Goal: Task Accomplishment & Management: Manage account settings

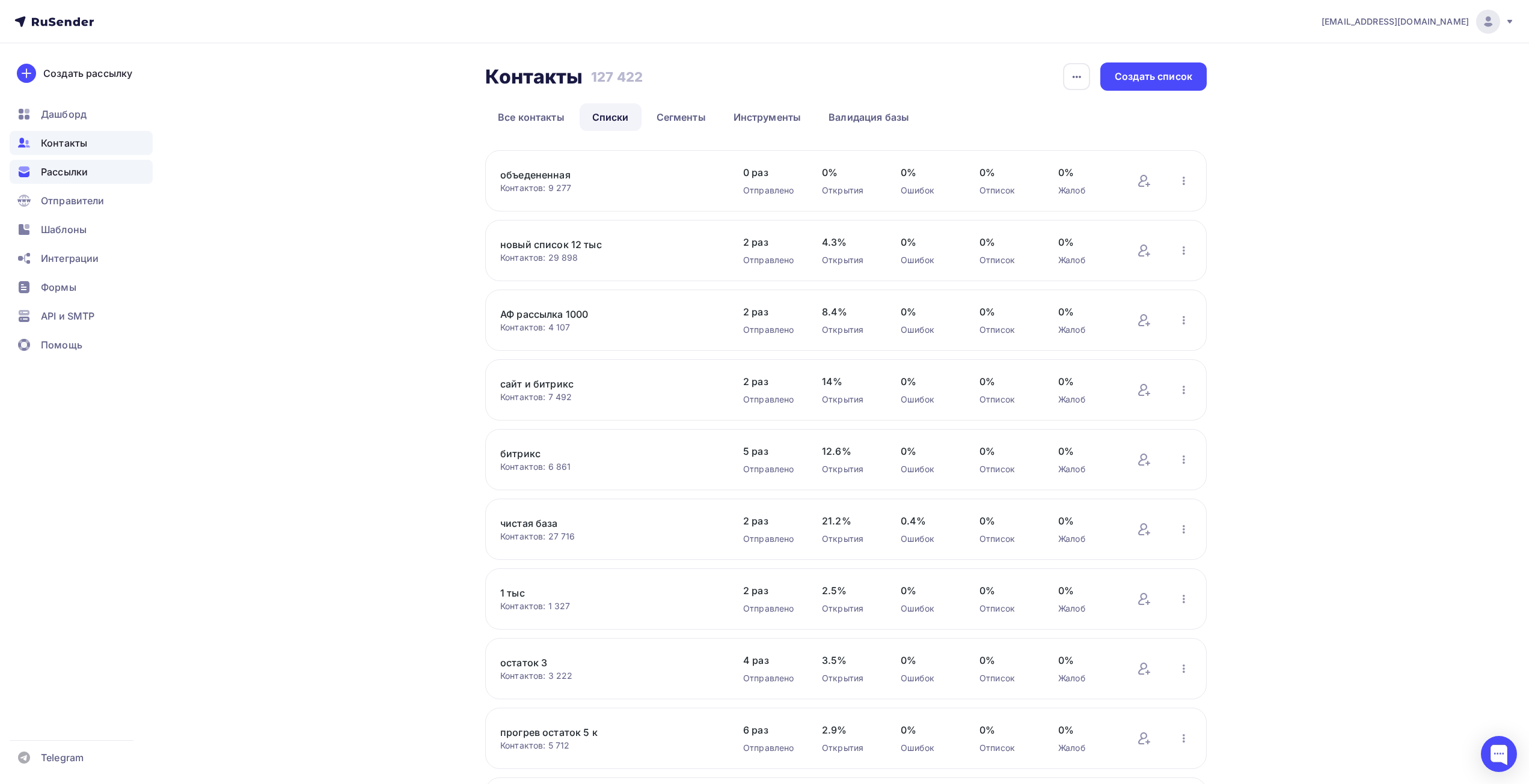
click at [80, 172] on span "Рассылки" at bounding box center [63, 171] width 47 height 15
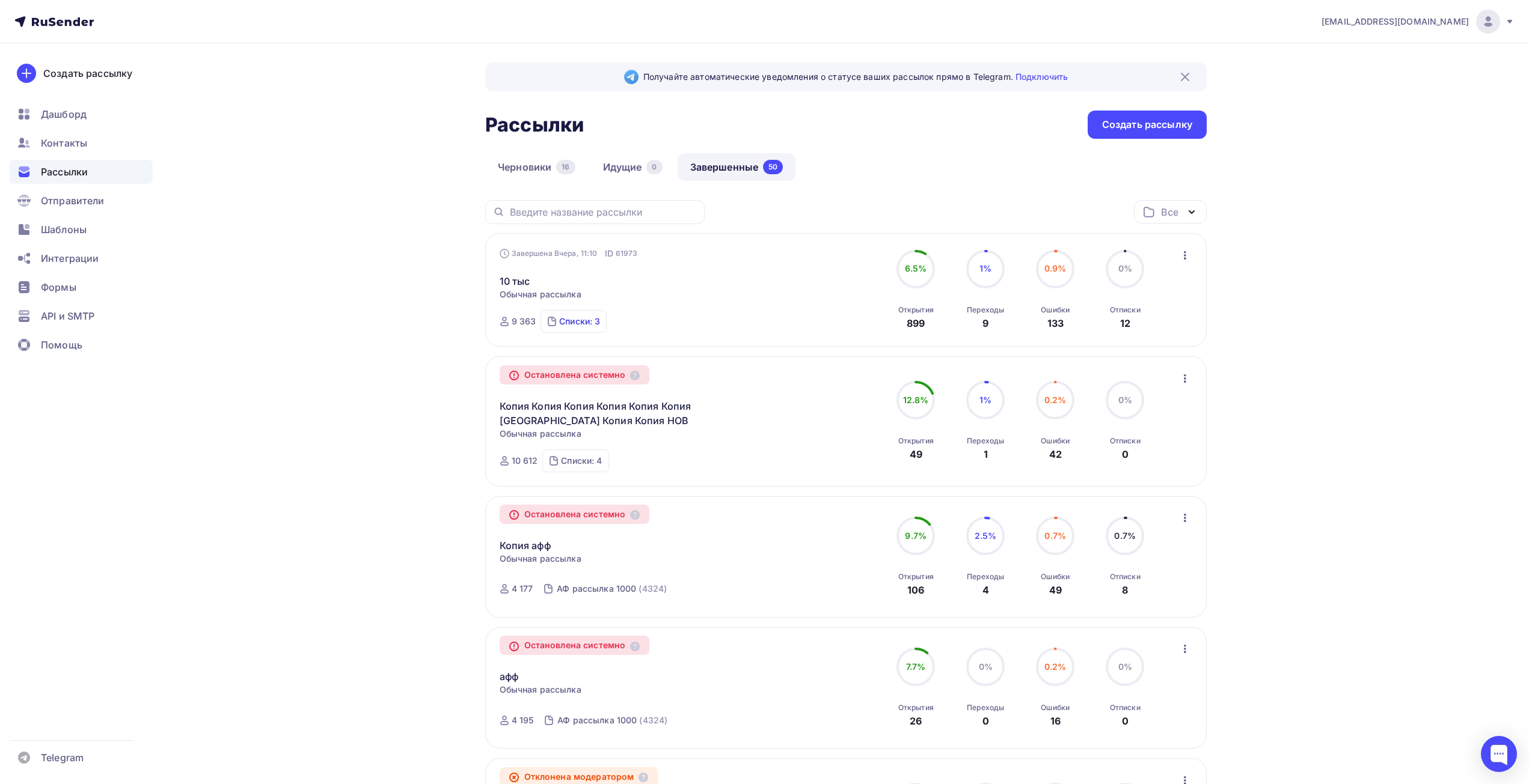
click at [576, 325] on div "Списки: 3" at bounding box center [579, 322] width 41 height 12
click at [1188, 256] on icon "button" at bounding box center [1184, 255] width 15 height 15
click at [1136, 335] on div "Копировать в новую" at bounding box center [1130, 335] width 123 height 15
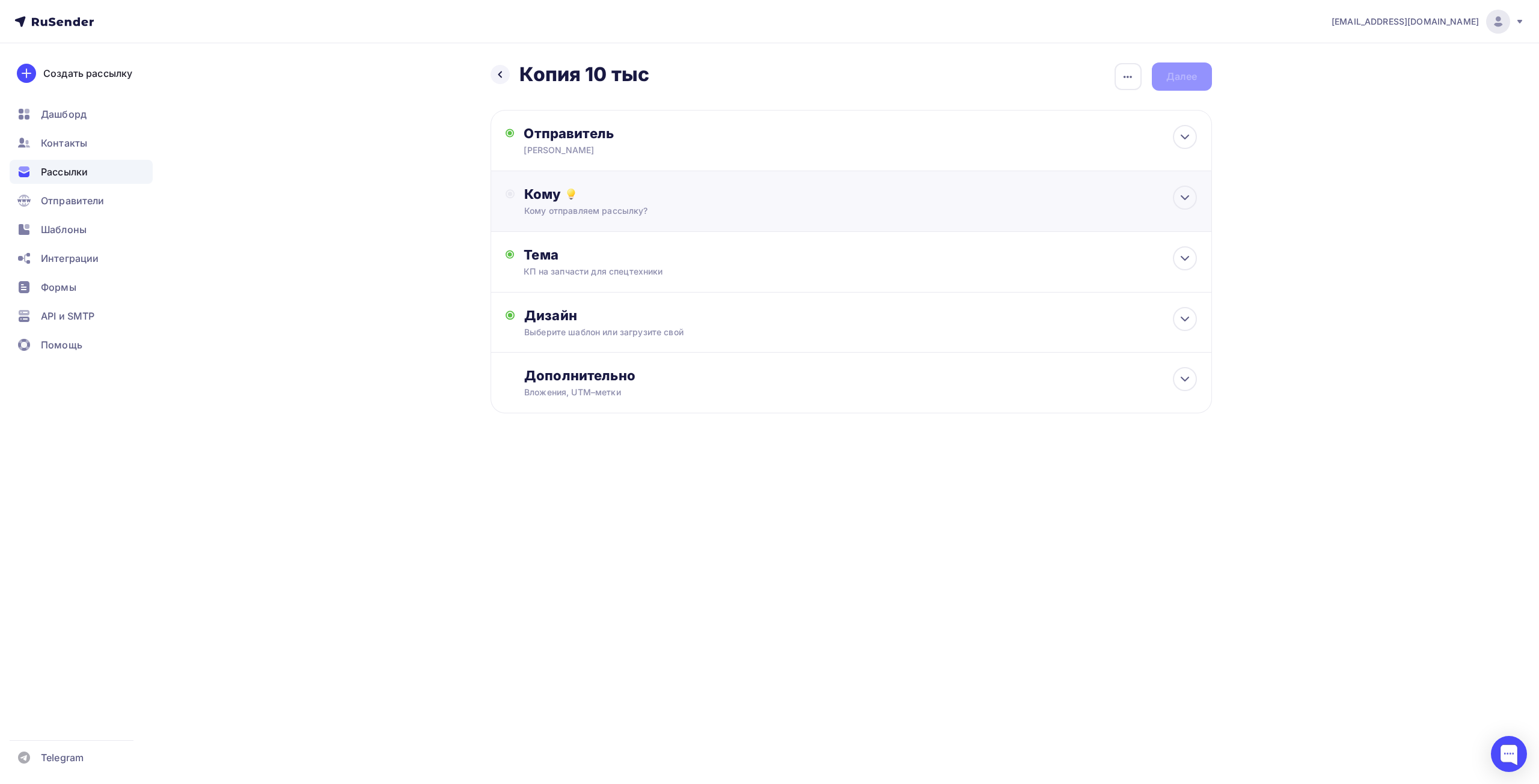
click at [767, 230] on div "Кому Кому отправляем рассылку? Списки получателей Выберите список Все списки id…" at bounding box center [851, 201] width 721 height 60
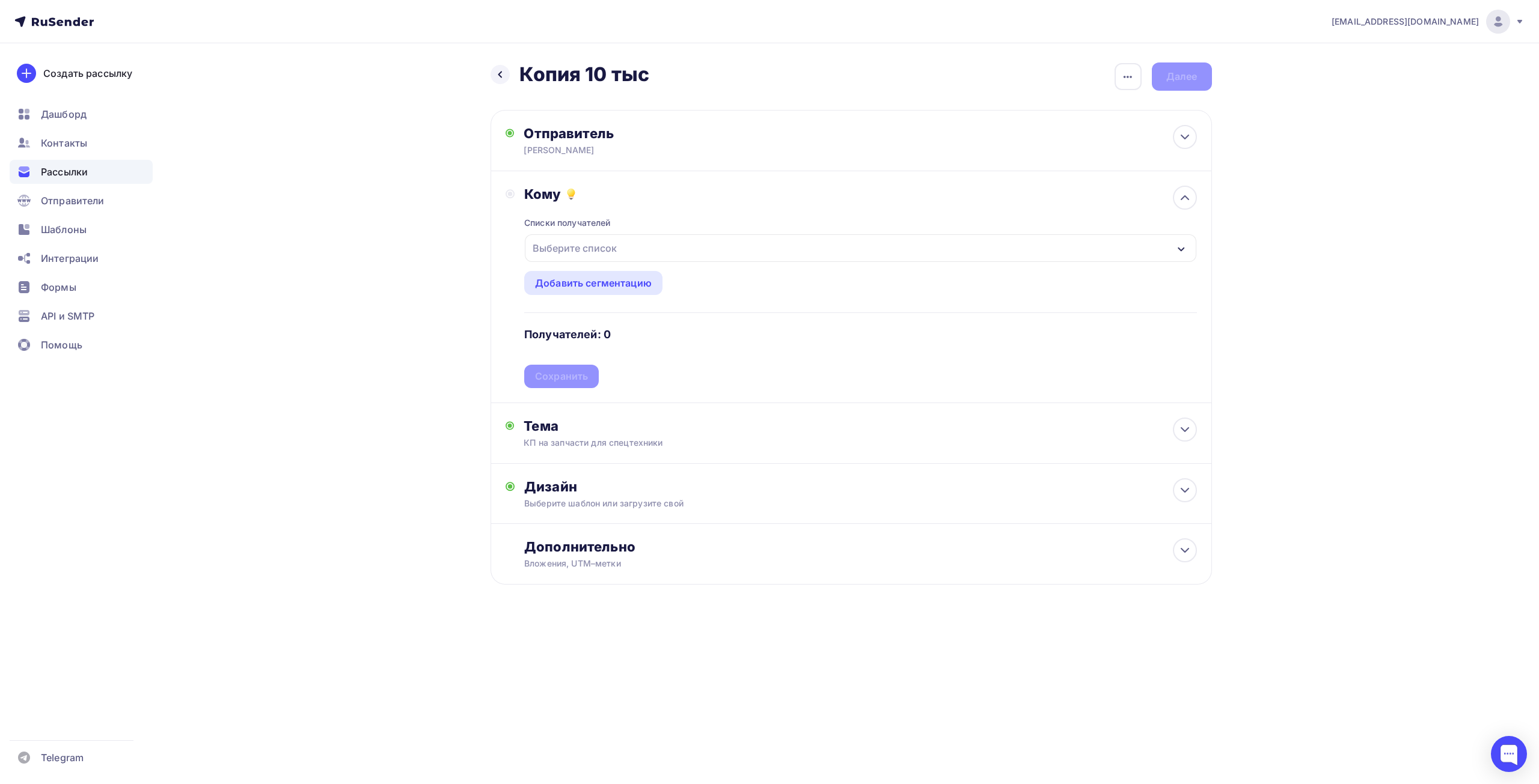
click at [582, 253] on div "Выберите список" at bounding box center [574, 248] width 94 height 22
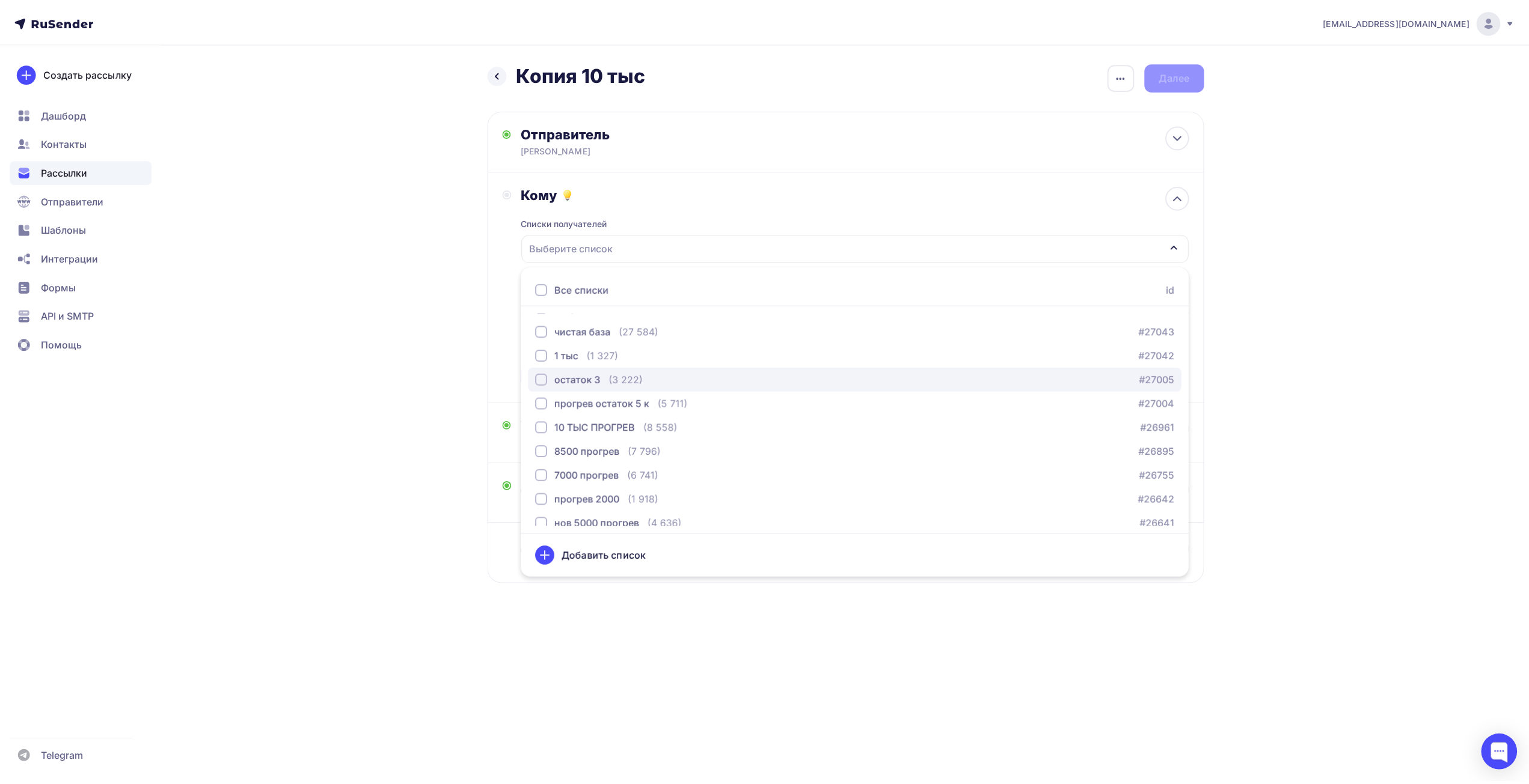
scroll to position [120, 0]
click at [228, 331] on div "info@affinity-marketing.ru Аккаунт Тарифы Выйти Создать рассылку Дашборд Контак…" at bounding box center [769, 331] width 1539 height 662
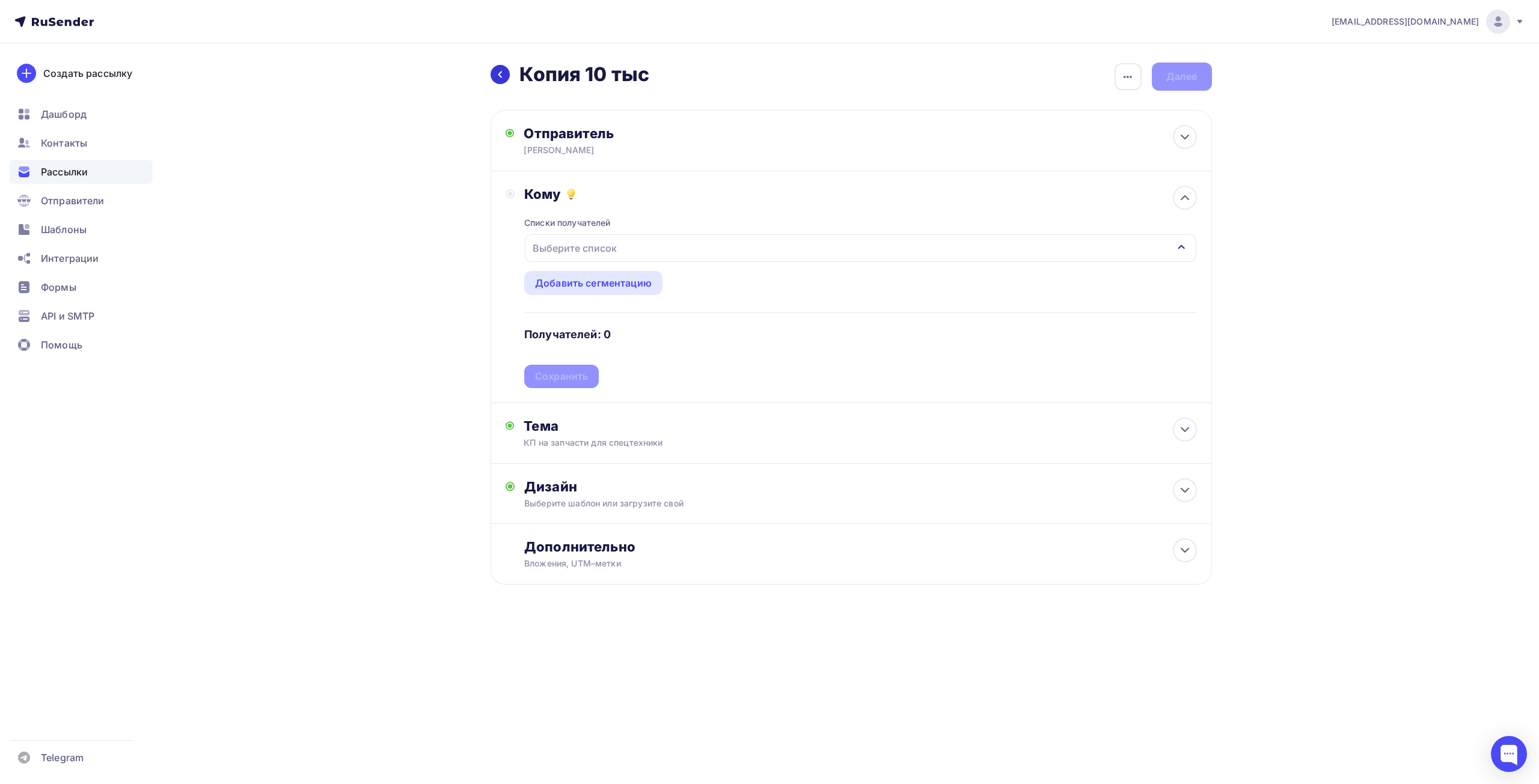
click at [497, 73] on icon at bounding box center [500, 74] width 10 height 10
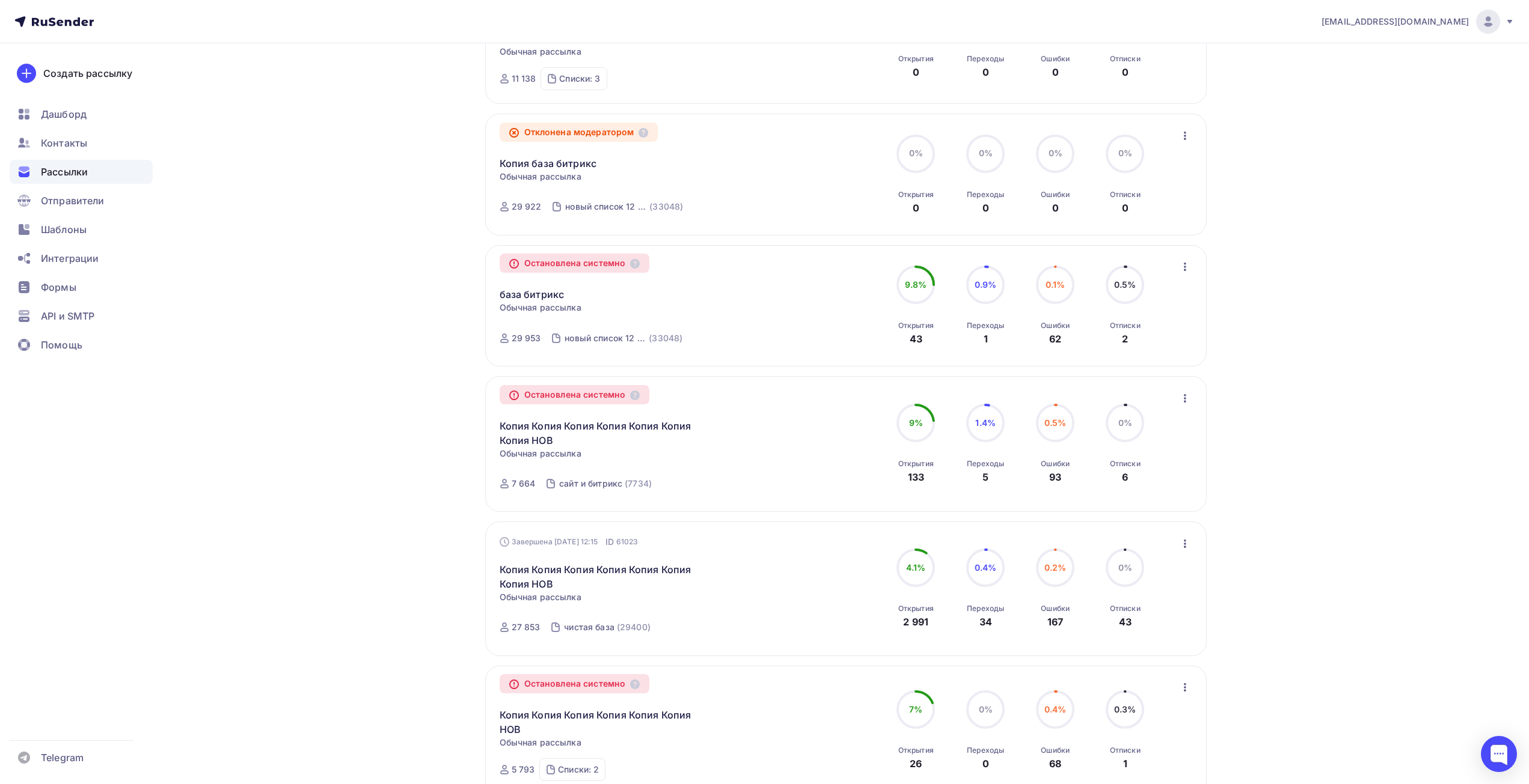
scroll to position [940, 0]
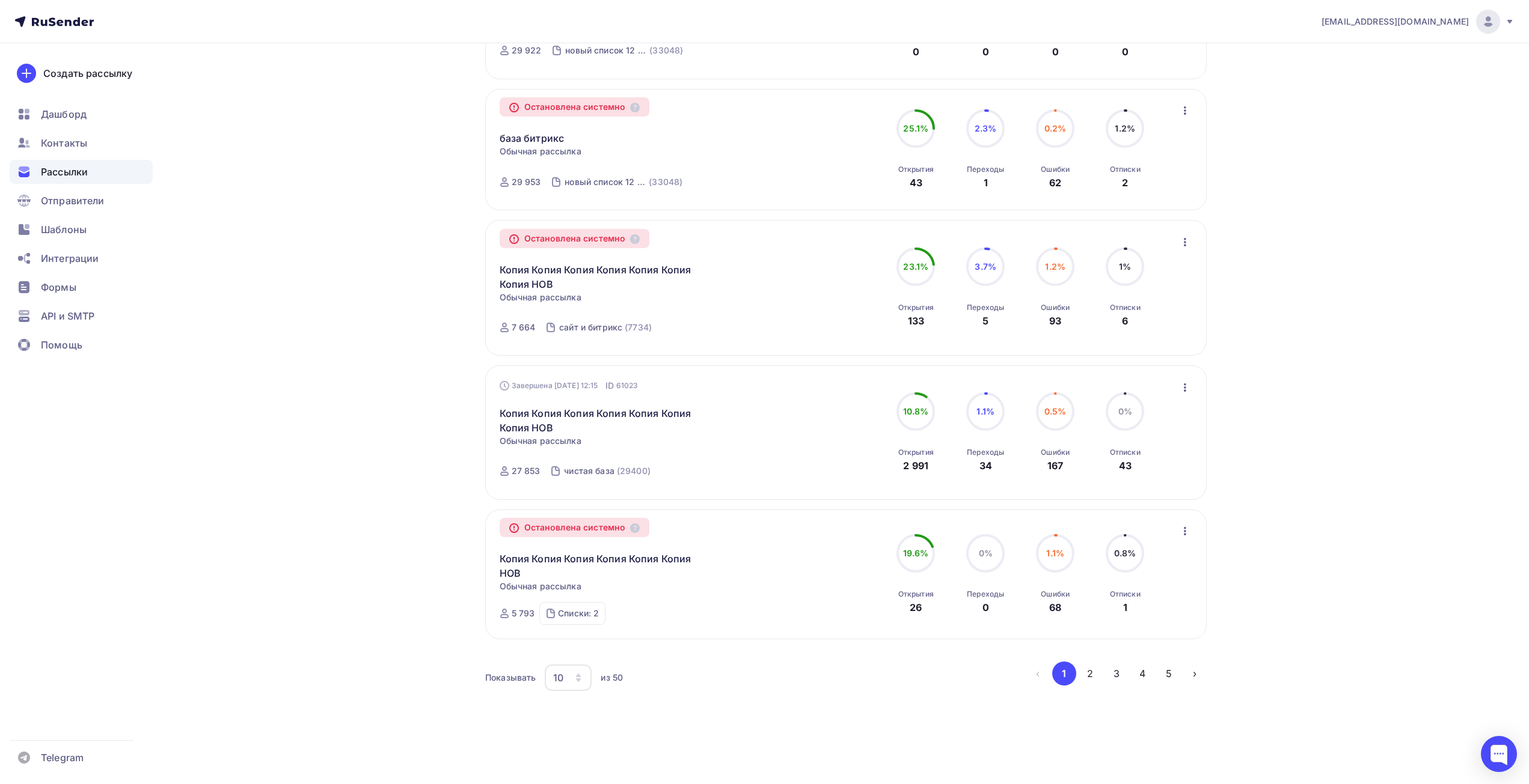
click at [557, 680] on div "10" at bounding box center [559, 677] width 10 height 15
click at [567, 614] on div "50" at bounding box center [616, 617] width 116 height 15
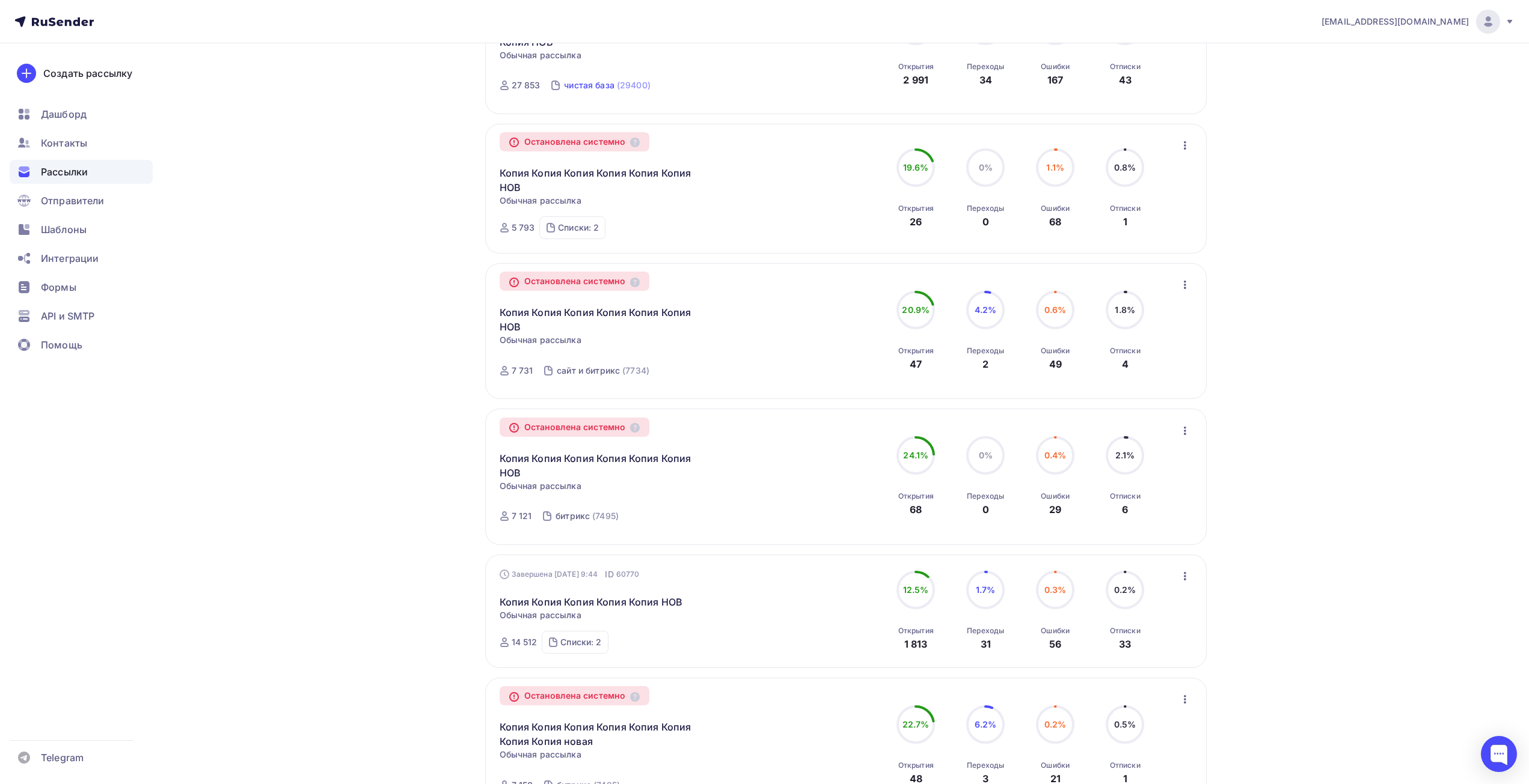
scroll to position [1433, 0]
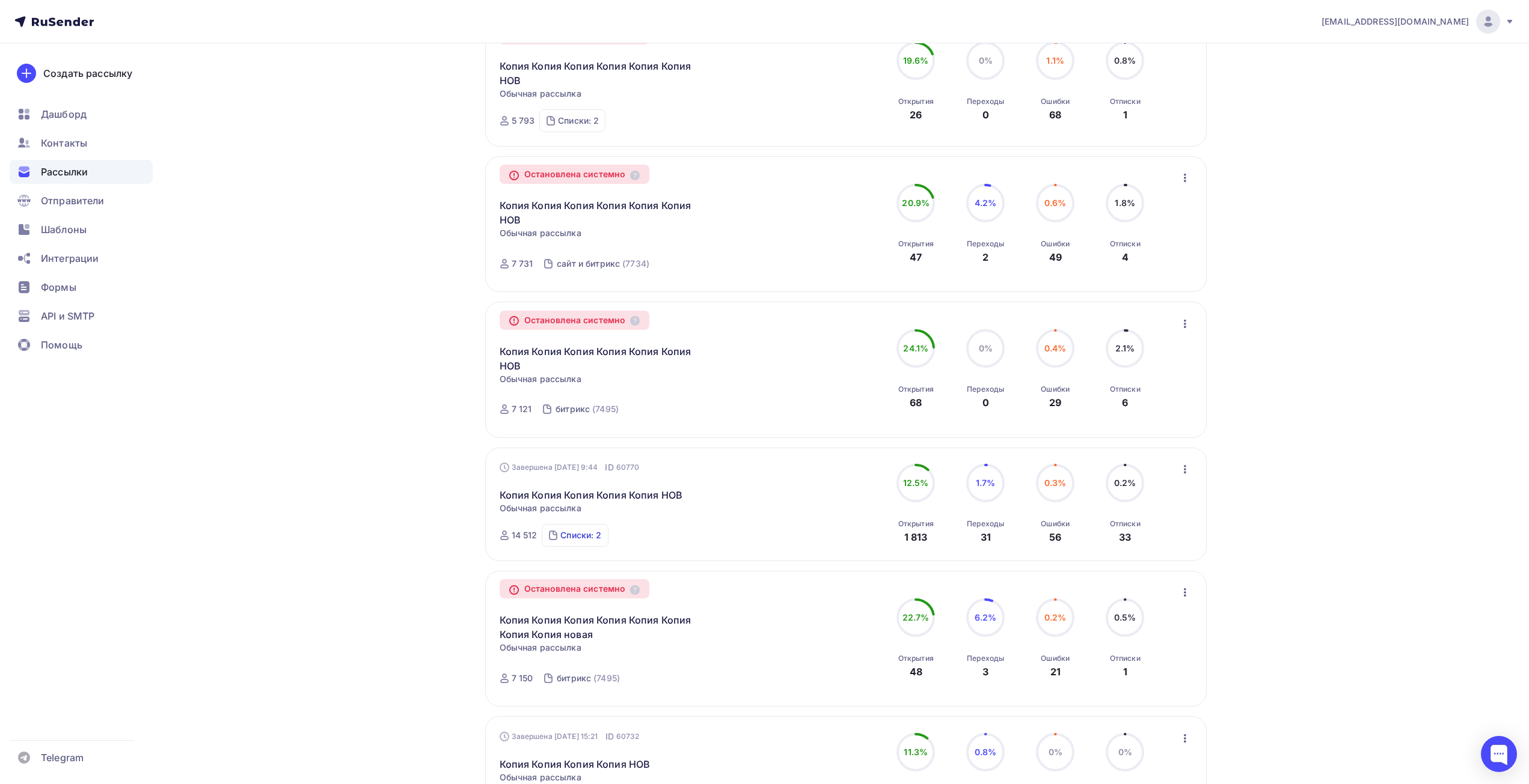
click at [586, 540] on div "Списки: 2" at bounding box center [580, 536] width 41 height 12
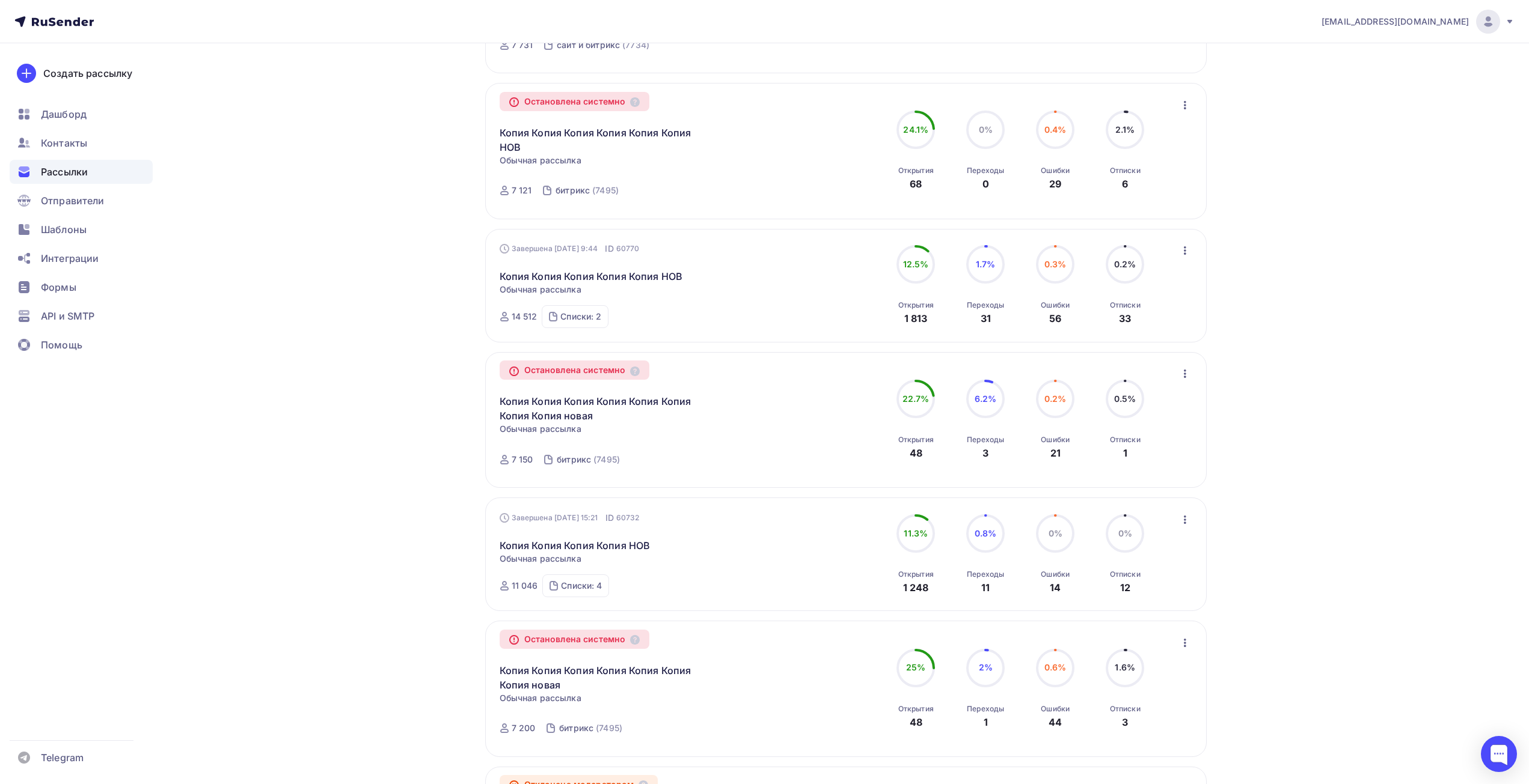
scroll to position [1674, 0]
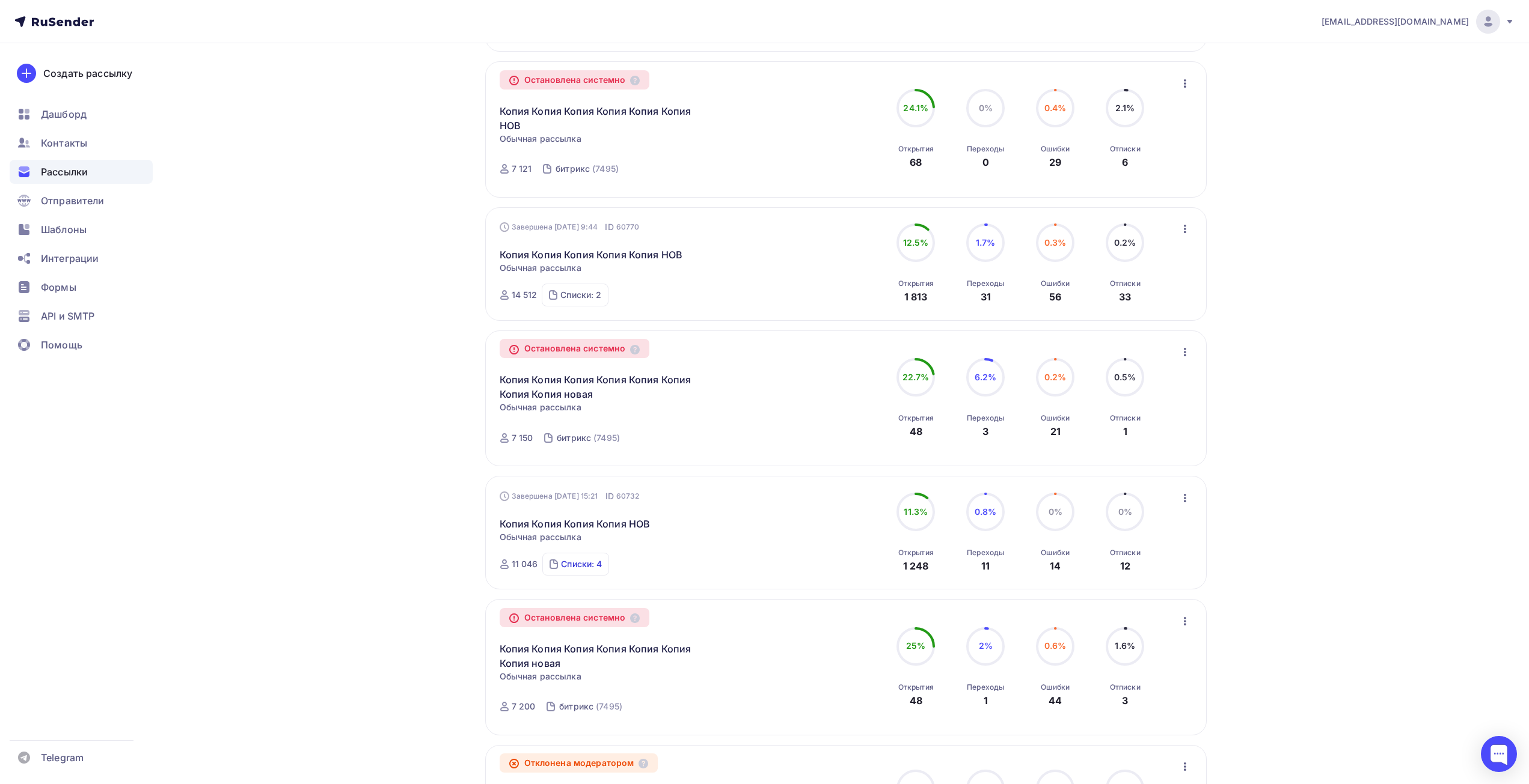
click at [576, 565] on div "Списки: 4" at bounding box center [580, 564] width 41 height 12
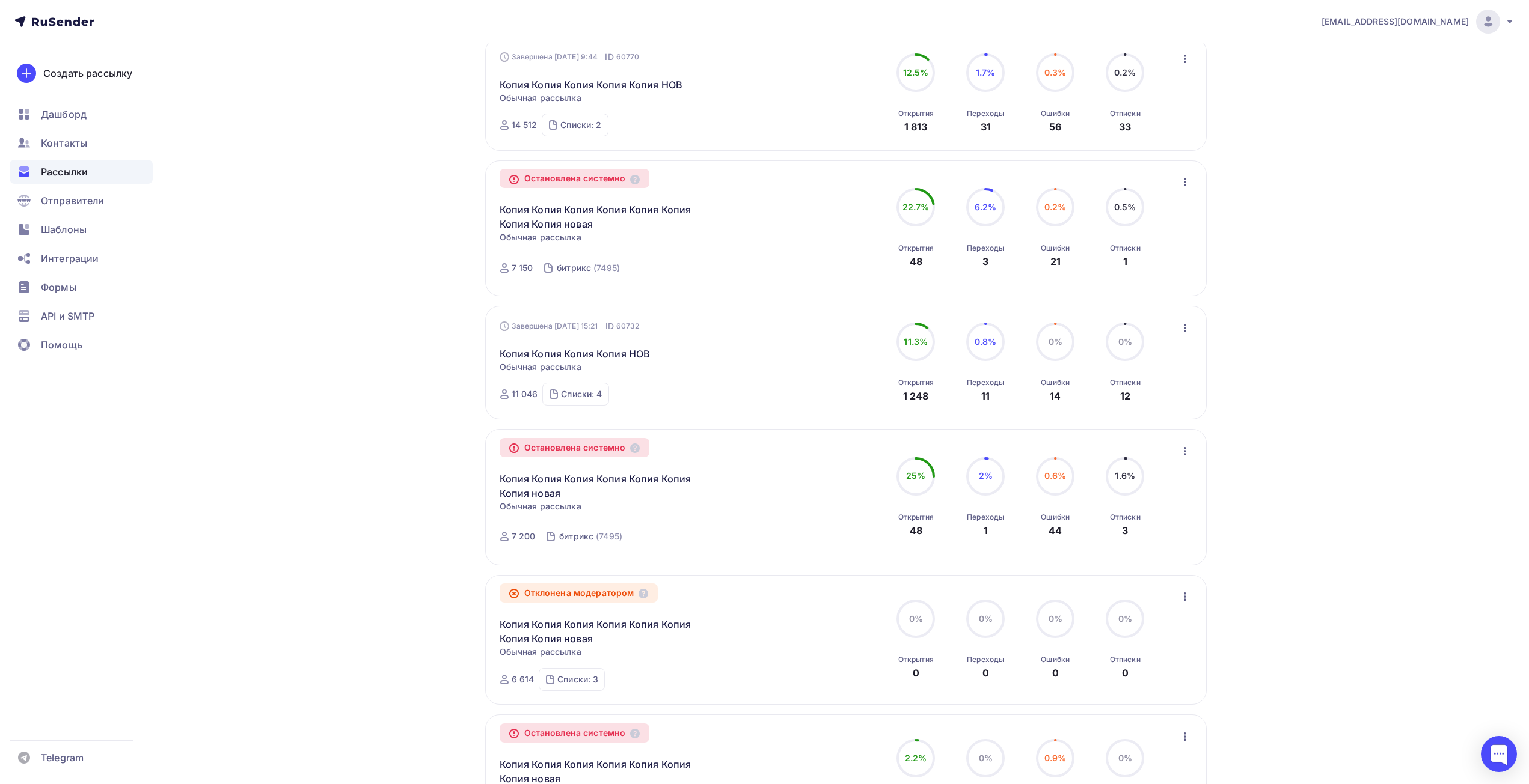
scroll to position [1854, 0]
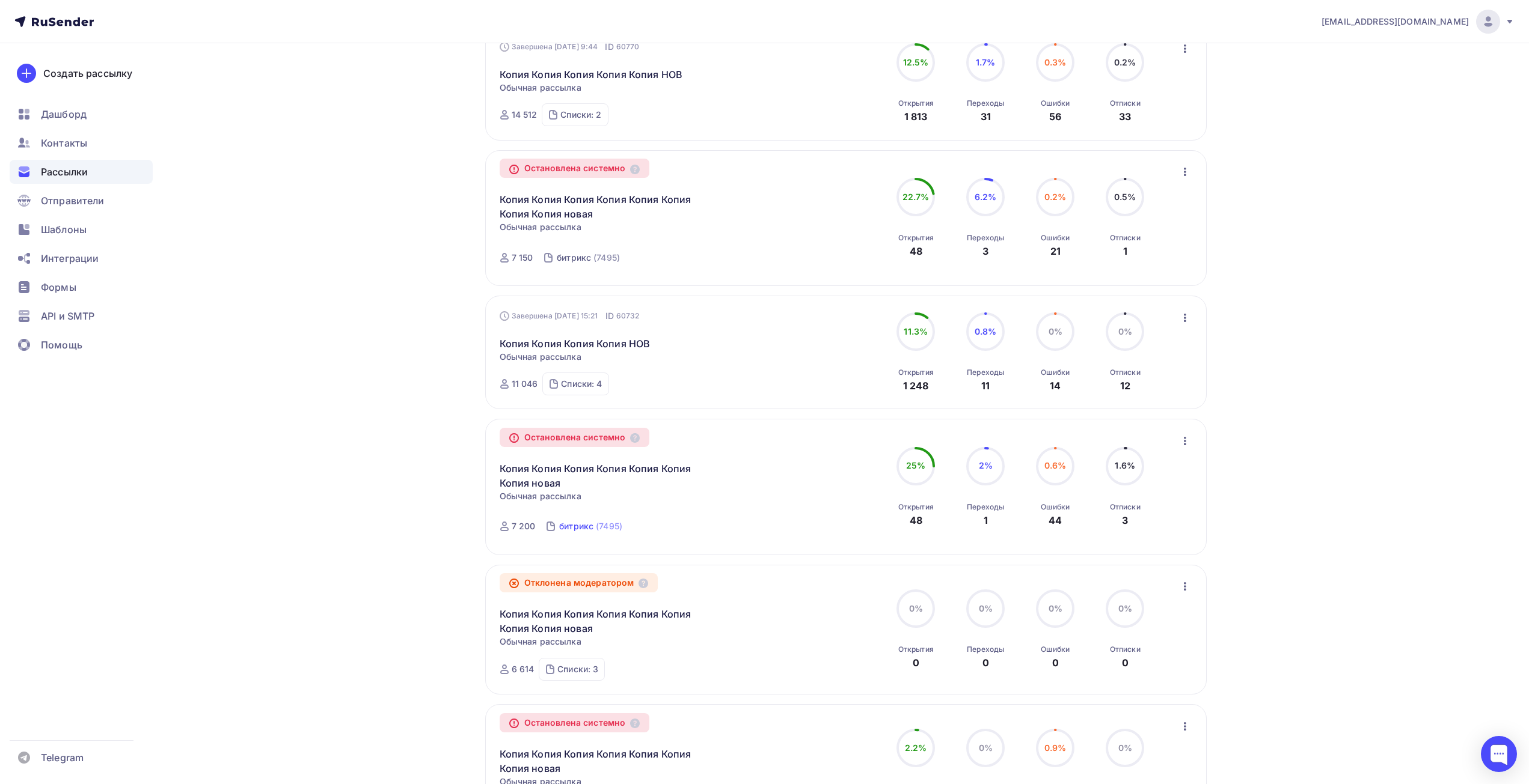
click at [599, 533] on div "(7495)" at bounding box center [609, 527] width 27 height 12
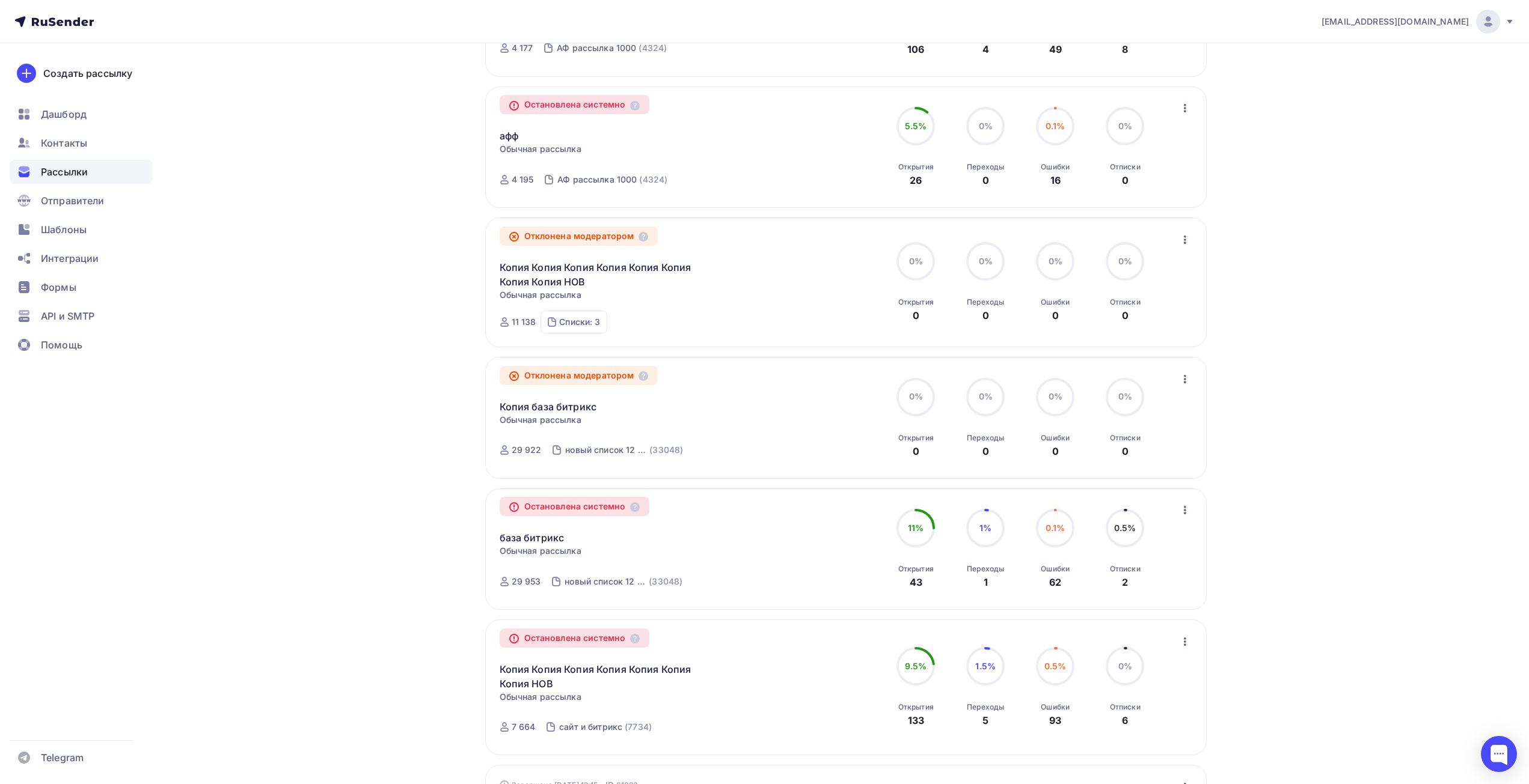
scroll to position [940, 0]
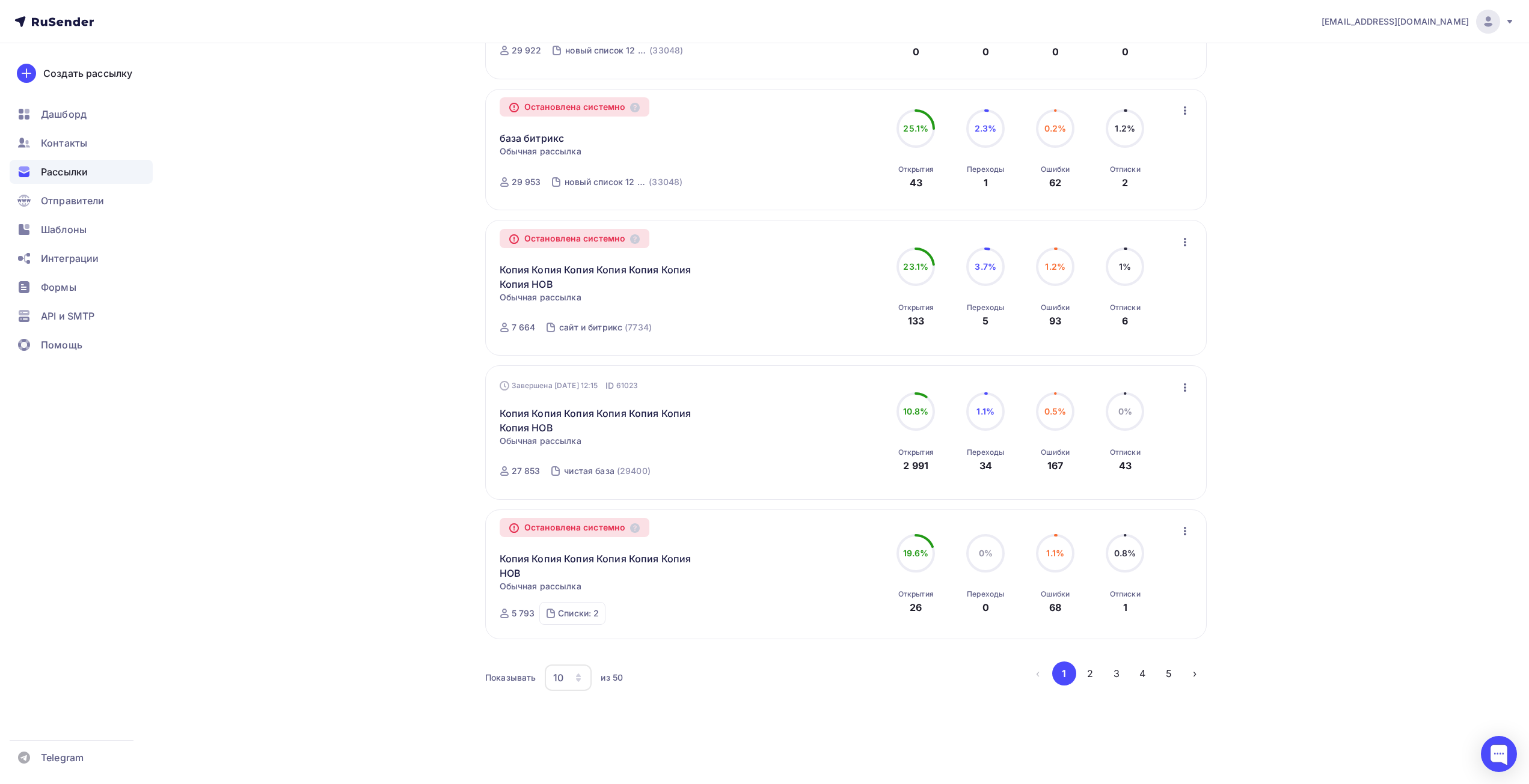
click at [565, 679] on div "10" at bounding box center [567, 677] width 47 height 27
click at [565, 618] on div "50" at bounding box center [616, 617] width 116 height 15
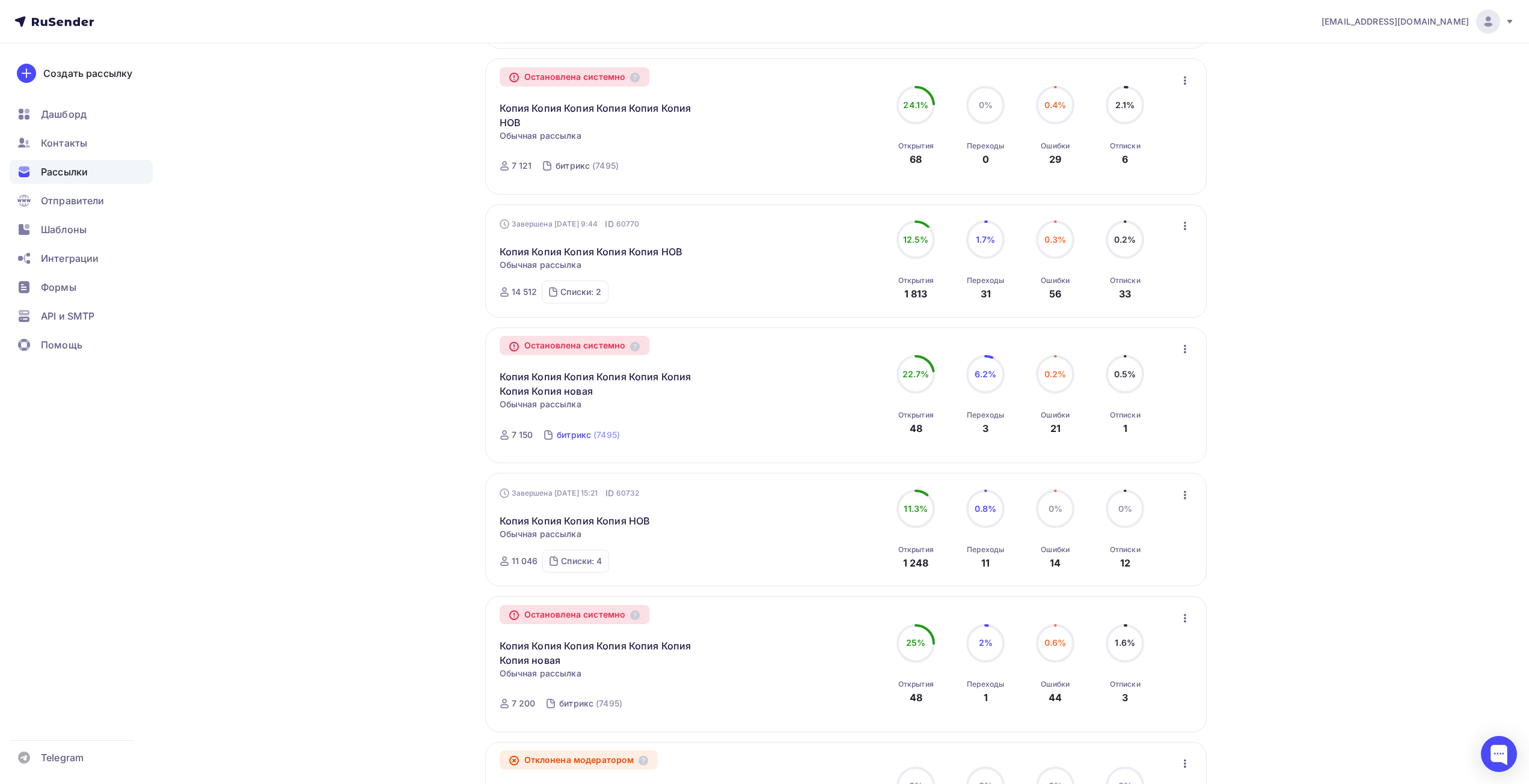
scroll to position [1683, 0]
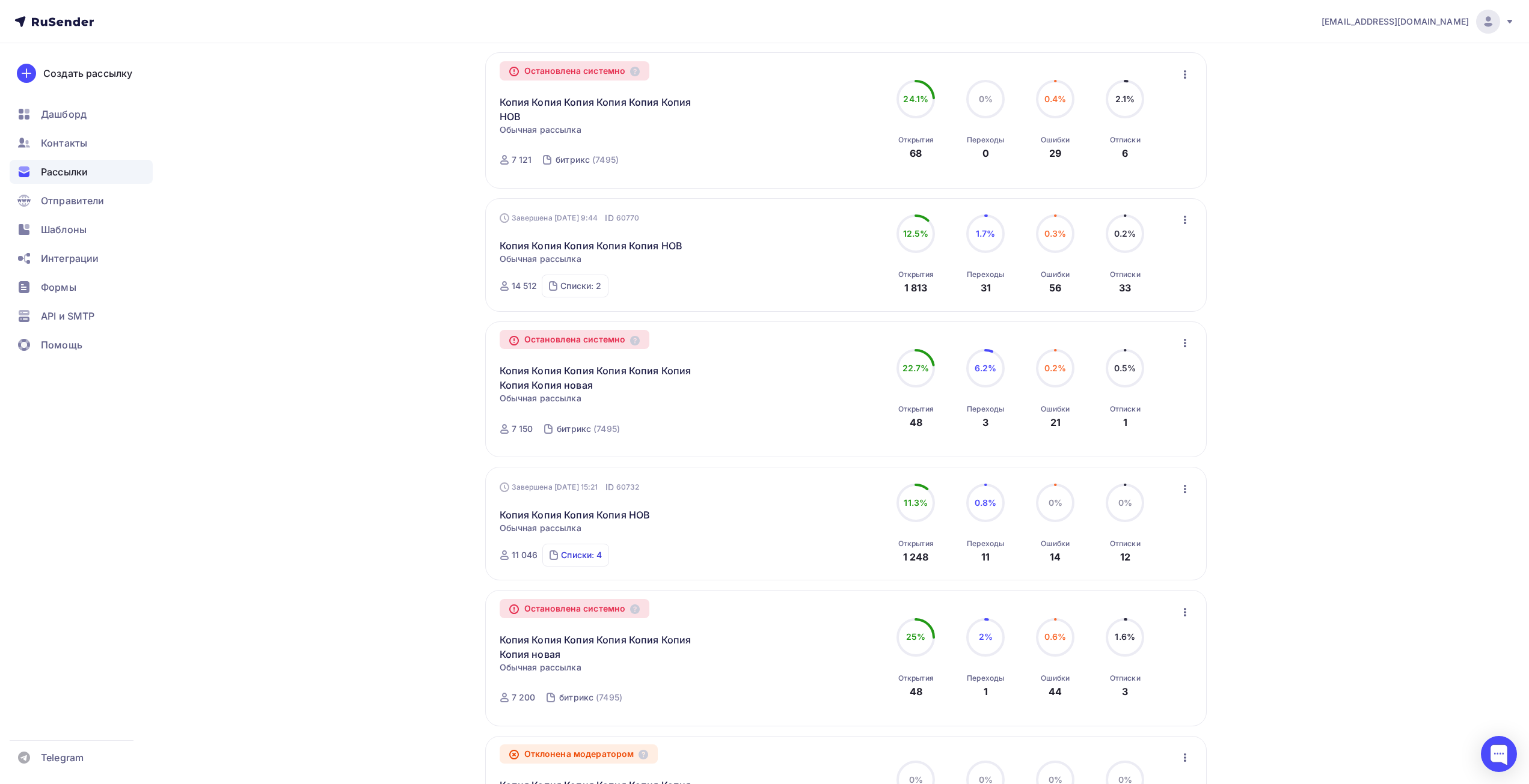
click at [573, 555] on div "Списки: 4" at bounding box center [580, 555] width 41 height 12
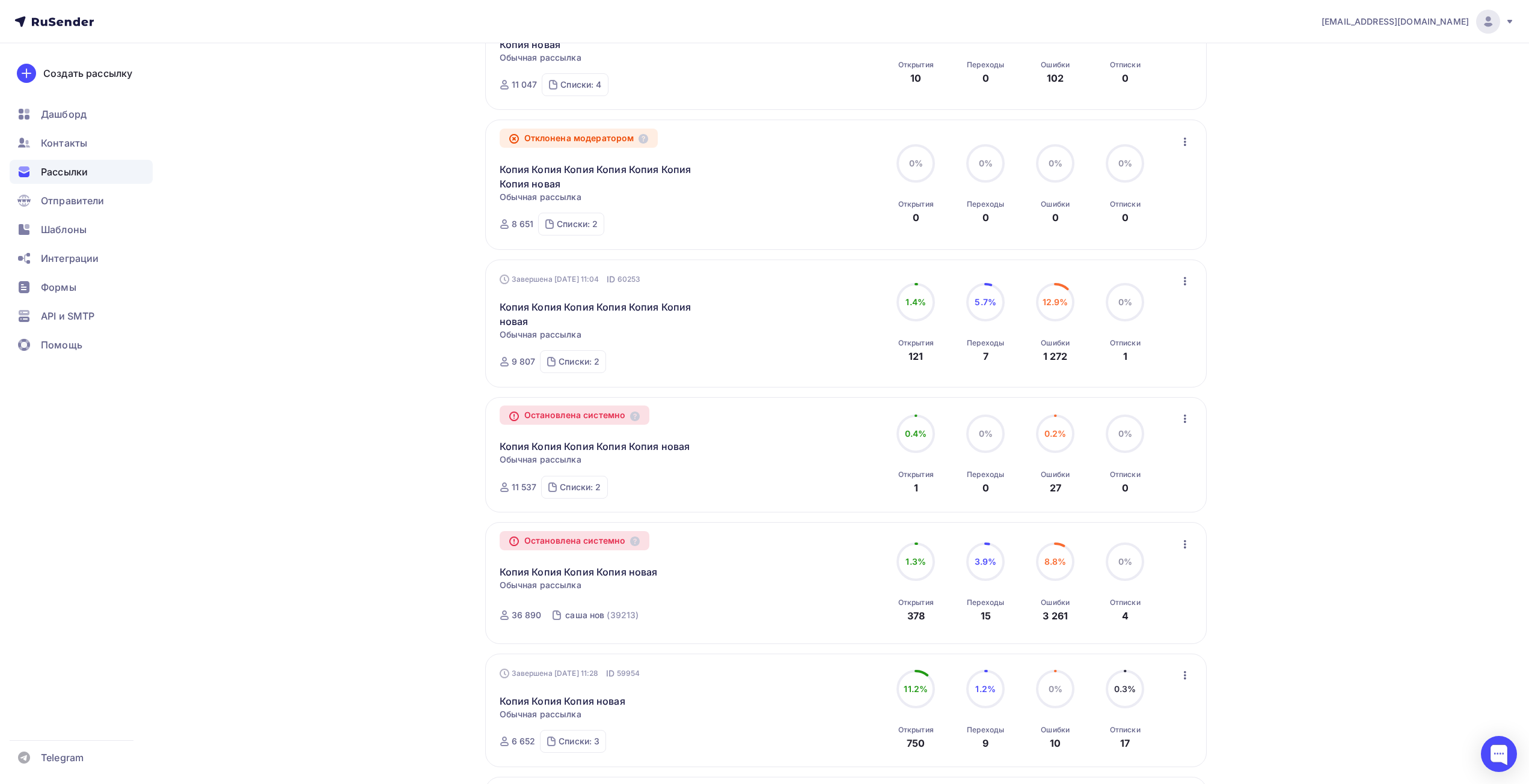
scroll to position [2584, 0]
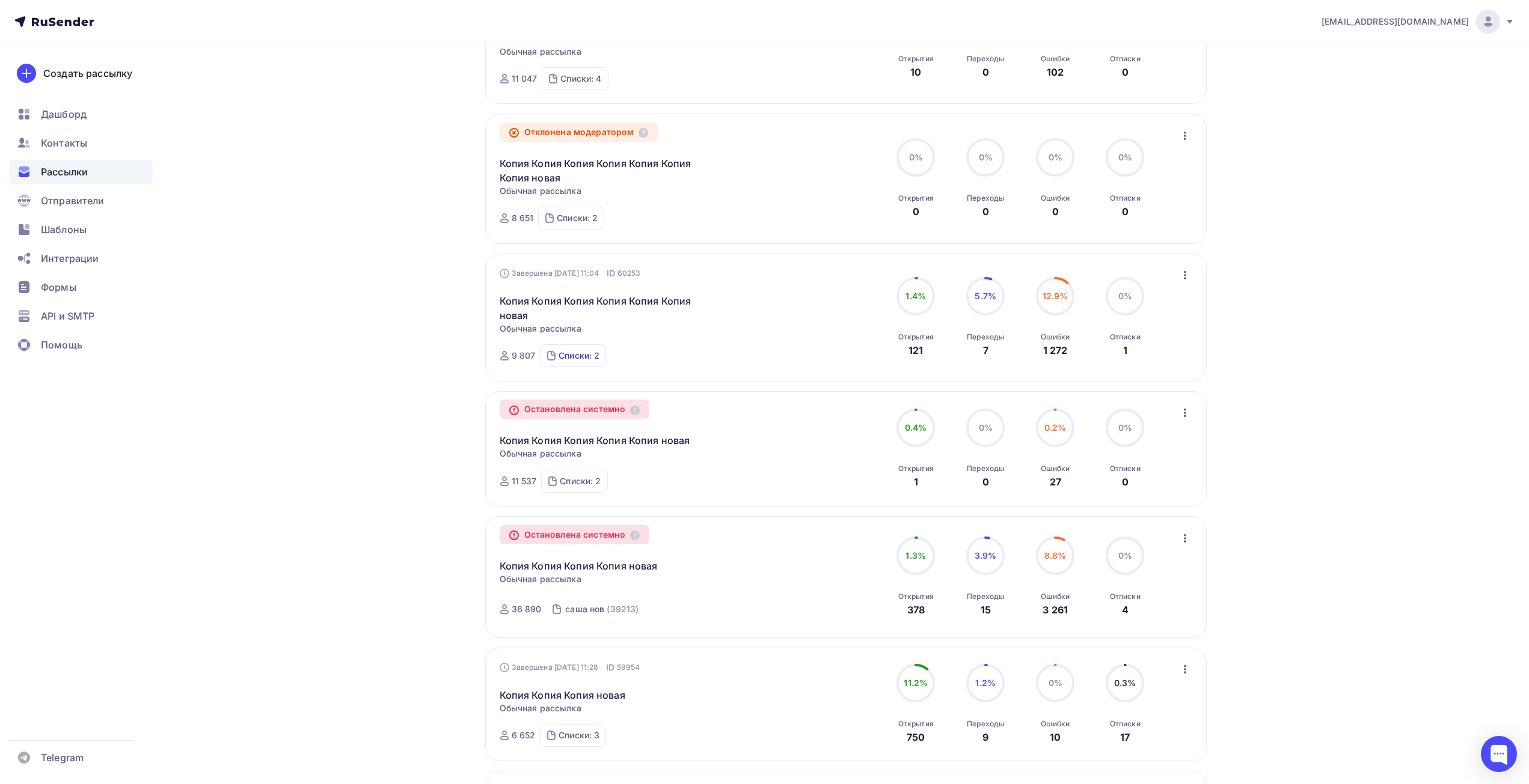
click at [570, 357] on div "Списки: 2" at bounding box center [578, 355] width 41 height 12
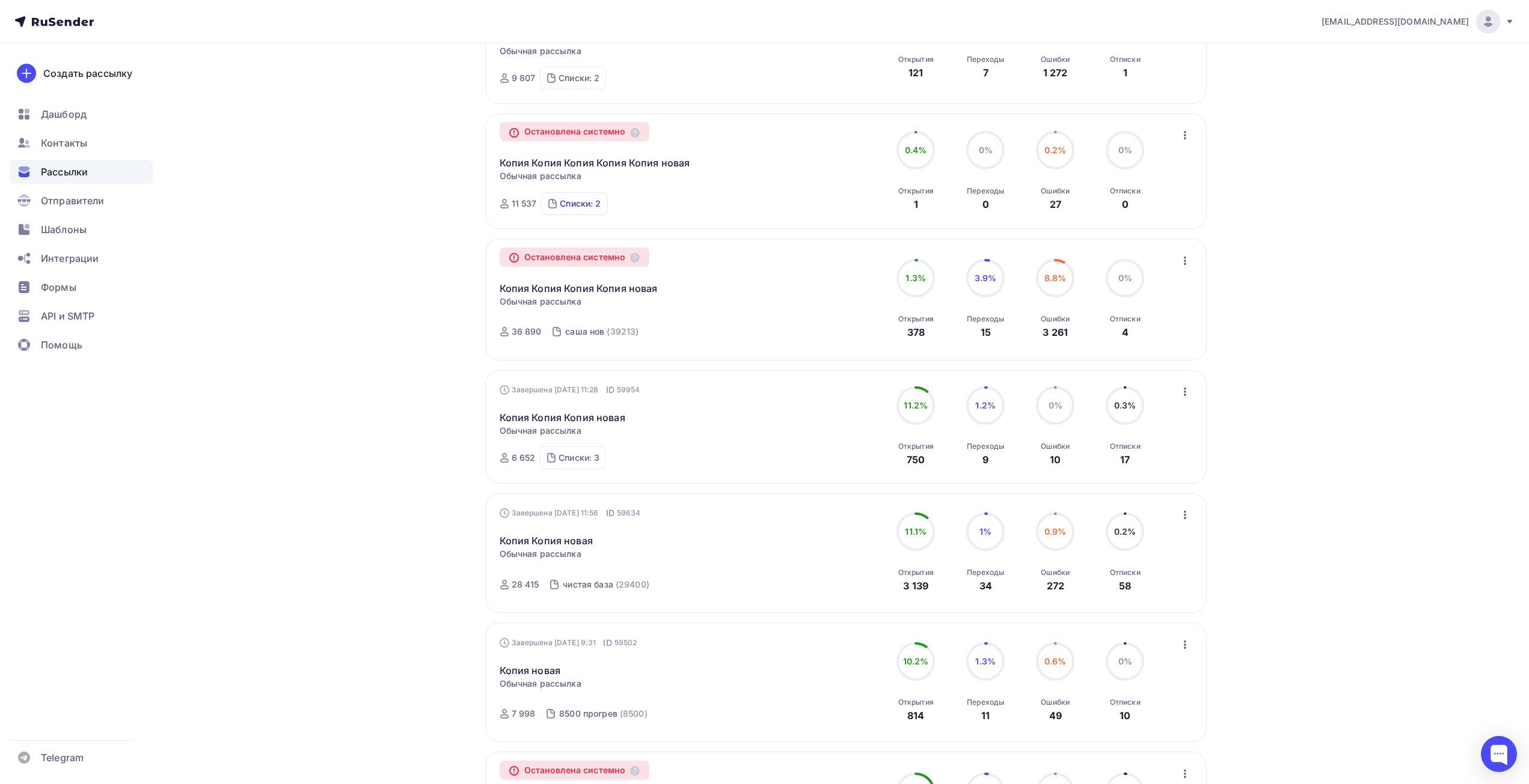
scroll to position [3004, 0]
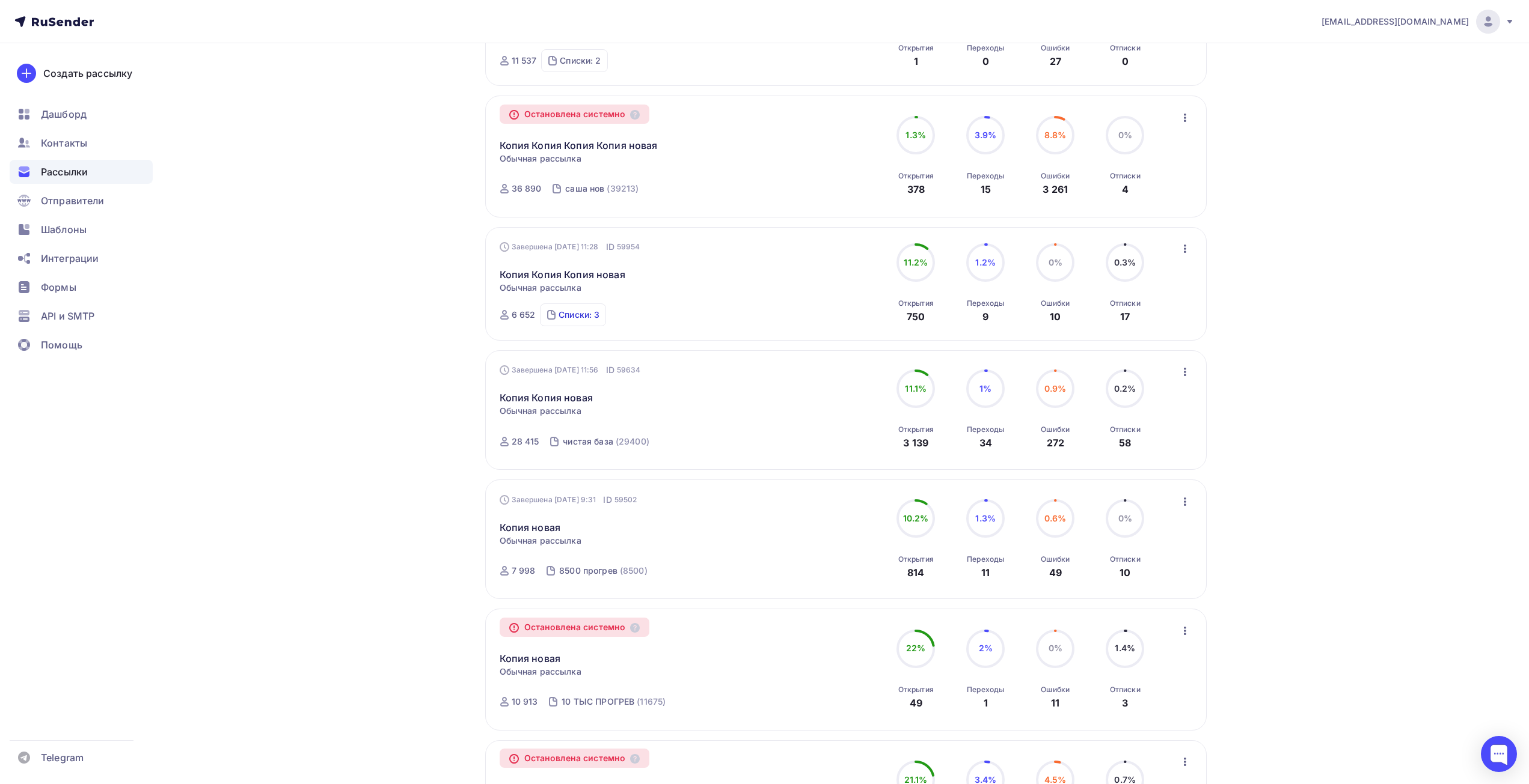
click at [586, 316] on div "Списки: 3" at bounding box center [578, 315] width 41 height 12
click at [425, 304] on div "Получайте автоматические уведомления о статусе ваших рассылок прямо в Telegram.…" at bounding box center [764, 541] width 985 height 7007
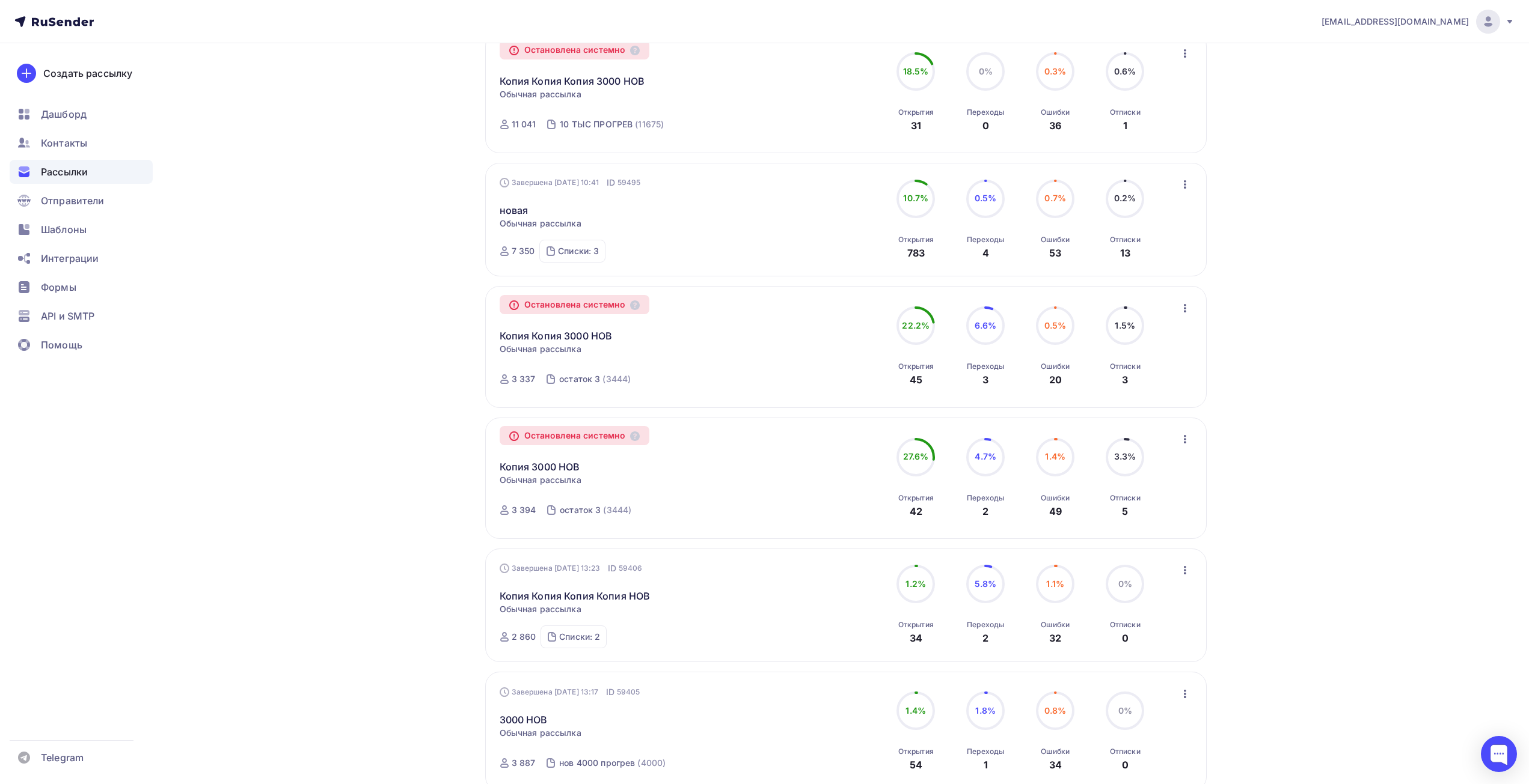
scroll to position [4206, 0]
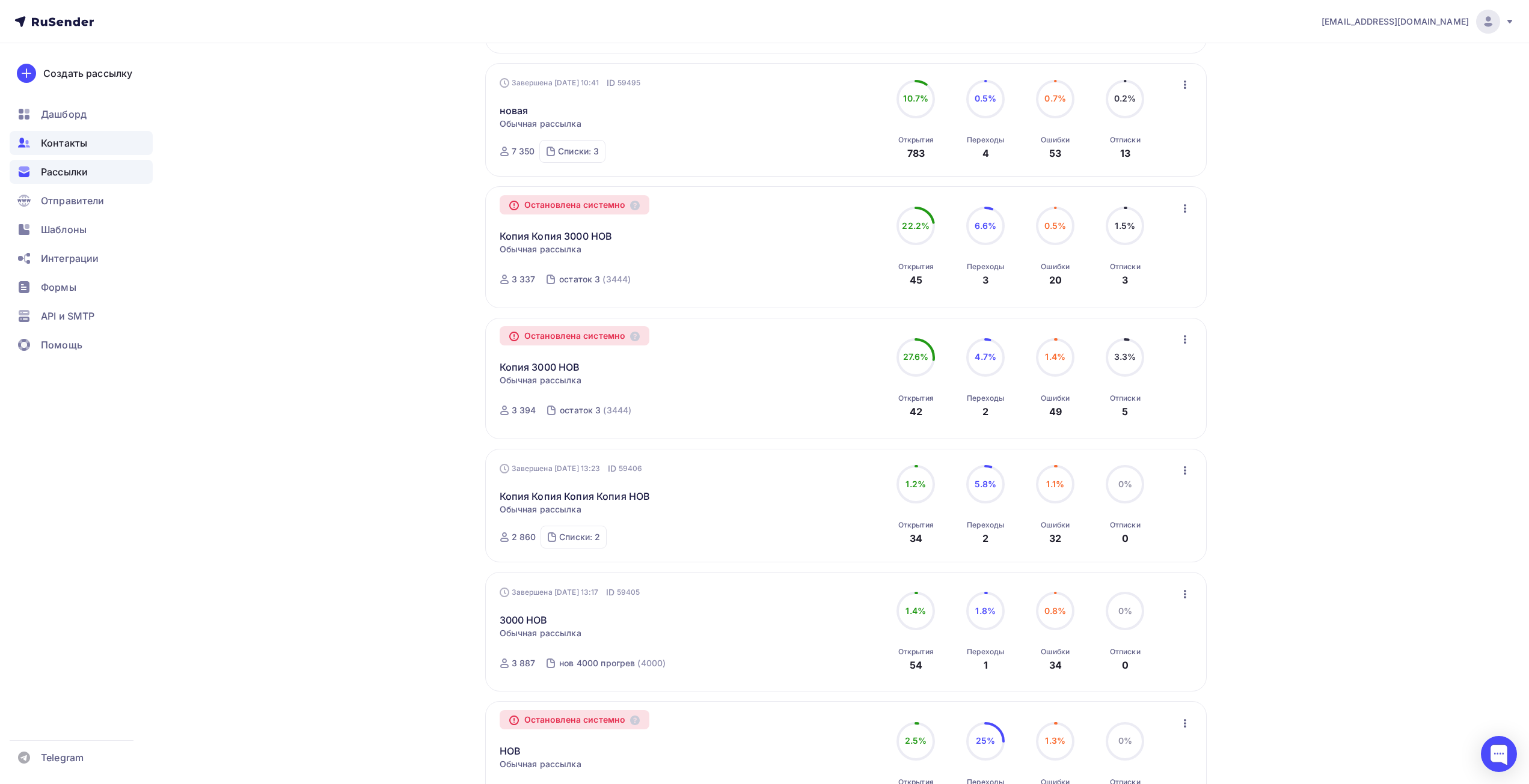
click at [78, 144] on span "Контакты" at bounding box center [63, 143] width 47 height 15
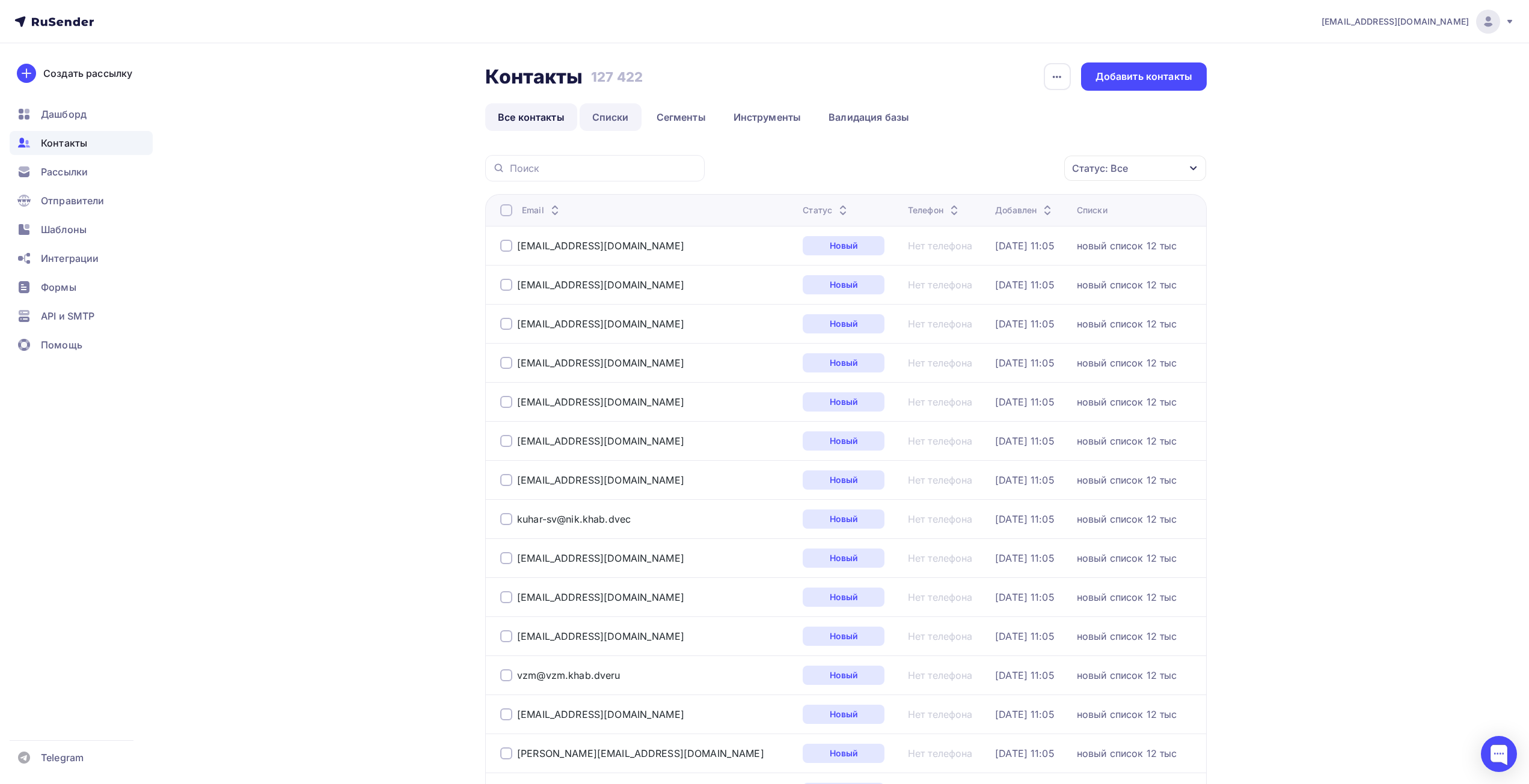
click at [626, 108] on link "Списки" at bounding box center [610, 117] width 62 height 28
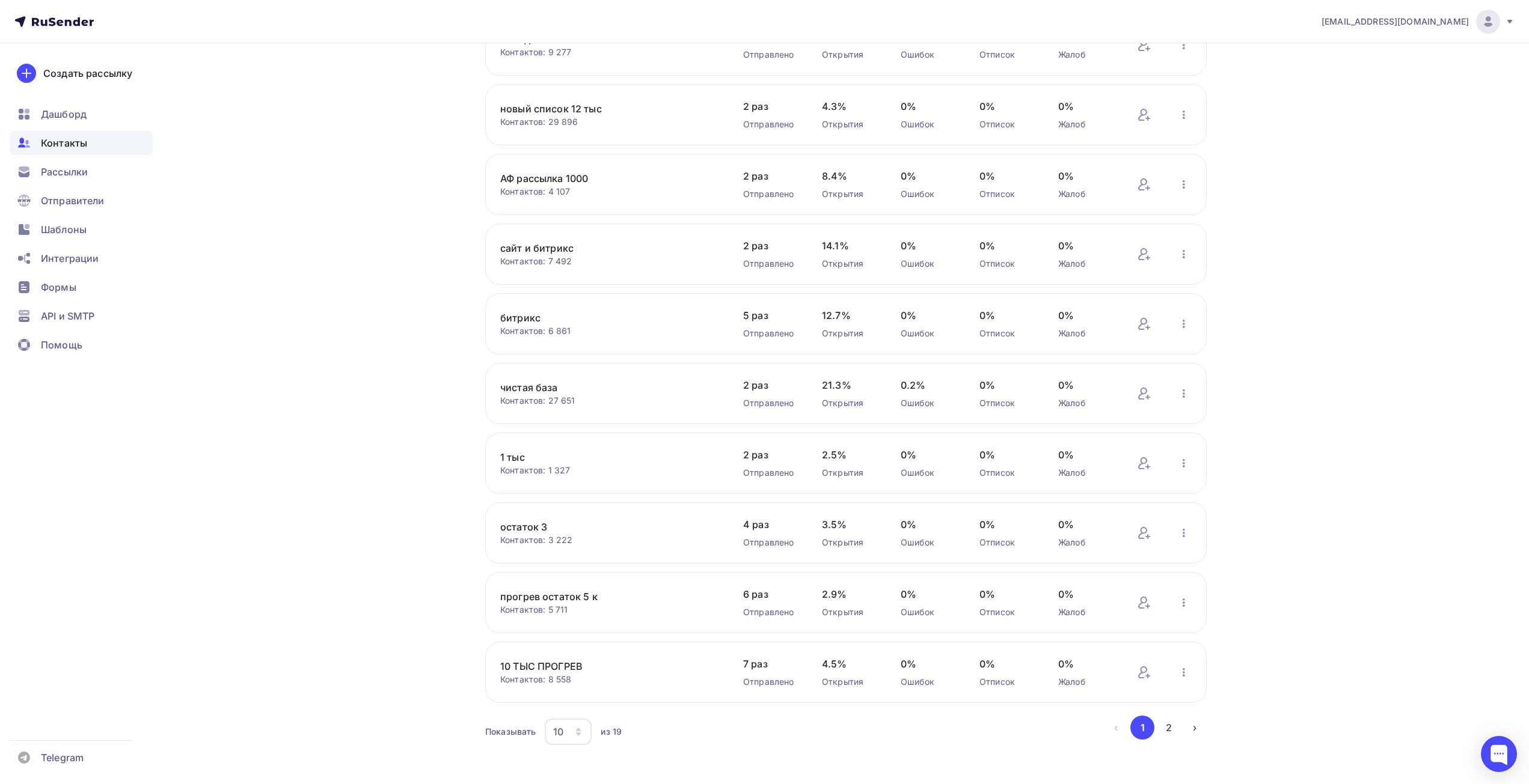
scroll to position [147, 0]
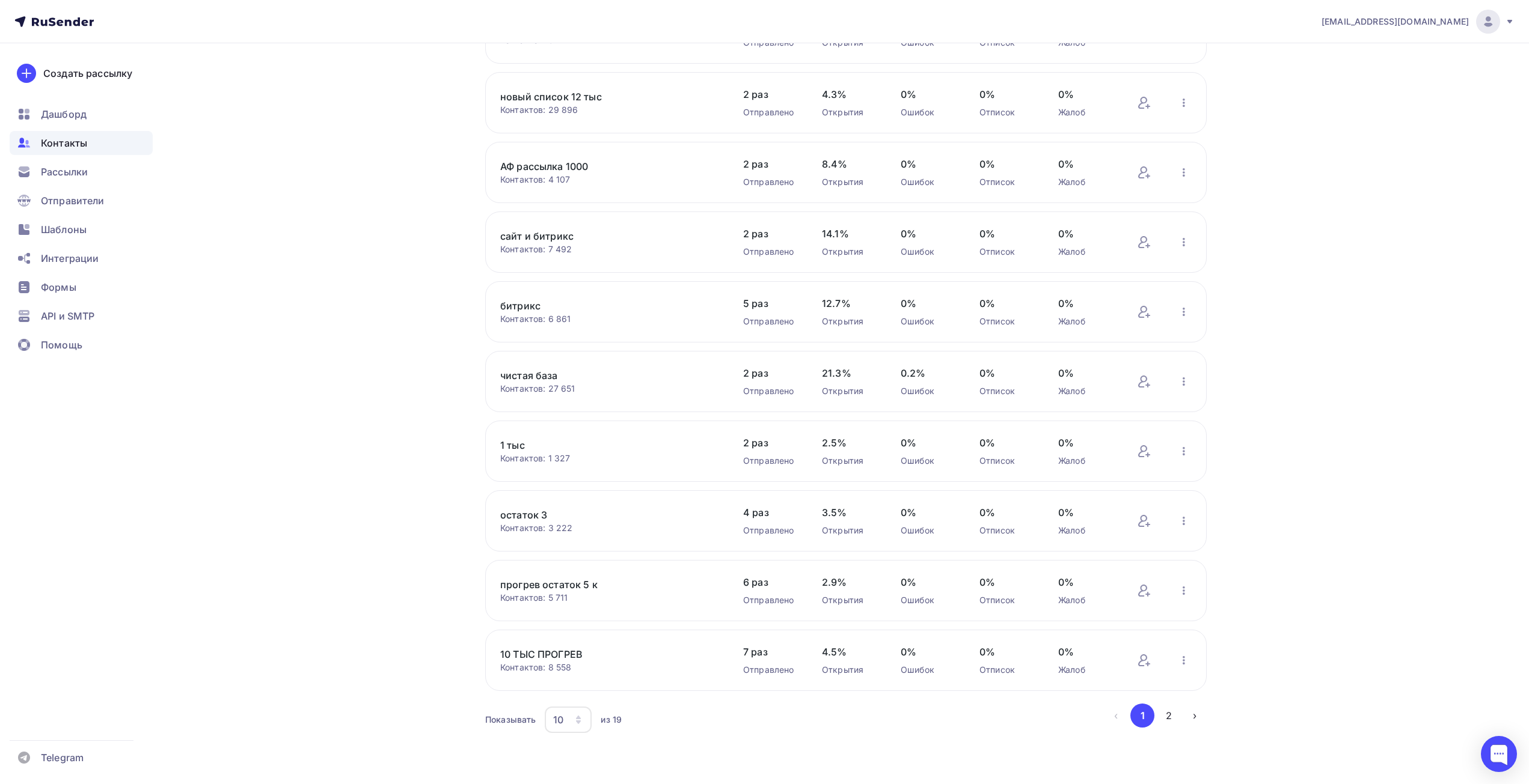
click at [551, 715] on div "10" at bounding box center [567, 720] width 47 height 27
click at [589, 655] on div "50" at bounding box center [616, 658] width 116 height 15
click at [1184, 309] on icon "button" at bounding box center [1183, 309] width 2 height 8
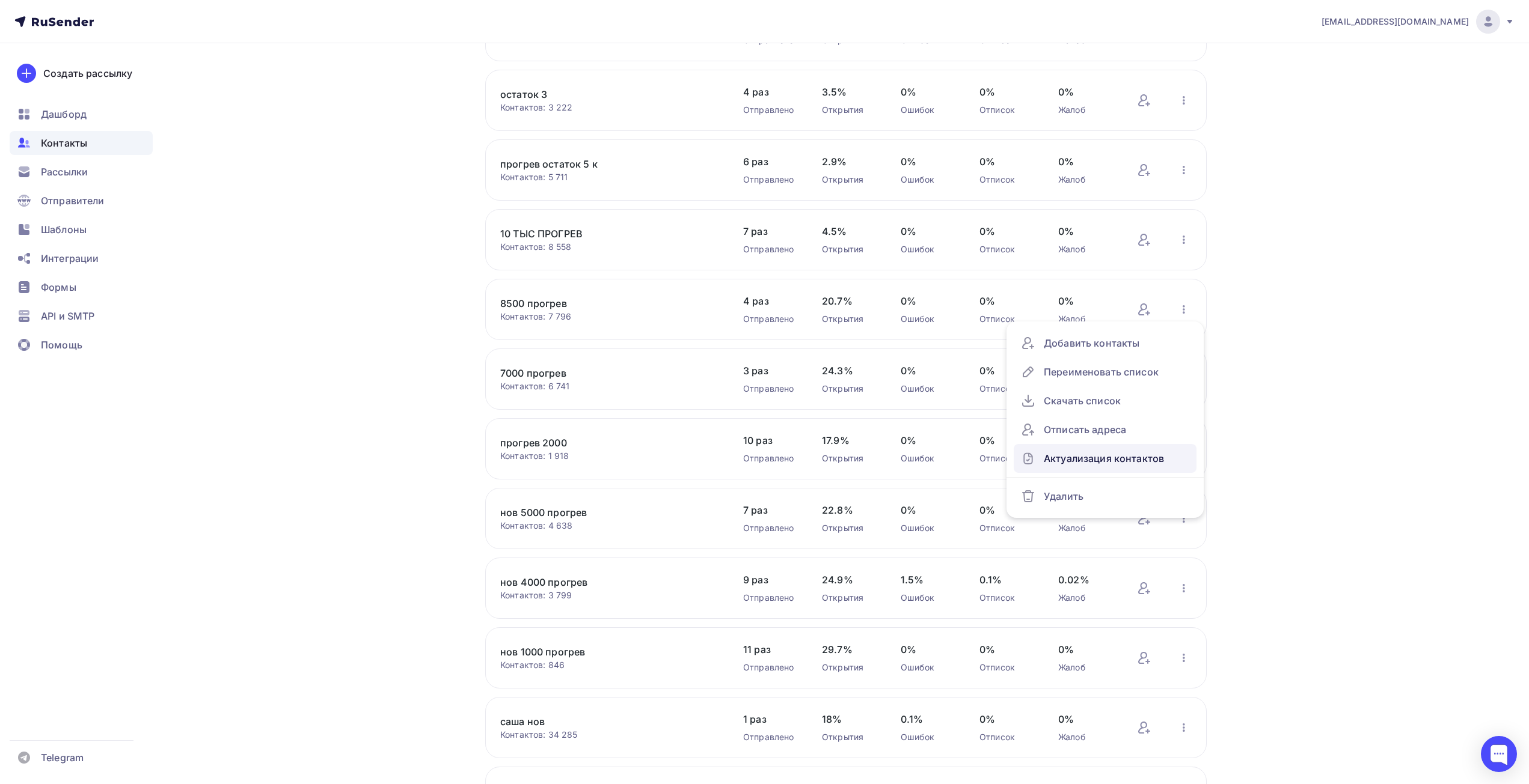
click at [1104, 453] on div "Актуализация контактов" at bounding box center [1105, 457] width 168 height 19
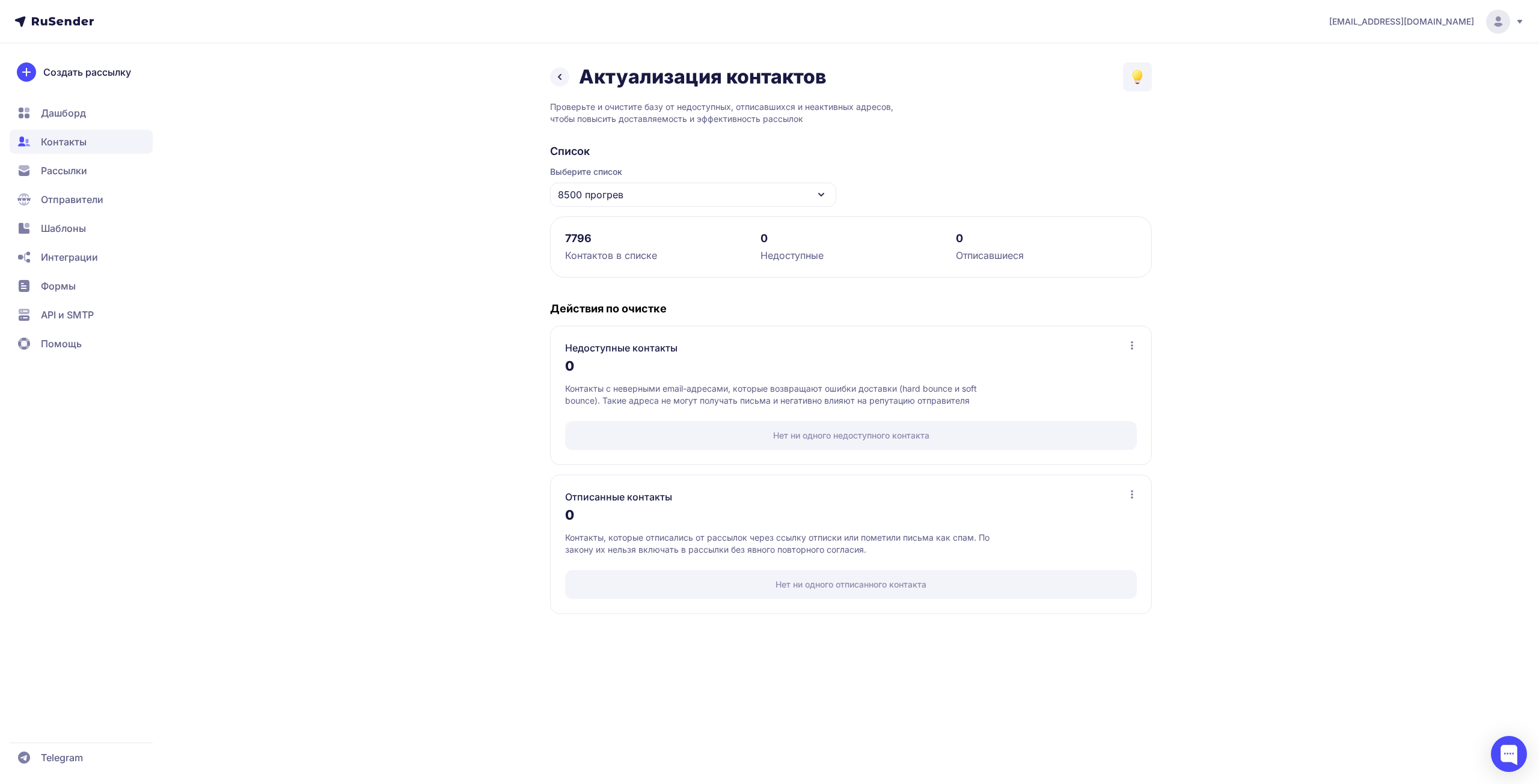
click at [557, 73] on icon at bounding box center [560, 76] width 15 height 15
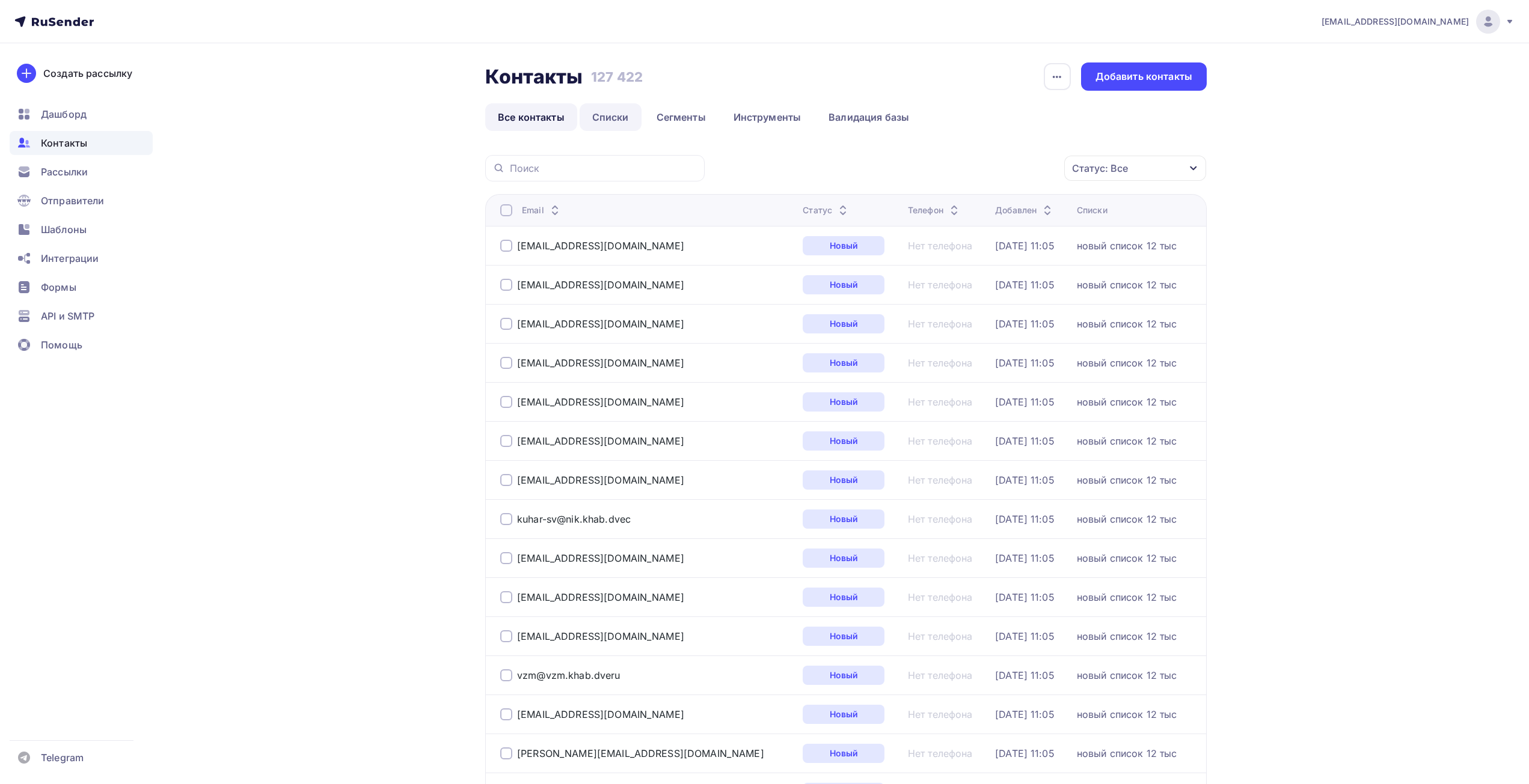
click at [619, 118] on link "Списки" at bounding box center [610, 117] width 62 height 28
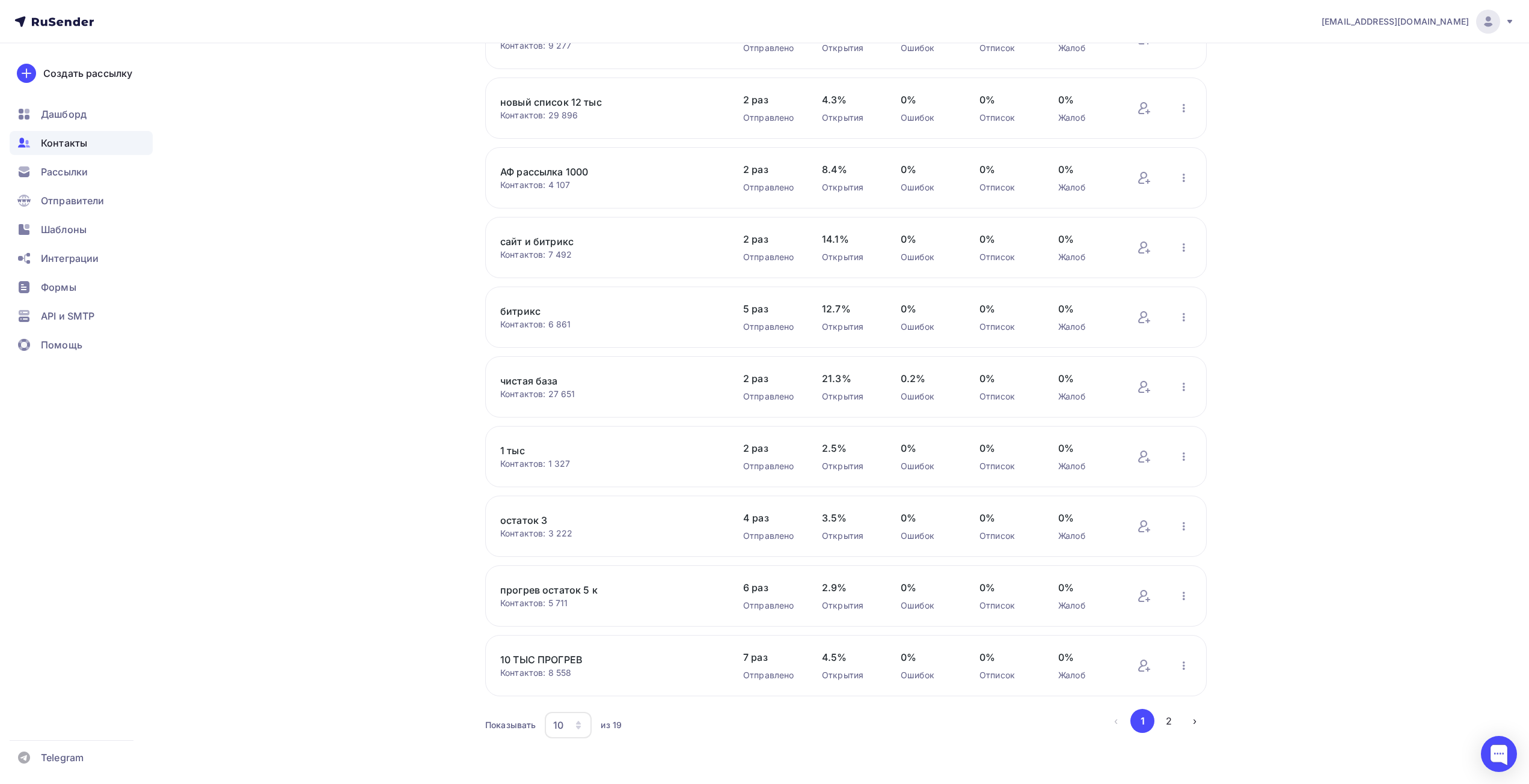
scroll to position [147, 0]
click at [561, 730] on div "10" at bounding box center [567, 720] width 47 height 27
click at [580, 649] on link "50" at bounding box center [616, 658] width 130 height 24
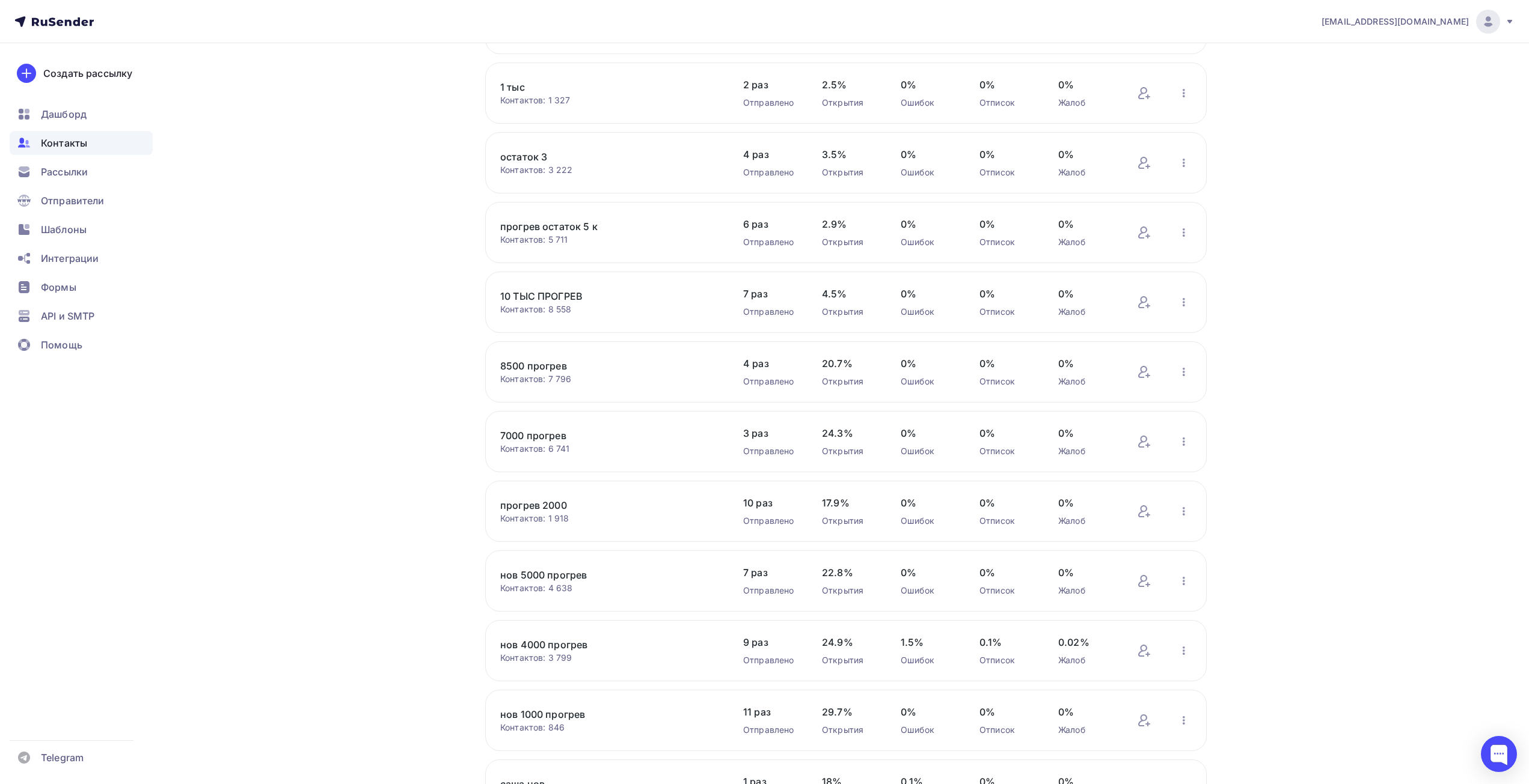
scroll to position [509, 0]
click at [1183, 297] on icon "button" at bounding box center [1183, 300] width 2 height 8
click at [1104, 417] on div "Отписать адреса" at bounding box center [1105, 420] width 168 height 19
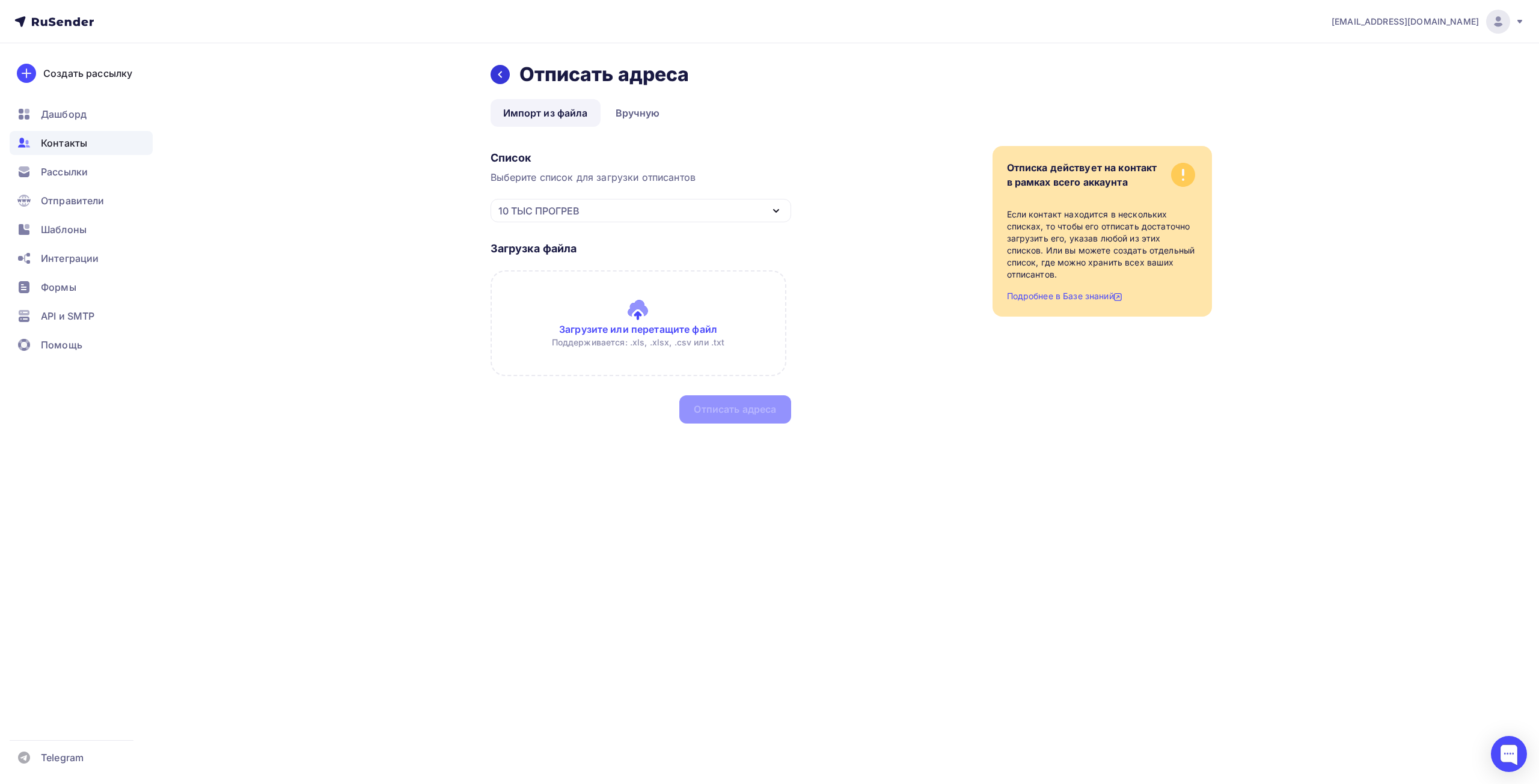
click at [507, 75] on div at bounding box center [499, 74] width 19 height 19
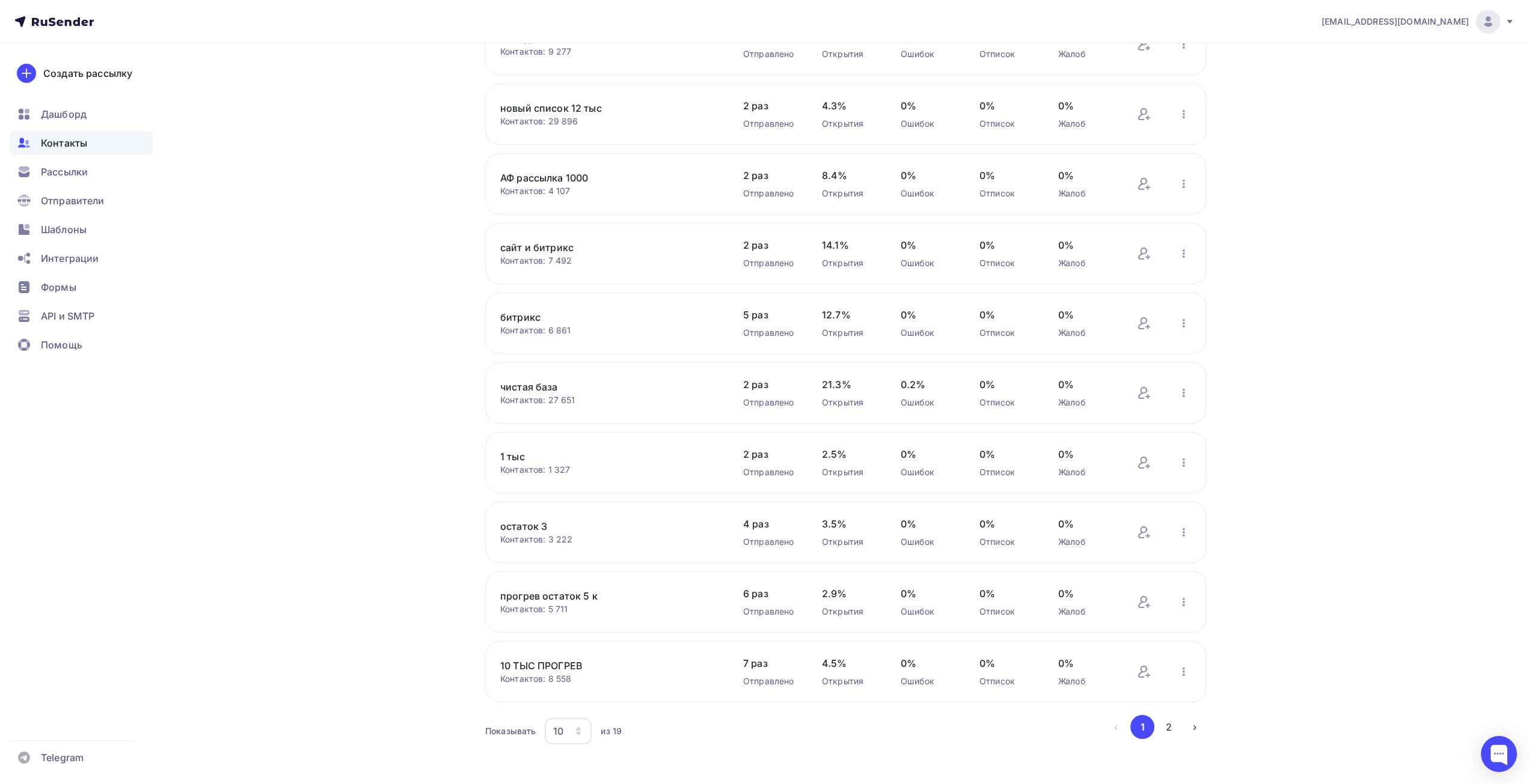
scroll to position [147, 0]
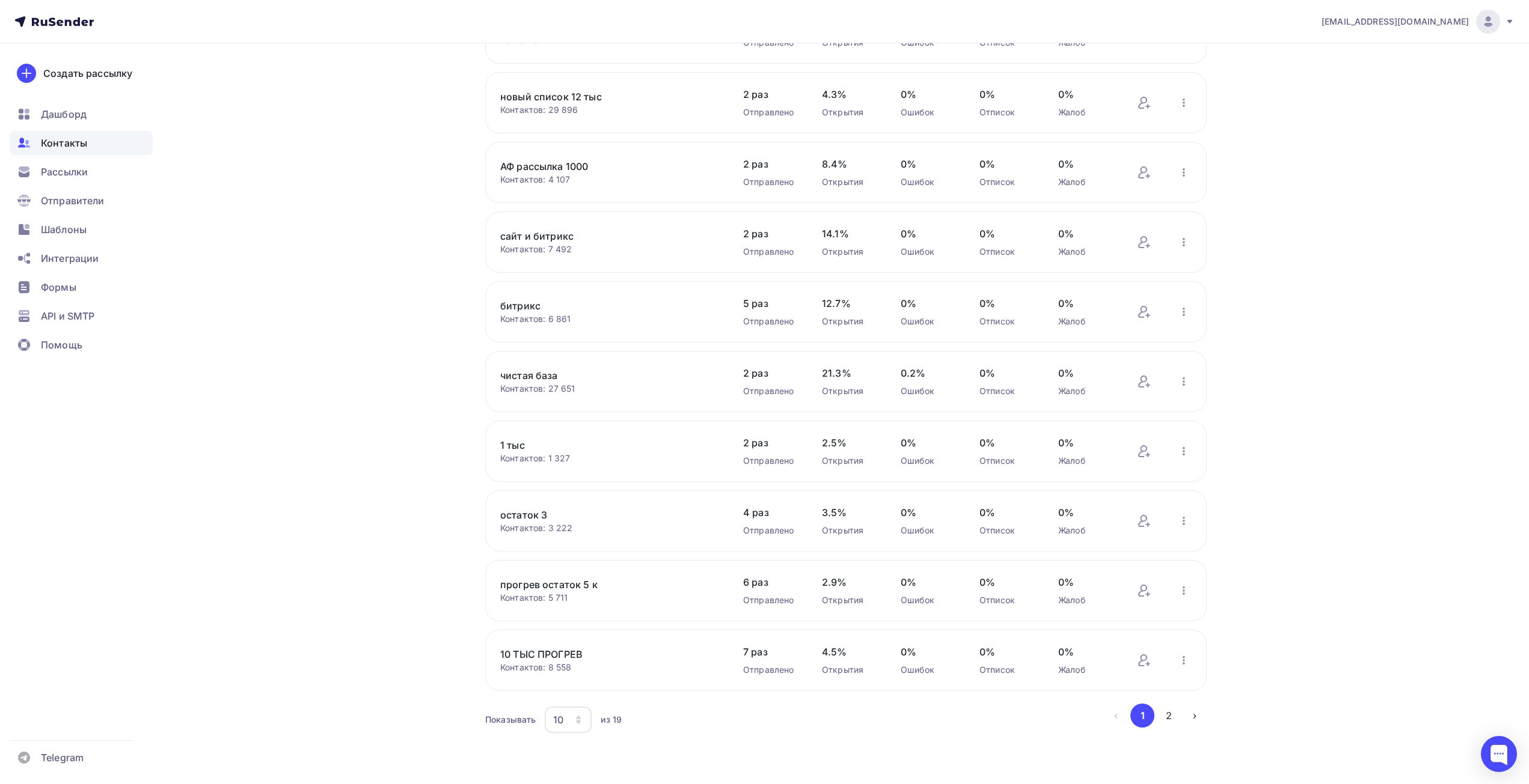
click at [565, 718] on div "10" at bounding box center [567, 720] width 47 height 27
click at [484, 672] on div "Контакты Контакты 127 422 127 422 История импорта Создать список Все контакты С…" at bounding box center [764, 340] width 985 height 889
click at [1181, 657] on icon "button" at bounding box center [1183, 660] width 15 height 15
click at [535, 663] on div "Контактов: 8 558" at bounding box center [609, 667] width 219 height 12
click at [539, 654] on link "10 ТЫС ПРОГРЕВ" at bounding box center [602, 654] width 204 height 15
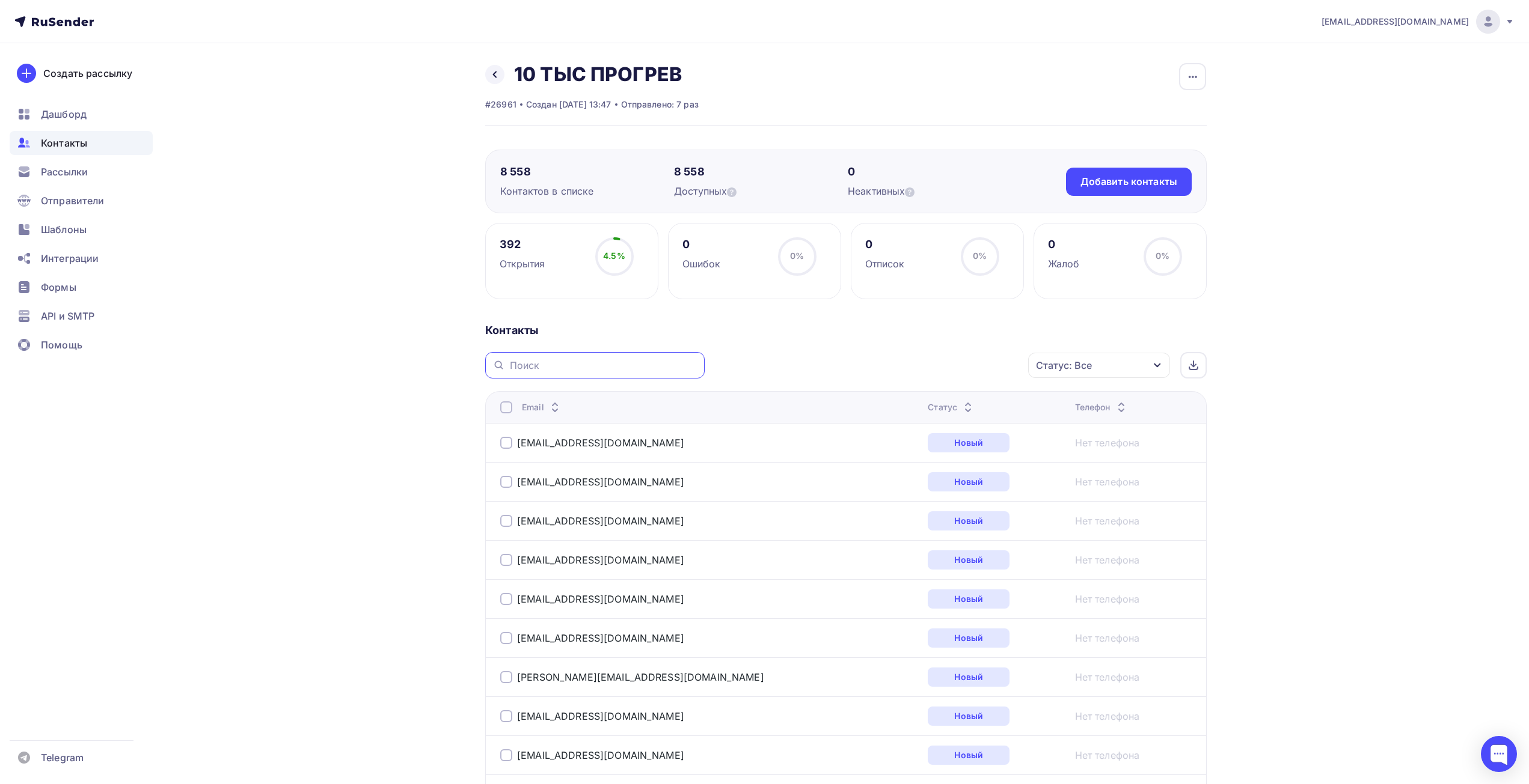
click at [557, 360] on input "text" at bounding box center [603, 364] width 187 height 13
click at [1189, 76] on icon "button" at bounding box center [1192, 76] width 8 height 2
click at [1144, 224] on div "Актуализация контактов" at bounding box center [1118, 232] width 173 height 19
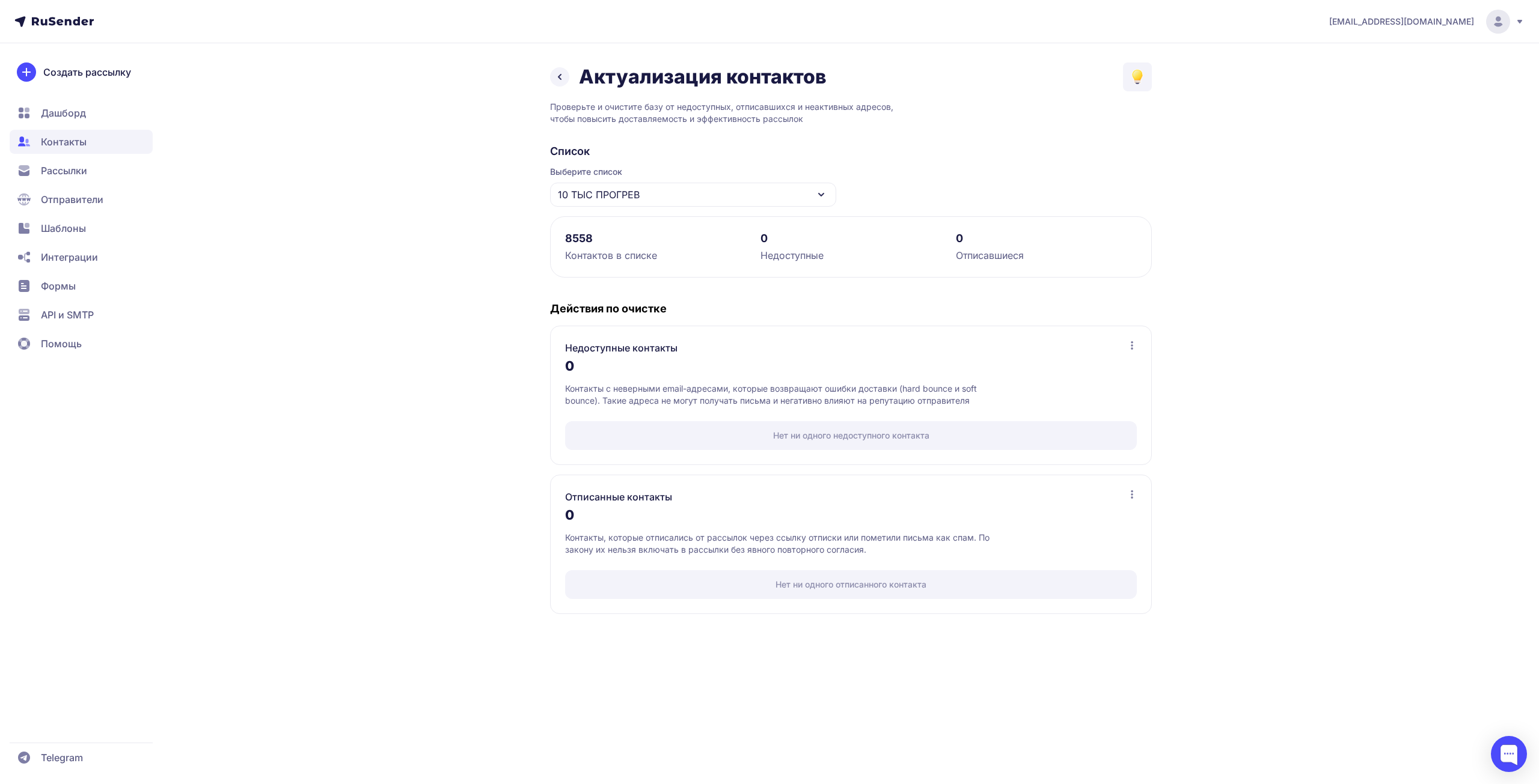
click at [563, 75] on icon at bounding box center [560, 76] width 15 height 15
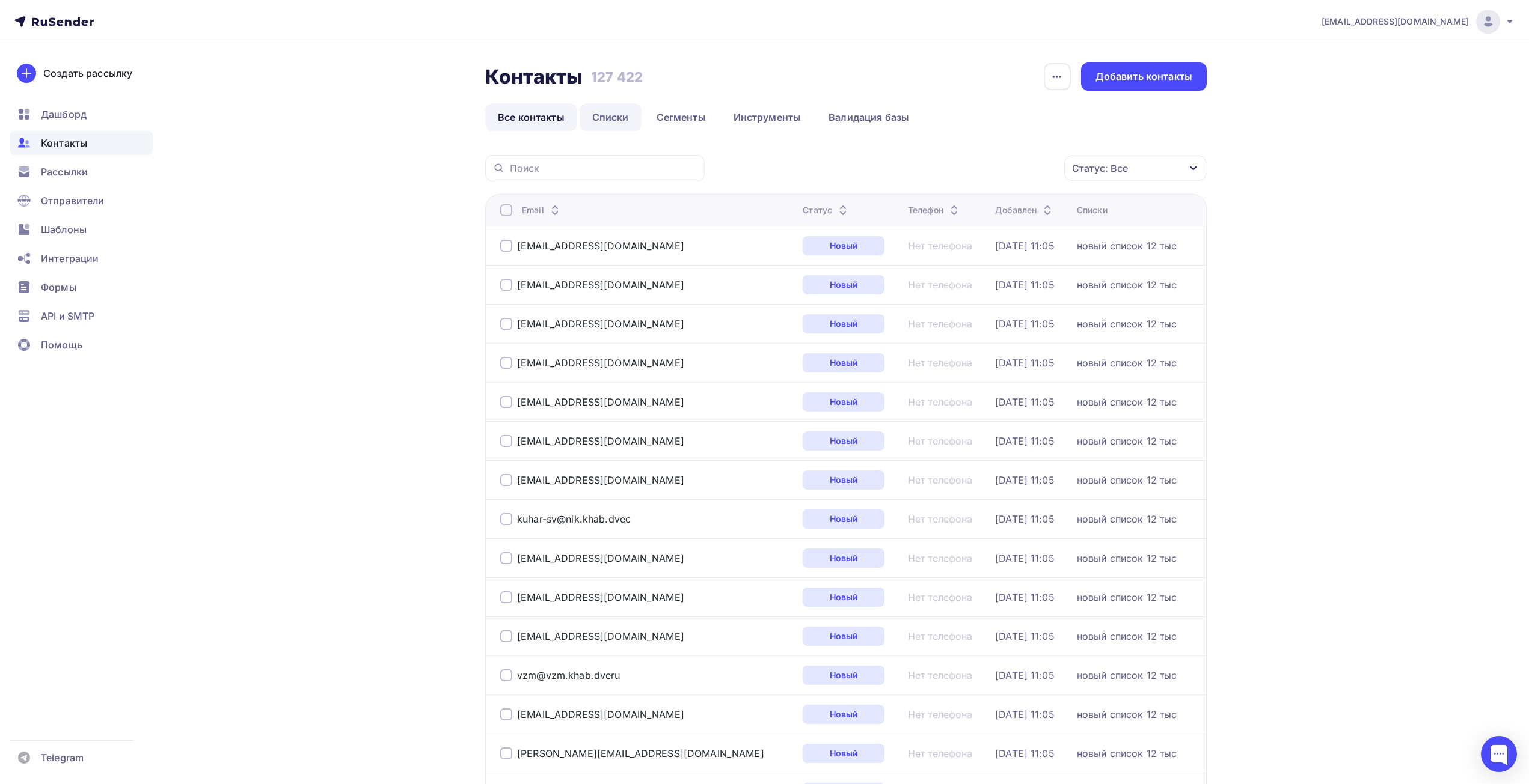
click at [605, 116] on link "Списки" at bounding box center [610, 117] width 62 height 28
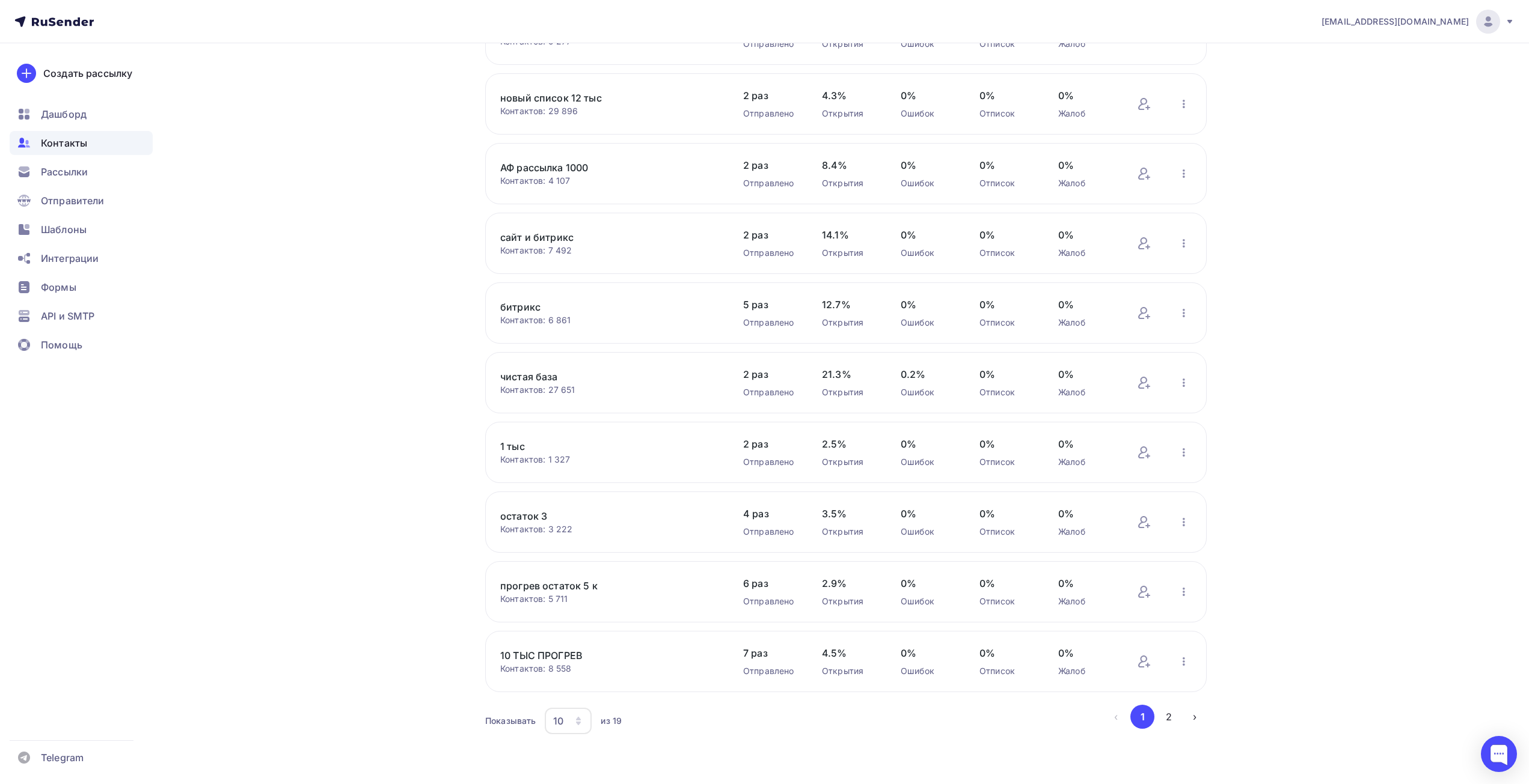
scroll to position [147, 0]
click at [755, 654] on span "7 раз" at bounding box center [769, 651] width 54 height 15
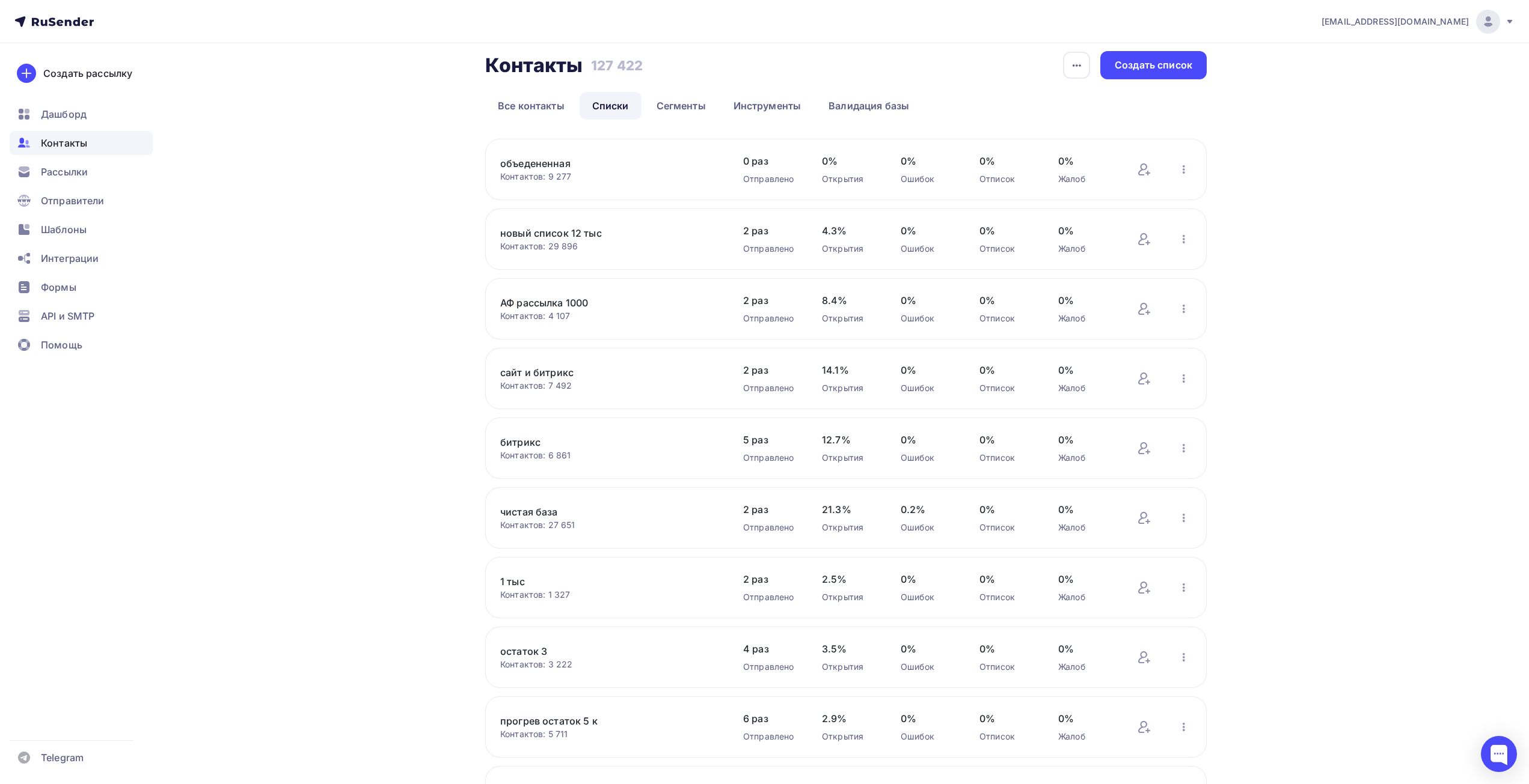
scroll to position [0, 0]
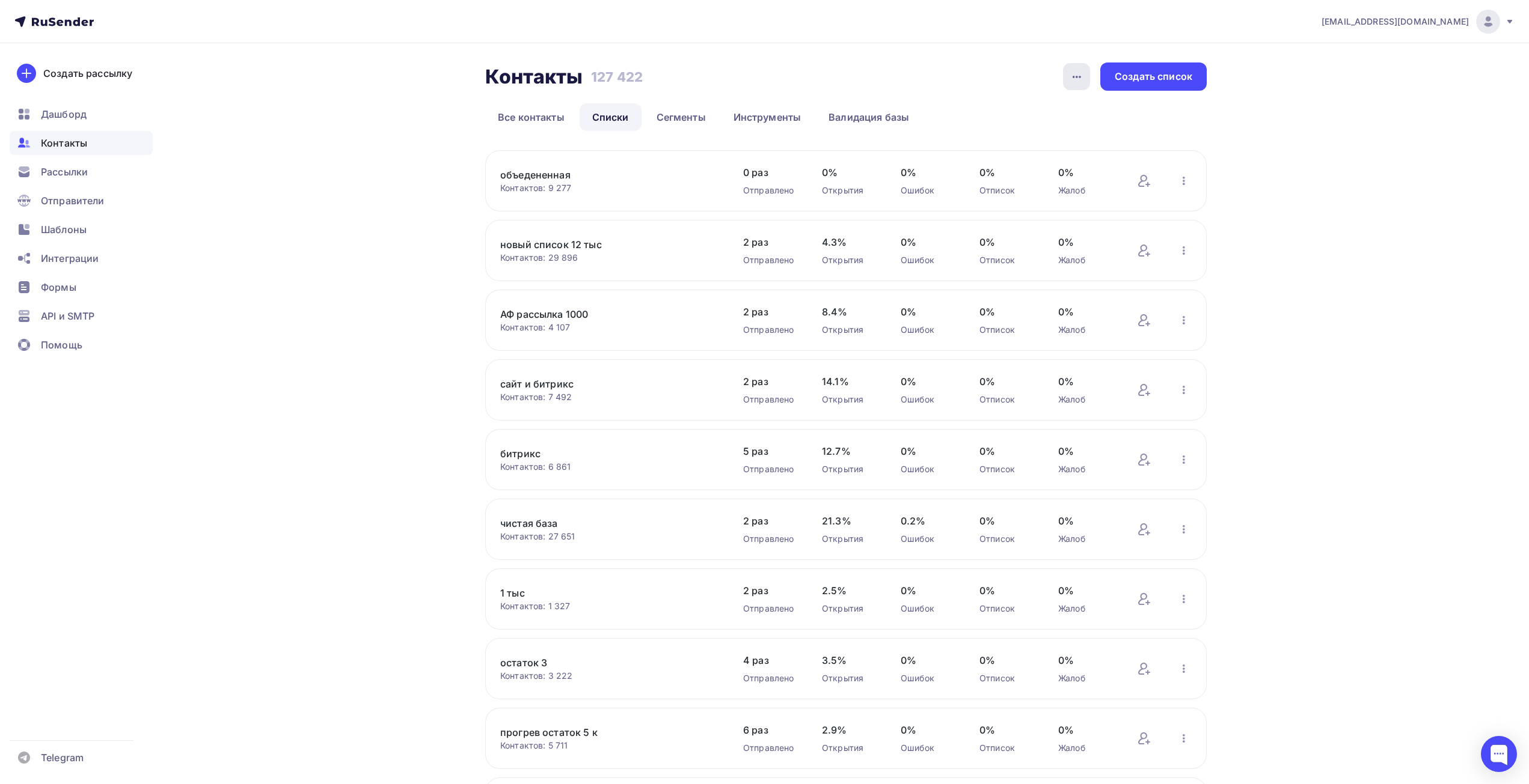
click at [1071, 78] on icon "button" at bounding box center [1076, 76] width 15 height 15
click at [1076, 80] on icon "button" at bounding box center [1076, 76] width 15 height 15
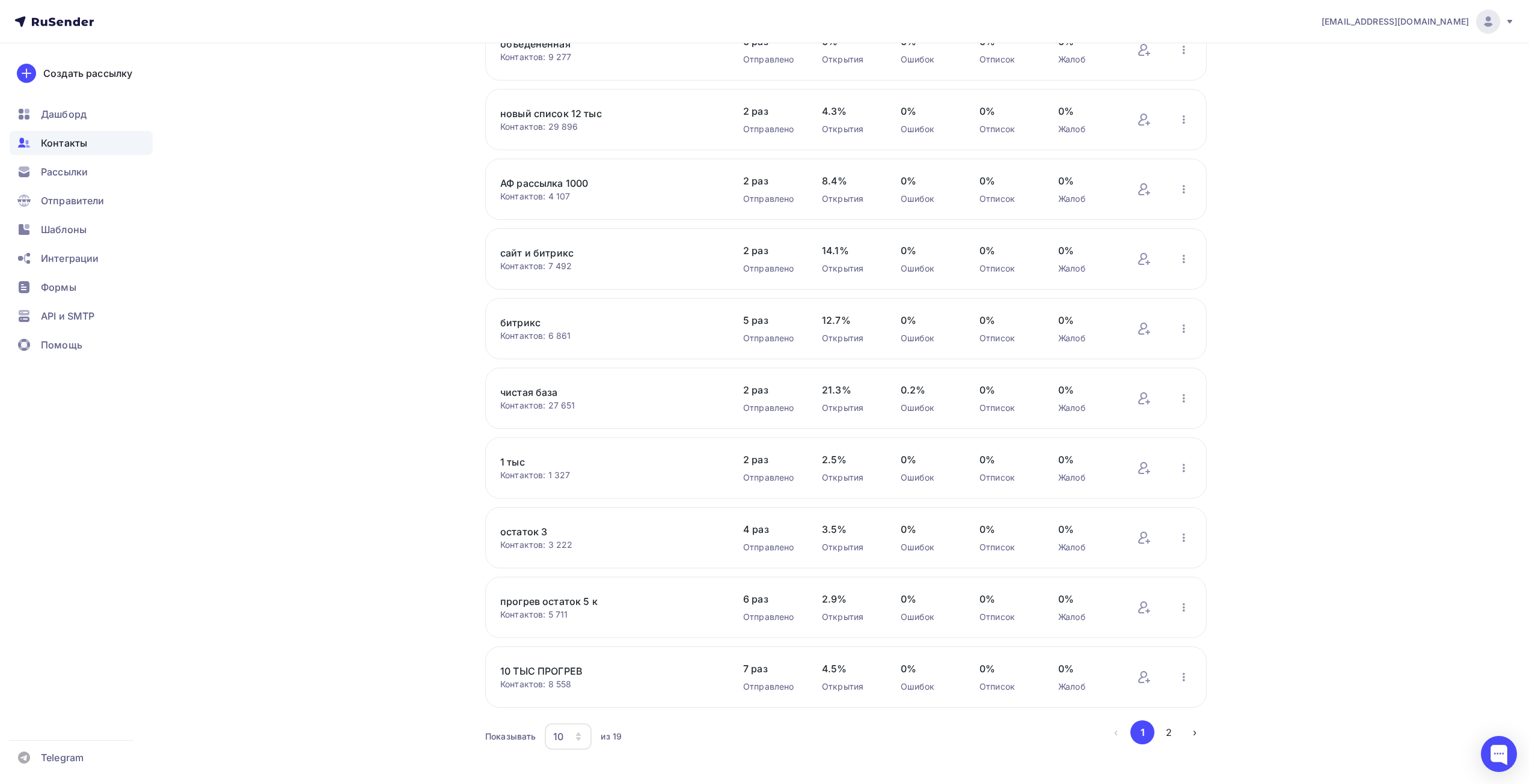
scroll to position [147, 0]
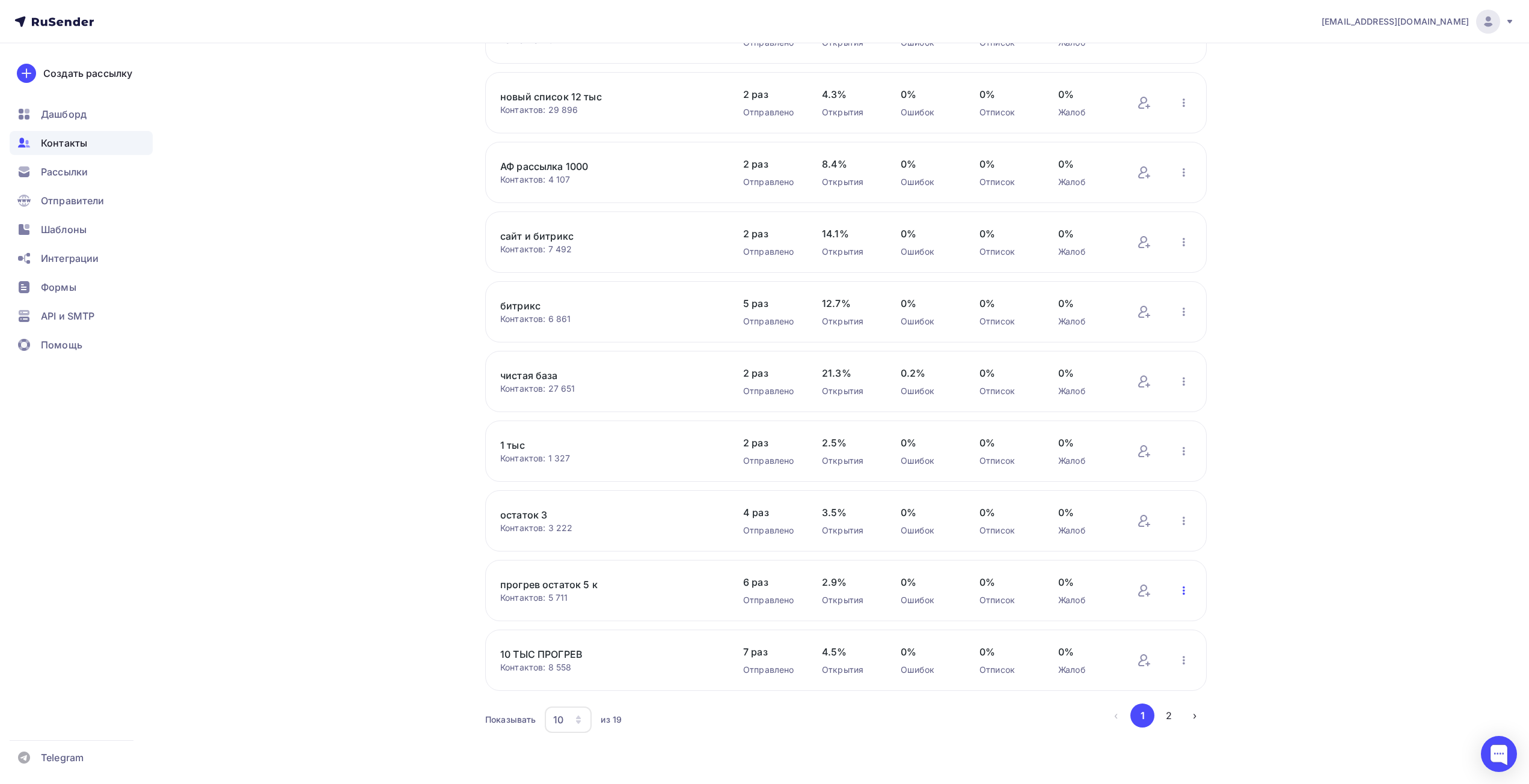
click at [1180, 593] on icon "button" at bounding box center [1183, 590] width 15 height 15
click at [1094, 520] on div "Актуализация контактов" at bounding box center [1105, 519] width 168 height 19
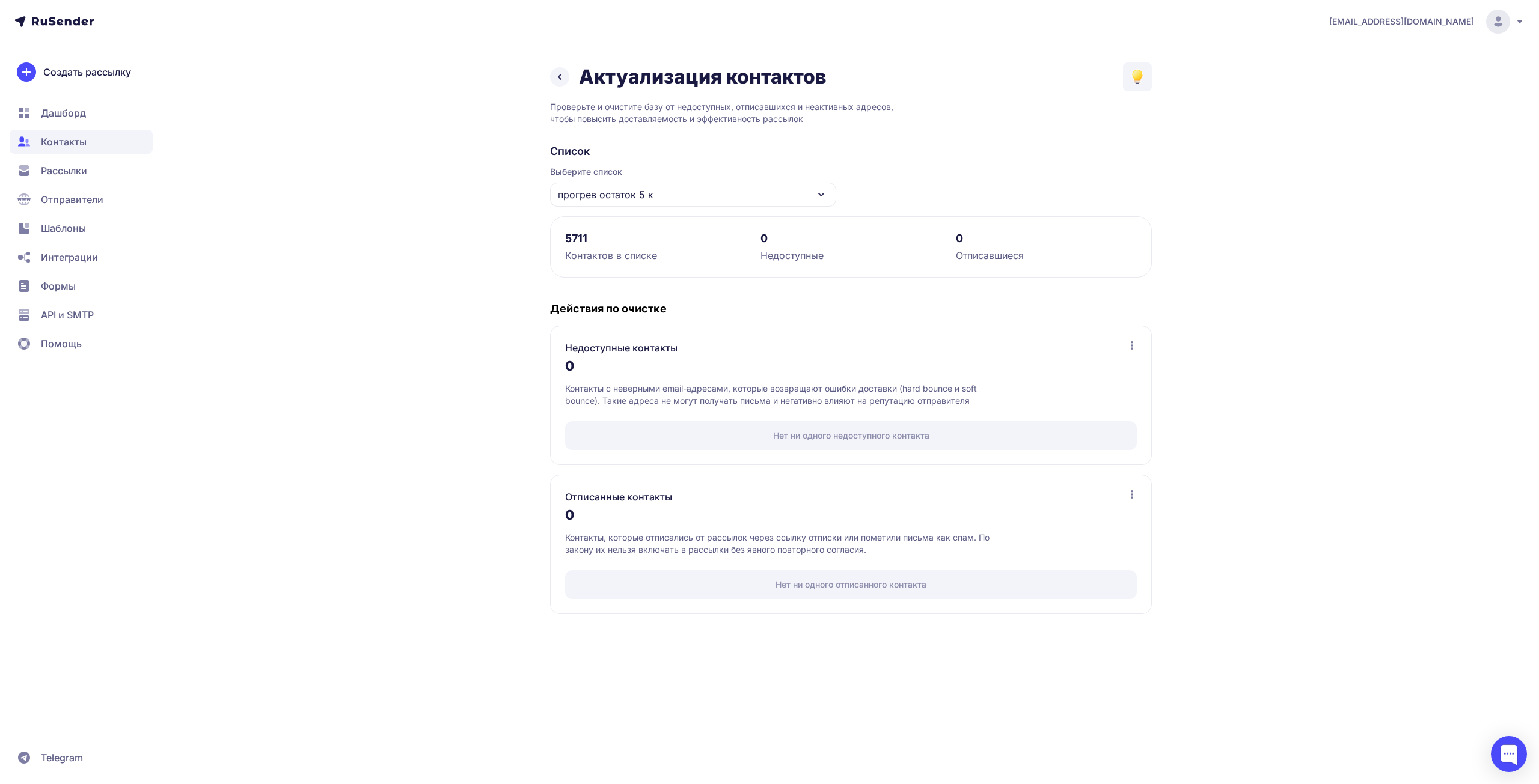
click at [636, 192] on span "прогрев остаток 5 к" at bounding box center [605, 194] width 96 height 15
click at [629, 322] on div "8500 прогрев" at bounding box center [693, 316] width 271 height 29
click at [662, 189] on div "8500 прогрев" at bounding box center [692, 195] width 286 height 24
click at [644, 271] on div "объедененная" at bounding box center [693, 268] width 271 height 29
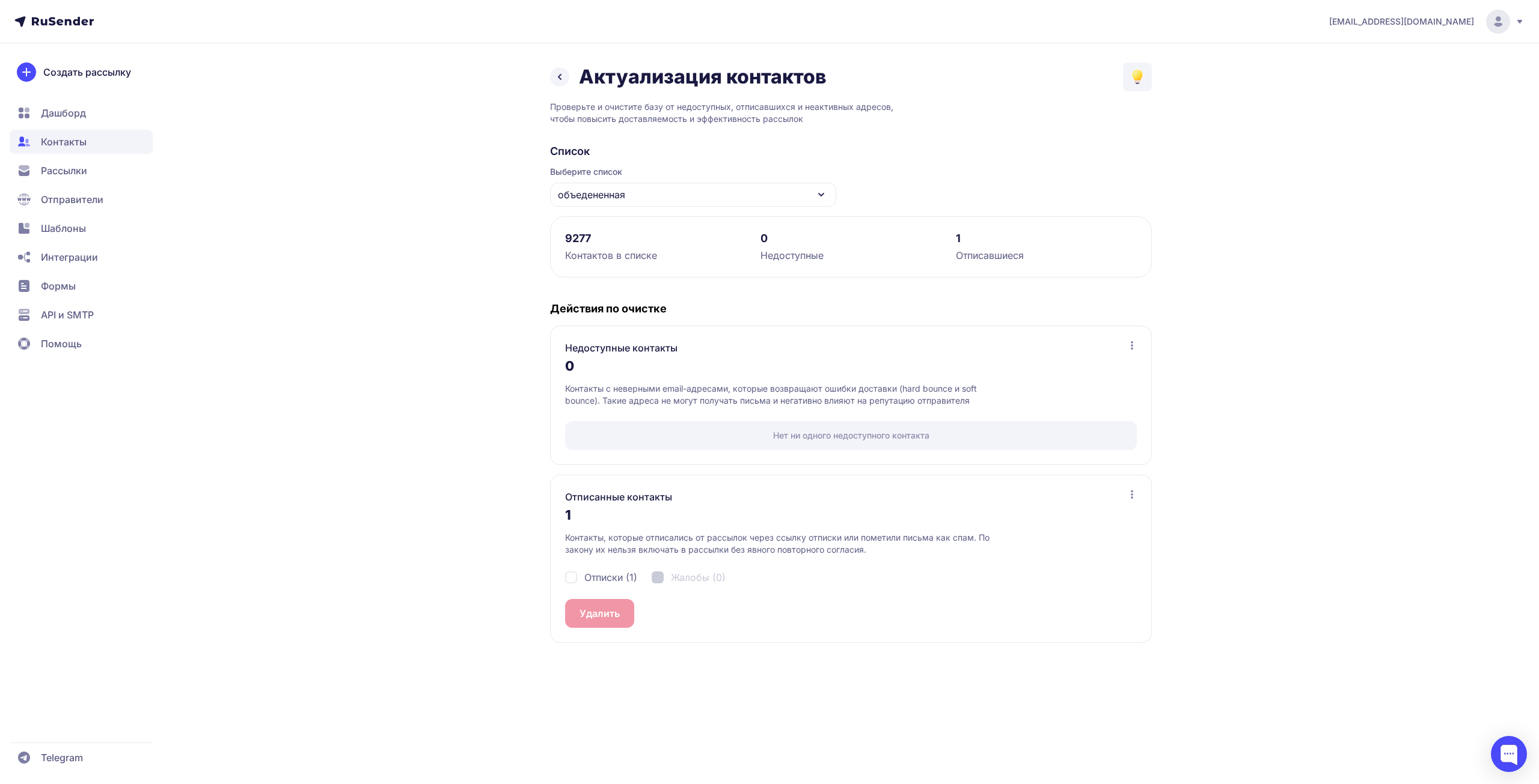
click at [605, 574] on span "Отписки (1)" at bounding box center [610, 577] width 52 height 15
checkbox input "true"
click at [599, 628] on button "Удалить 1" at bounding box center [602, 613] width 73 height 29
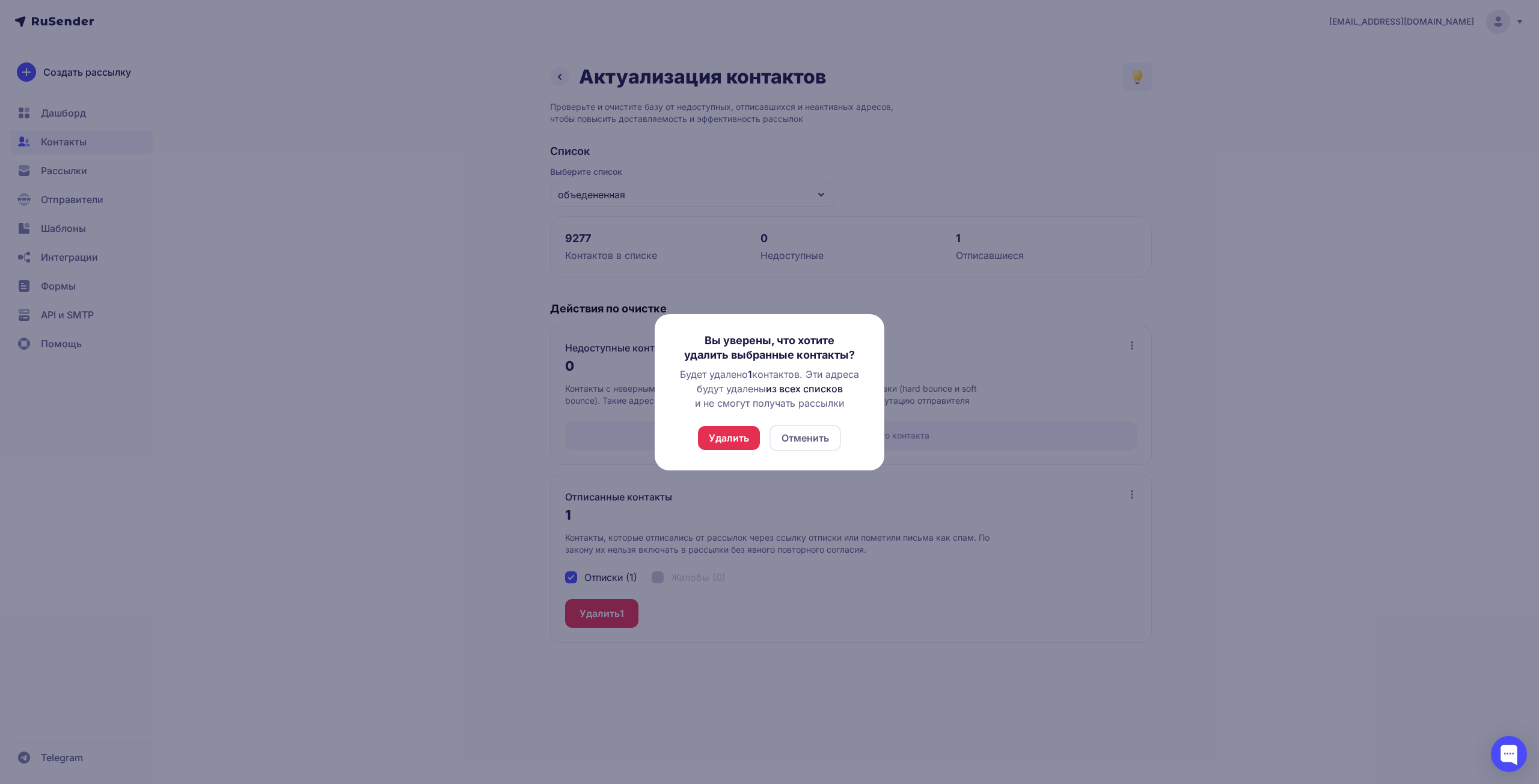
click at [705, 444] on button "Удалить" at bounding box center [729, 438] width 62 height 24
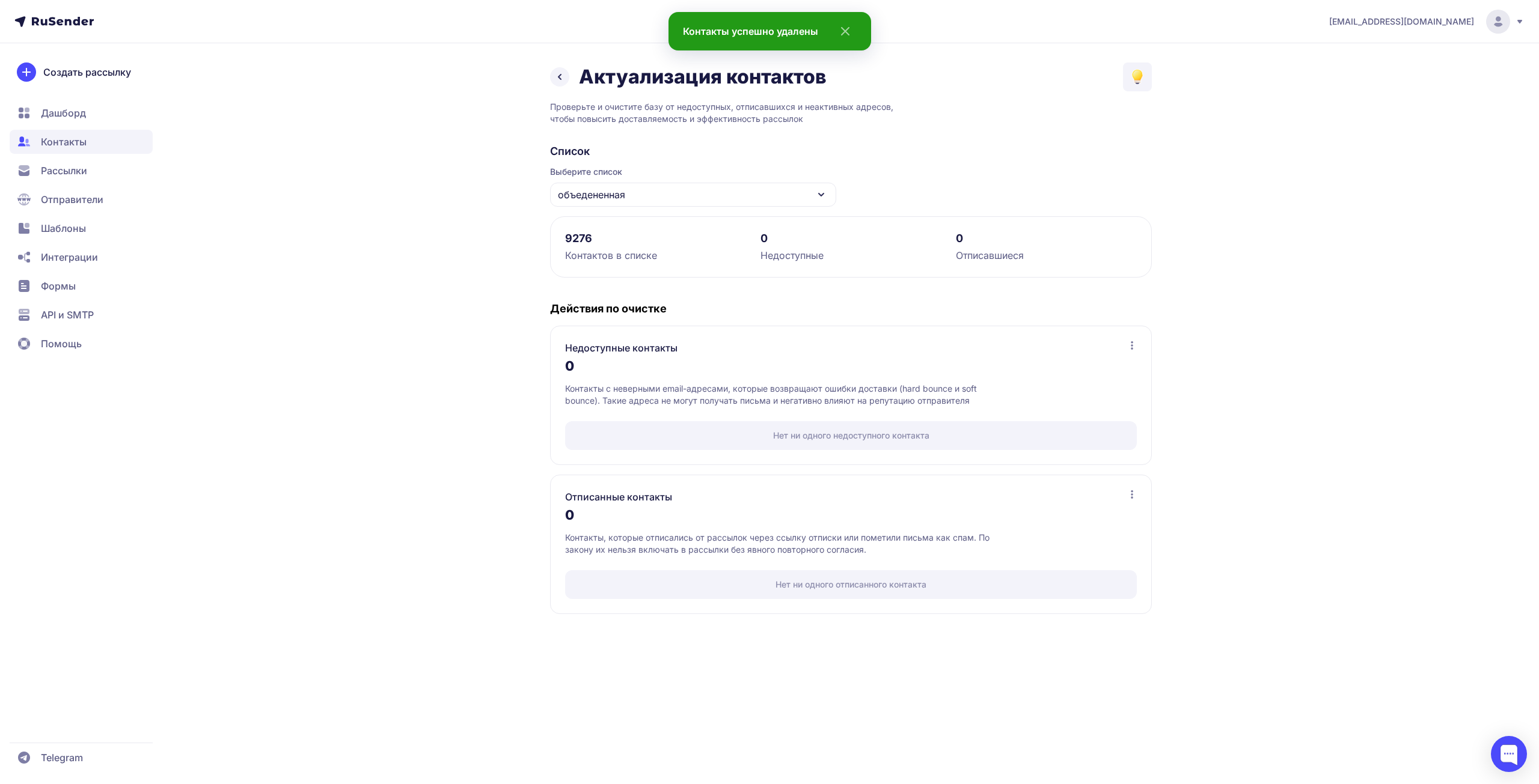
click at [690, 193] on div "объедененная" at bounding box center [692, 195] width 286 height 24
click at [671, 305] on div "новый список 12 тыс" at bounding box center [693, 297] width 271 height 29
click at [617, 574] on span "Отписки (1)" at bounding box center [610, 577] width 52 height 15
checkbox input "true"
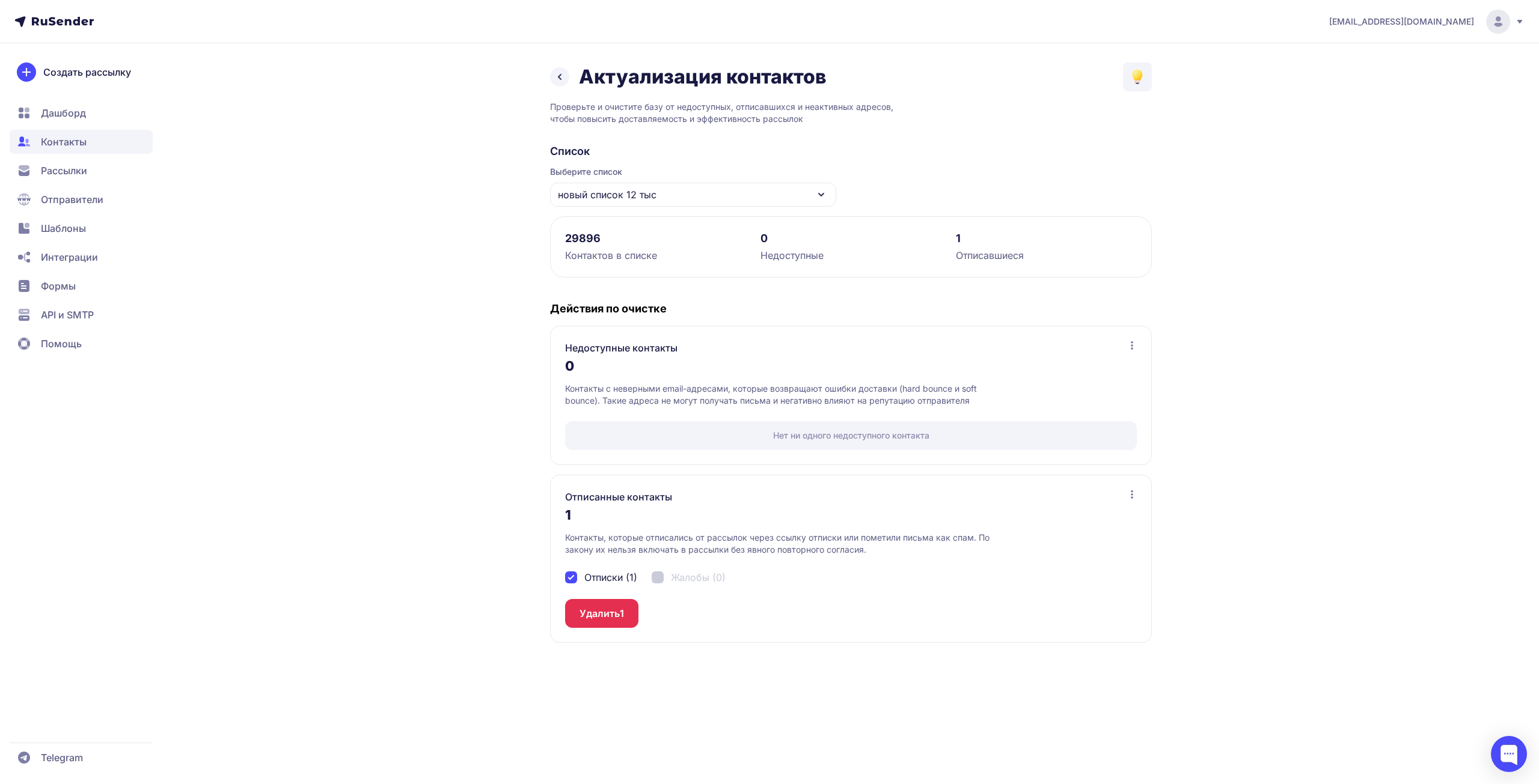
click at [605, 603] on button "Удалить 1" at bounding box center [602, 613] width 73 height 29
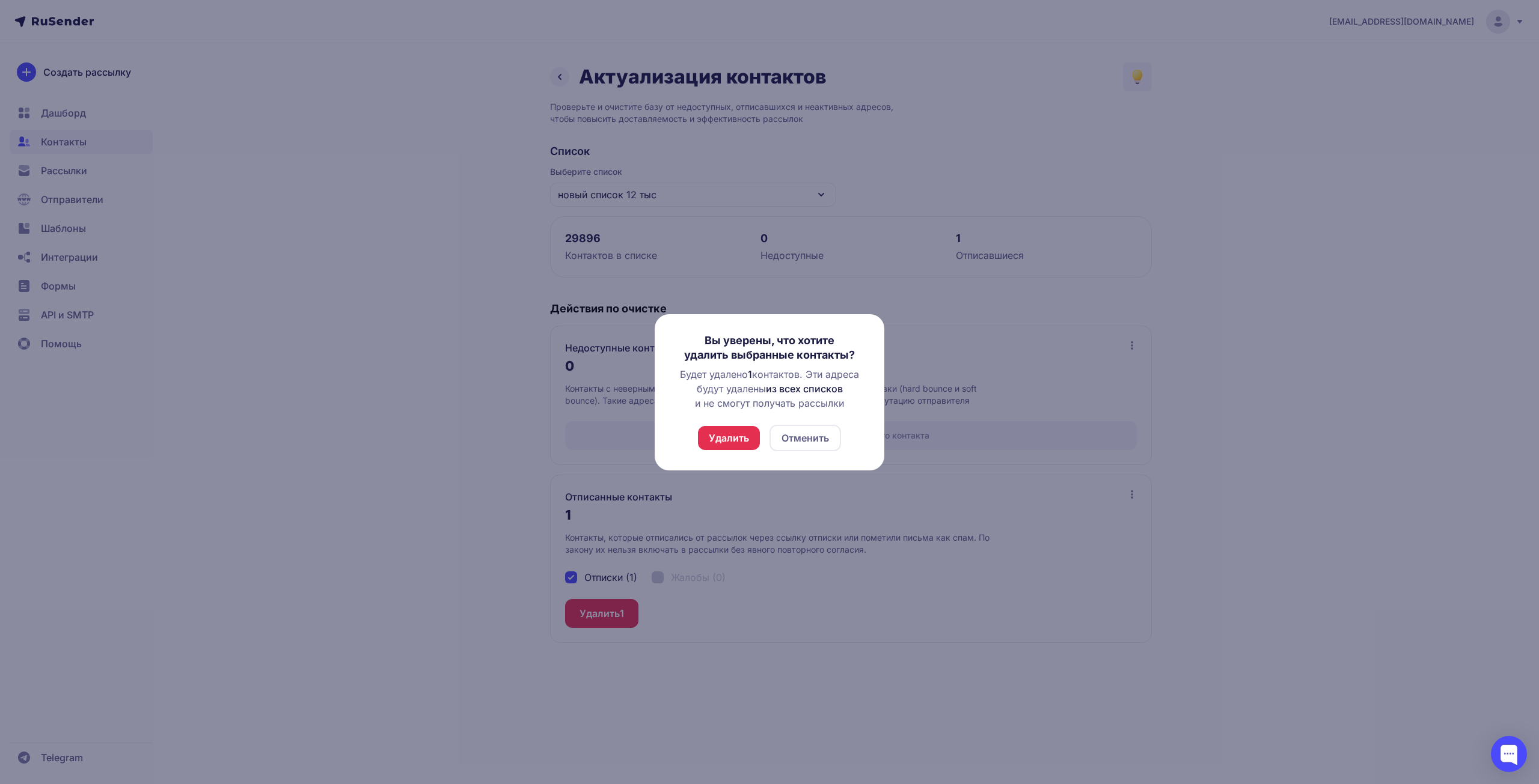
click at [718, 433] on button "Удалить" at bounding box center [729, 438] width 62 height 24
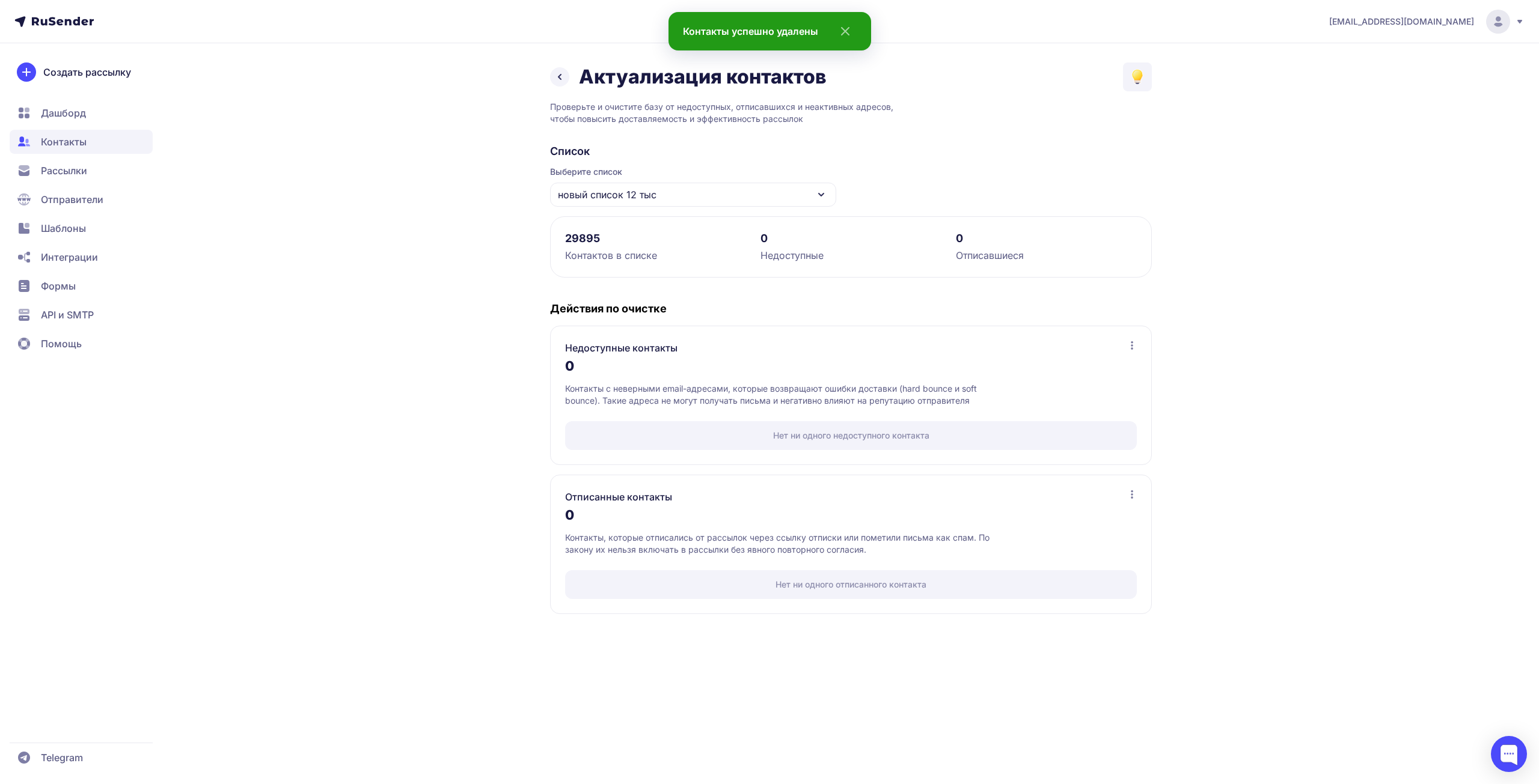
click at [697, 198] on div "новый список 12 тыс" at bounding box center [692, 195] width 286 height 24
click at [642, 351] on div "сайт и битрикс" at bounding box center [693, 354] width 271 height 29
click at [680, 189] on div "сайт и битрикс" at bounding box center [692, 195] width 286 height 24
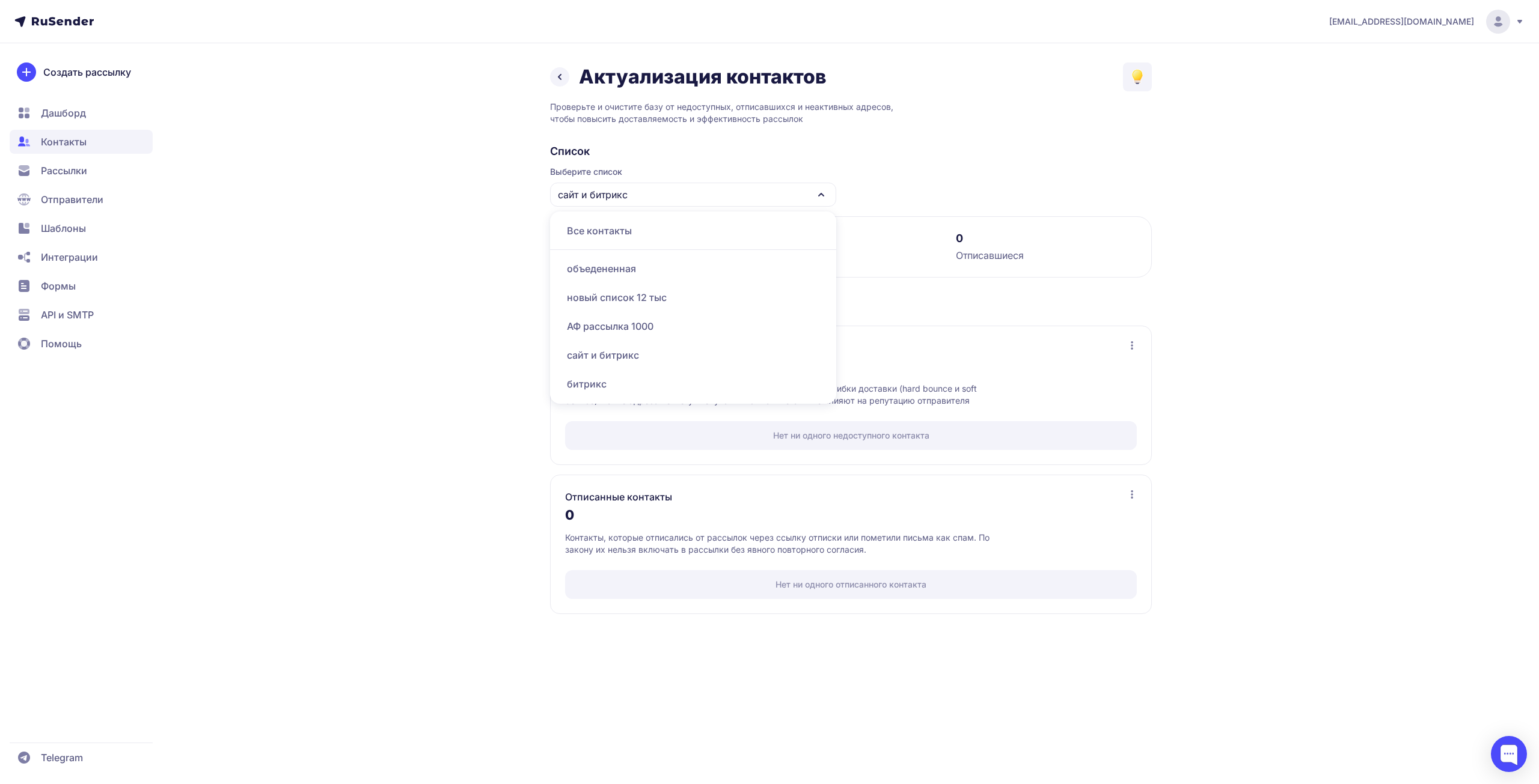
click at [633, 318] on div "АФ рассылка 1000" at bounding box center [693, 326] width 271 height 29
click at [662, 204] on div "АФ рассылка 1000" at bounding box center [692, 195] width 286 height 24
click at [637, 303] on div "нов 5000 прогрев" at bounding box center [693, 300] width 271 height 29
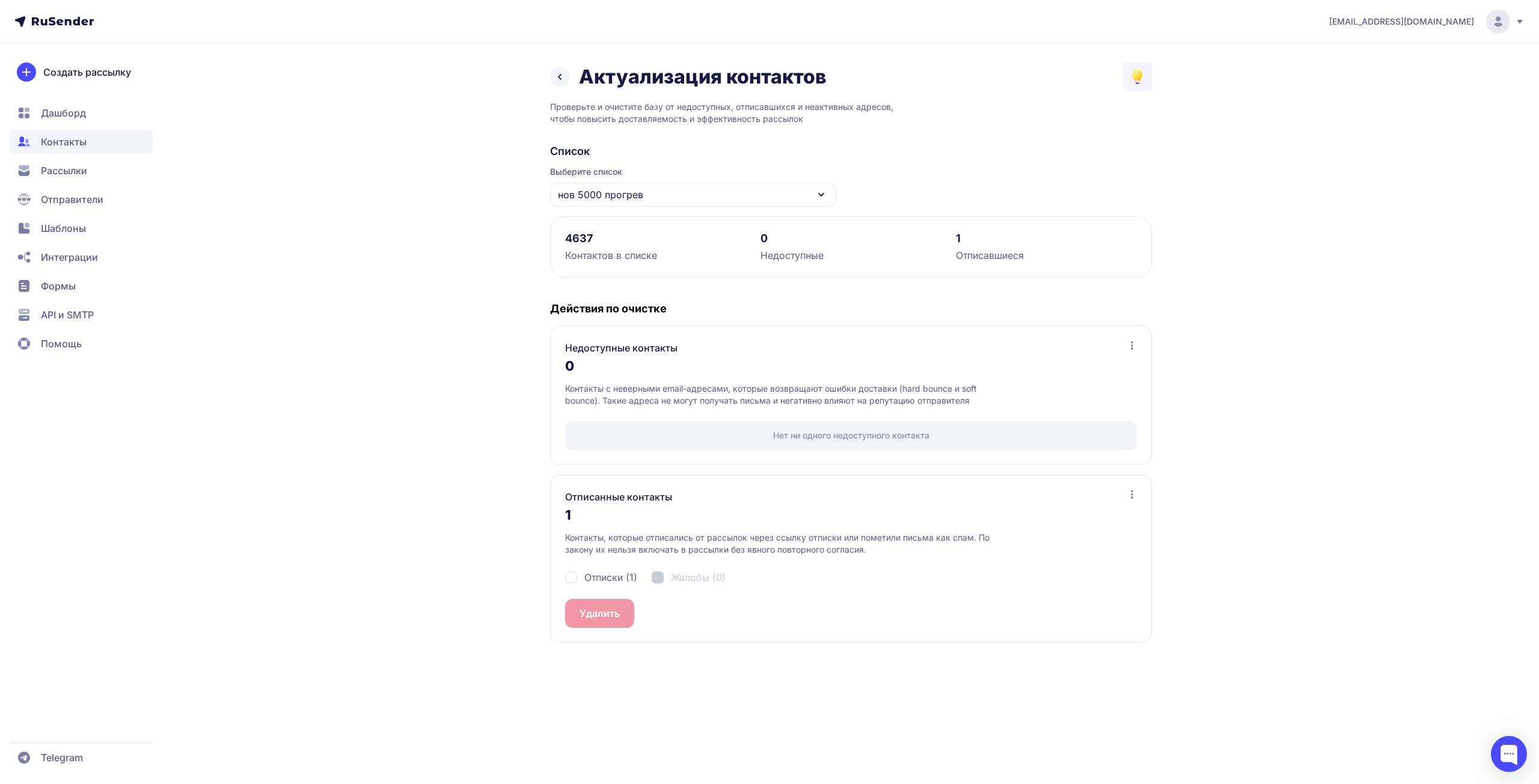
click at [586, 573] on span "Отписки (1)" at bounding box center [610, 577] width 52 height 15
checkbox input "true"
click at [587, 607] on button "Удалить 1" at bounding box center [602, 613] width 73 height 29
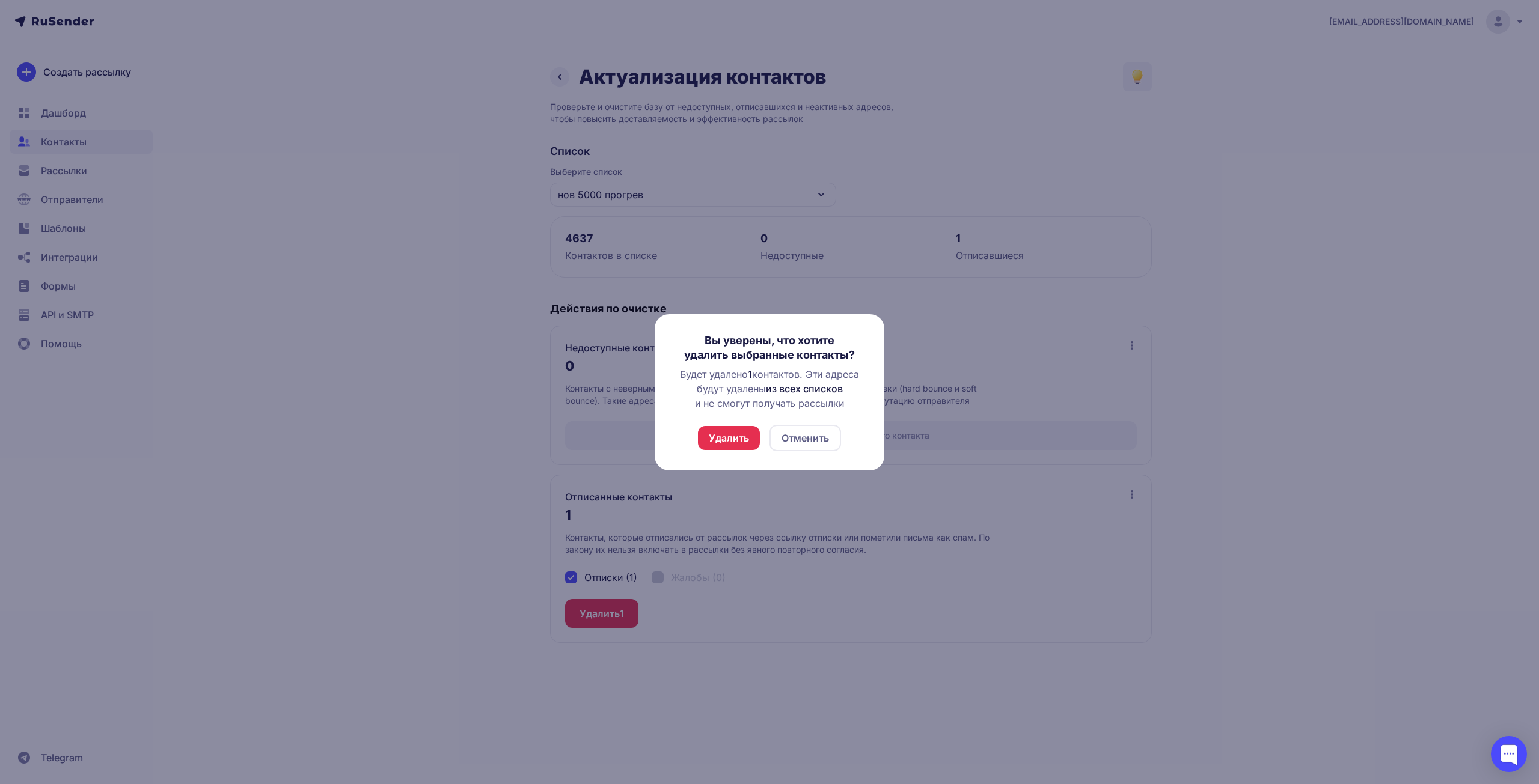
click at [714, 434] on button "Удалить" at bounding box center [729, 438] width 62 height 24
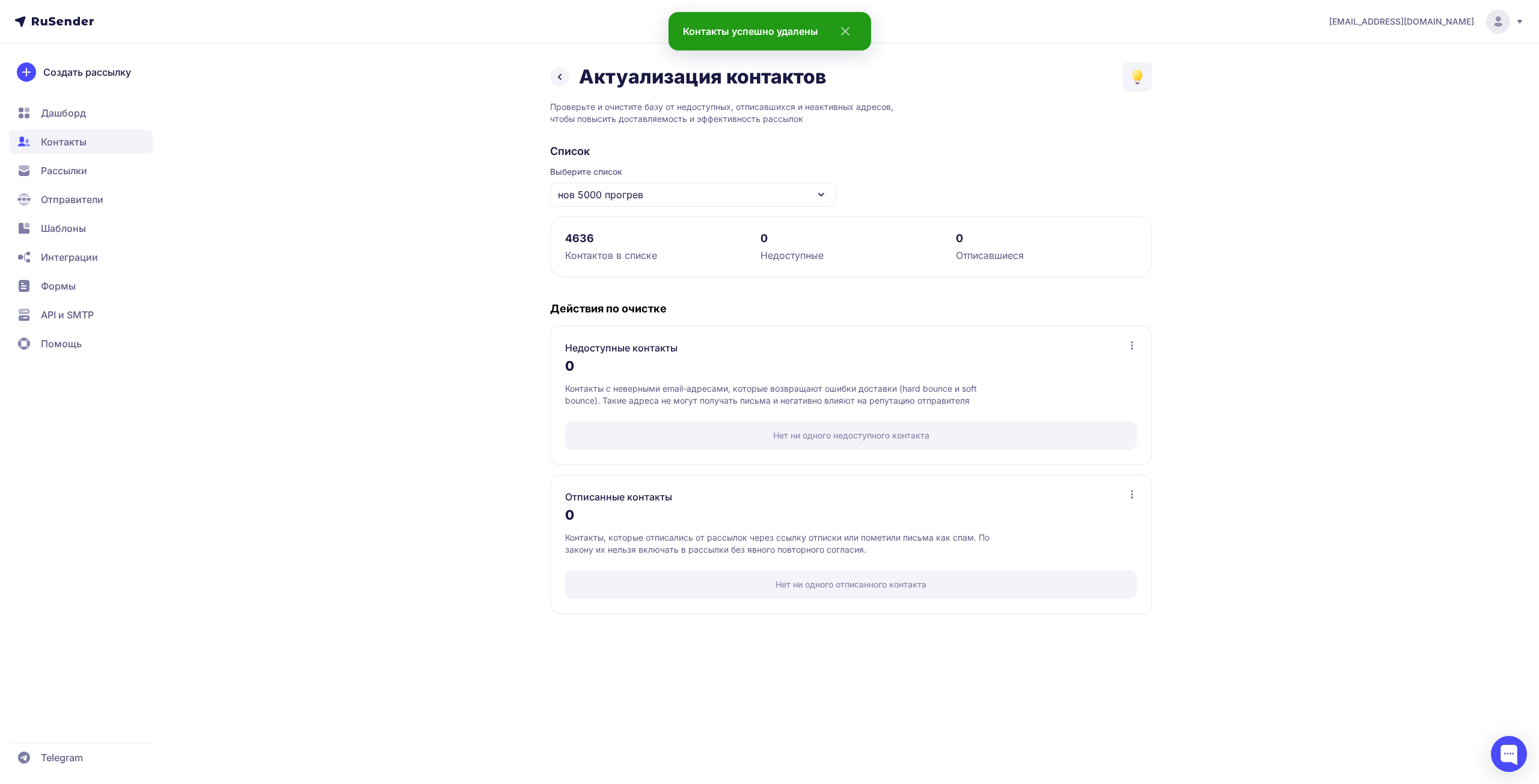
click at [678, 193] on div "нов 5000 прогрев" at bounding box center [692, 195] width 286 height 24
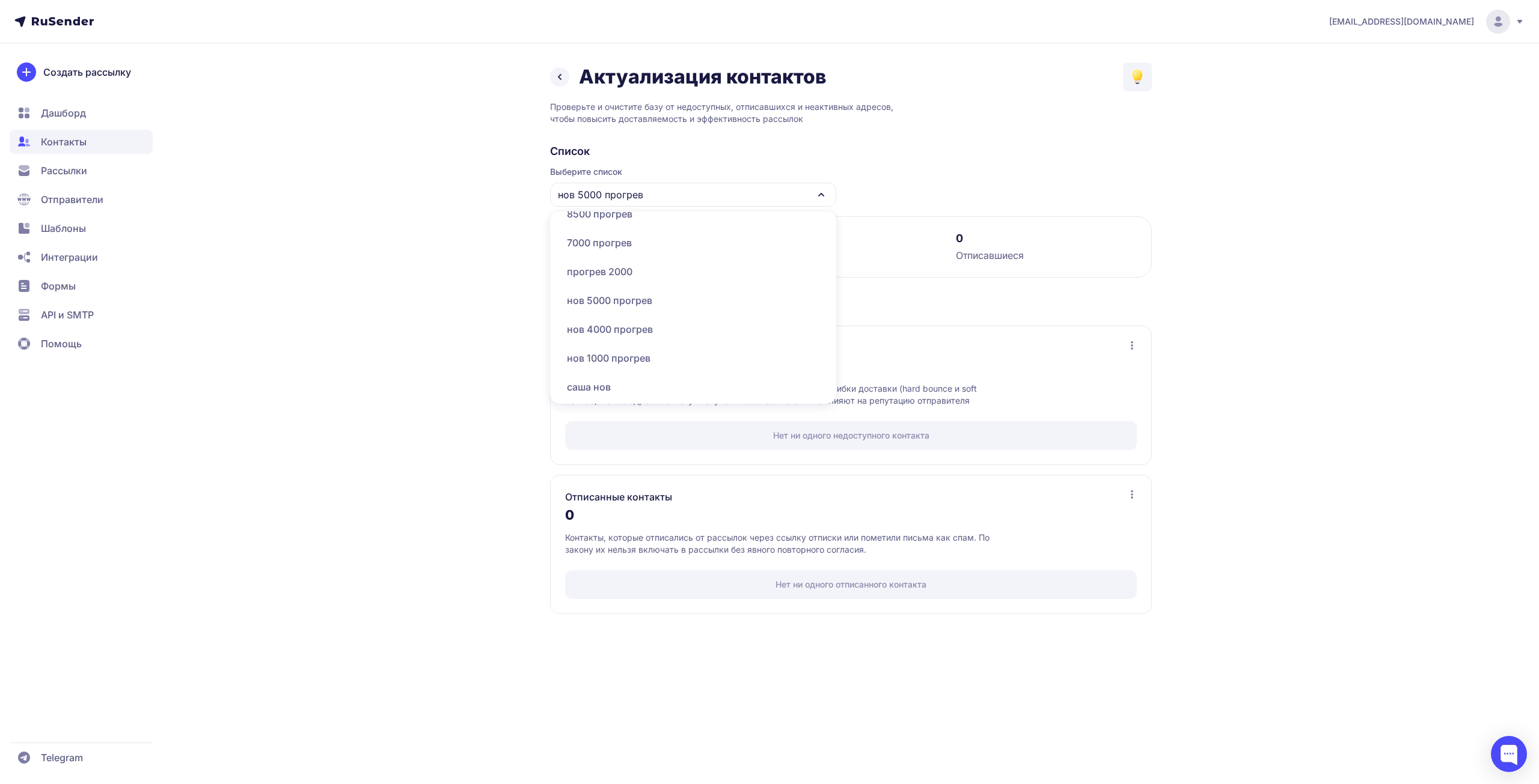
scroll to position [163, 0]
click at [615, 368] on div "10 ТЫС ПРОГРЕВ" at bounding box center [693, 365] width 271 height 29
click at [564, 83] on link at bounding box center [559, 76] width 19 height 19
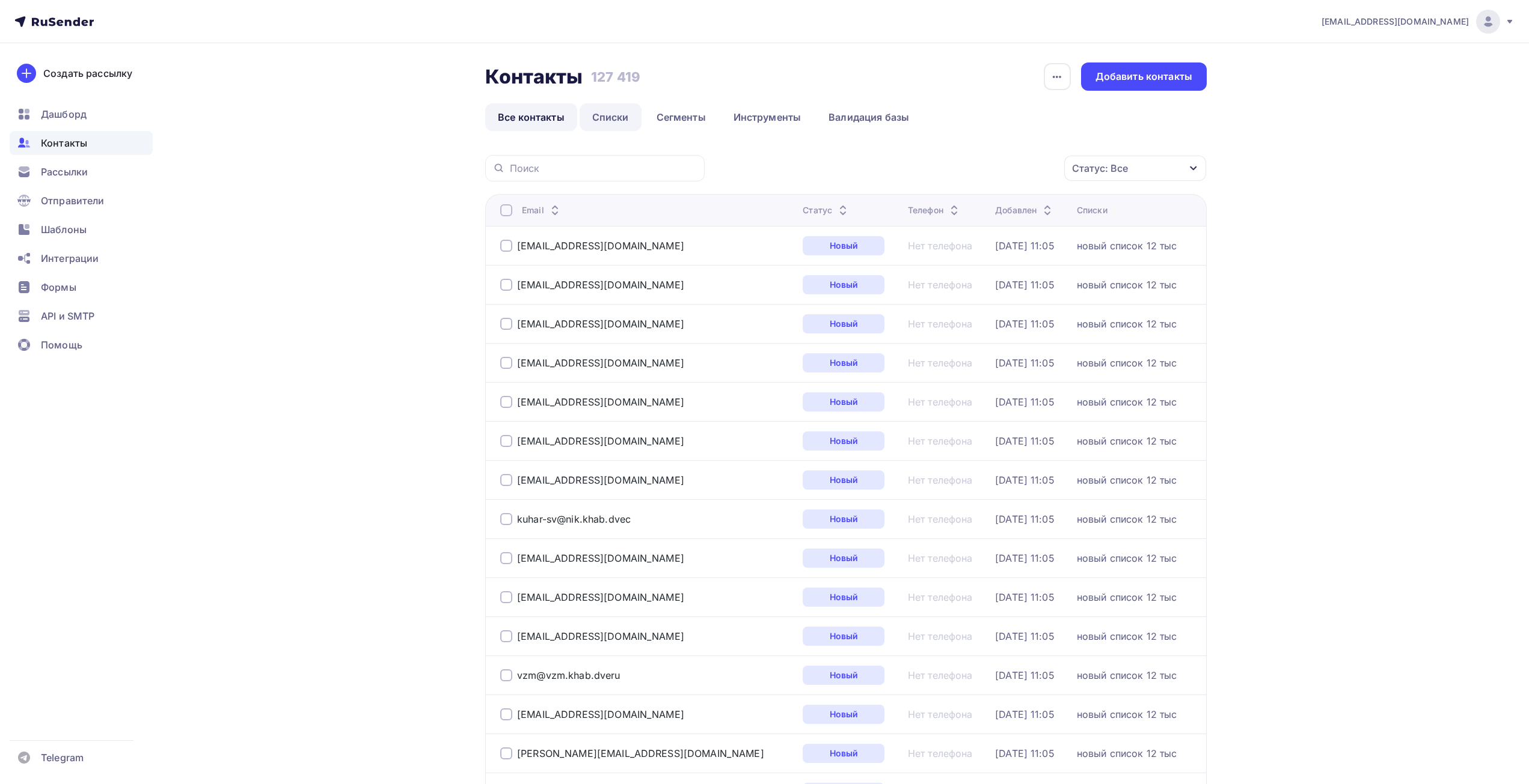
click at [599, 111] on link "Списки" at bounding box center [610, 117] width 62 height 28
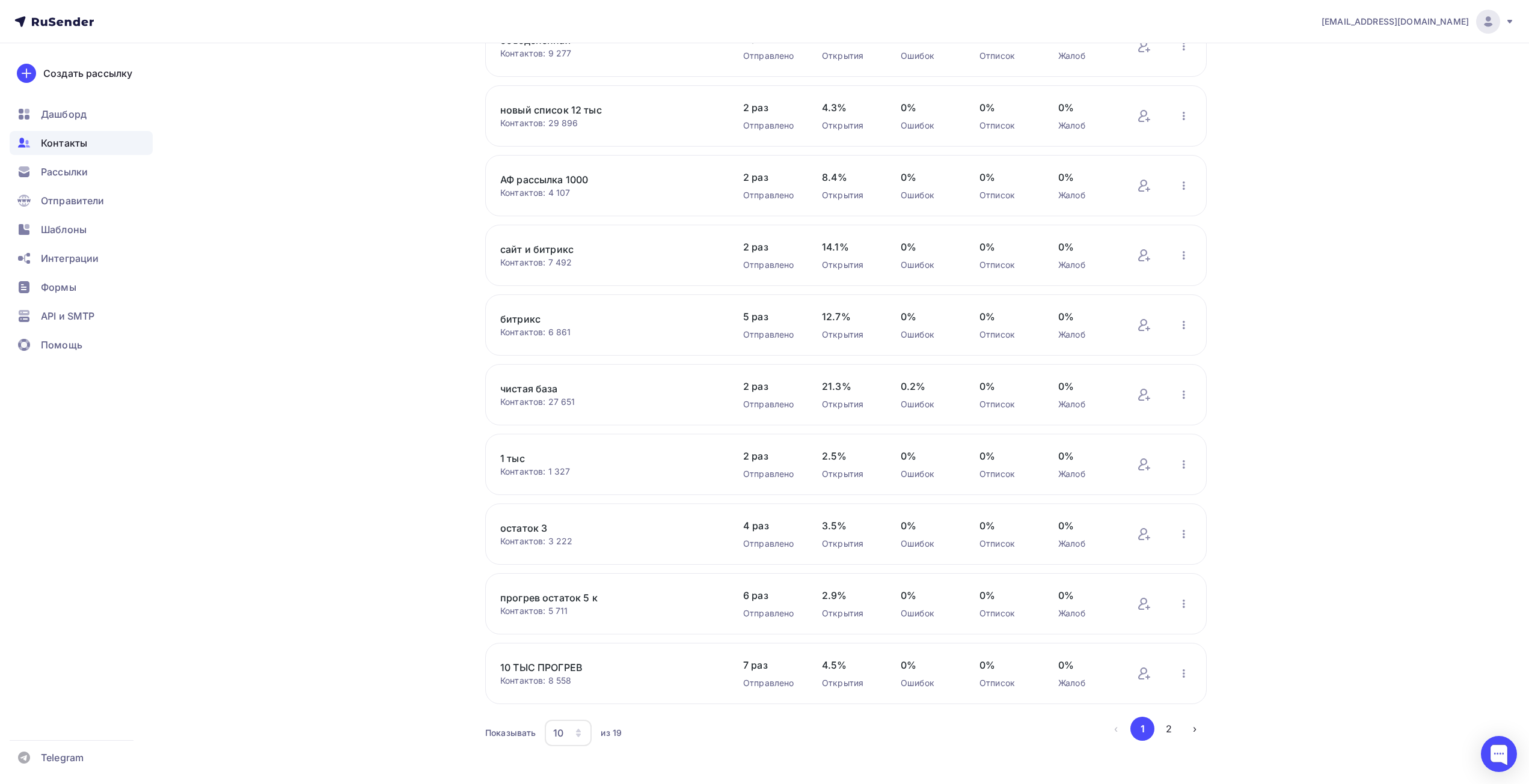
scroll to position [147, 0]
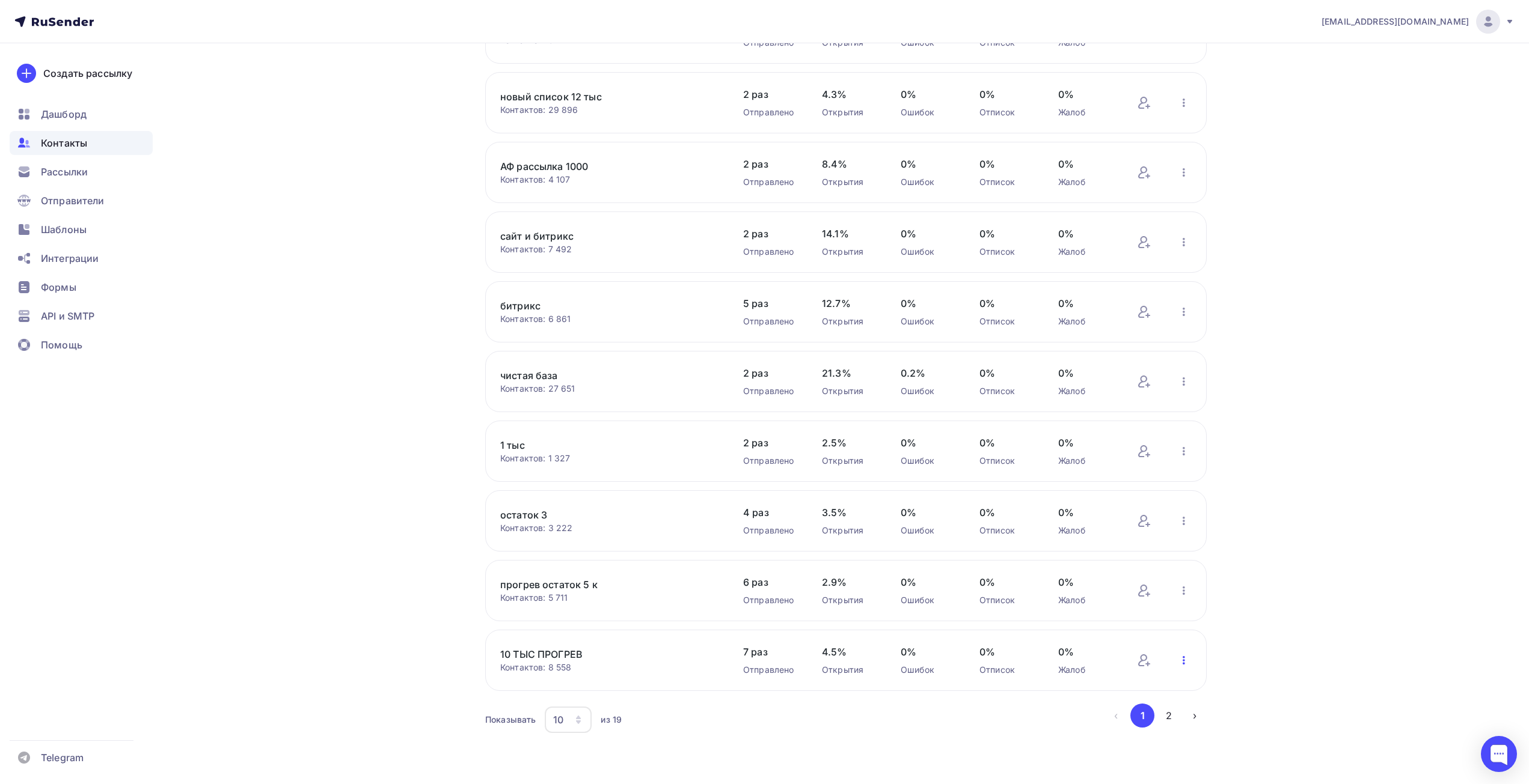
click at [1178, 661] on icon "button" at bounding box center [1183, 660] width 15 height 15
click at [1140, 662] on icon at bounding box center [1142, 660] width 9 height 12
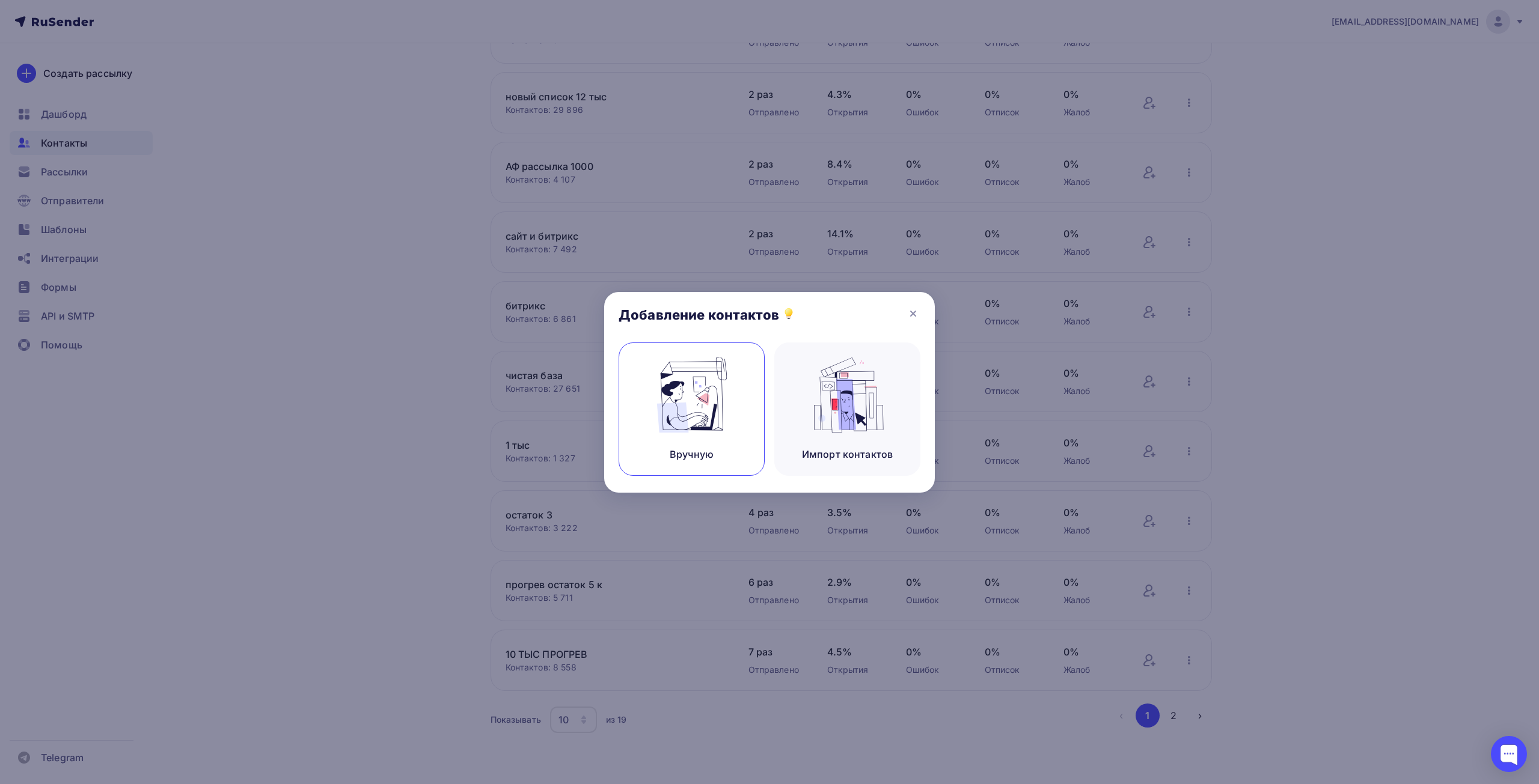
click at [709, 434] on div "Вручную" at bounding box center [692, 409] width 147 height 134
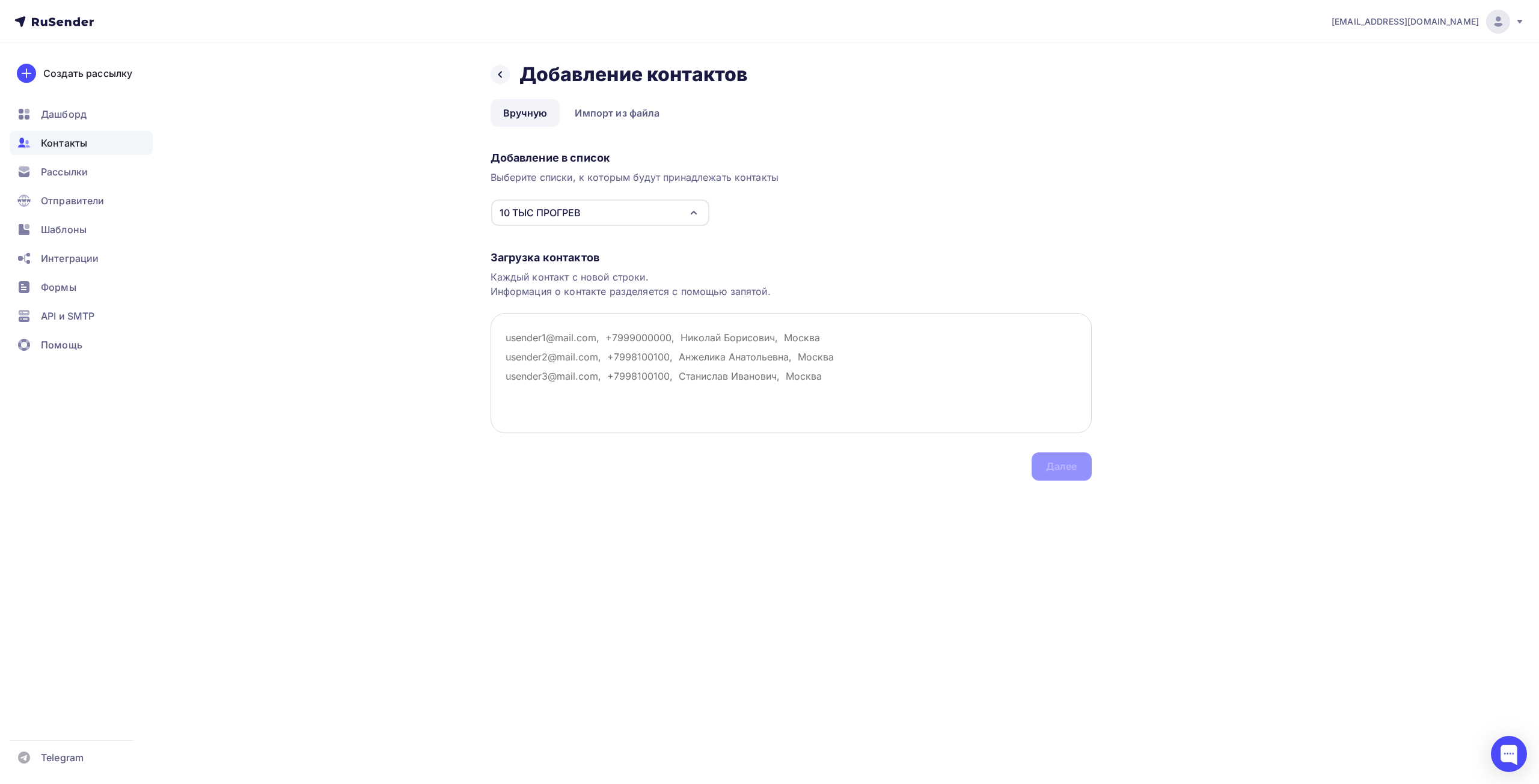
paste textarea "[EMAIL_ADDRESS][DOMAIN_NAME]"
type textarea "[EMAIL_ADDRESS][DOMAIN_NAME]"
click at [1054, 469] on div "Далее" at bounding box center [1062, 466] width 32 height 14
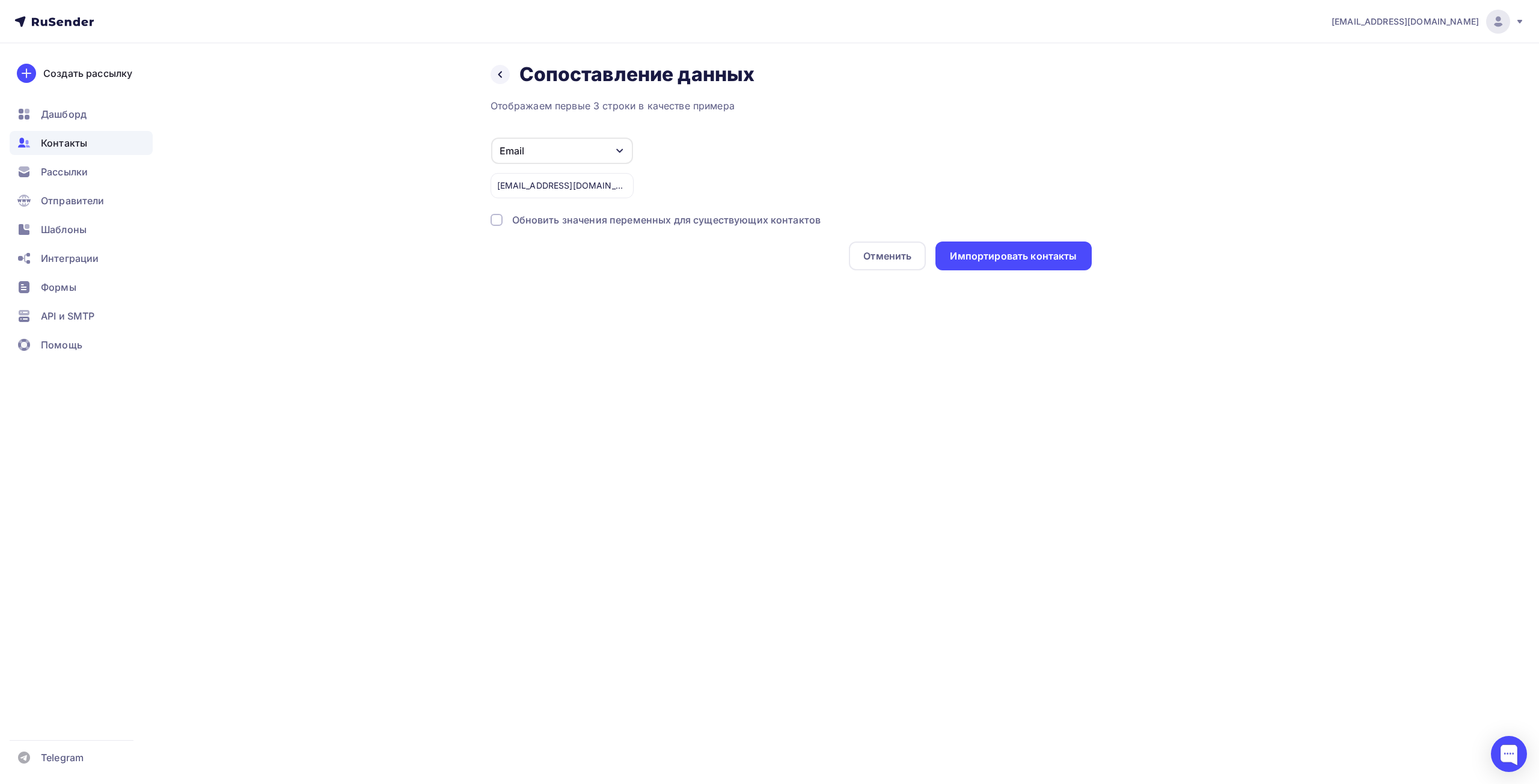
click at [501, 222] on div at bounding box center [496, 220] width 12 height 12
click at [1043, 244] on div "Импортировать контакты" at bounding box center [1013, 255] width 155 height 29
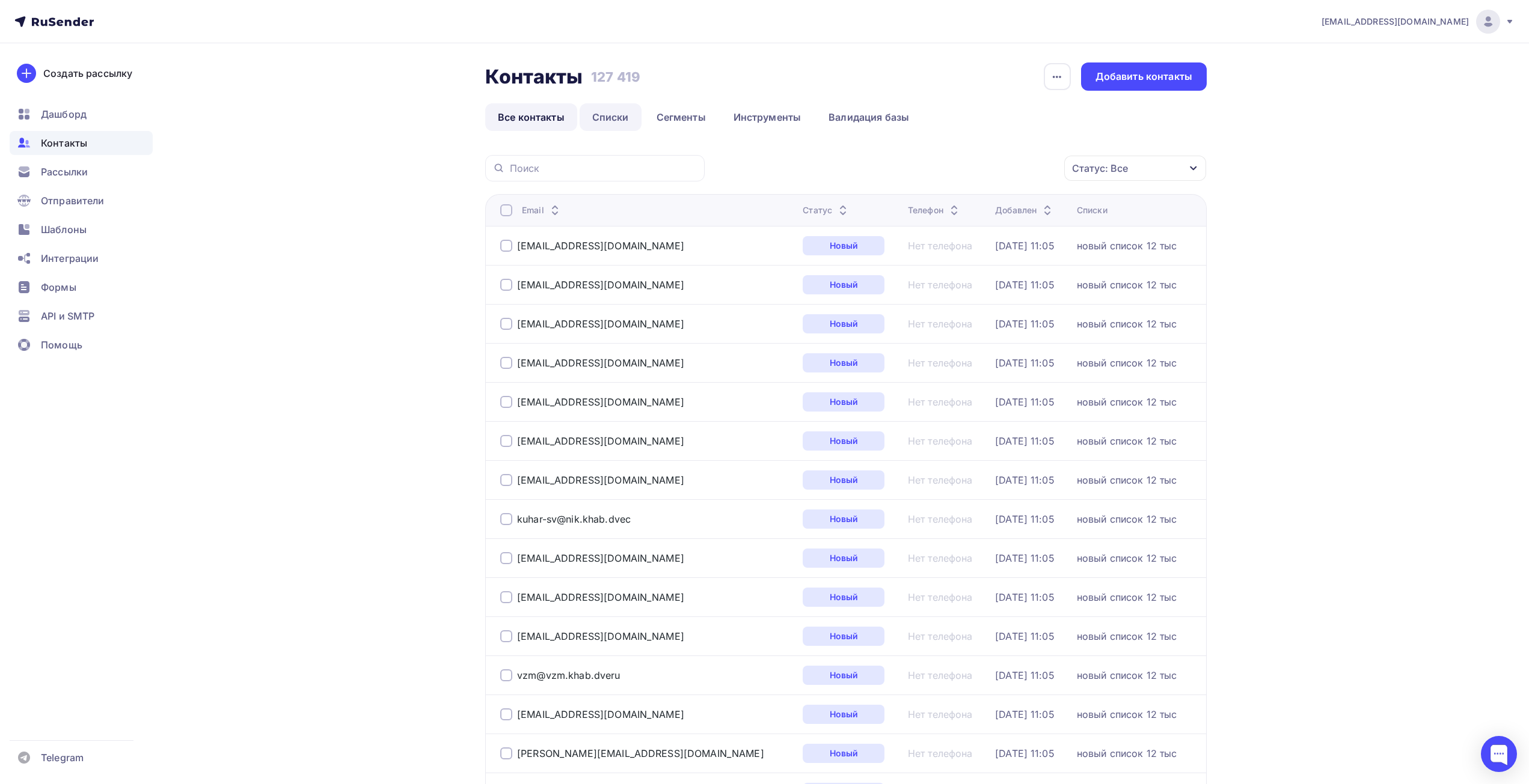
click at [597, 115] on link "Списки" at bounding box center [610, 117] width 62 height 28
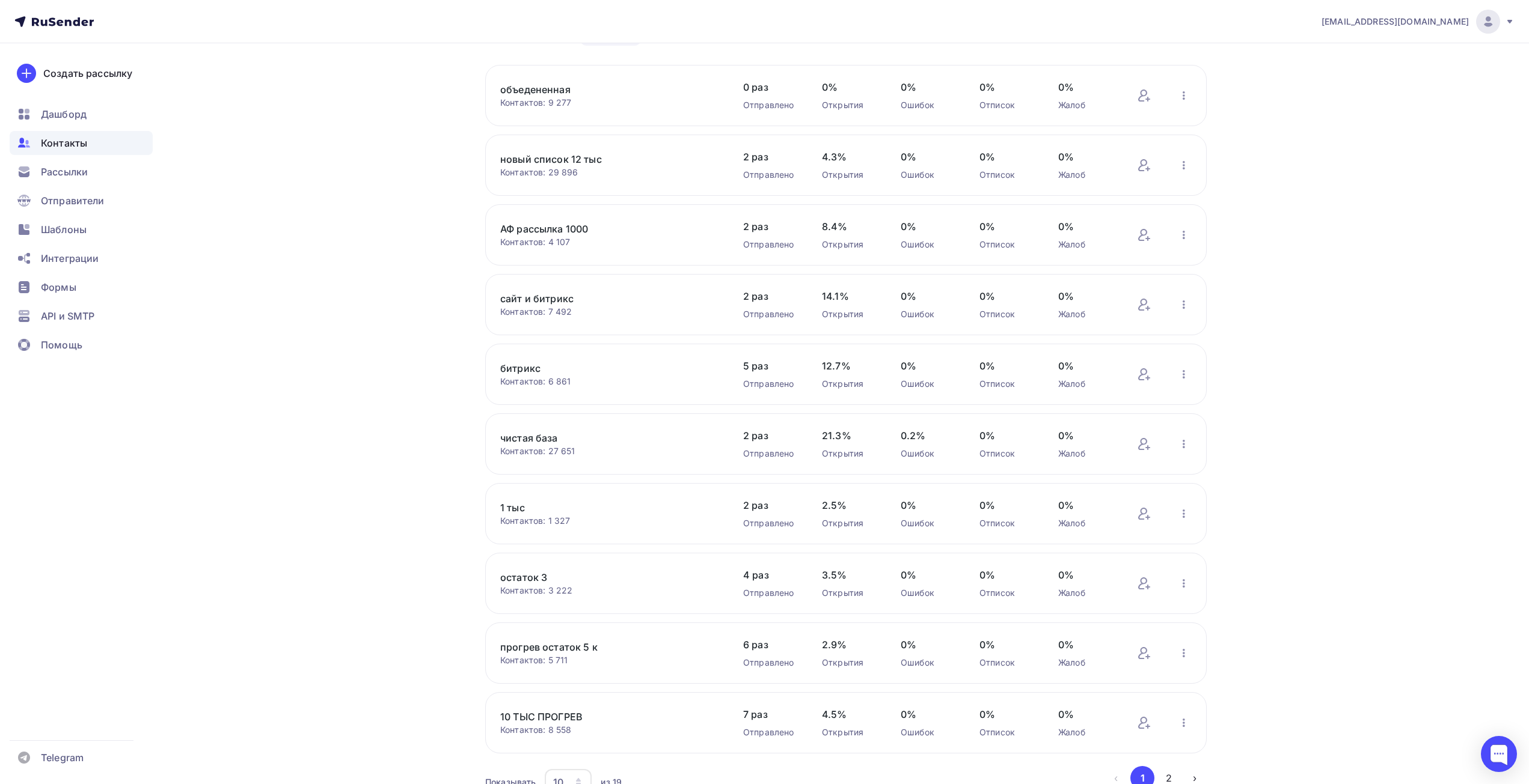
scroll to position [147, 0]
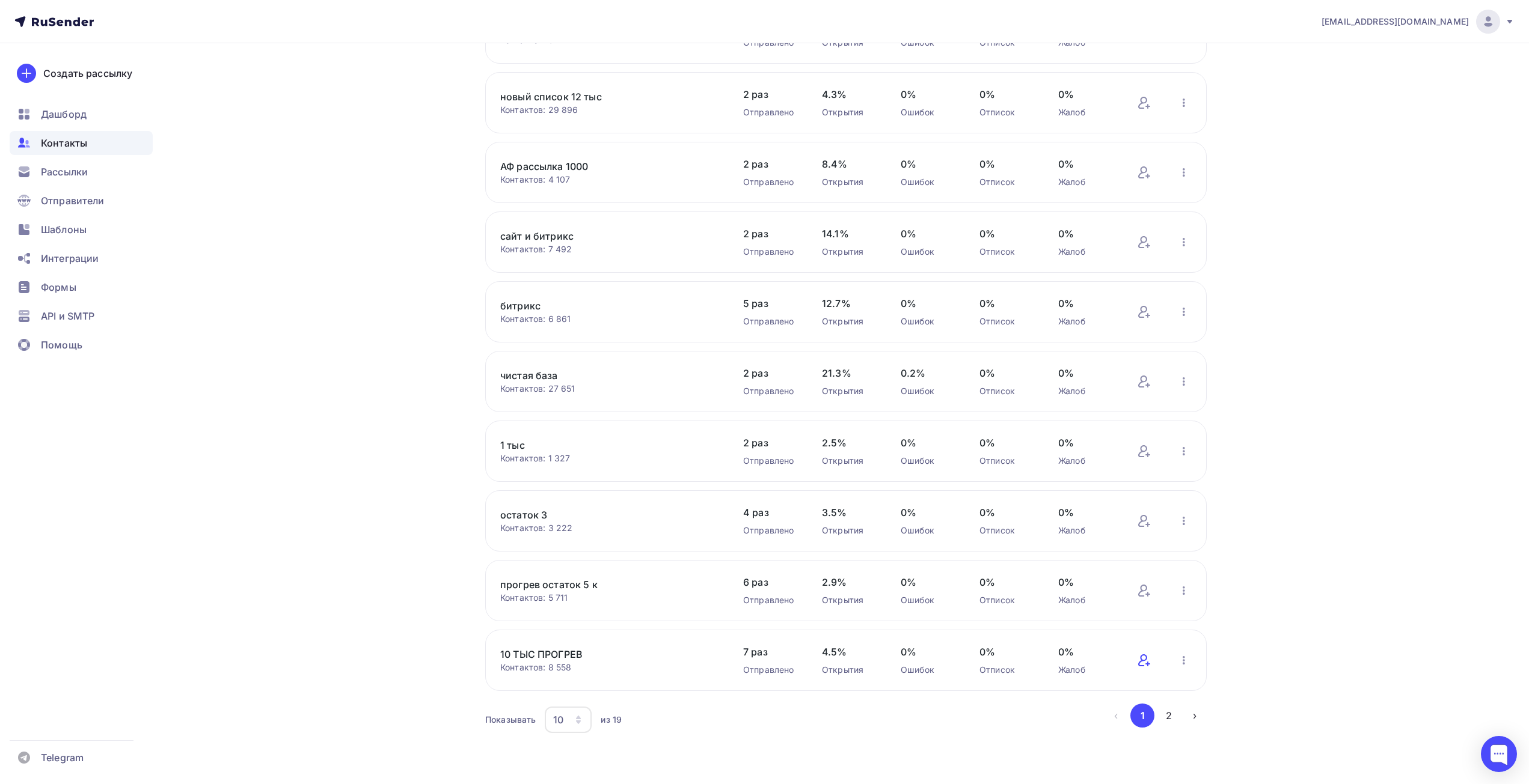
click at [1146, 660] on icon at bounding box center [1142, 660] width 9 height 12
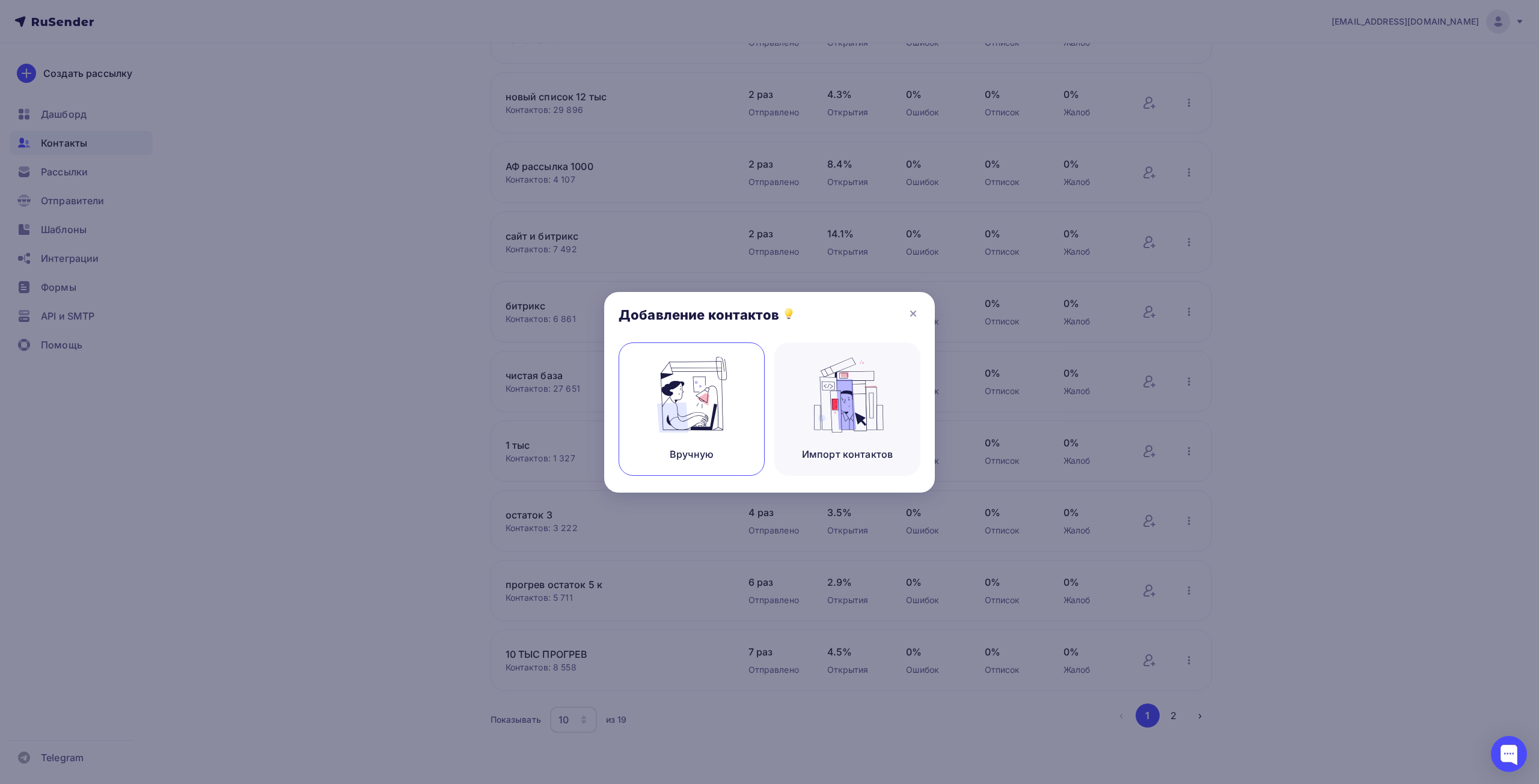
click at [694, 404] on img at bounding box center [691, 395] width 80 height 75
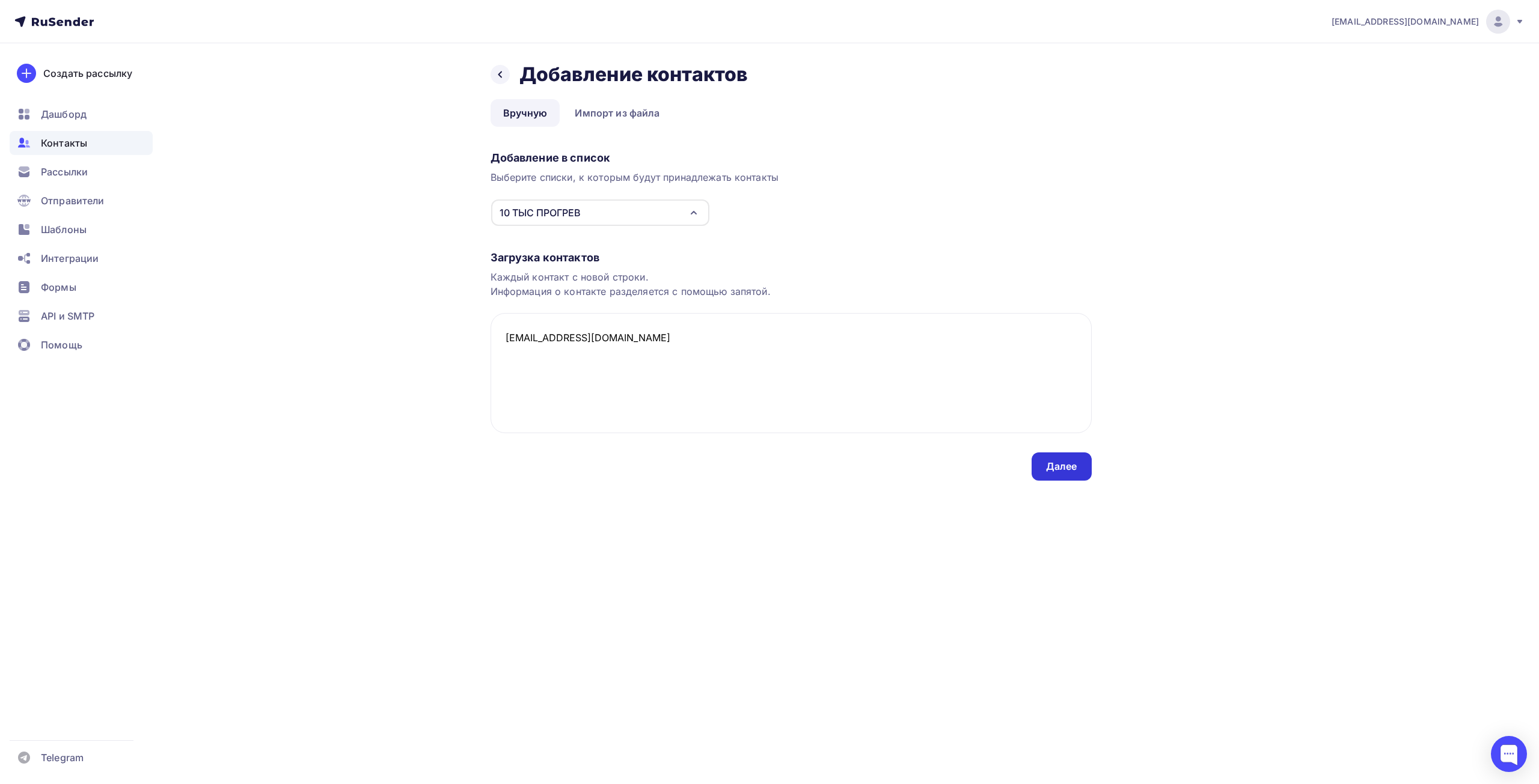
type textarea "[EMAIL_ADDRESS][DOMAIN_NAME]"
click at [1071, 461] on div "Далее" at bounding box center [1062, 466] width 32 height 14
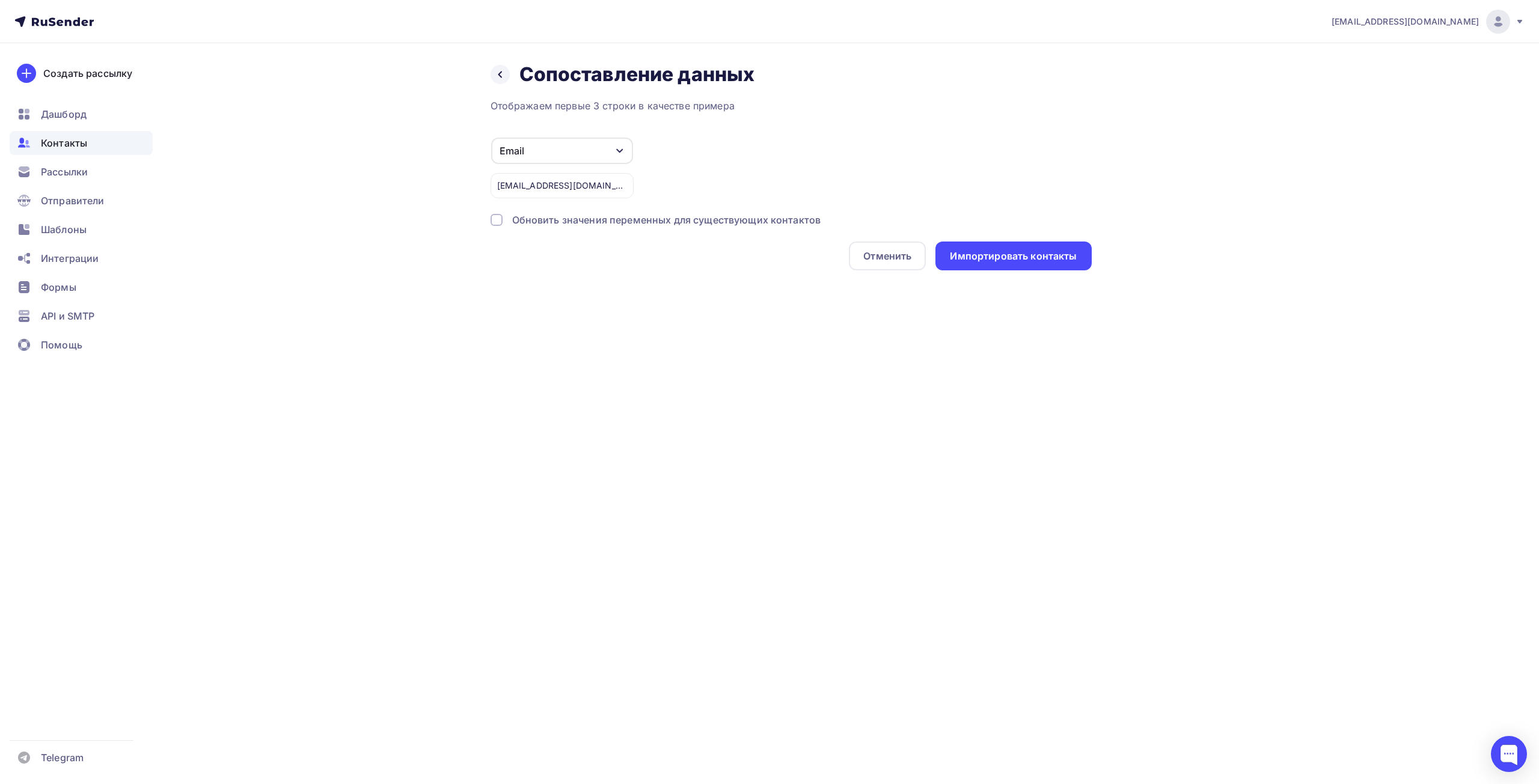
click at [612, 226] on div "Обновить значения переменных для существующих контактов" at bounding box center [667, 220] width 309 height 15
click at [1039, 250] on div "Импортировать контакты" at bounding box center [1013, 256] width 127 height 14
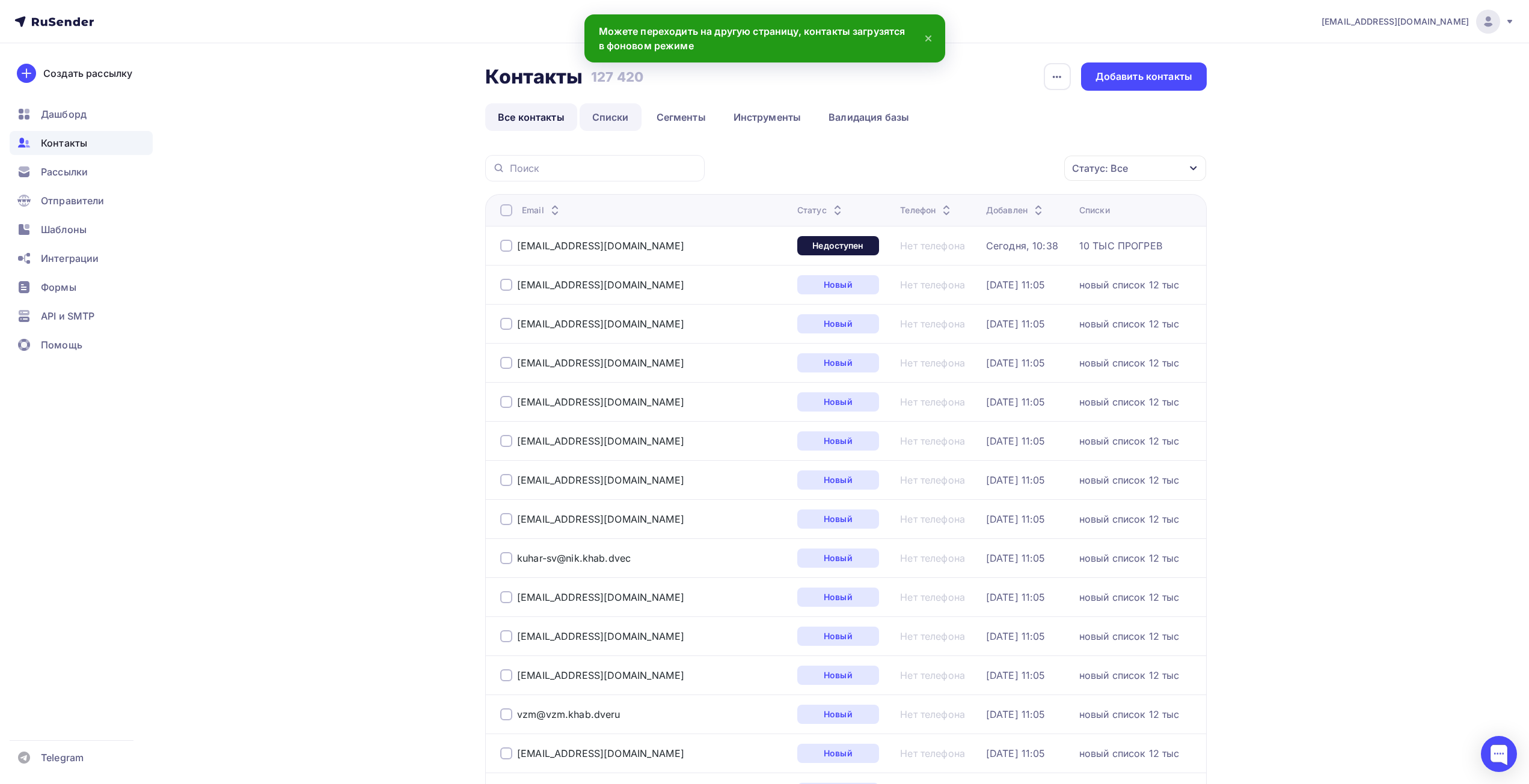
click at [608, 116] on link "Списки" at bounding box center [610, 117] width 62 height 28
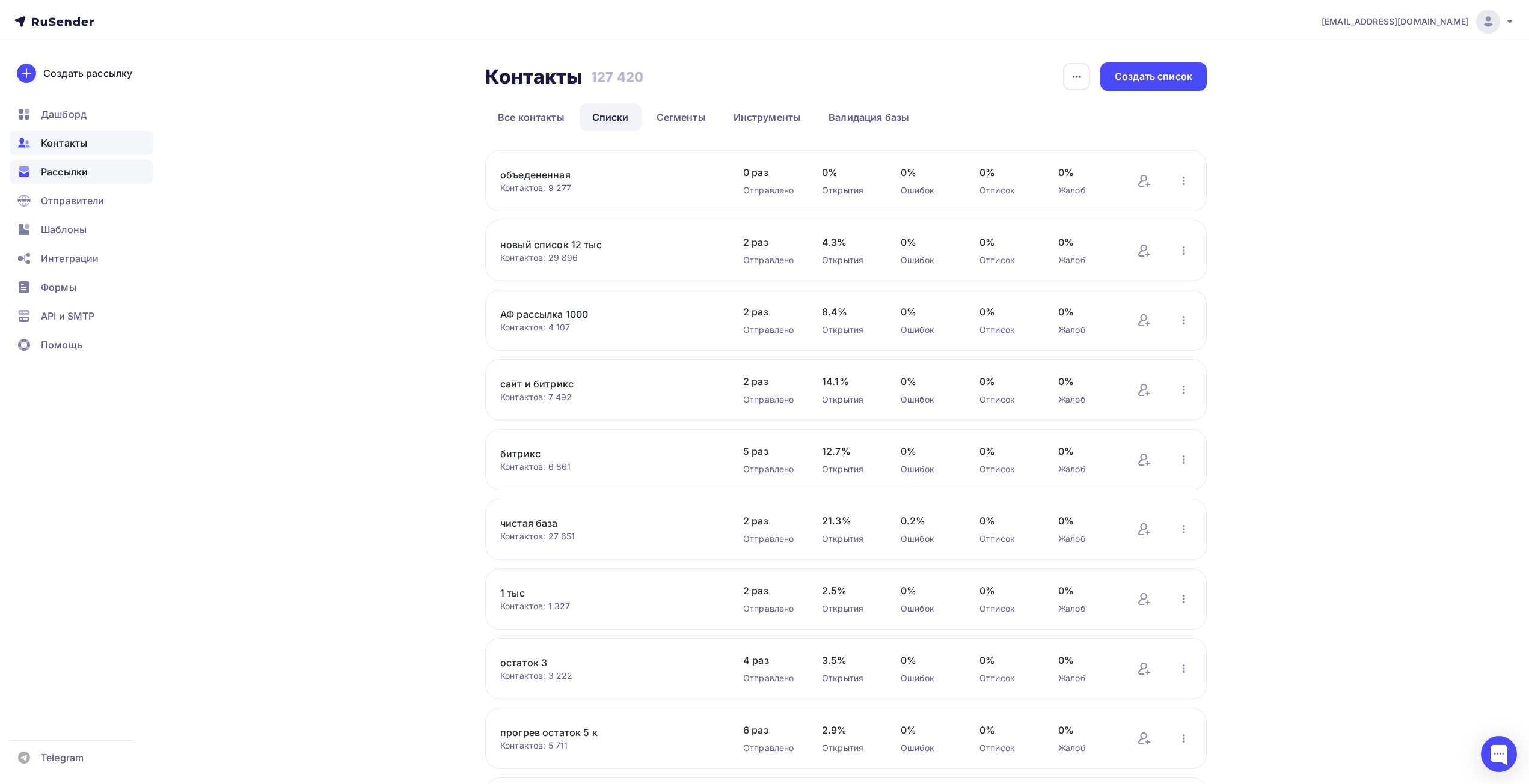
click at [70, 172] on span "Рассылки" at bounding box center [63, 171] width 47 height 15
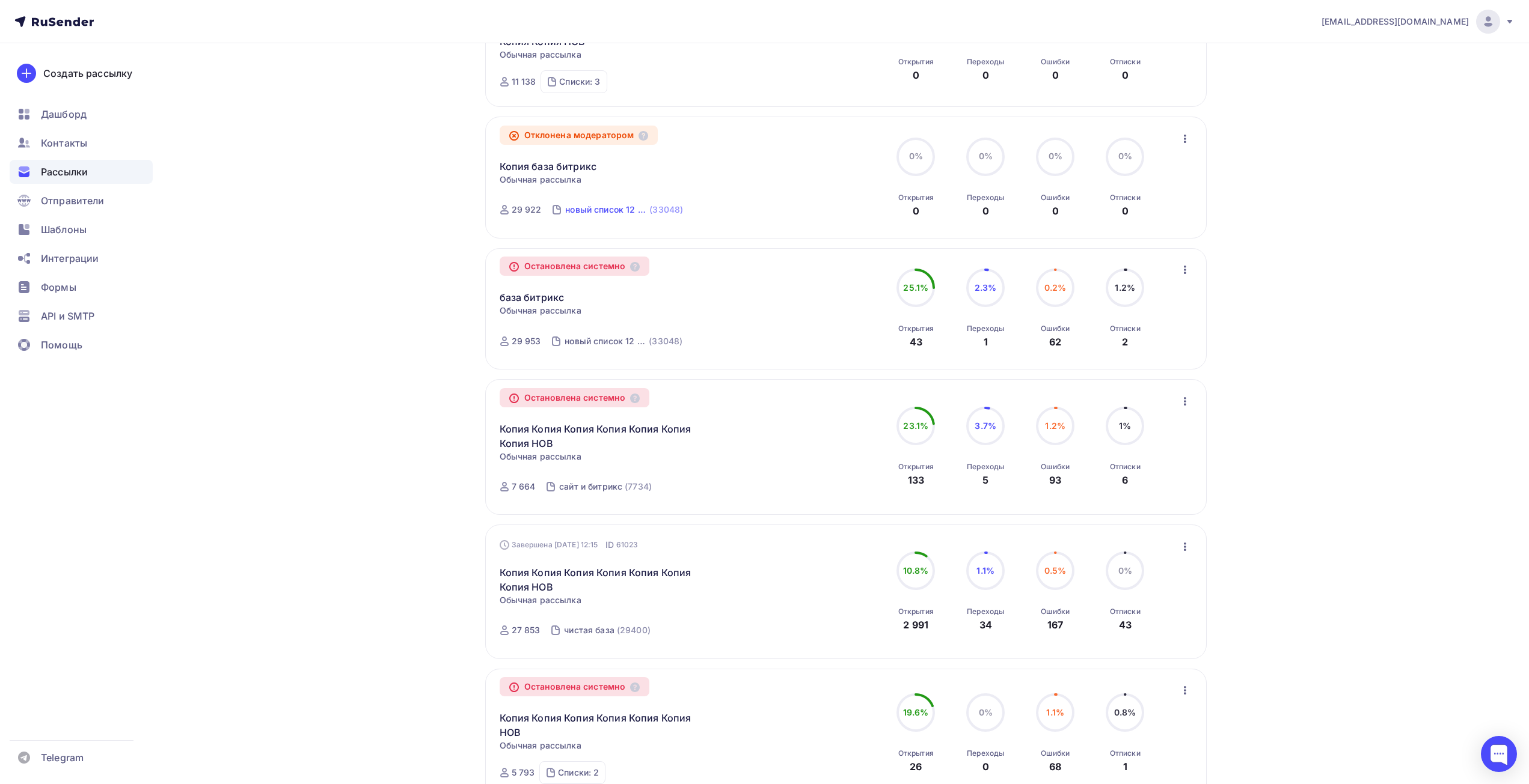
scroll to position [940, 0]
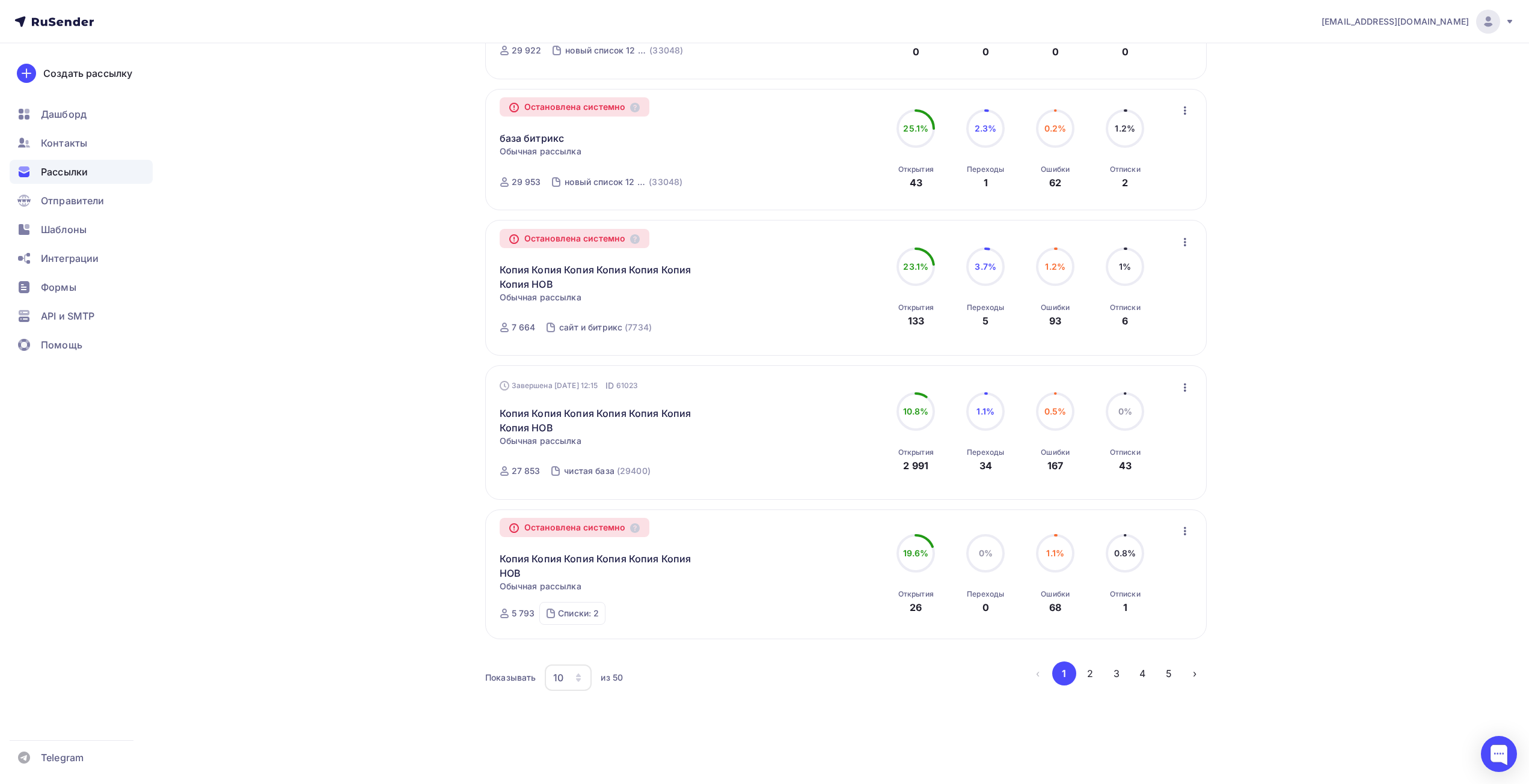
click at [581, 670] on div "10" at bounding box center [567, 677] width 47 height 27
click at [573, 616] on div "50" at bounding box center [616, 617] width 116 height 15
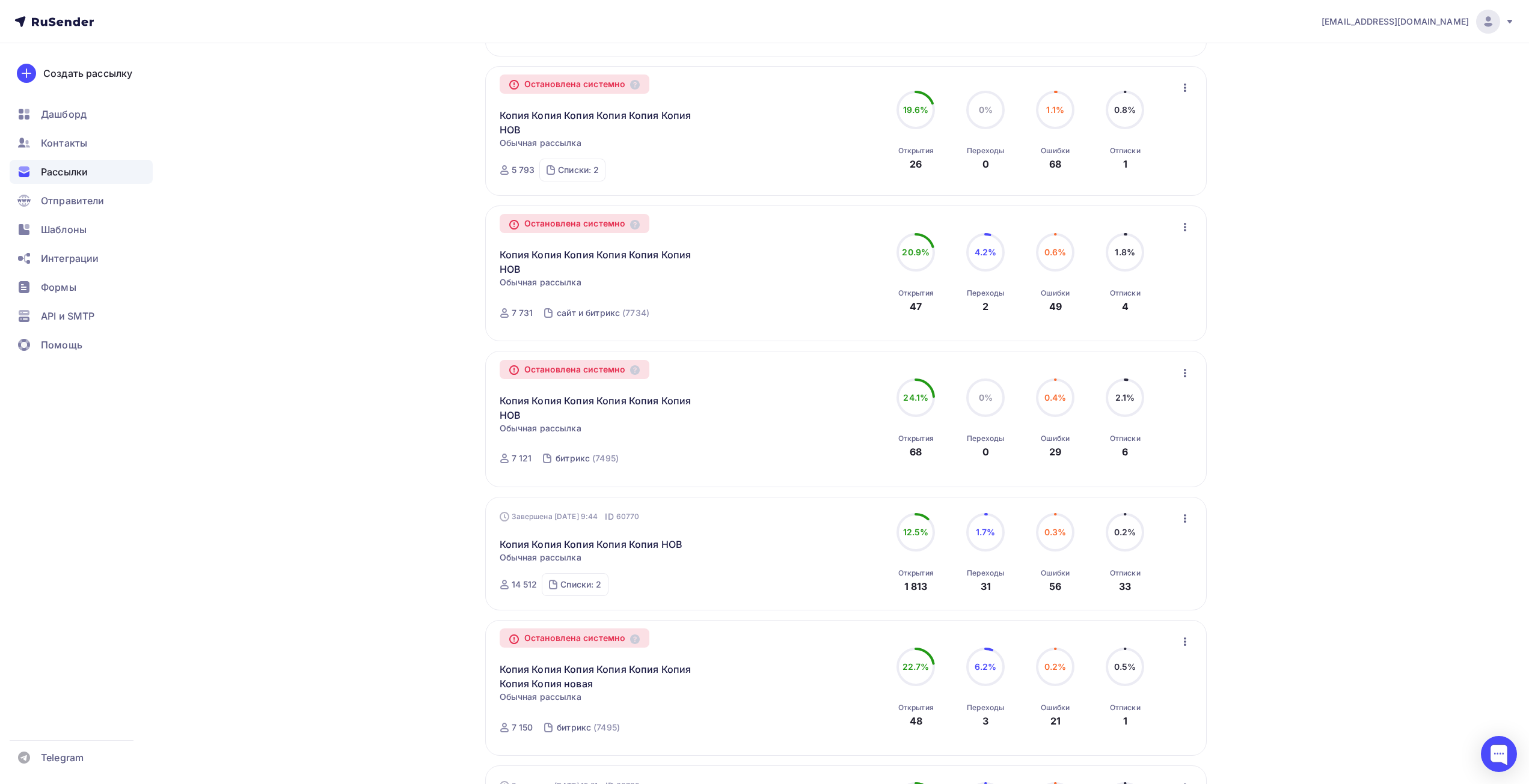
scroll to position [1442, 0]
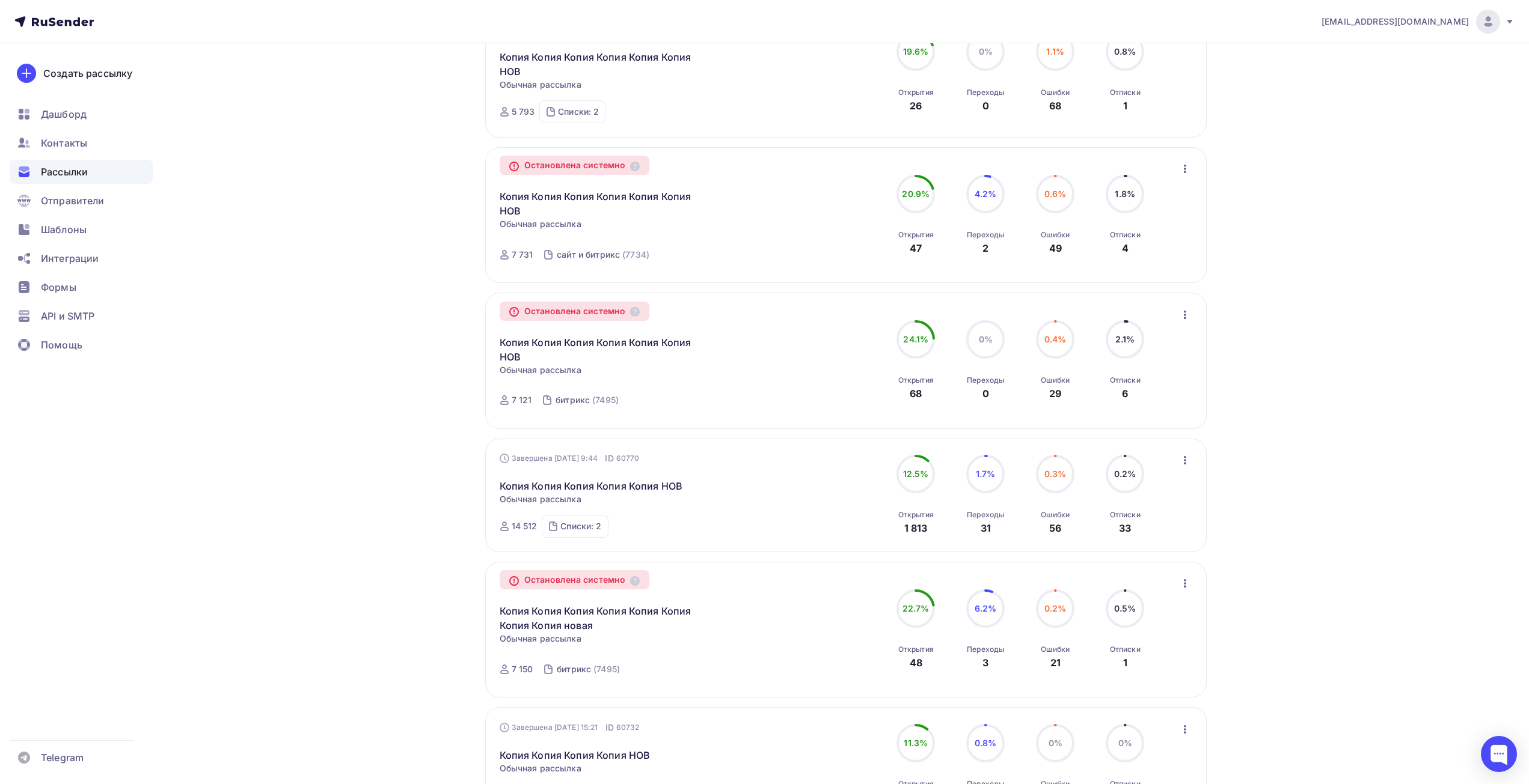
click at [577, 538] on div "Завершена [DATE] 9:44 ID 60770 Копия Копия Копия Копия Копия НОВ Статистика Обз…" at bounding box center [846, 495] width 721 height 114
click at [577, 529] on div "Списки: 2" at bounding box center [580, 527] width 41 height 12
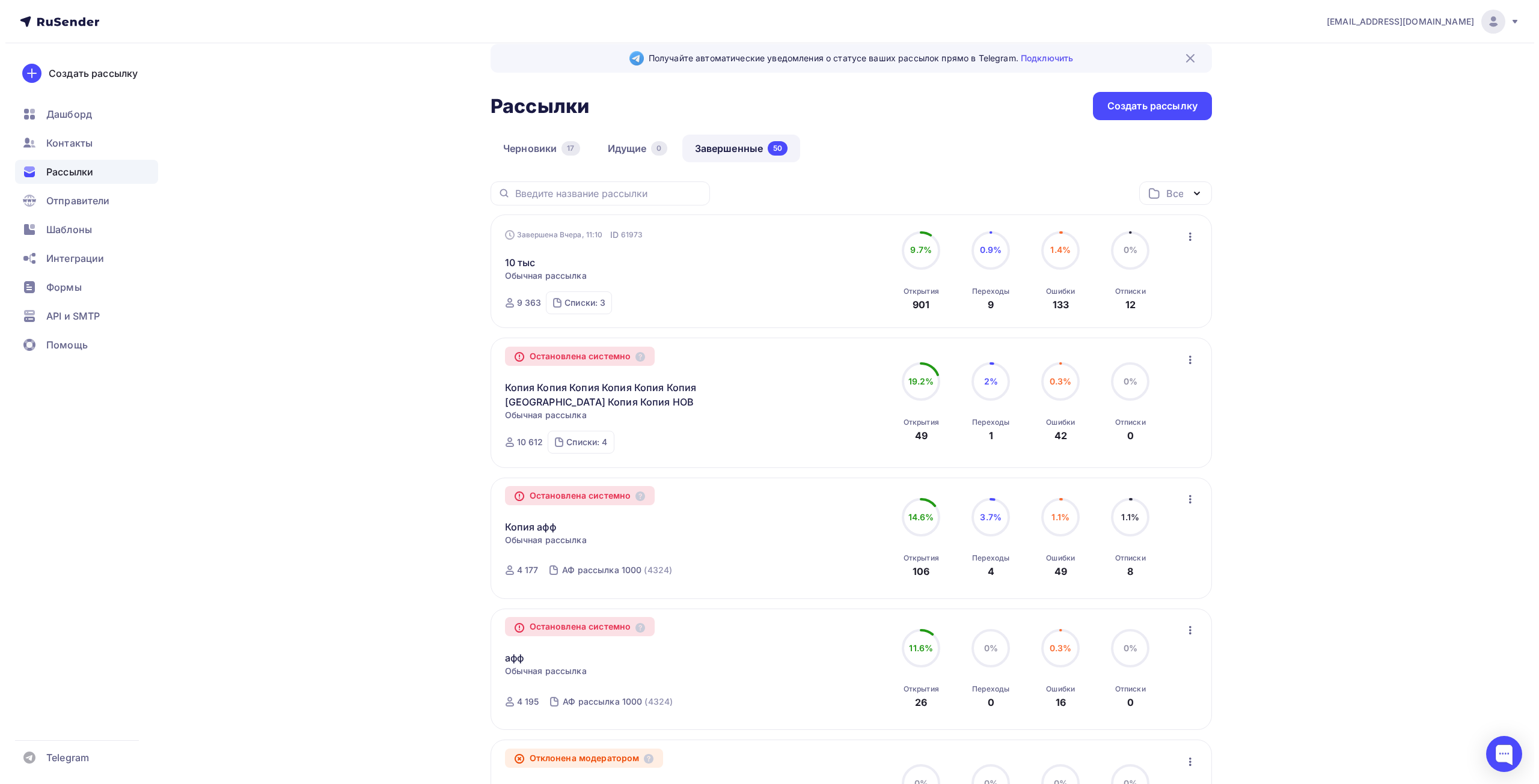
scroll to position [0, 0]
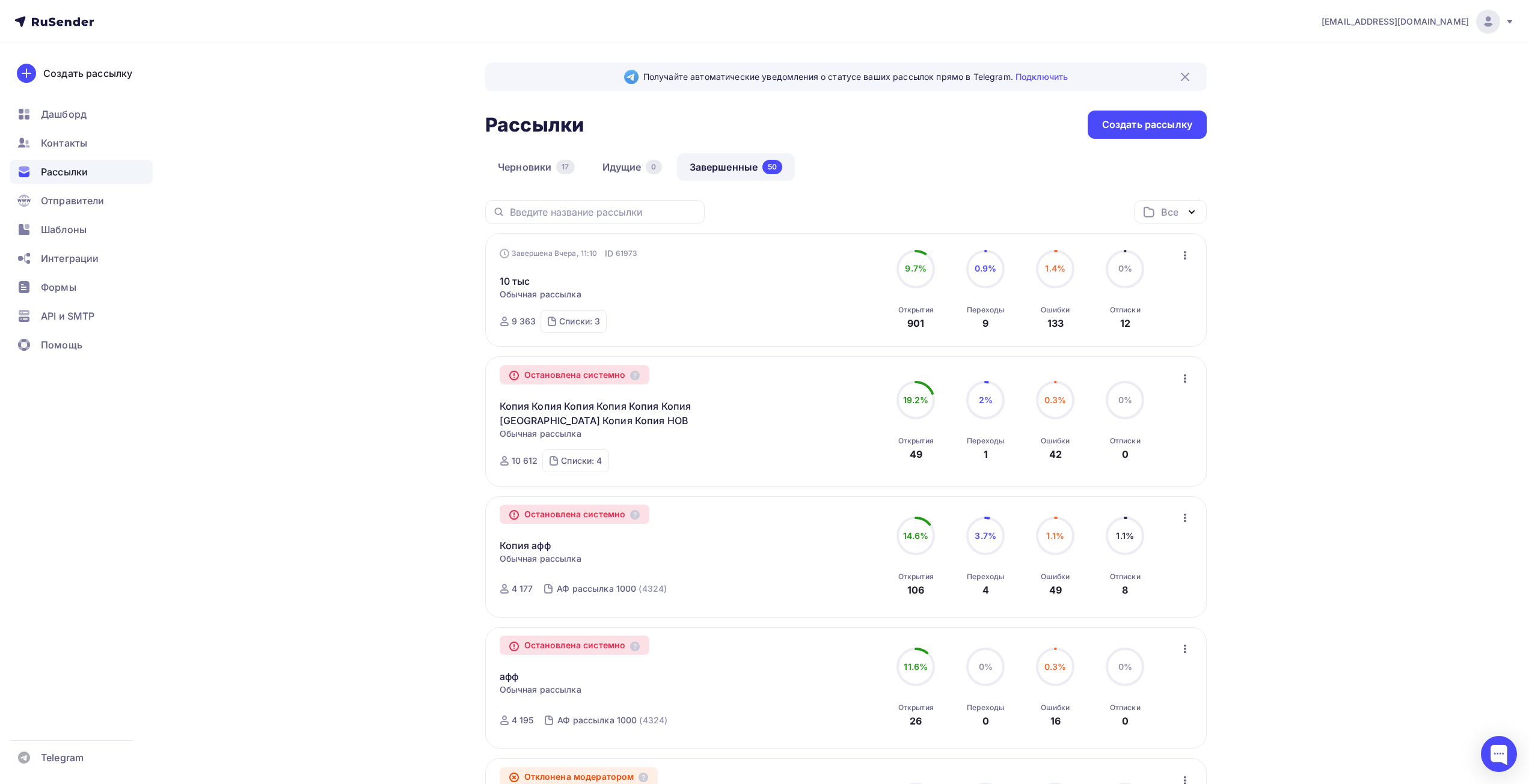
click at [1058, 268] on span "1.4%" at bounding box center [1055, 268] width 21 height 10
click at [1184, 252] on icon "button" at bounding box center [1184, 255] width 2 height 8
click at [1153, 342] on link "Копировать в новую" at bounding box center [1129, 335] width 138 height 24
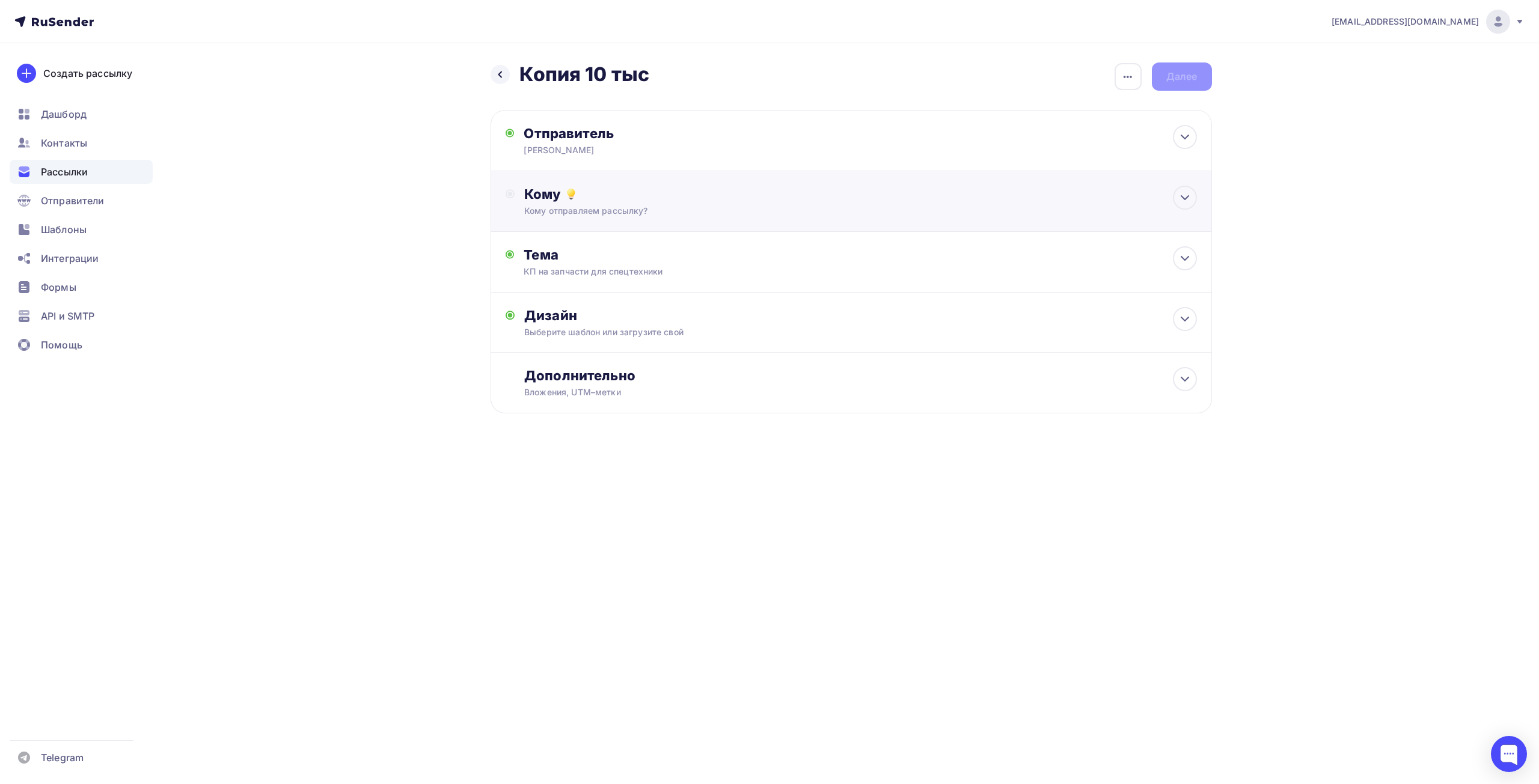
click at [574, 207] on div "Кому отправляем рассылку?" at bounding box center [826, 211] width 605 height 12
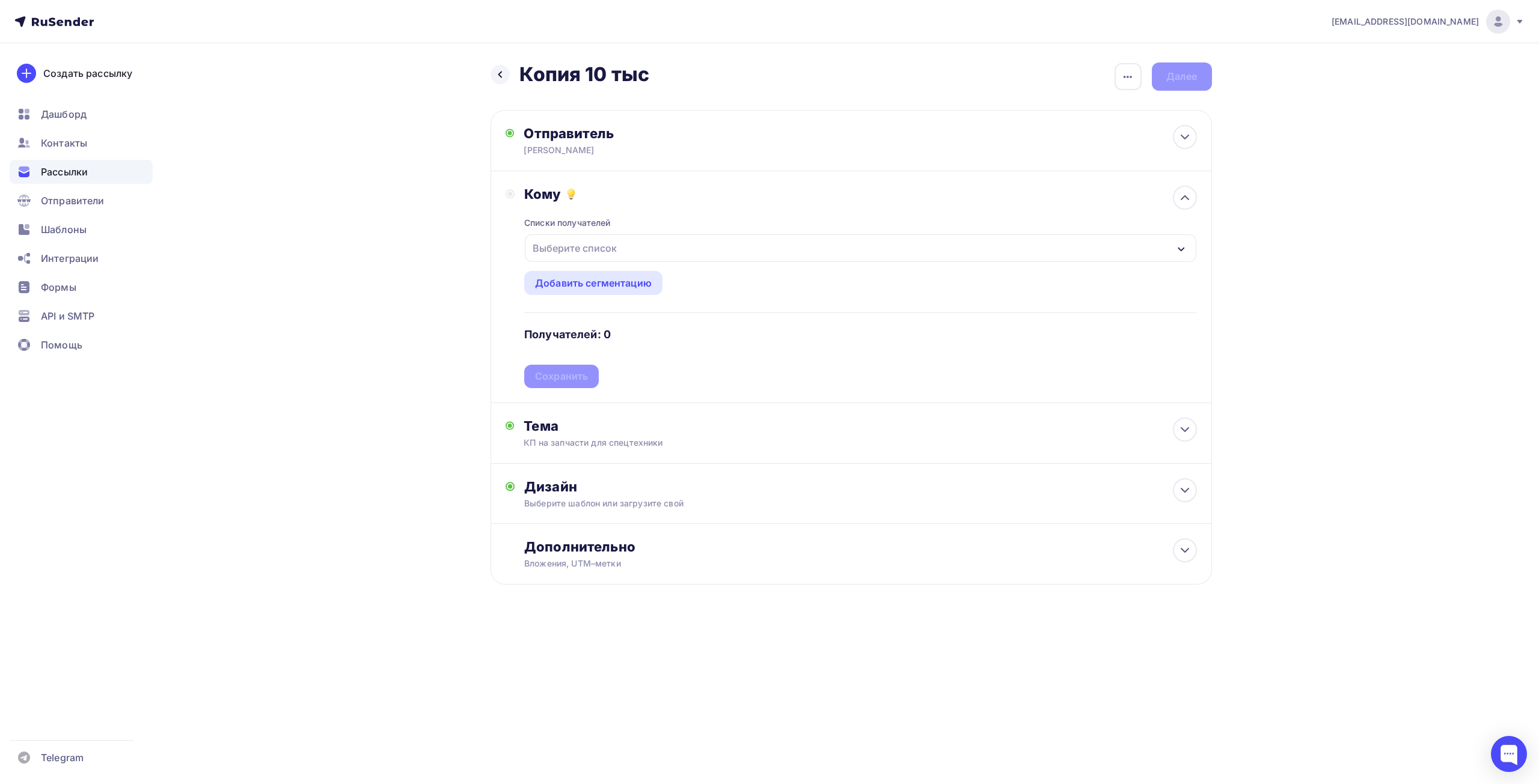
click at [577, 241] on div "Выберите список" at bounding box center [574, 248] width 94 height 22
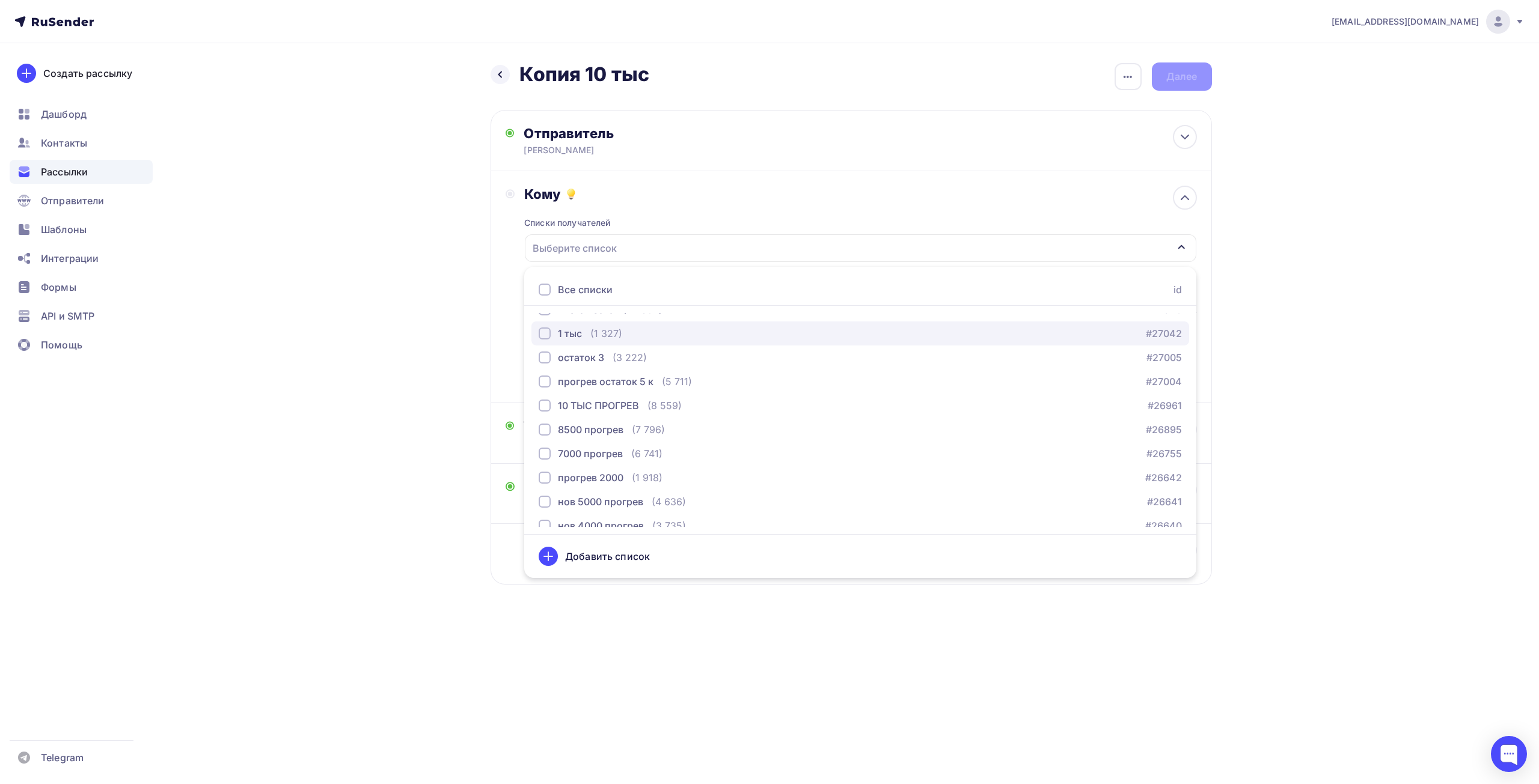
scroll to position [180, 0]
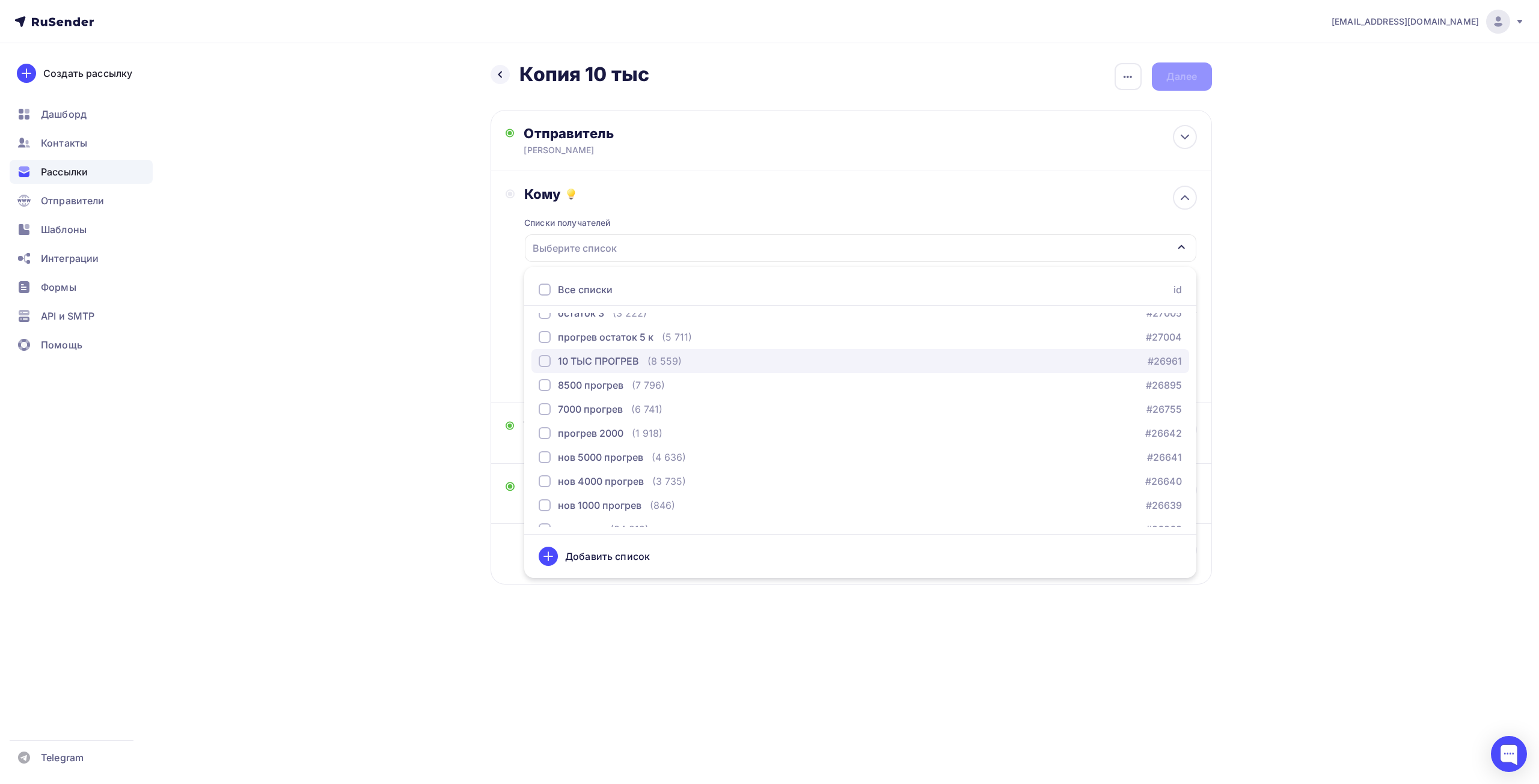
click at [588, 361] on div "10 ТЫС ПРОГРЕВ" at bounding box center [598, 361] width 81 height 15
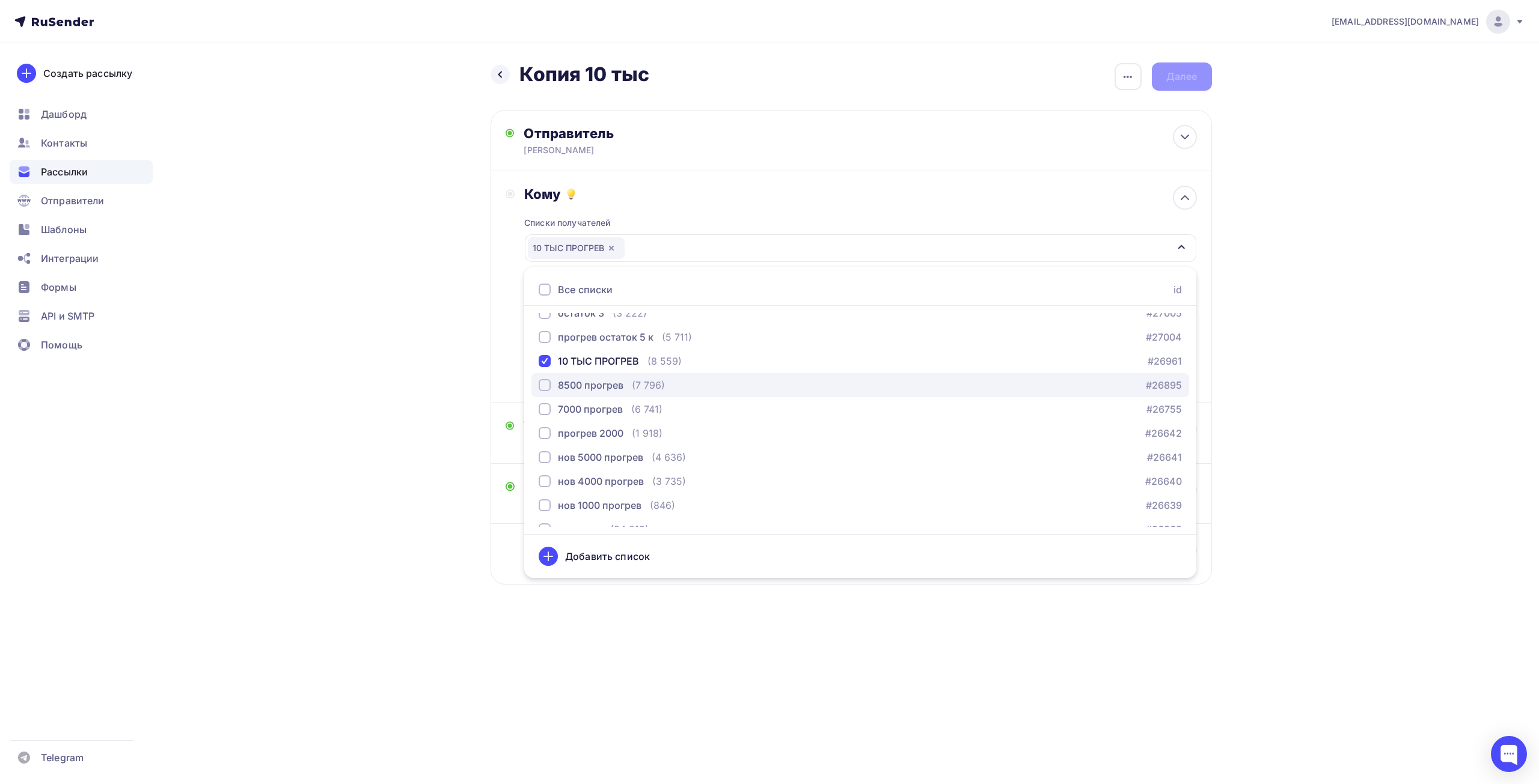
click at [588, 389] on div "8500 прогрев" at bounding box center [590, 385] width 65 height 15
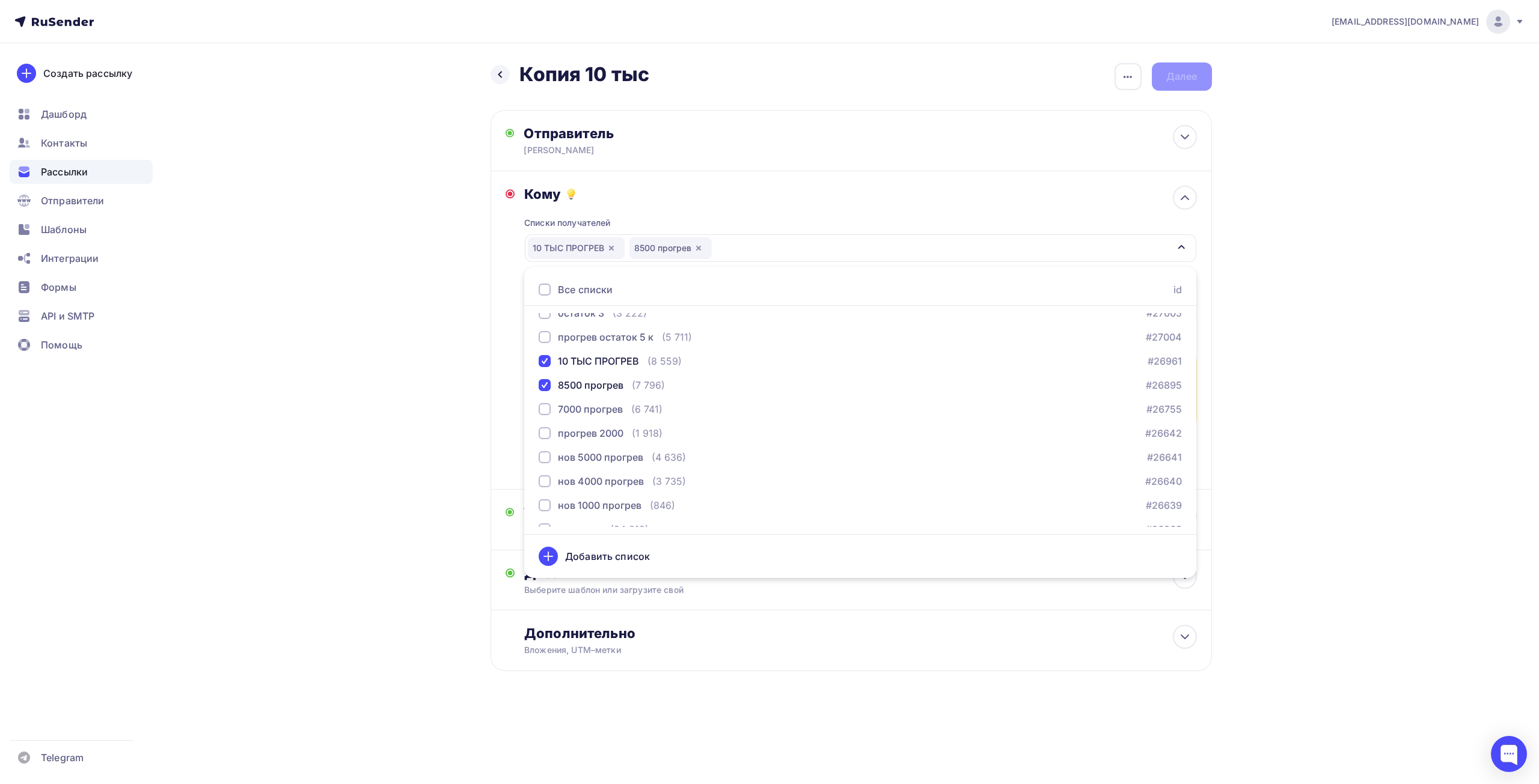
click at [338, 372] on div "Назад Копия 10 тыс Копия 10 тыс Закончить позже Переименовать рассылку Удалить …" at bounding box center [770, 396] width 985 height 706
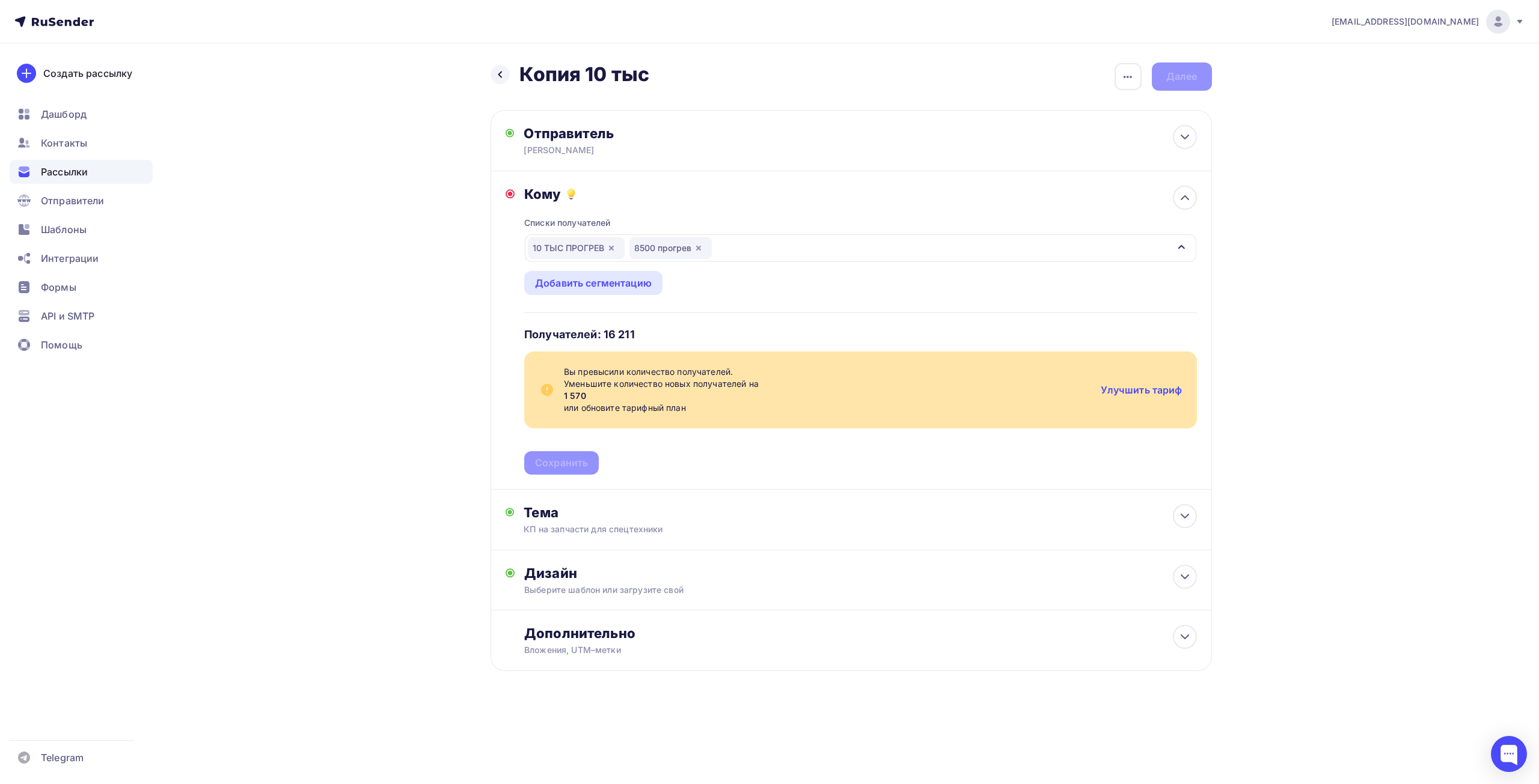
click at [705, 245] on div "8500 прогрев" at bounding box center [670, 248] width 82 height 22
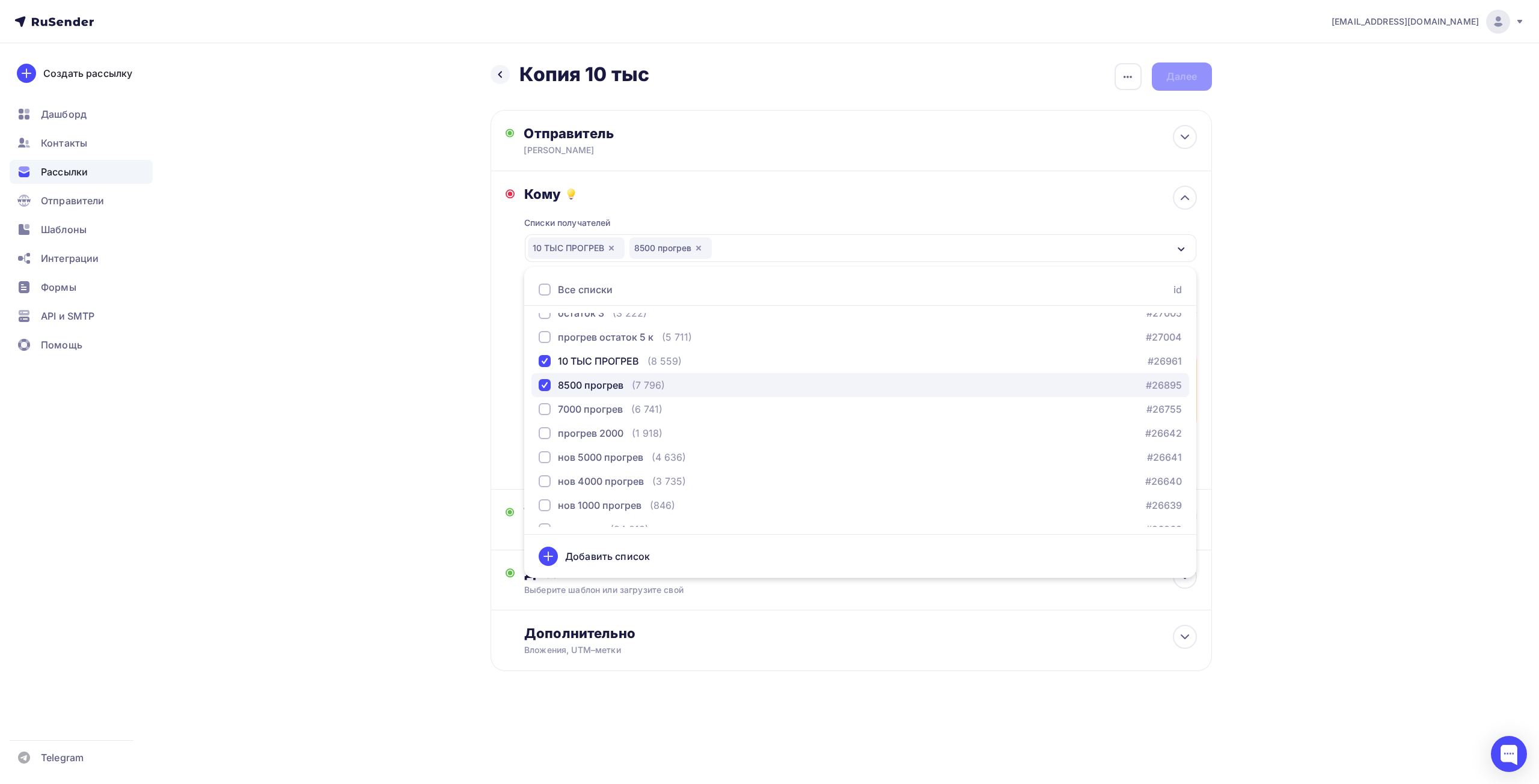
click at [589, 385] on div "8500 прогрев" at bounding box center [590, 385] width 65 height 15
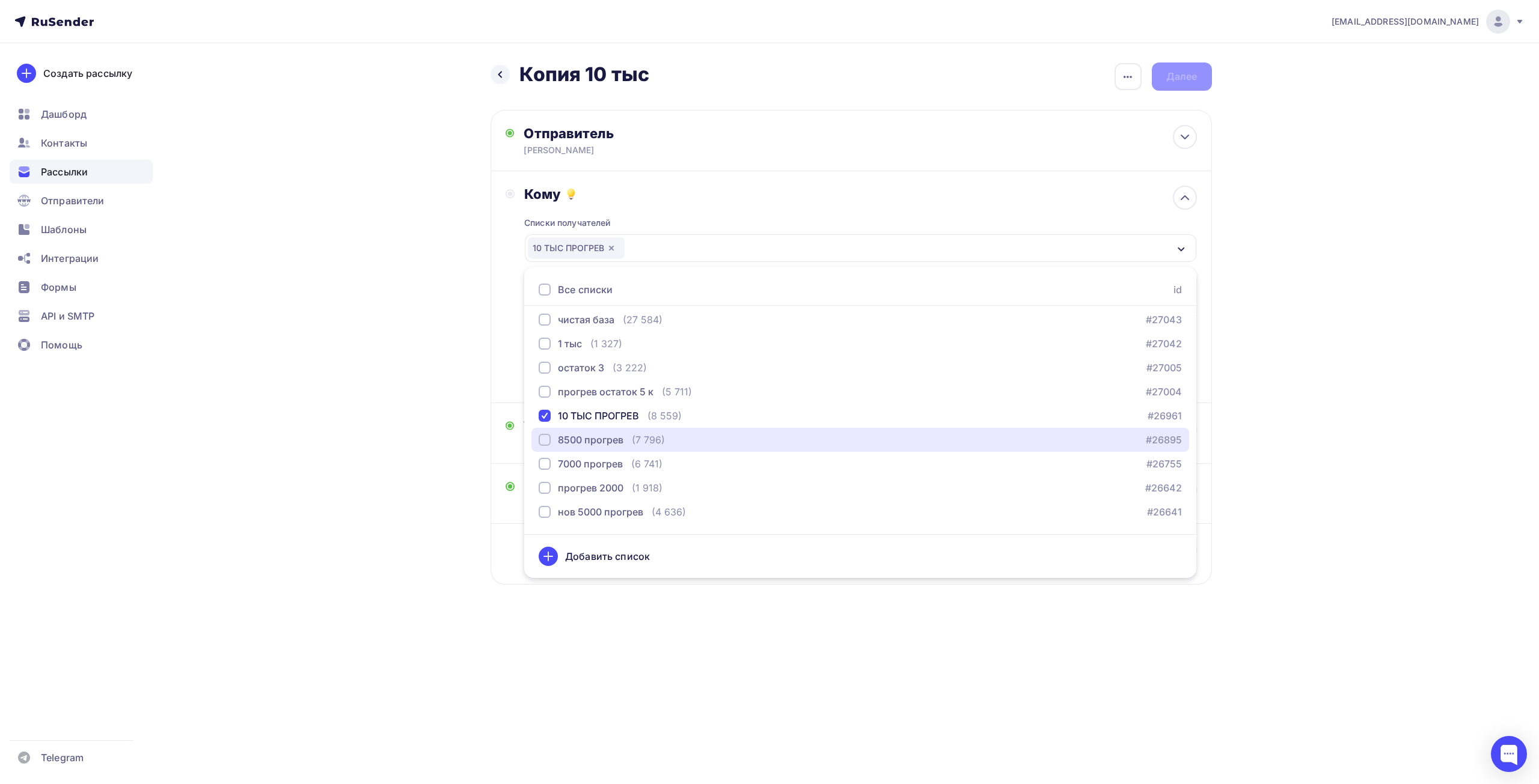
scroll to position [120, 0]
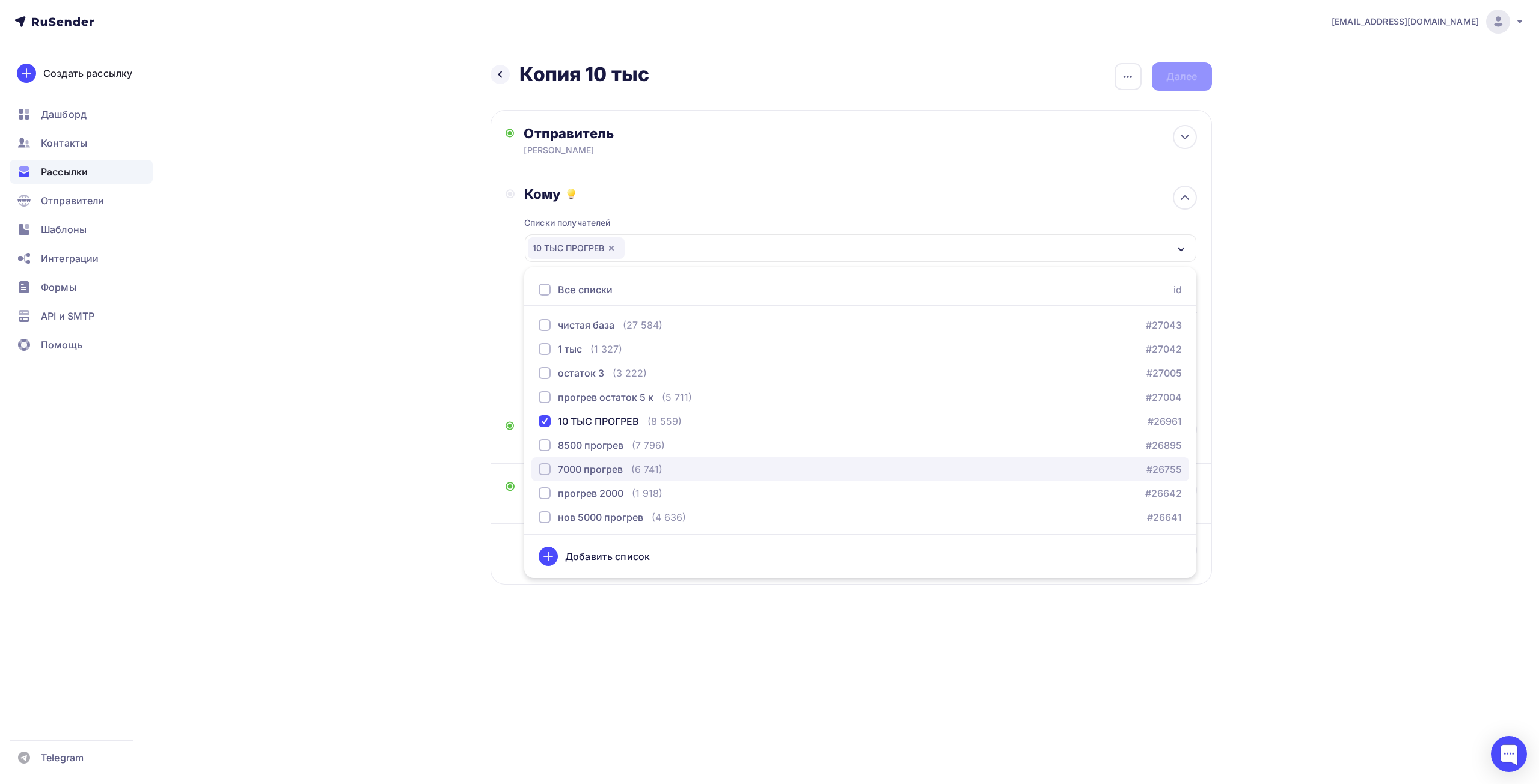
click at [563, 473] on div "7000 прогрев" at bounding box center [590, 469] width 65 height 15
click at [352, 439] on div "Назад Копия 10 тыс Копия 10 тыс Закончить позже Переименовать рассылку Удалить …" at bounding box center [770, 352] width 985 height 619
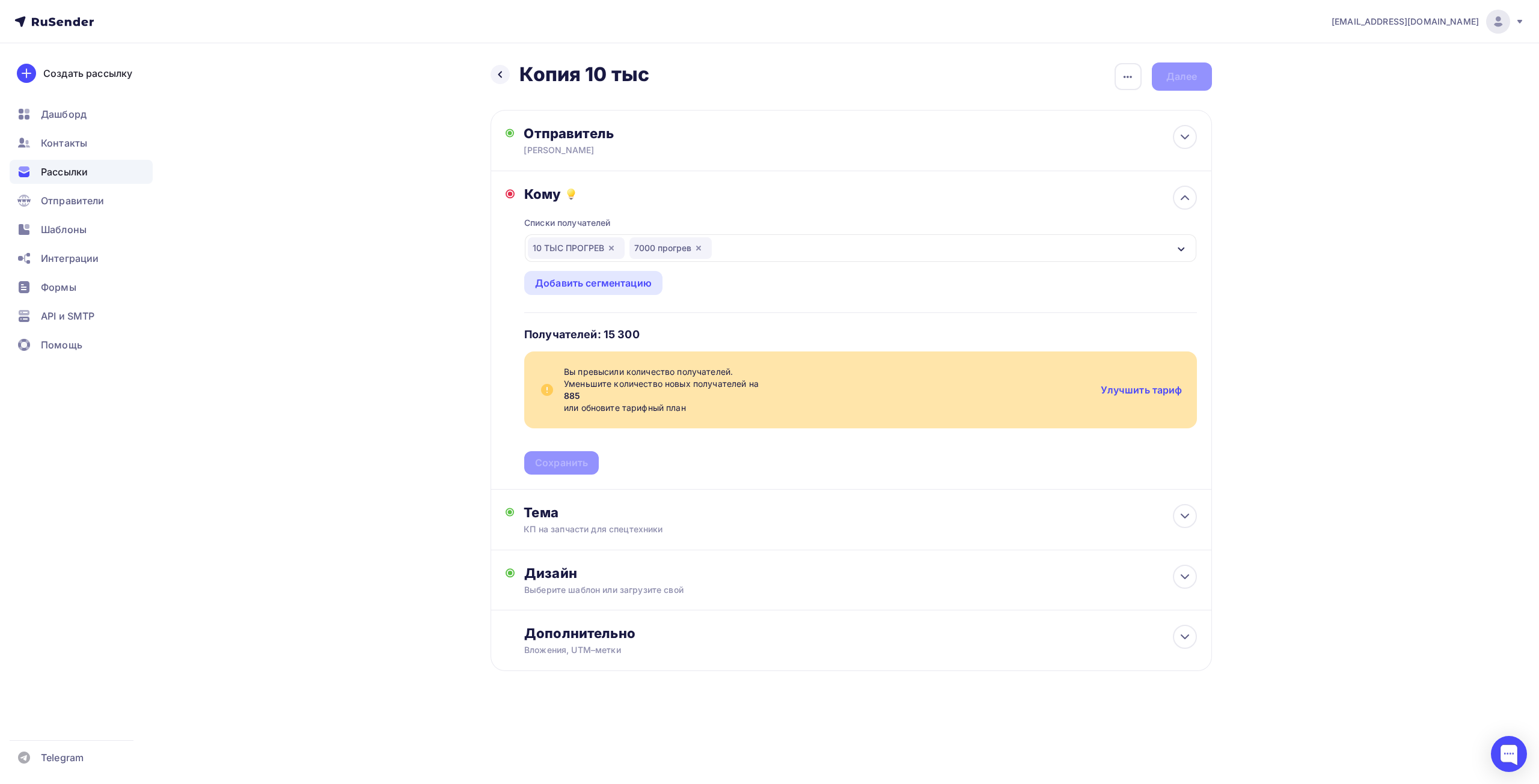
click at [696, 247] on icon "button" at bounding box center [699, 248] width 10 height 10
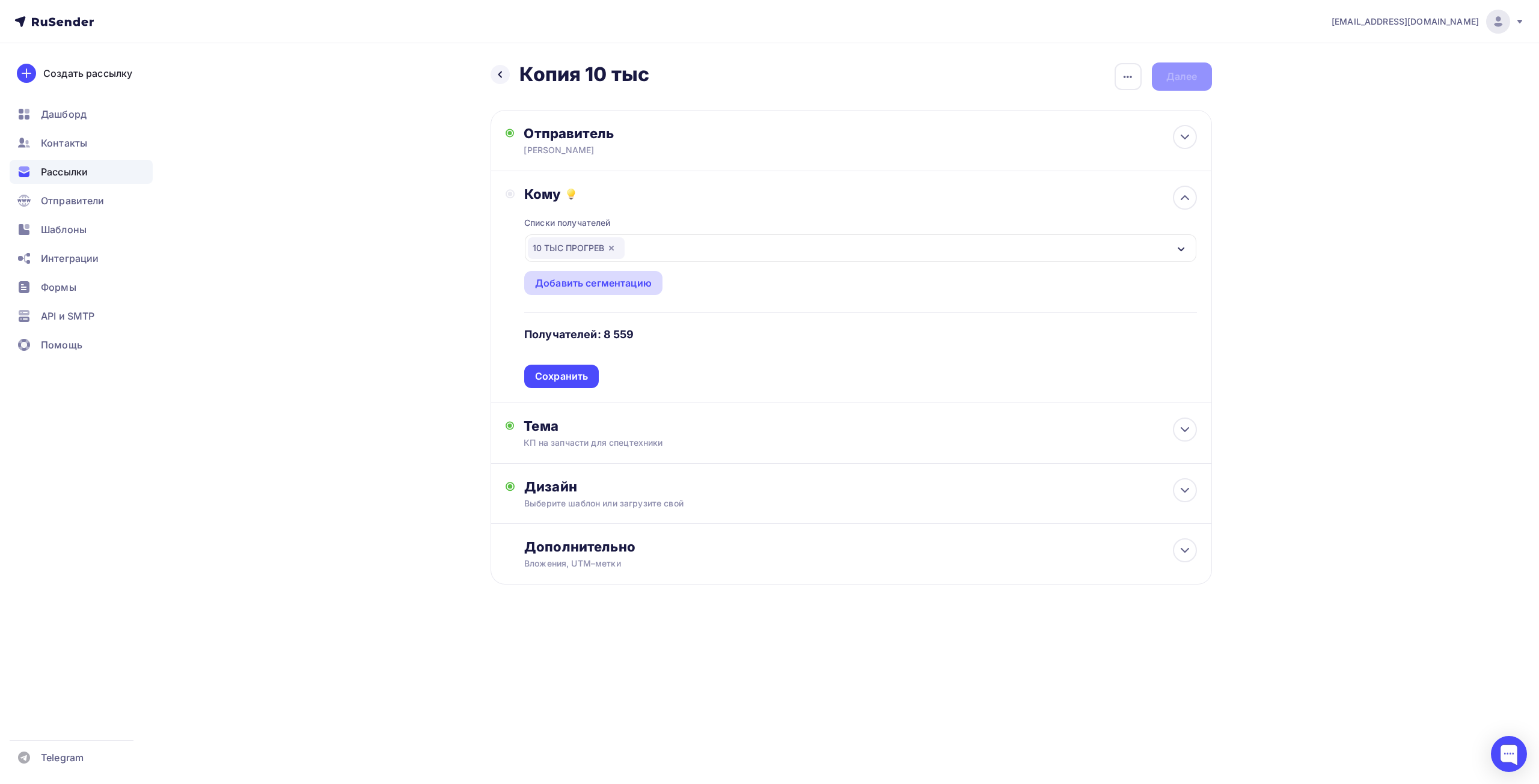
click at [605, 280] on div "Добавить сегментацию" at bounding box center [593, 283] width 117 height 15
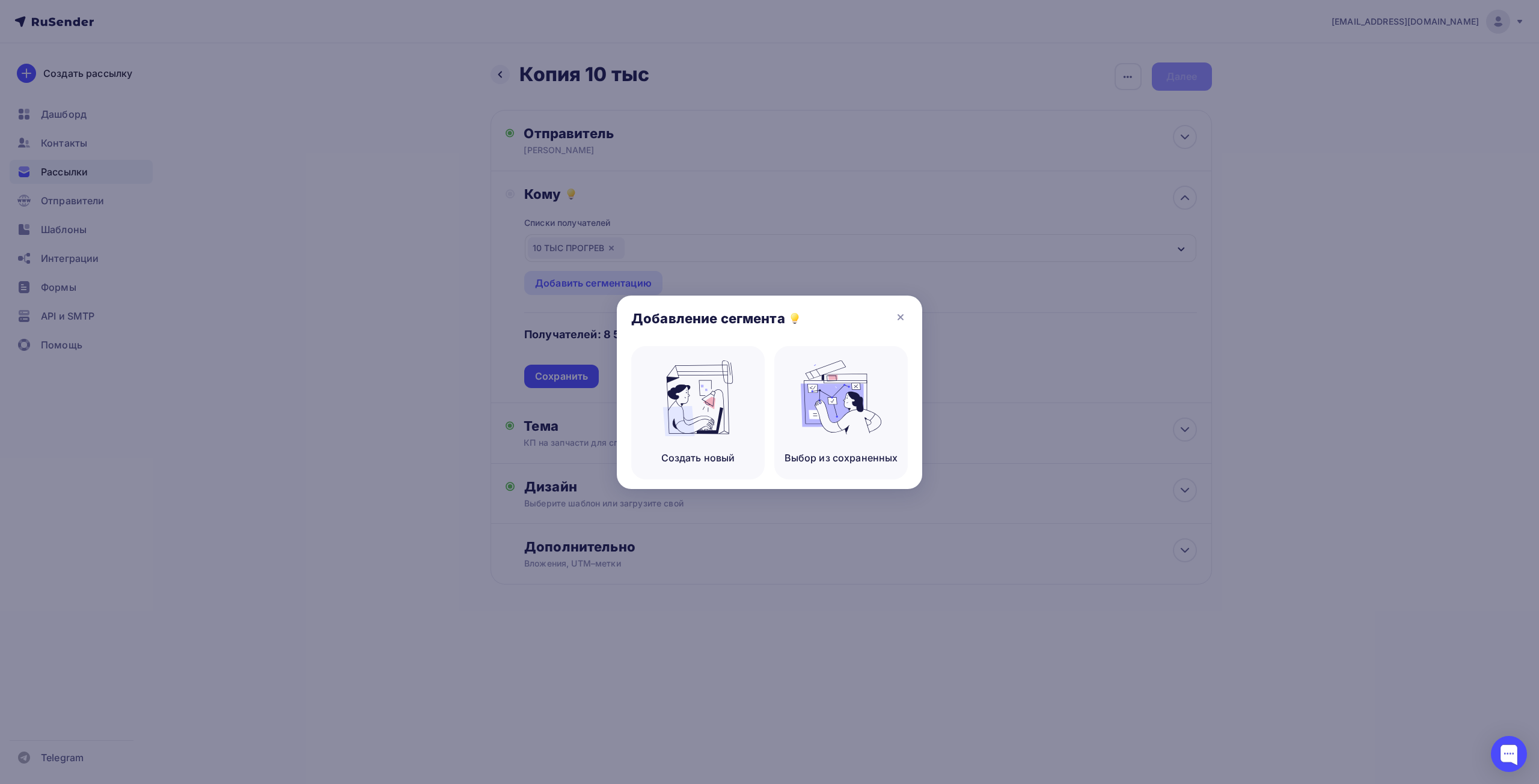
click at [746, 215] on div at bounding box center [770, 392] width 1539 height 784
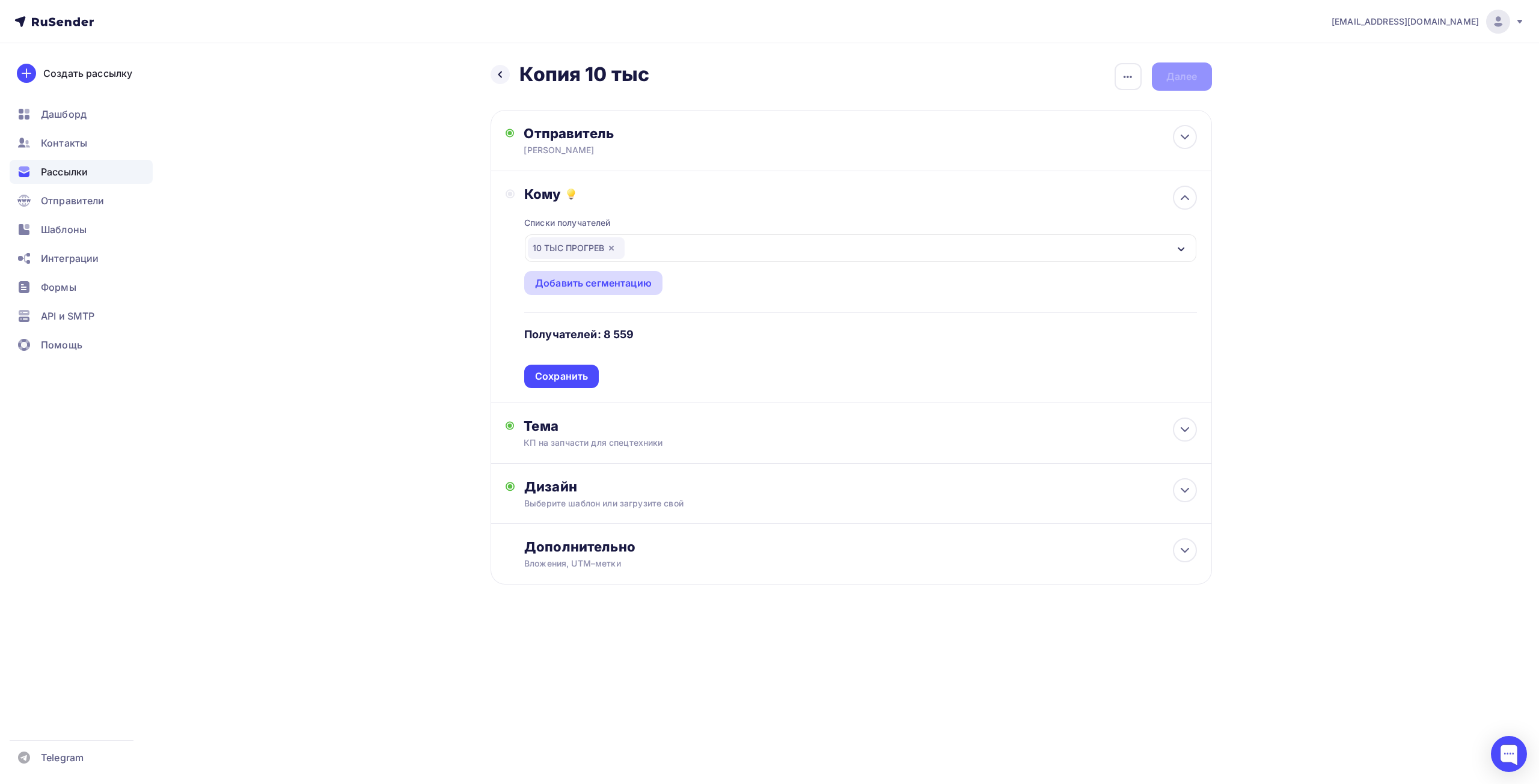
click at [605, 271] on div "Добавить сегментацию" at bounding box center [593, 283] width 139 height 24
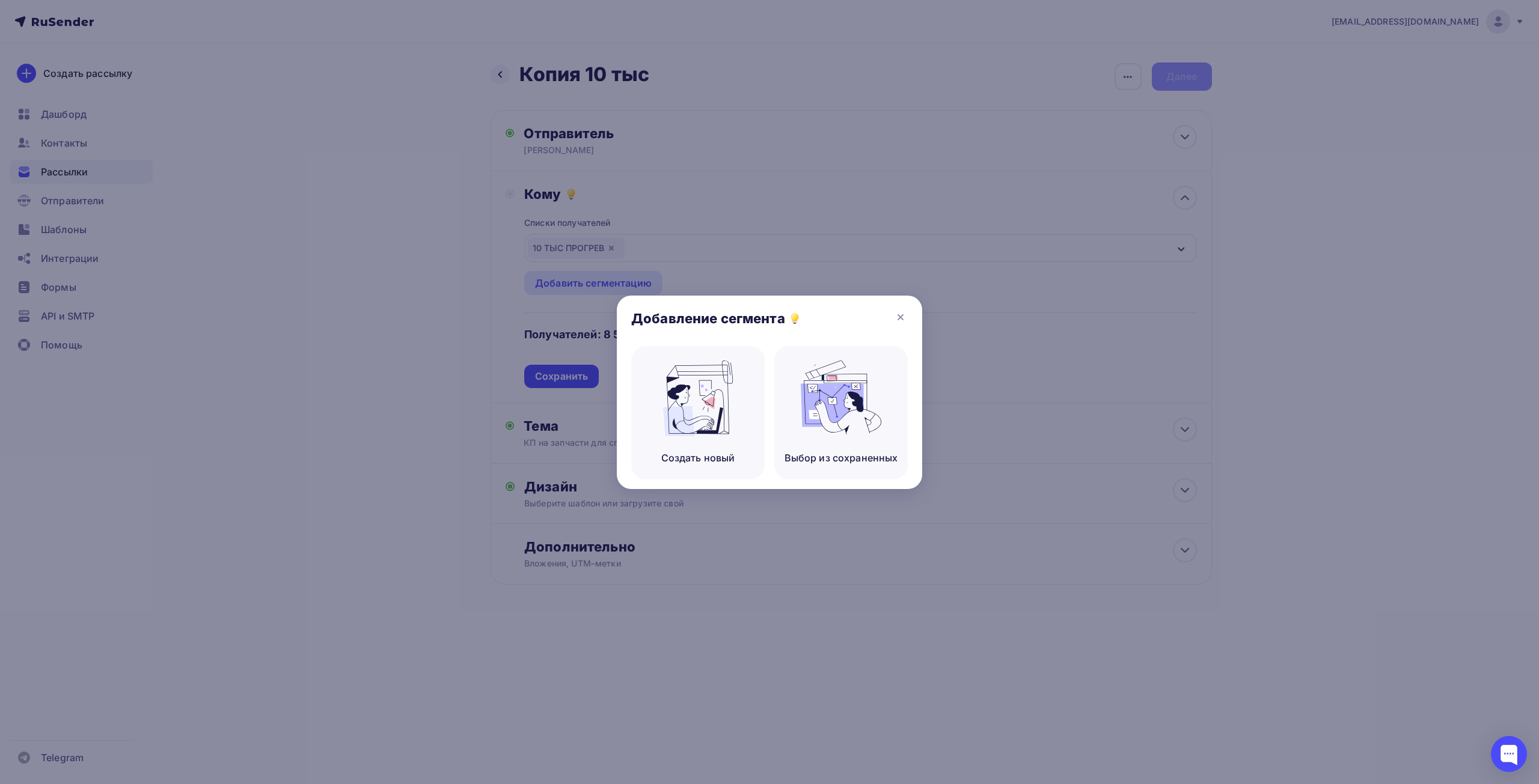
click at [350, 266] on div at bounding box center [770, 392] width 1539 height 784
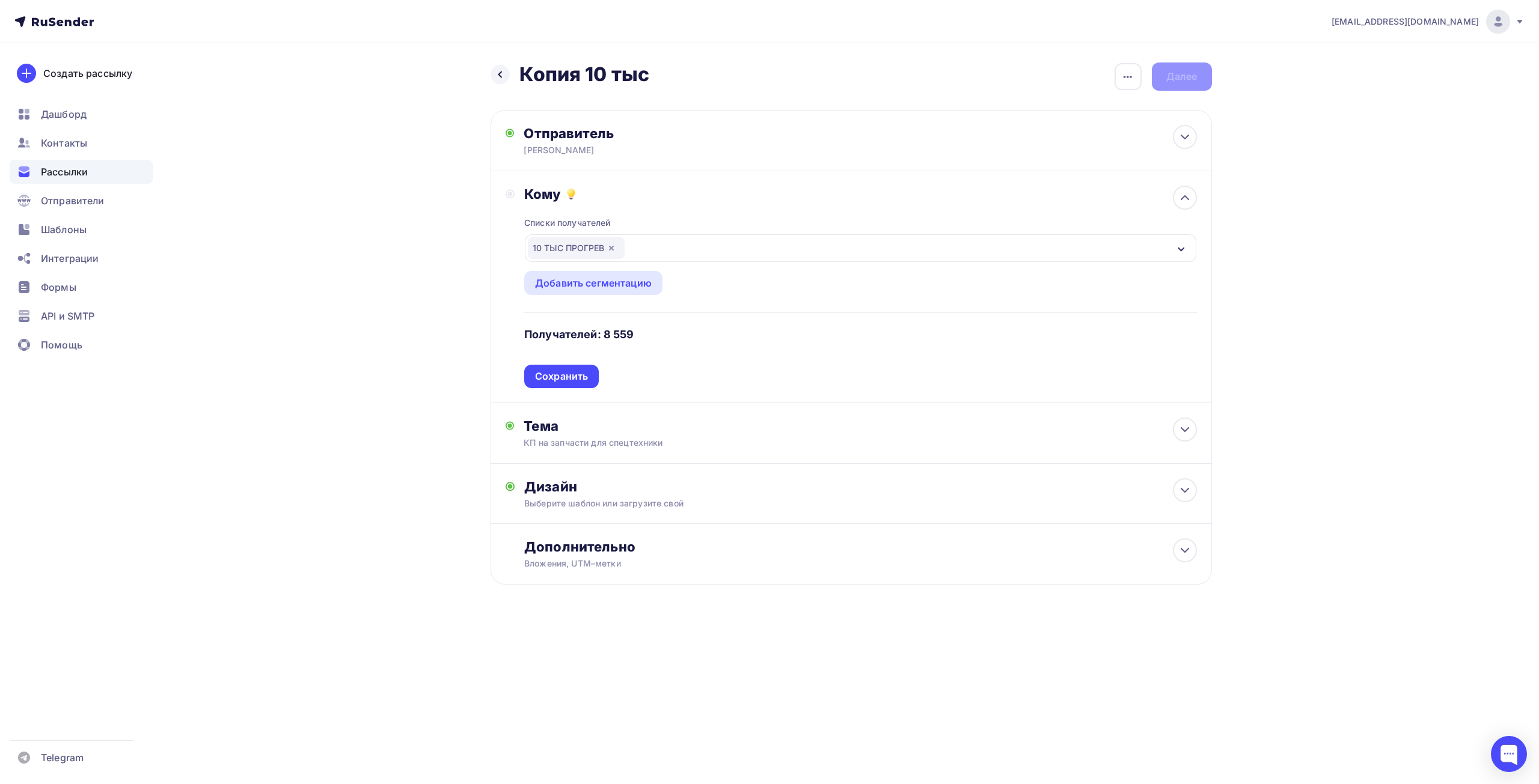
click at [715, 240] on div "10 ТЫС ПРОГРЕВ" at bounding box center [860, 248] width 670 height 28
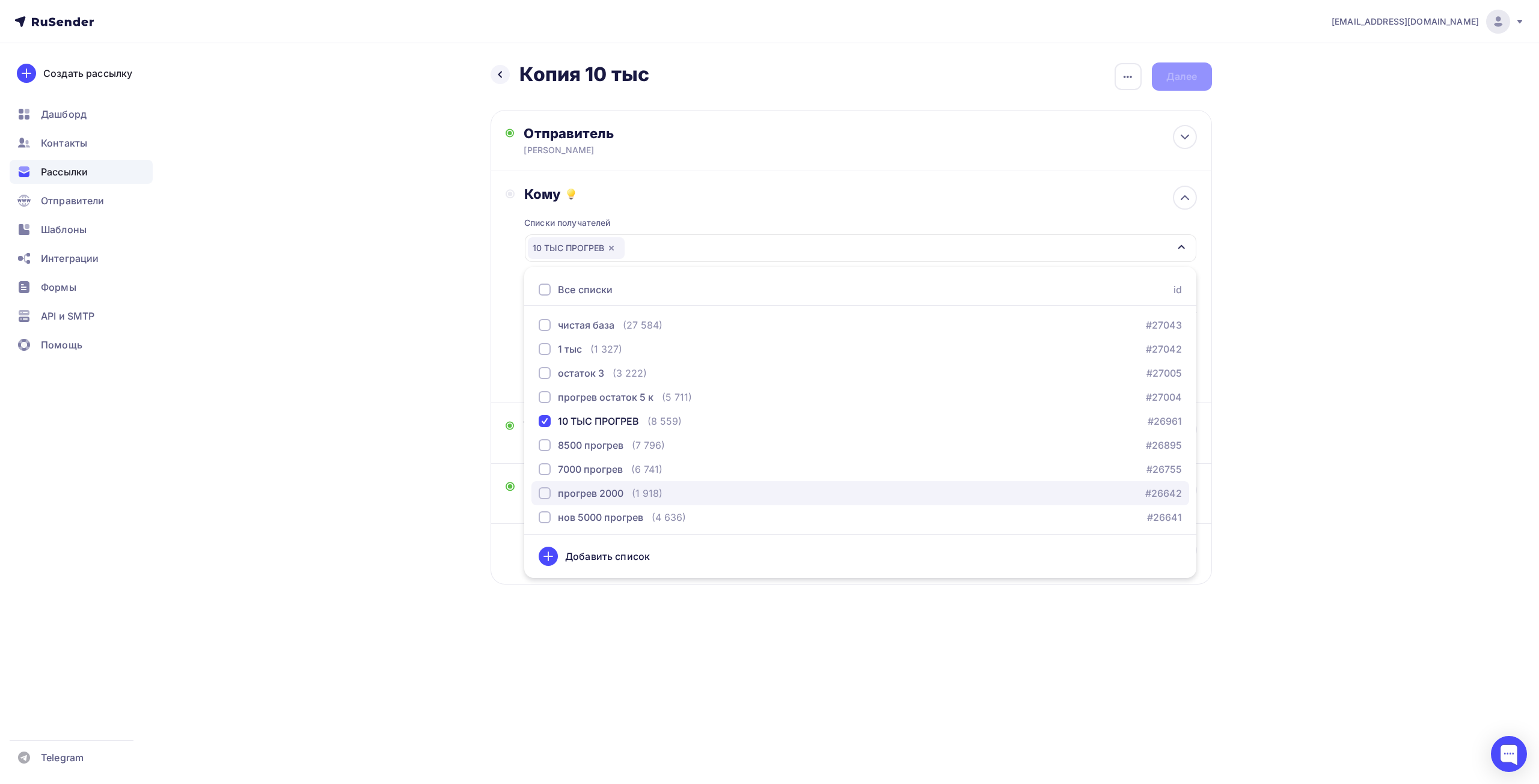
click at [587, 493] on div "прогрев 2000" at bounding box center [590, 493] width 65 height 15
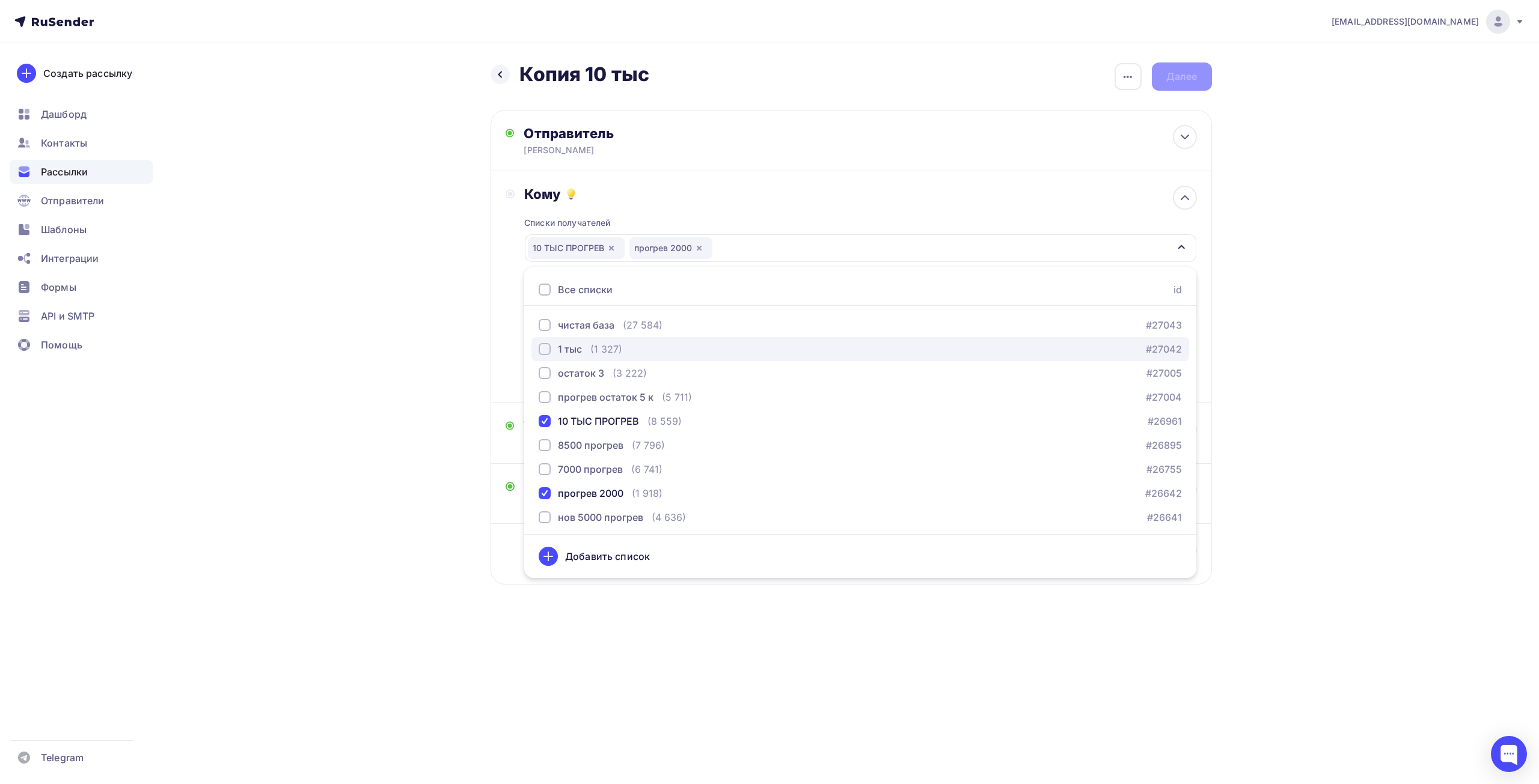
click at [577, 353] on div "1 тыс" at bounding box center [569, 348] width 24 height 15
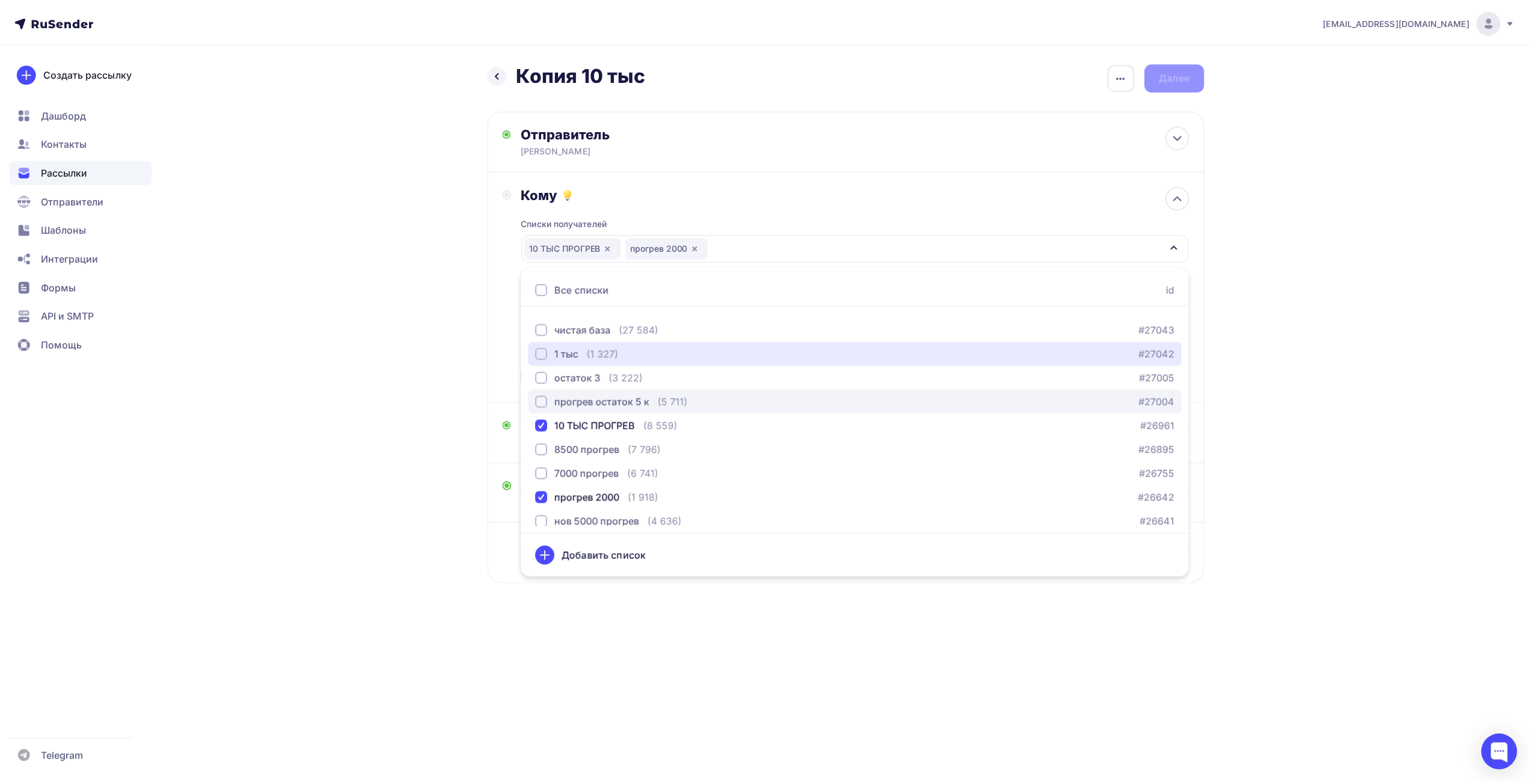
scroll to position [123, 0]
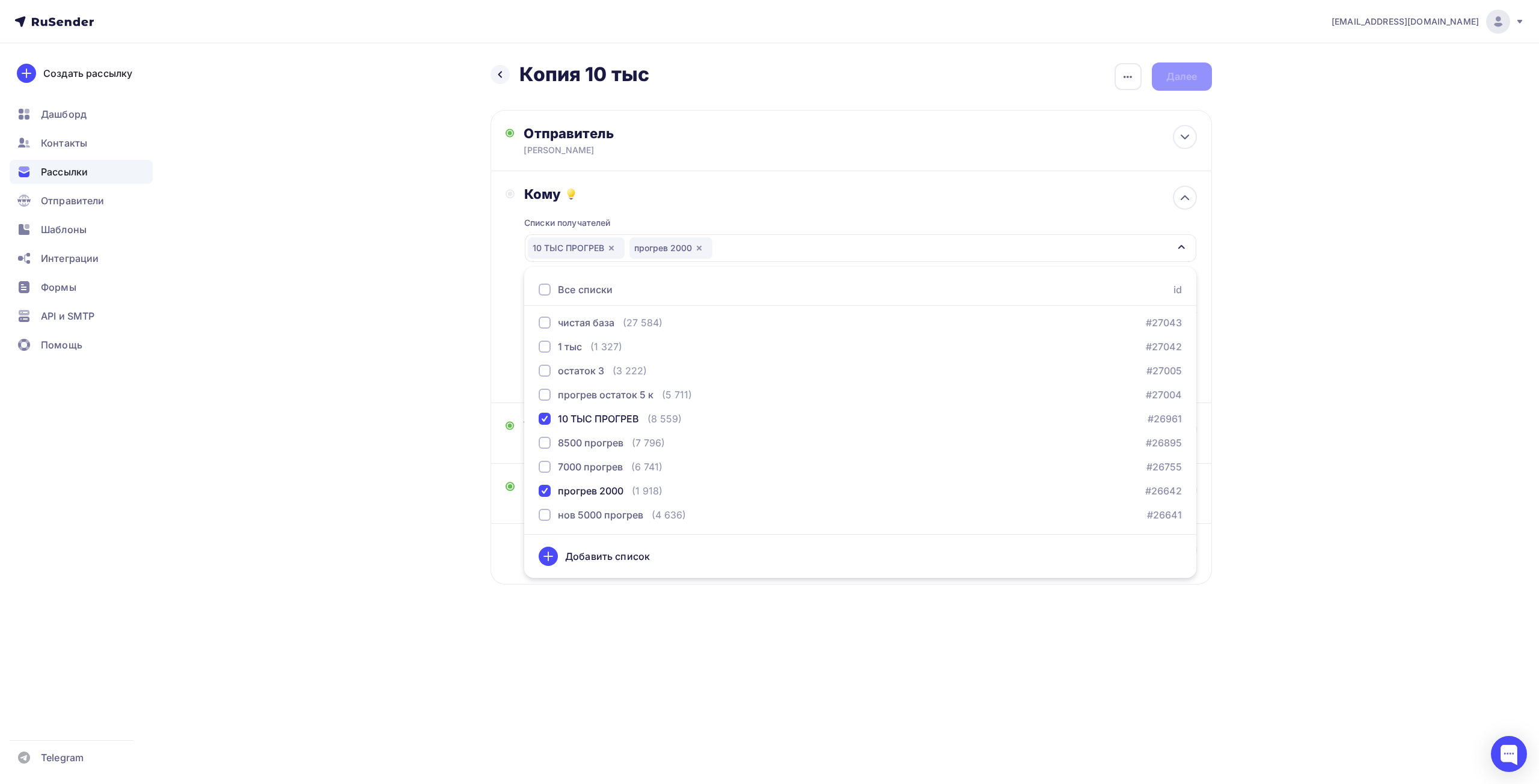
click at [403, 463] on div "Назад Копия 10 тыс Копия 10 тыс Закончить позже Переименовать рассылку Удалить …" at bounding box center [770, 352] width 985 height 619
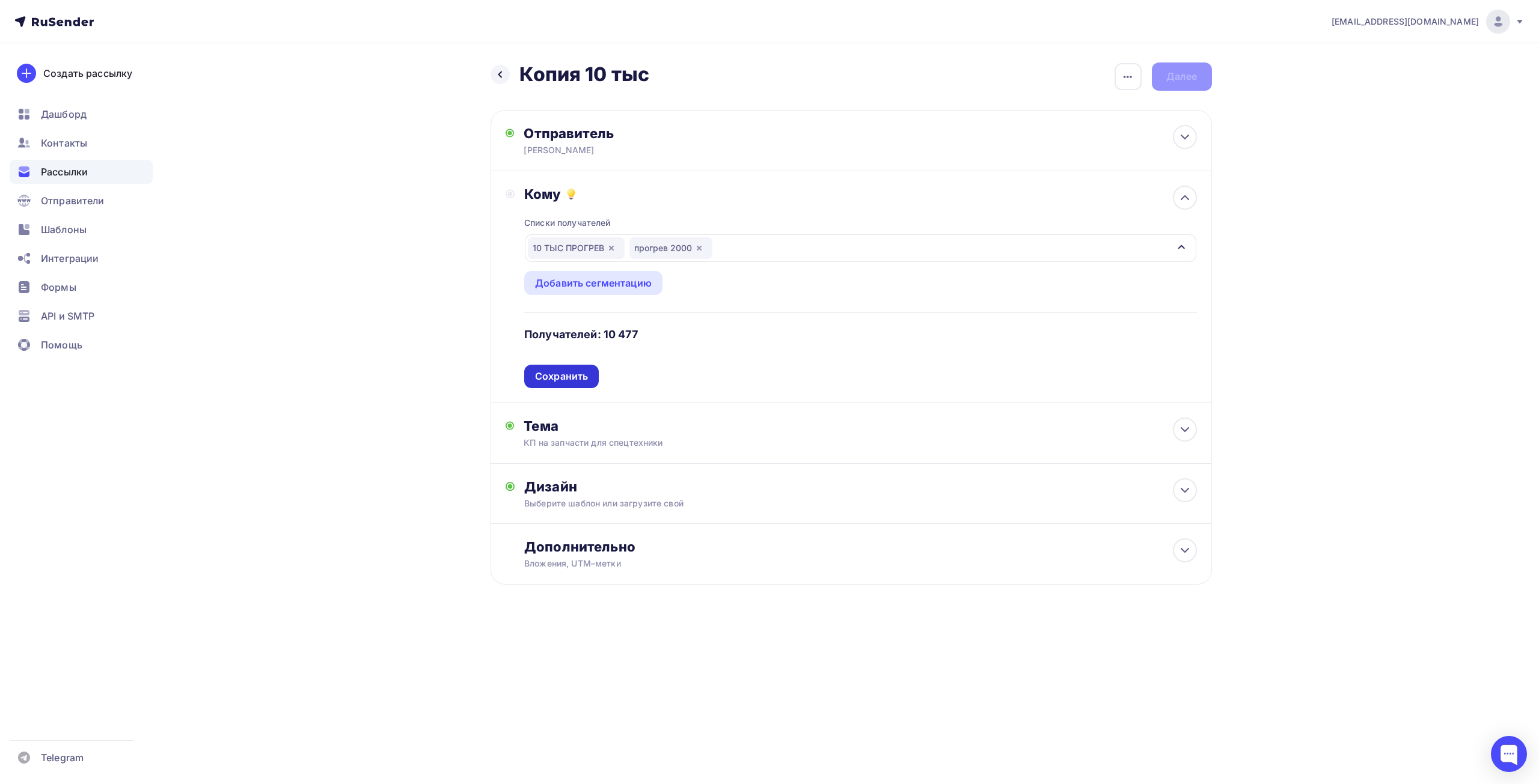
click at [582, 377] on div "Сохранить" at bounding box center [561, 376] width 52 height 14
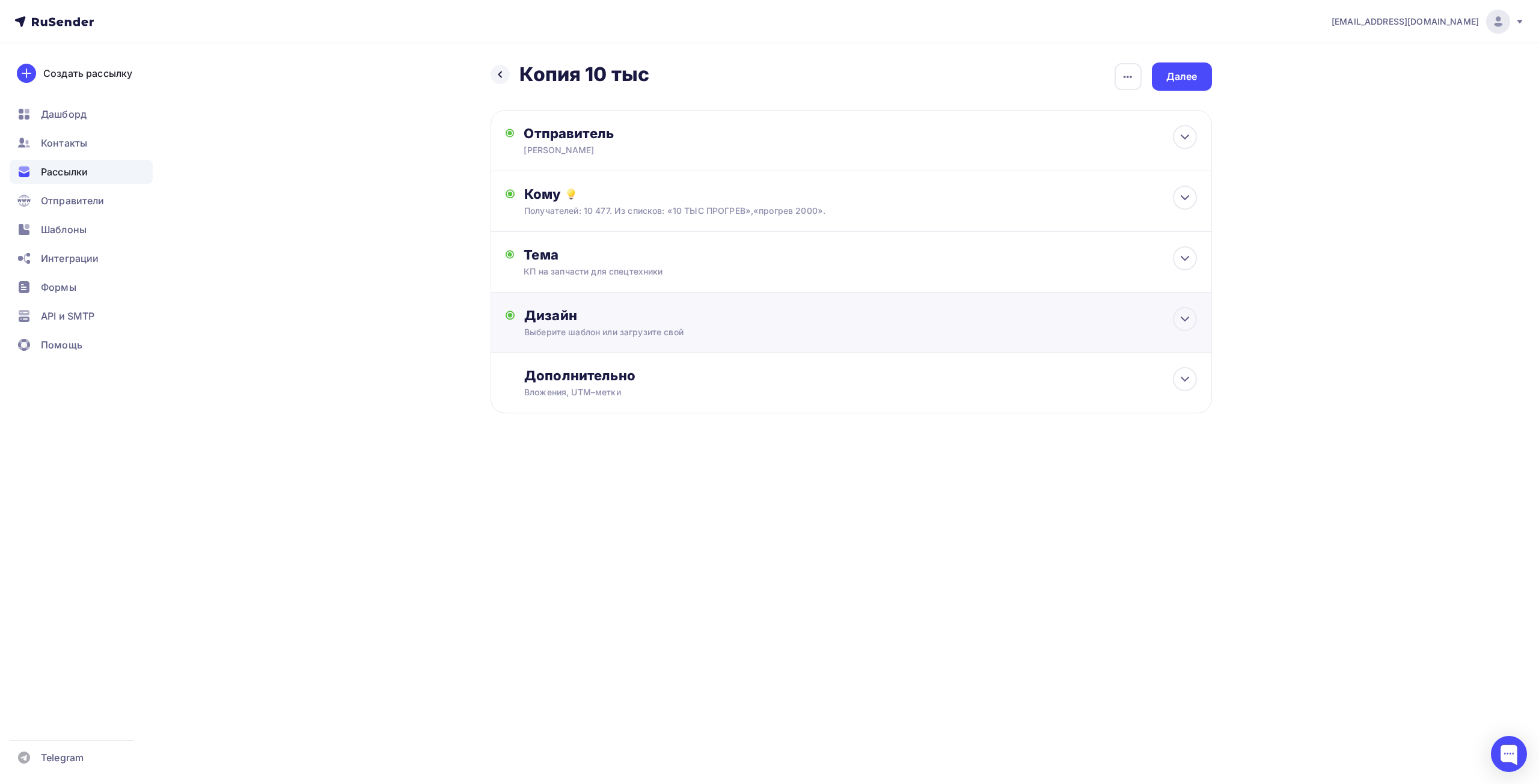
click at [634, 328] on div "Выберите шаблон или загрузите свой" at bounding box center [826, 333] width 605 height 12
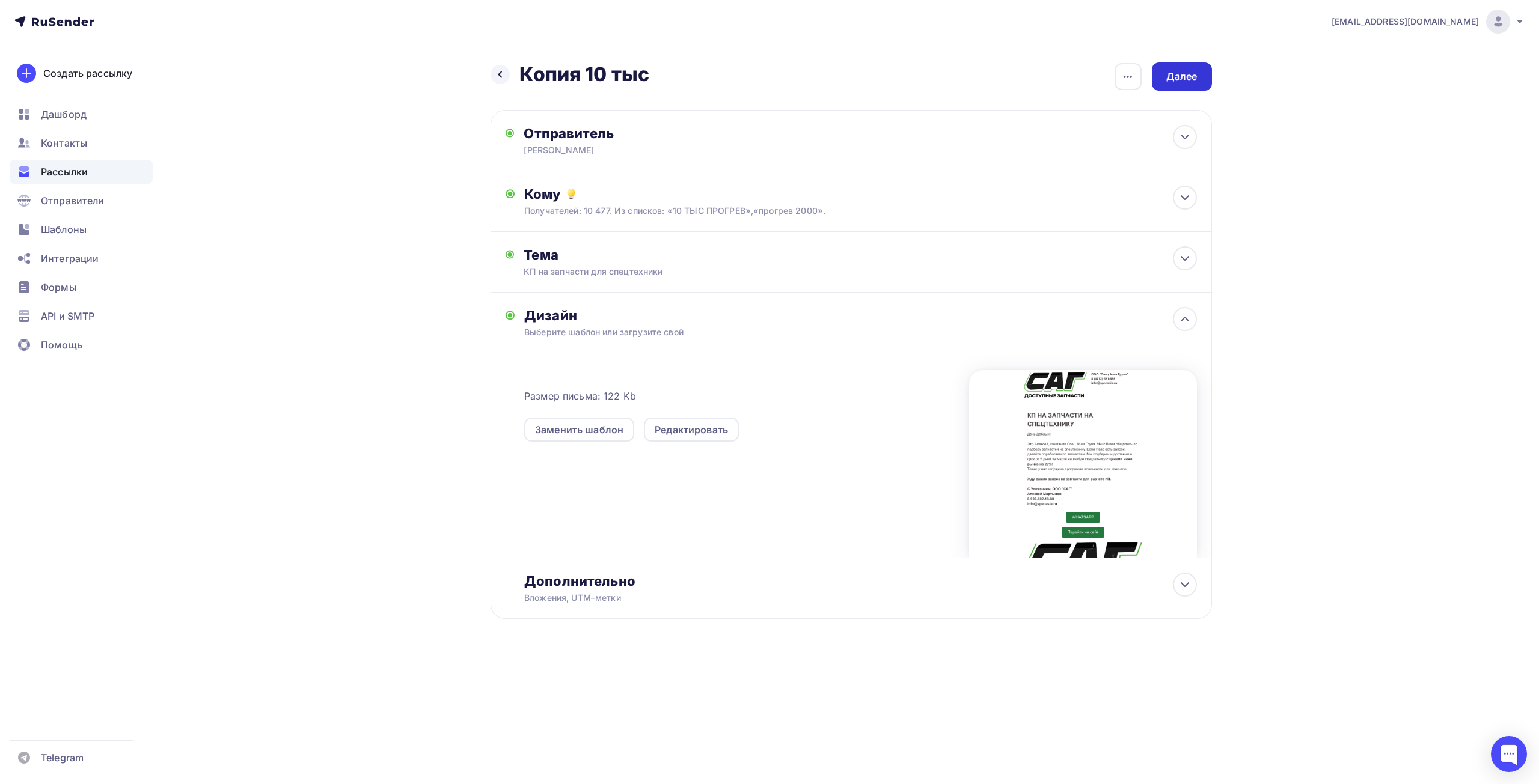
click at [1183, 82] on div "Далее" at bounding box center [1182, 76] width 32 height 14
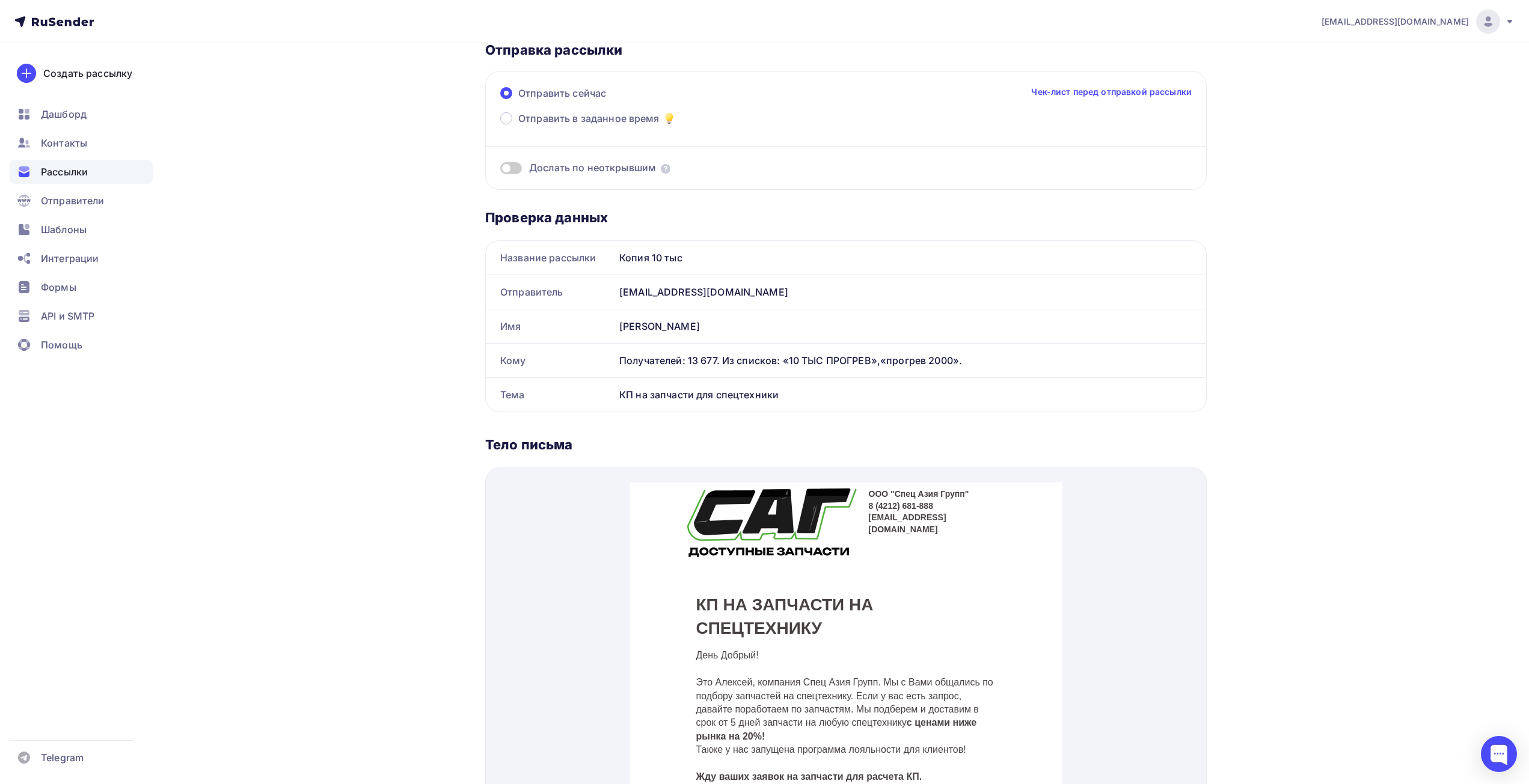
scroll to position [24, 0]
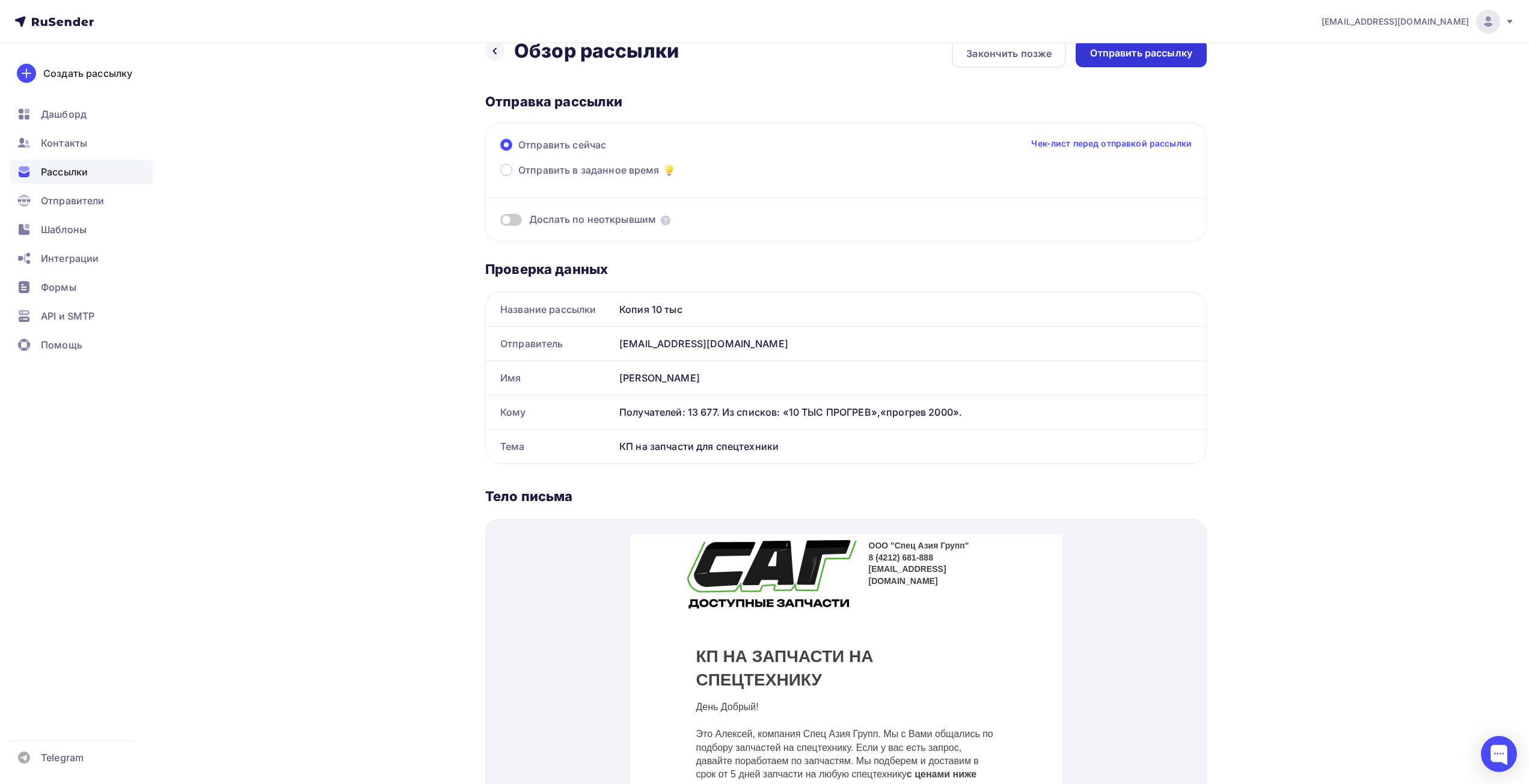
click at [1109, 52] on div "Отправить рассылку" at bounding box center [1141, 53] width 102 height 14
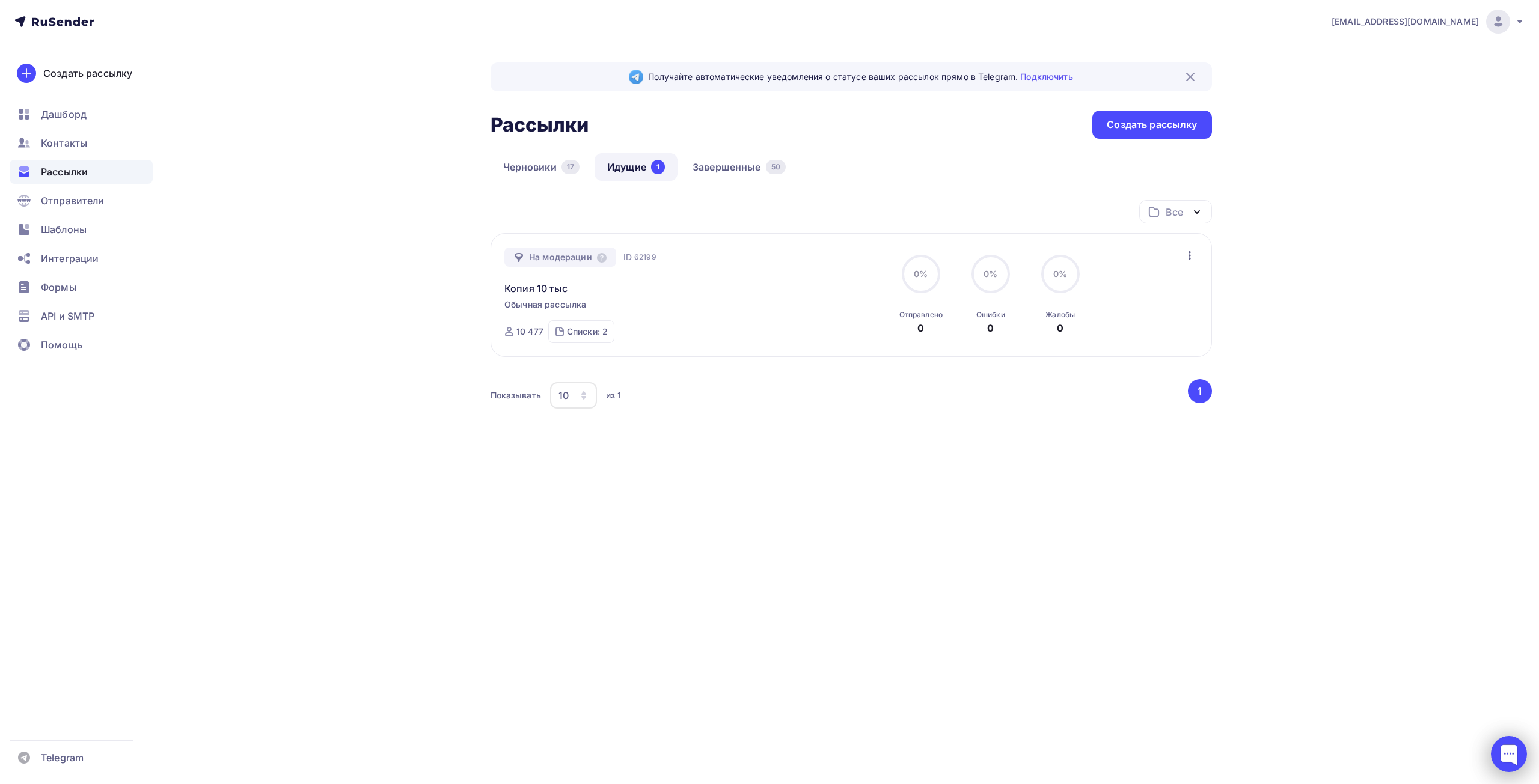
click at [1525, 742] on div at bounding box center [1509, 754] width 36 height 36
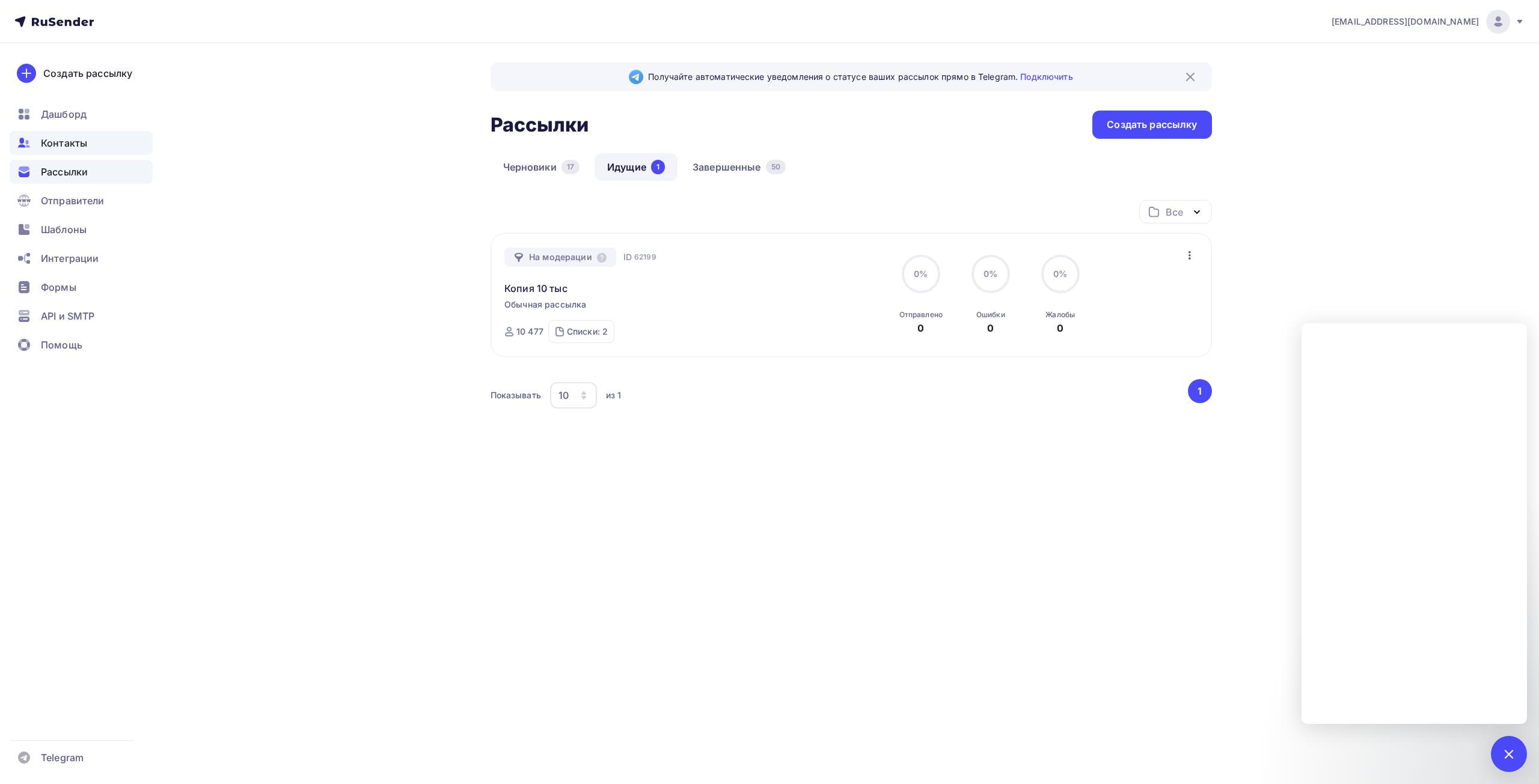
click at [81, 135] on div "Контакты" at bounding box center [81, 143] width 143 height 24
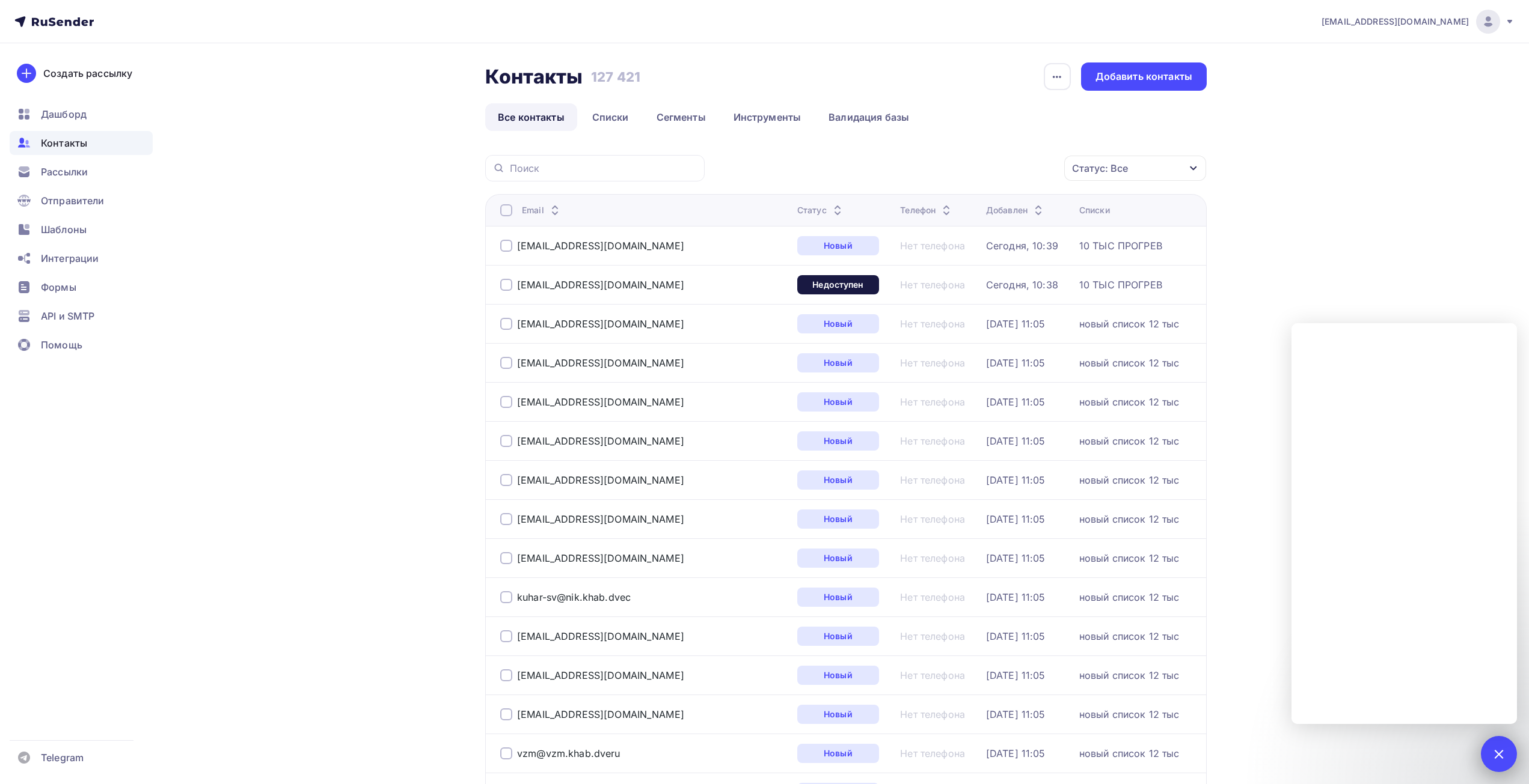
click at [1498, 739] on div at bounding box center [1498, 754] width 36 height 36
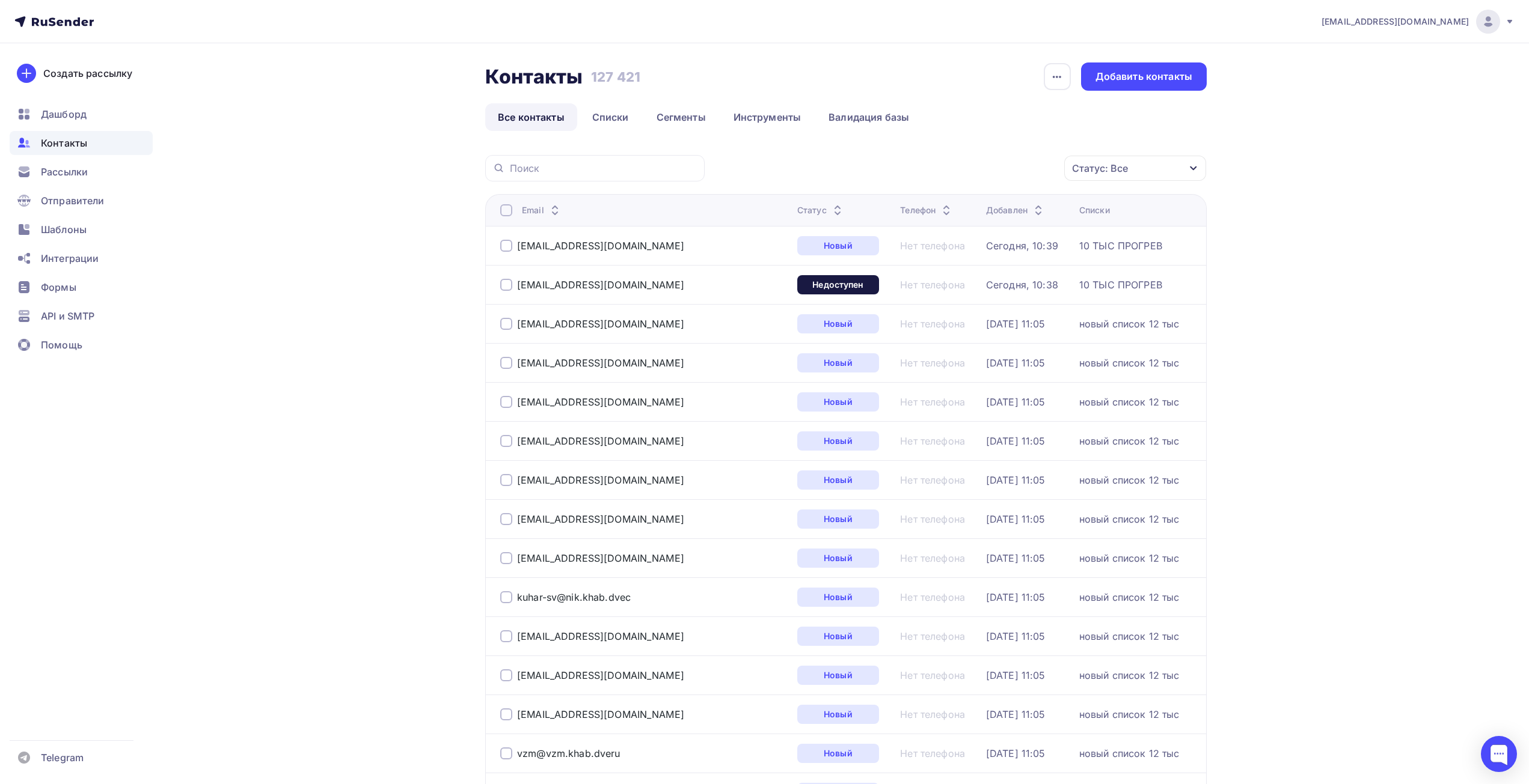
drag, startPoint x: 618, startPoint y: 284, endPoint x: 651, endPoint y: 284, distance: 33.0
click at [618, 284] on div "[EMAIL_ADDRESS][DOMAIN_NAME]" at bounding box center [644, 284] width 287 height 19
click at [797, 277] on div "Недоступен" at bounding box center [838, 284] width 82 height 19
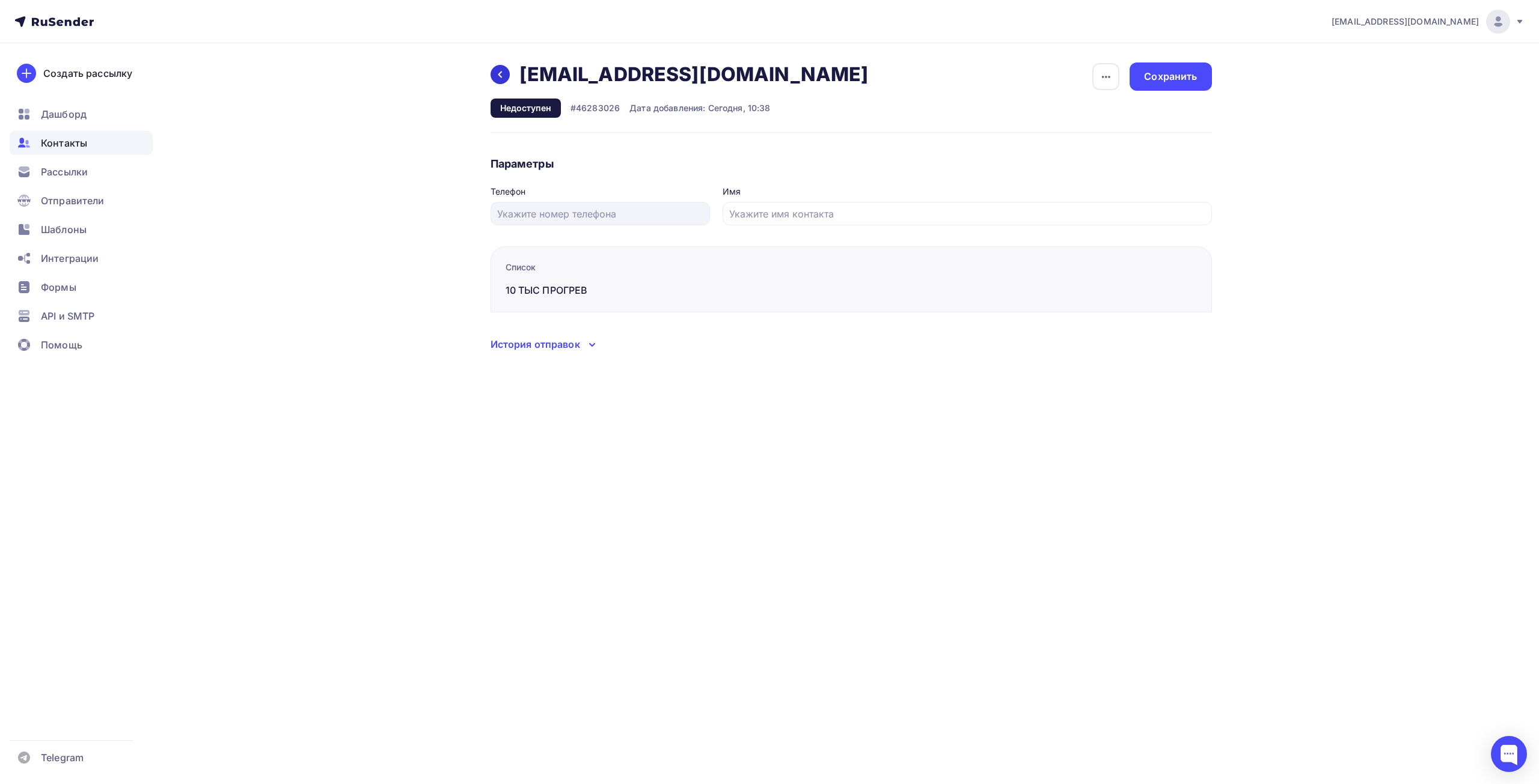
click at [496, 73] on icon at bounding box center [500, 74] width 10 height 10
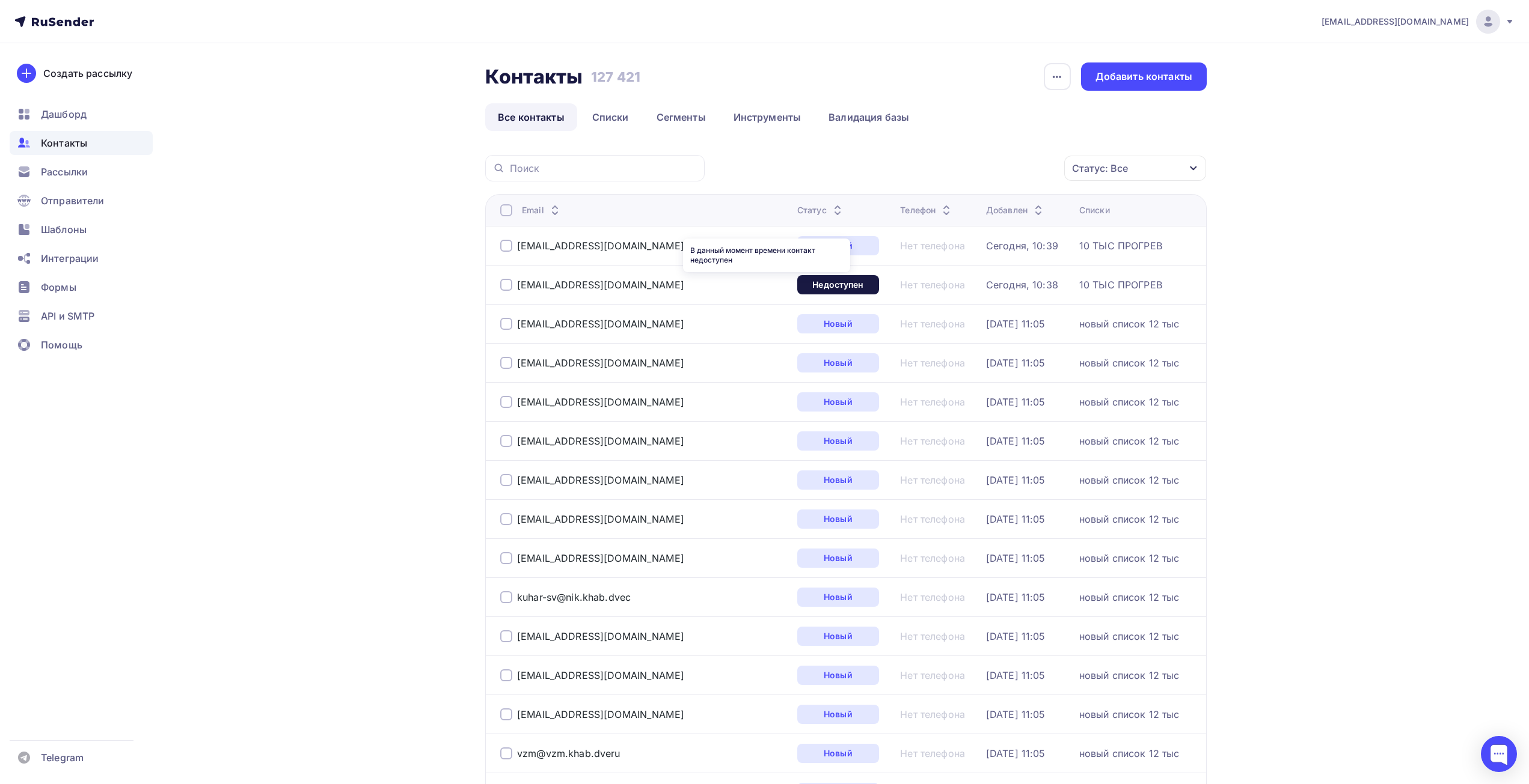
click at [797, 287] on div "Недоступен" at bounding box center [838, 284] width 82 height 19
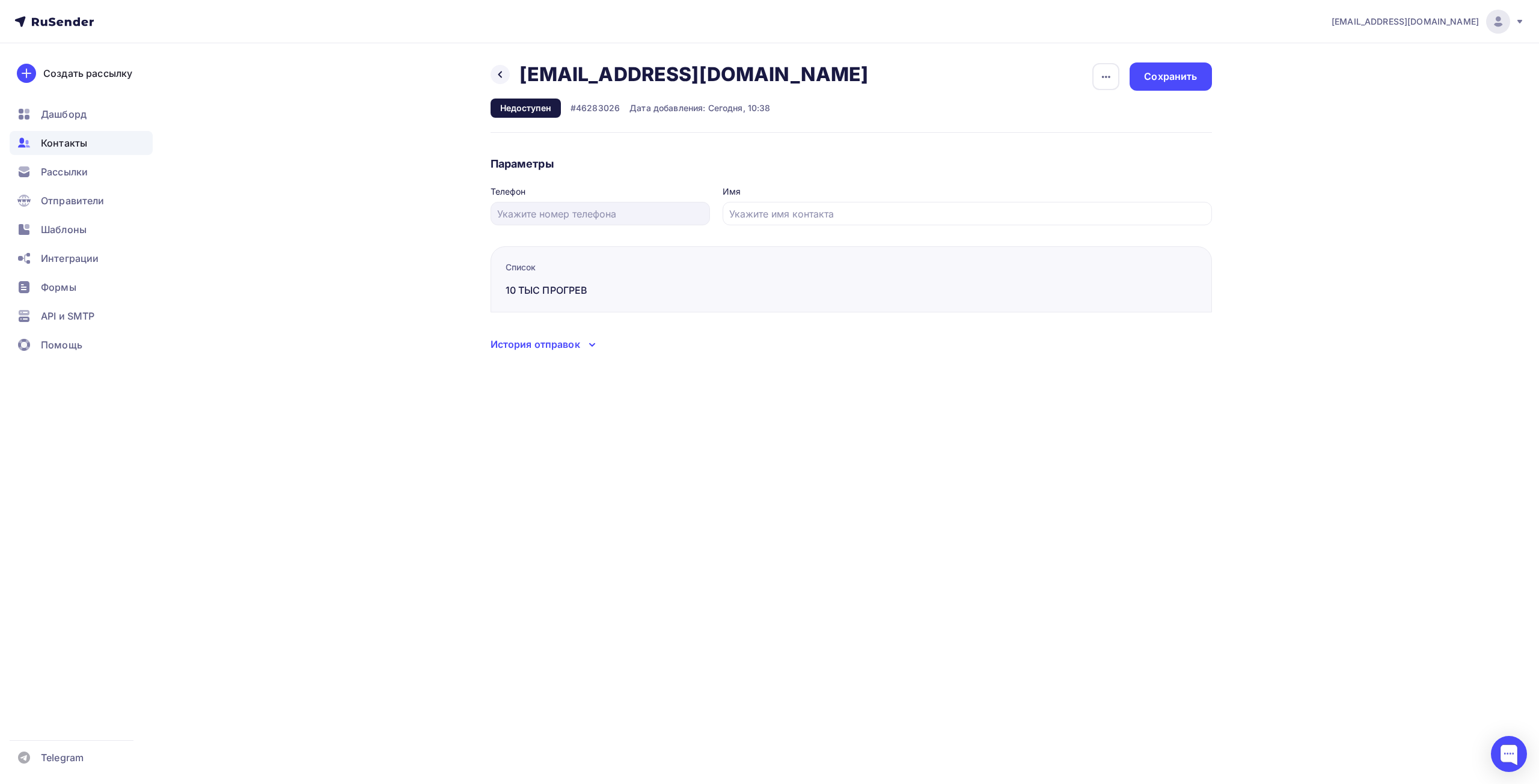
click at [677, 297] on div "10 ТЫС ПРОГРЕВ" at bounding box center [609, 290] width 207 height 15
click at [573, 76] on h2 "dir@specmashin.com" at bounding box center [694, 74] width 350 height 24
click at [518, 112] on div "Недоступен" at bounding box center [525, 108] width 70 height 19
click at [492, 73] on div at bounding box center [499, 74] width 19 height 19
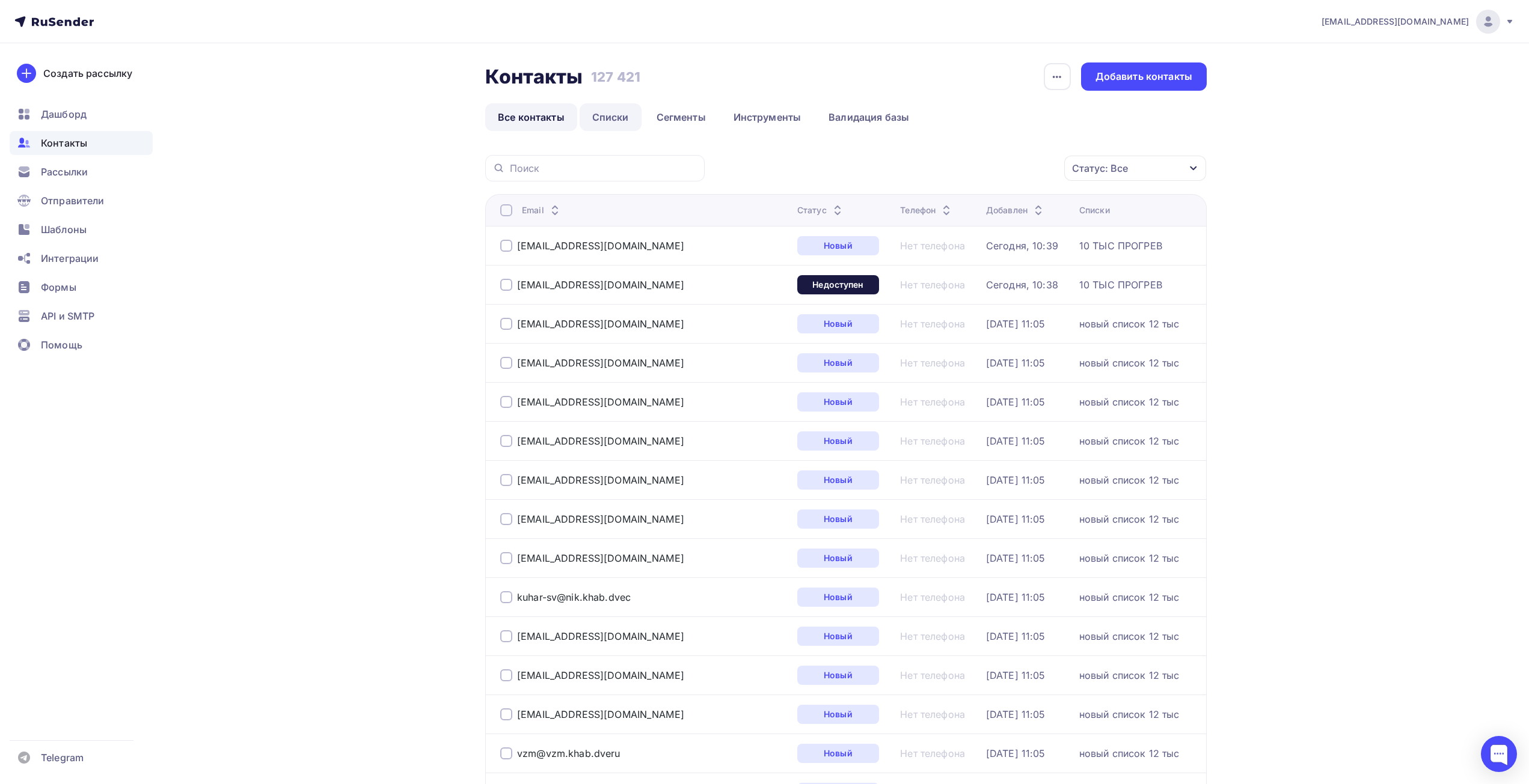
click at [629, 117] on link "Списки" at bounding box center [610, 117] width 62 height 28
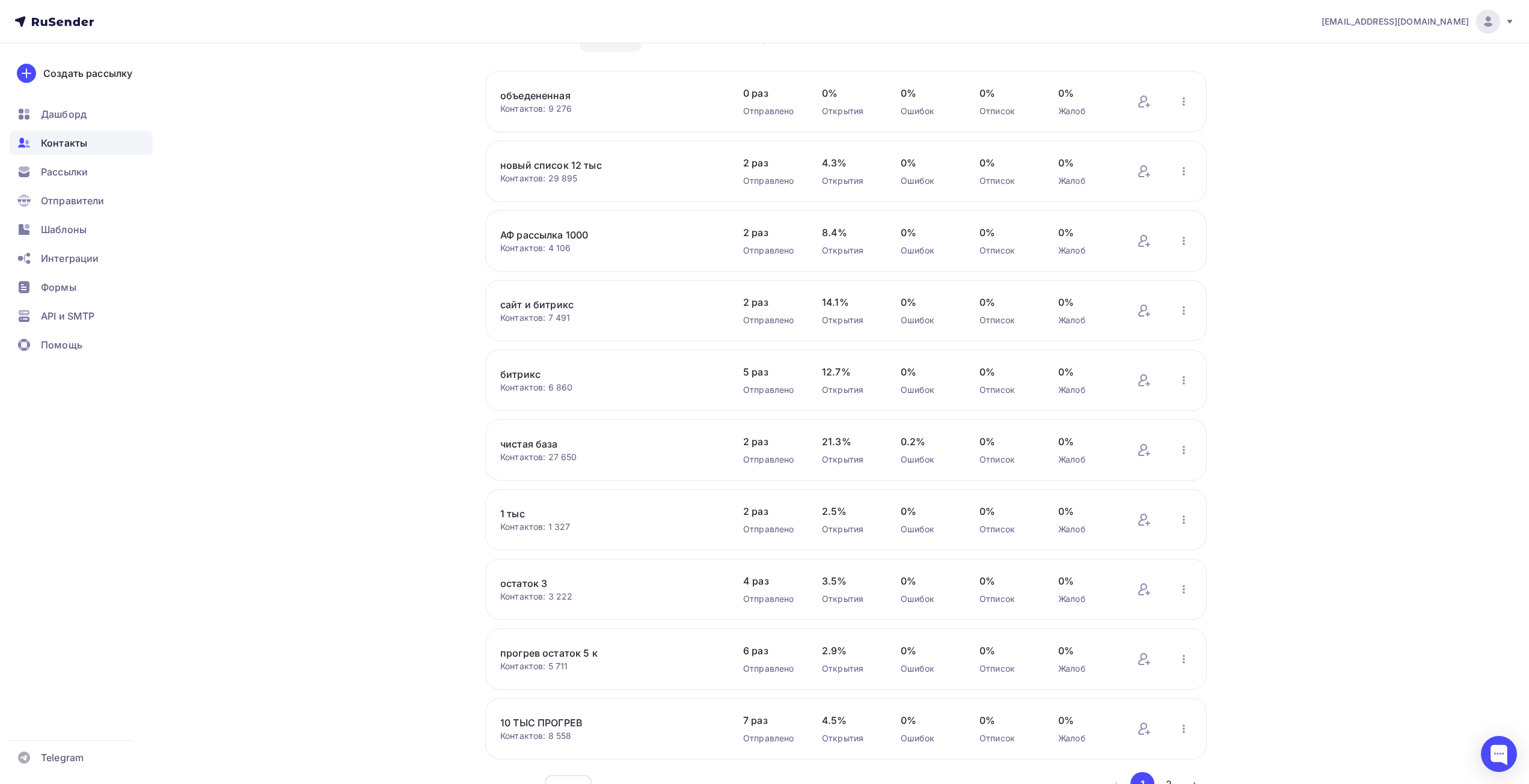
scroll to position [147, 0]
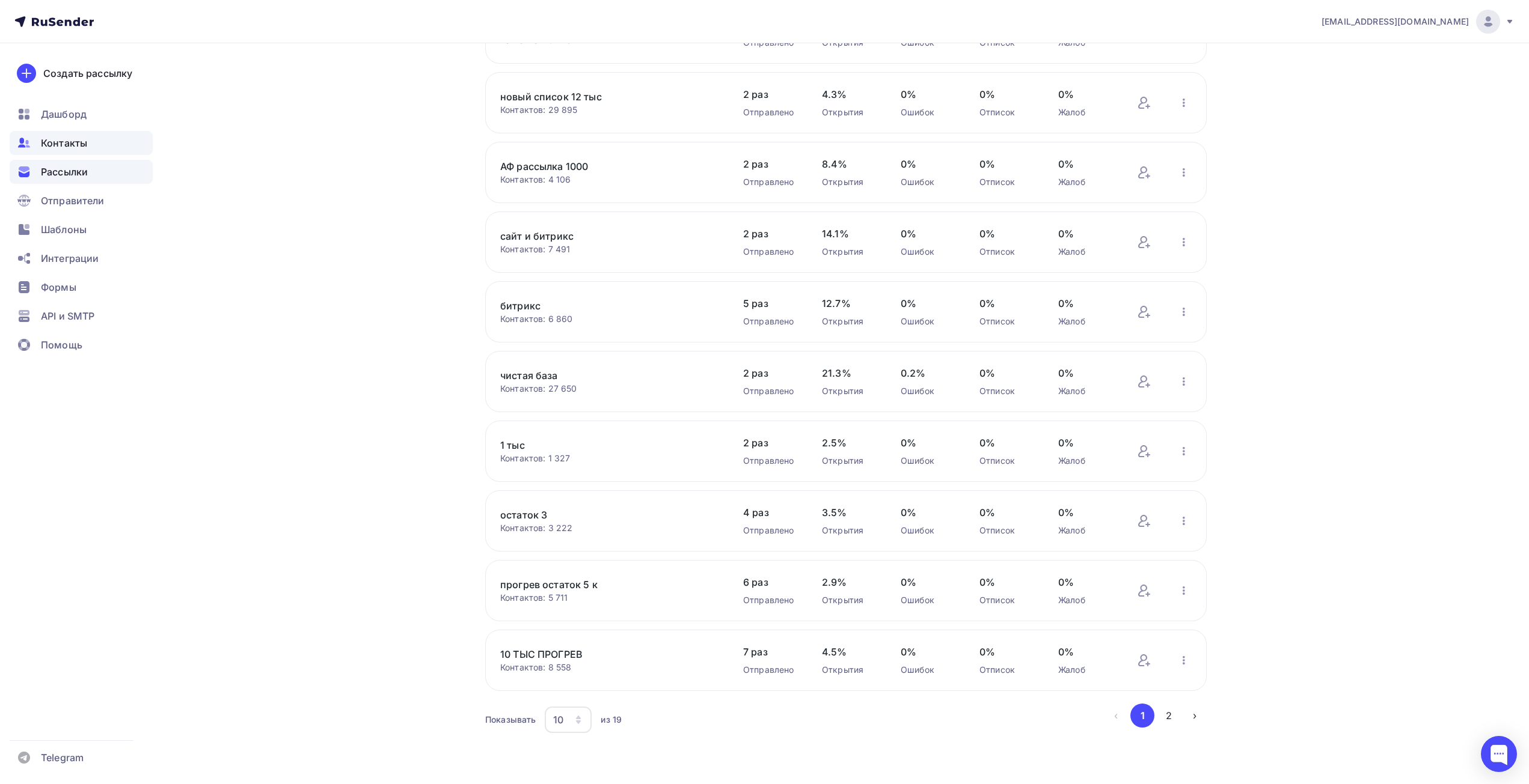
click at [64, 172] on span "Рассылки" at bounding box center [63, 171] width 47 height 15
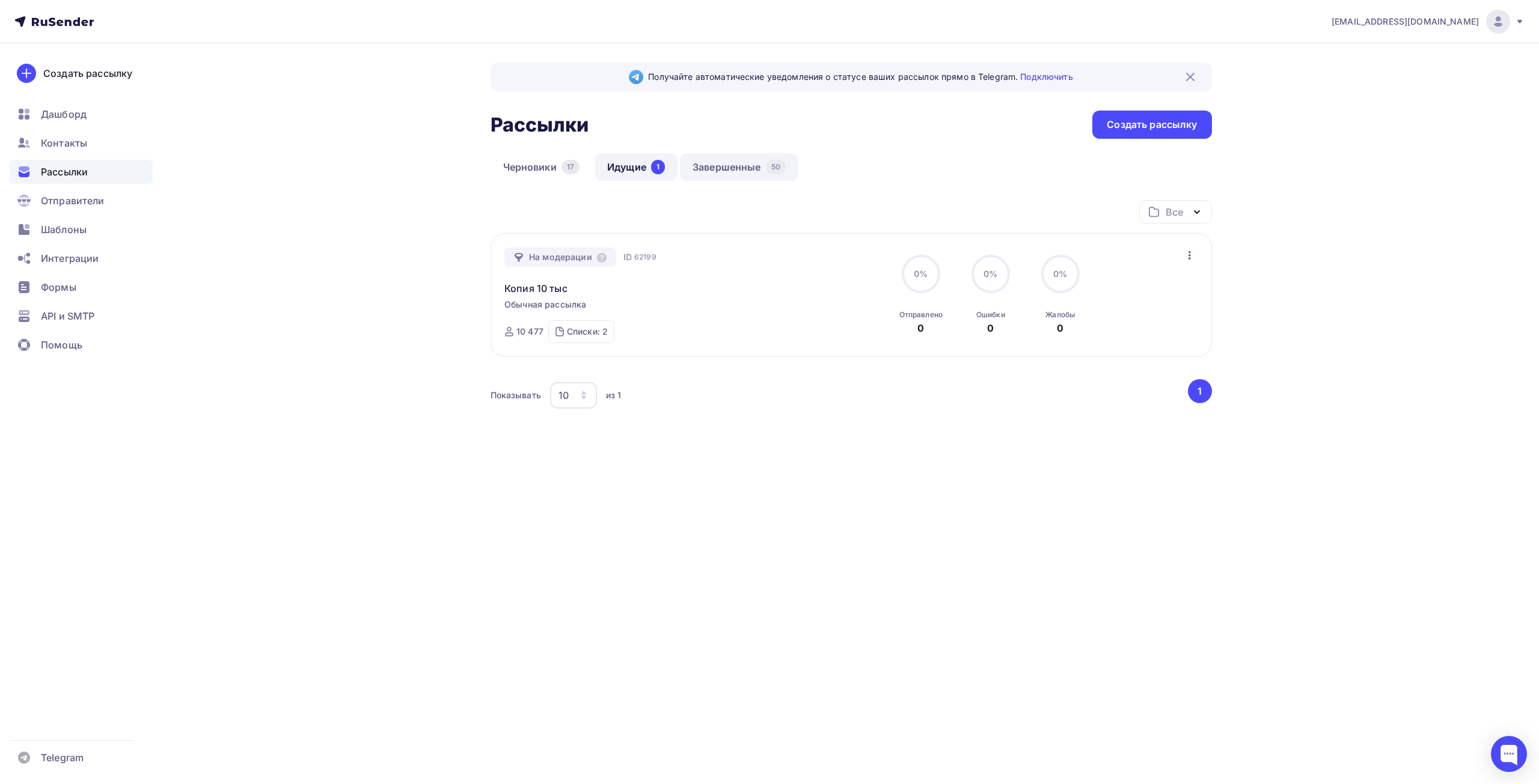
click at [742, 169] on link "Завершенные 50" at bounding box center [740, 167] width 119 height 28
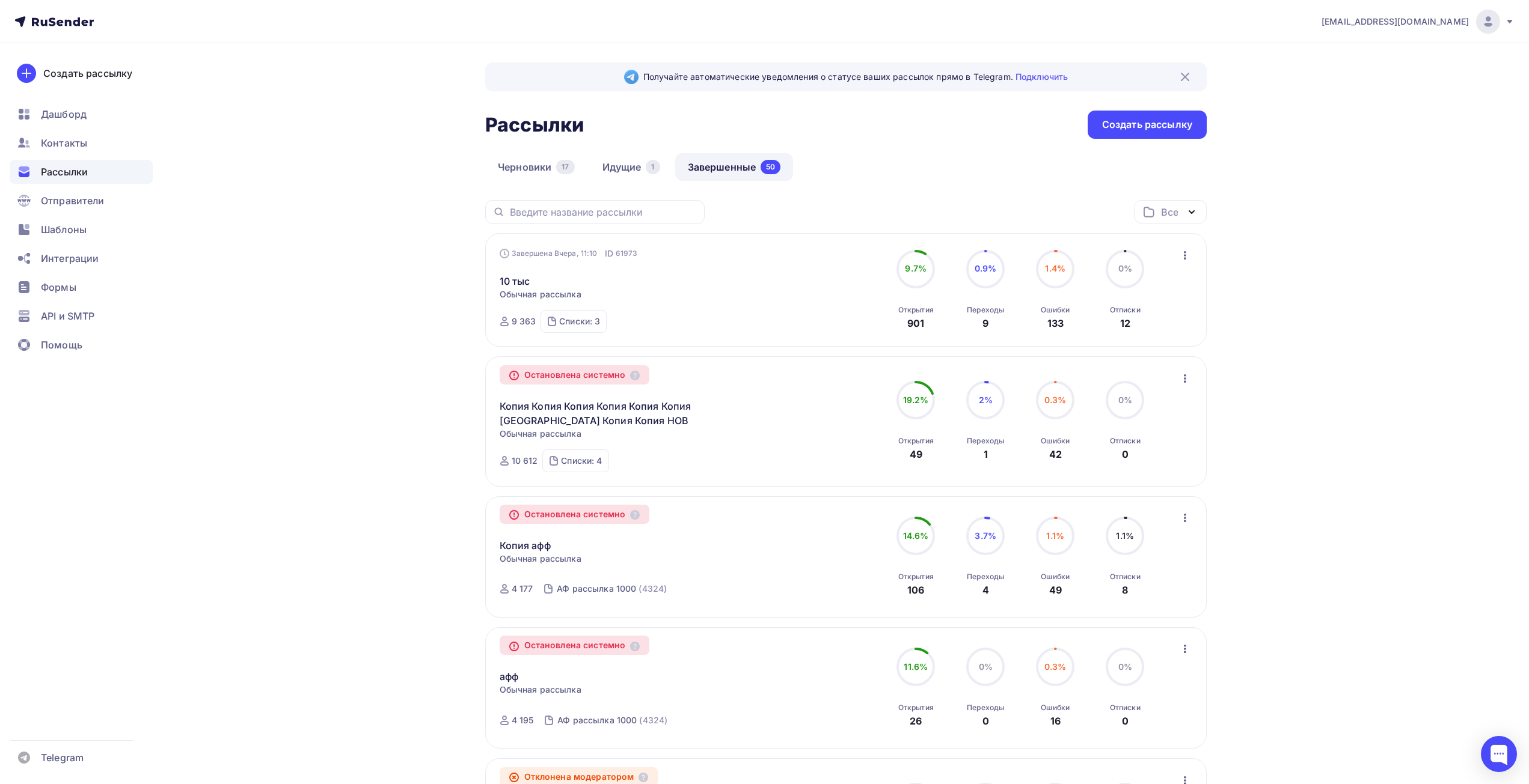
click at [1180, 250] on icon "button" at bounding box center [1184, 255] width 15 height 15
click at [694, 282] on div "10 тыс Статистика Обзор рассылки Копировать в новую Добавить в папку" at bounding box center [636, 273] width 274 height 29
click at [77, 156] on ul "Дашборд Контакты Рассылки Отправители Шаблоны Интеграции Формы API и SMTP Помощь" at bounding box center [81, 233] width 143 height 261
click at [78, 147] on span "Контакты" at bounding box center [63, 143] width 47 height 15
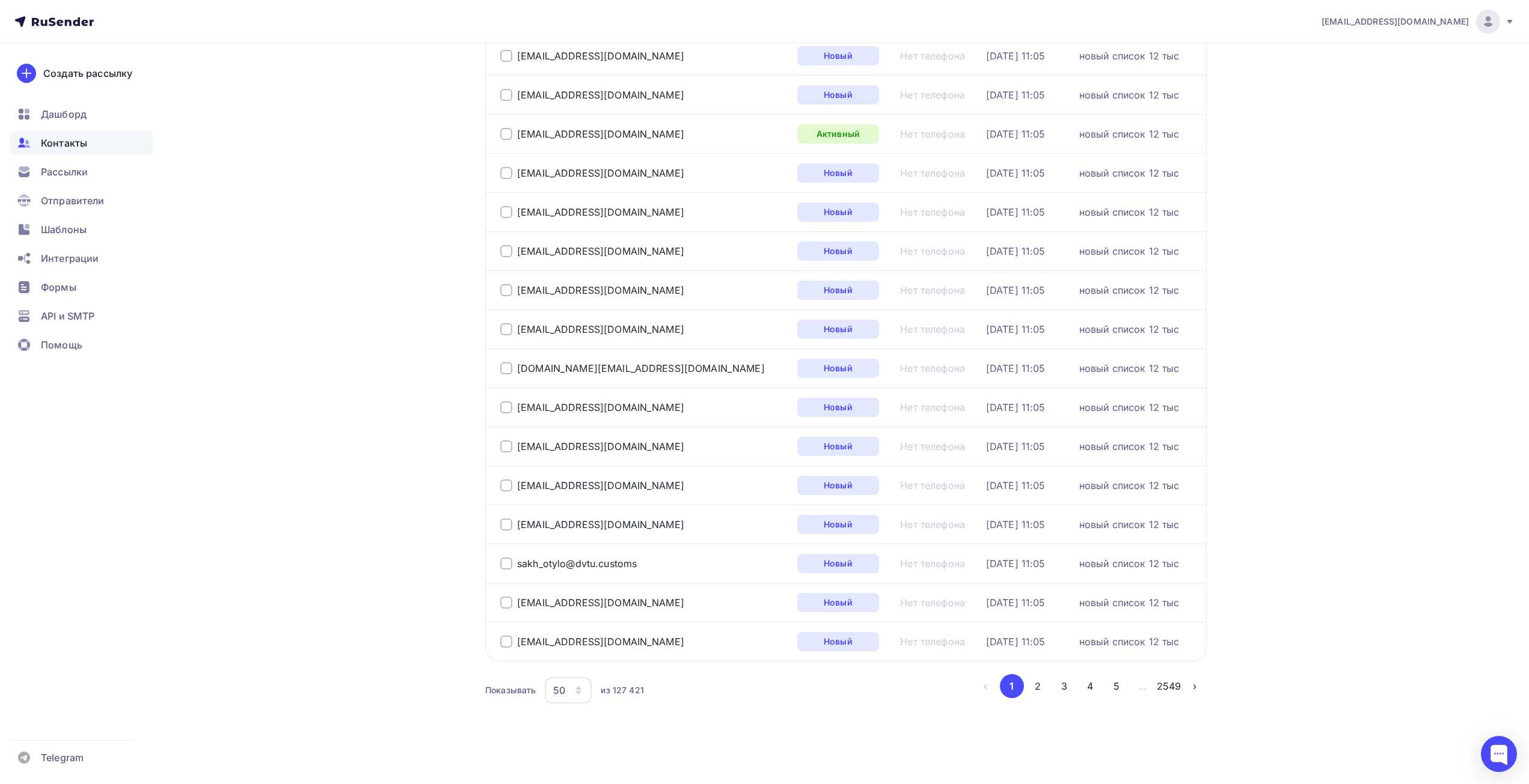
scroll to position [1278, 0]
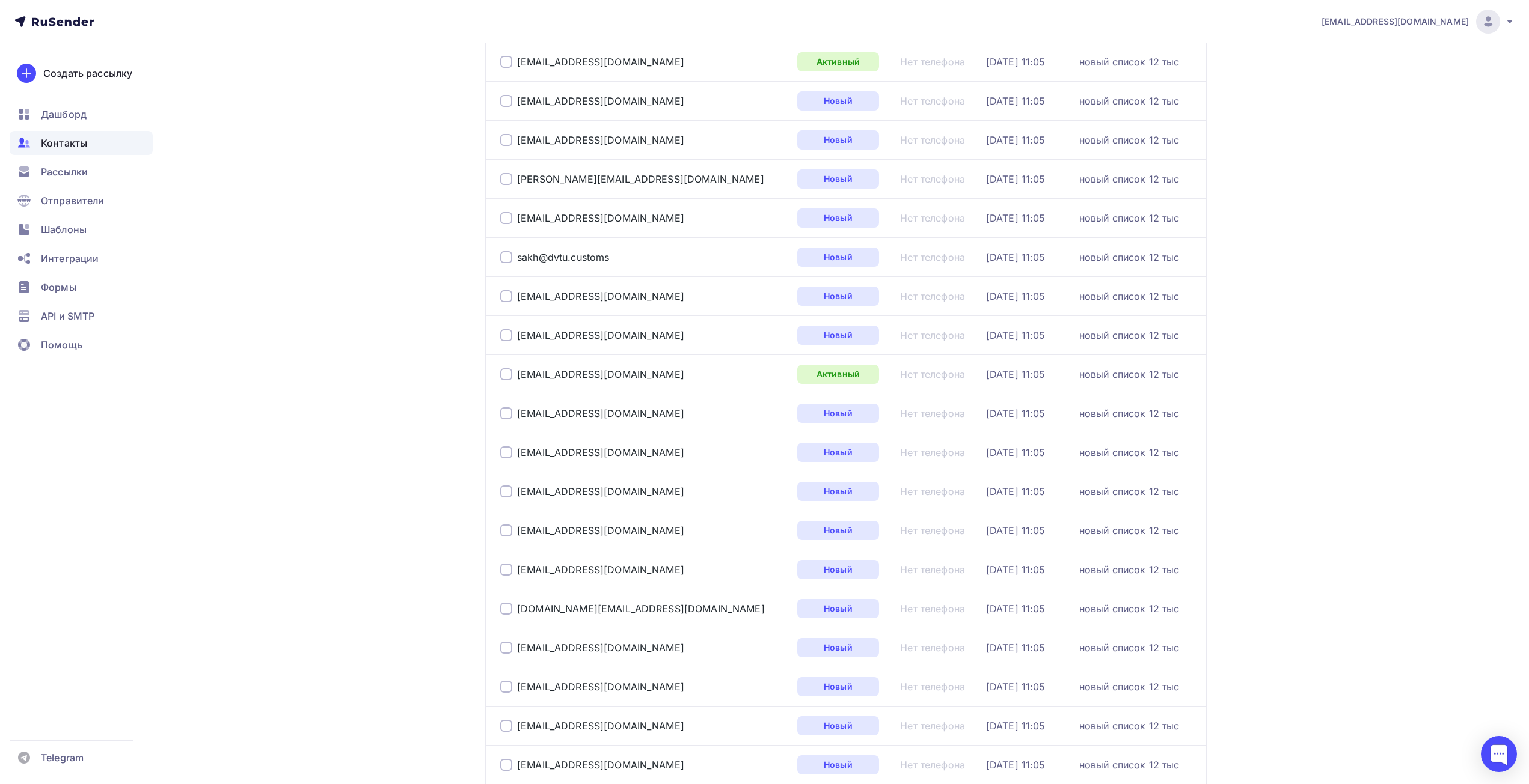
click at [1140, 460] on td "новый список 12 тыс" at bounding box center [1140, 451] width 132 height 39
click at [1141, 450] on div "новый список 12 тыс" at bounding box center [1129, 452] width 100 height 12
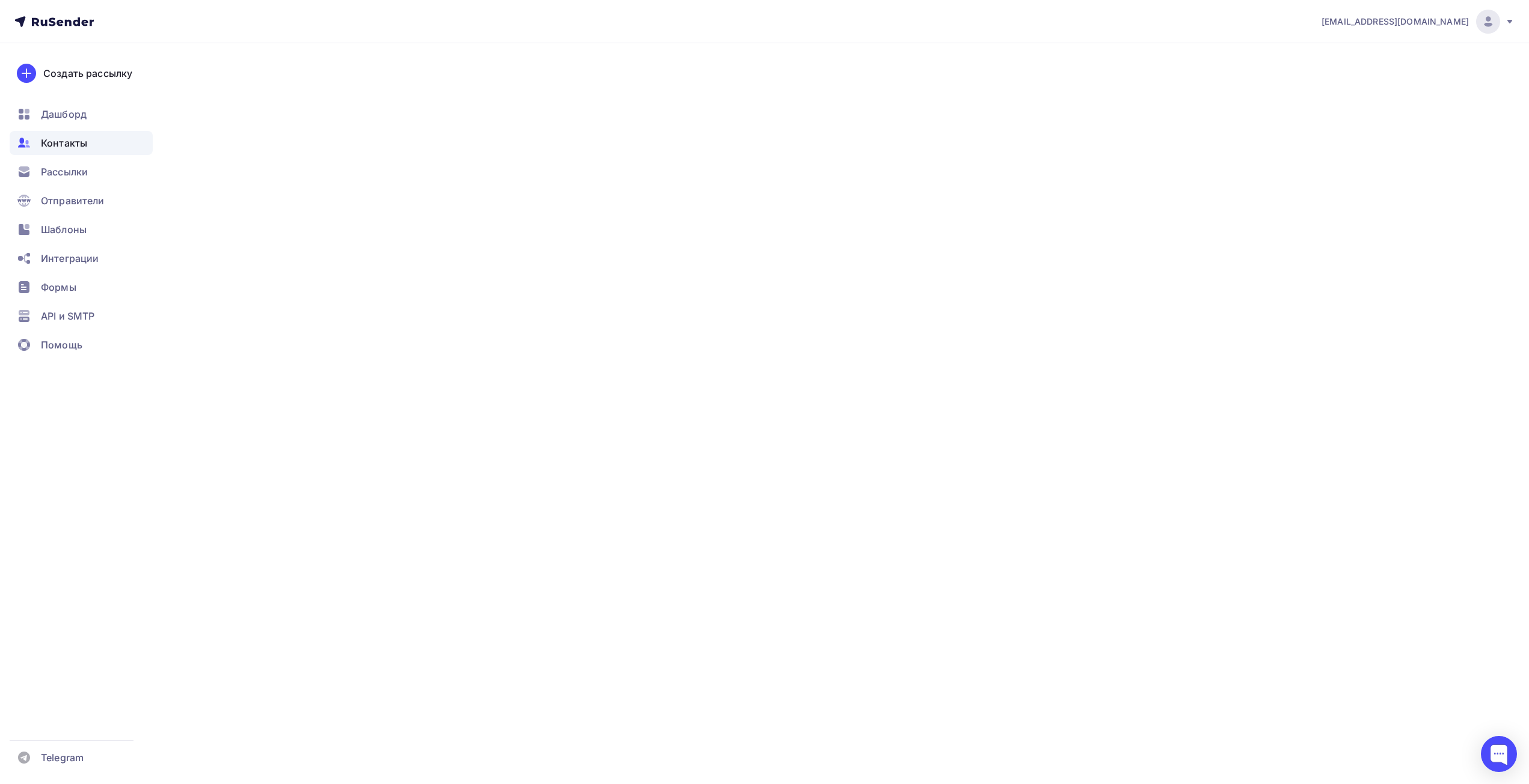
click at [1141, 450] on div "новый список 12 тыс" at bounding box center [1129, 452] width 100 height 12
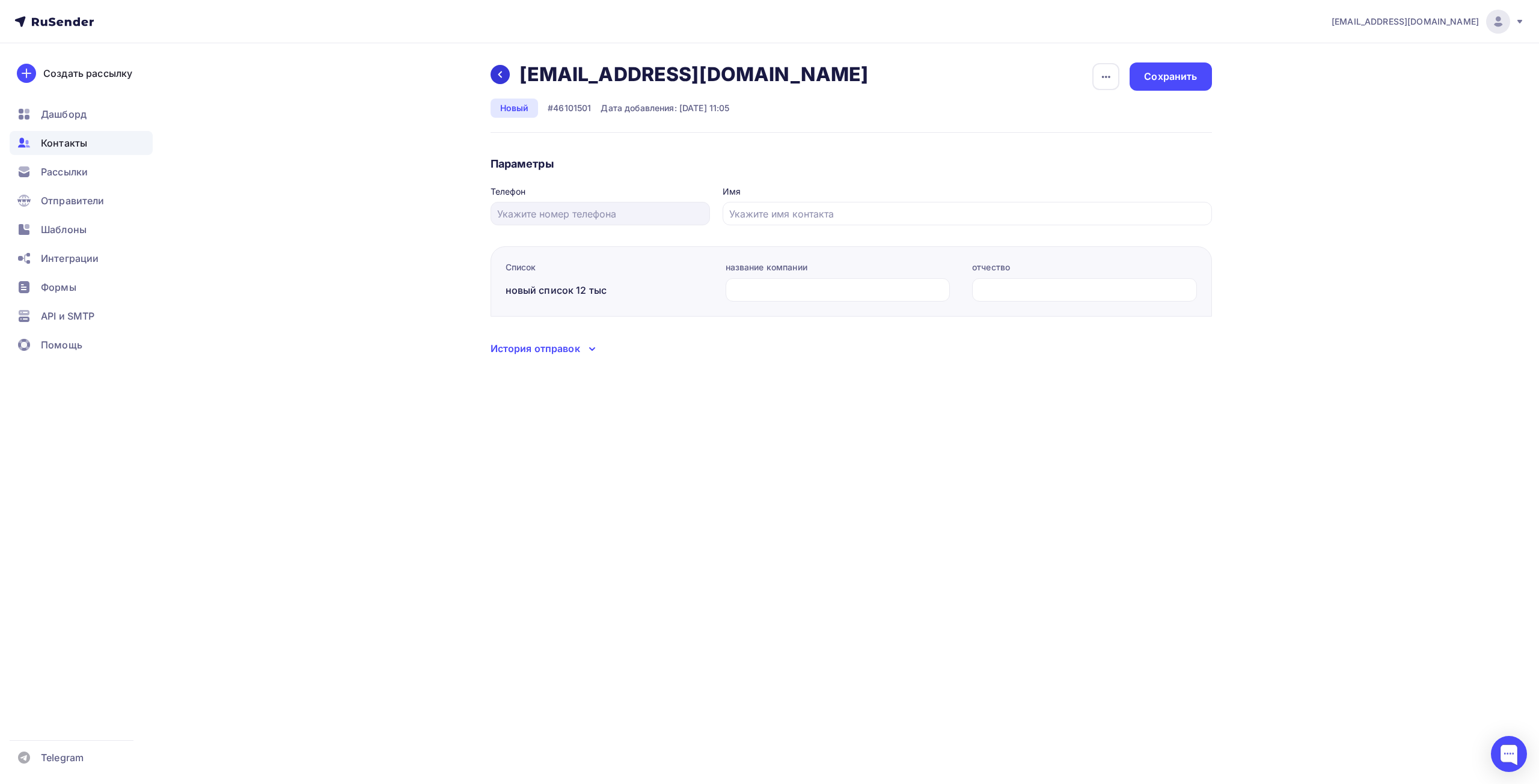
click at [500, 82] on div at bounding box center [499, 74] width 19 height 19
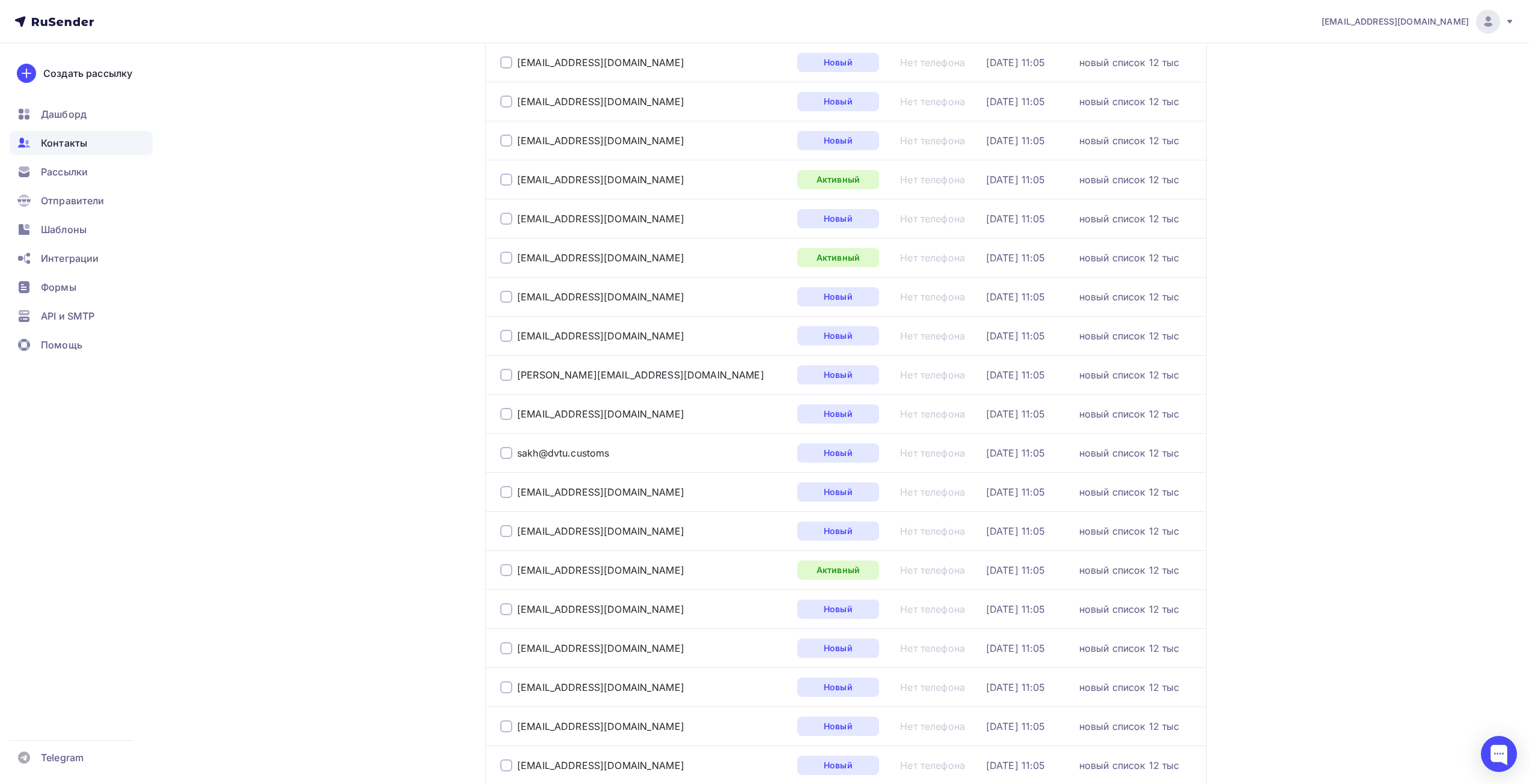
scroll to position [1518, 0]
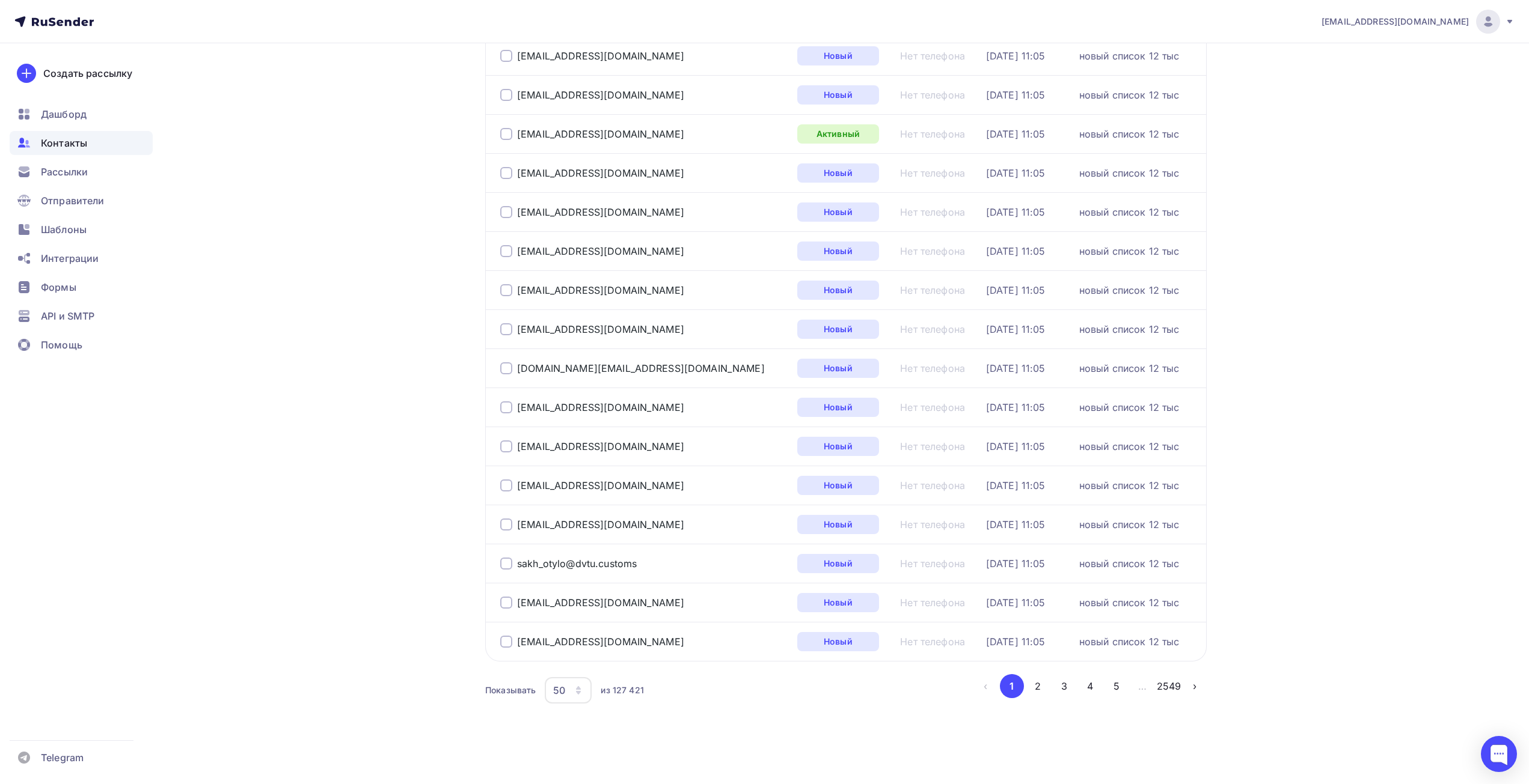
click at [1044, 683] on button "2" at bounding box center [1038, 686] width 24 height 24
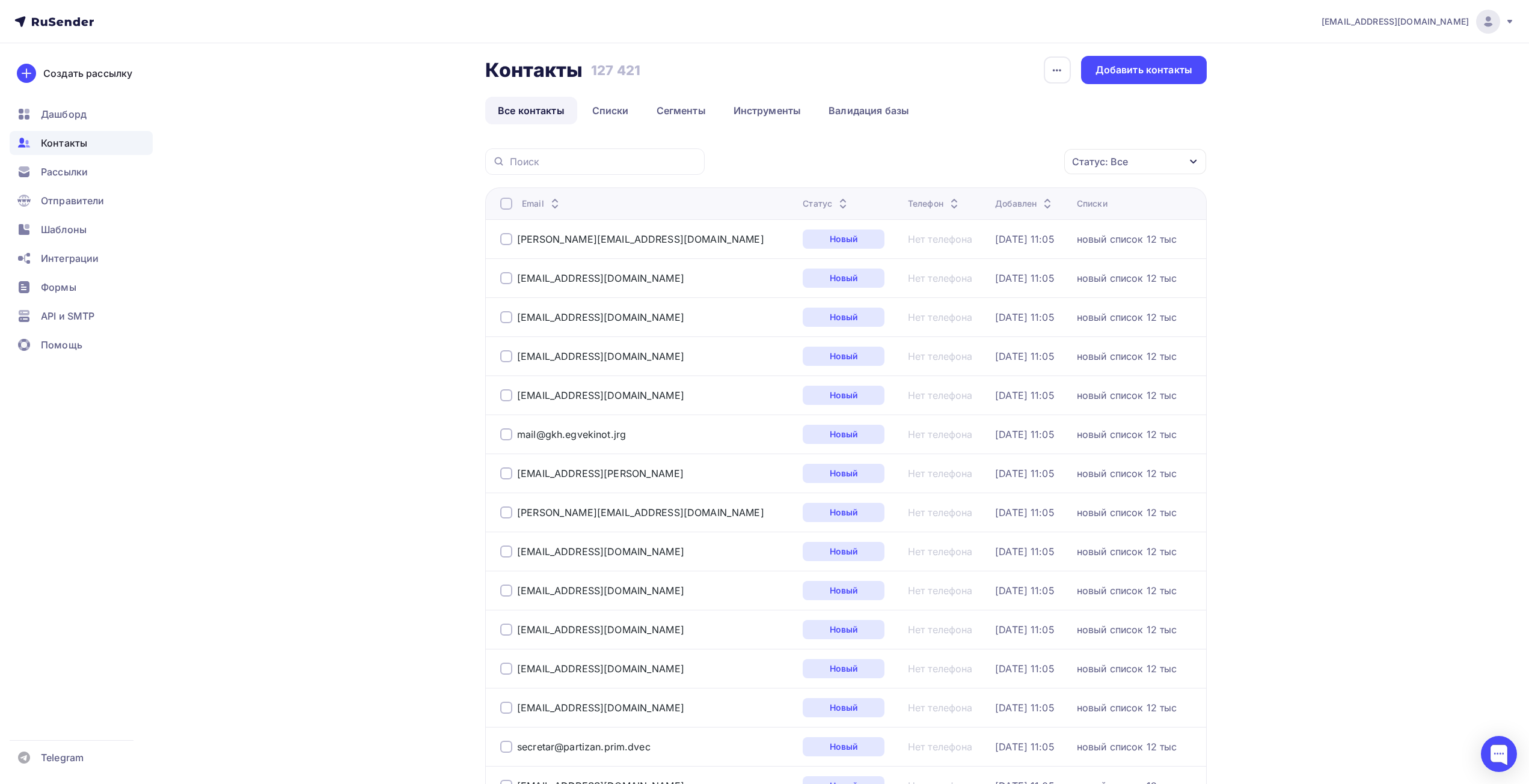
scroll to position [0, 0]
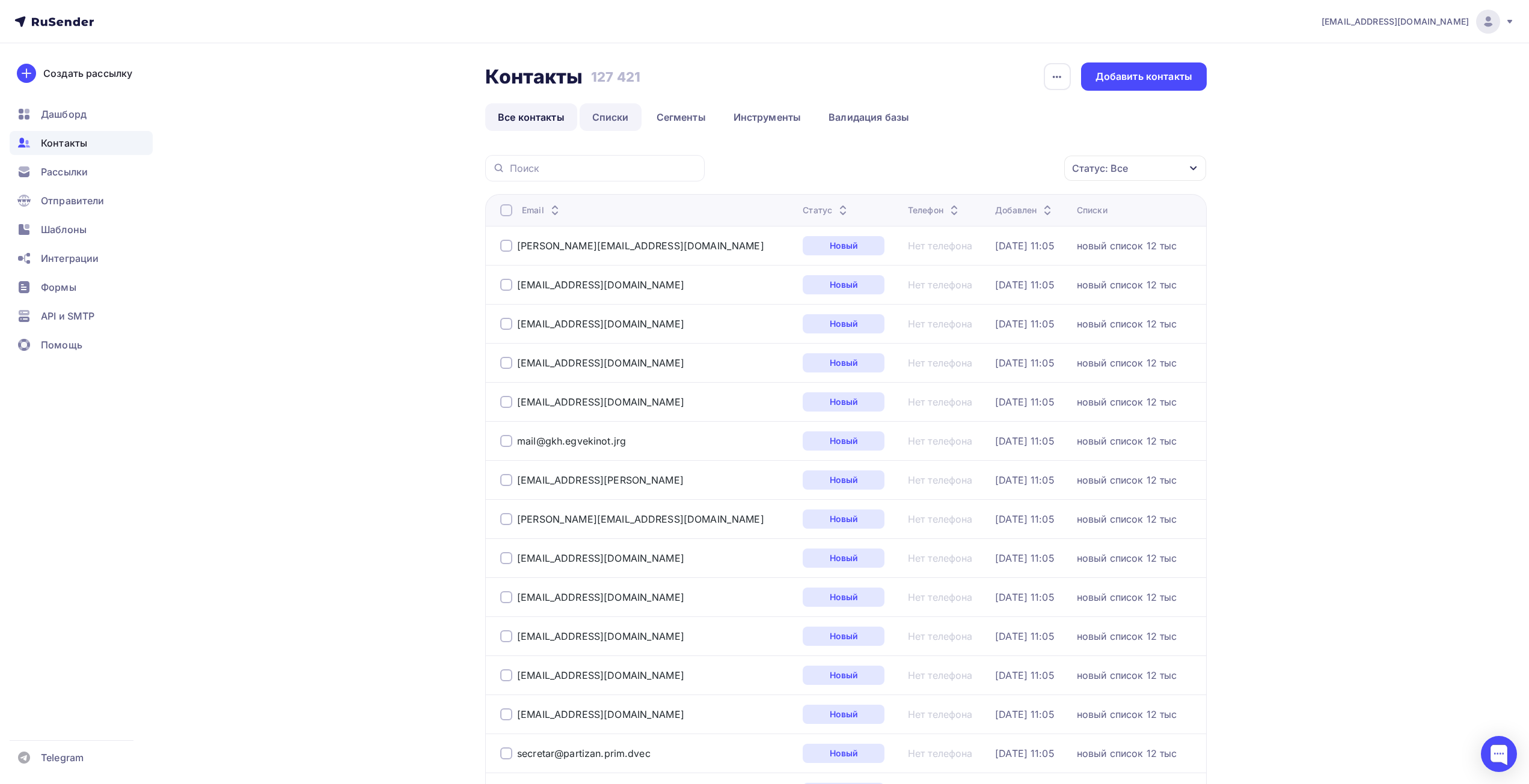
click at [620, 123] on link "Списки" at bounding box center [610, 117] width 62 height 28
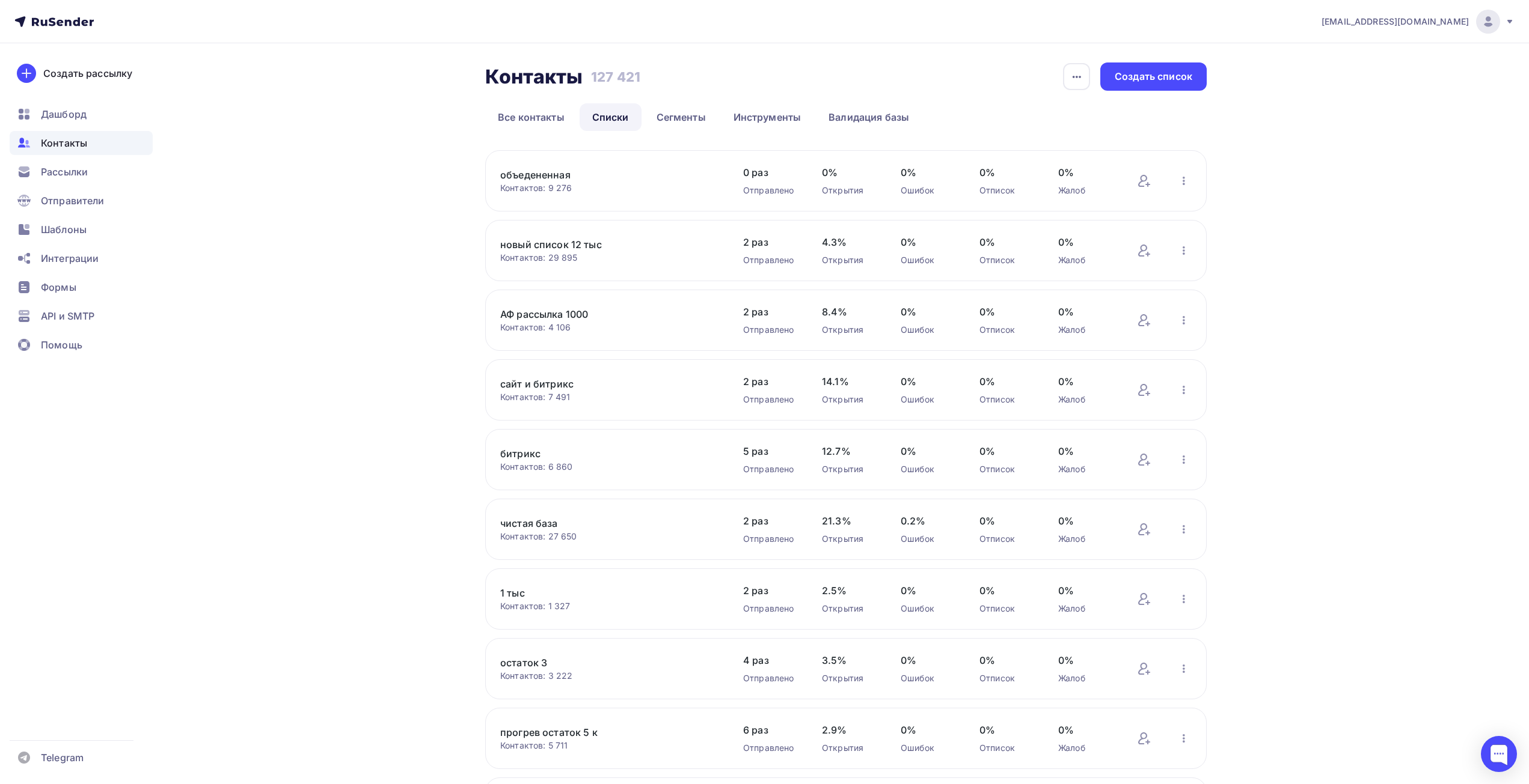
drag, startPoint x: 580, startPoint y: 256, endPoint x: 469, endPoint y: 254, distance: 111.0
click at [469, 254] on div "Контакты Контакты 127 421 127 421 История импорта Создать список Все контакты С…" at bounding box center [764, 488] width 985 height 889
click at [469, 352] on div "Контакты Контакты 127 421 127 421 История импорта Создать список Все контакты С…" at bounding box center [764, 488] width 985 height 889
click at [80, 175] on span "Рассылки" at bounding box center [63, 171] width 47 height 15
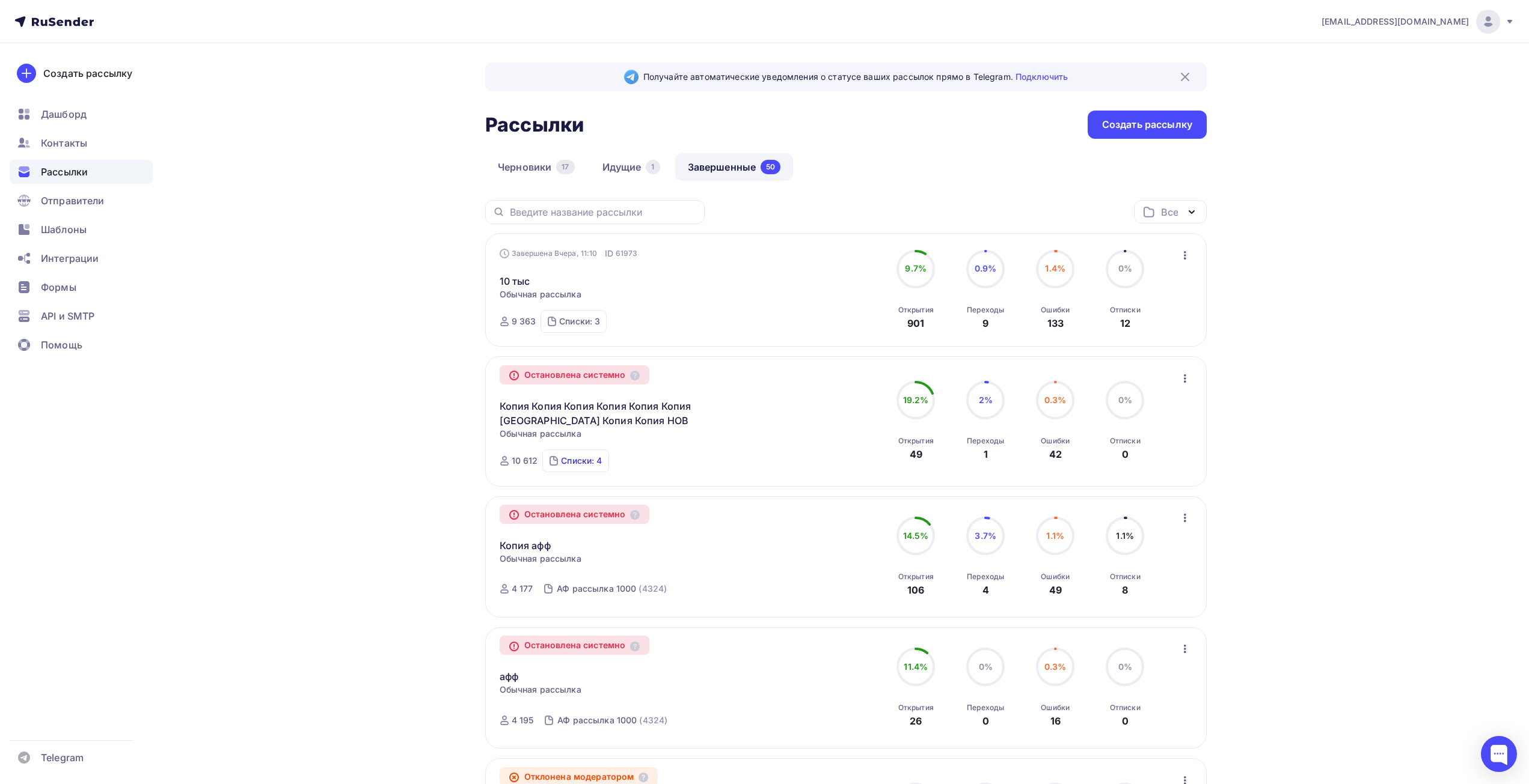
click at [573, 458] on div "Списки: 4" at bounding box center [580, 461] width 41 height 12
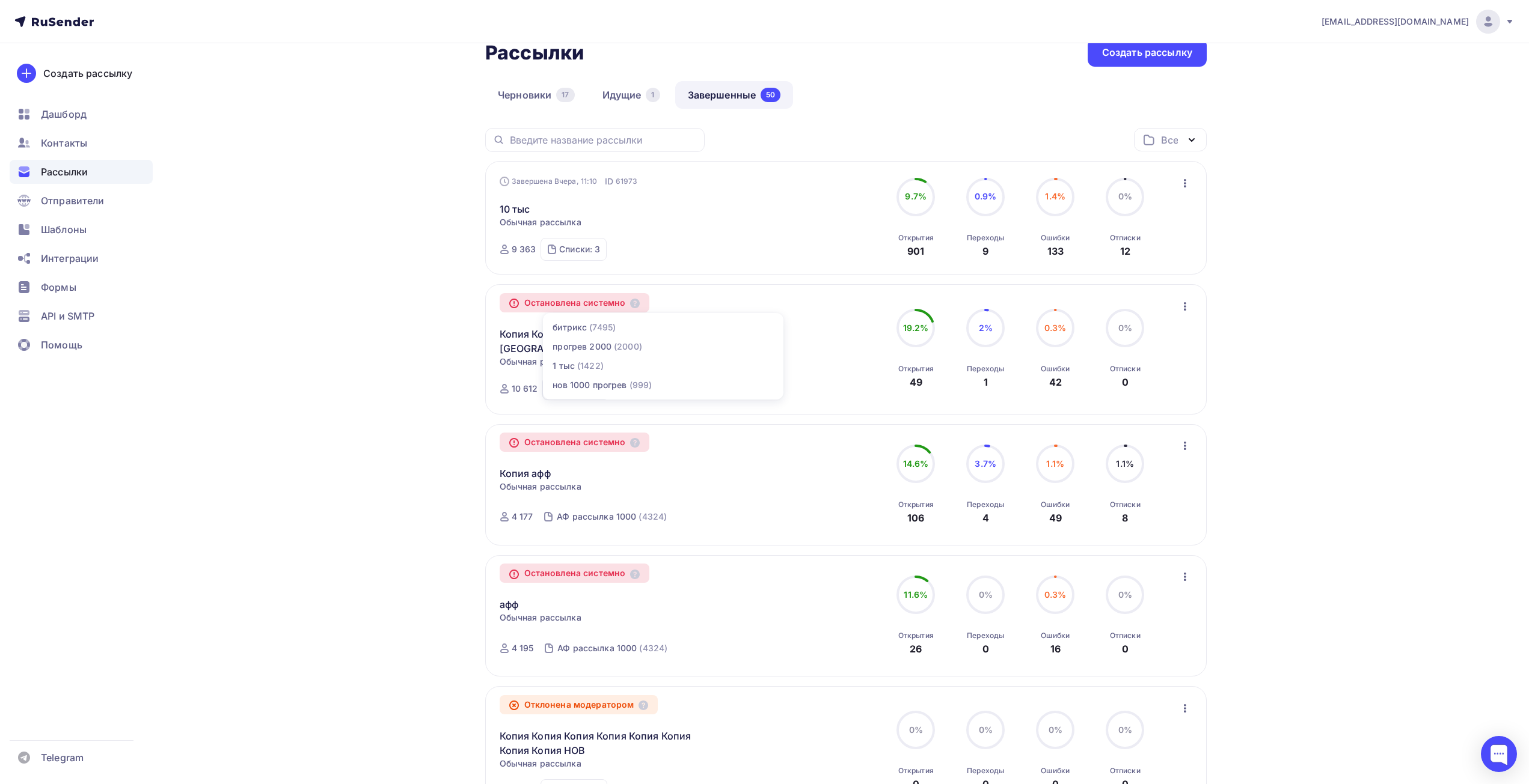
scroll to position [120, 0]
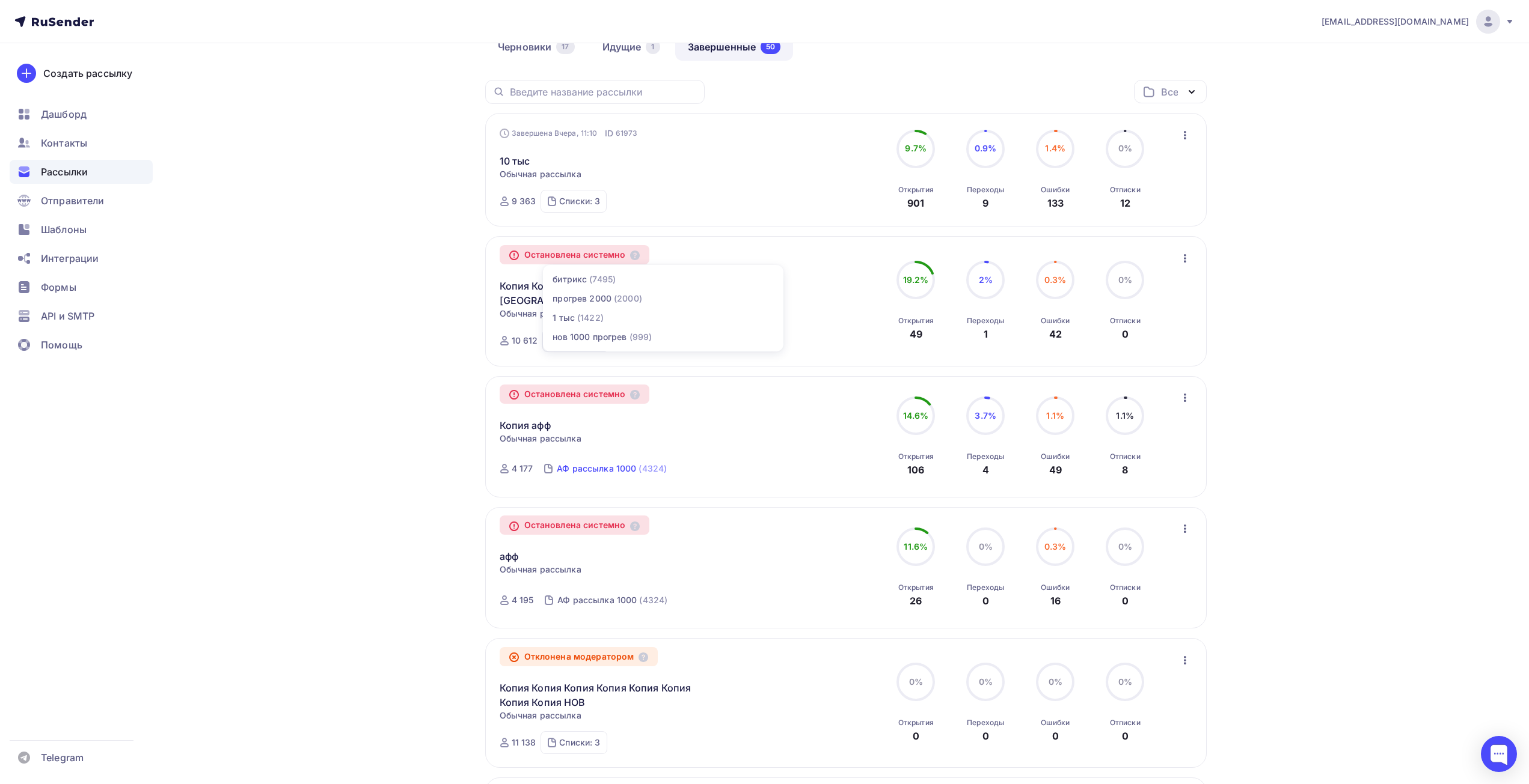
click at [607, 469] on div "АФ рассылка 1000" at bounding box center [596, 468] width 79 height 12
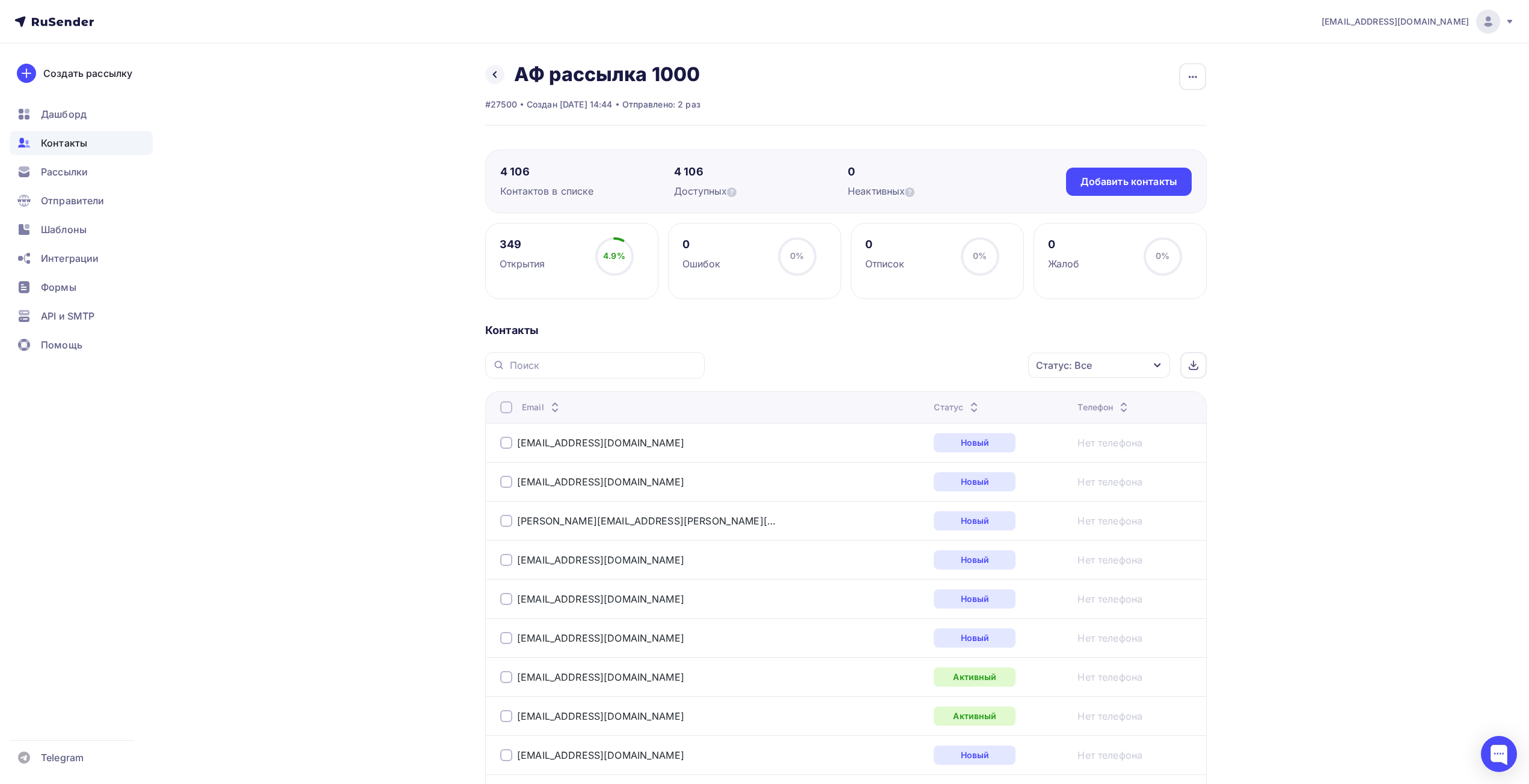
click at [495, 86] on div "Назад АФ рассылка 1000 Переименовать список Скачать список Отписать адреса Наст…" at bounding box center [592, 86] width 215 height 49
click at [495, 80] on link at bounding box center [494, 74] width 19 height 19
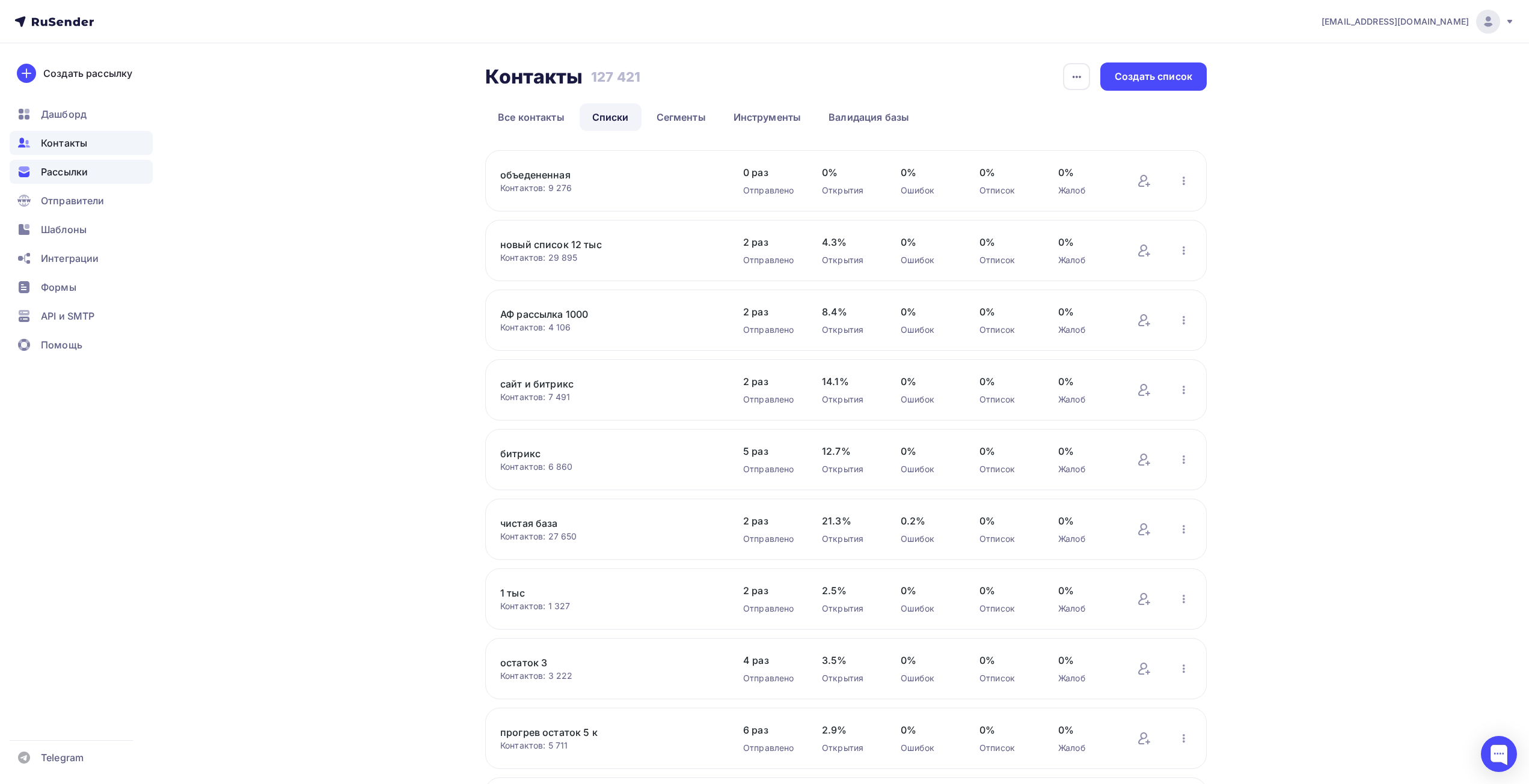
click at [54, 162] on div "Рассылки" at bounding box center [81, 171] width 143 height 24
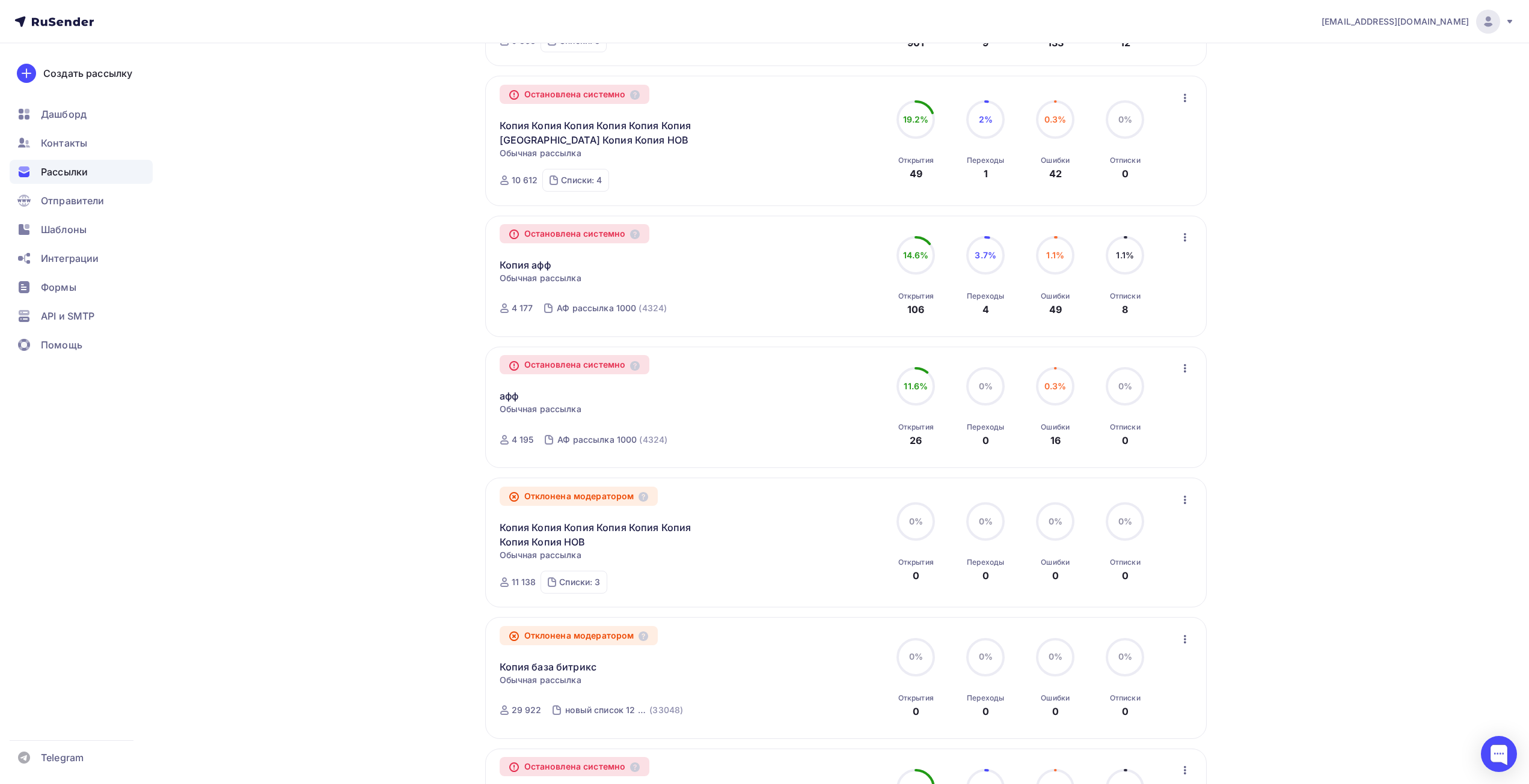
scroll to position [301, 0]
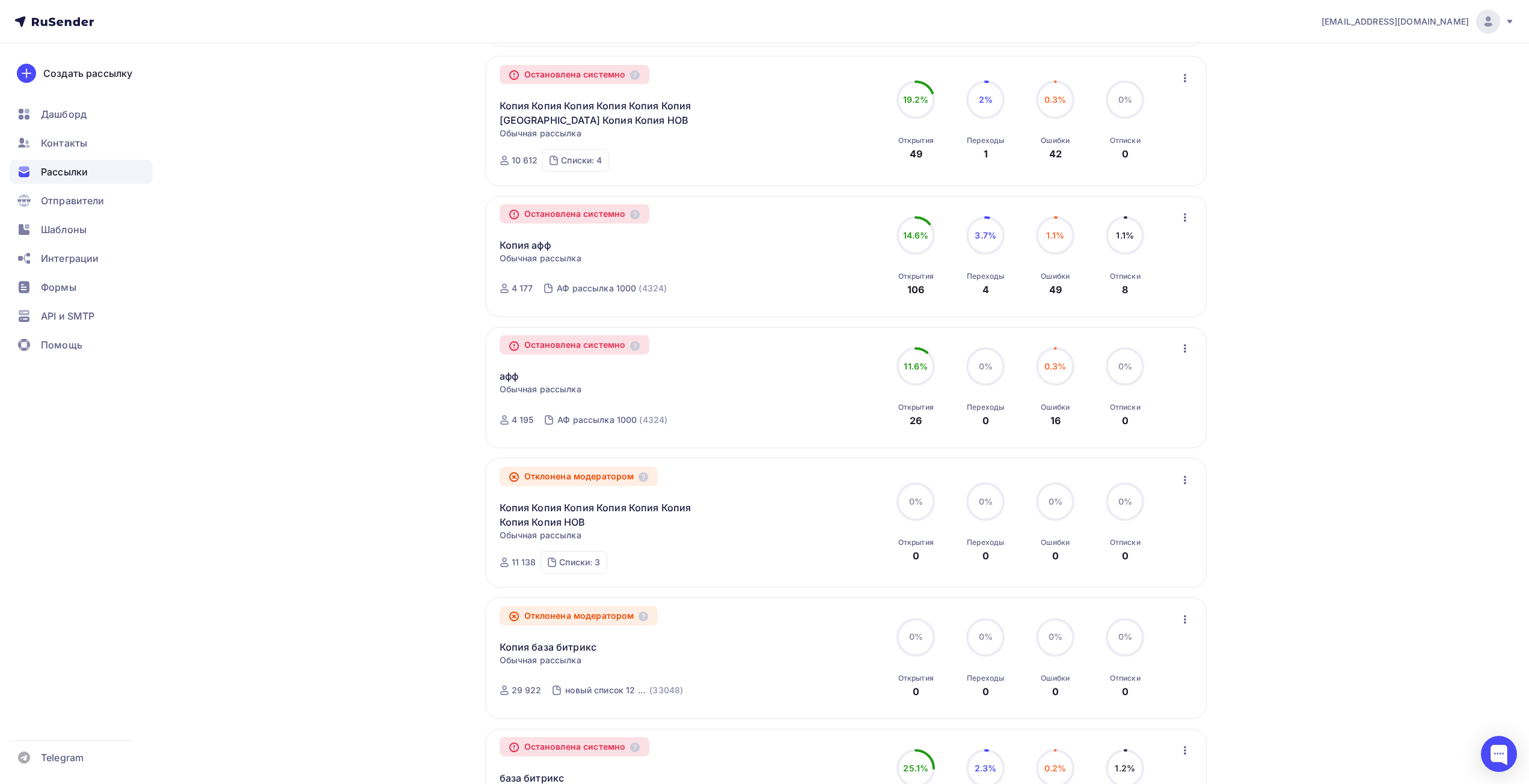
click at [589, 568] on div "Списки: 3 битрикс (7495) нов 4000 прогрев (4000) нов 1000 прогрев (999)" at bounding box center [573, 562] width 66 height 23
click at [394, 545] on div "Получайте автоматические уведомления о статусе ваших рассылок прямо в Telegram.…" at bounding box center [764, 583] width 985 height 1682
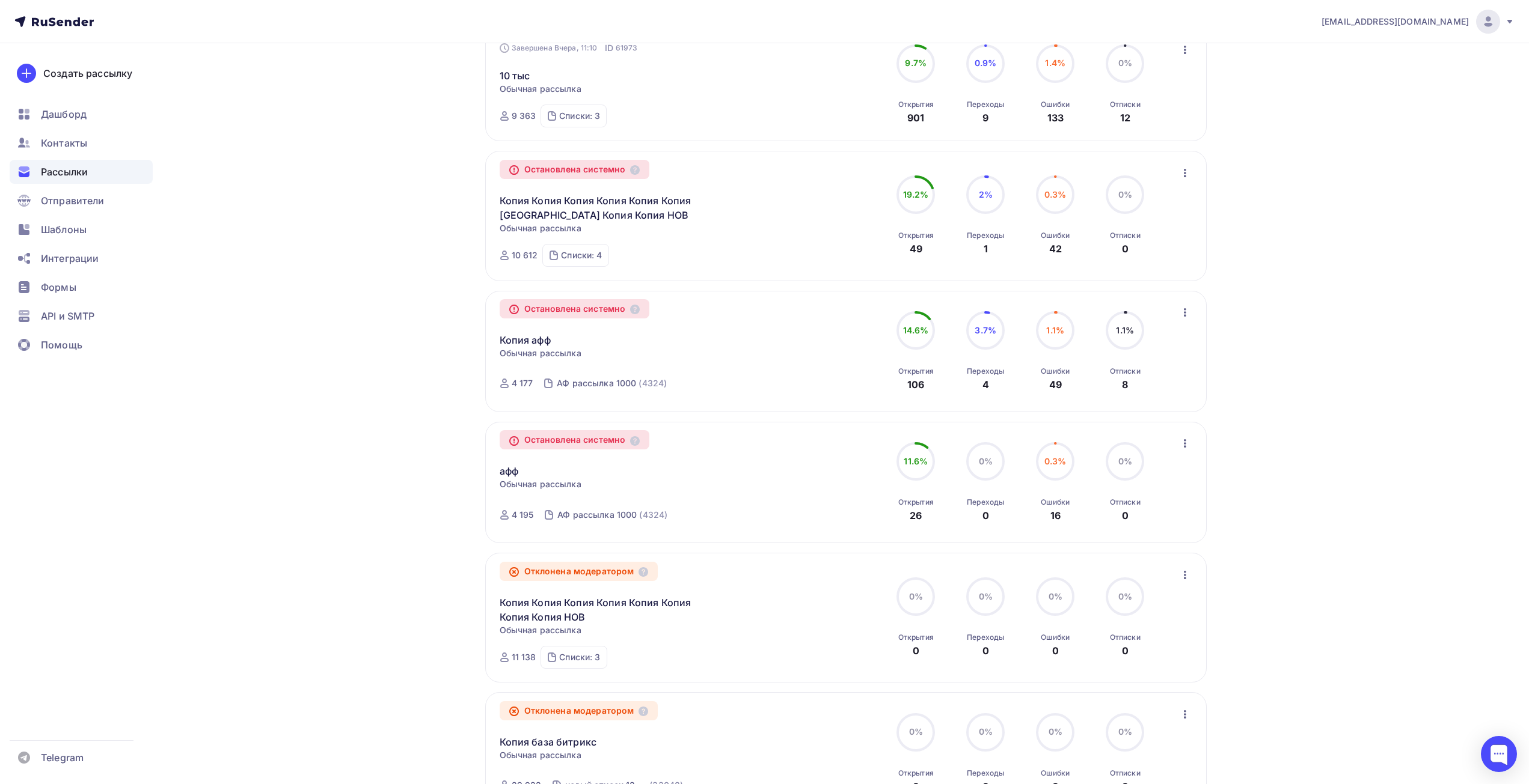
scroll to position [180, 0]
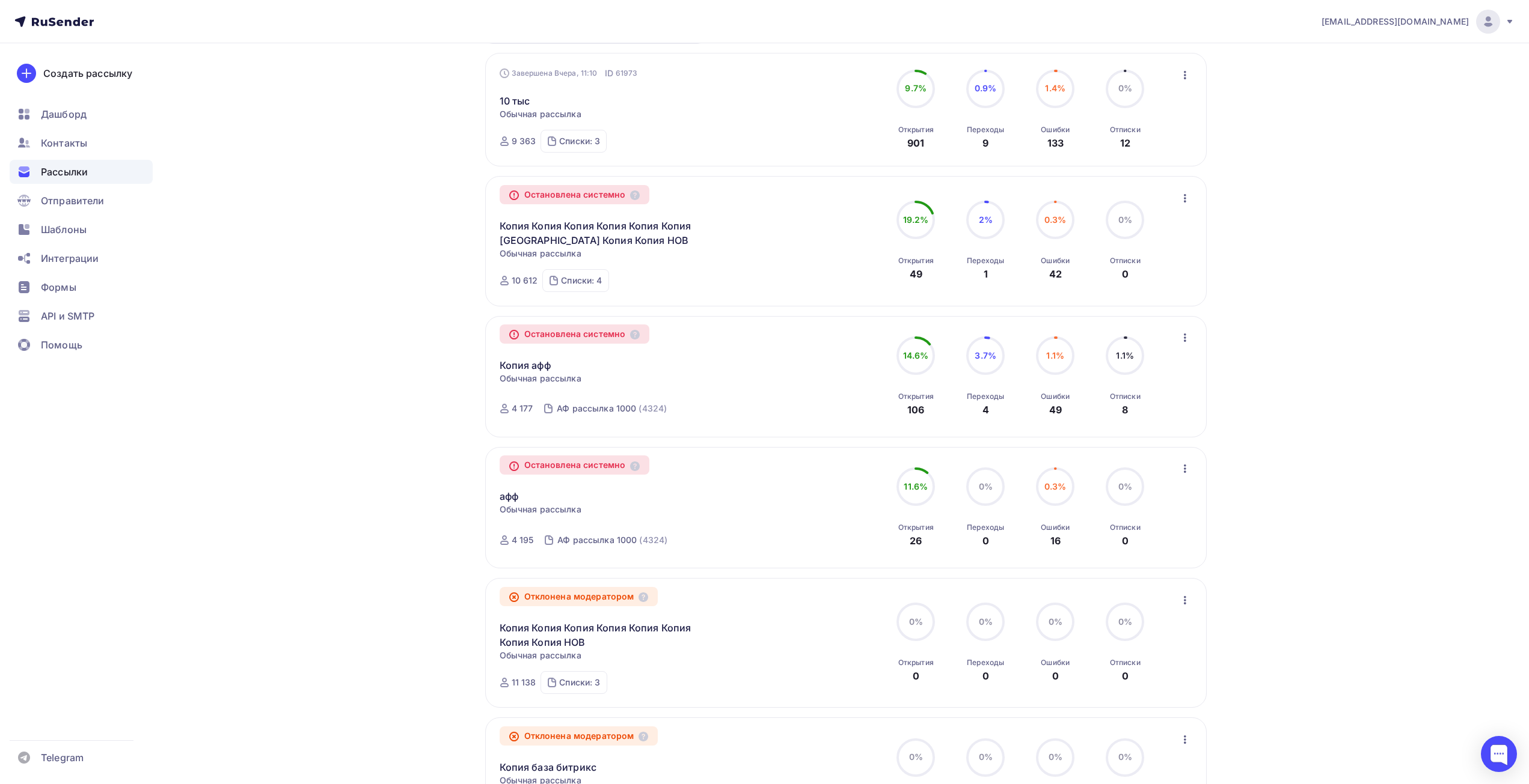
click at [581, 270] on div "Списки: 4 битрикс (7495) прогрев 2000 (2000) 1 тыс (1422) нов 1000 прогрев (999)" at bounding box center [575, 280] width 66 height 23
click at [414, 281] on div "Получайте автоматические уведомления о статусе ваших рассылок прямо в Telegram.…" at bounding box center [764, 704] width 985 height 1682
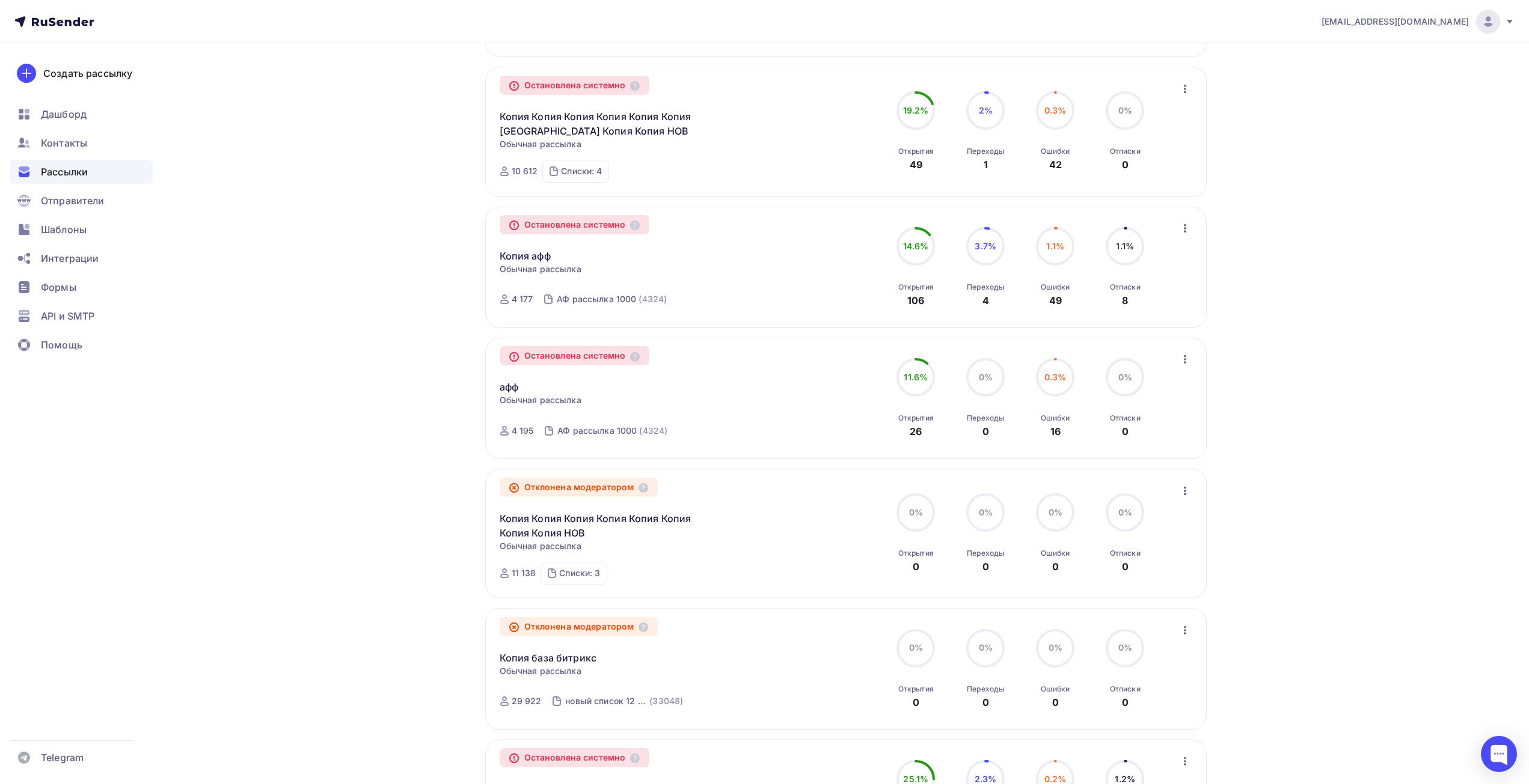
scroll to position [540, 0]
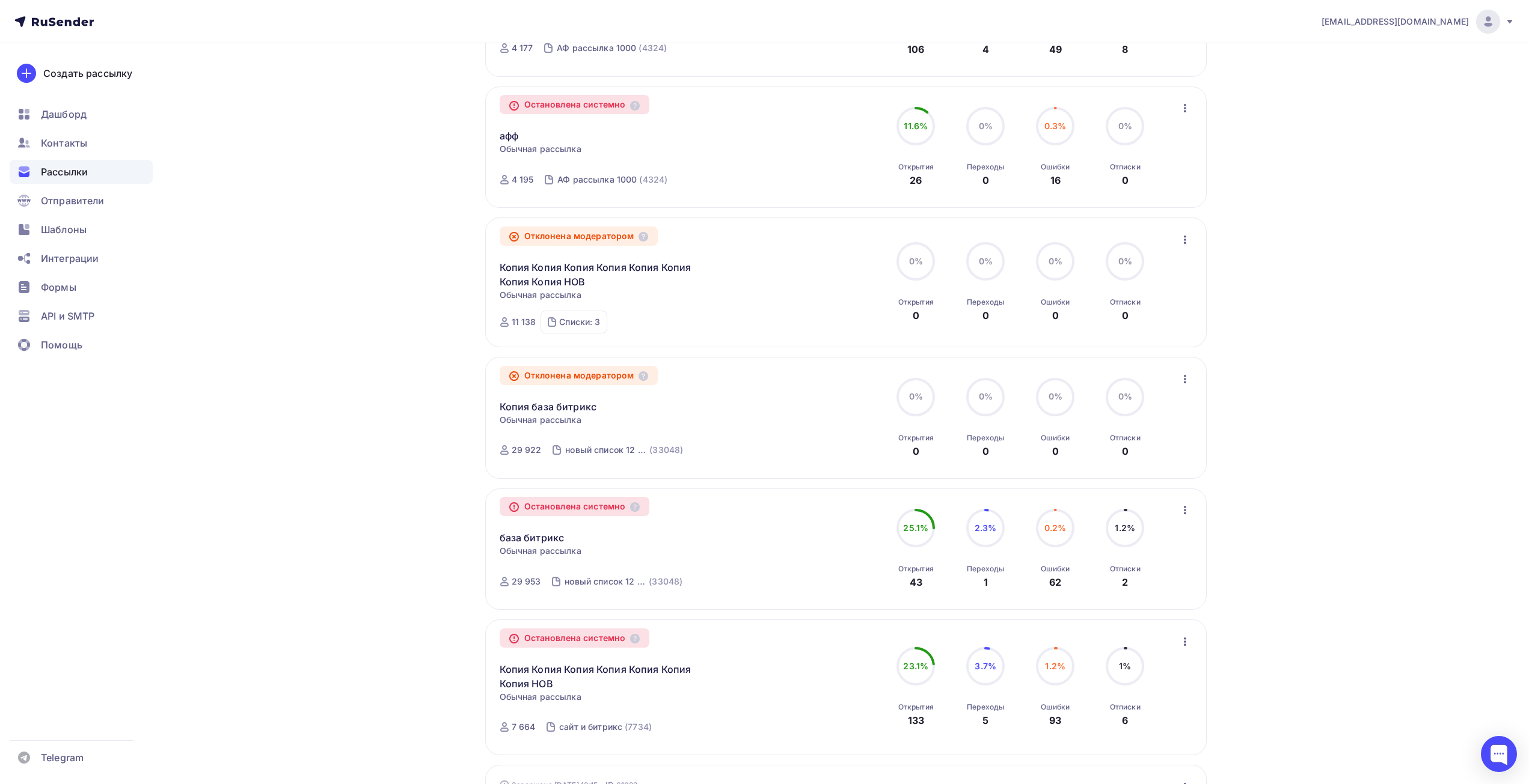
click at [632, 510] on div "Остановлена системно" at bounding box center [574, 506] width 151 height 19
click at [636, 510] on icon at bounding box center [635, 508] width 10 height 10
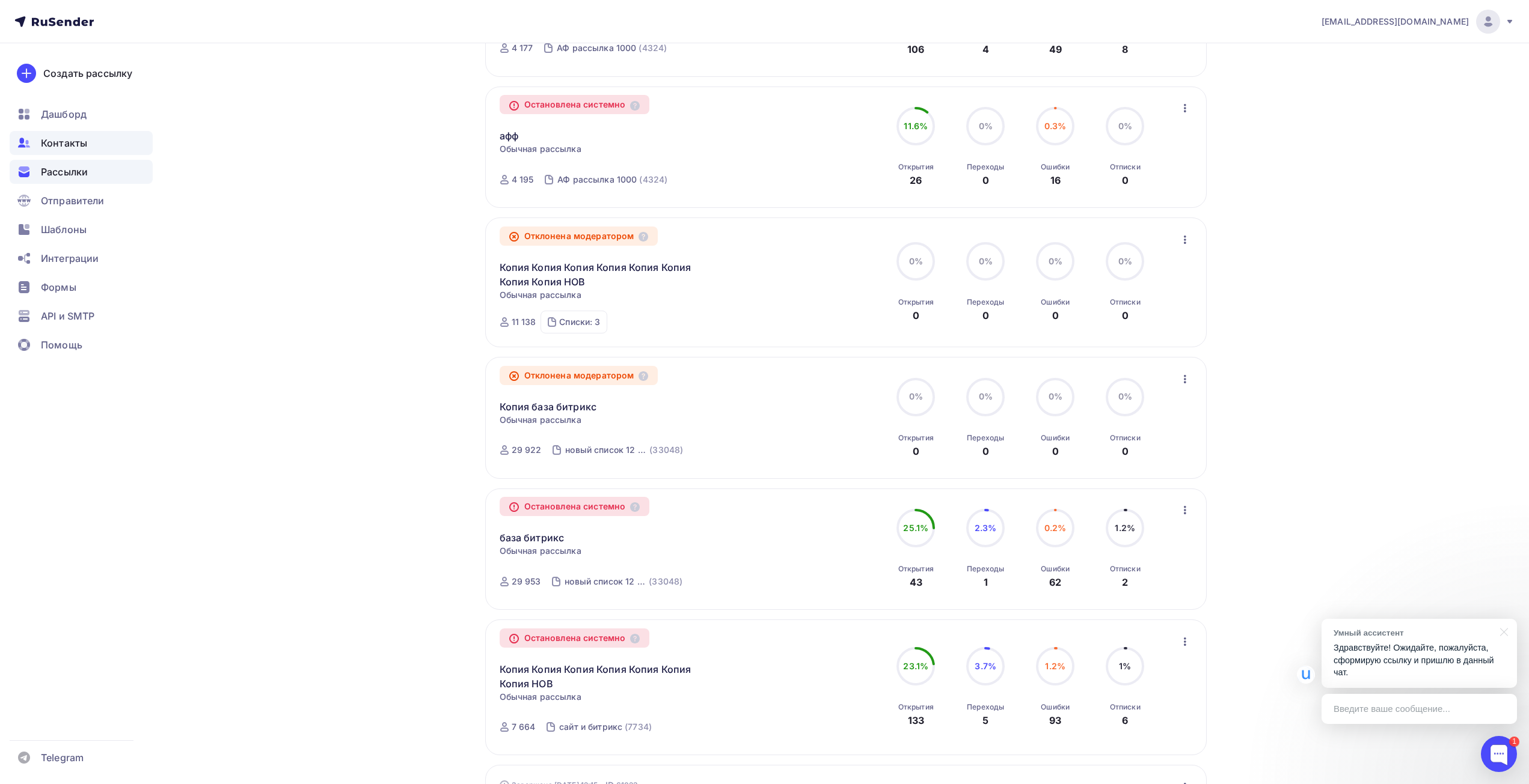
click at [66, 147] on span "Контакты" at bounding box center [63, 143] width 47 height 15
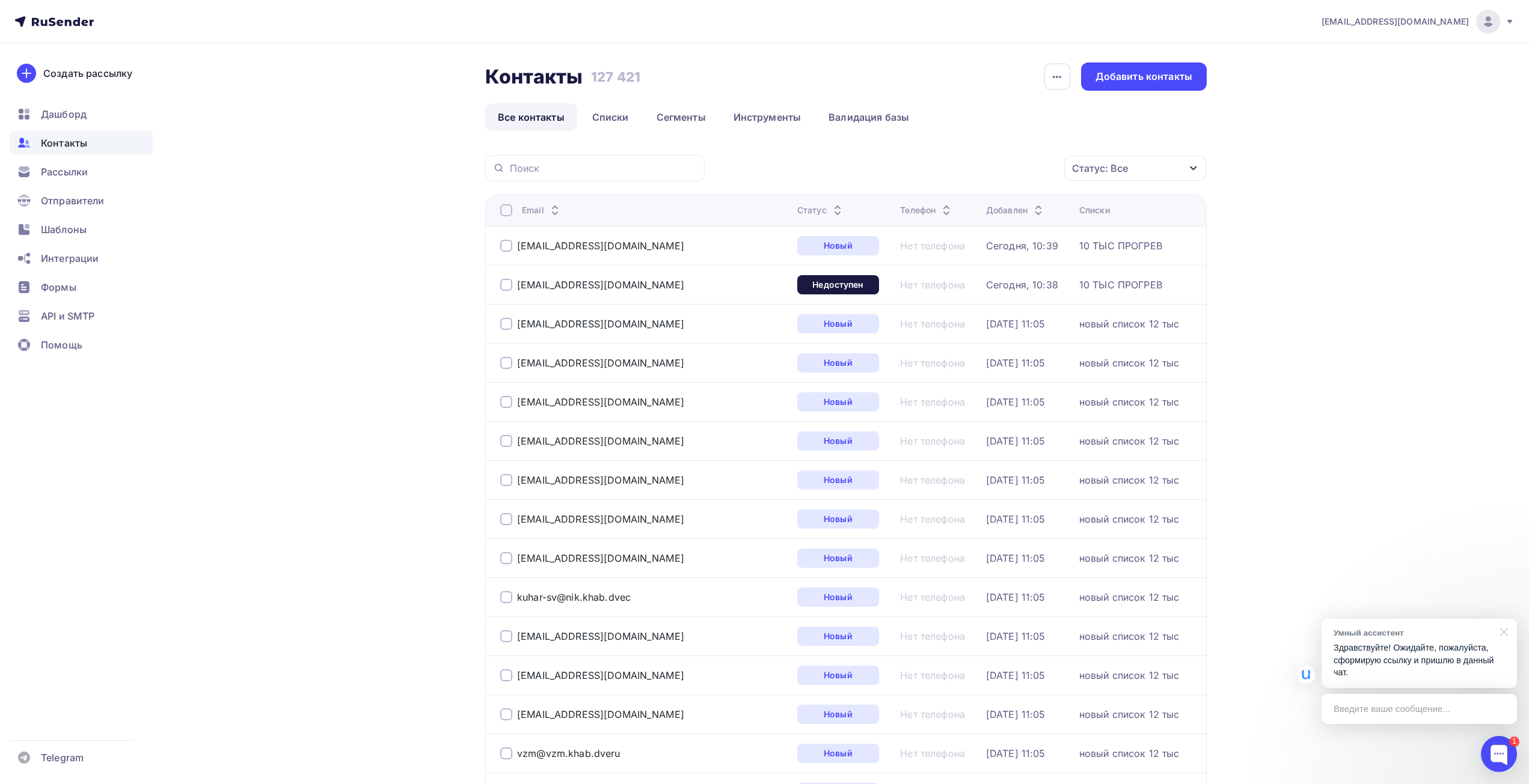
click at [1502, 630] on div at bounding box center [1501, 631] width 30 height 25
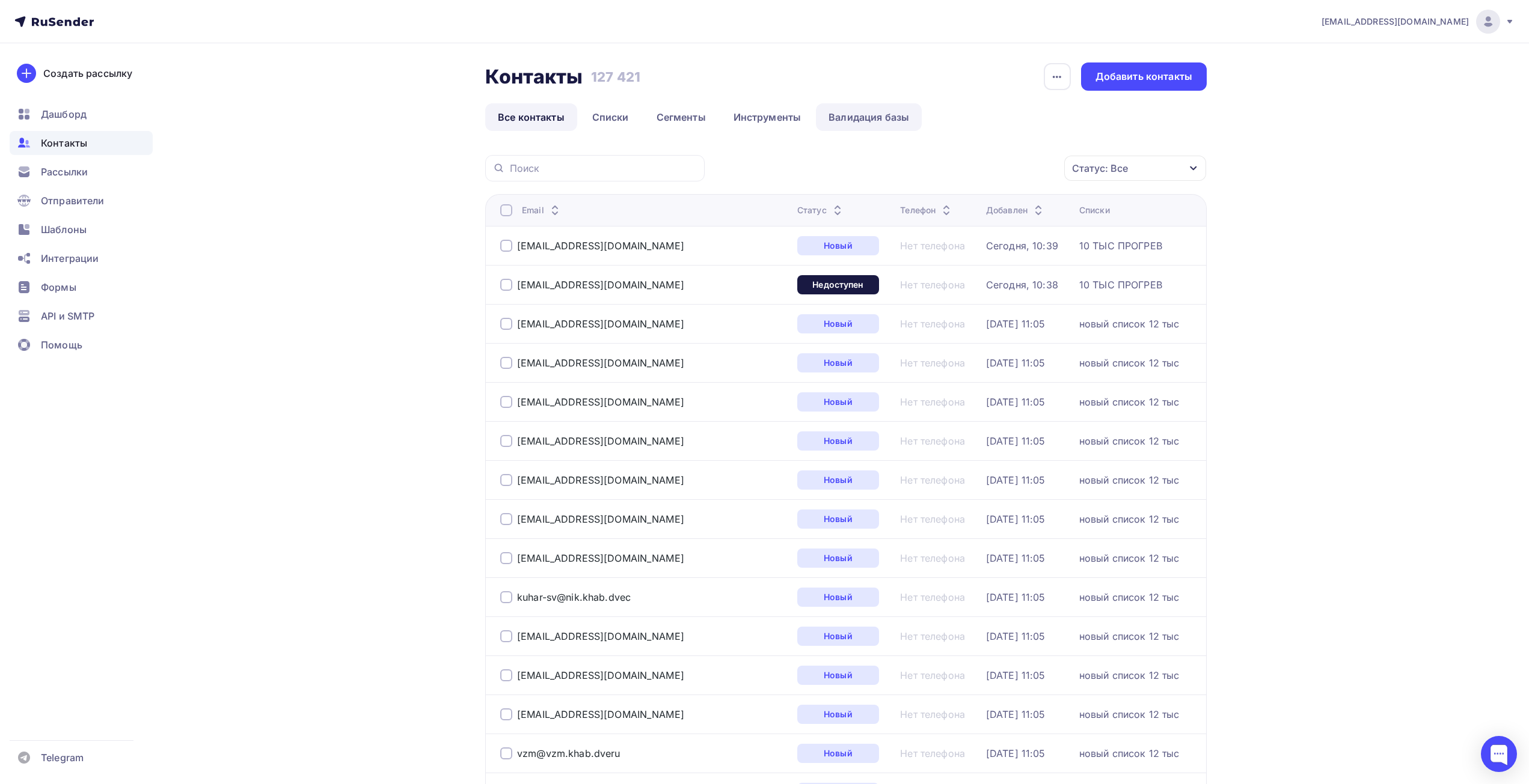
click at [895, 118] on link "Валидация базы" at bounding box center [868, 117] width 106 height 28
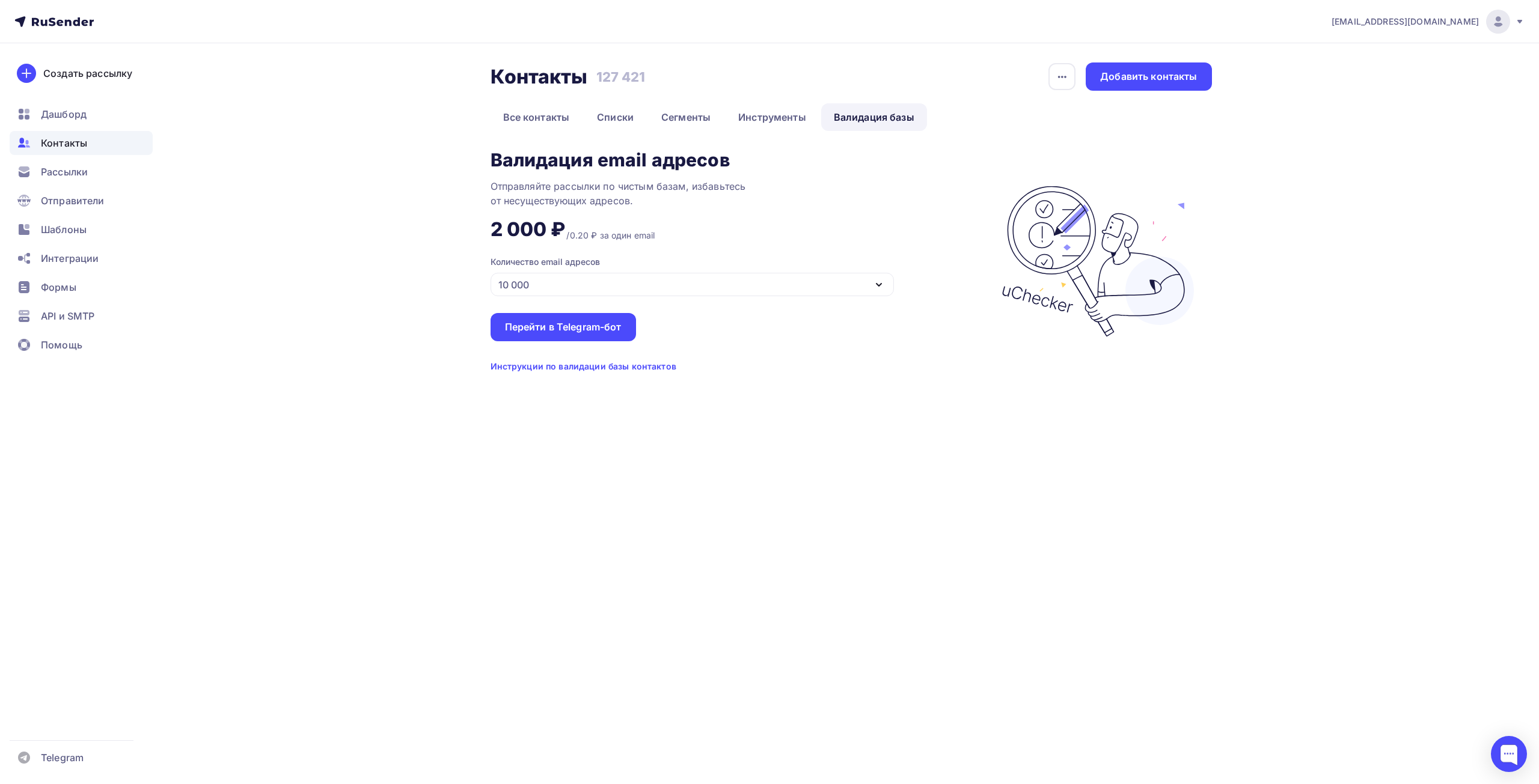
click at [670, 298] on div "Валидация email адресов Отправляйте рассылки по чистым базам, избавьтесь от нес…" at bounding box center [739, 261] width 498 height 223
click at [669, 283] on div "10 000" at bounding box center [691, 285] width 403 height 24
click at [539, 367] on div "10 000" at bounding box center [691, 370] width 373 height 15
click at [378, 365] on div "Контакты Контакты 127 421 127 421 История импорта Добавить контакты Все контакт…" at bounding box center [770, 232] width 985 height 377
click at [624, 122] on link "Списки" at bounding box center [615, 117] width 62 height 28
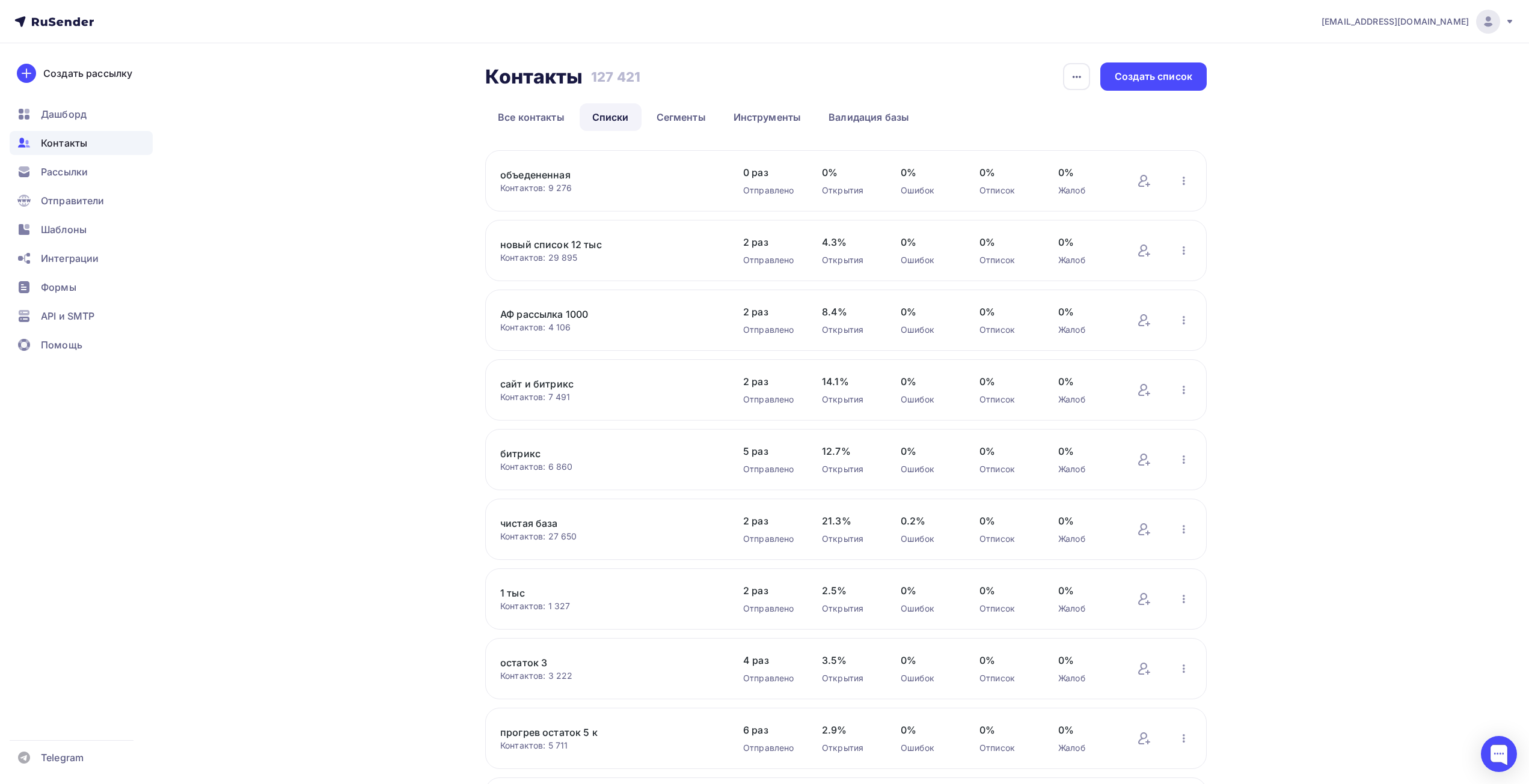
click at [644, 180] on link "объедененная" at bounding box center [602, 174] width 204 height 15
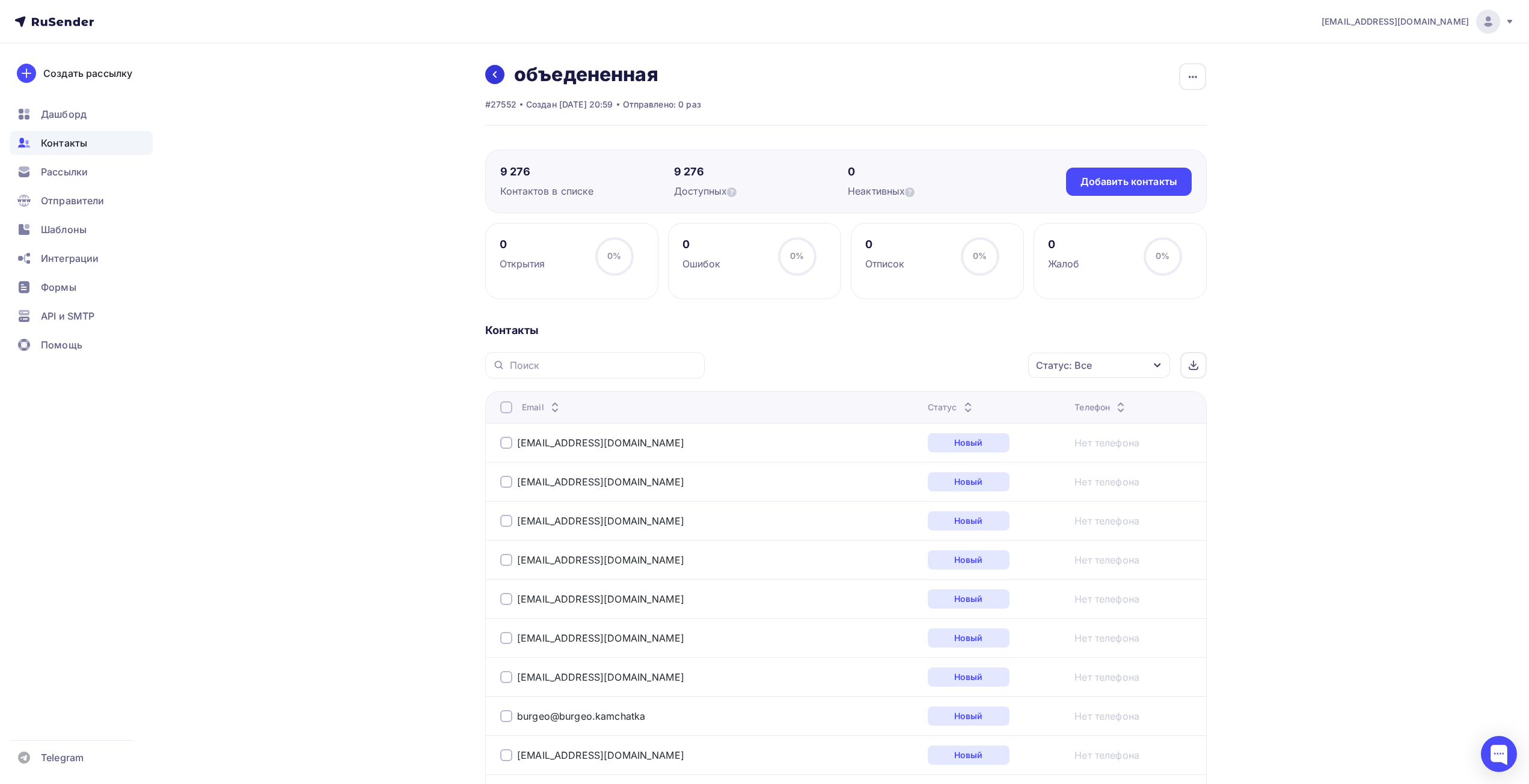
click at [497, 66] on link at bounding box center [494, 74] width 19 height 19
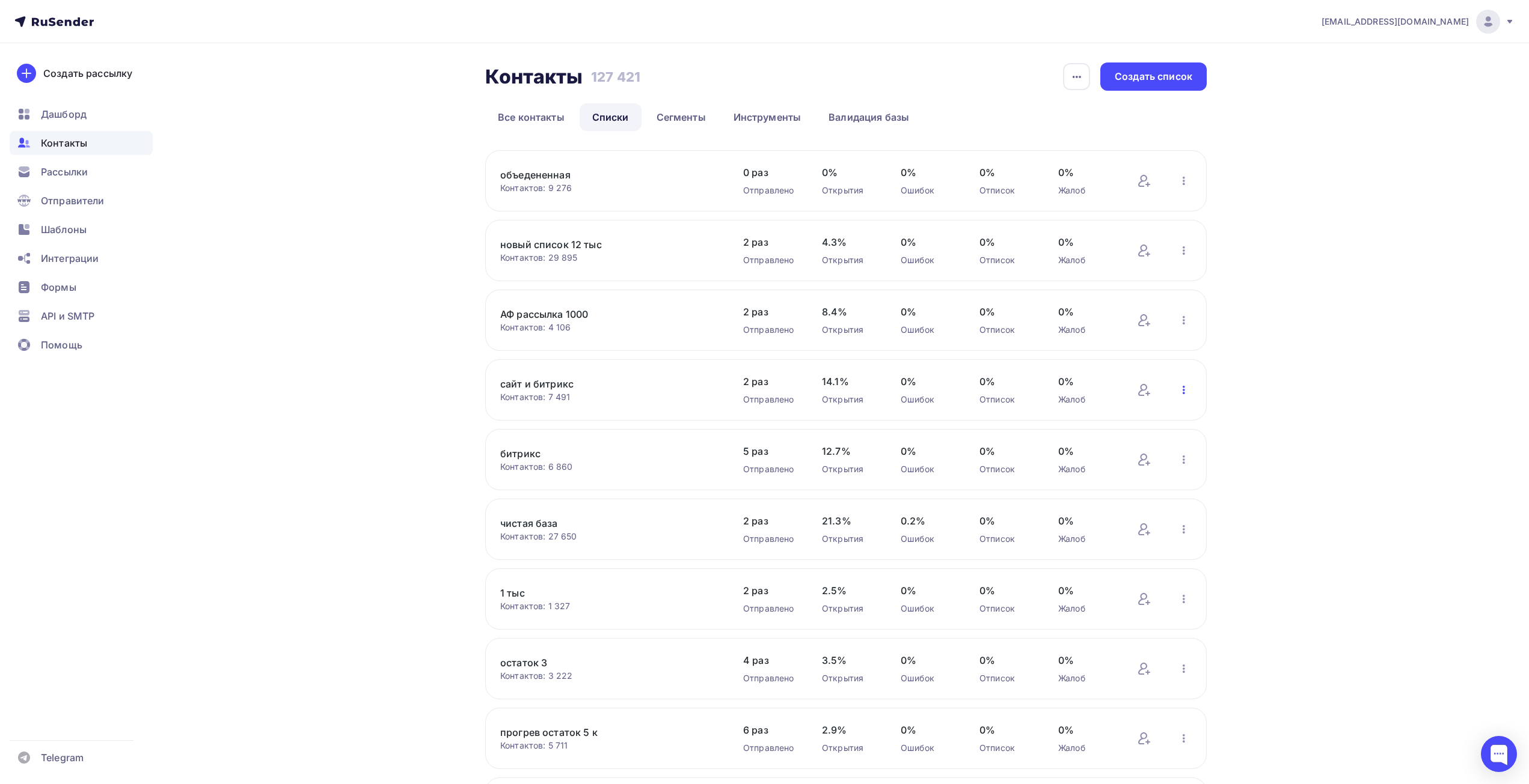
click at [1183, 391] on icon "button" at bounding box center [1183, 390] width 2 height 8
click at [322, 478] on div "Контакты Контакты 127 421 127 421 История импорта Создать список Все контакты С…" at bounding box center [764, 488] width 985 height 889
click at [1193, 459] on div "битрикс Контактов: 6 860 Добавить контакты Переименовать список Скачать список …" at bounding box center [846, 459] width 721 height 61
click at [1185, 459] on icon "button" at bounding box center [1183, 459] width 15 height 15
click at [1113, 621] on link "Актуализация контактов" at bounding box center [1105, 608] width 183 height 29
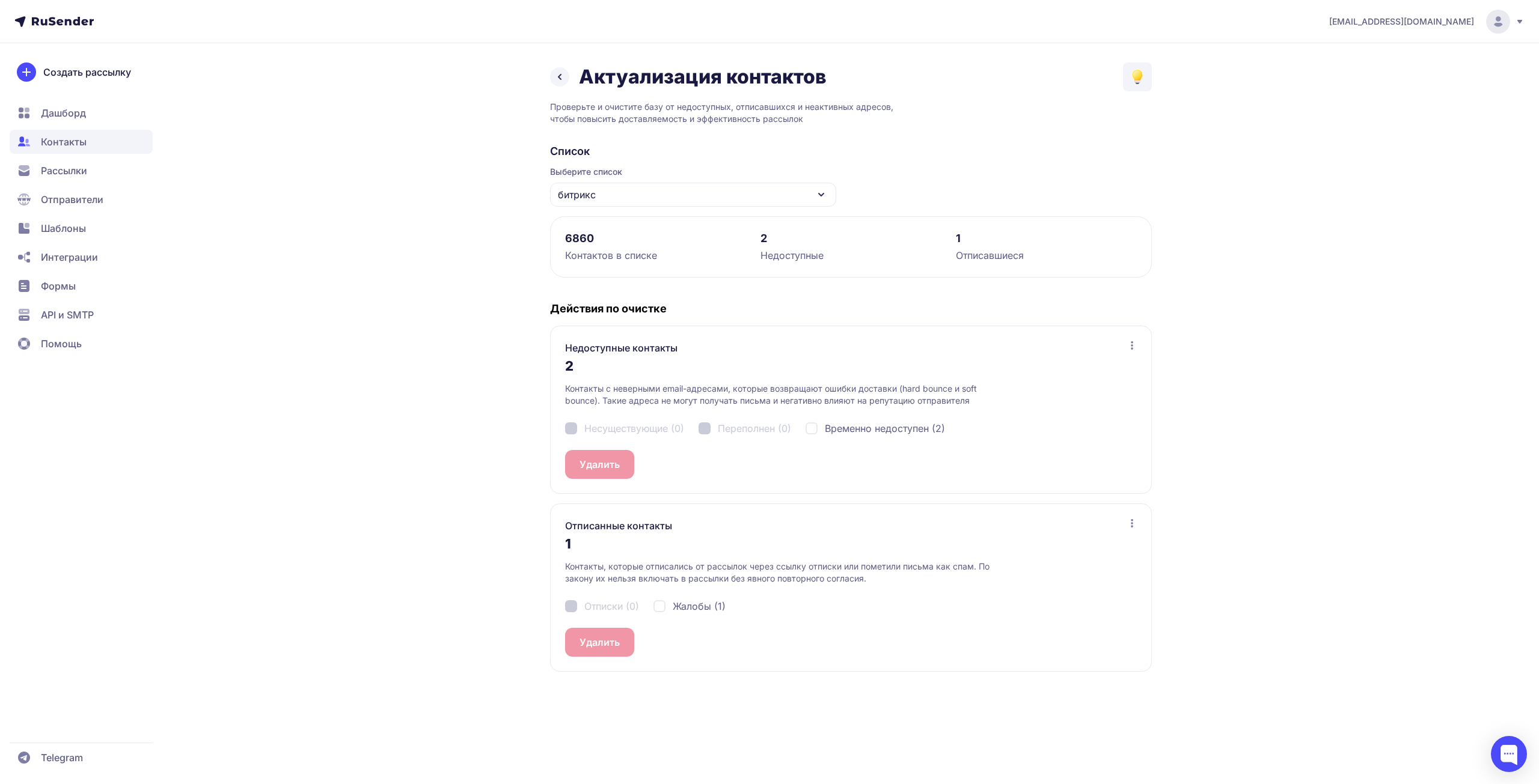
click at [561, 87] on div "Актуализация контактов" at bounding box center [687, 77] width 276 height 24
click at [561, 83] on icon at bounding box center [560, 76] width 15 height 15
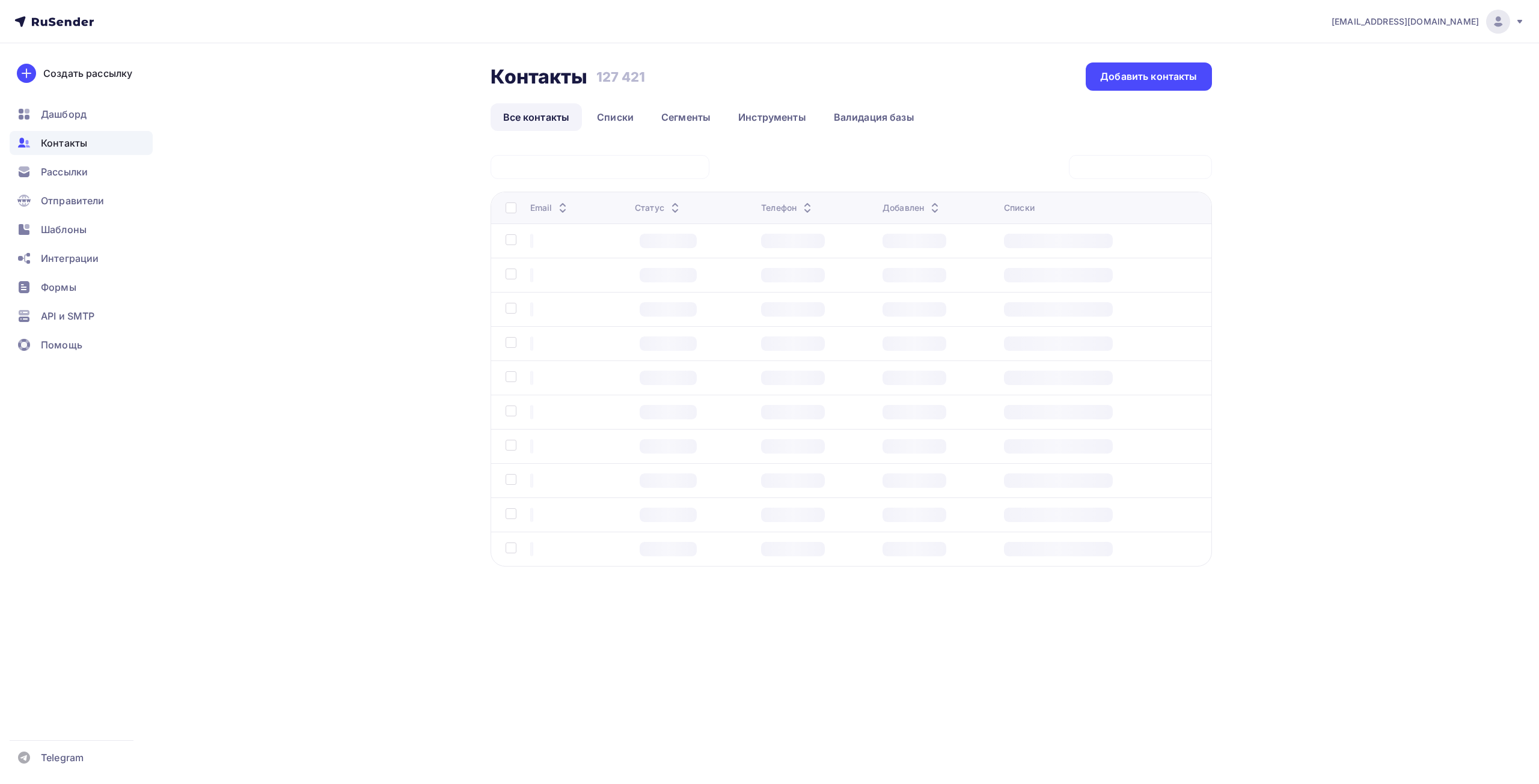
click at [40, 172] on div "Рассылки" at bounding box center [81, 171] width 143 height 24
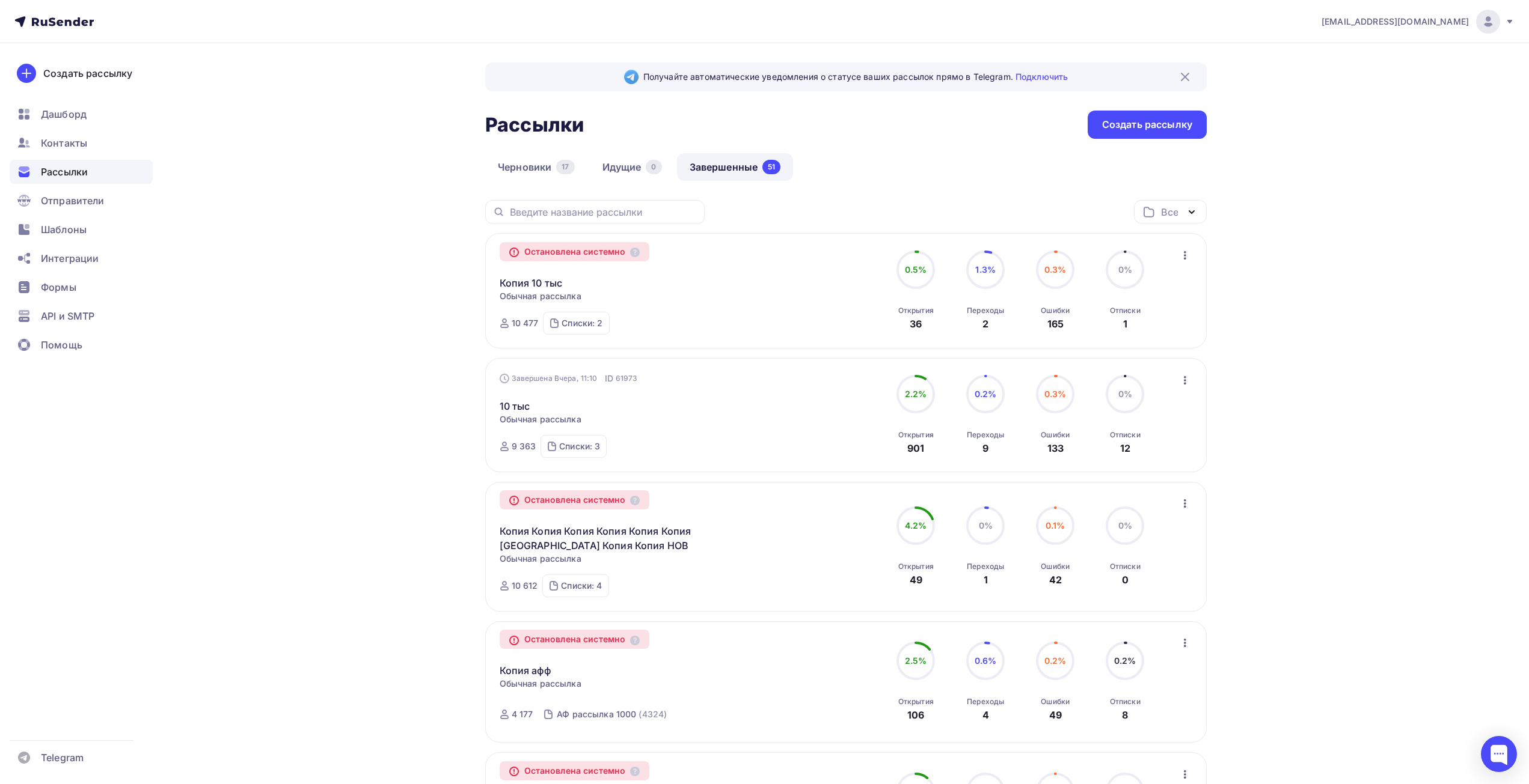
click at [65, 172] on span "Рассылки" at bounding box center [63, 171] width 47 height 15
click at [645, 161] on link "Идущие 0" at bounding box center [633, 167] width 85 height 28
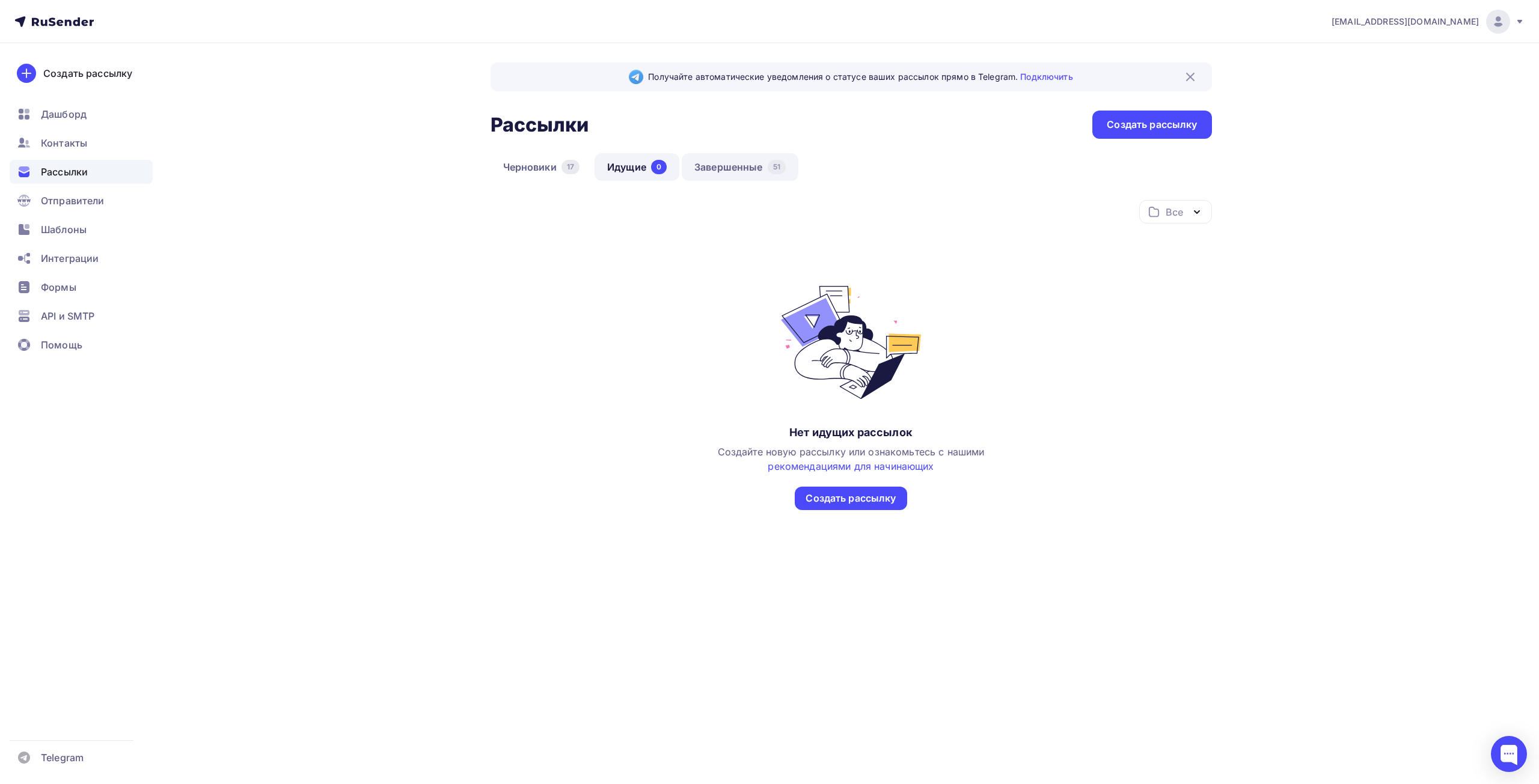
click at [728, 154] on link "Завершенные 51" at bounding box center [740, 167] width 117 height 28
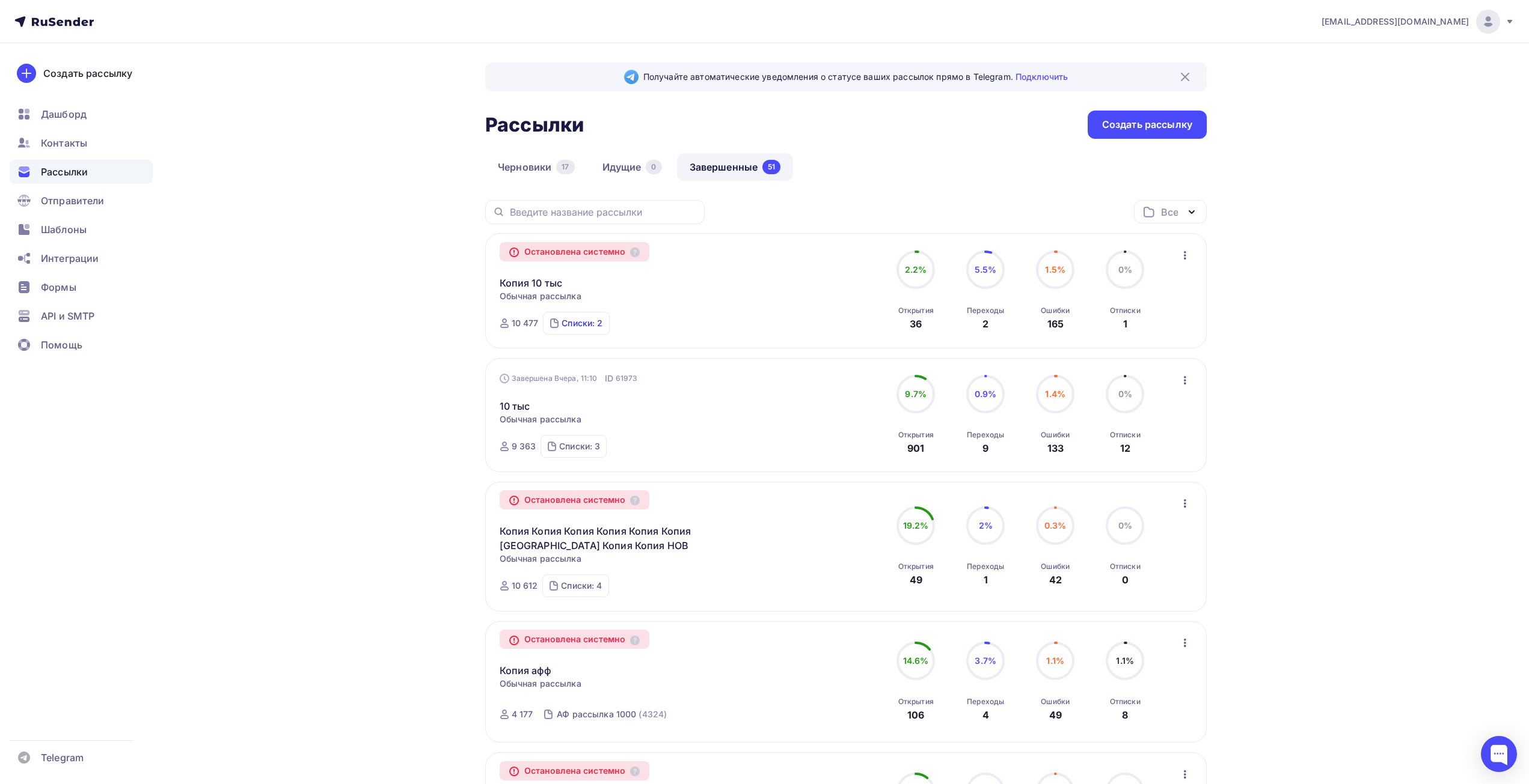
click at [594, 320] on div "Списки: 2" at bounding box center [581, 324] width 41 height 12
click at [1183, 256] on icon "button" at bounding box center [1184, 255] width 15 height 15
click at [1162, 285] on div "Копировать в новую" at bounding box center [1130, 286] width 123 height 15
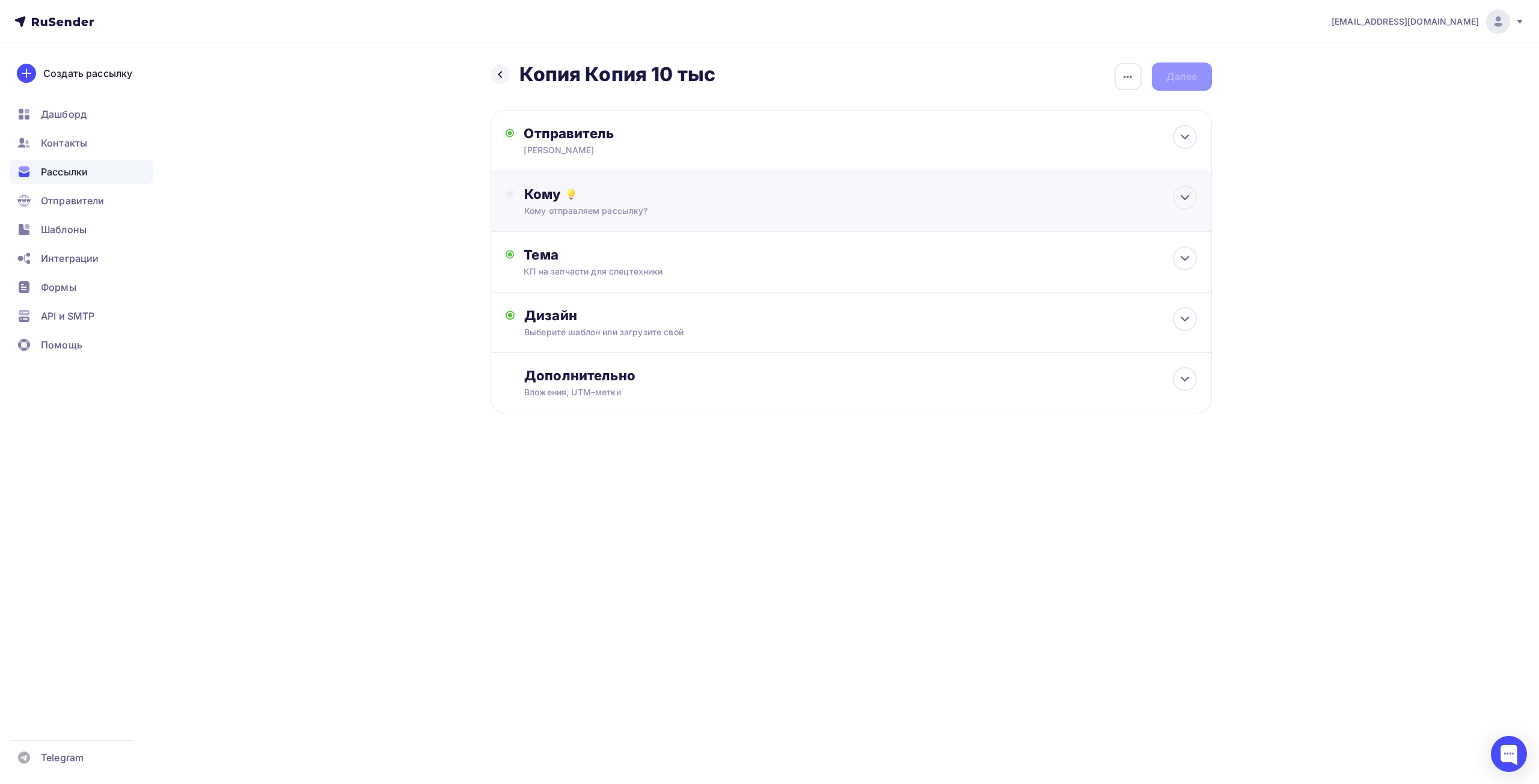
click at [558, 217] on div "Кому Кому отправляем рассылку? Списки получателей Выберите список Все списки id…" at bounding box center [851, 201] width 721 height 60
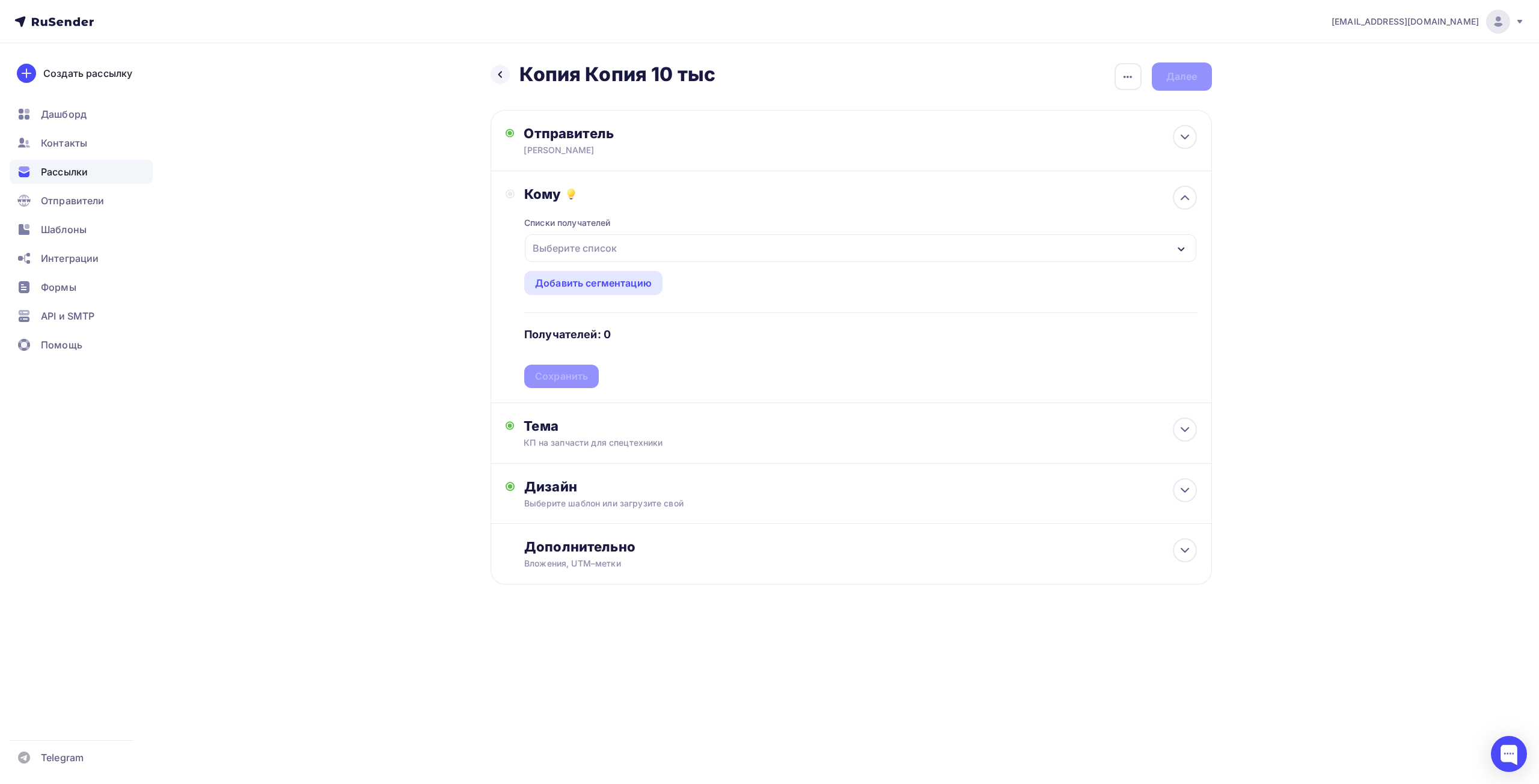
click at [565, 247] on div "Выберите список" at bounding box center [574, 248] width 94 height 22
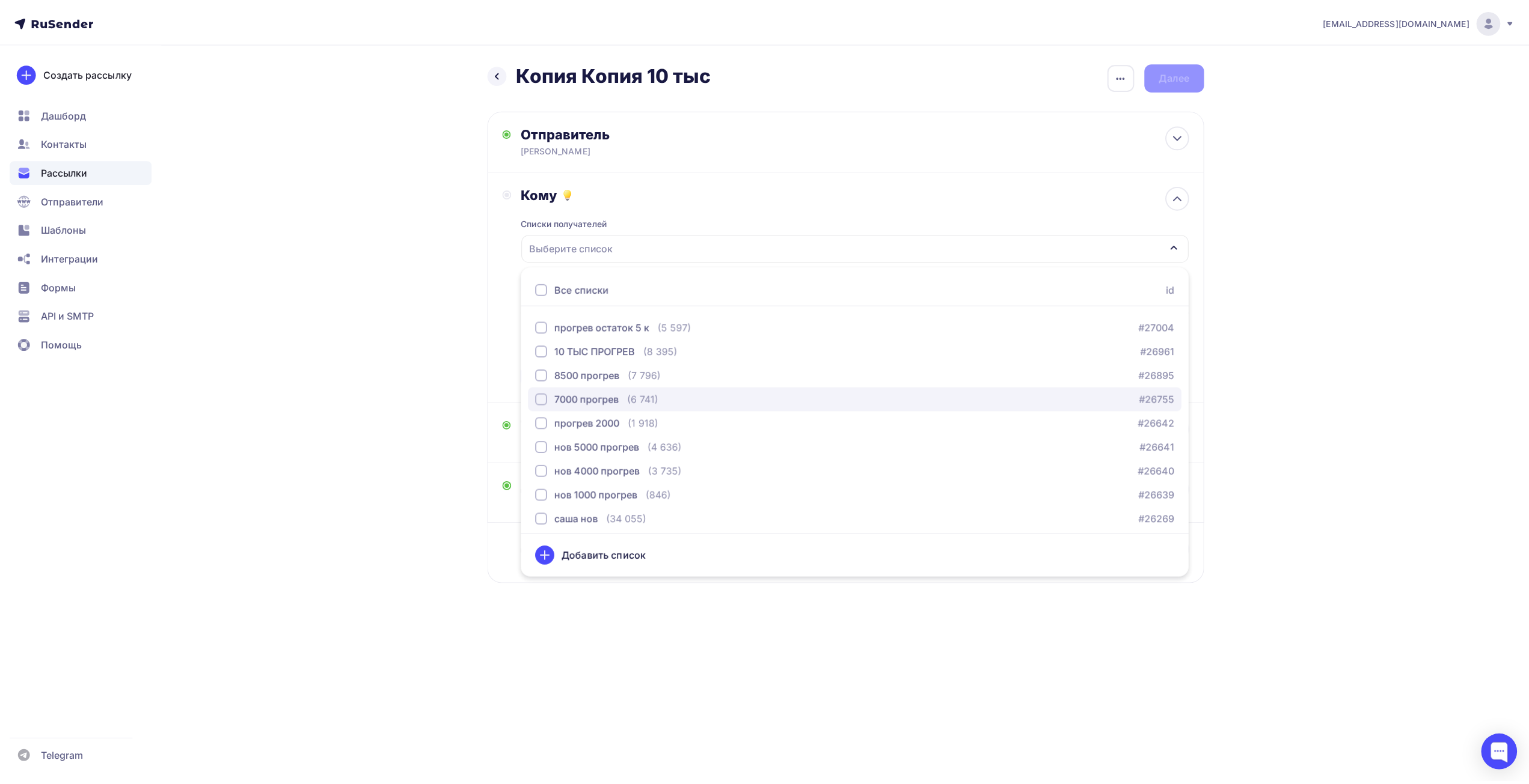
scroll to position [183, 0]
click at [602, 381] on div "8500 прогрев" at bounding box center [590, 382] width 65 height 15
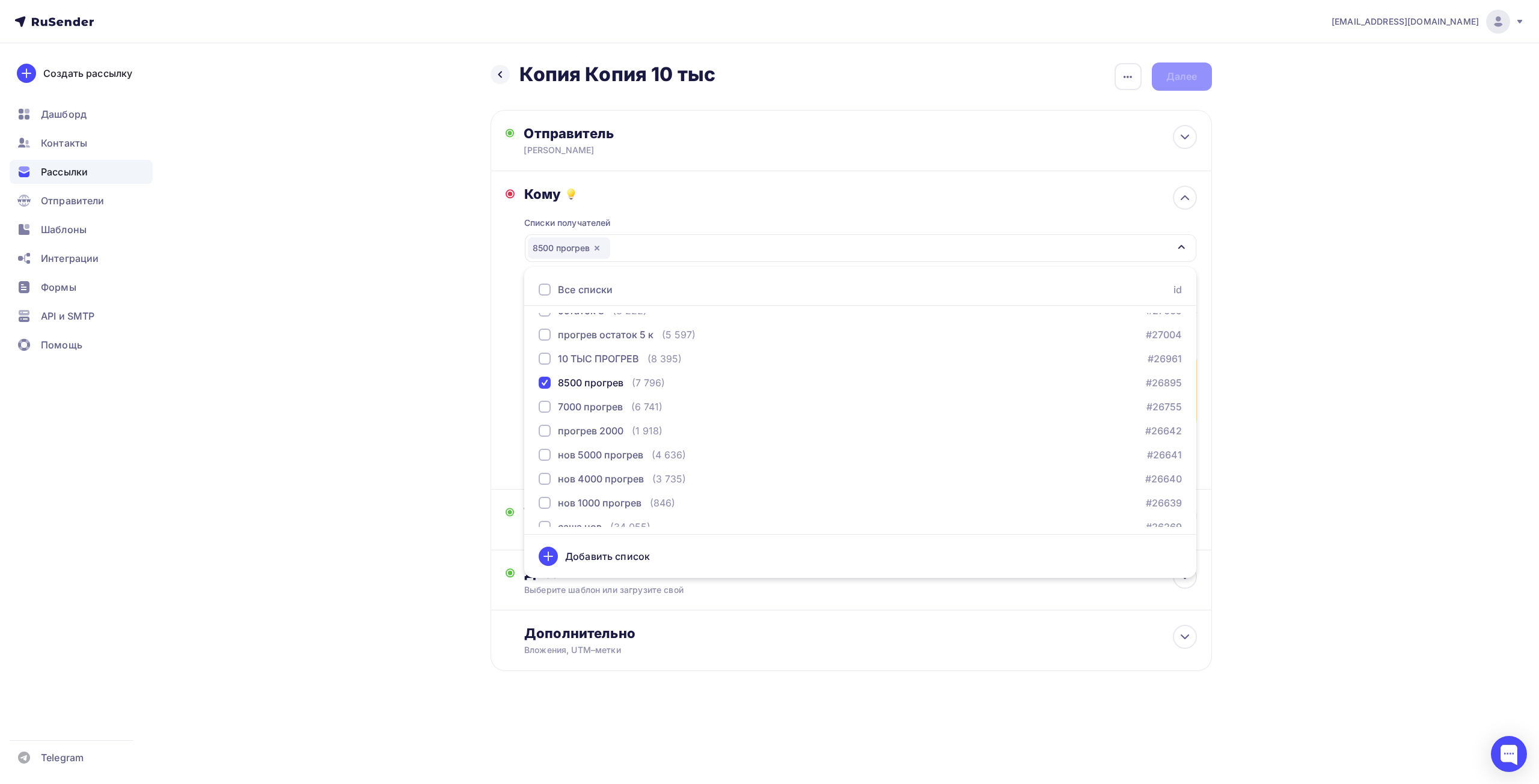
click at [324, 372] on div "Назад Копия Копия 10 тыс Копия Копия 10 тыс Закончить позже Переименовать рассы…" at bounding box center [770, 396] width 985 height 706
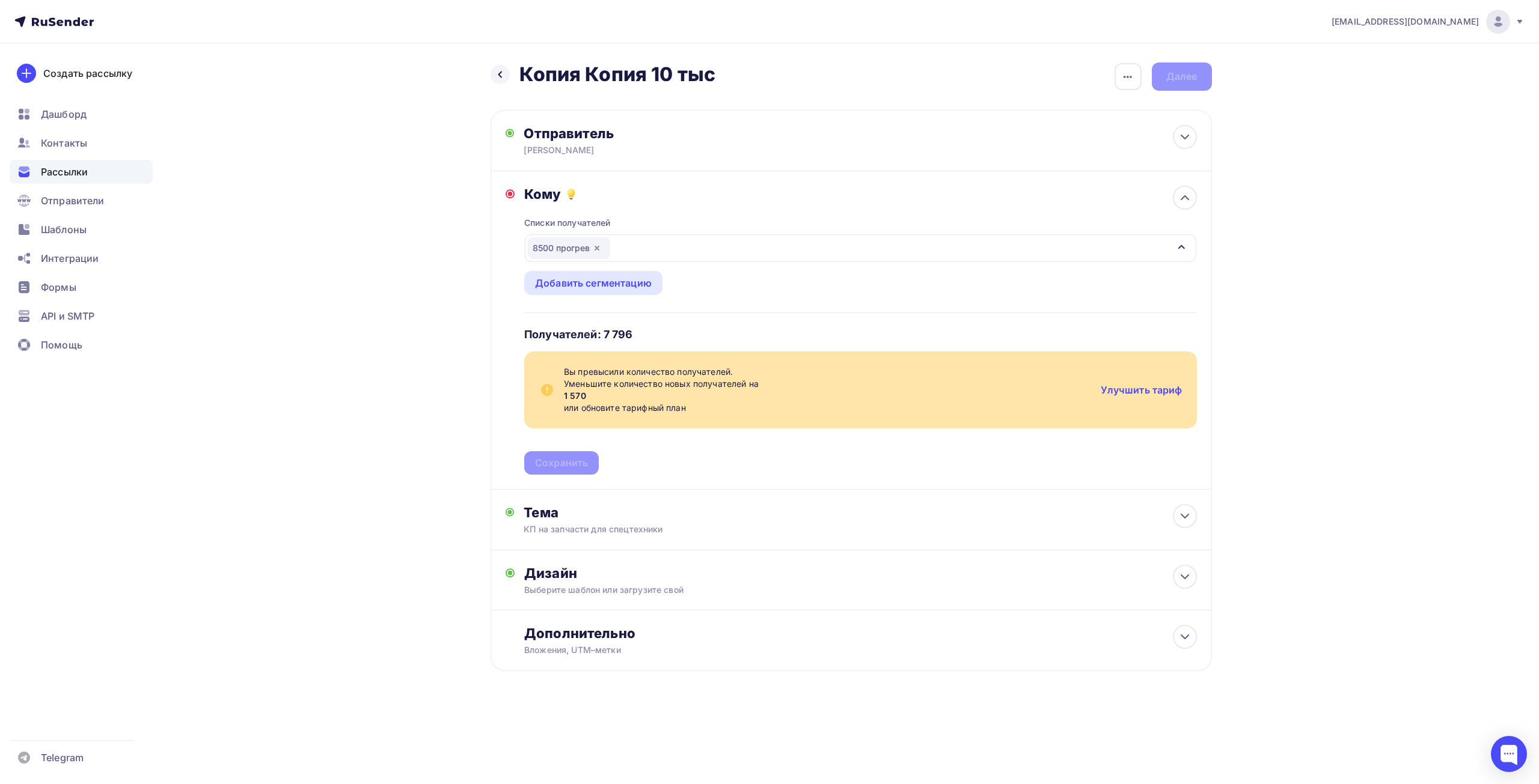
click at [601, 247] on icon "button" at bounding box center [597, 248] width 10 height 10
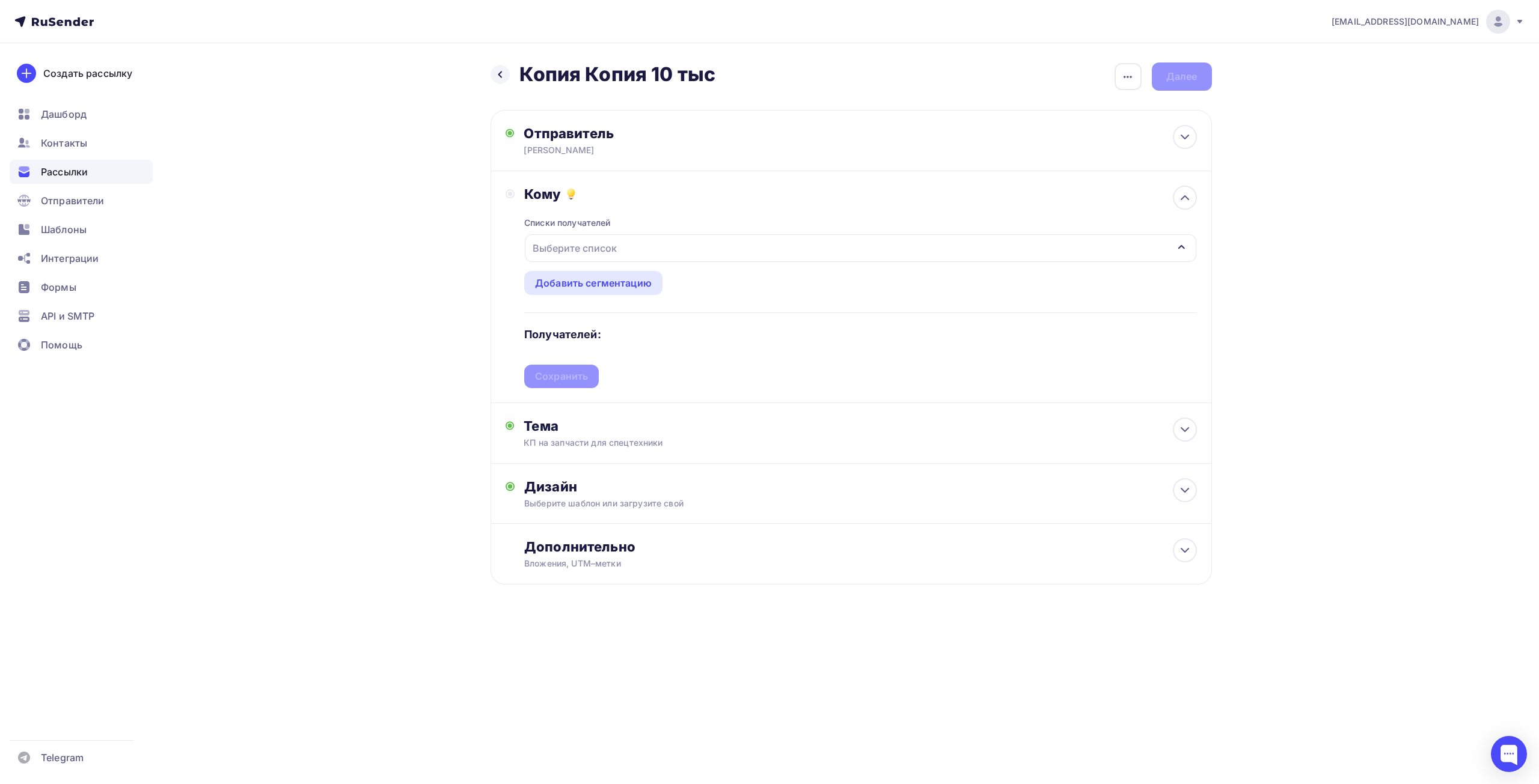
click at [601, 246] on div "Выберите список" at bounding box center [574, 248] width 94 height 22
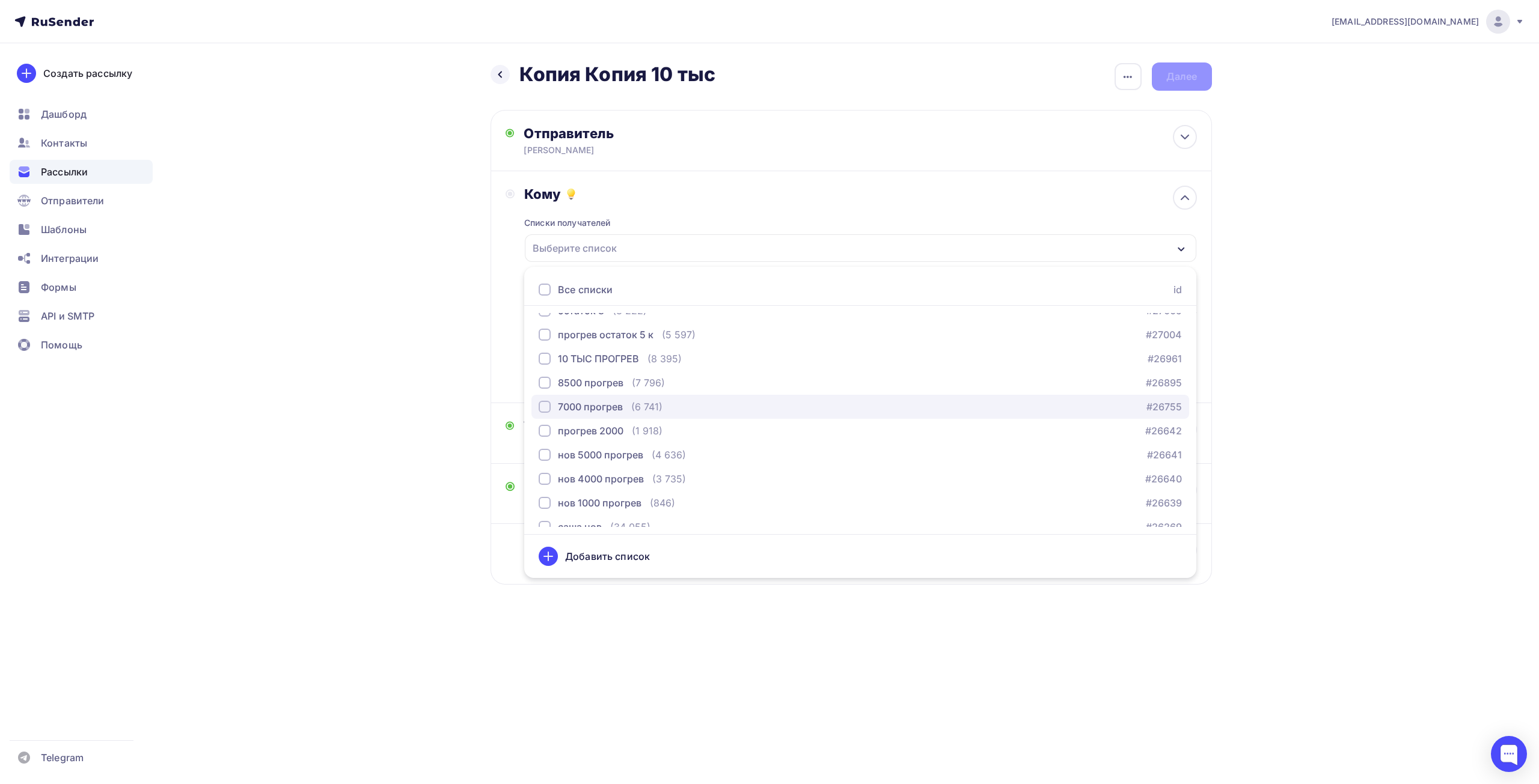
click at [609, 403] on div "7000 прогрев" at bounding box center [590, 407] width 65 height 15
click at [313, 306] on div "Назад Копия Копия 10 тыс Копия Копия 10 тыс Закончить позже Переименовать рассы…" at bounding box center [770, 352] width 985 height 619
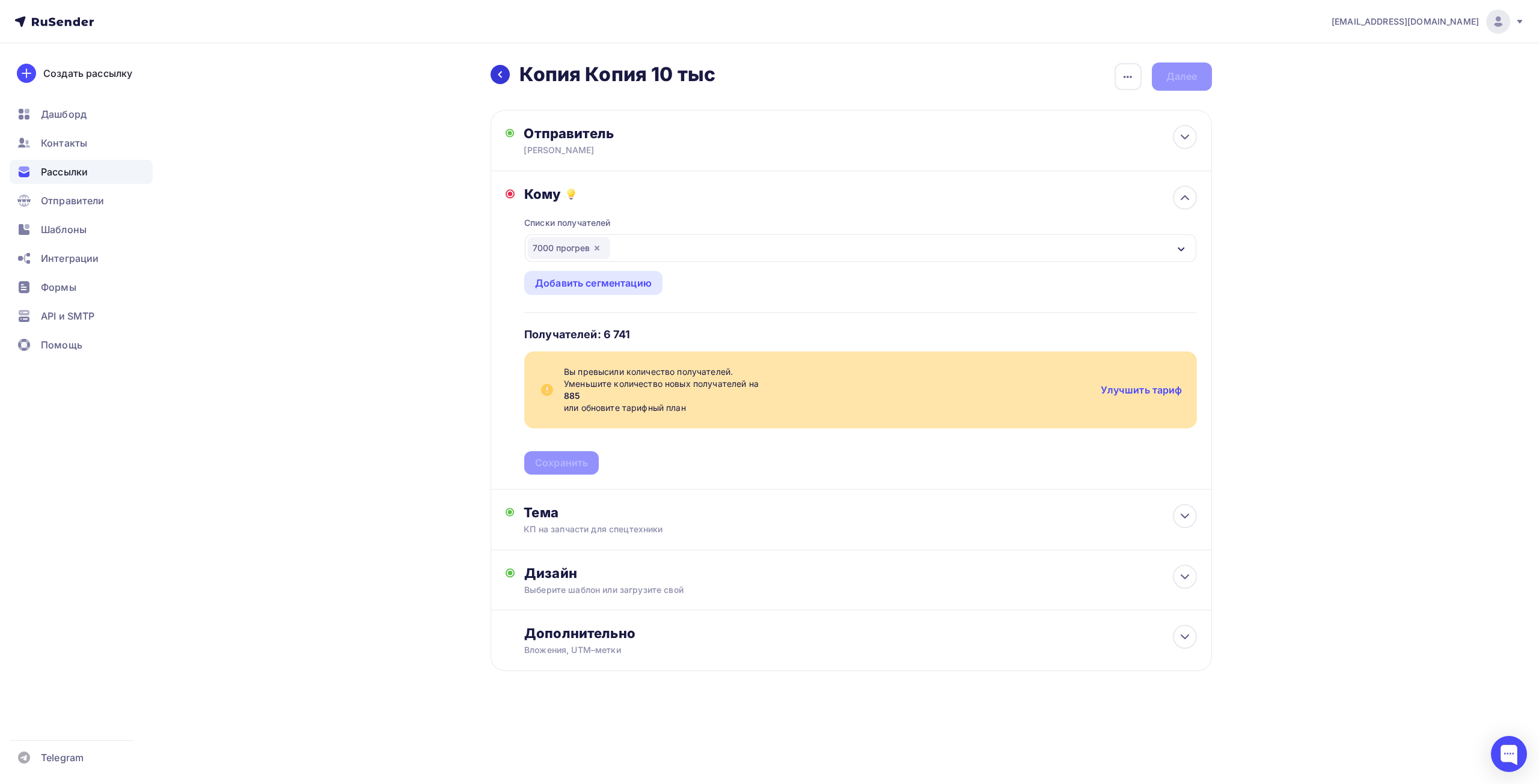
click at [506, 74] on div at bounding box center [499, 74] width 19 height 19
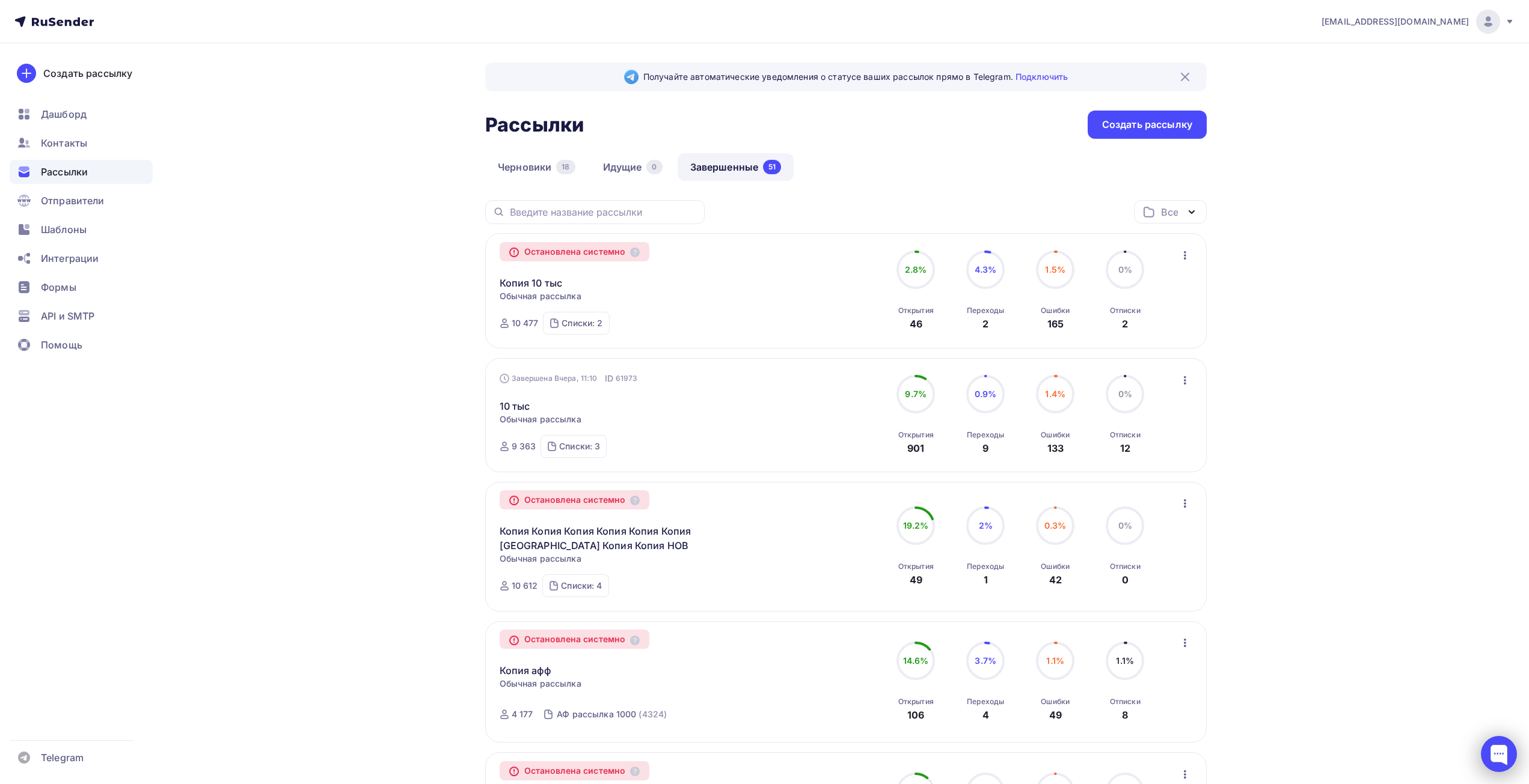
click at [1507, 754] on div at bounding box center [1498, 754] width 36 height 36
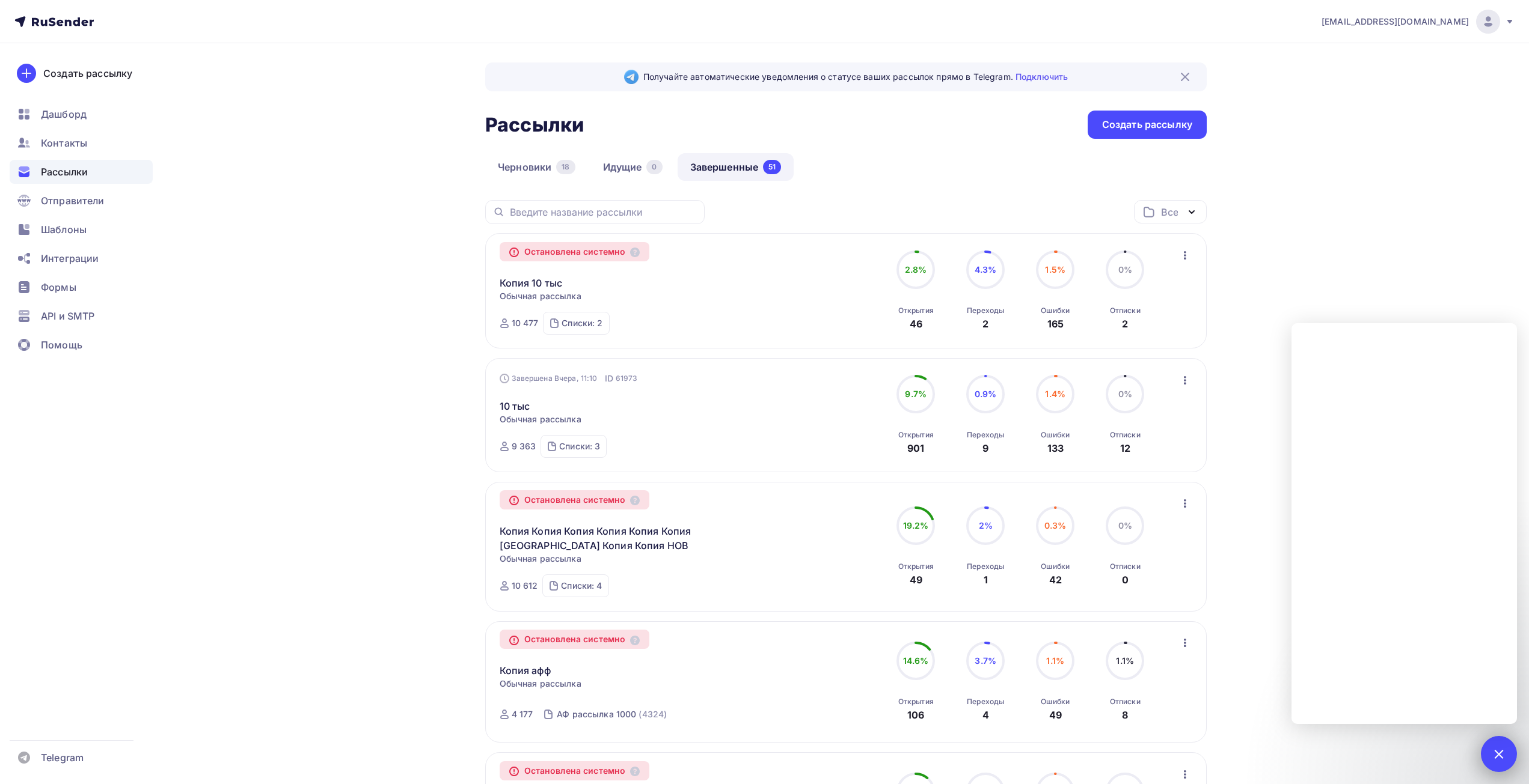
click at [1496, 752] on div at bounding box center [1498, 753] width 16 height 16
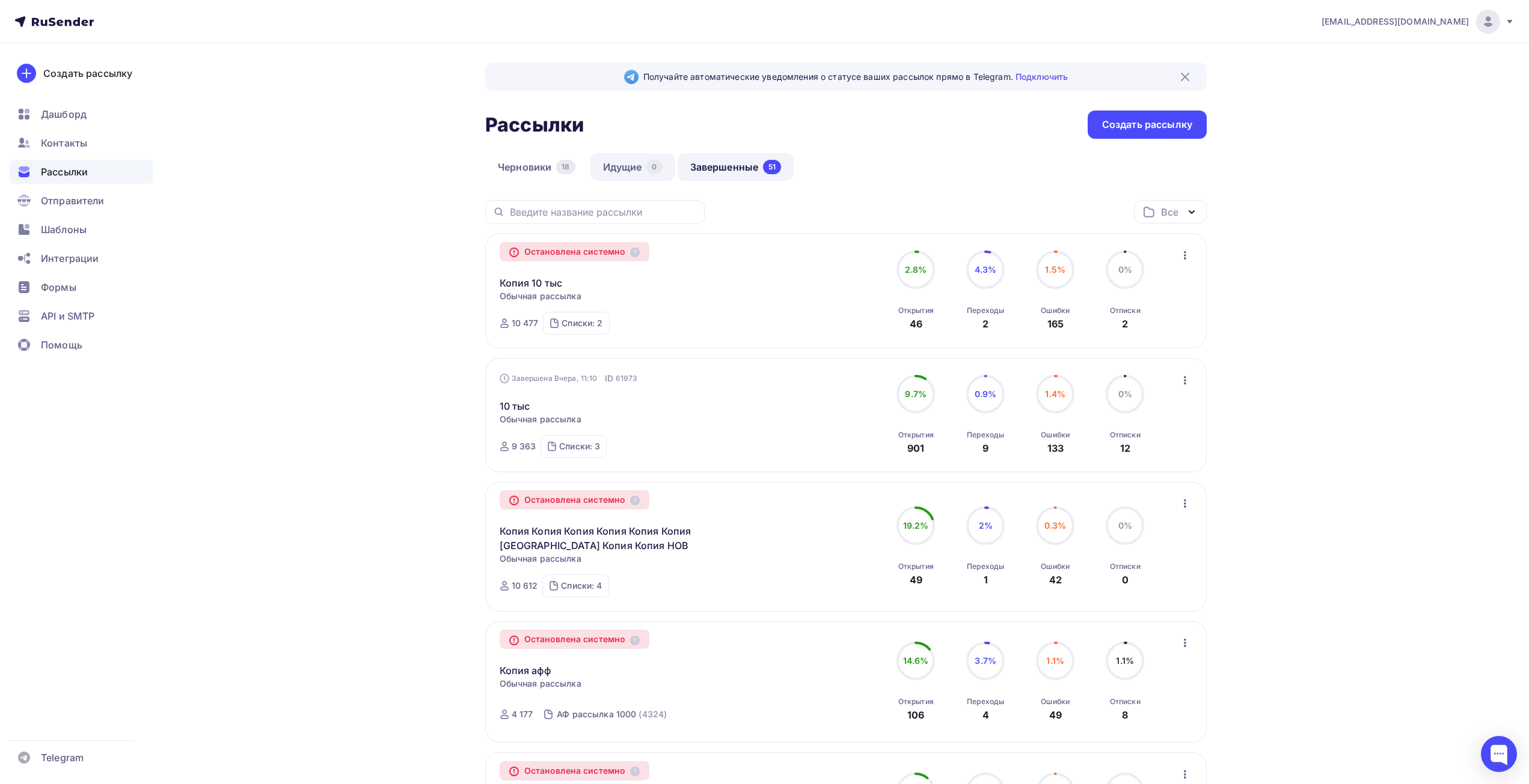
click at [622, 171] on link "Идущие 0" at bounding box center [633, 167] width 85 height 28
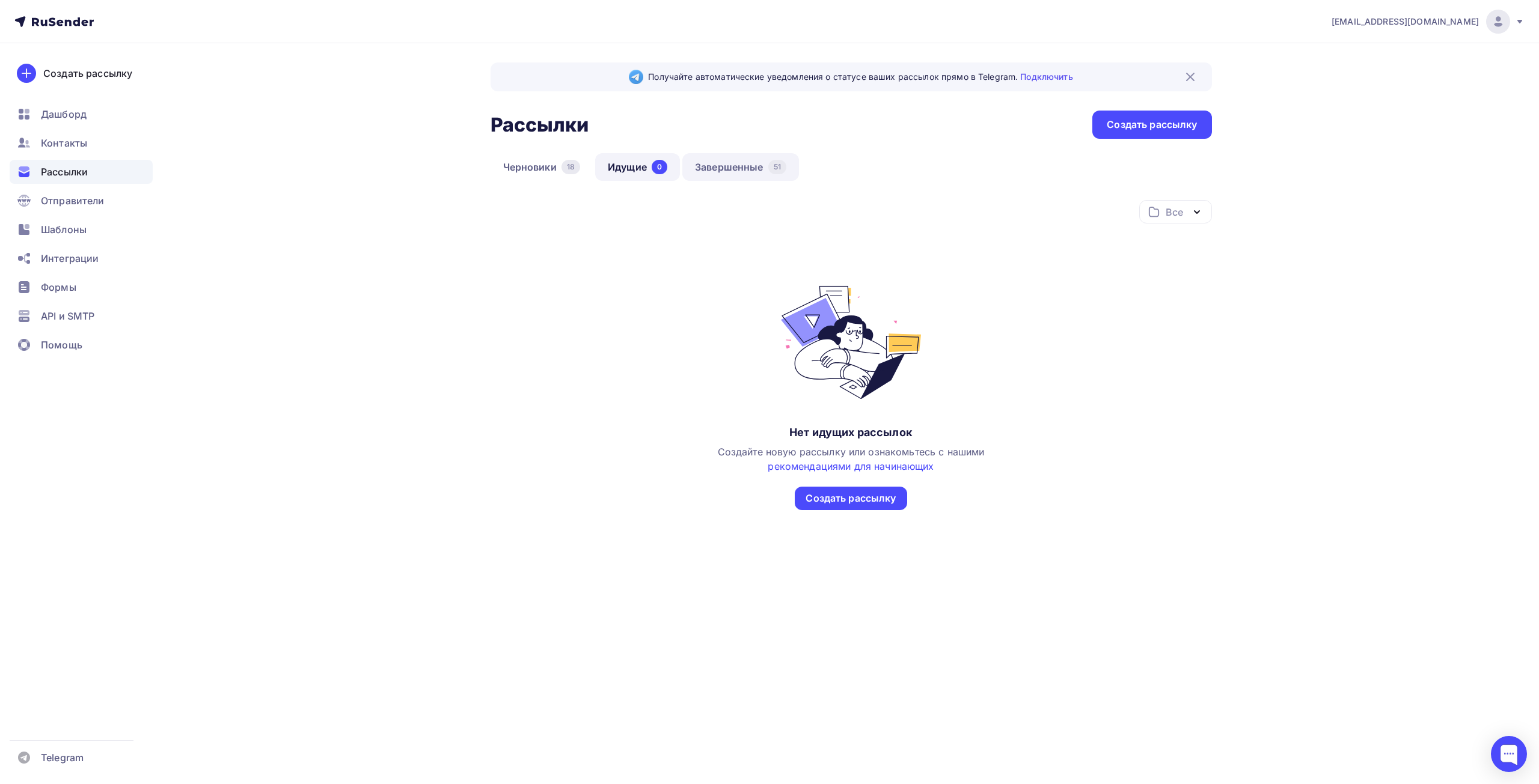
click at [737, 168] on link "Завершенные 51" at bounding box center [741, 167] width 117 height 28
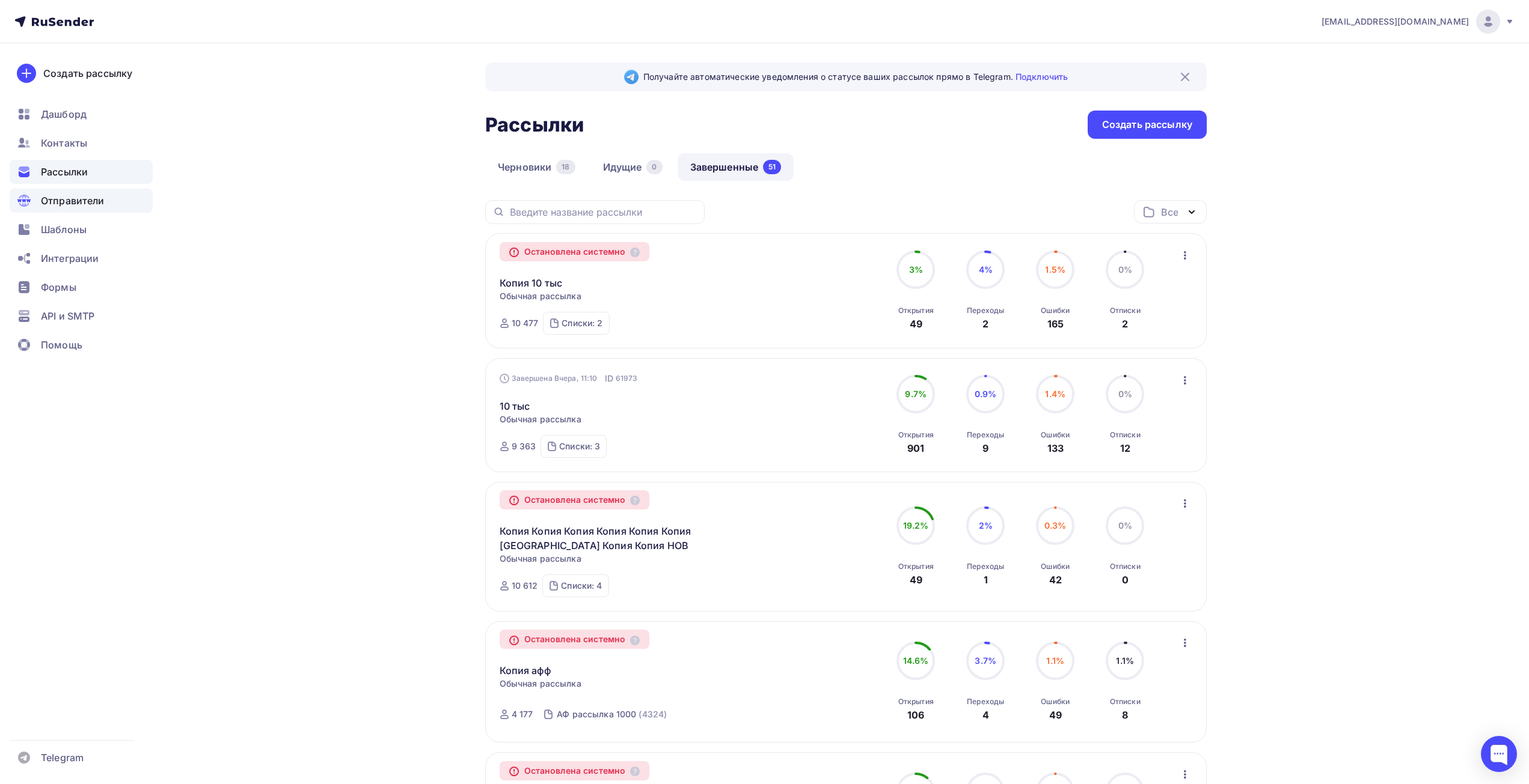
click at [62, 197] on span "Отправители" at bounding box center [72, 200] width 63 height 15
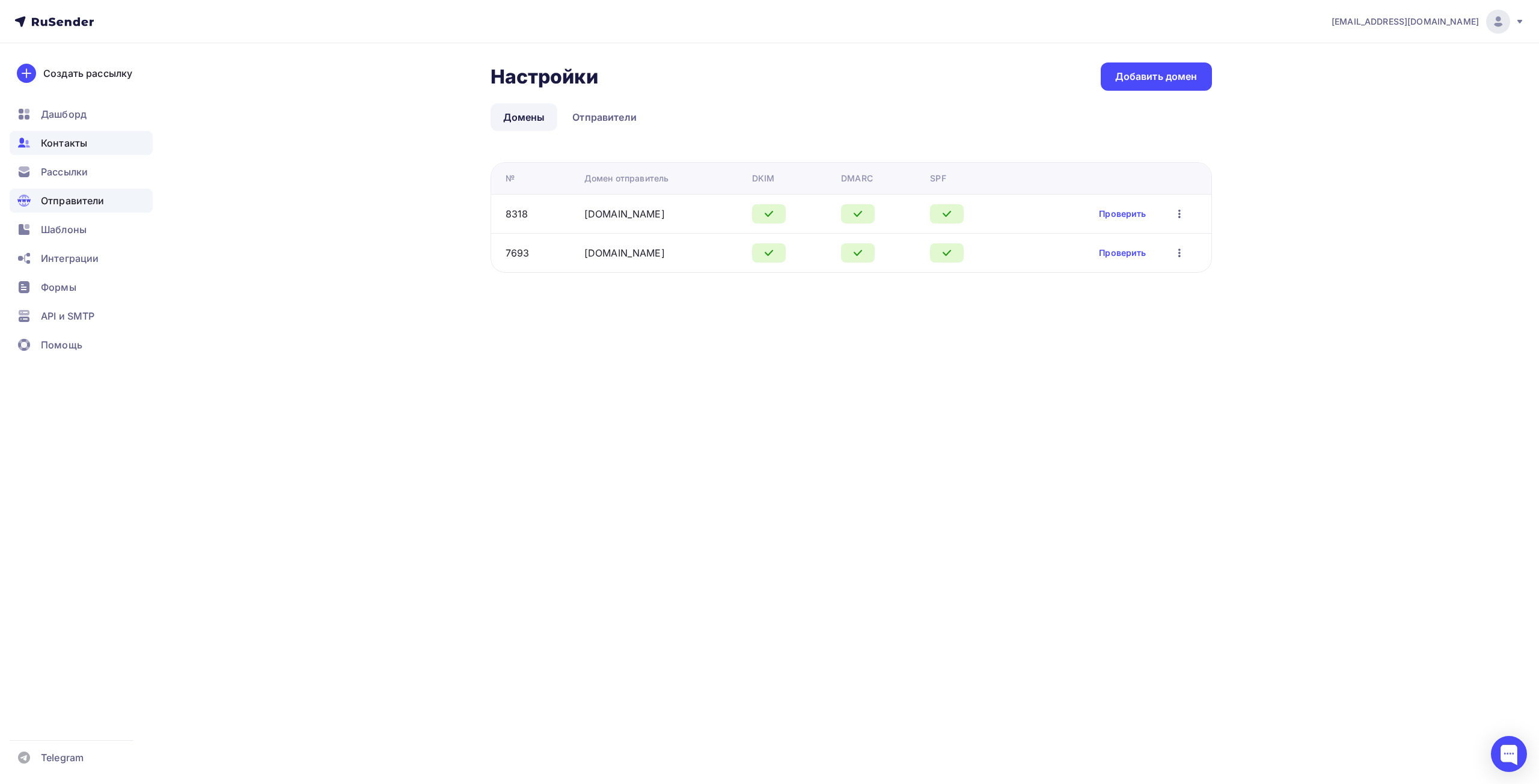
click at [55, 148] on span "Контакты" at bounding box center [63, 143] width 47 height 15
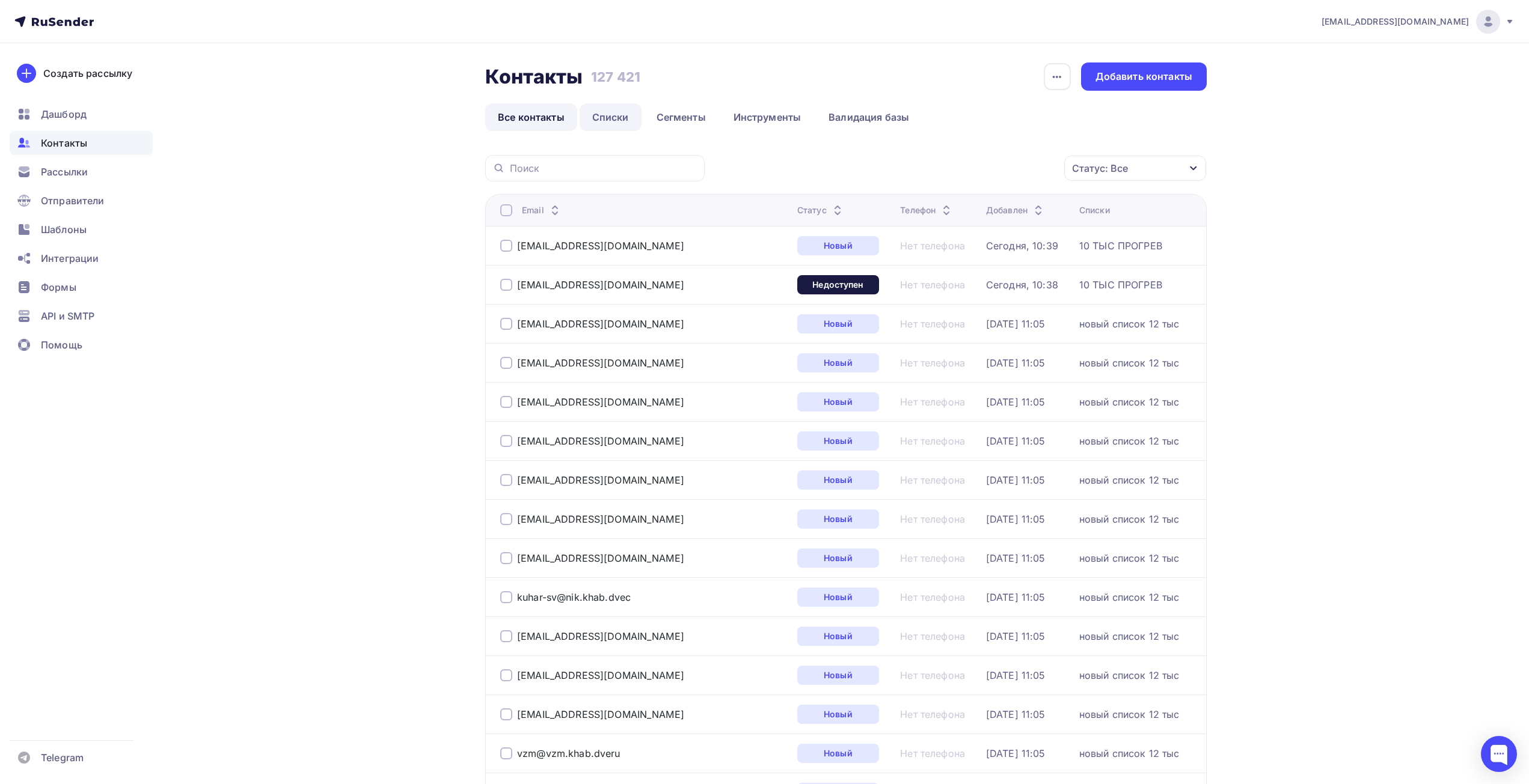
click at [609, 113] on link "Списки" at bounding box center [610, 117] width 62 height 28
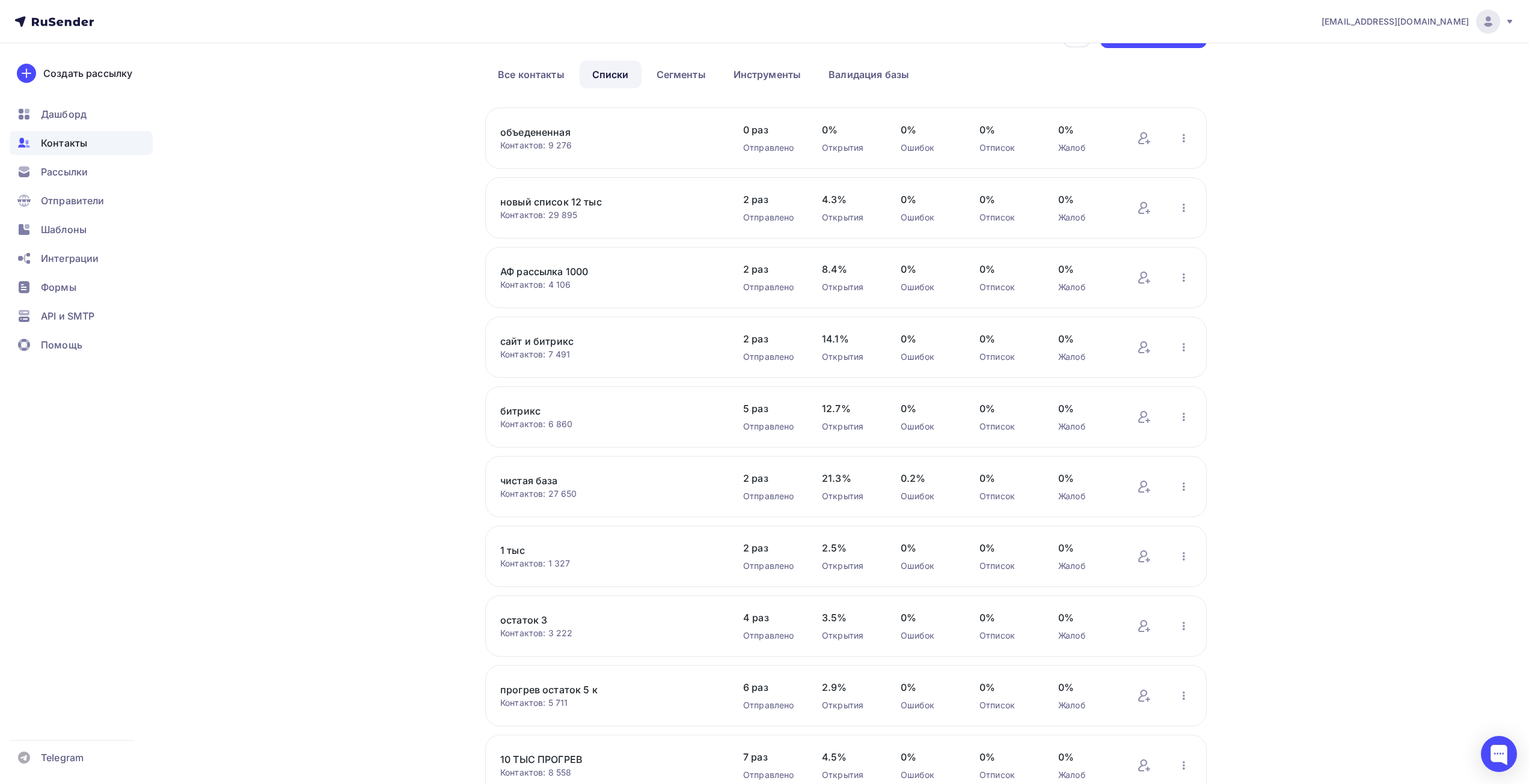
scroll to position [147, 0]
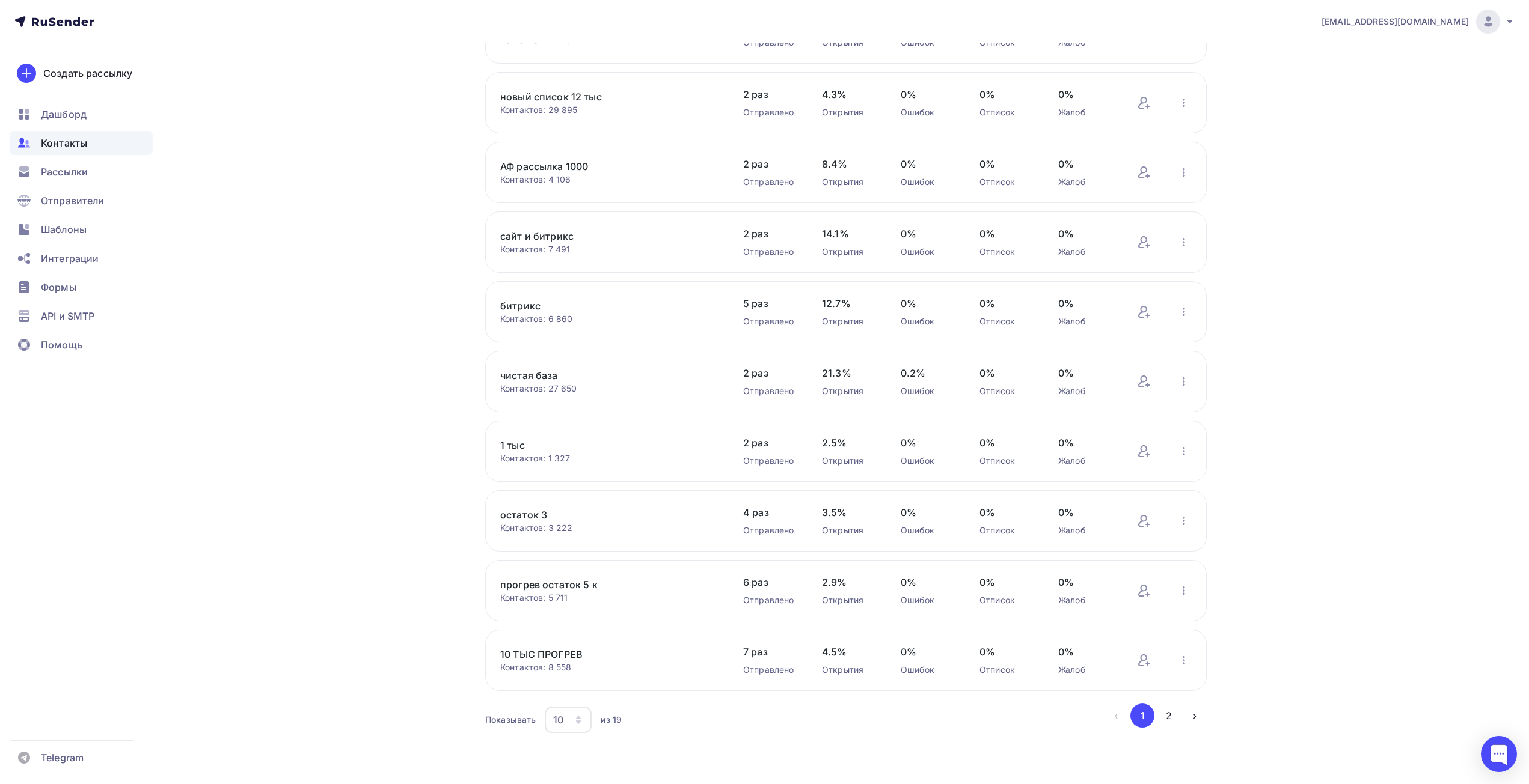
click at [555, 723] on div "10" at bounding box center [559, 720] width 10 height 15
click at [565, 633] on div "20" at bounding box center [616, 635] width 116 height 15
click at [1186, 663] on icon "button" at bounding box center [1183, 660] width 15 height 15
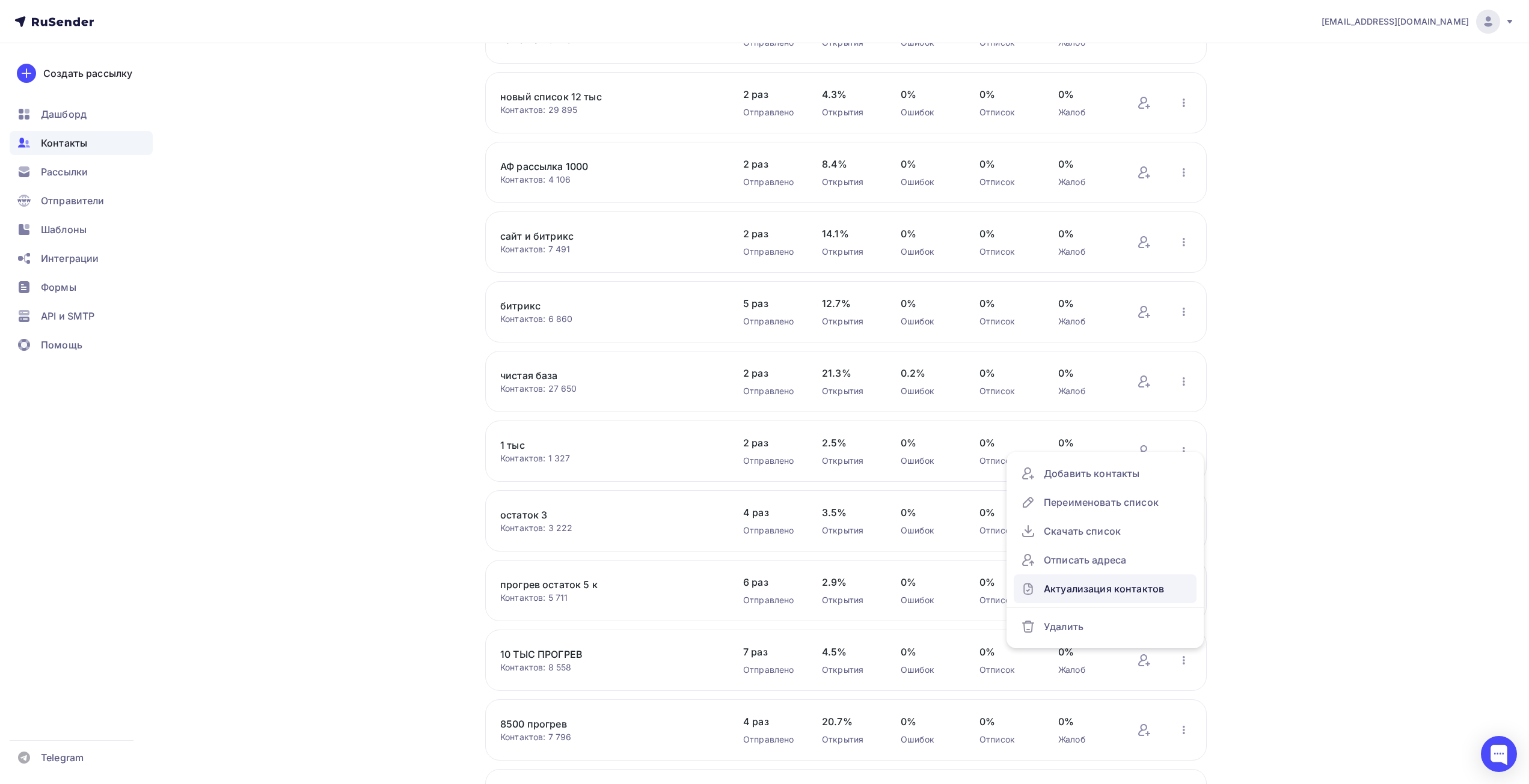
click at [1102, 585] on div "Актуализация контактов" at bounding box center [1105, 588] width 168 height 19
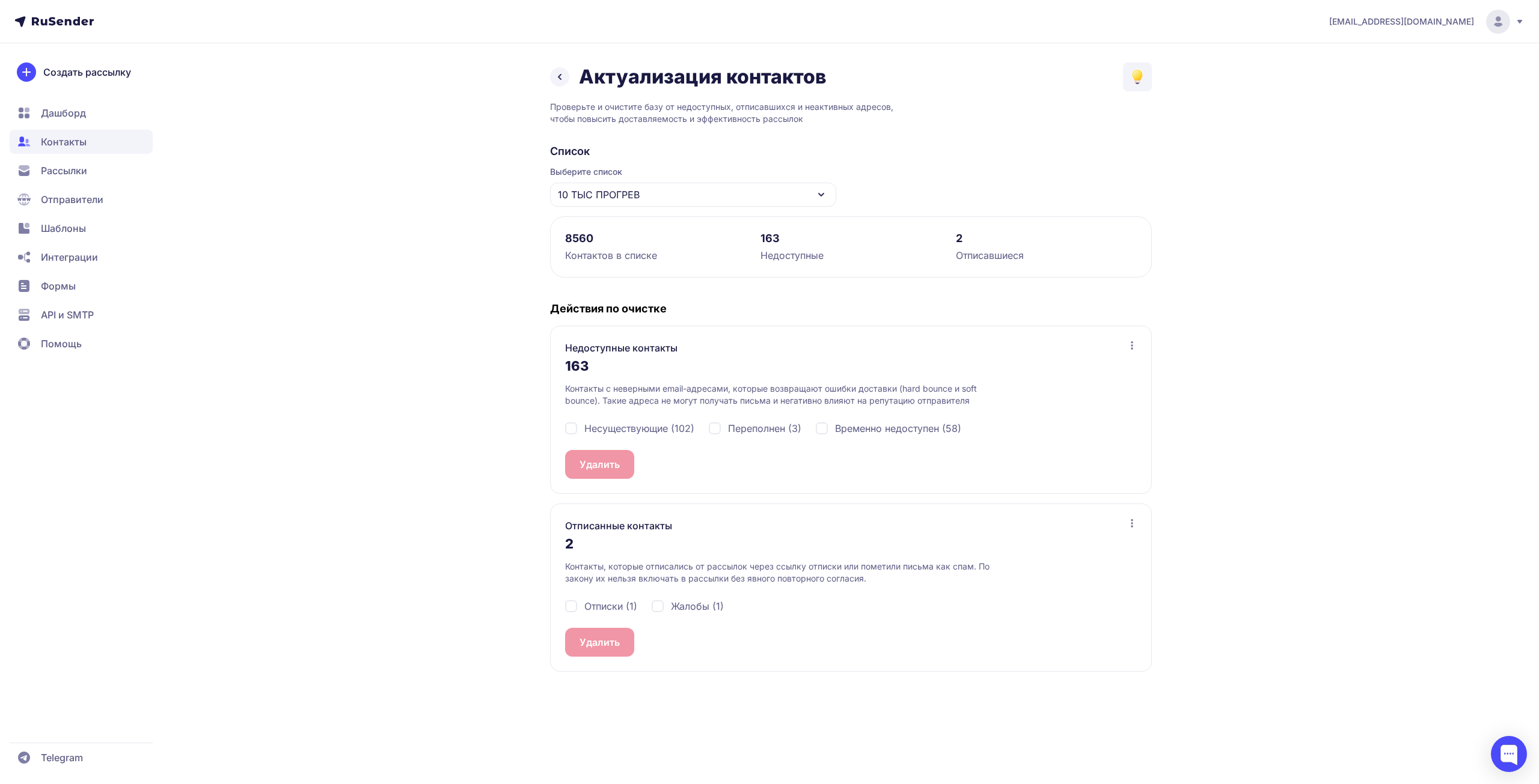
click at [603, 431] on span "Несуществующие (102)" at bounding box center [639, 429] width 110 height 15
checkbox input "true"
click at [755, 420] on div "Несуществующие (102) Переполнен (3) Временно недоступен (58)" at bounding box center [851, 429] width 571 height 44
click at [896, 421] on div "Несуществующие (102) Переполнен (3) Временно недоступен (58)" at bounding box center [851, 429] width 571 height 44
click at [891, 427] on span "Временно недоступен (58)" at bounding box center [897, 429] width 126 height 15
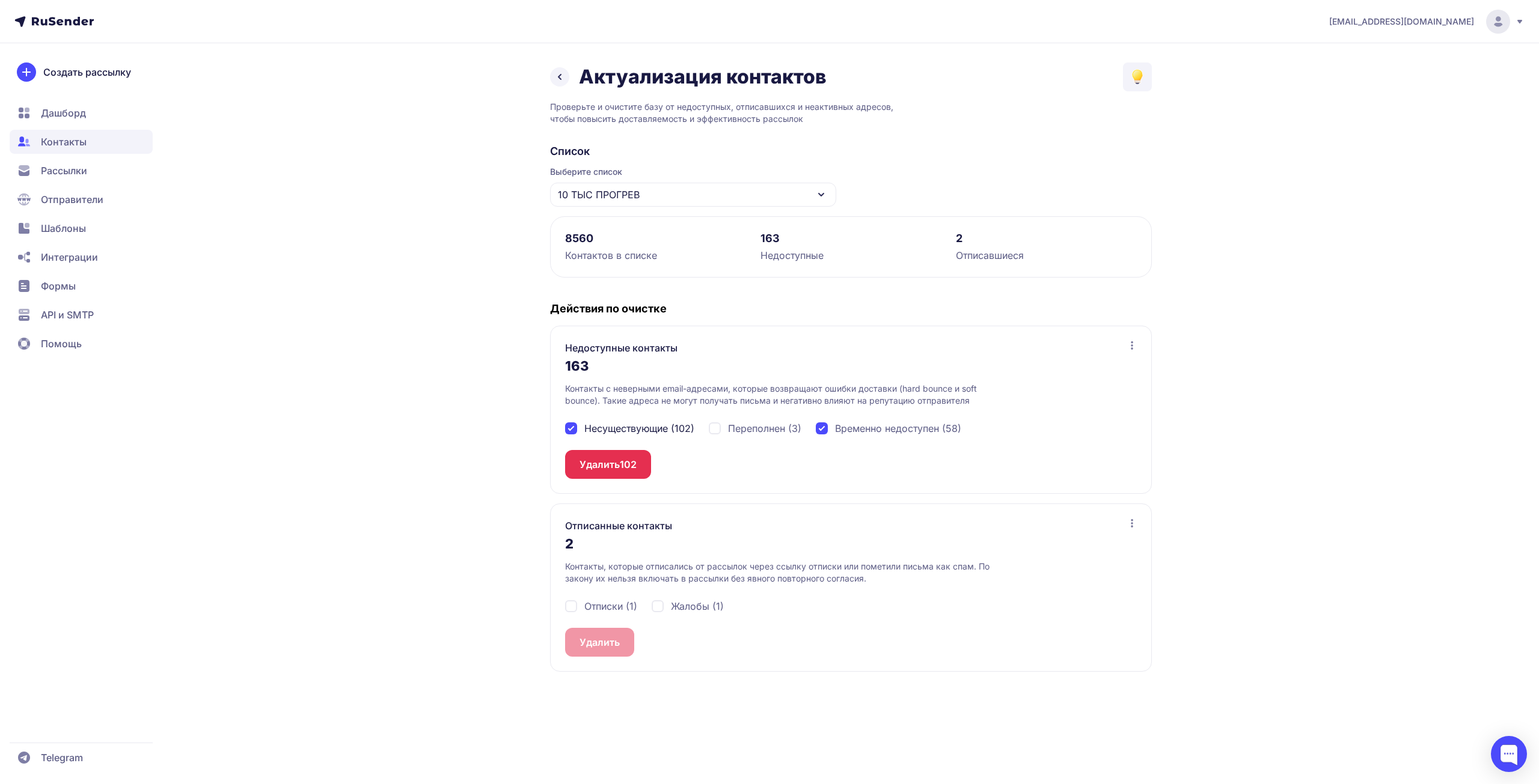
checkbox input "true"
click at [584, 470] on button "Удалить 160" at bounding box center [608, 464] width 86 height 29
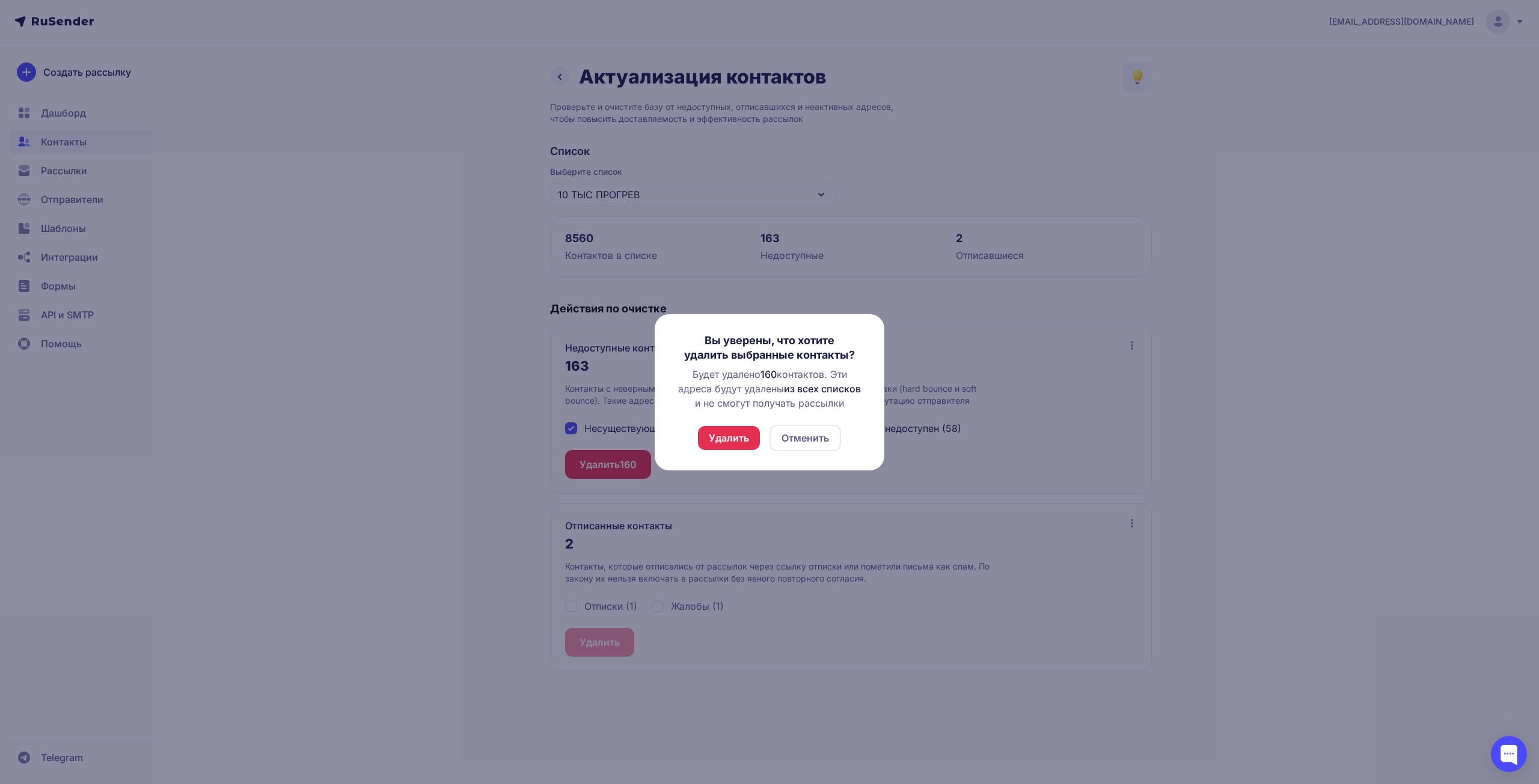
click at [691, 447] on div "Вы уверены, что хотите удалить выбранные контакты? Будет удалено 160 контактов.…" at bounding box center [770, 392] width 191 height 118
click at [715, 439] on button "Удалить" at bounding box center [729, 438] width 62 height 24
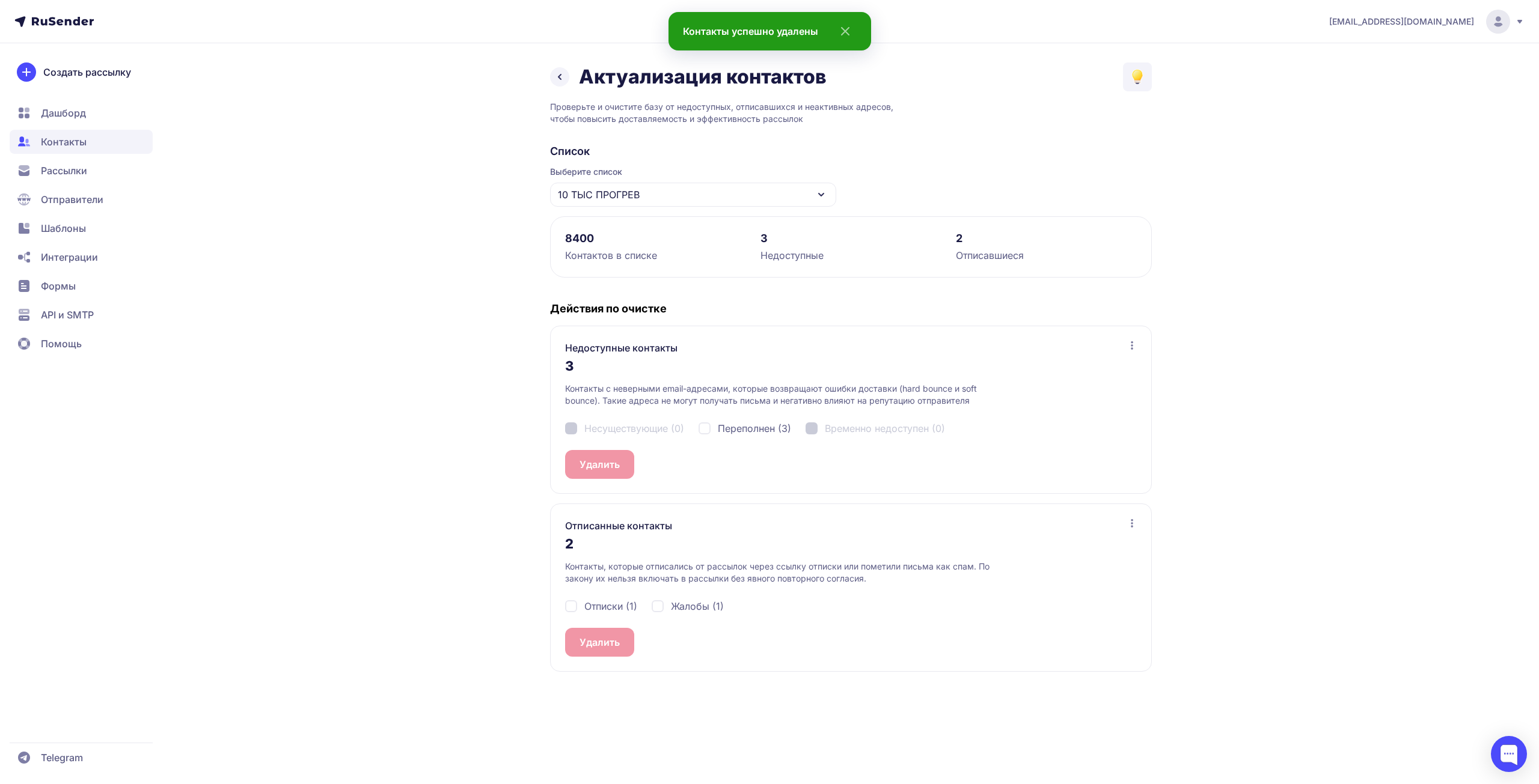
click at [776, 426] on span "Переполнен (3)" at bounding box center [755, 429] width 73 height 15
checkbox input "true"
click at [602, 608] on span "Отписки (1)" at bounding box center [610, 606] width 52 height 15
checkbox input "true"
click at [681, 605] on span "Жалобы (1)" at bounding box center [696, 606] width 52 height 15
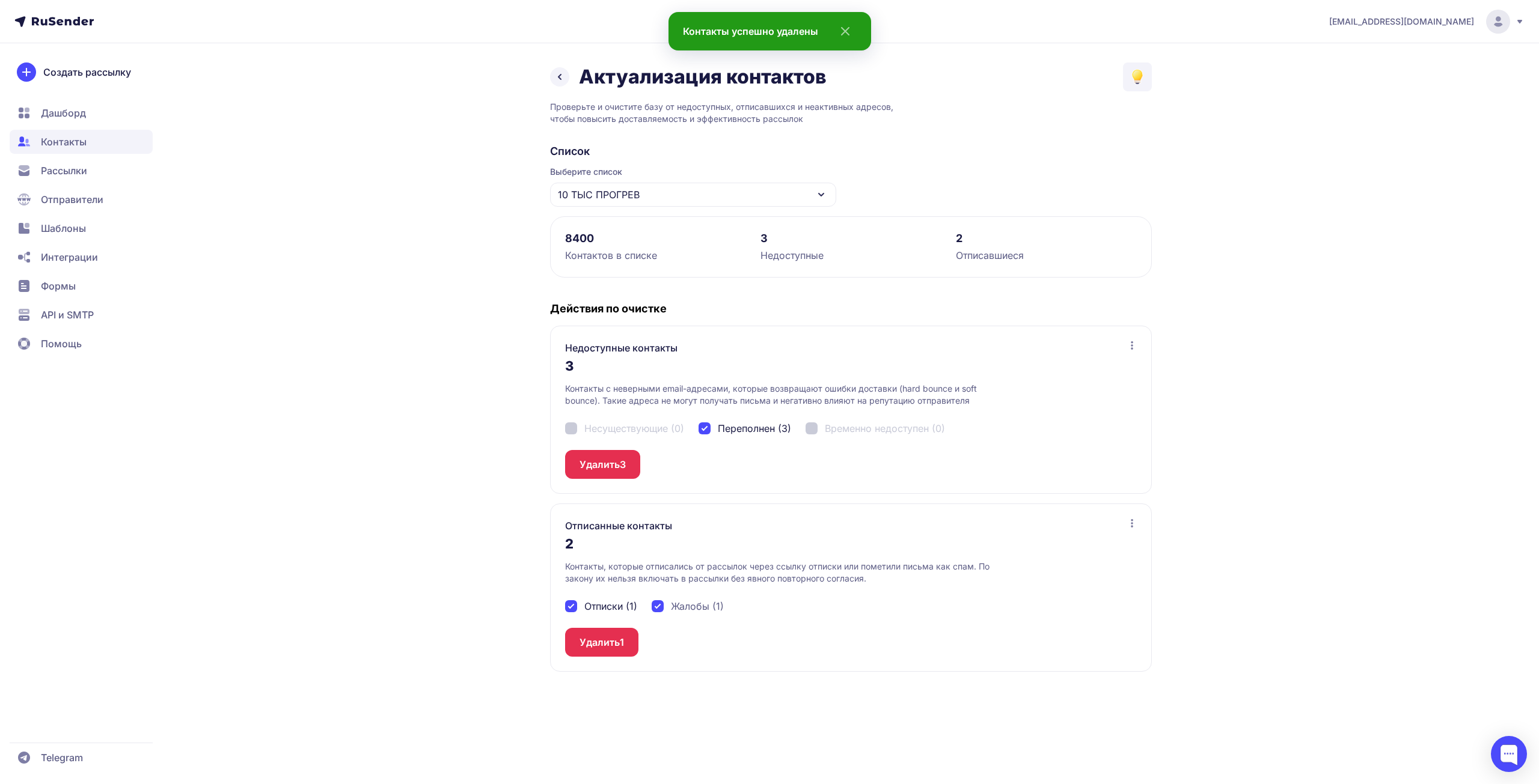
checkbox input "true"
click at [599, 626] on div "Отписки (1) Жалобы (1)" at bounding box center [851, 607] width 571 height 44
click at [598, 643] on button "Удалить 2" at bounding box center [603, 641] width 75 height 29
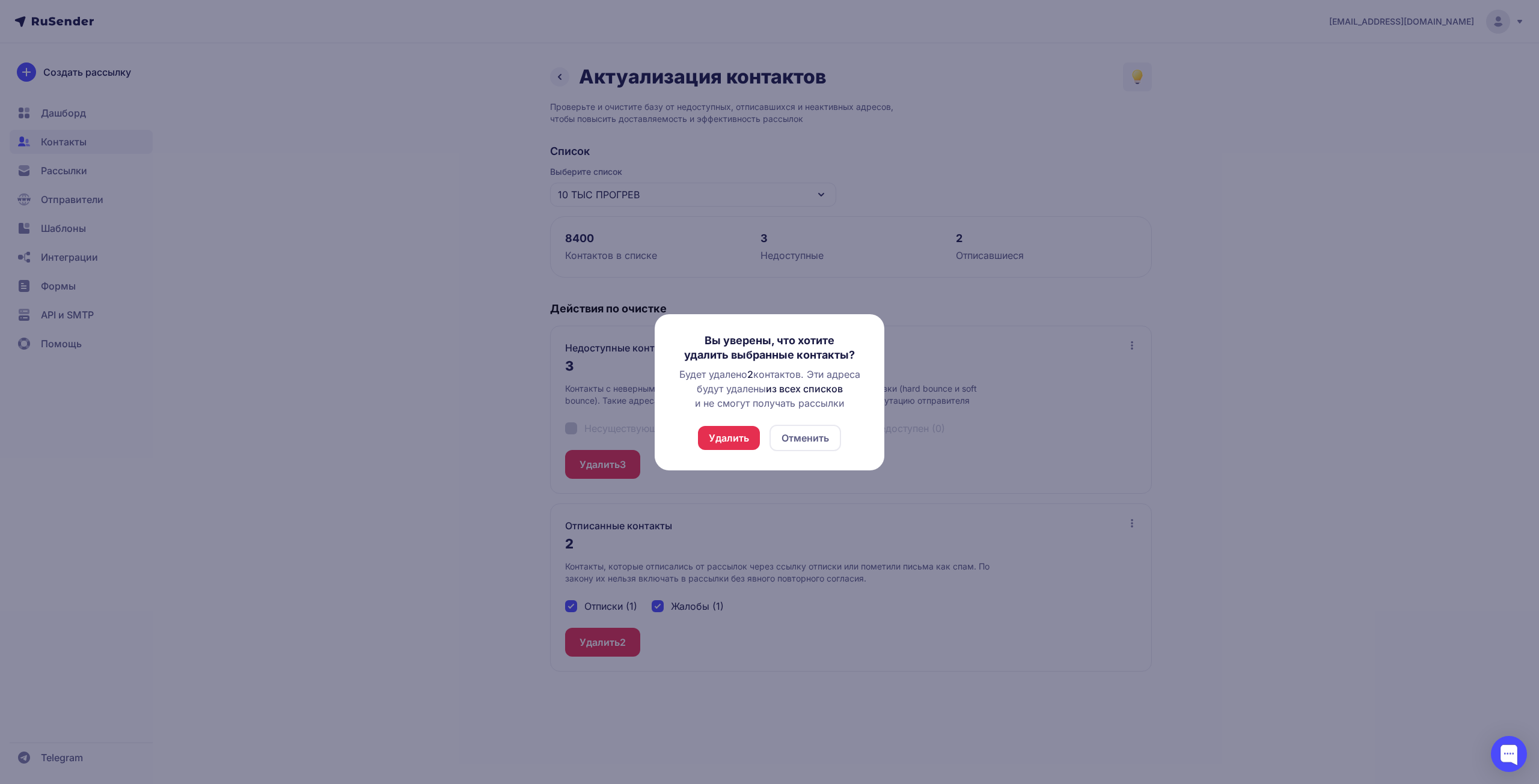
click at [727, 440] on button "Удалить" at bounding box center [729, 438] width 62 height 24
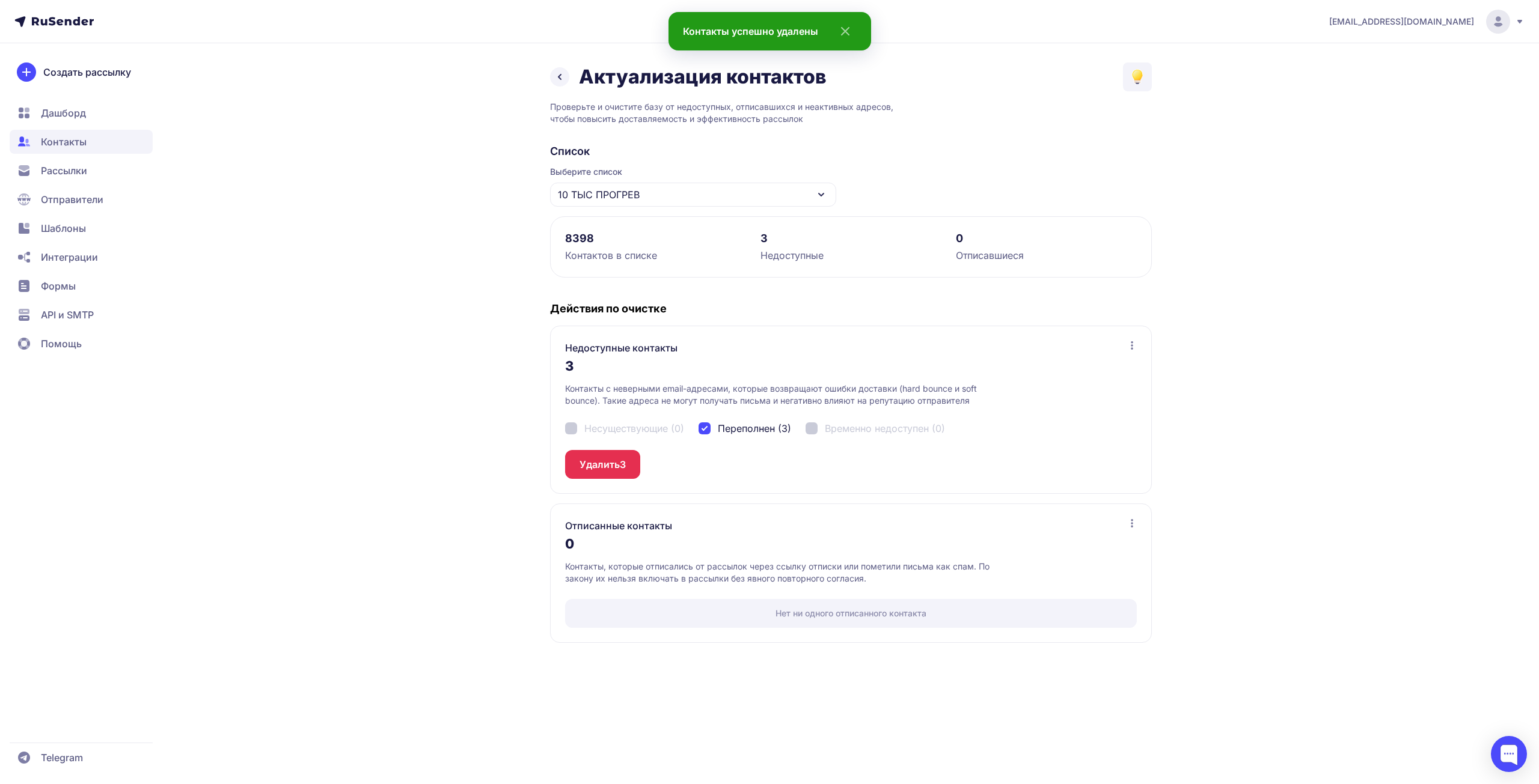
click at [628, 475] on button "Удалить 3" at bounding box center [603, 464] width 75 height 29
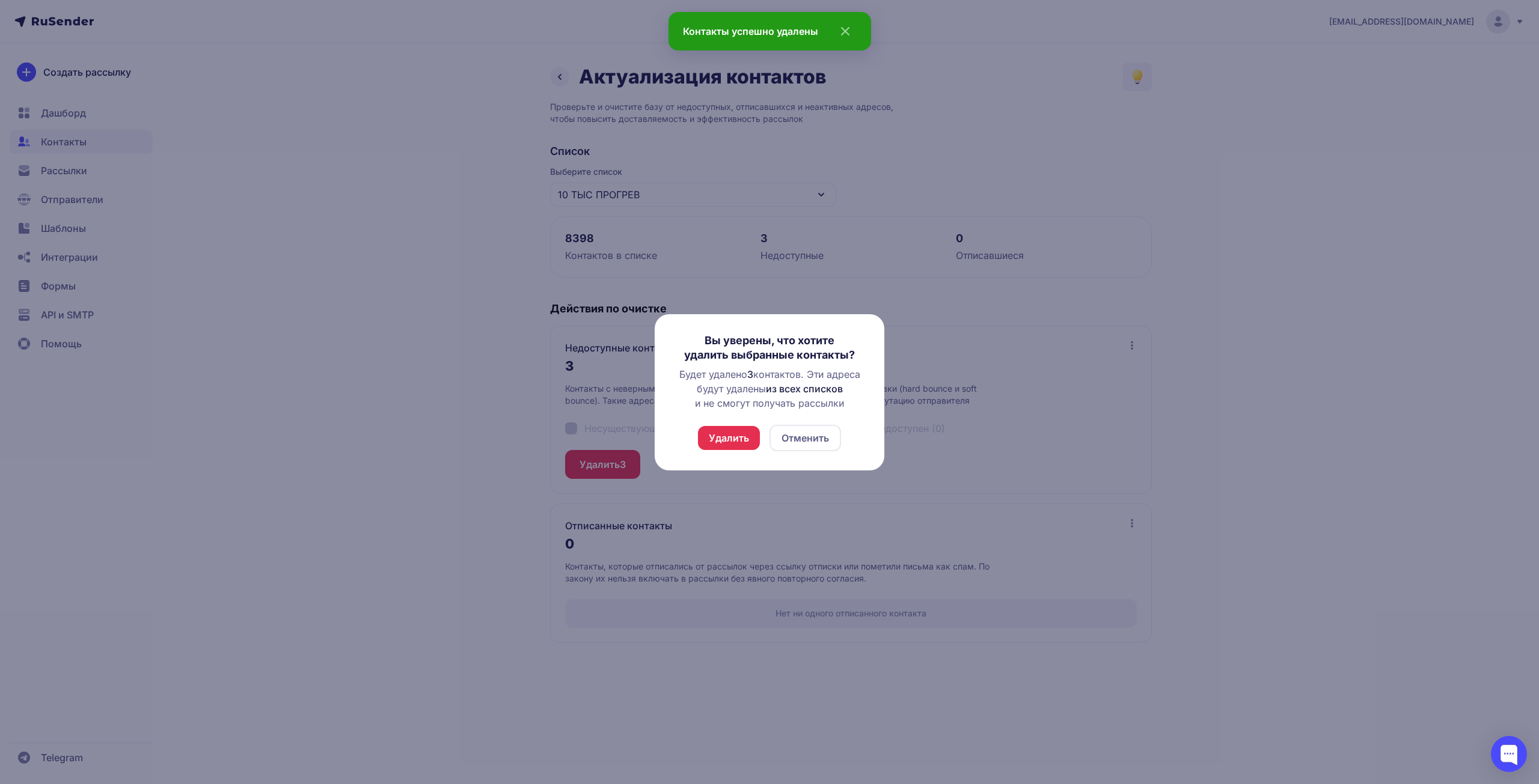
click at [728, 440] on button "Удалить" at bounding box center [729, 438] width 62 height 24
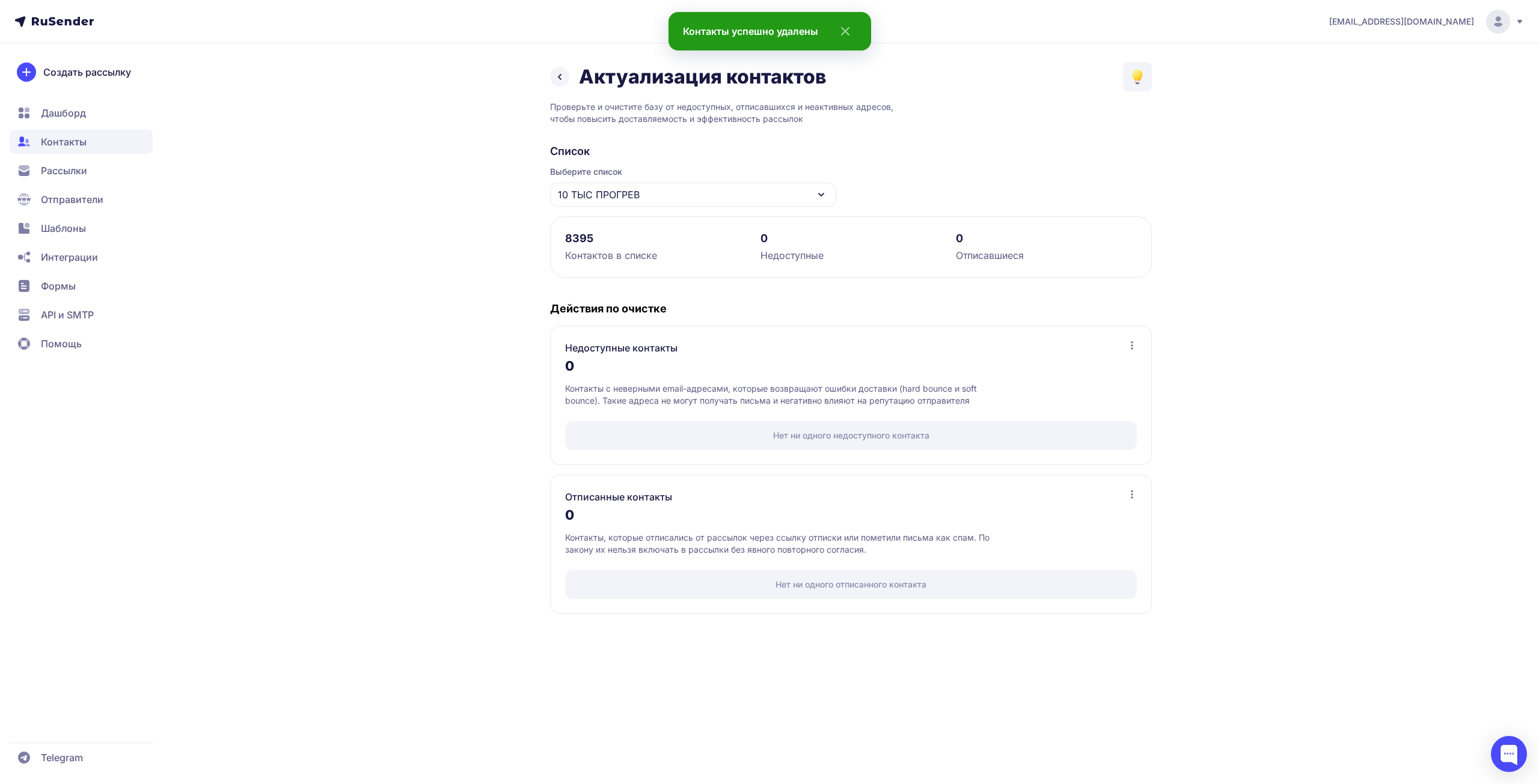
click at [77, 168] on span "Рассылки" at bounding box center [63, 170] width 47 height 15
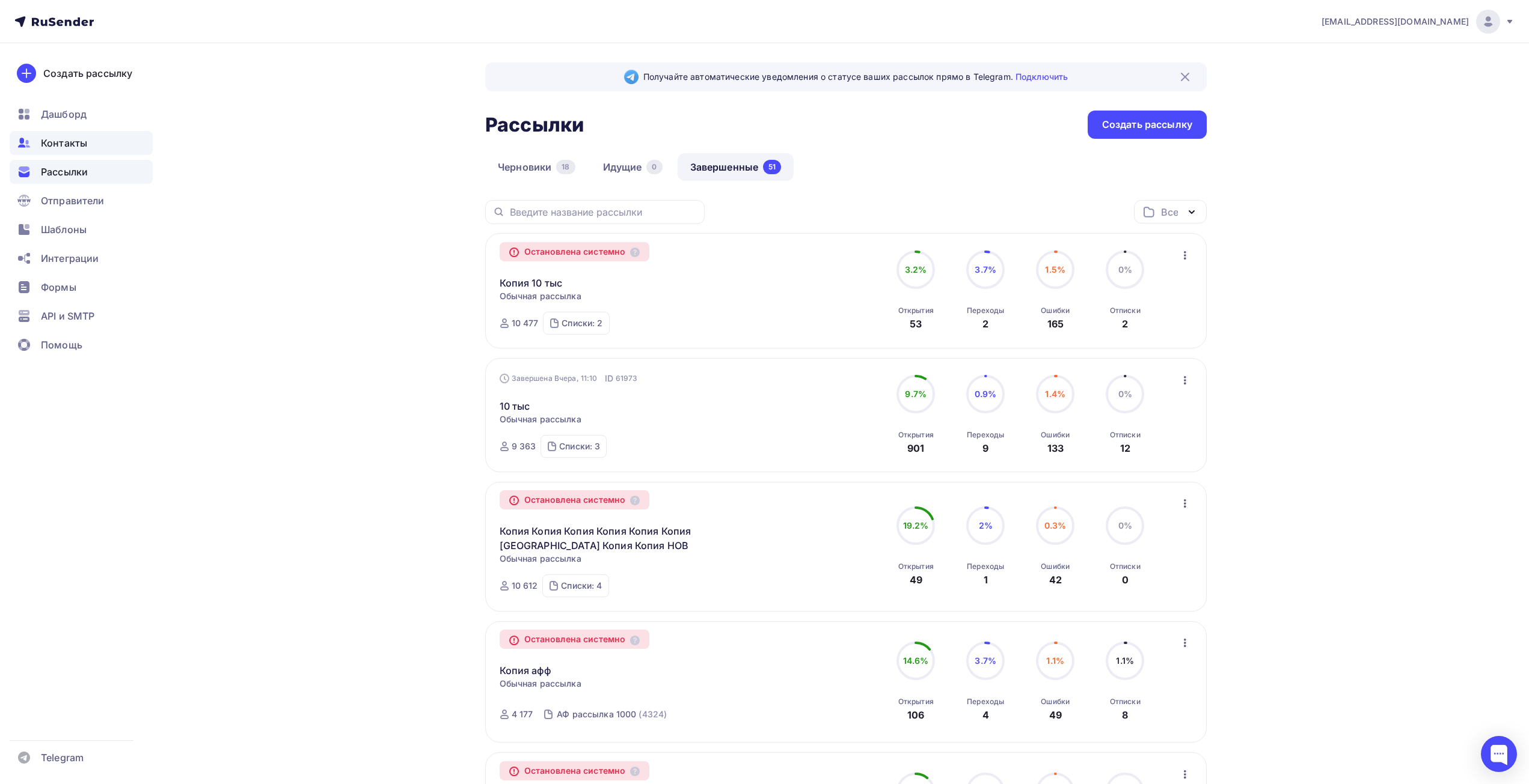
click at [63, 147] on span "Контакты" at bounding box center [63, 143] width 47 height 15
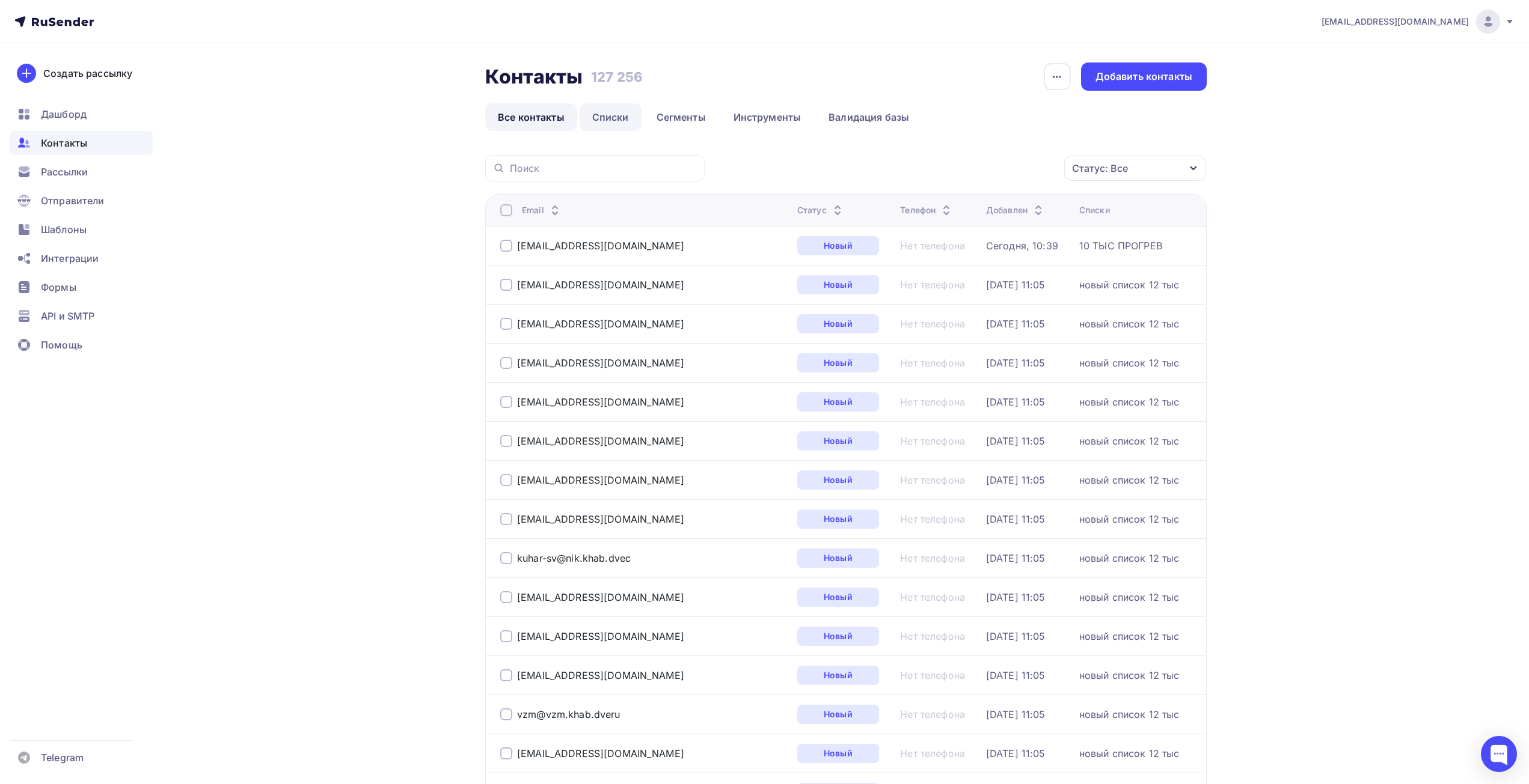
click at [625, 116] on link "Списки" at bounding box center [610, 117] width 62 height 28
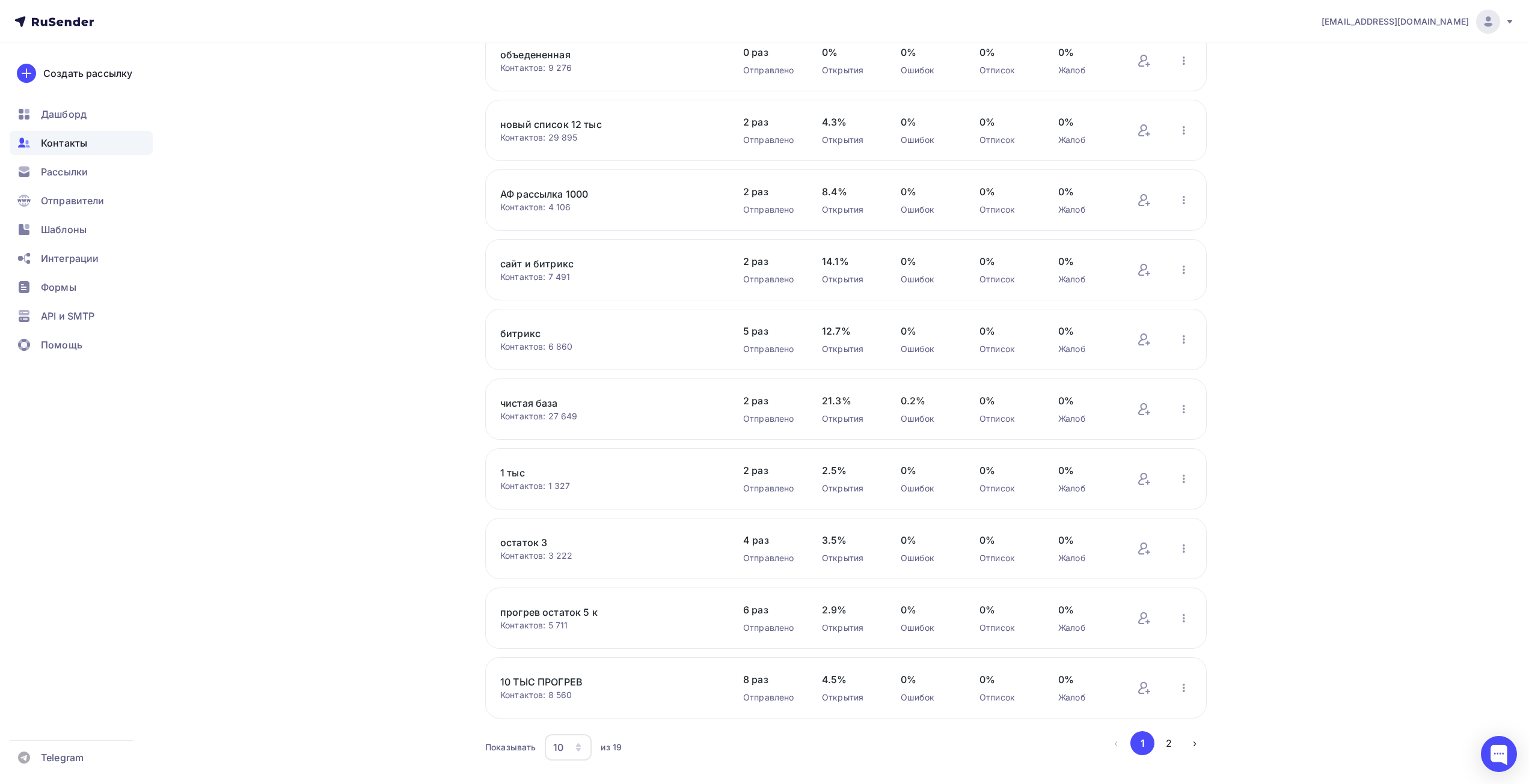
scroll to position [147, 0]
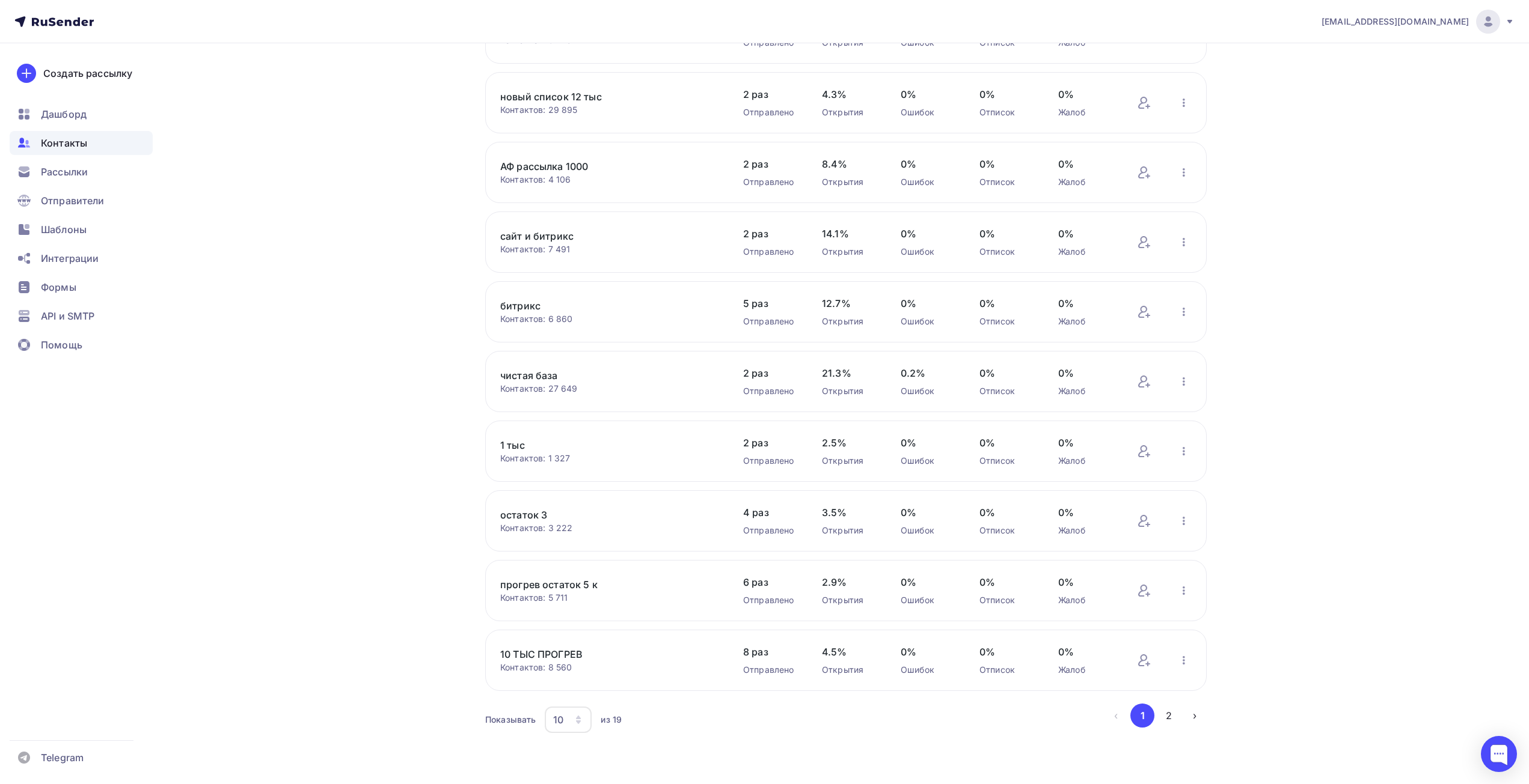
click at [562, 718] on div "10" at bounding box center [559, 720] width 10 height 15
click at [569, 651] on div "50" at bounding box center [616, 658] width 116 height 15
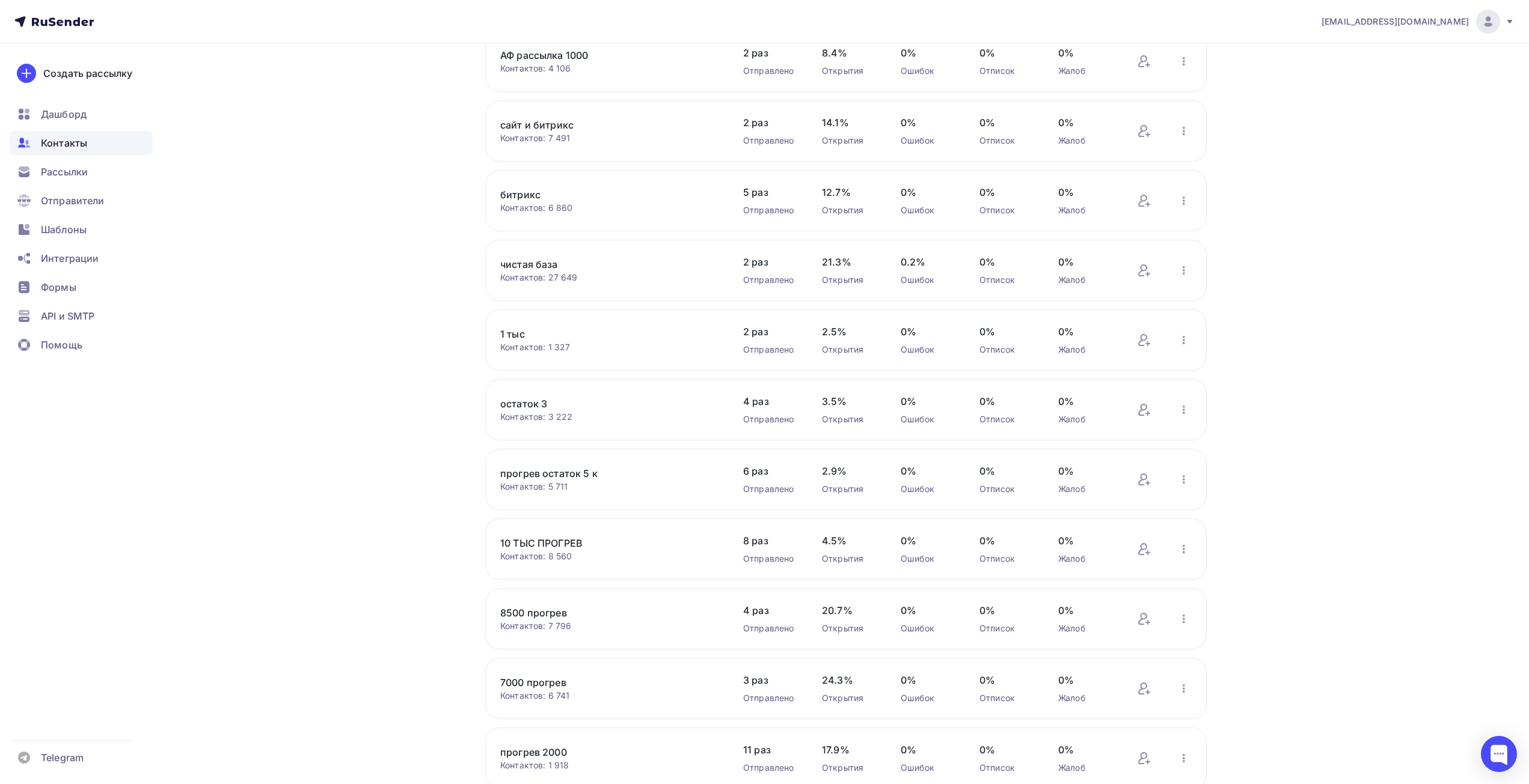
scroll to position [268, 0]
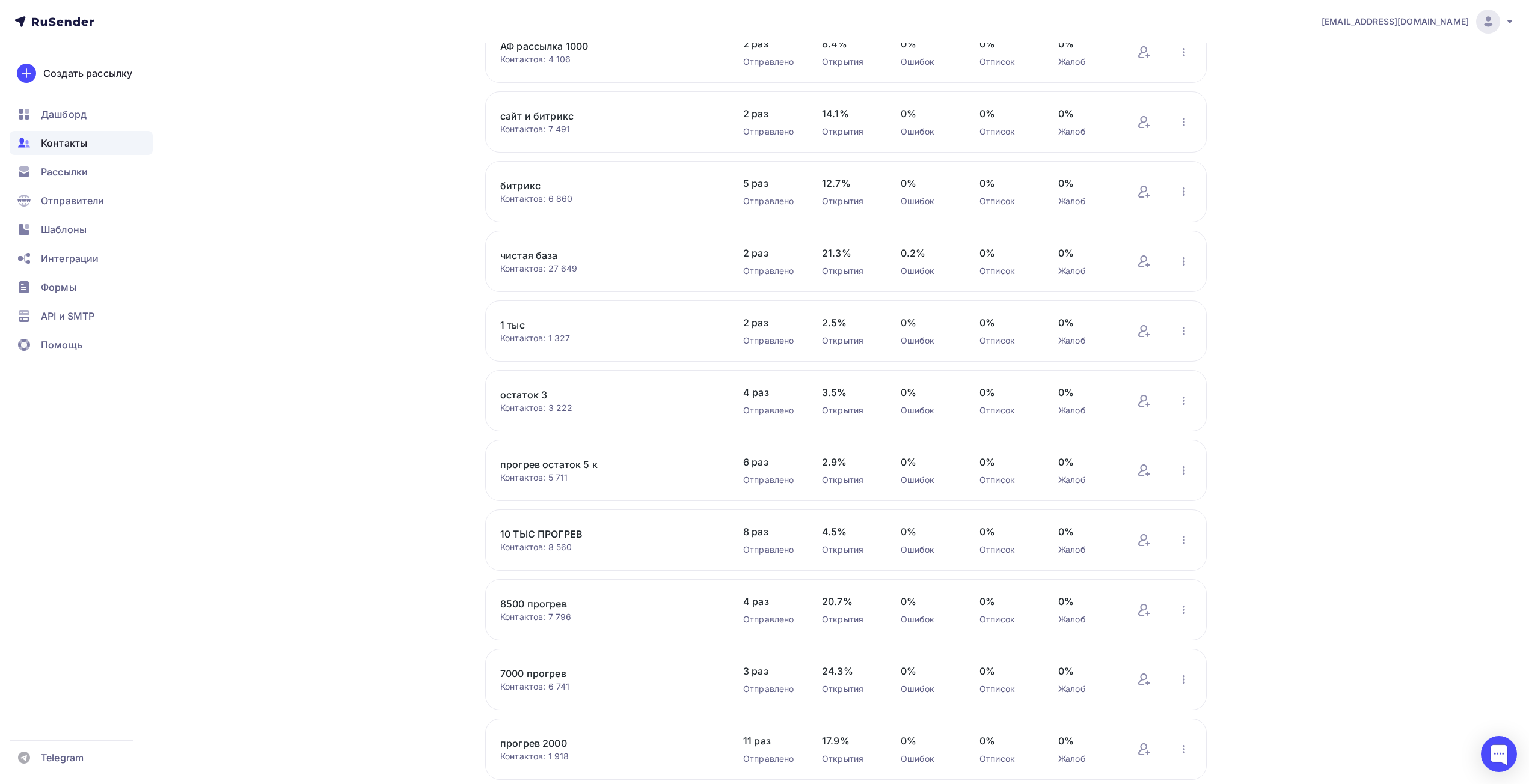
click at [541, 608] on link "8500 прогрев" at bounding box center [602, 604] width 204 height 15
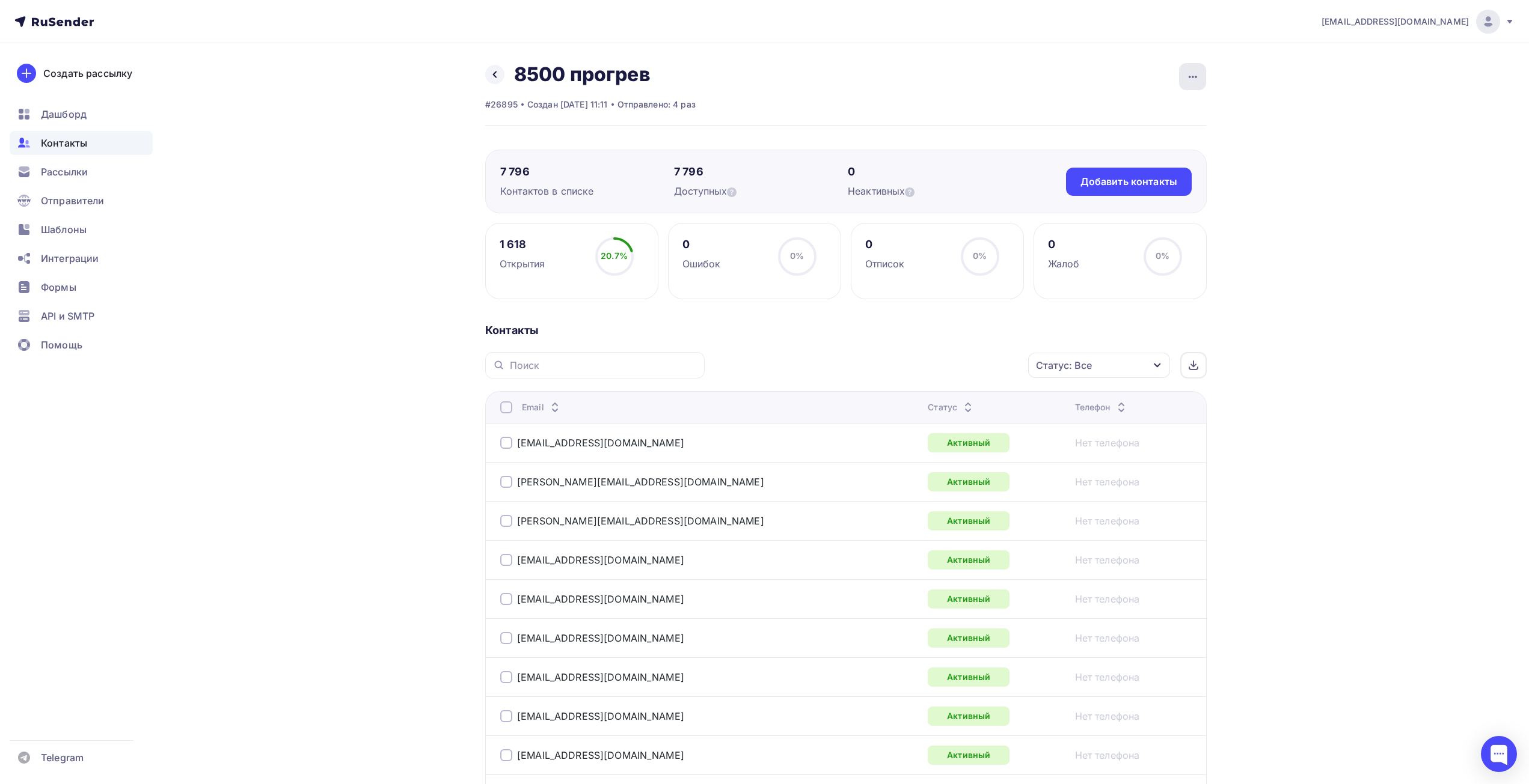
click at [1195, 71] on icon "button" at bounding box center [1192, 76] width 15 height 15
click at [1130, 228] on div "Актуализация контактов" at bounding box center [1118, 232] width 173 height 19
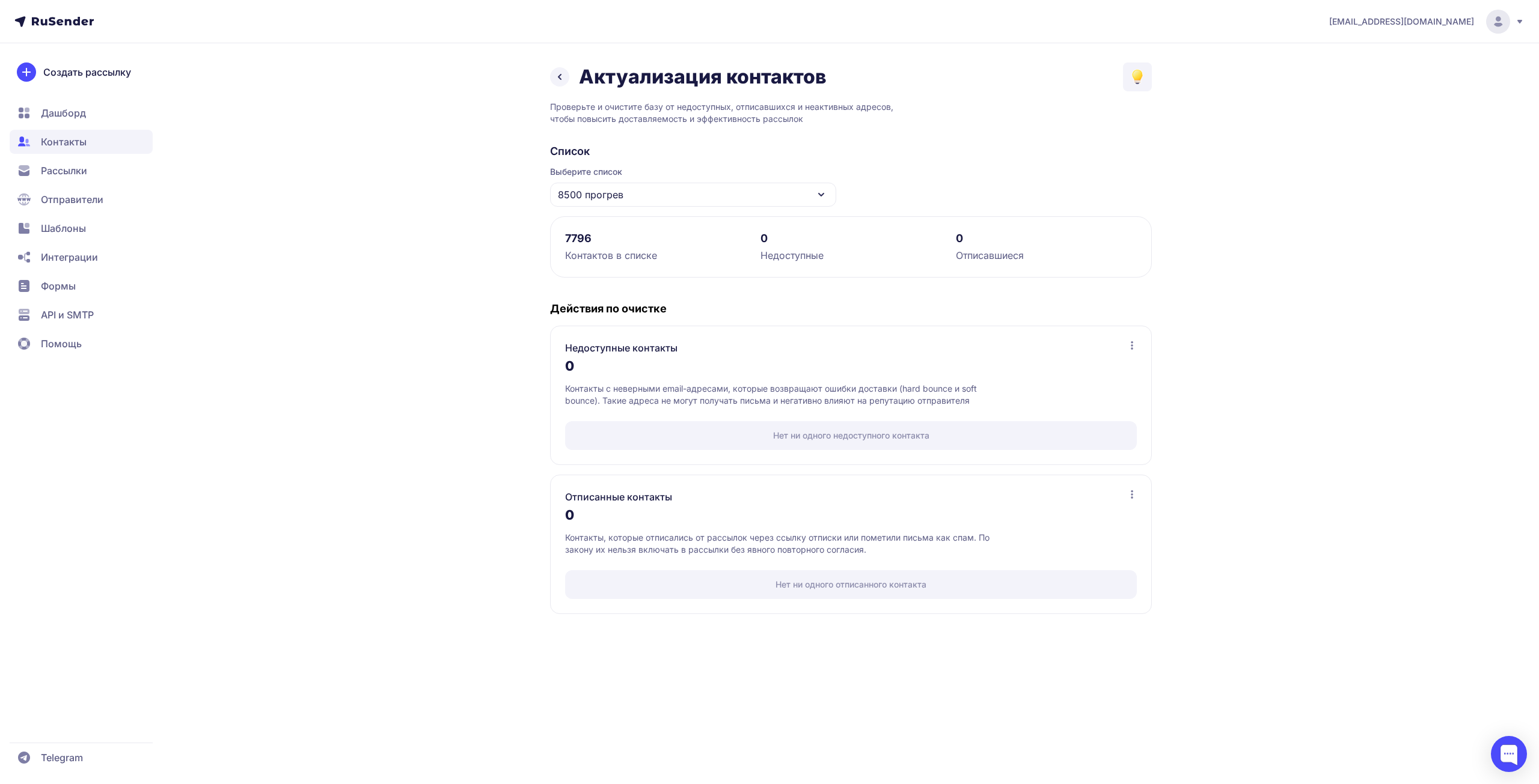
click at [561, 79] on icon at bounding box center [560, 76] width 2 height 5
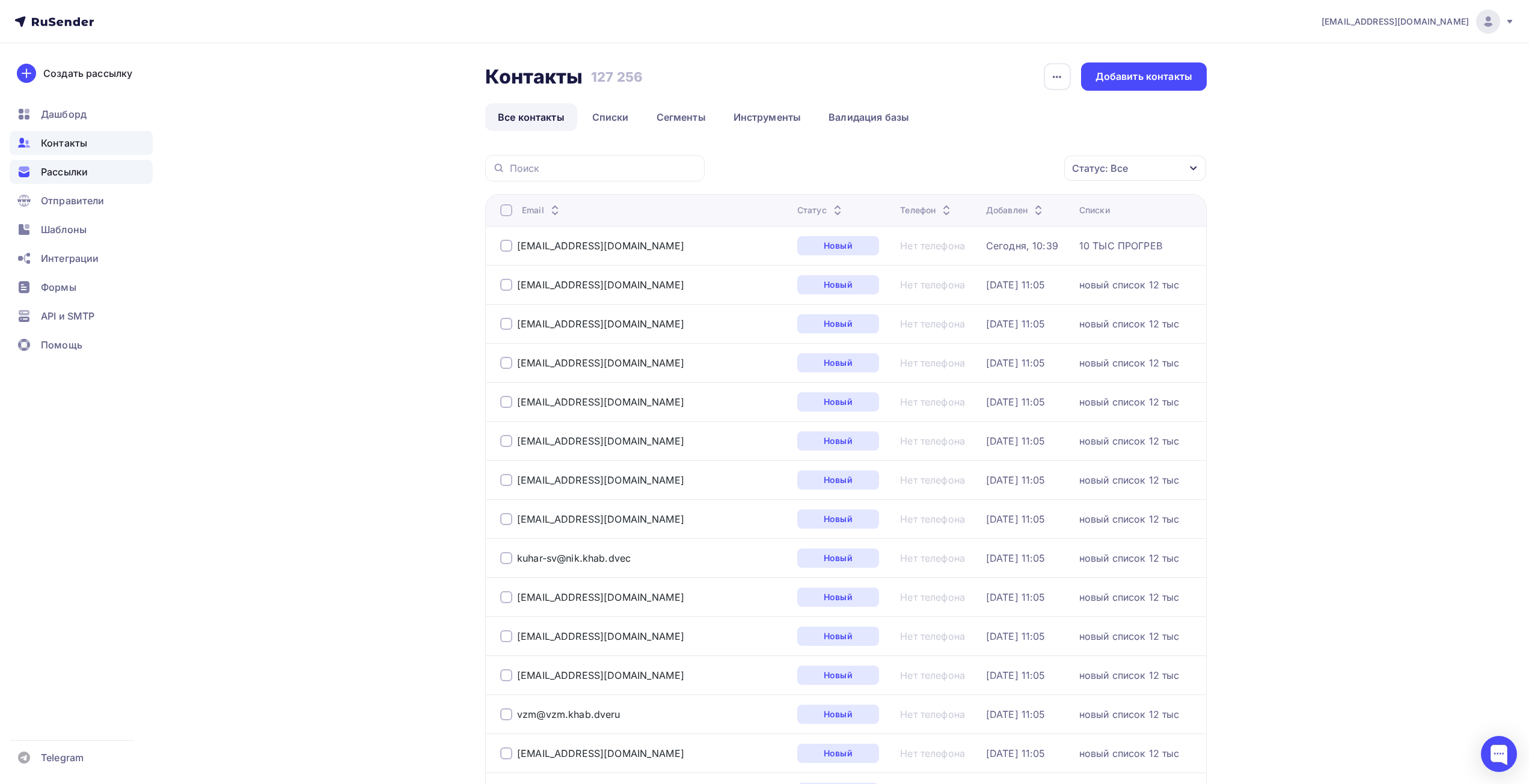
click at [54, 164] on span "Рассылки" at bounding box center [63, 171] width 47 height 15
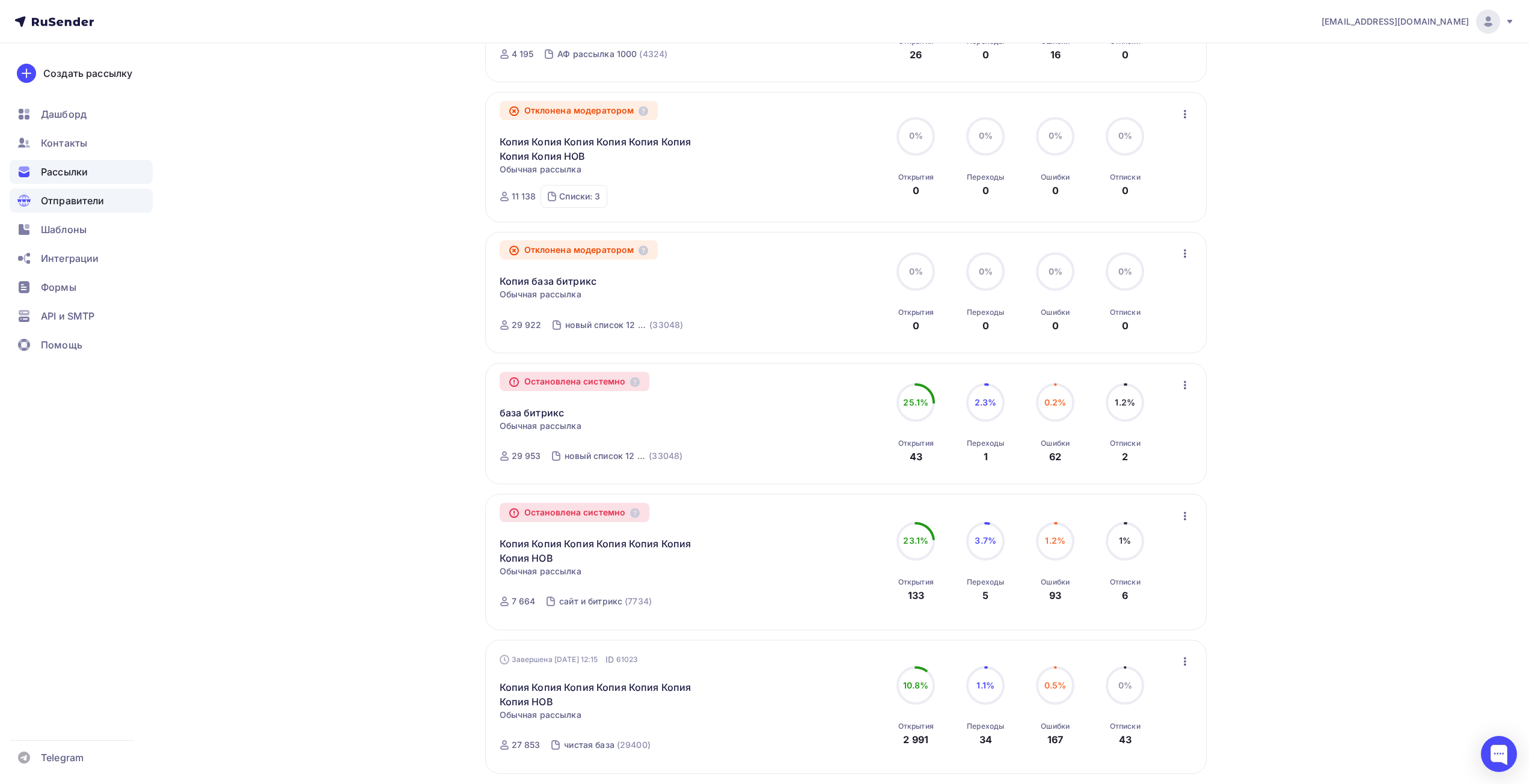
scroll to position [540, 0]
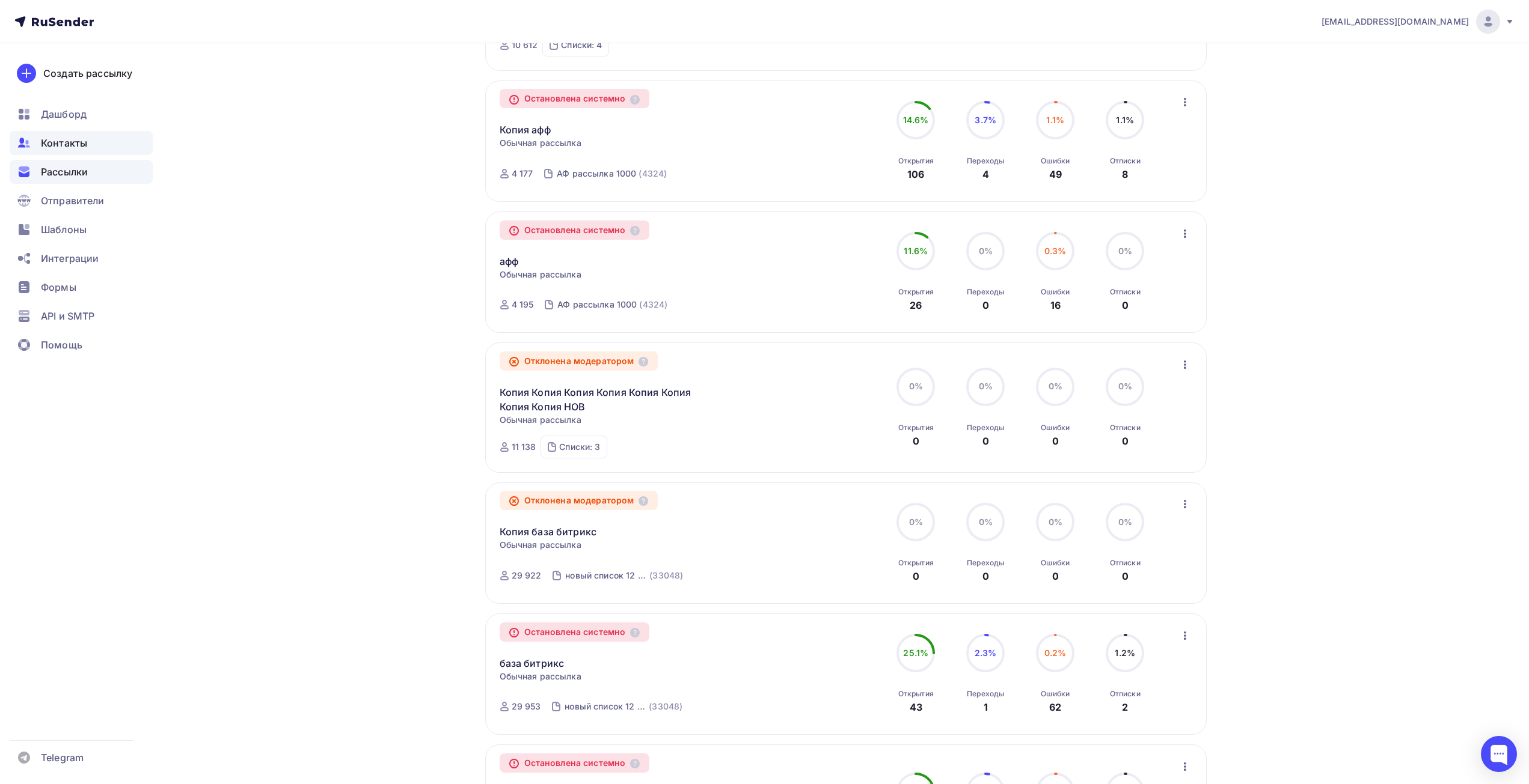
click at [51, 143] on span "Контакты" at bounding box center [63, 143] width 47 height 15
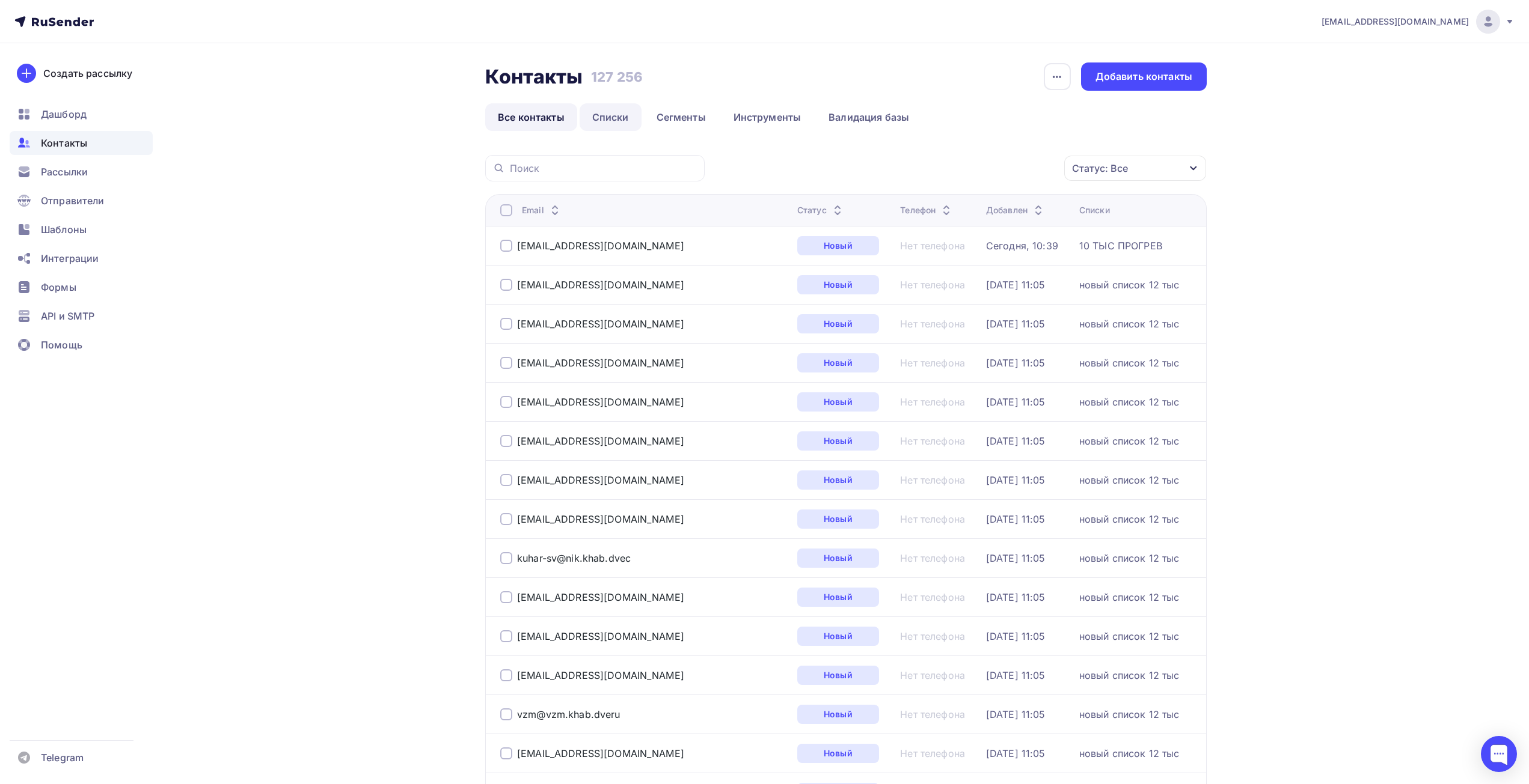
click at [619, 123] on link "Списки" at bounding box center [610, 117] width 62 height 28
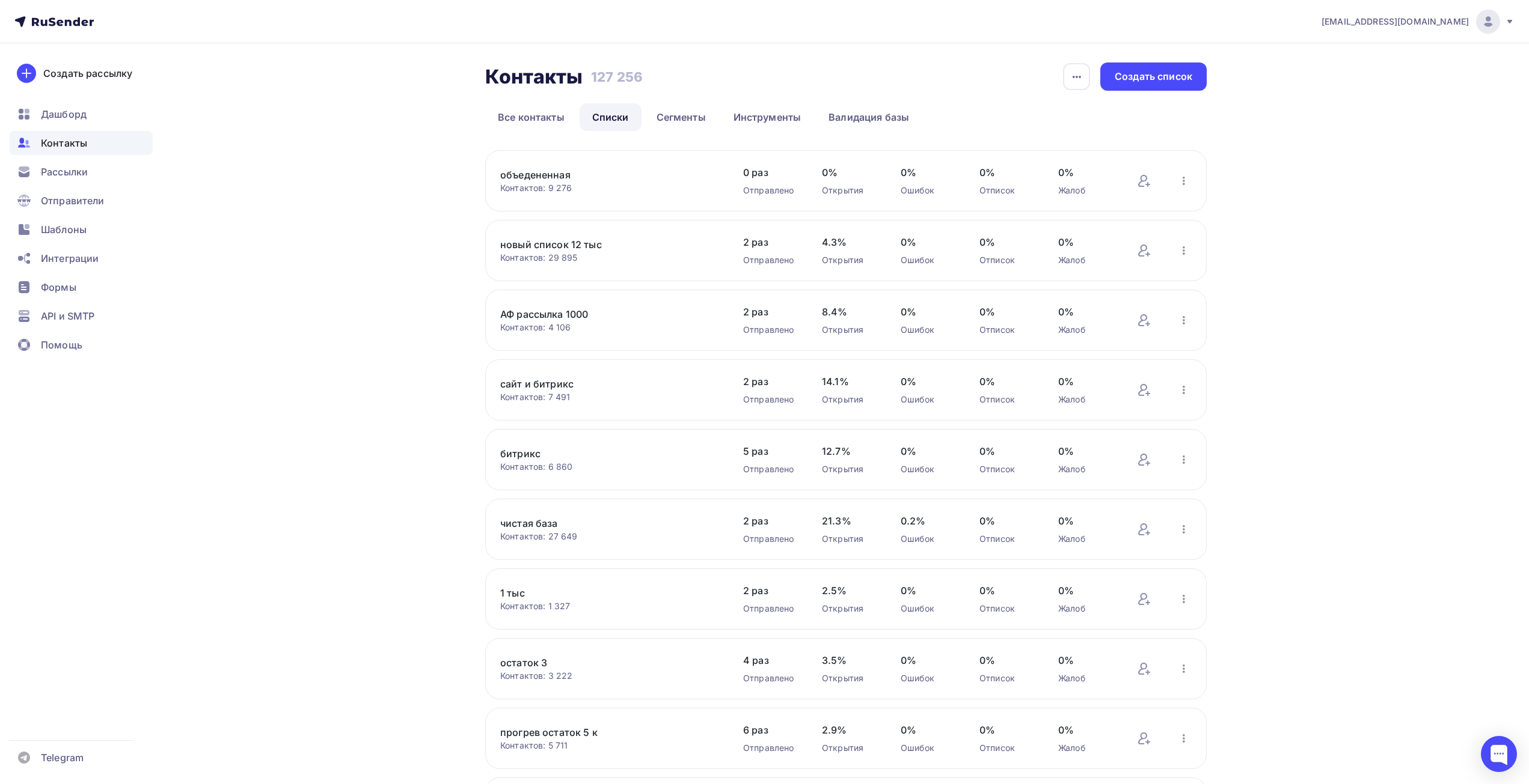
click at [1174, 456] on div "Добавить контакты Переименовать список Скачать список Отписать адреса Актуализа…" at bounding box center [1164, 460] width 54 height 16
click at [1181, 458] on icon "button" at bounding box center [1183, 459] width 15 height 15
click at [523, 449] on link "битрикс" at bounding box center [602, 453] width 204 height 15
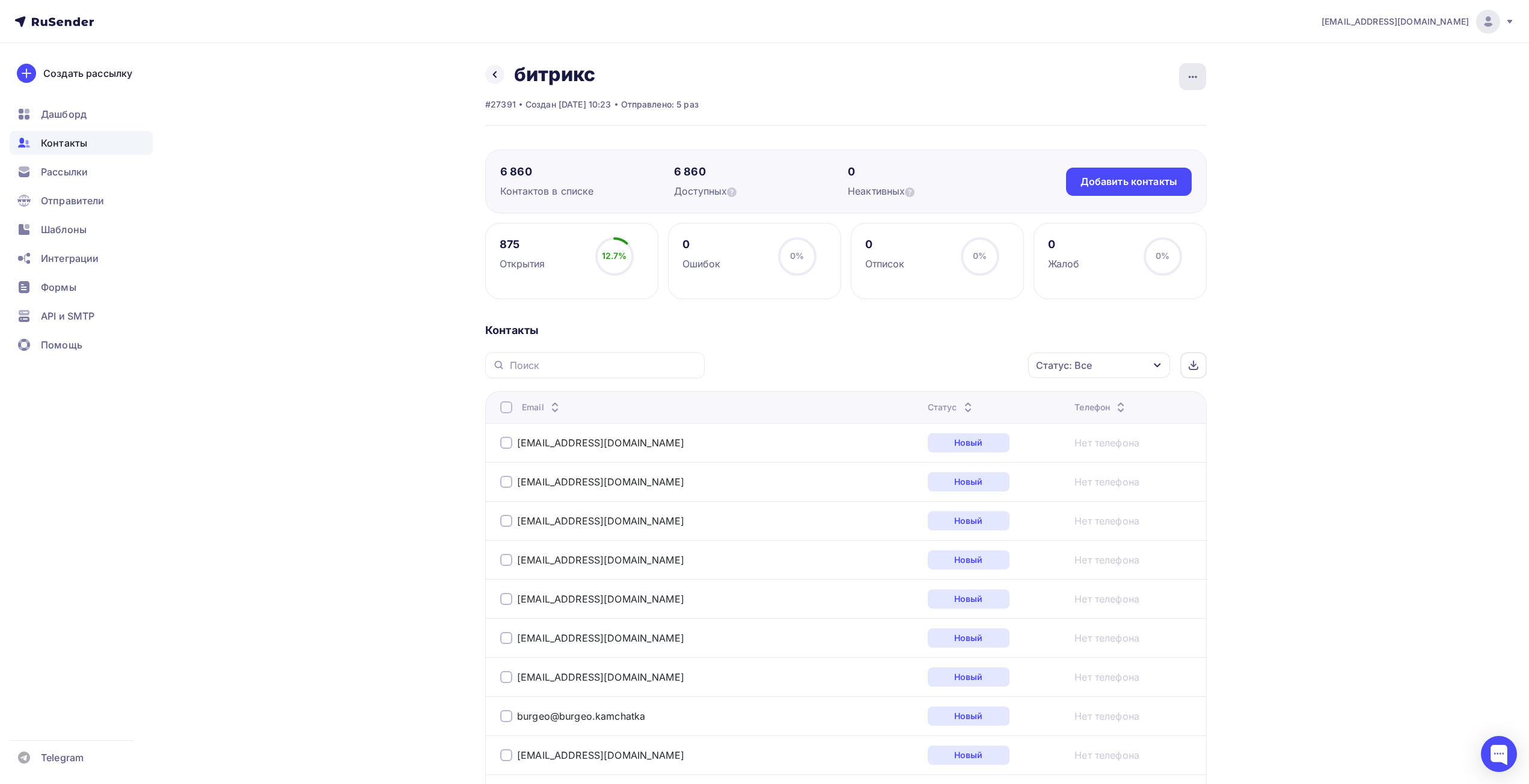
click at [1183, 84] on div "button" at bounding box center [1191, 76] width 27 height 27
click at [1191, 72] on icon "button" at bounding box center [1192, 76] width 15 height 15
click at [1120, 224] on div "Актуализация контактов" at bounding box center [1118, 232] width 173 height 19
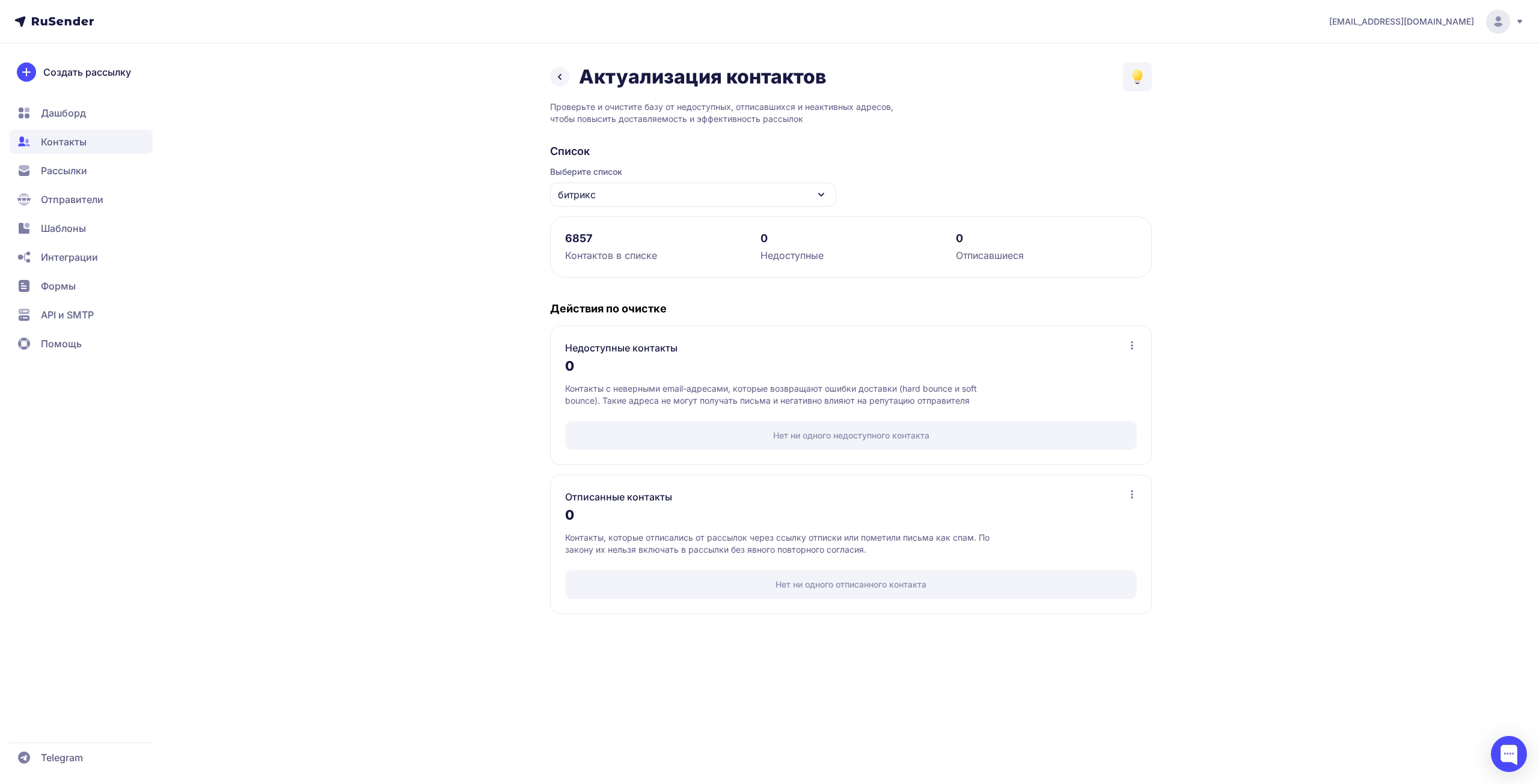
click at [565, 71] on icon at bounding box center [560, 76] width 15 height 15
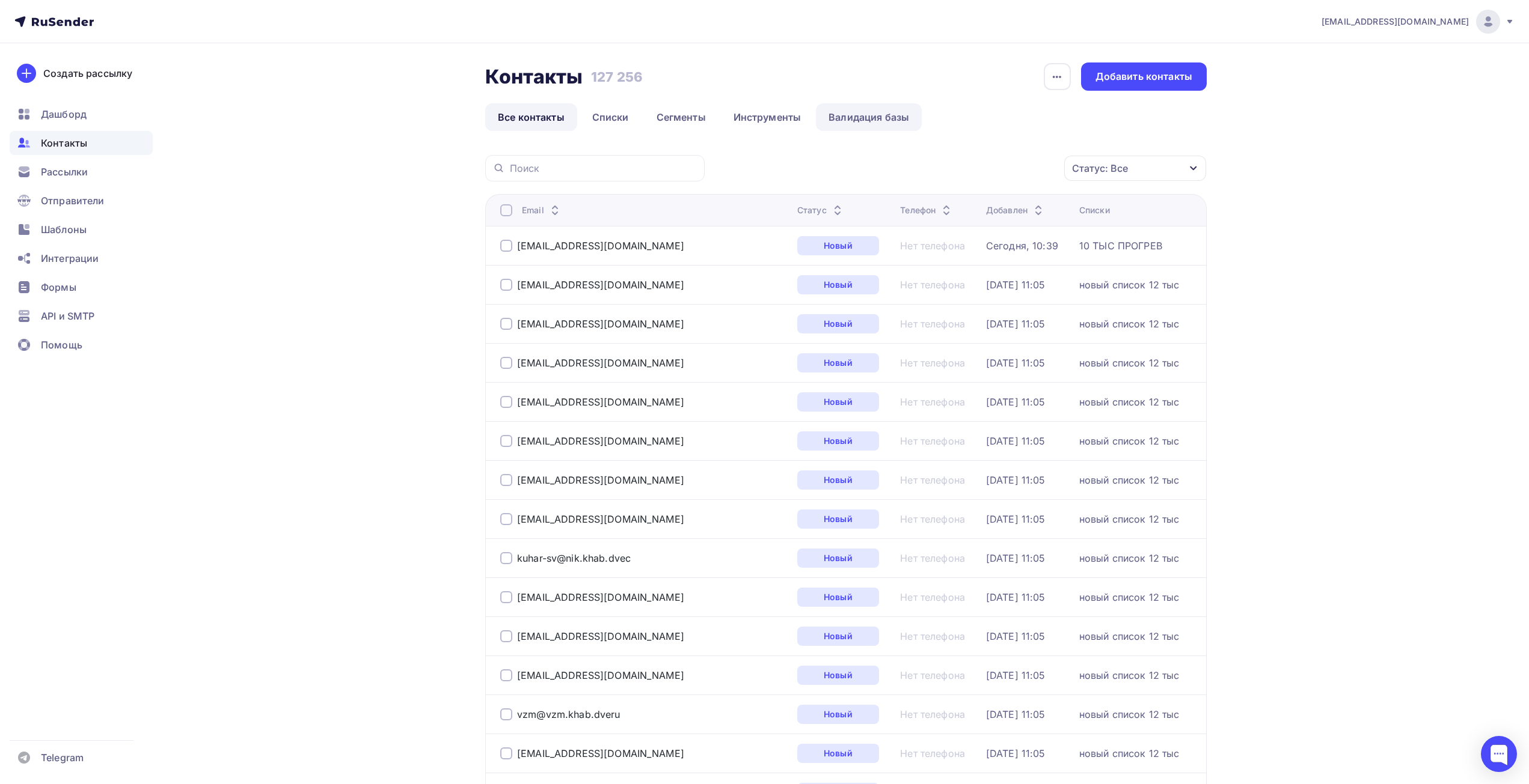
click at [849, 111] on link "Валидация базы" at bounding box center [868, 117] width 106 height 28
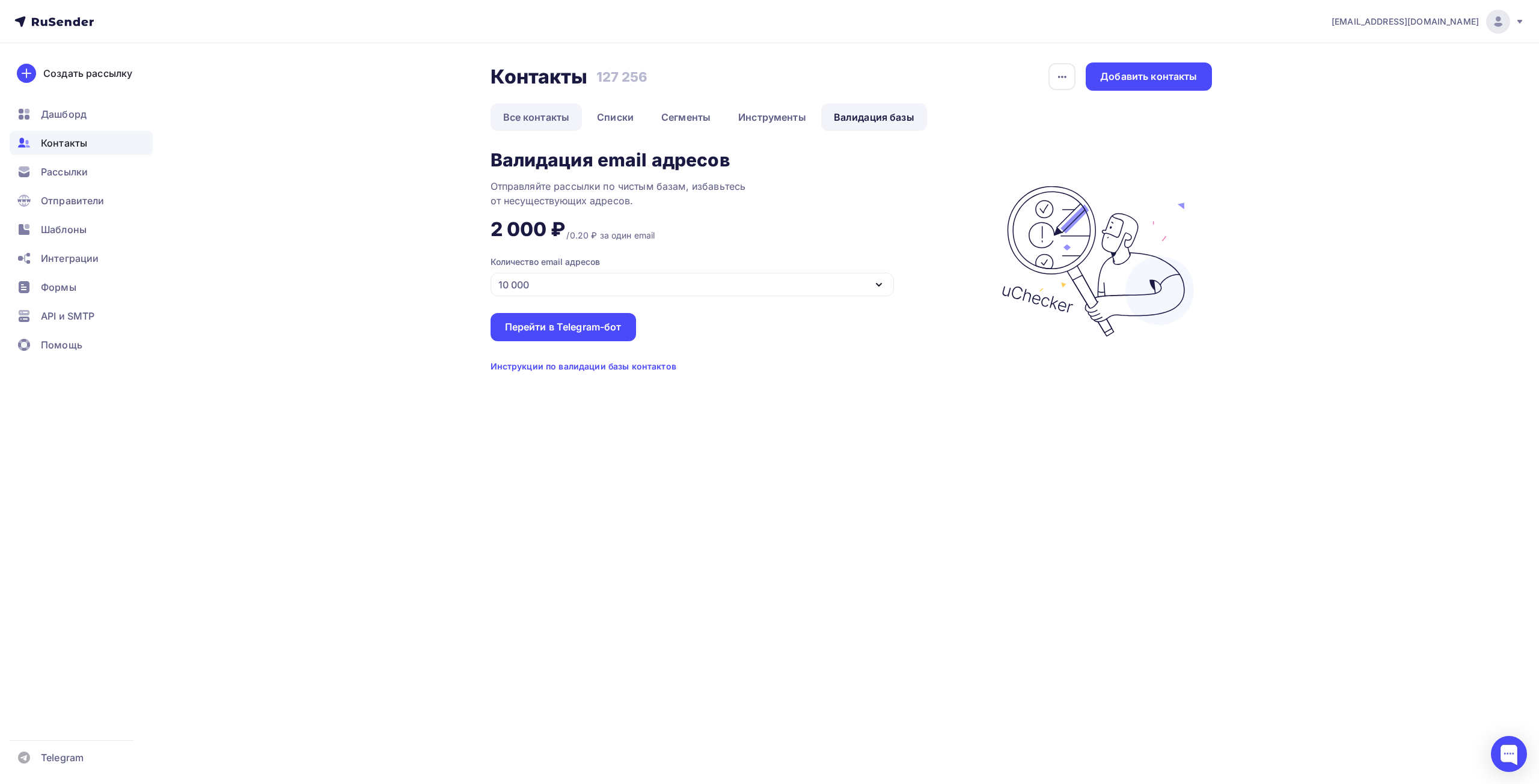
click at [522, 116] on link "Все контакты" at bounding box center [536, 117] width 92 height 28
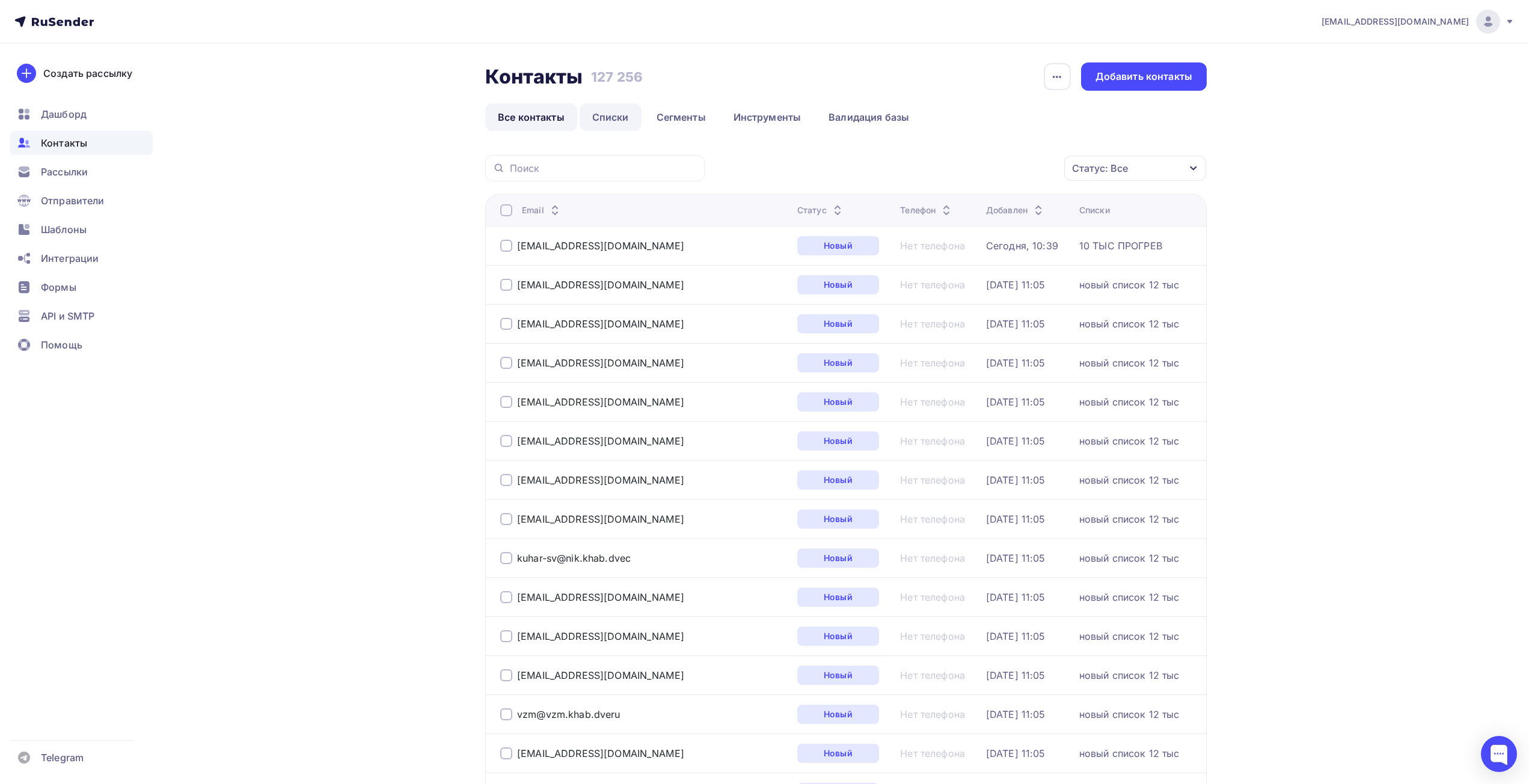
click at [634, 117] on link "Списки" at bounding box center [610, 117] width 62 height 28
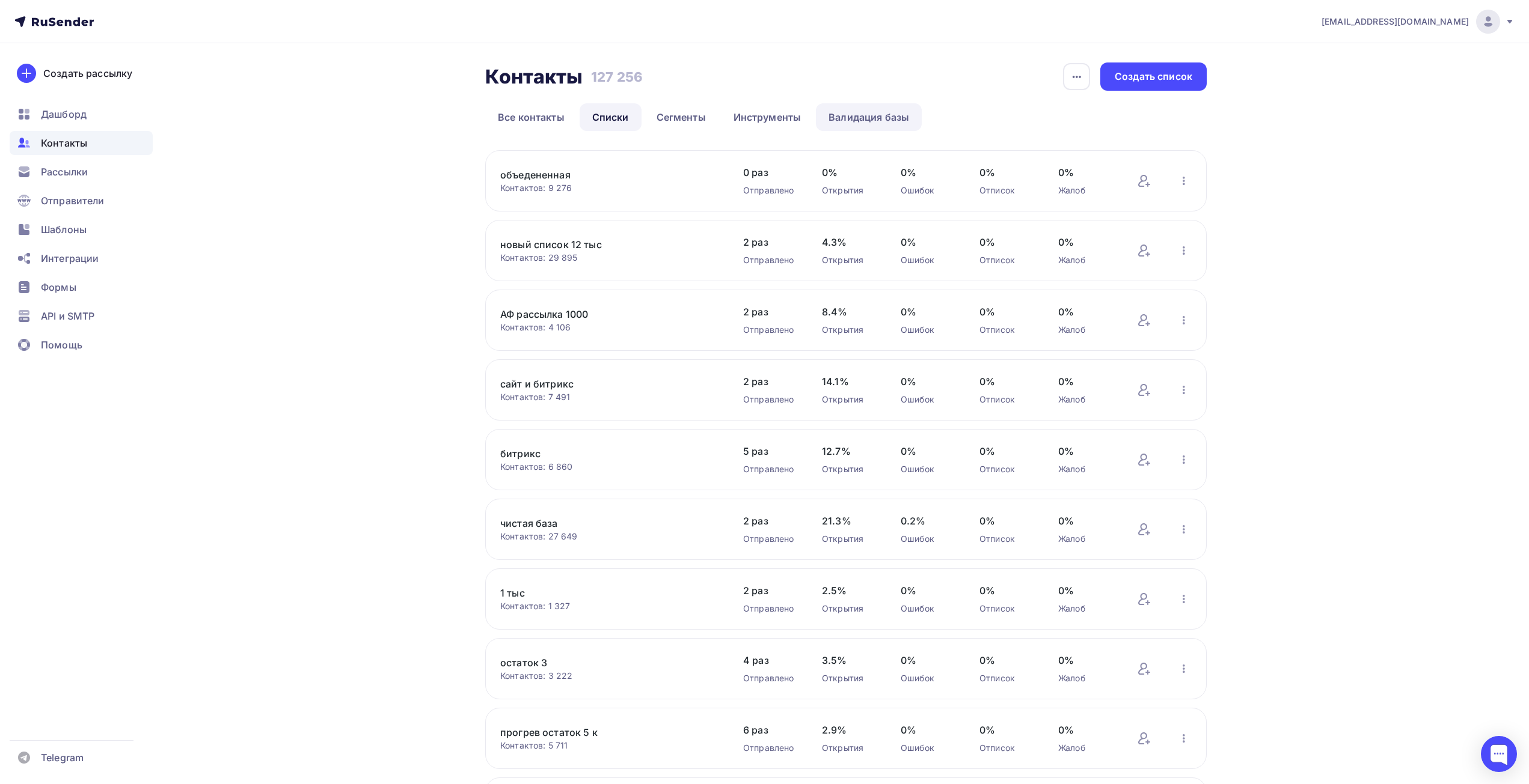
click at [856, 117] on link "Валидация базы" at bounding box center [868, 117] width 106 height 28
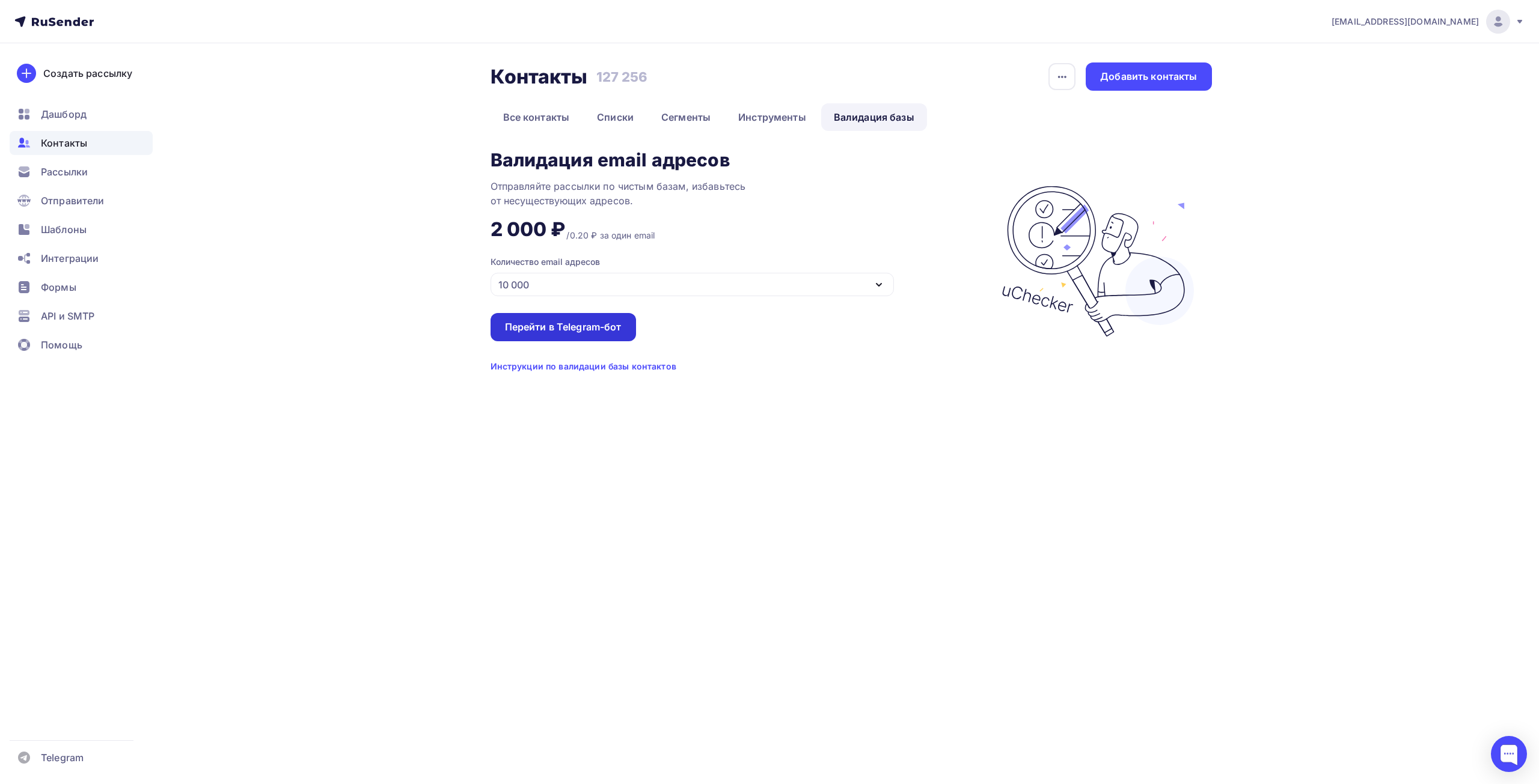
click at [594, 332] on div "Перейти в Telegram-бот" at bounding box center [564, 328] width 117 height 14
click at [614, 117] on link "Списки" at bounding box center [615, 117] width 62 height 28
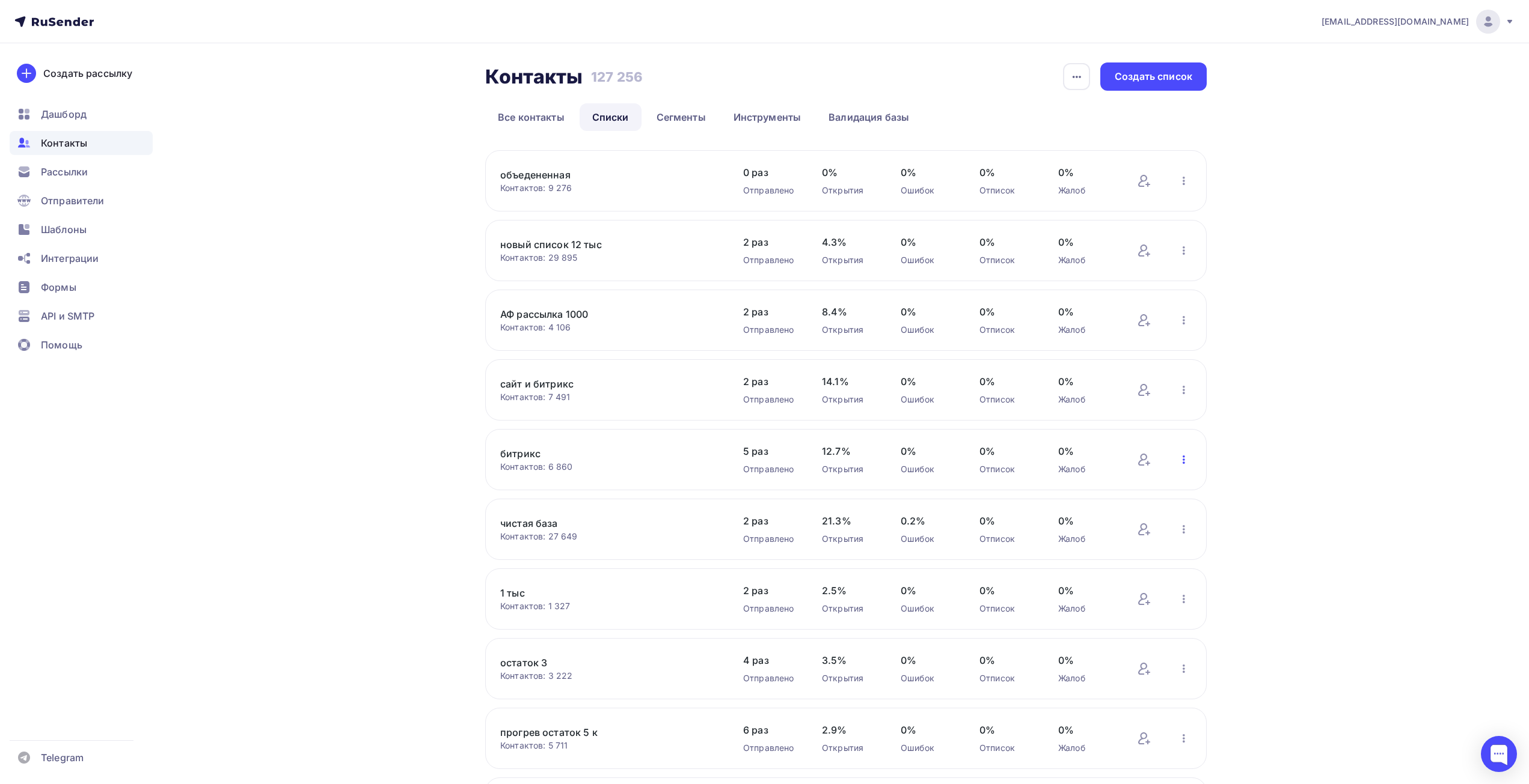
click at [1186, 458] on icon "button" at bounding box center [1183, 459] width 15 height 15
click at [525, 454] on link "битрикс" at bounding box center [602, 453] width 204 height 15
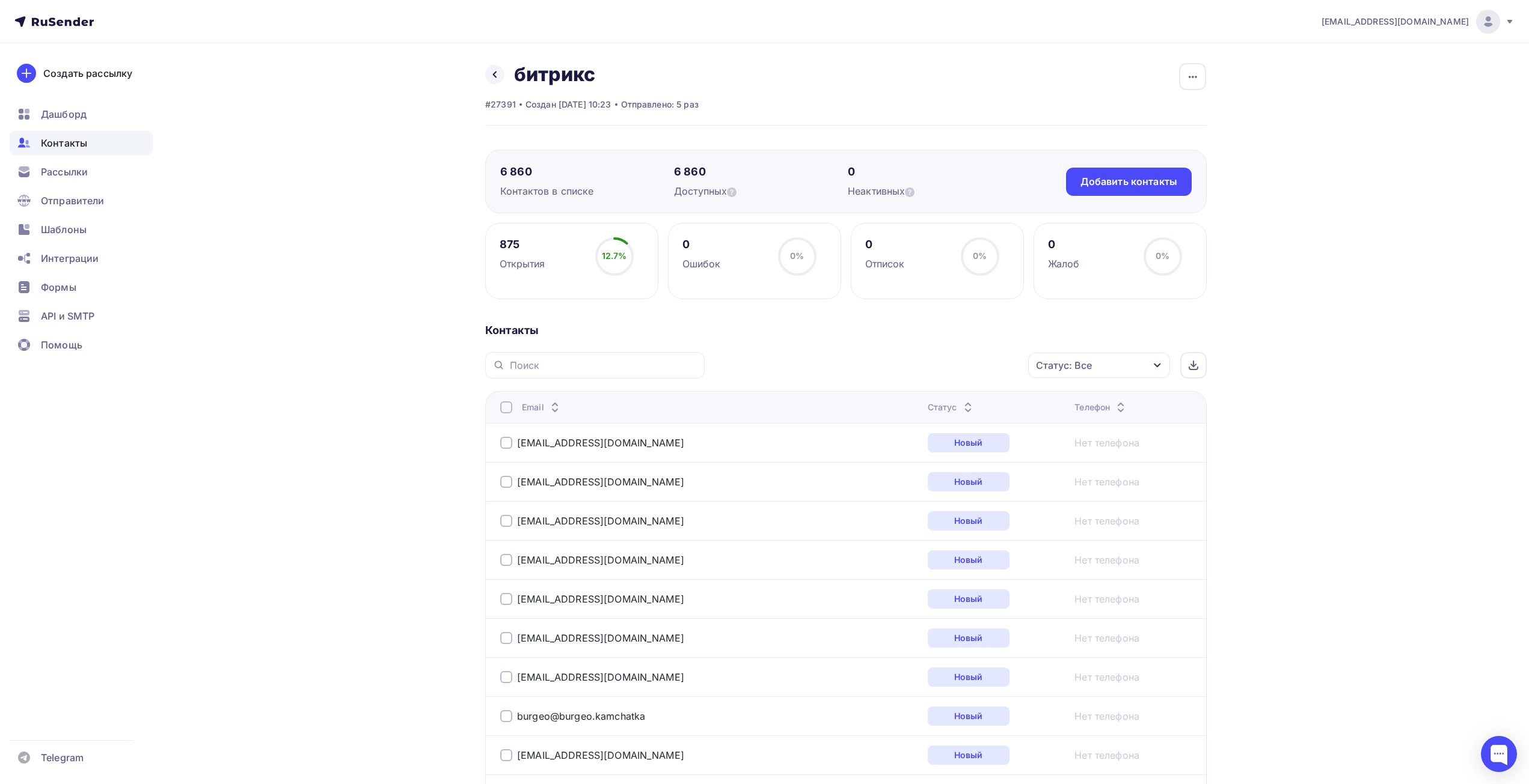
click at [1096, 369] on div "Статус: Все" at bounding box center [1098, 364] width 142 height 25
click at [1006, 434] on div "Новый" at bounding box center [1001, 434] width 33 height 15
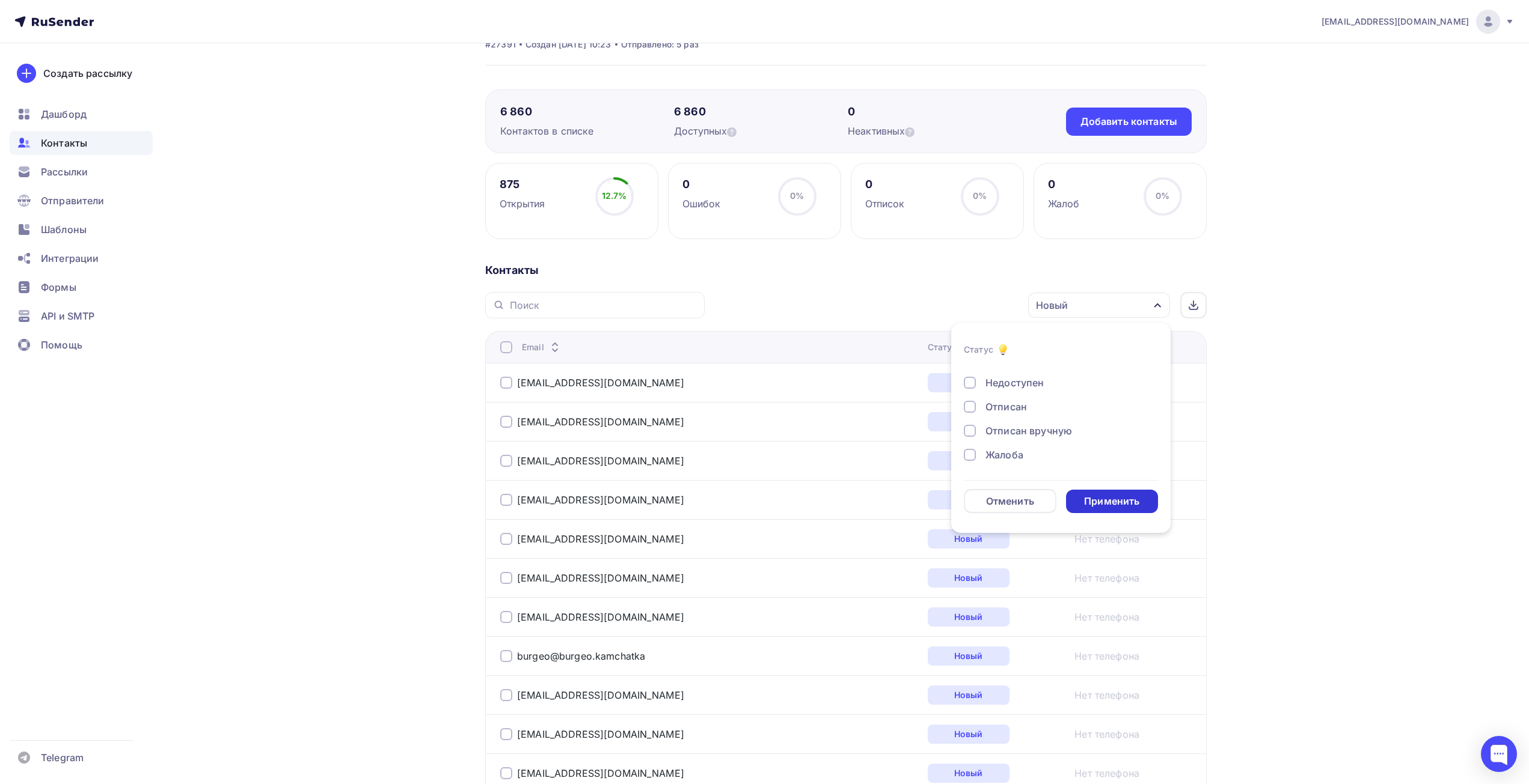
click at [1109, 505] on div "Применить" at bounding box center [1112, 502] width 55 height 14
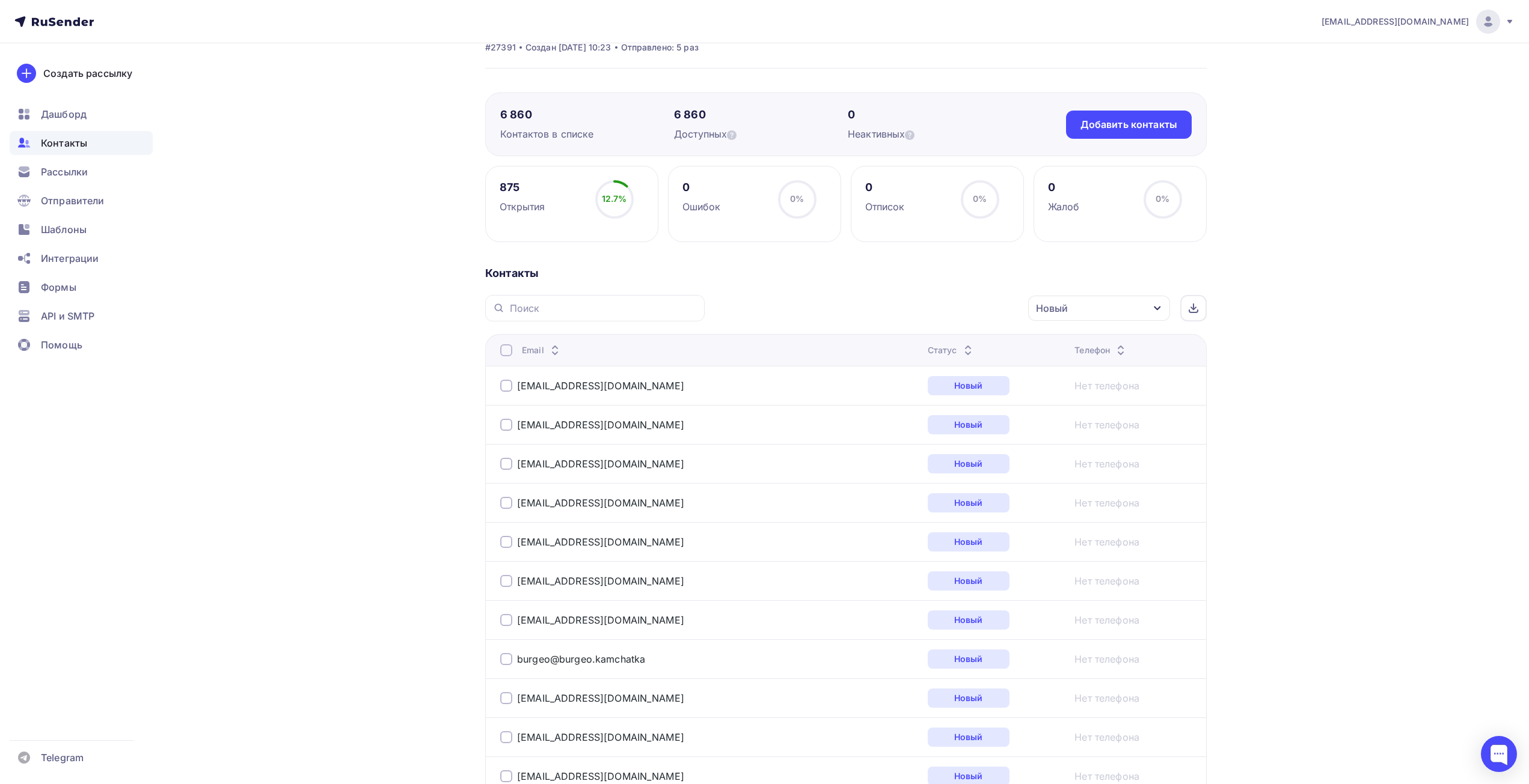
click at [504, 341] on th "Email" at bounding box center [704, 350] width 438 height 32
click at [504, 352] on div at bounding box center [506, 350] width 12 height 12
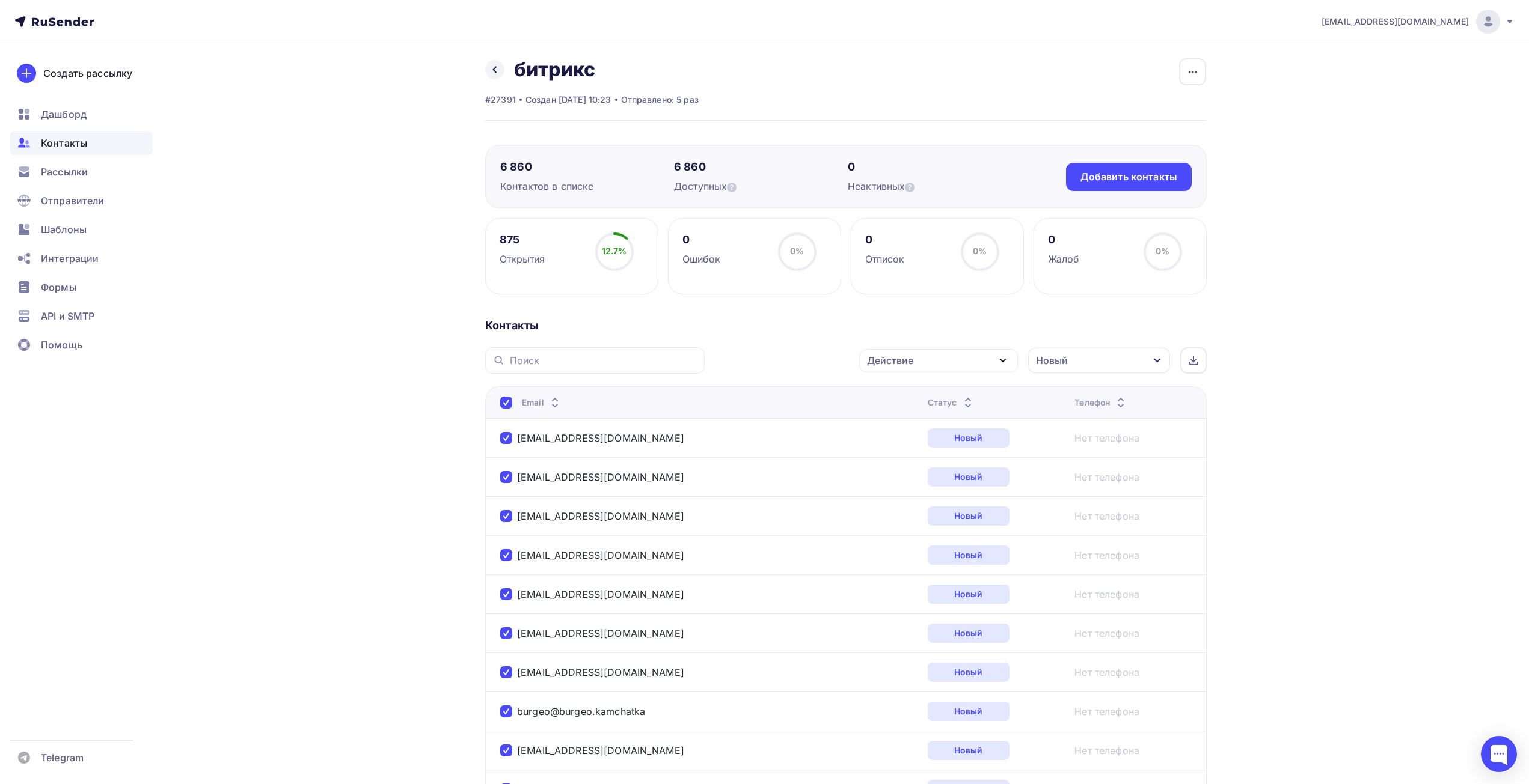
scroll to position [0, 0]
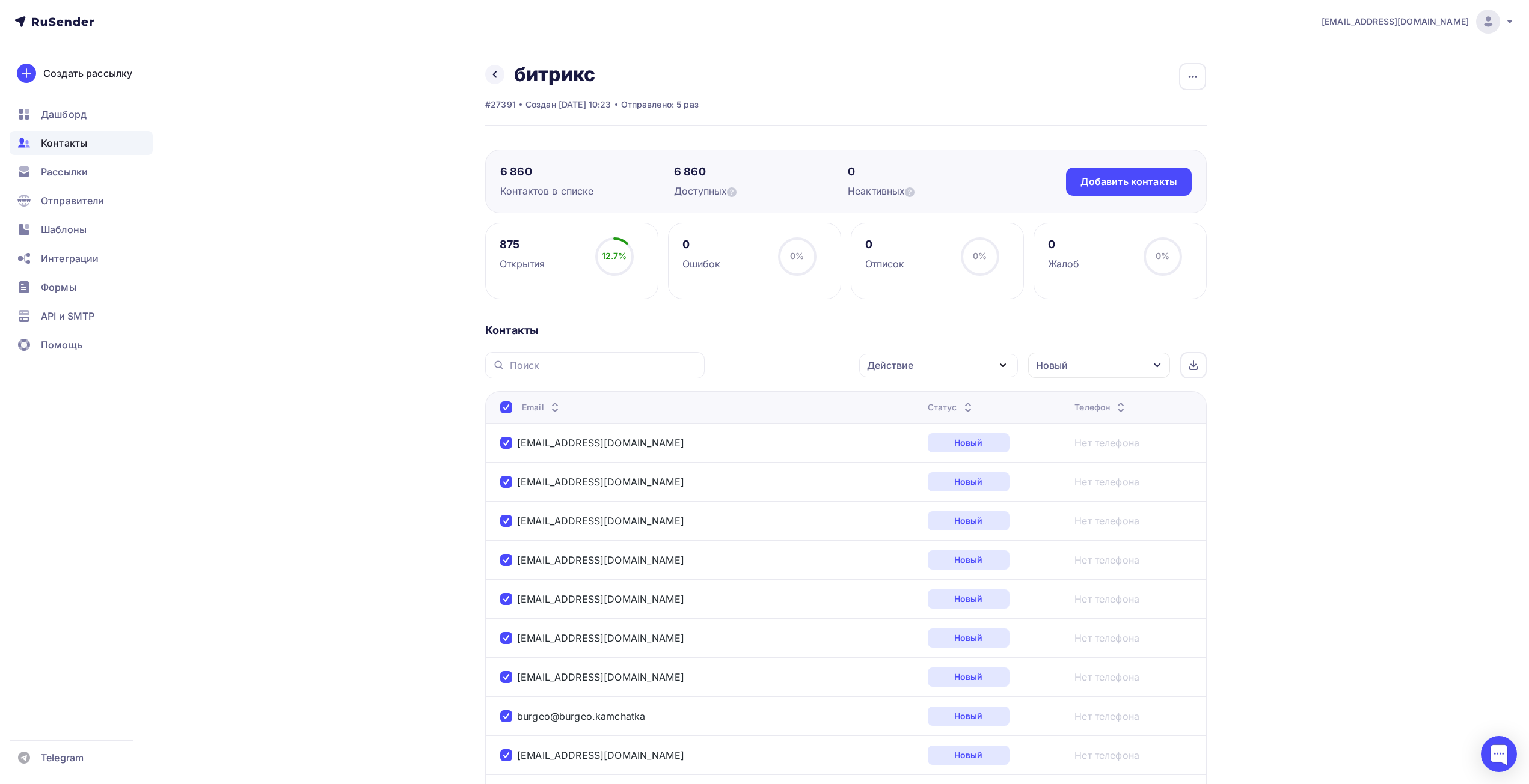
click at [1107, 366] on div "Новый" at bounding box center [1098, 364] width 142 height 25
click at [998, 433] on div "Новый" at bounding box center [1001, 434] width 33 height 15
click at [1003, 458] on div "Активный" at bounding box center [1009, 457] width 49 height 15
click at [1107, 560] on div "Применить" at bounding box center [1112, 561] width 55 height 14
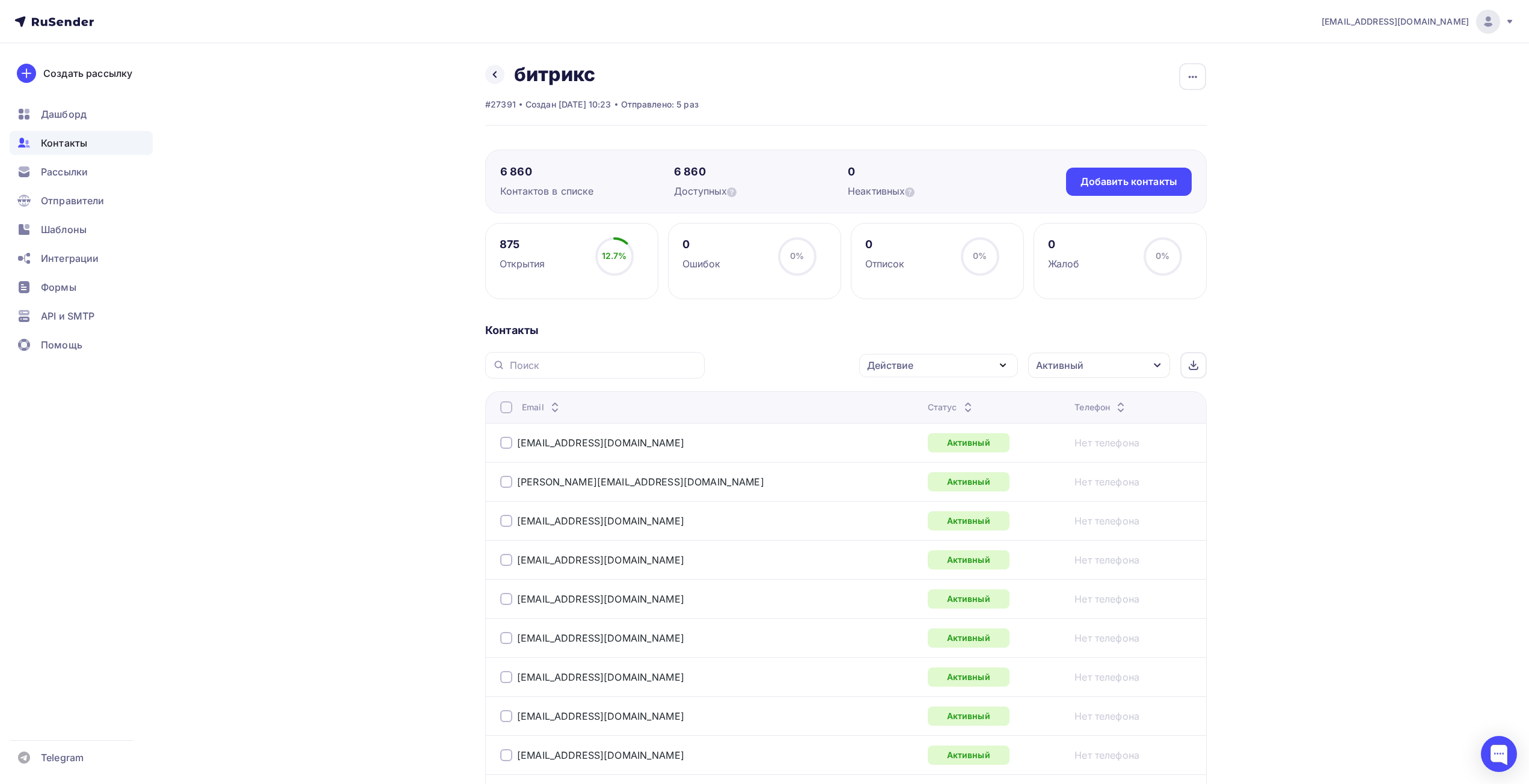
click at [1090, 364] on div "Активный" at bounding box center [1098, 364] width 142 height 25
click at [1002, 434] on div "Новый" at bounding box center [1001, 434] width 33 height 15
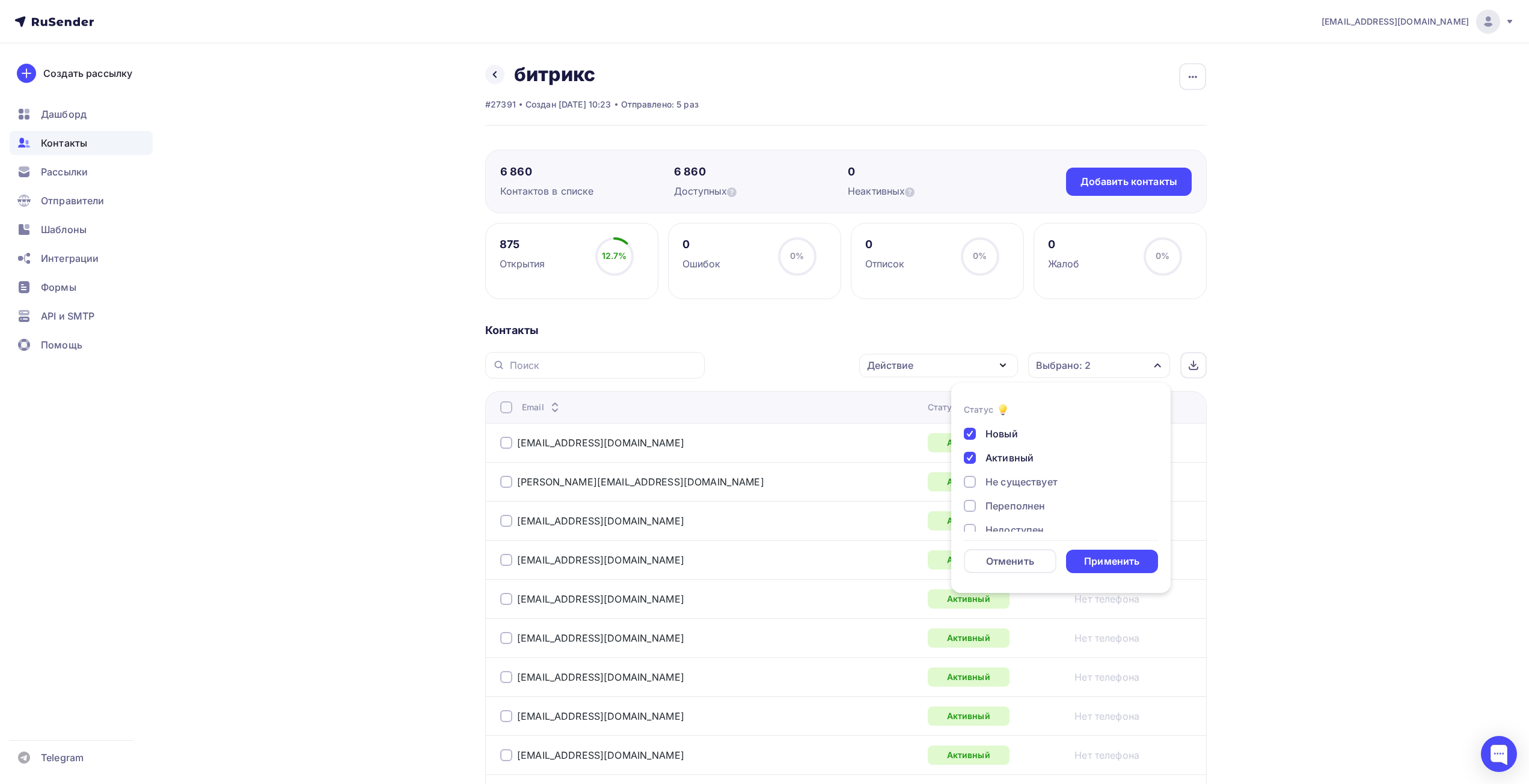
click at [1000, 448] on div "Новый Активный Не существует Переполнен Недоступен Отписан Отписан вручную Жало…" at bounding box center [1061, 518] width 194 height 183
click at [1012, 457] on div "Активный" at bounding box center [1009, 457] width 49 height 15
click at [1126, 559] on div "Применить" at bounding box center [1112, 561] width 55 height 14
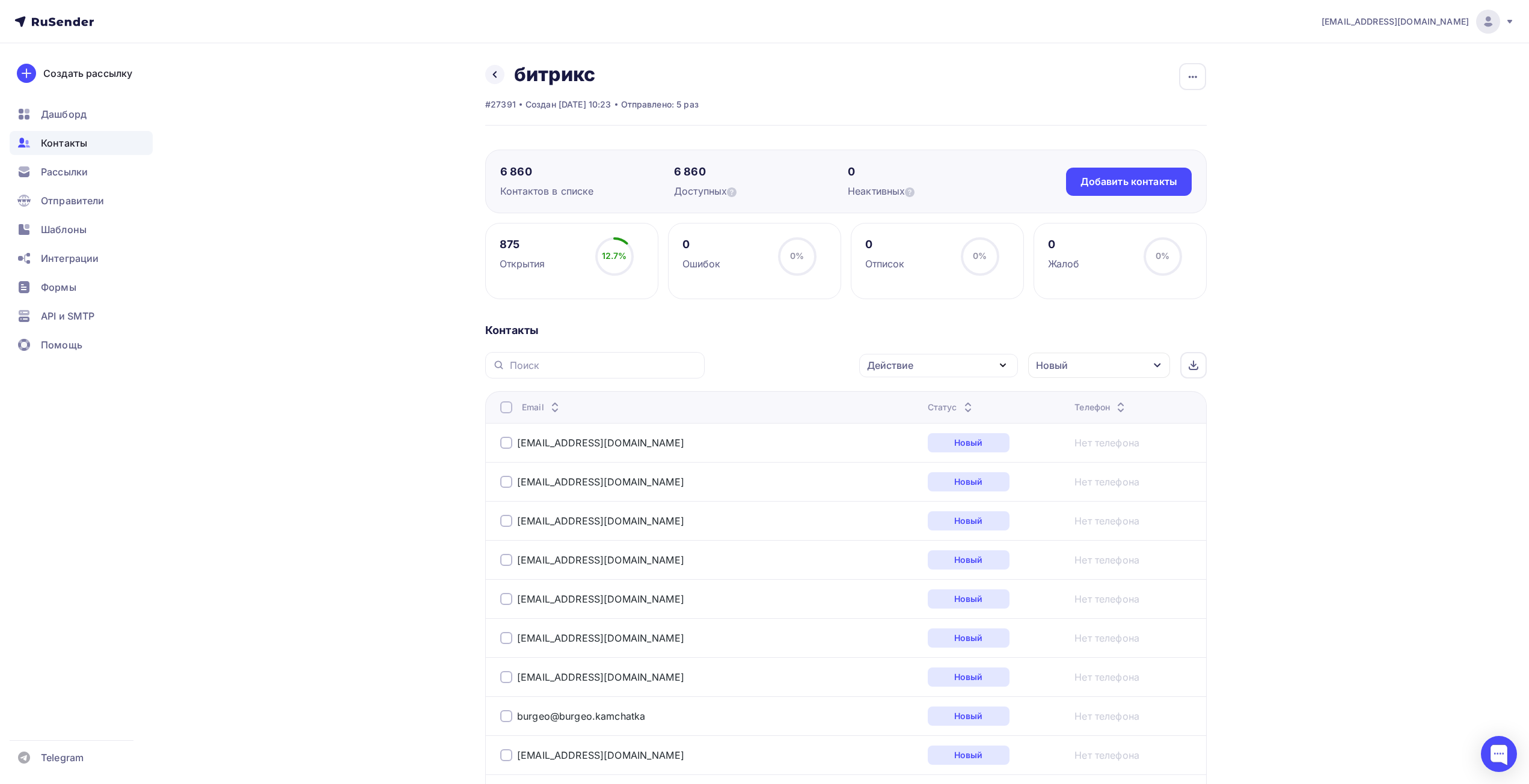
click at [506, 411] on div at bounding box center [506, 408] width 12 height 12
click at [509, 405] on div at bounding box center [506, 408] width 12 height 12
click at [982, 366] on div "Действие" at bounding box center [938, 366] width 158 height 24
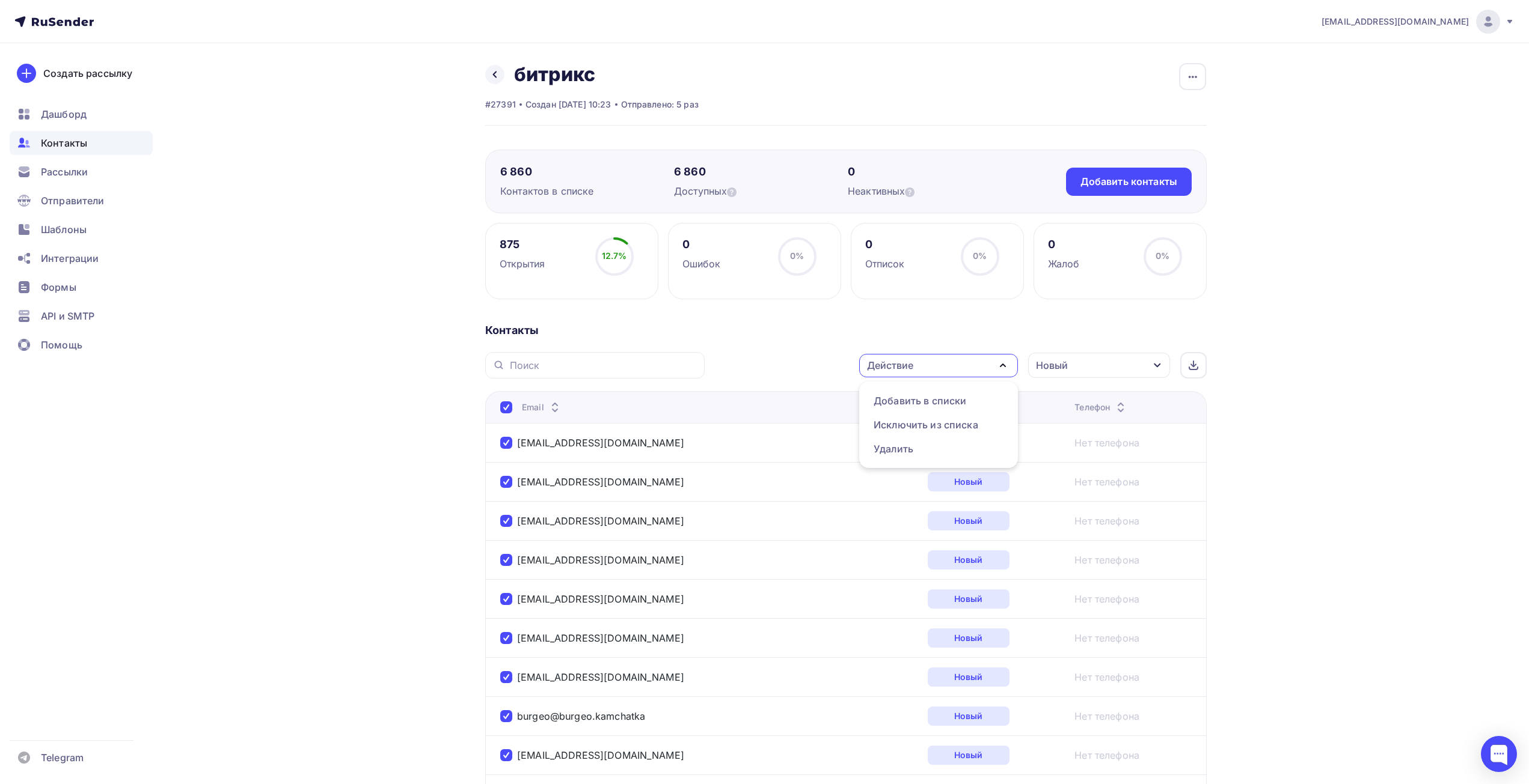
click at [982, 366] on div "Действие" at bounding box center [938, 366] width 158 height 24
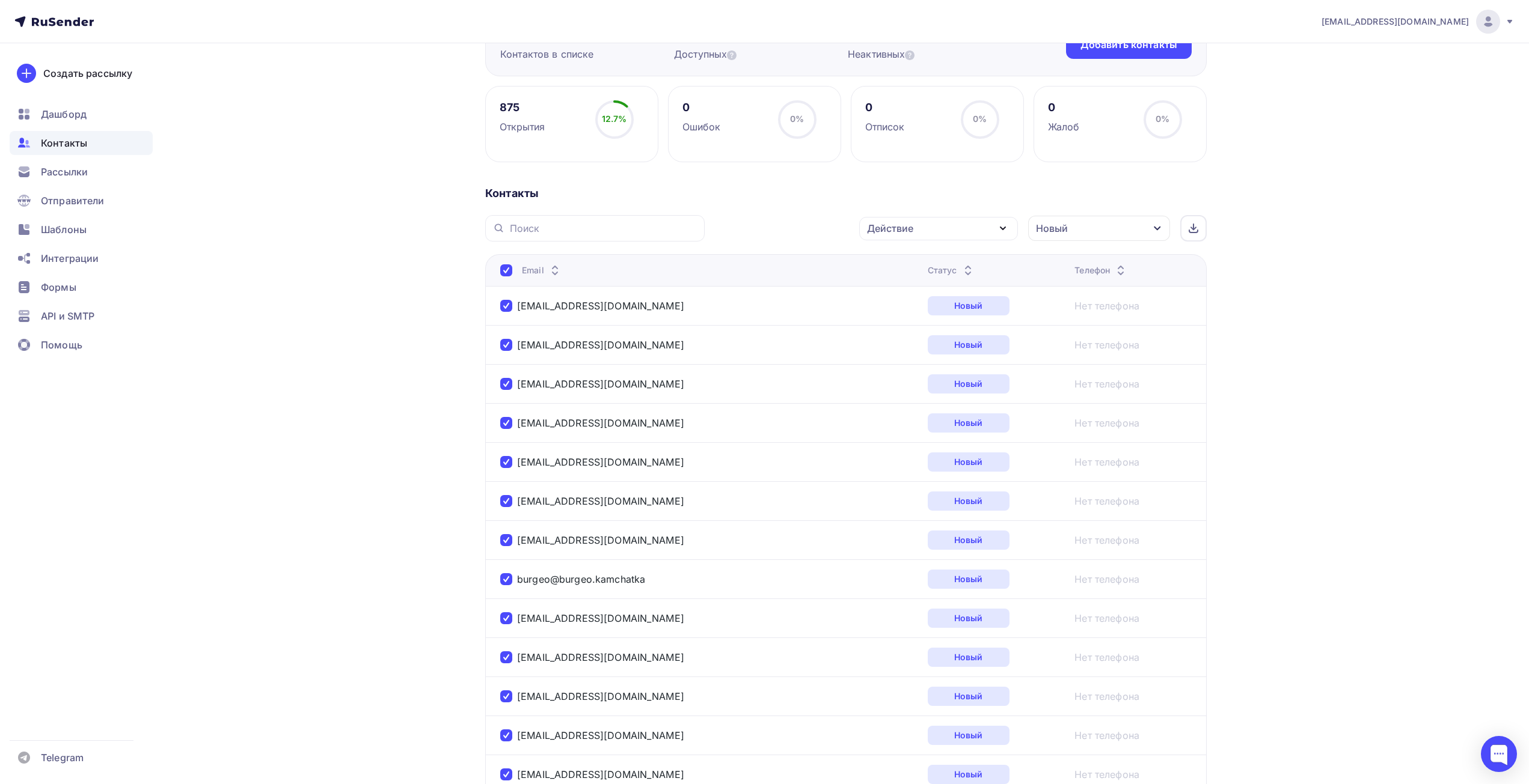
scroll to position [120, 0]
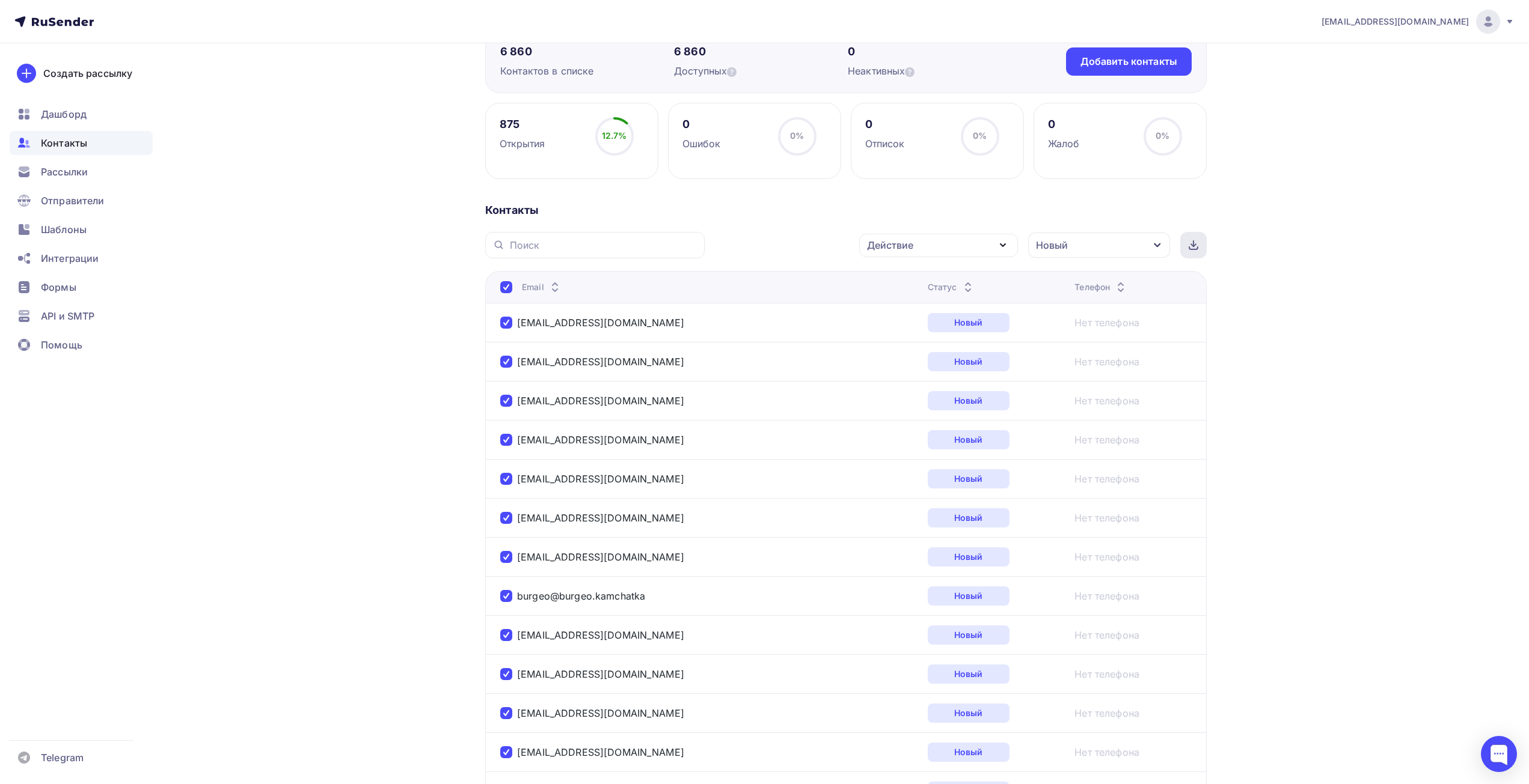
click at [1189, 247] on icon at bounding box center [1193, 248] width 8 height 2
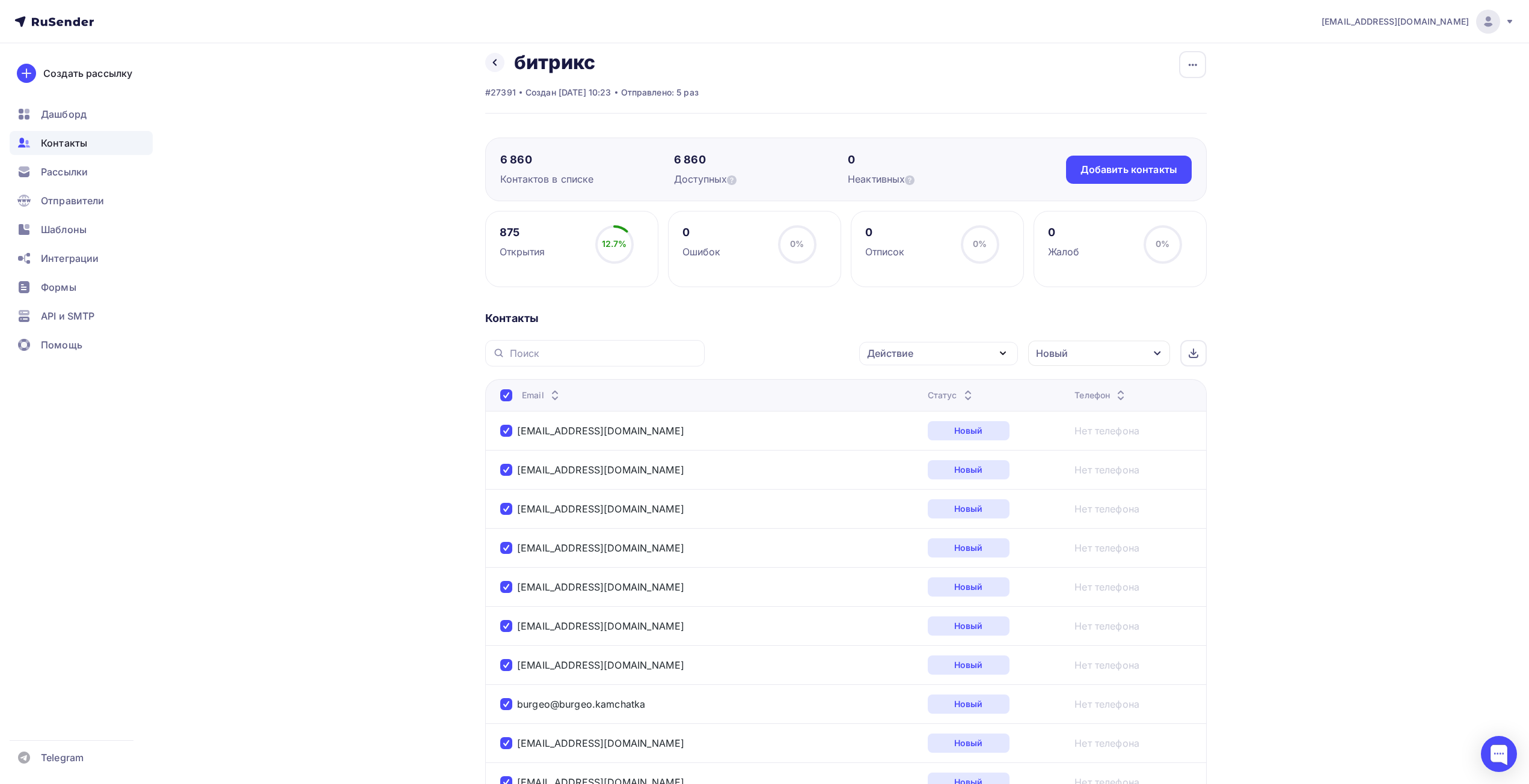
scroll to position [0, 0]
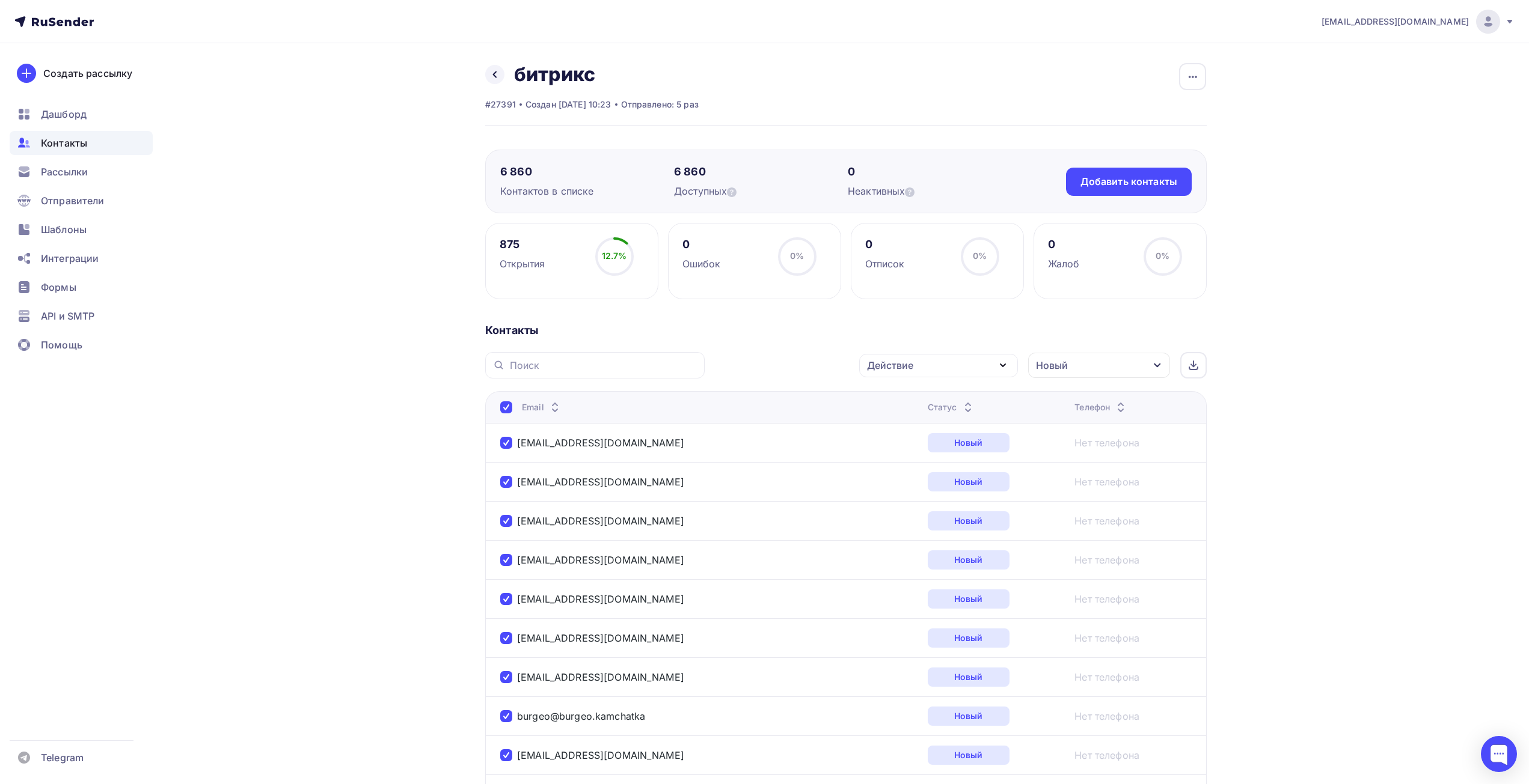
click at [501, 65] on div "Назад битрикс Переименовать список Скачать список Отписать адреса Настроить пол…" at bounding box center [592, 74] width 214 height 24
click at [498, 69] on icon at bounding box center [495, 74] width 10 height 10
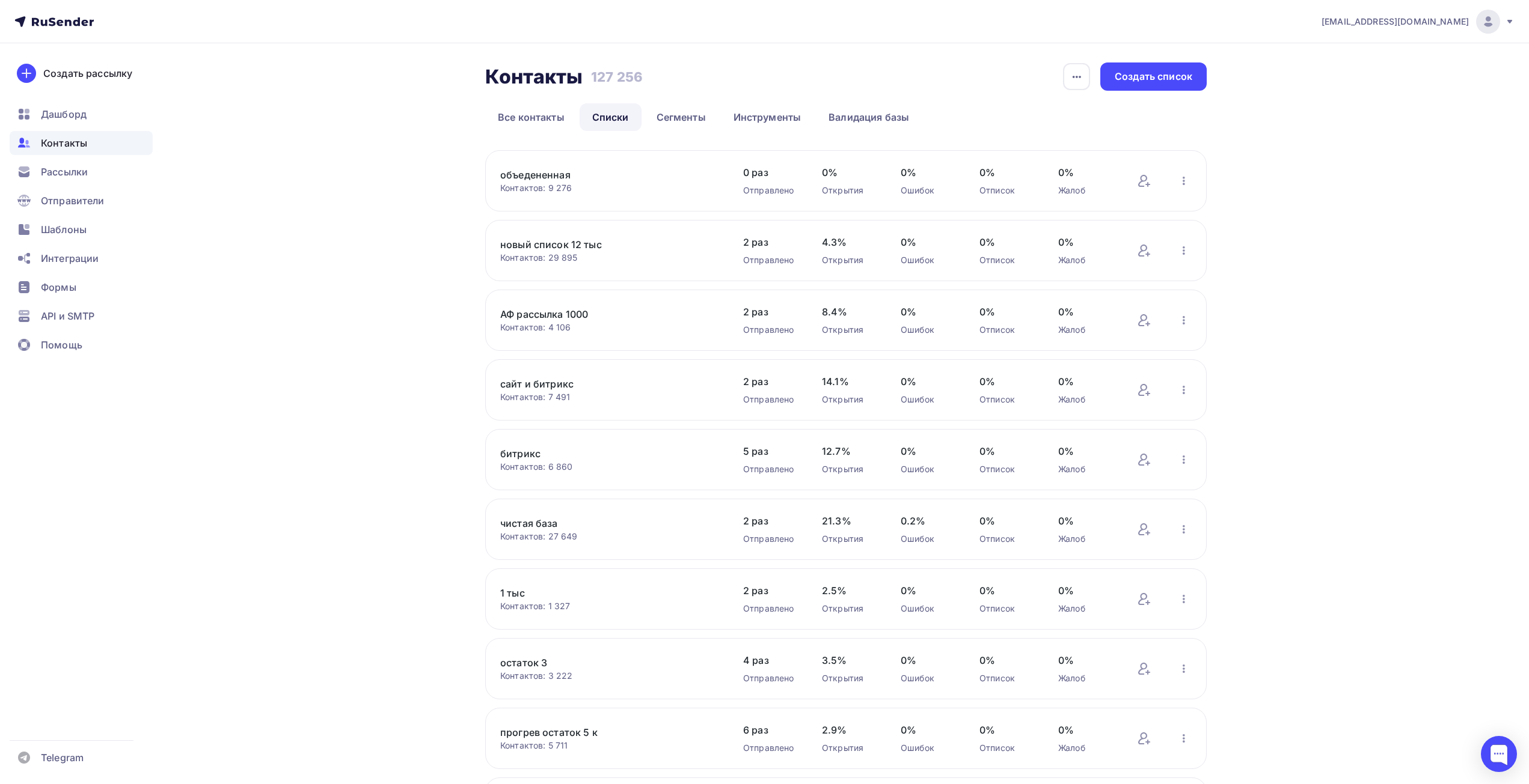
click at [550, 241] on link "новый список 12 тыс" at bounding box center [602, 245] width 204 height 15
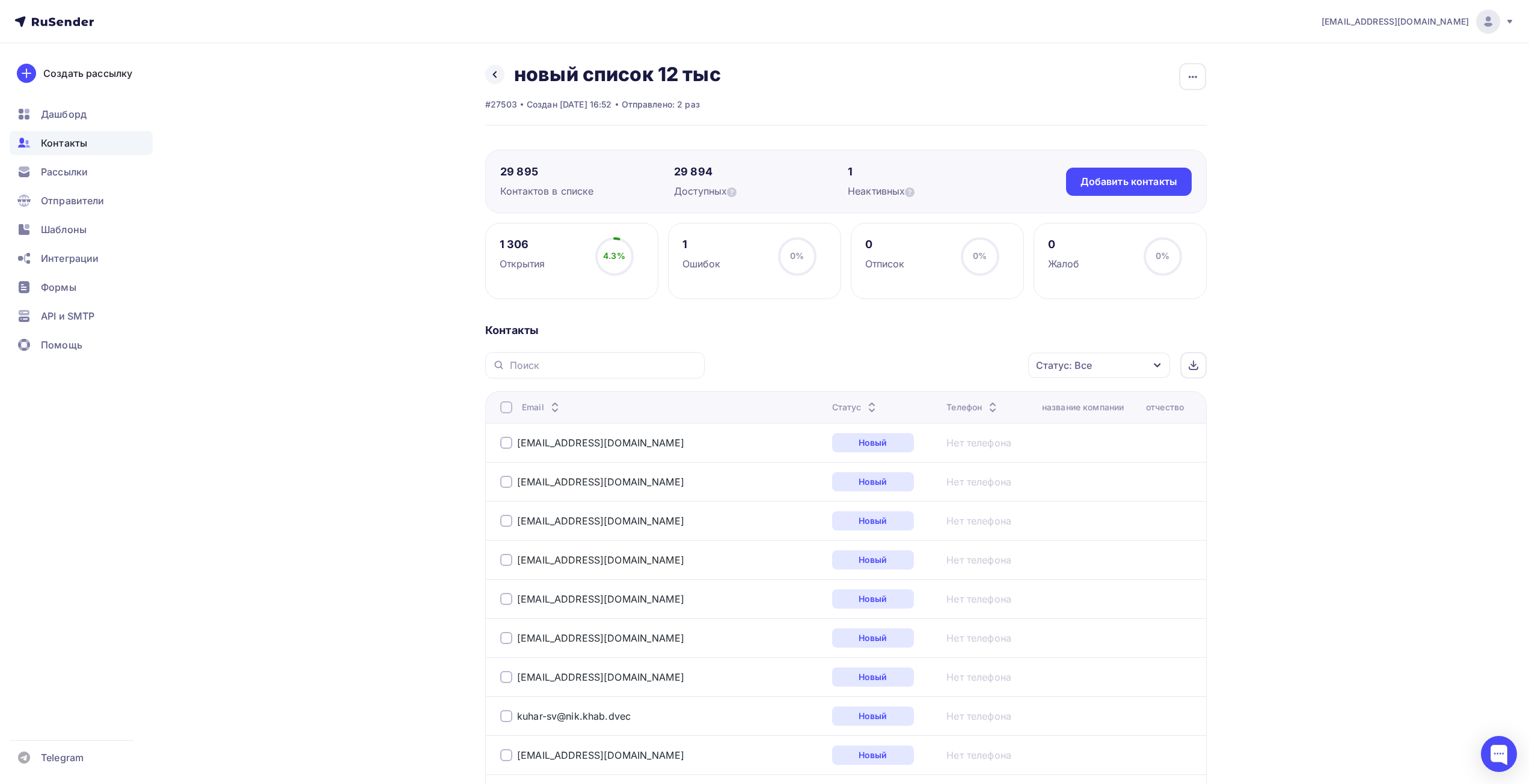
click at [502, 407] on div at bounding box center [506, 408] width 12 height 12
click at [1079, 360] on div "Статус: Все" at bounding box center [1064, 365] width 55 height 15
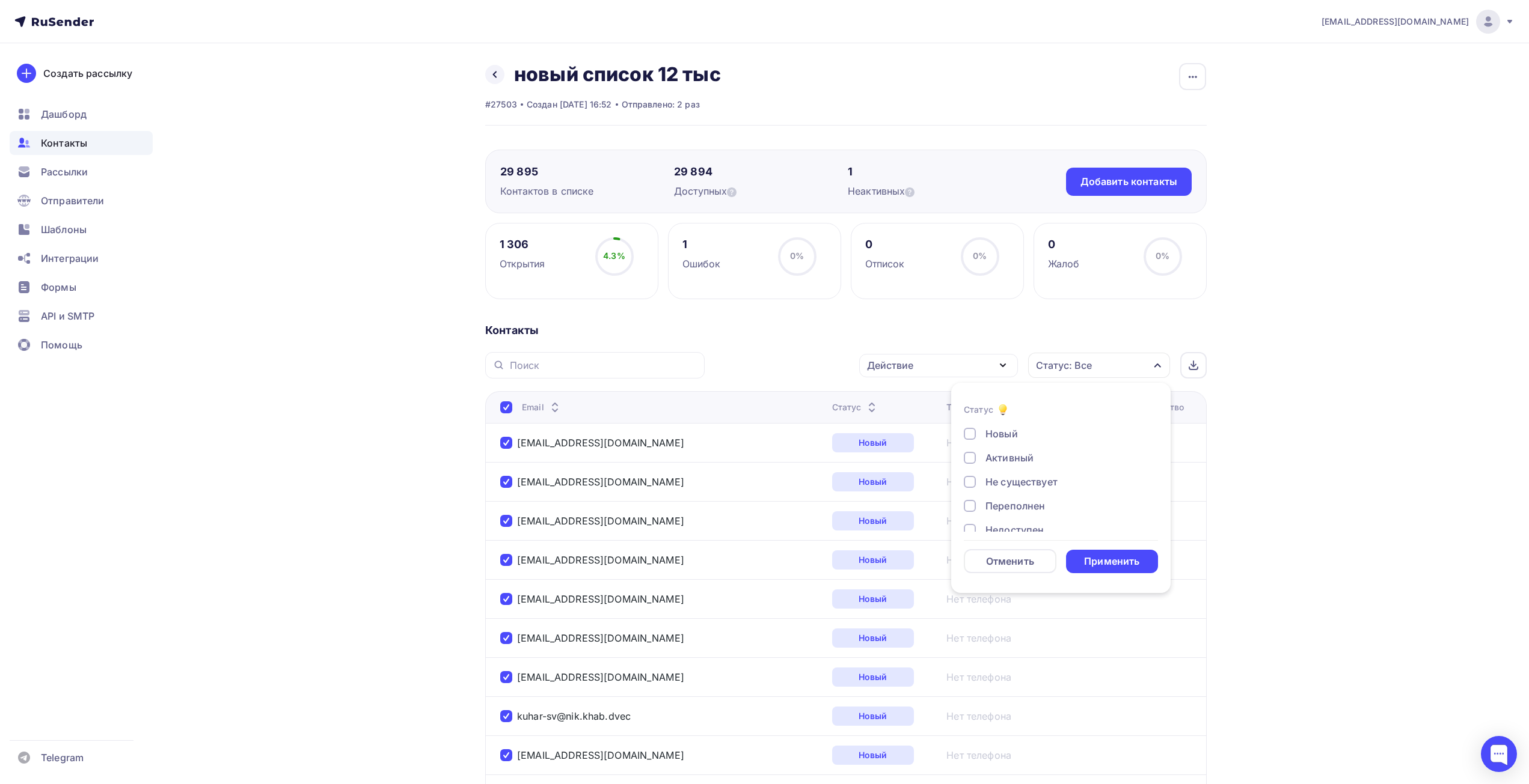
click at [1011, 431] on div "Новый" at bounding box center [1001, 434] width 33 height 15
click at [1128, 560] on div "Применить" at bounding box center [1112, 561] width 55 height 14
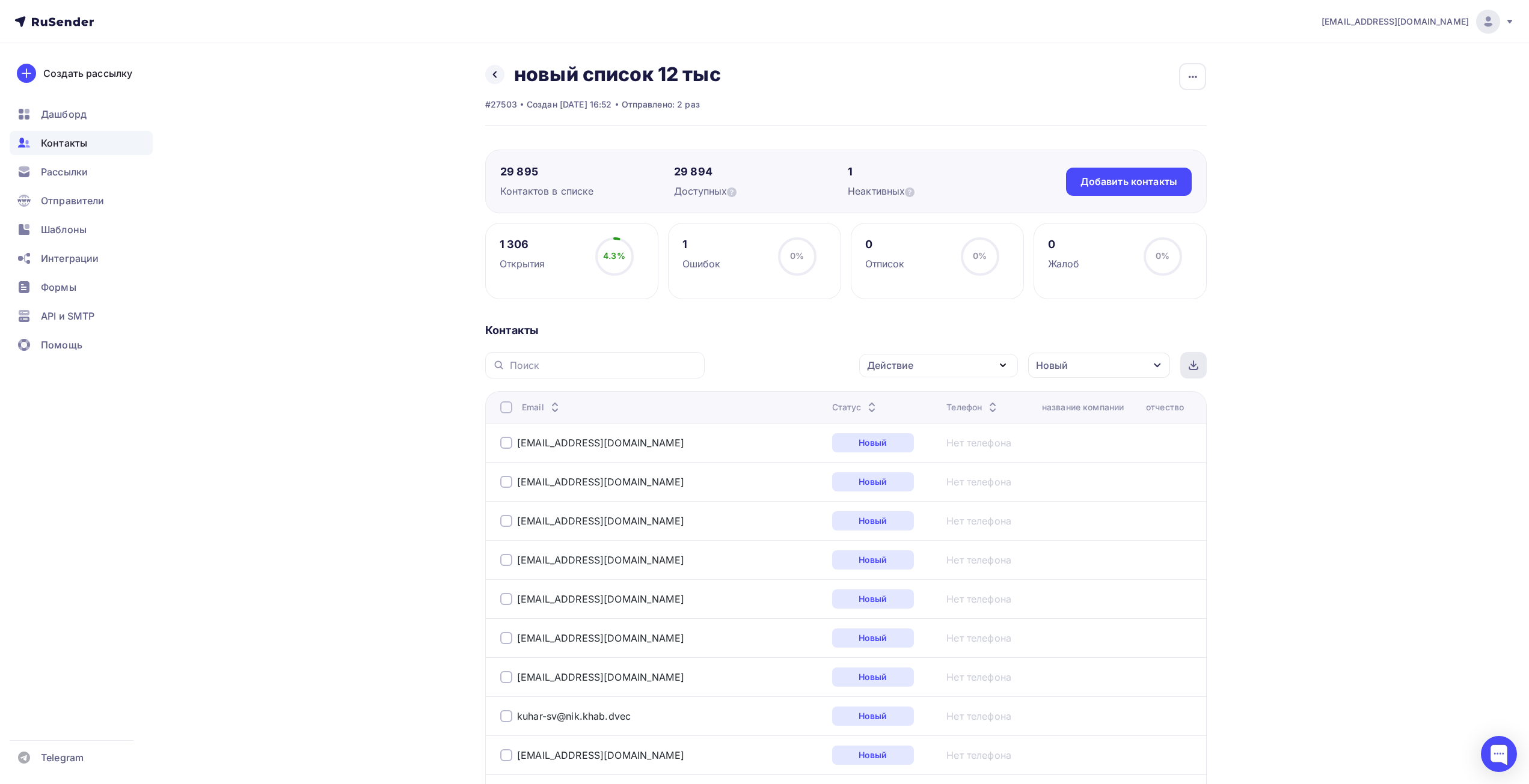
click at [1186, 363] on div at bounding box center [1193, 365] width 27 height 27
click at [498, 74] on icon at bounding box center [495, 74] width 10 height 10
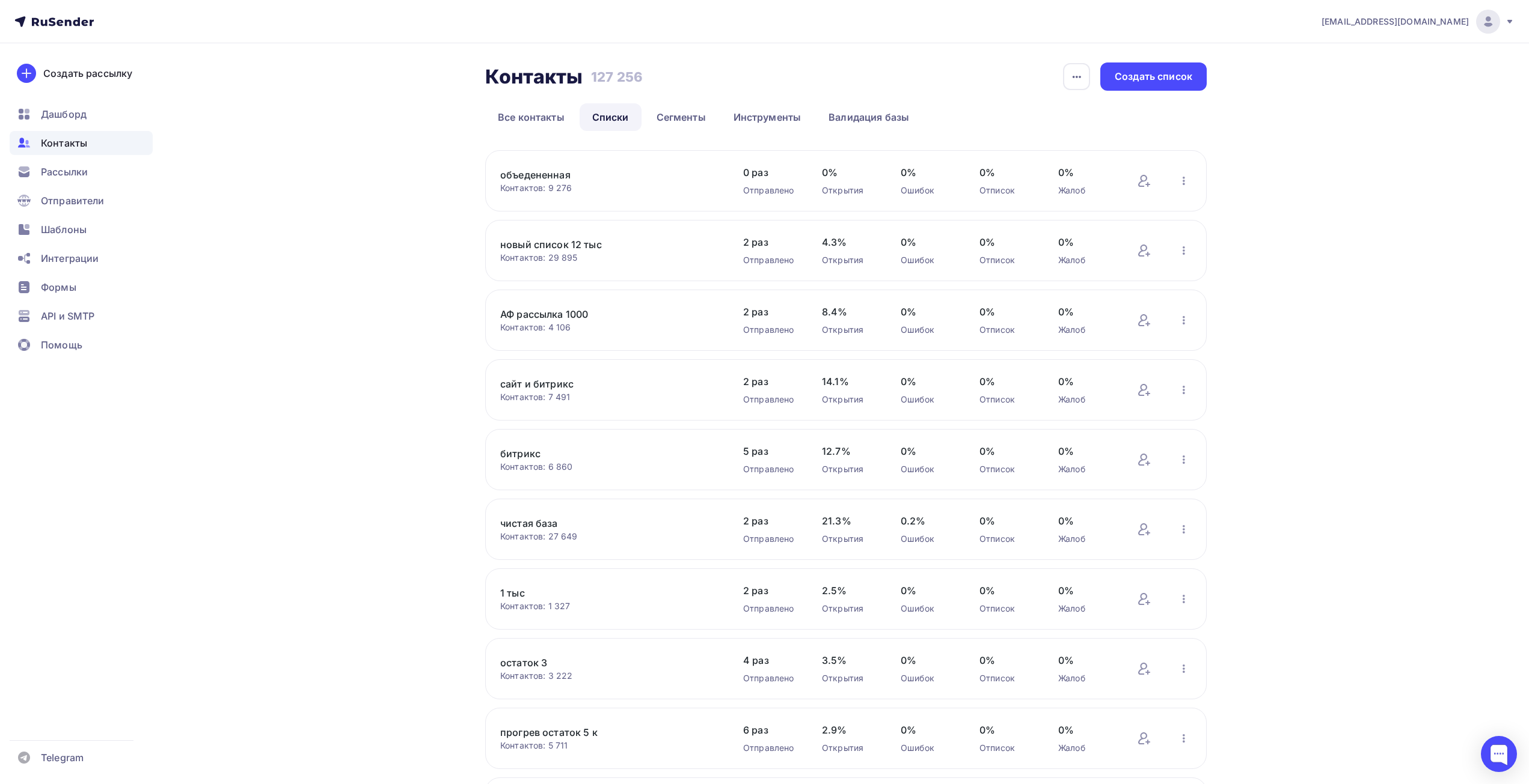
click at [618, 118] on link "Списки" at bounding box center [610, 117] width 62 height 28
click at [1144, 80] on div "Создать список" at bounding box center [1154, 76] width 77 height 14
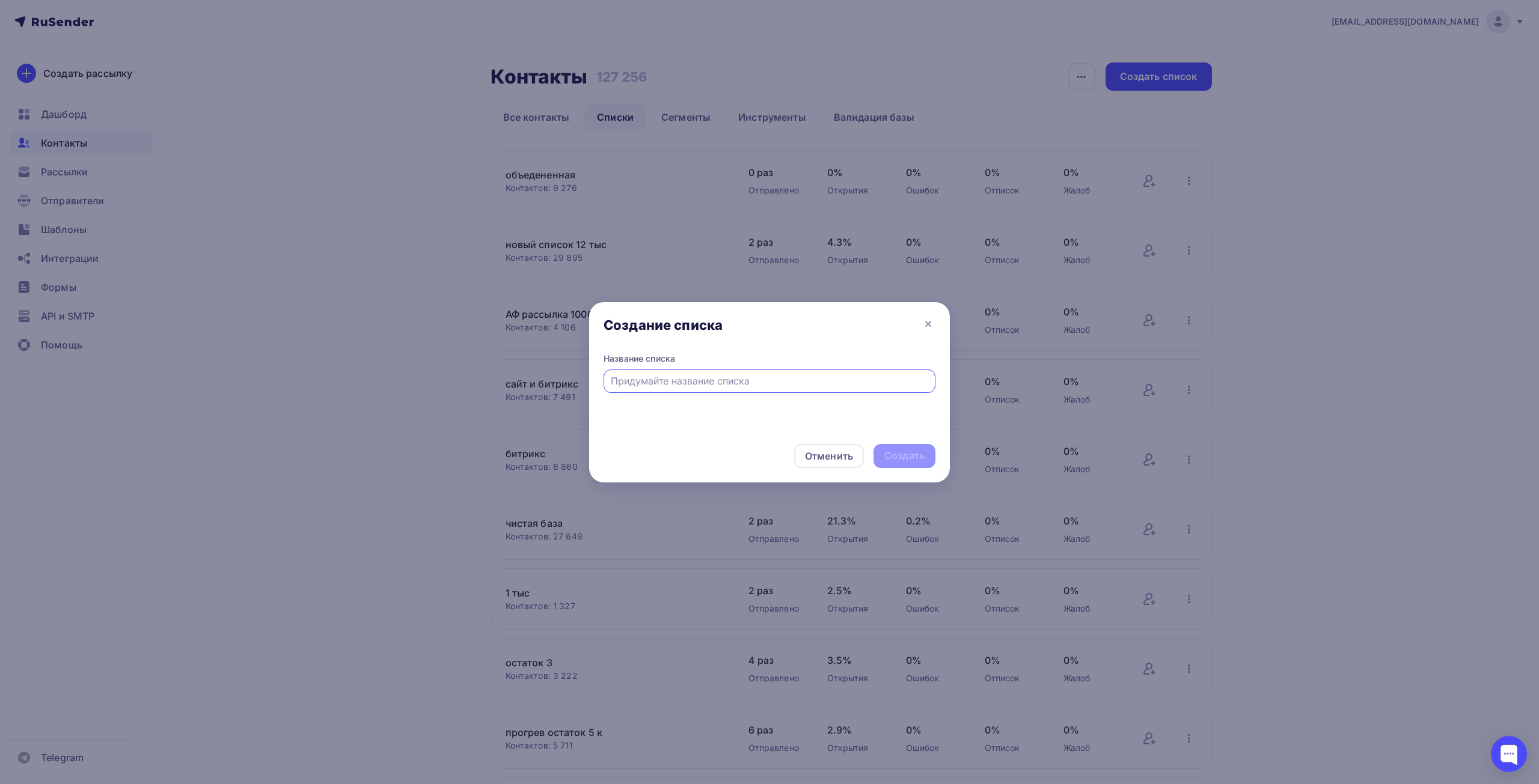
click at [692, 377] on input "text" at bounding box center [770, 381] width 318 height 15
type input "валидация"
click at [926, 454] on div "Создать" at bounding box center [904, 456] width 62 height 24
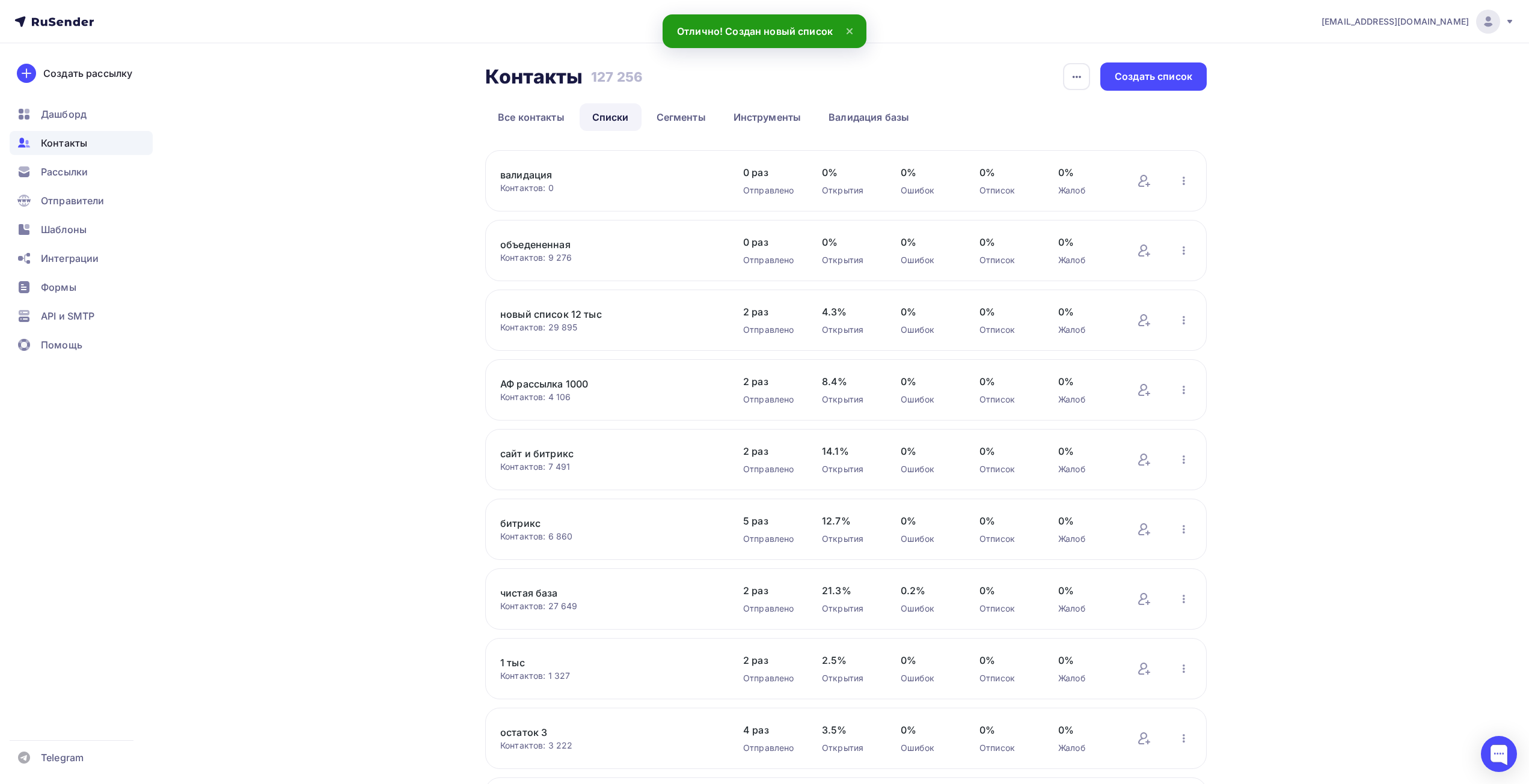
click at [538, 178] on link "валидация" at bounding box center [602, 174] width 204 height 15
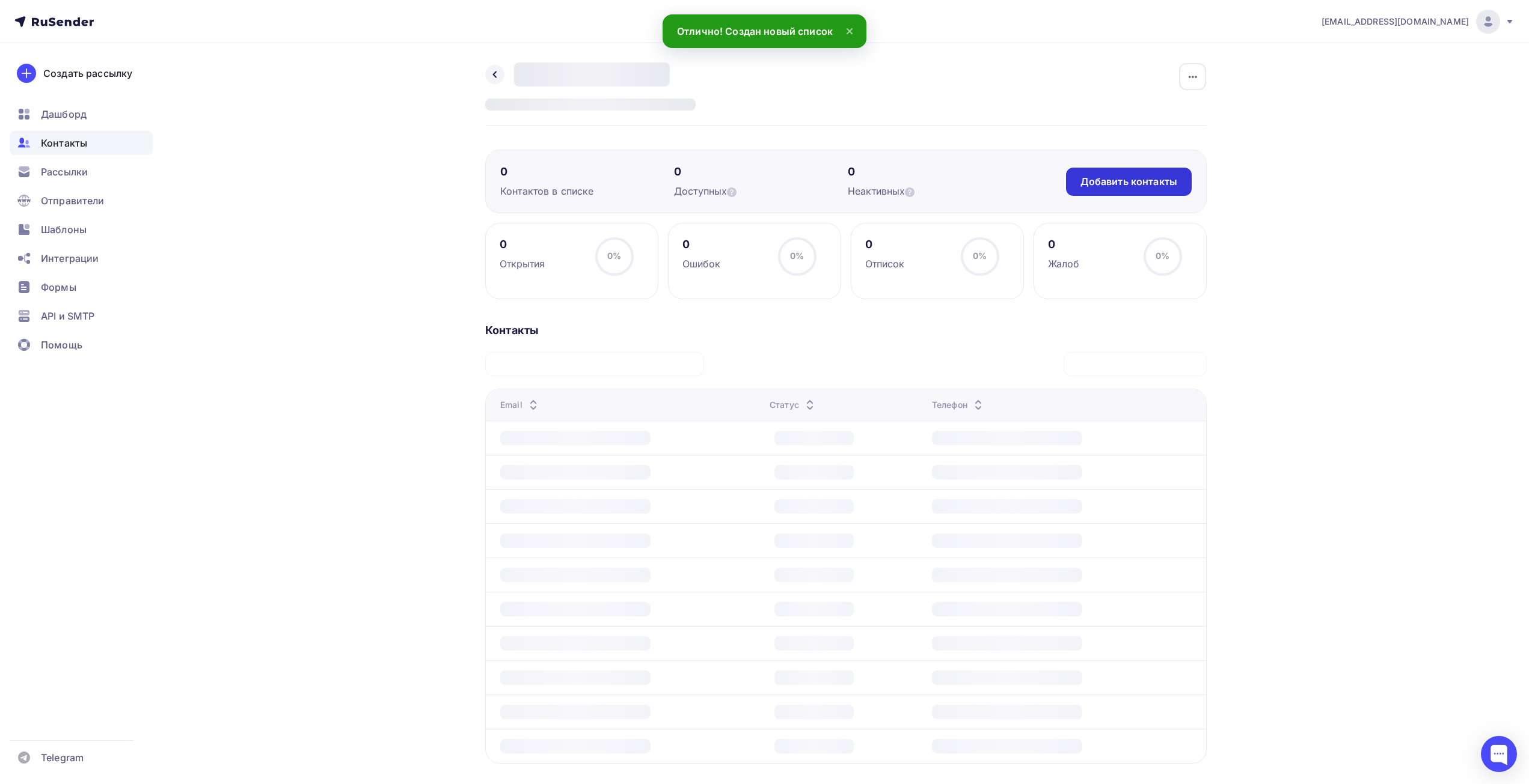
click at [1145, 174] on div "Добавить контакты" at bounding box center [1128, 181] width 126 height 29
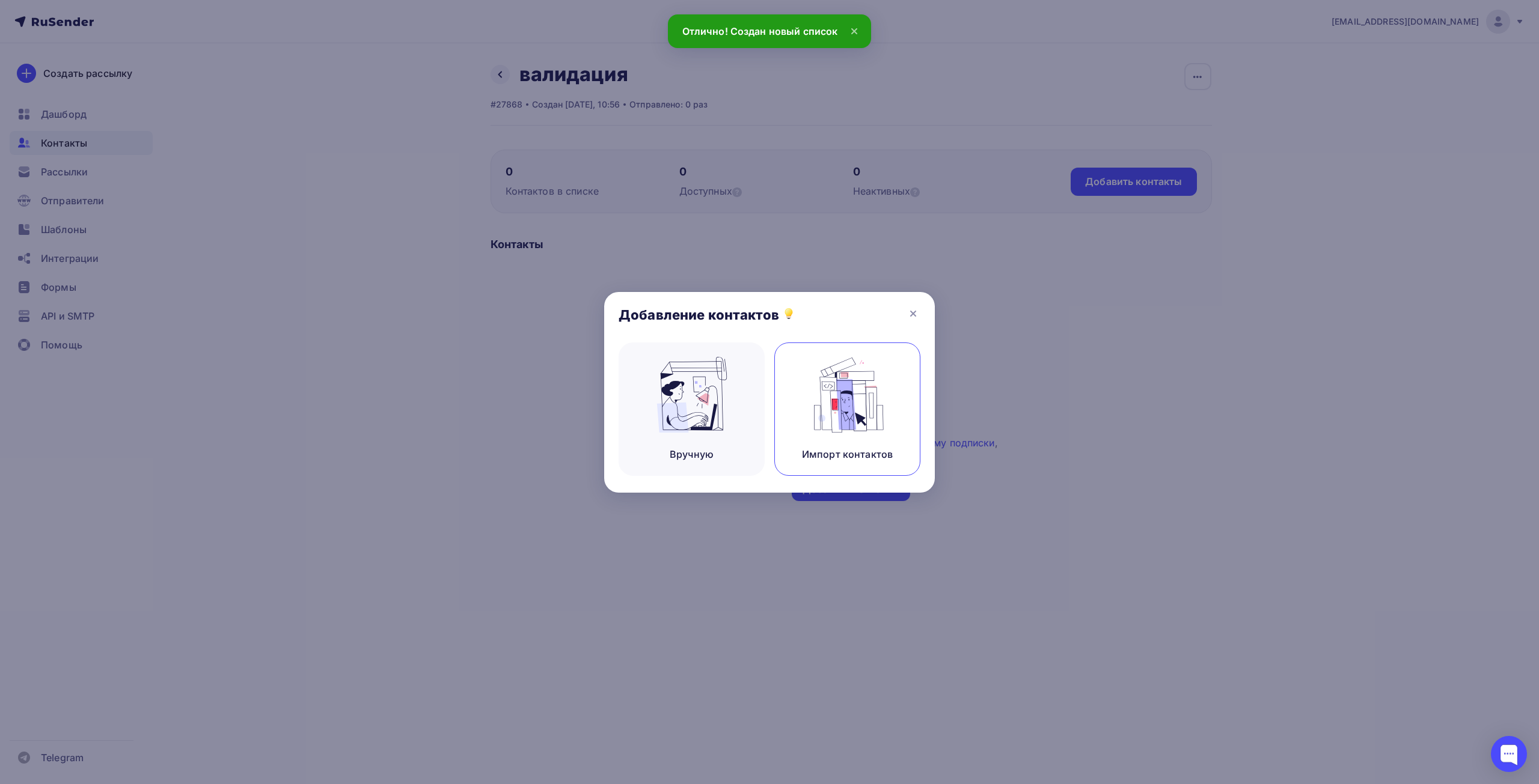
click at [903, 423] on div "Импорт контактов" at bounding box center [848, 409] width 147 height 134
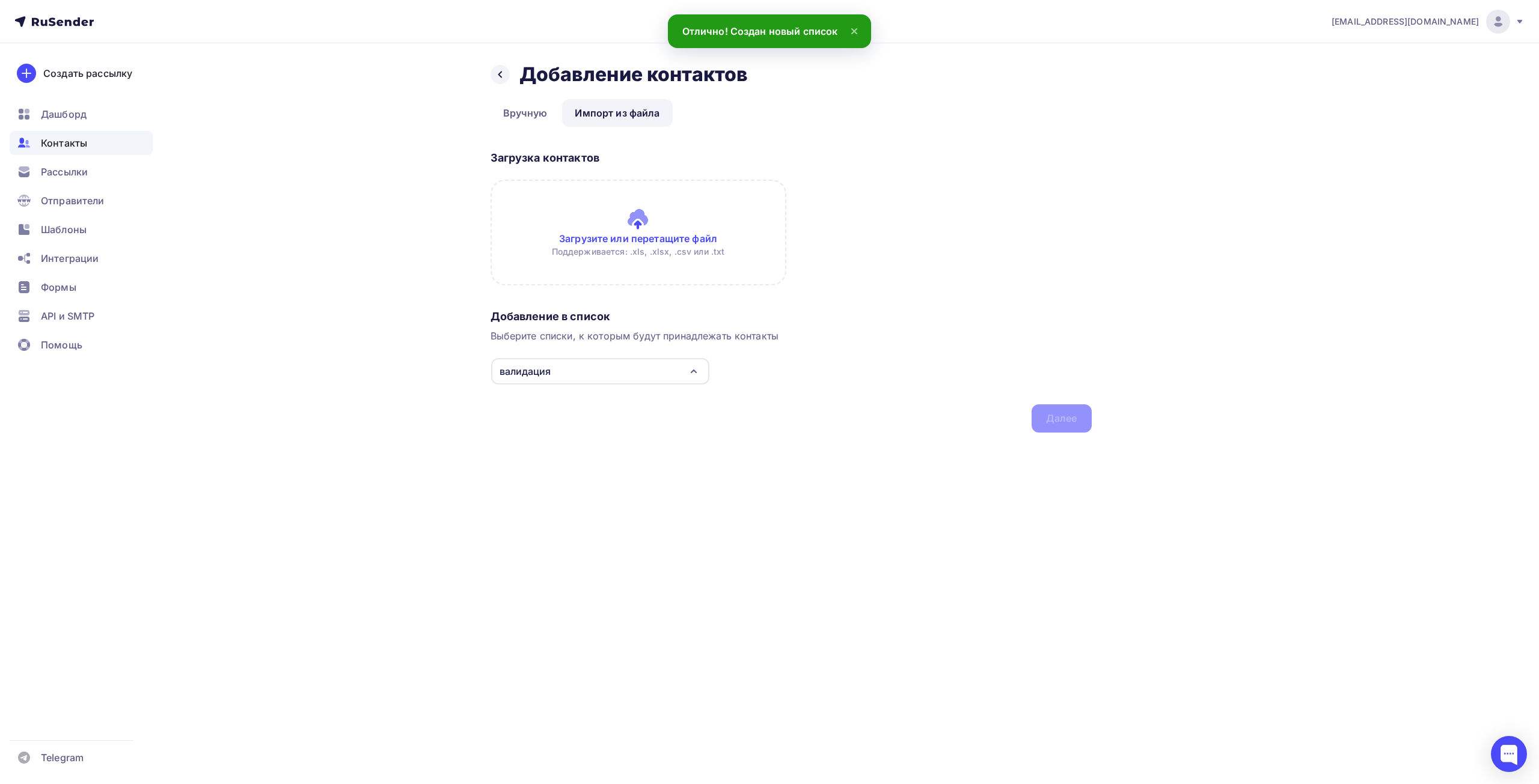
click at [618, 223] on input "file" at bounding box center [638, 233] width 296 height 106
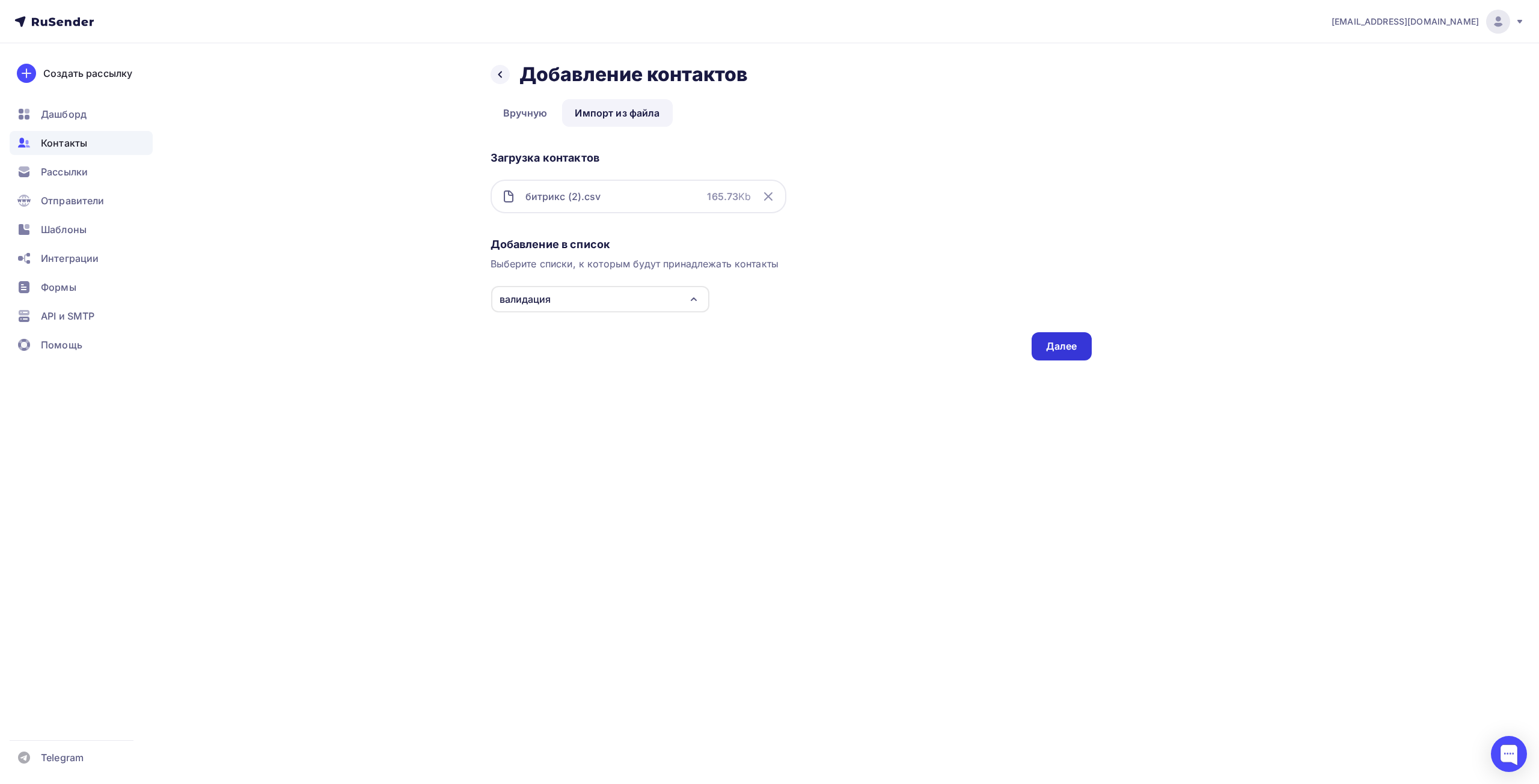
click at [1055, 349] on div "Далее" at bounding box center [1062, 346] width 32 height 14
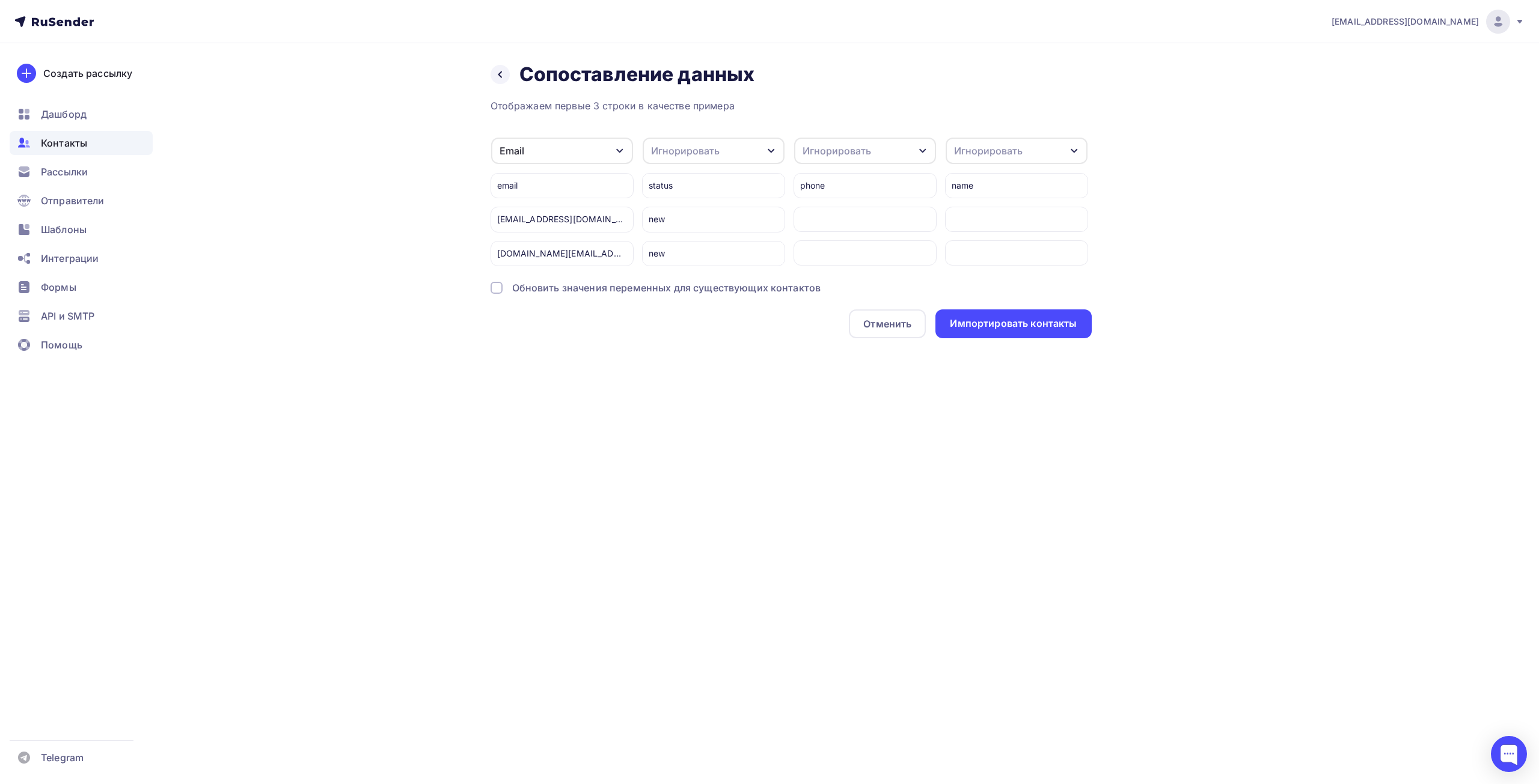
click at [558, 295] on div "Отображаем первые 3 строки в качестве примера Email Игнорировать Имя Телефон Со…" at bounding box center [790, 219] width 601 height 240
click at [561, 284] on div "Обновить значения переменных для существующих контактов" at bounding box center [667, 288] width 309 height 15
click at [995, 325] on div "Импортировать контакты" at bounding box center [1013, 324] width 127 height 14
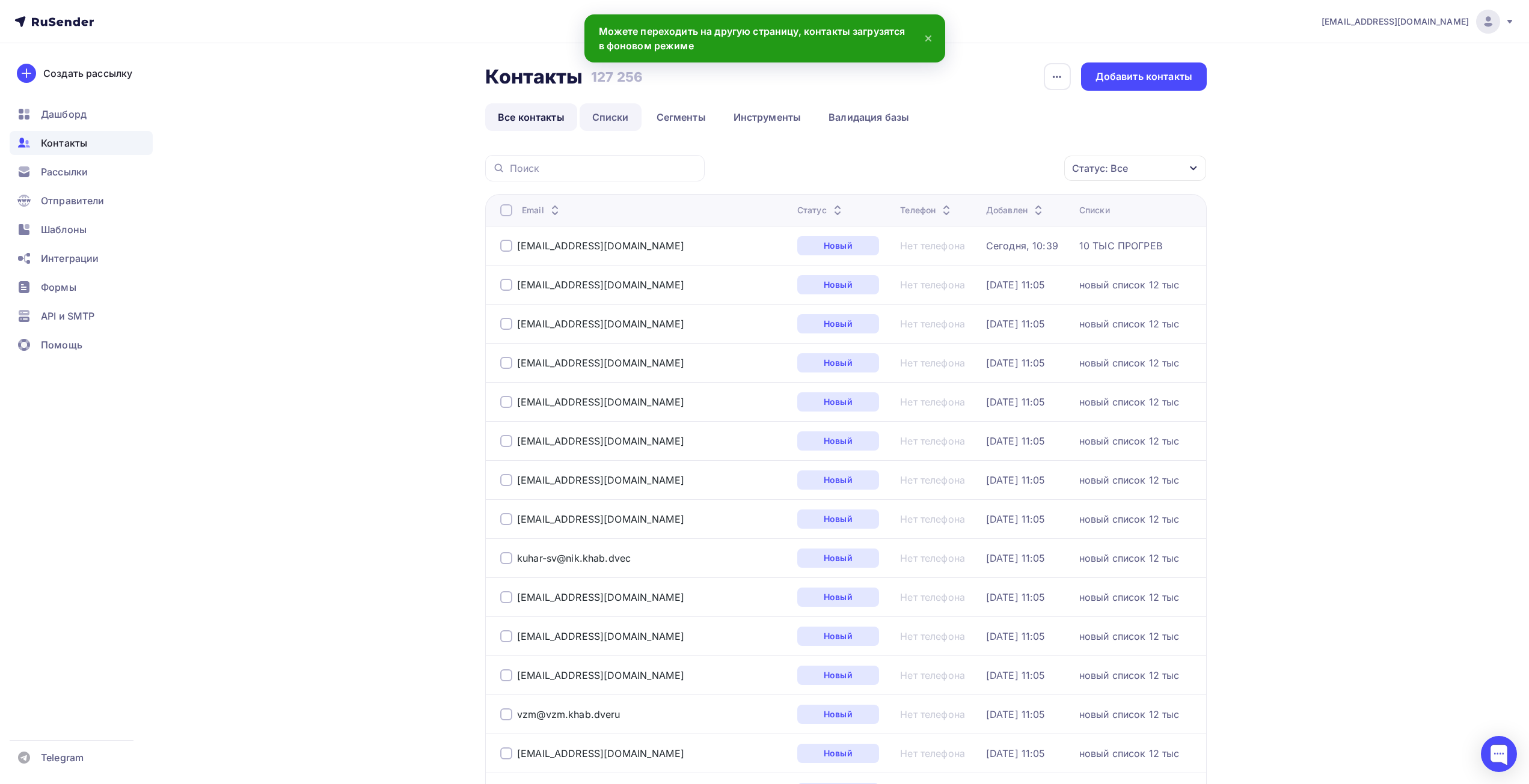
click at [608, 121] on link "Списки" at bounding box center [610, 117] width 62 height 28
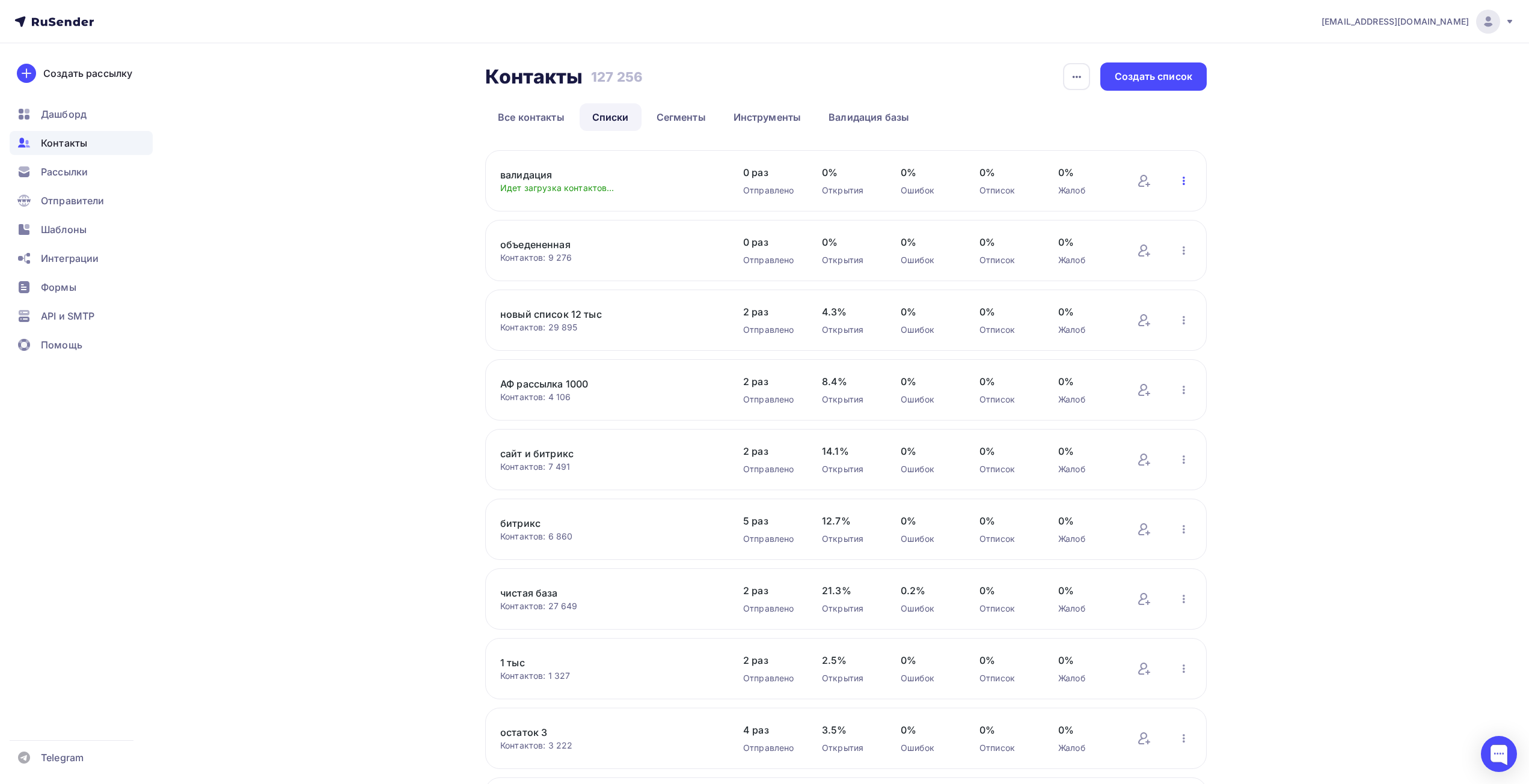
click at [1185, 179] on icon "button" at bounding box center [1183, 180] width 15 height 15
click at [1121, 333] on div "Актуализация контактов" at bounding box center [1105, 330] width 168 height 19
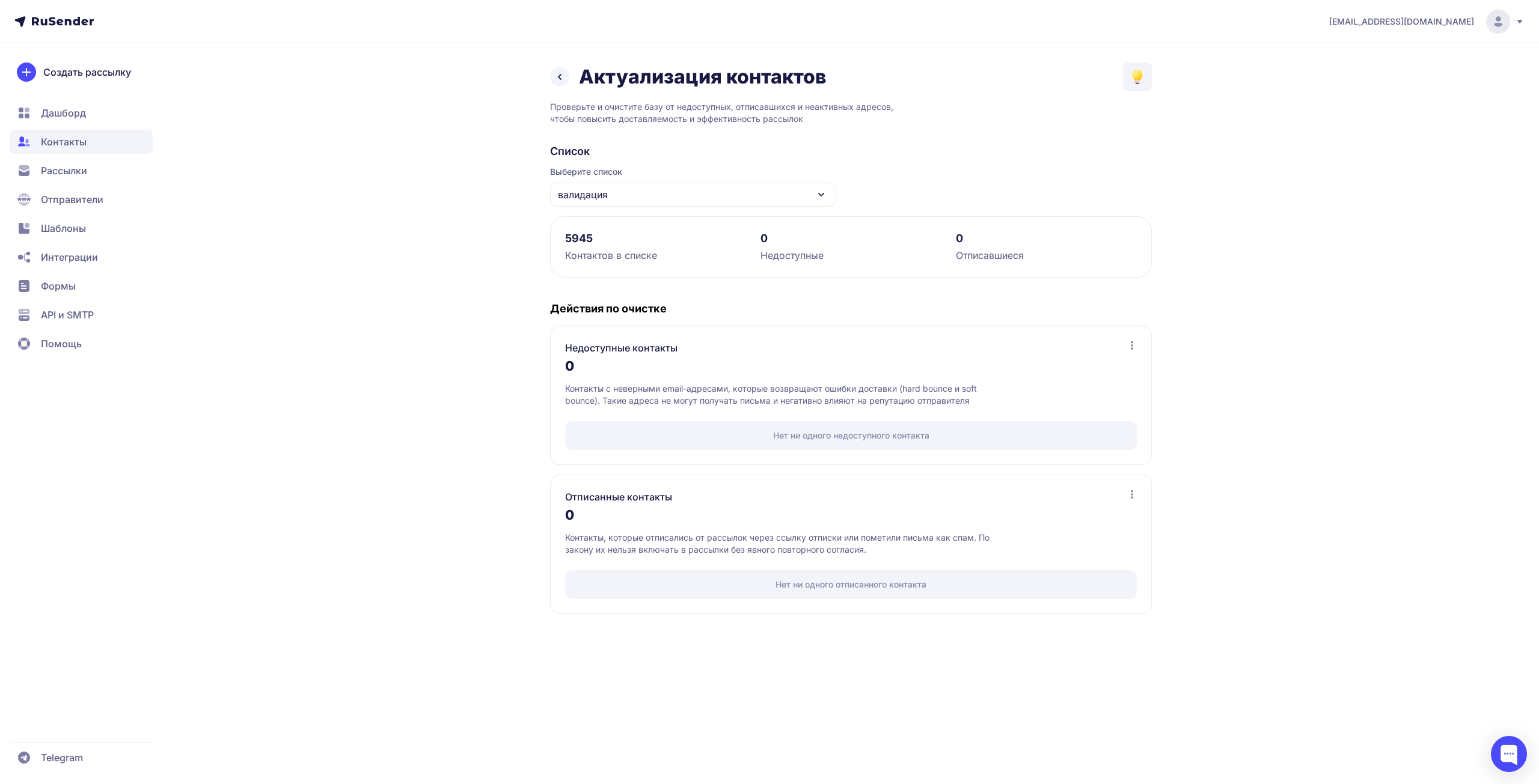
click at [770, 190] on div "валидация" at bounding box center [692, 195] width 286 height 24
click at [557, 79] on icon at bounding box center [560, 76] width 15 height 15
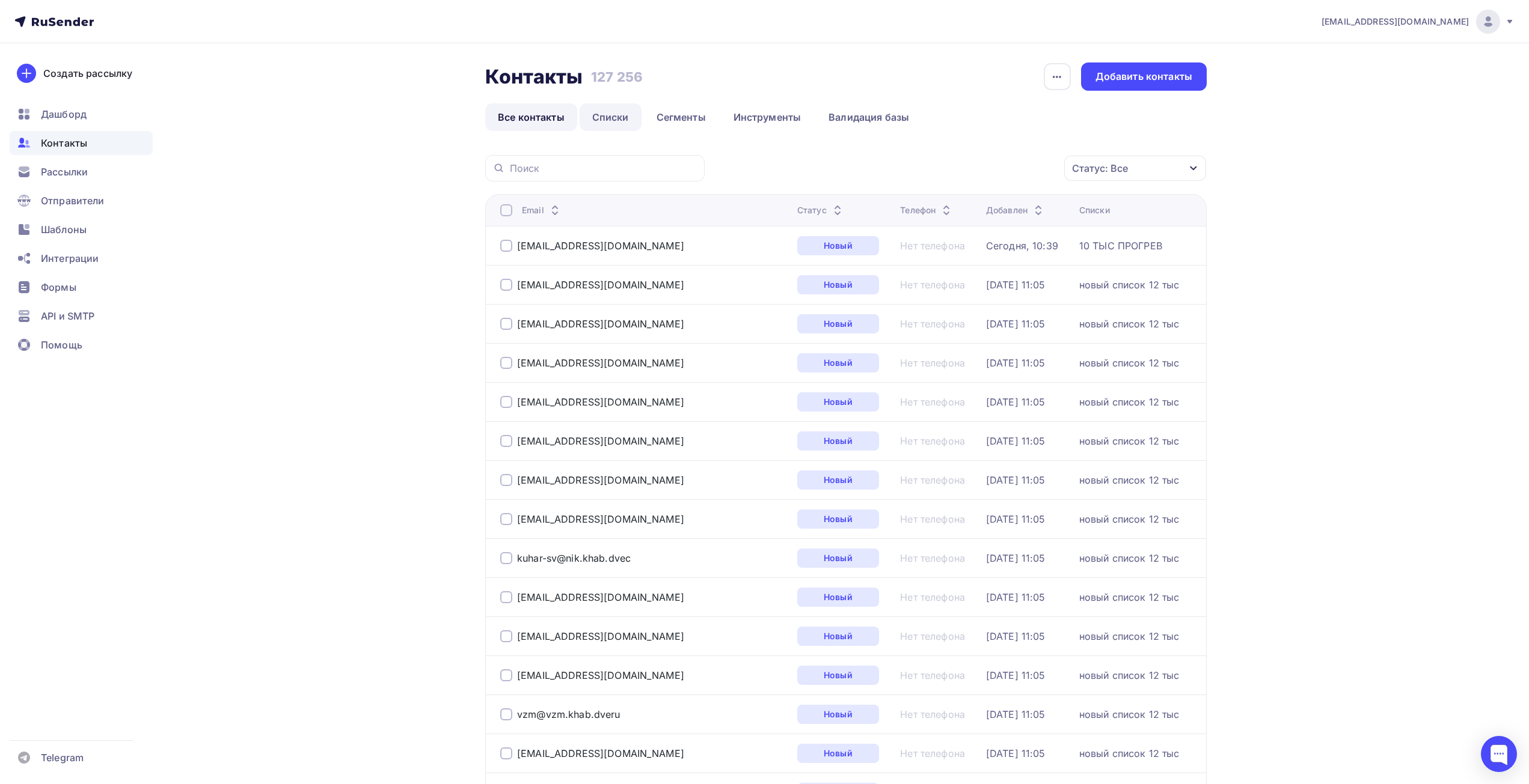
click at [614, 111] on link "Списки" at bounding box center [610, 117] width 62 height 28
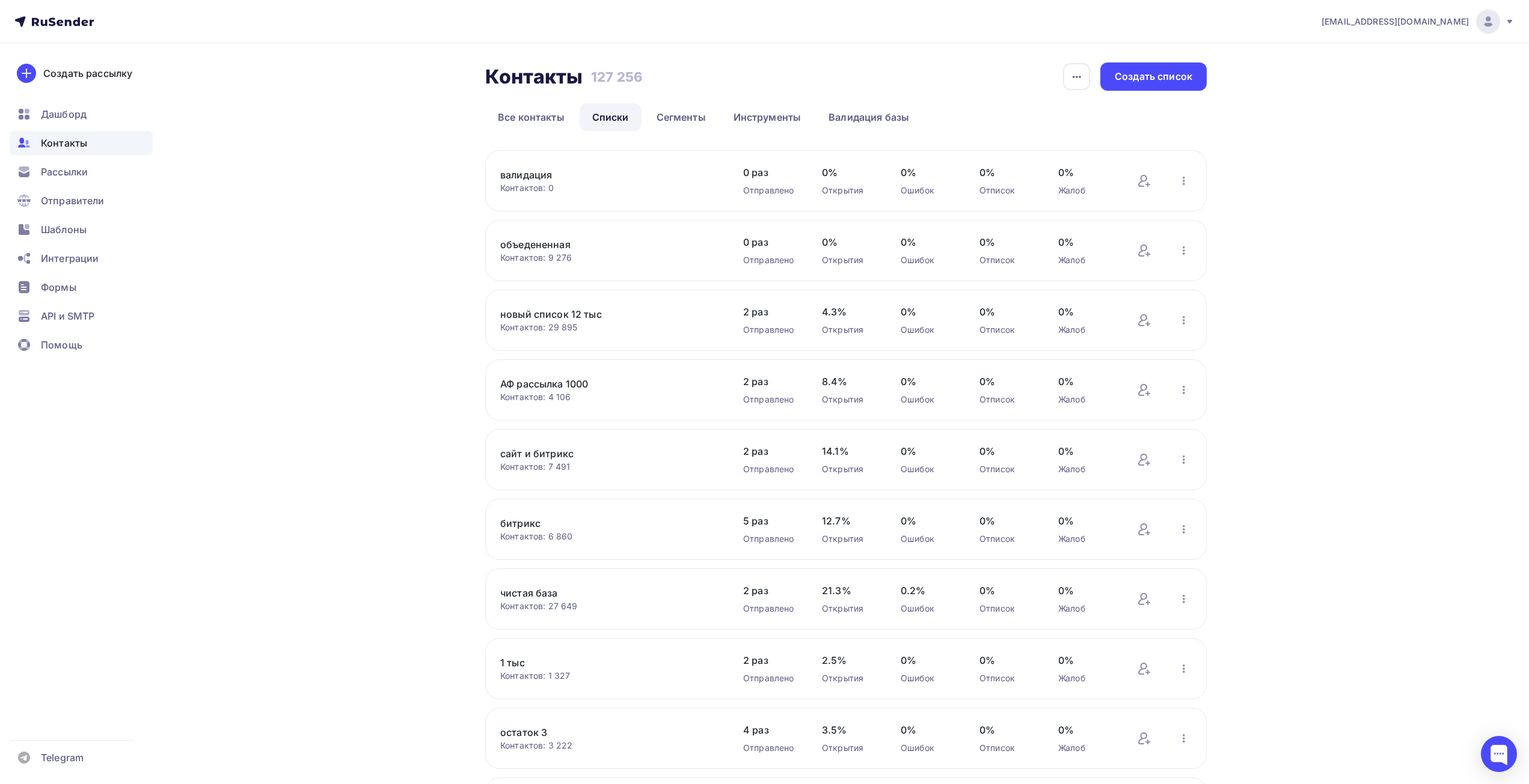
click at [537, 173] on link "валидация" at bounding box center [602, 174] width 204 height 15
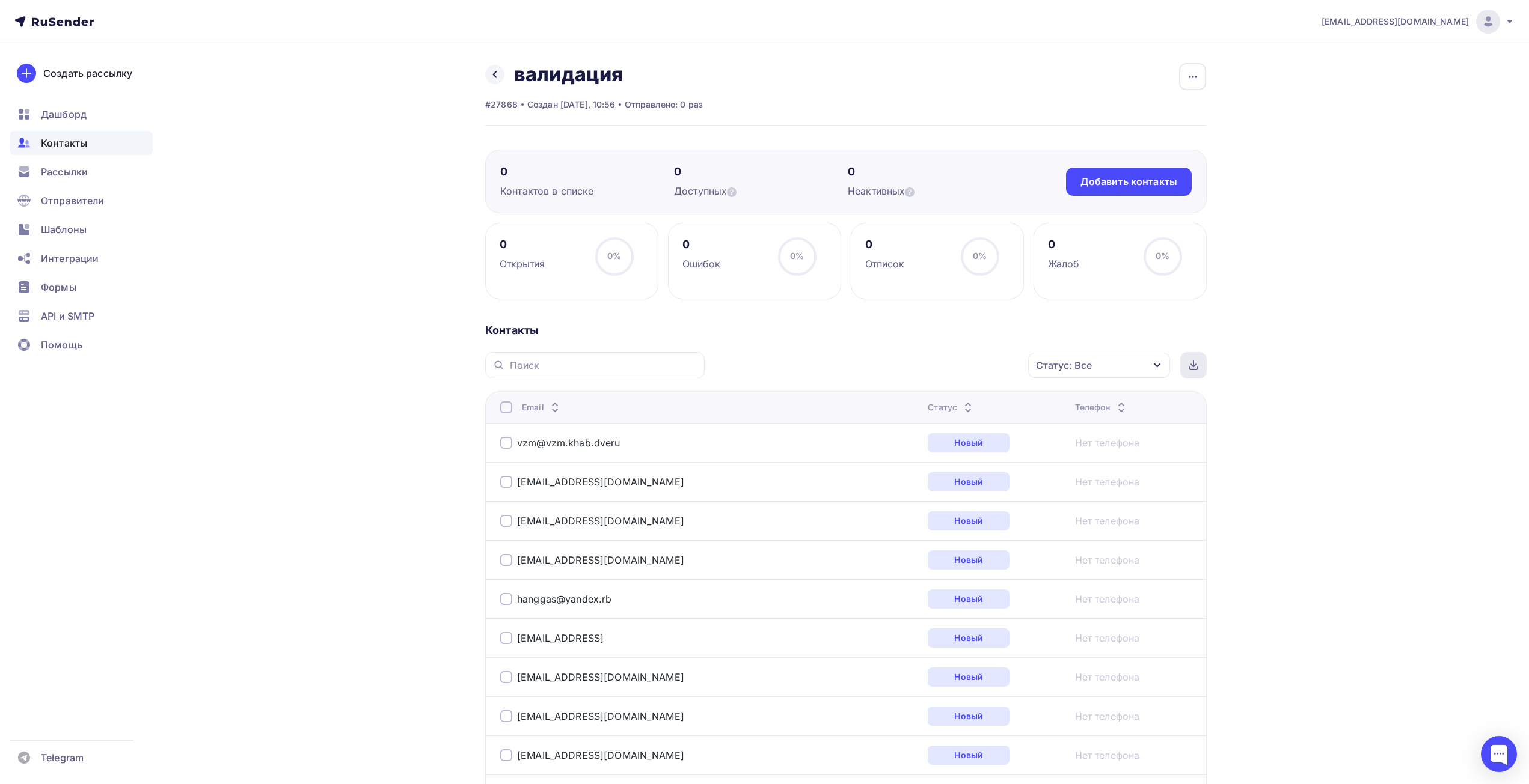
click at [1189, 363] on icon at bounding box center [1193, 365] width 10 height 10
click at [1504, 744] on div at bounding box center [1498, 754] width 36 height 36
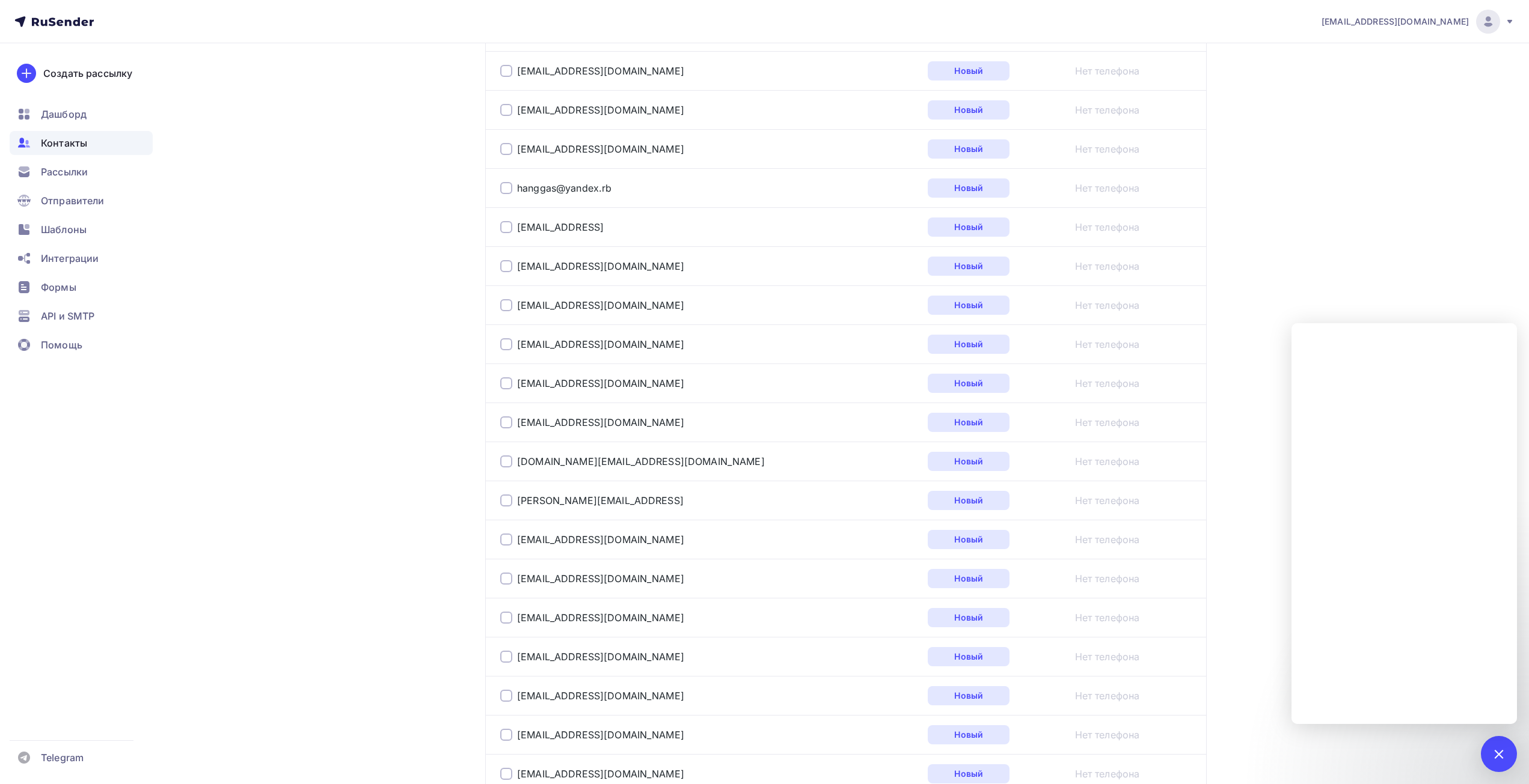
scroll to position [421, 0]
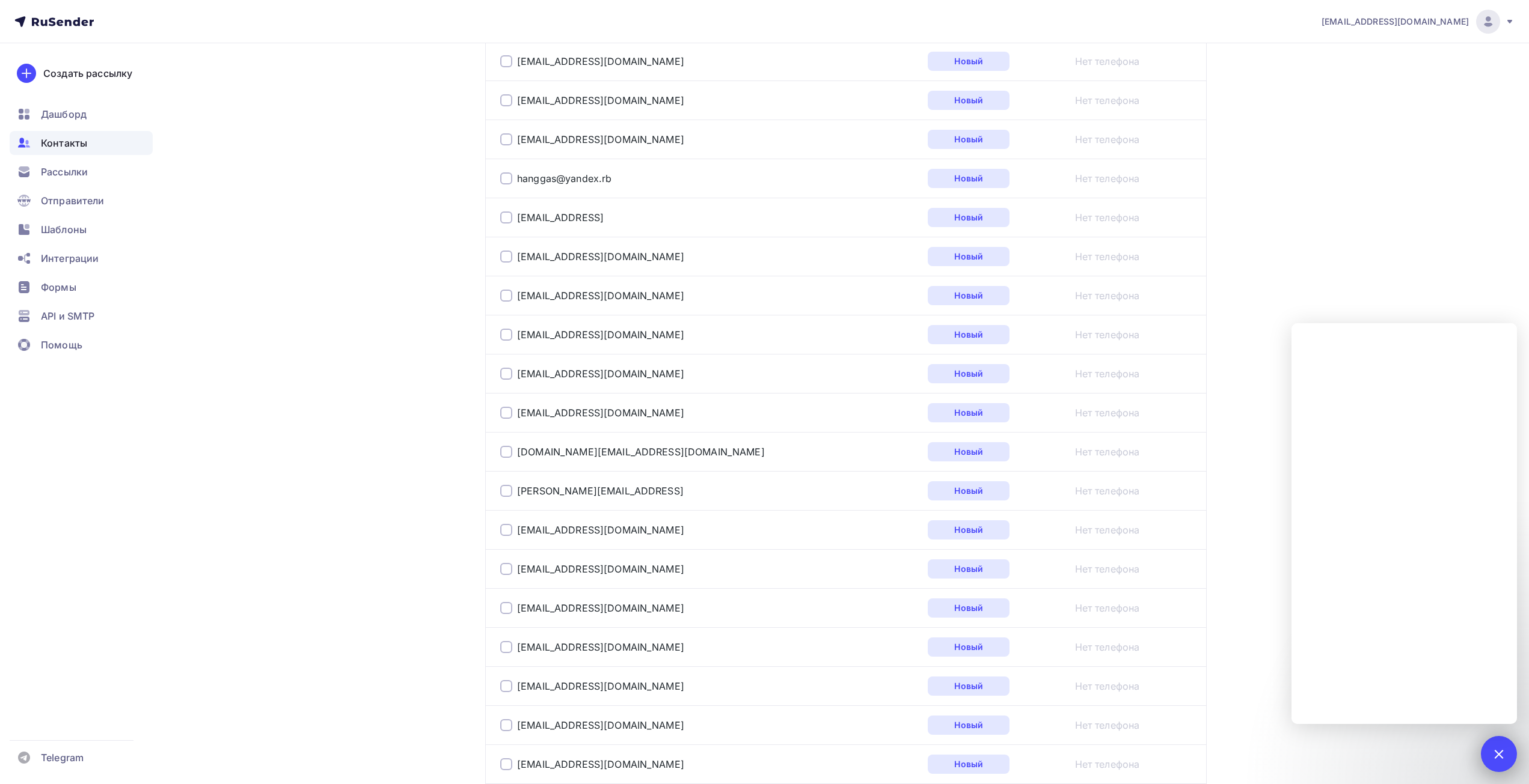
click at [1499, 757] on div at bounding box center [1498, 753] width 16 height 16
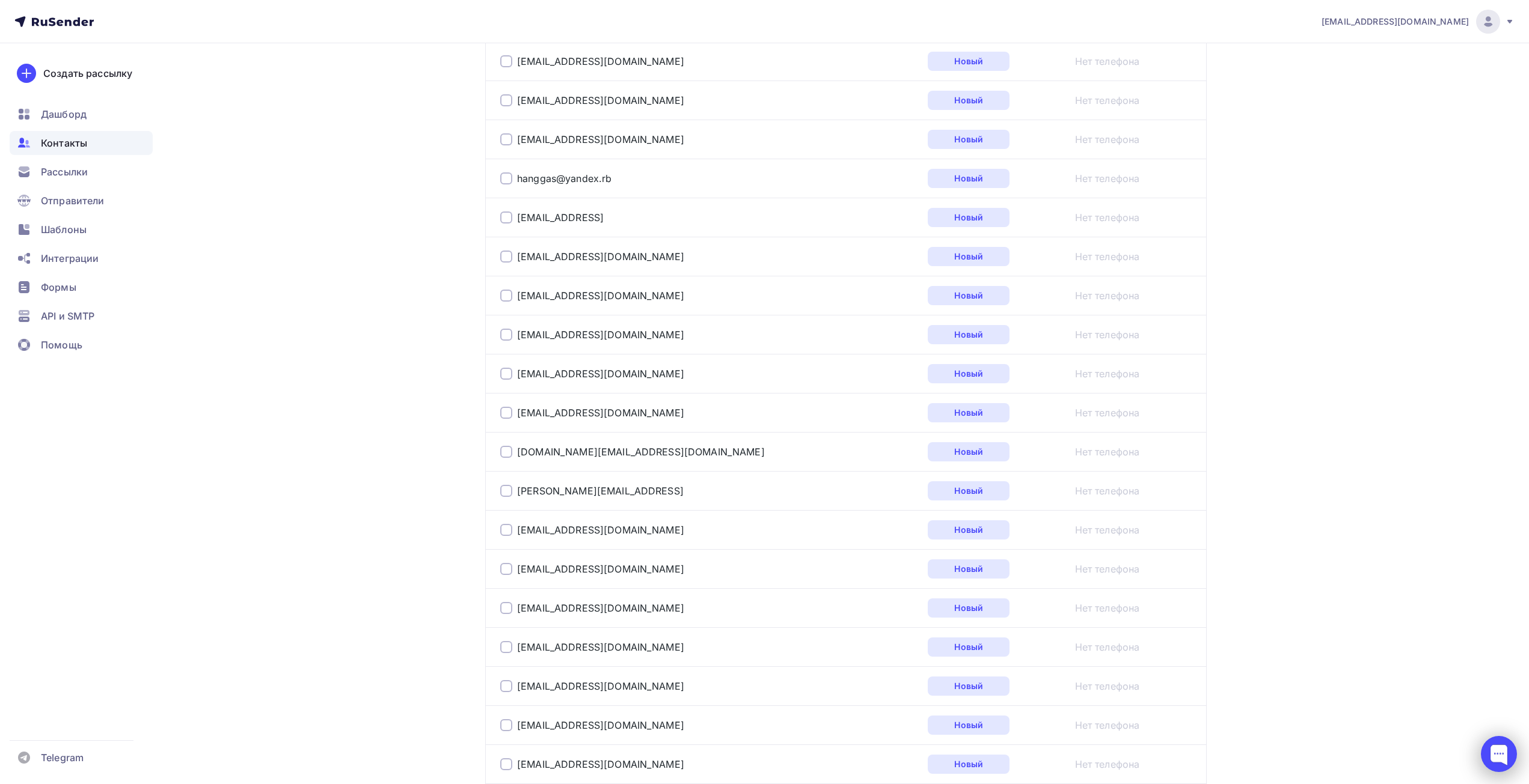
click at [1491, 744] on div at bounding box center [1498, 754] width 36 height 36
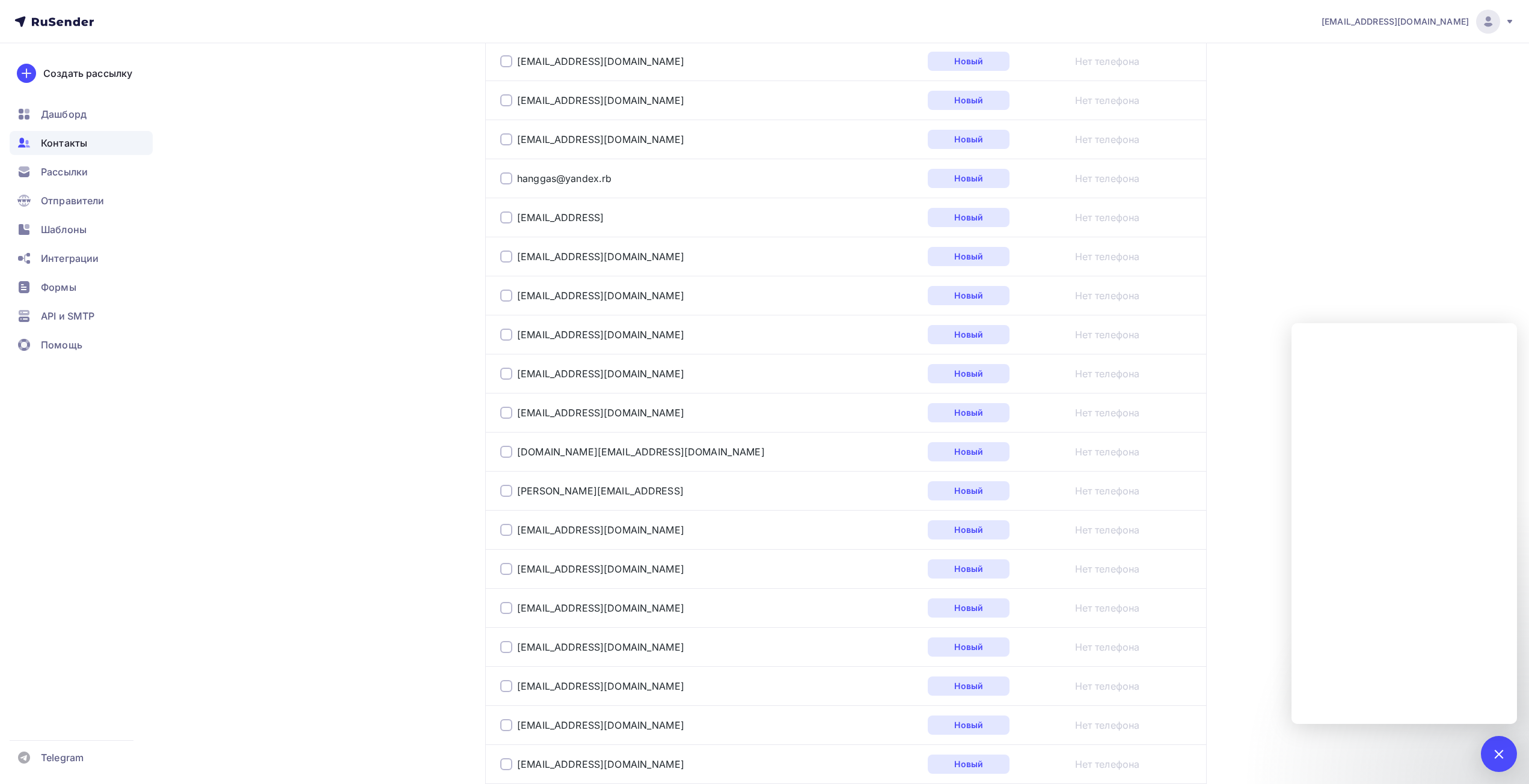
click at [1497, 753] on div at bounding box center [1498, 753] width 16 height 16
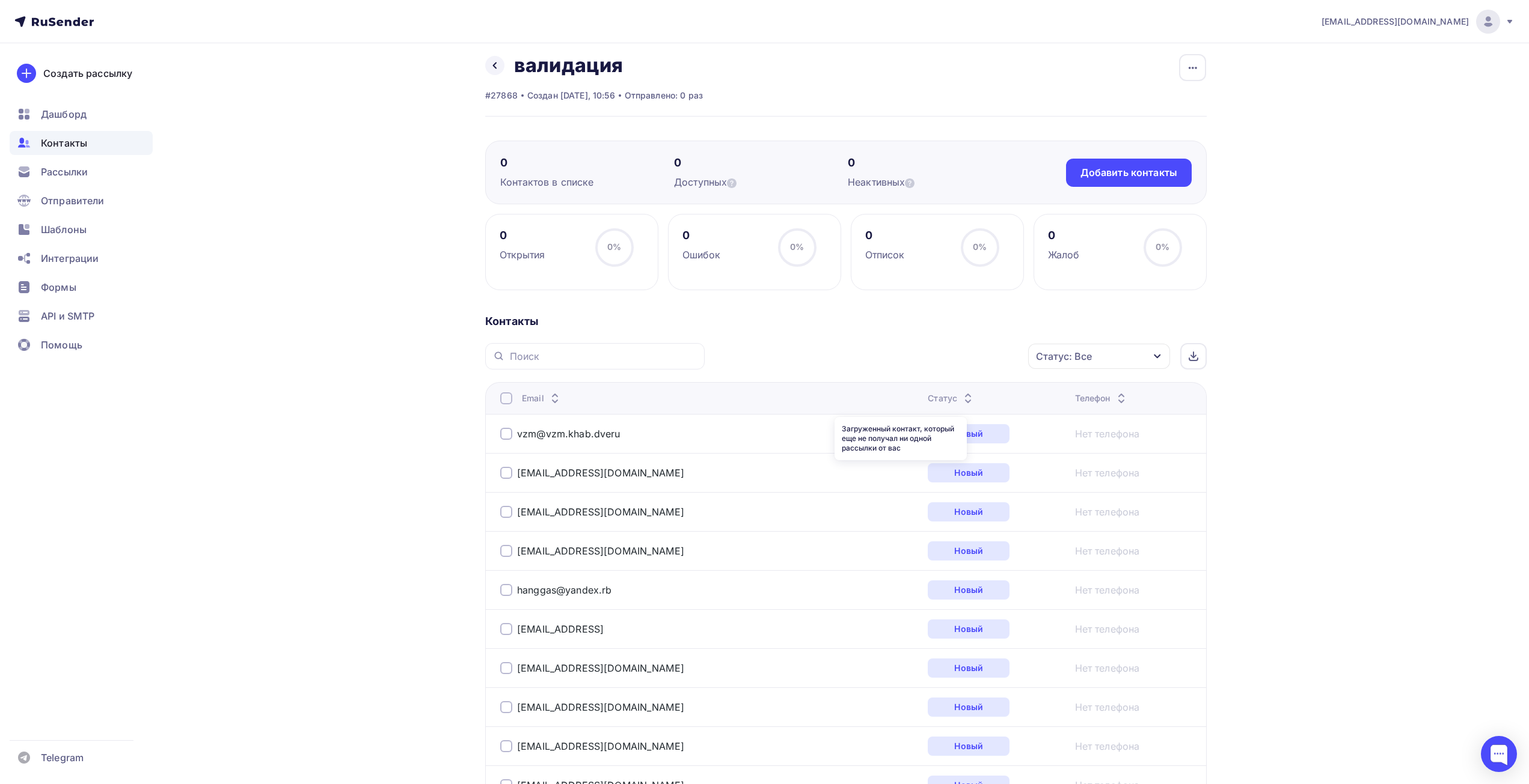
scroll to position [0, 0]
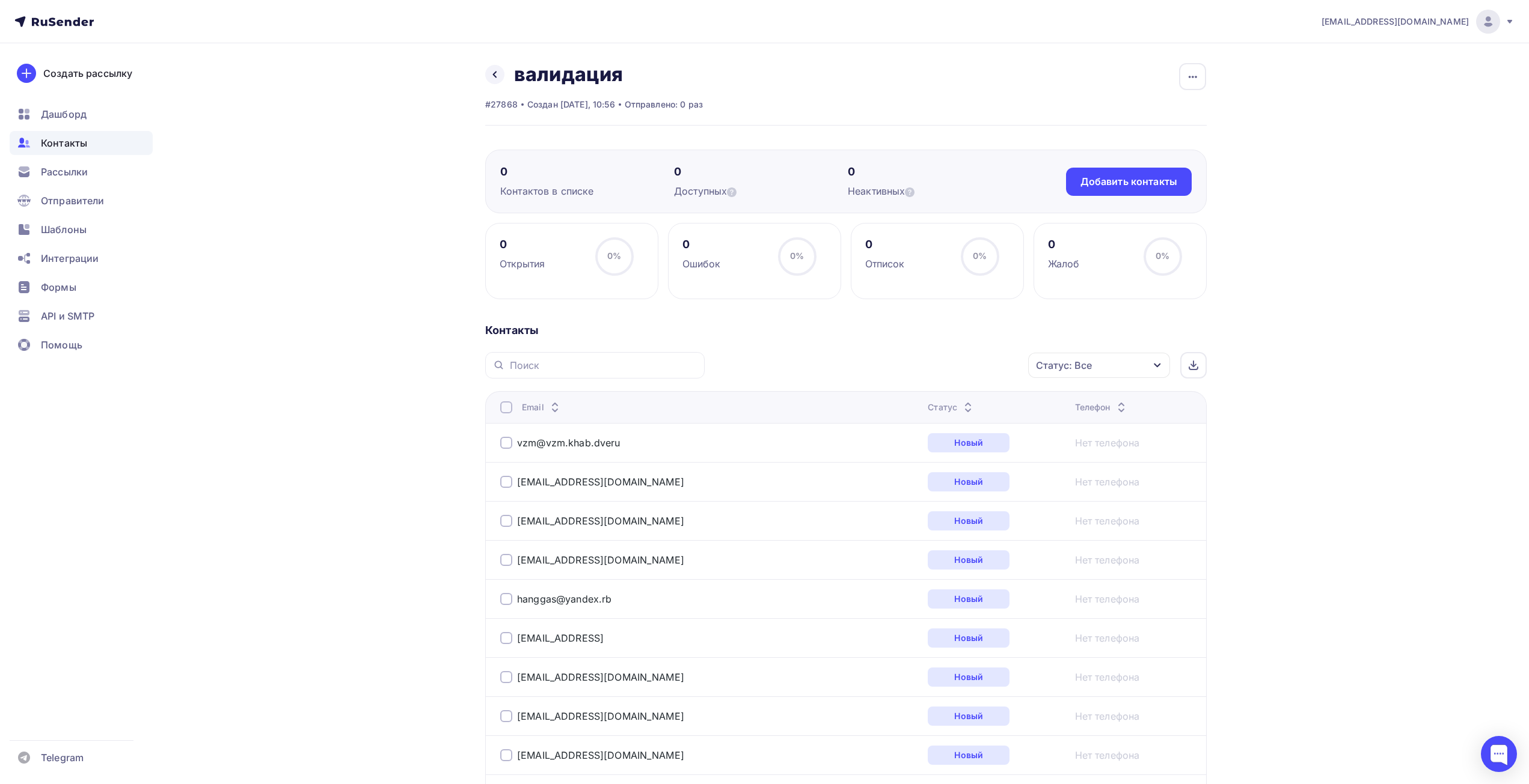
click at [1128, 361] on div "Статус: Все" at bounding box center [1098, 364] width 142 height 25
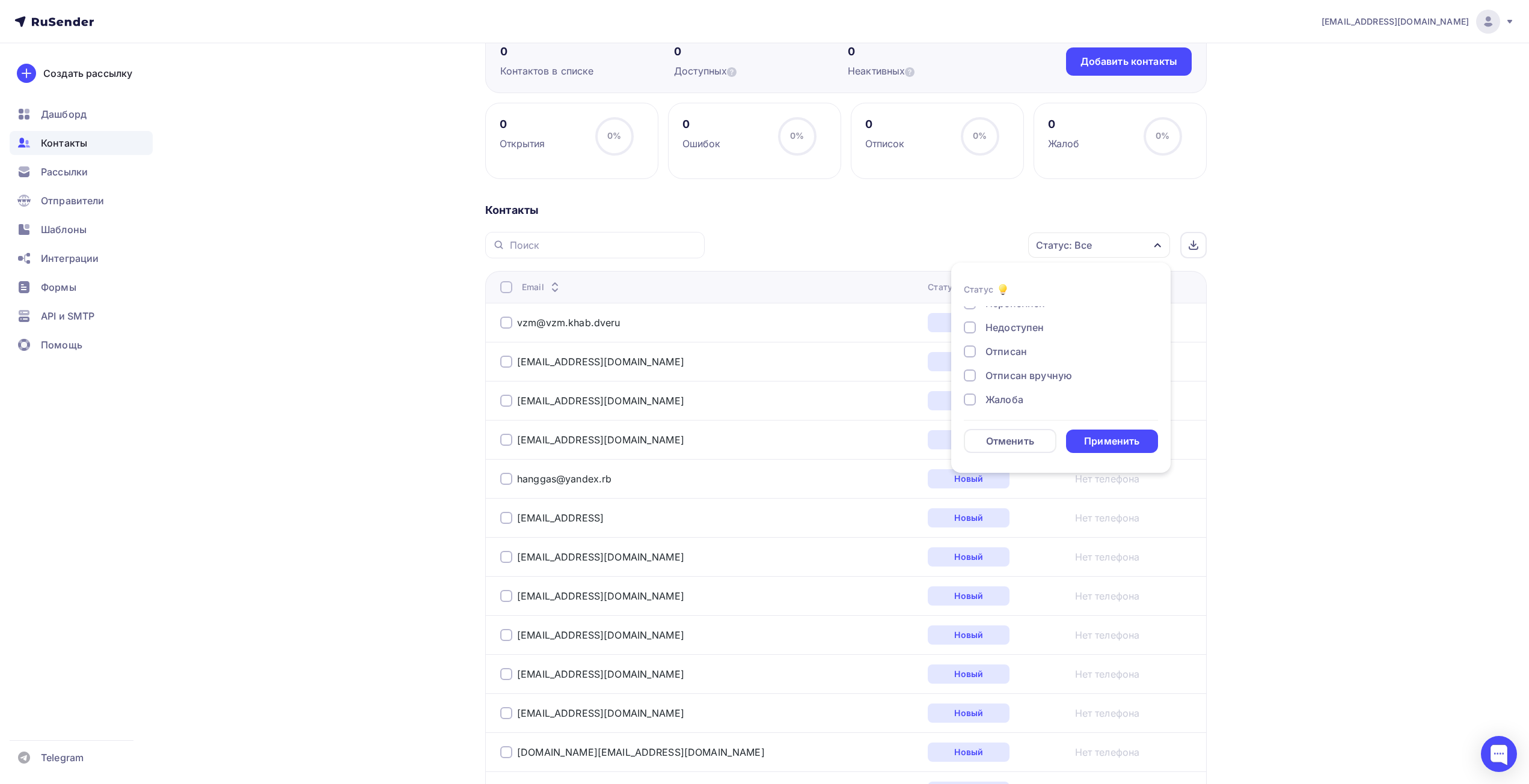
scroll to position [87, 0]
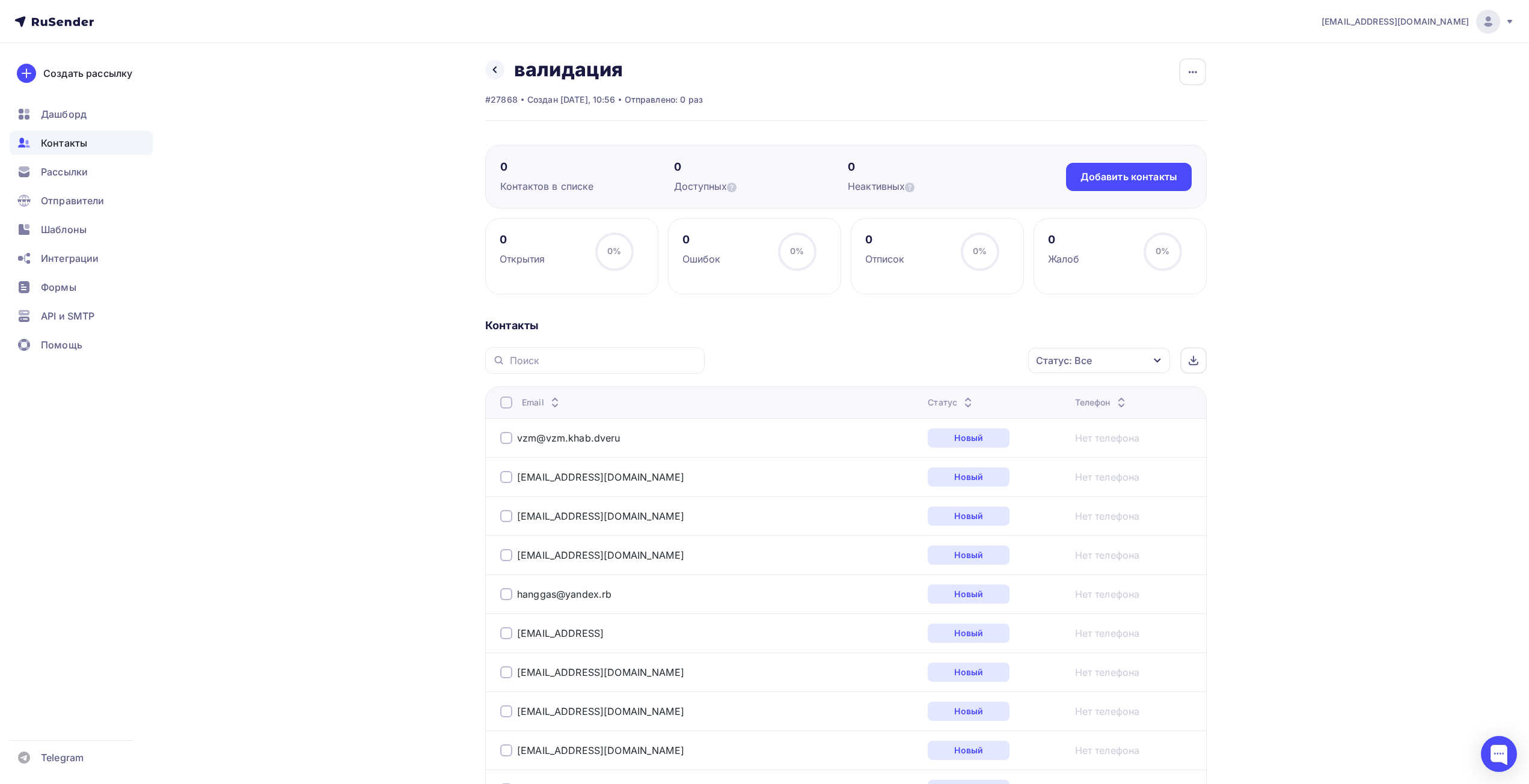
scroll to position [0, 0]
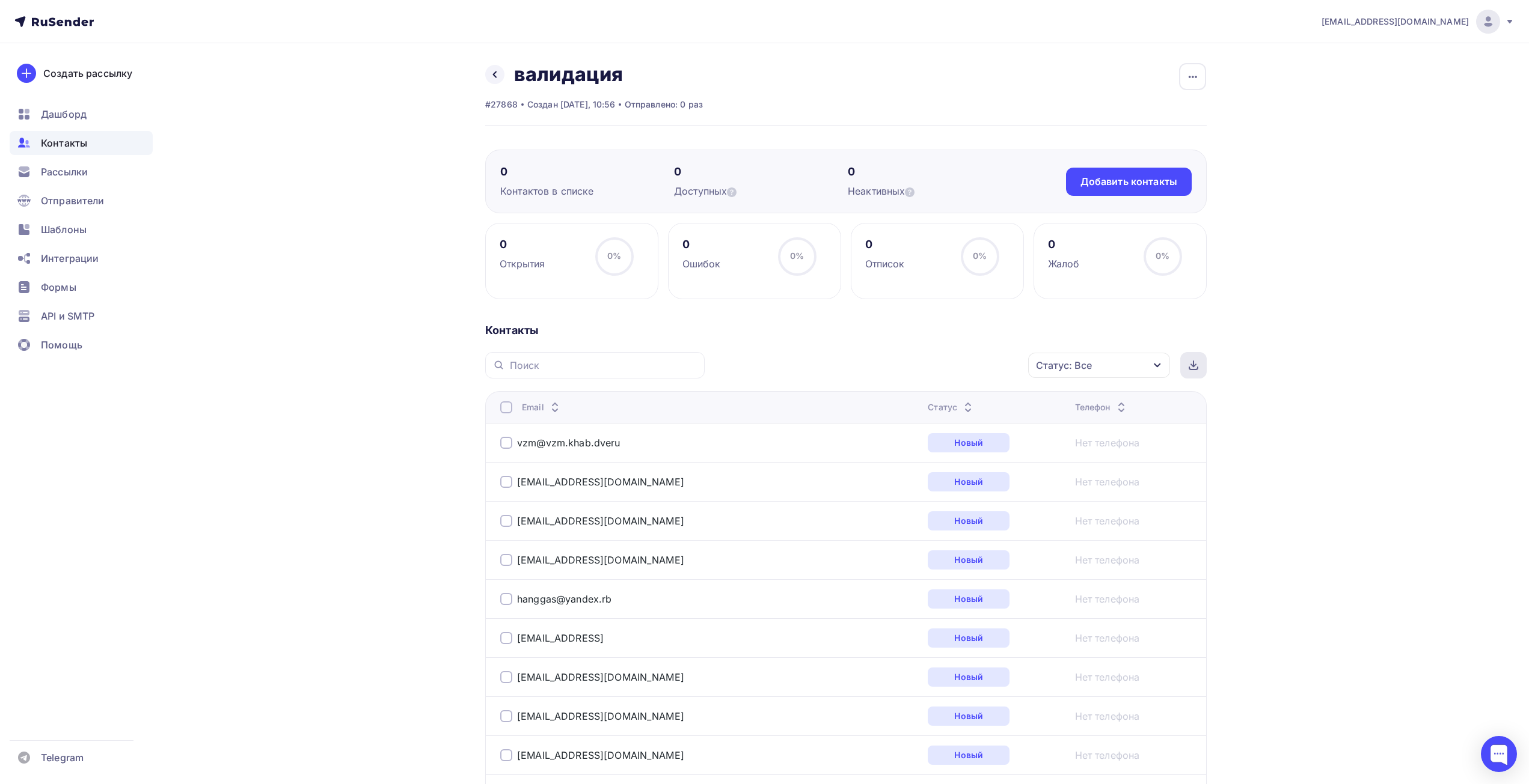
click at [1201, 362] on div at bounding box center [1193, 365] width 27 height 27
click at [57, 142] on span "Контакты" at bounding box center [63, 143] width 47 height 15
click at [61, 118] on span "Дашборд" at bounding box center [63, 114] width 46 height 15
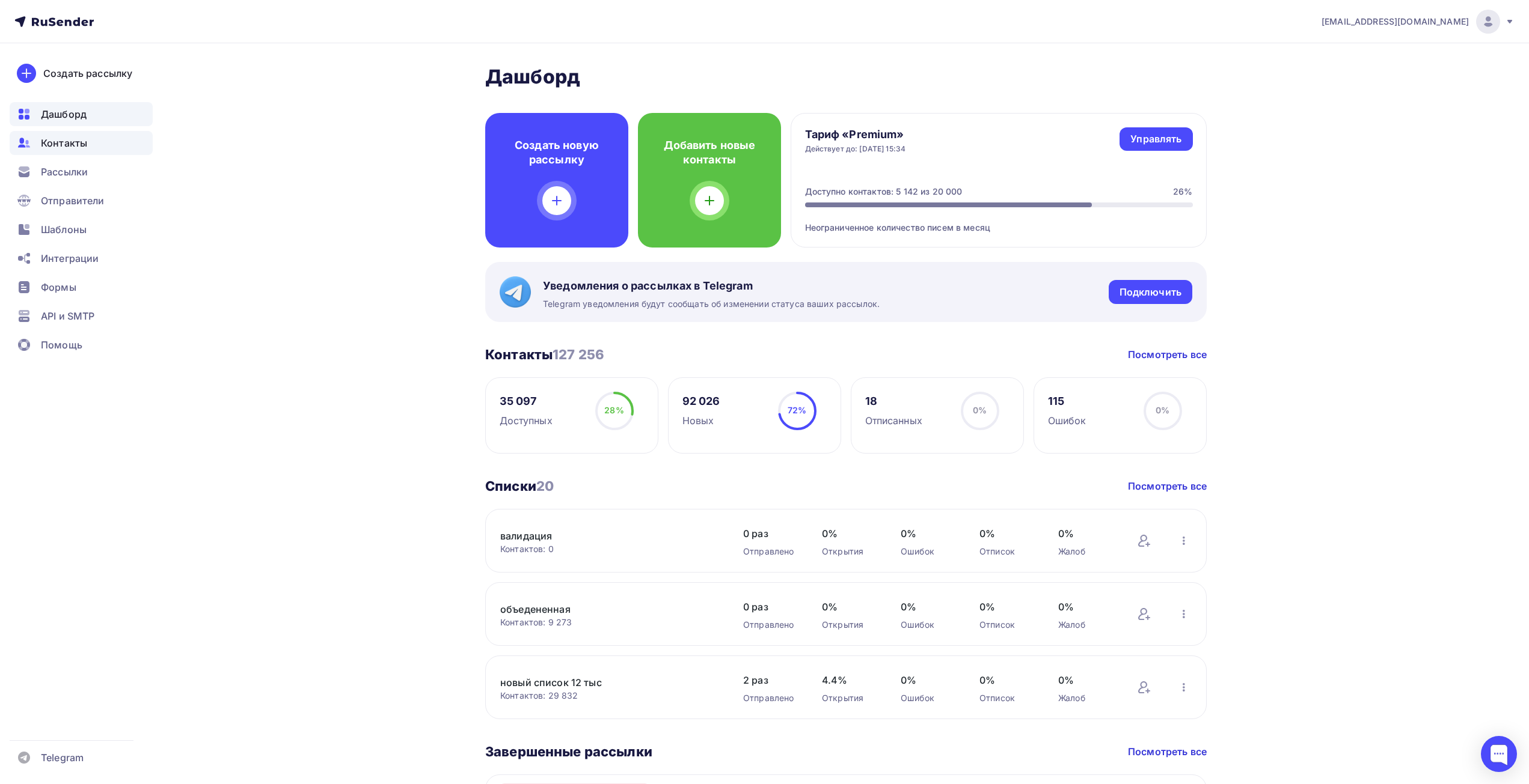
click at [58, 145] on span "Контакты" at bounding box center [63, 143] width 47 height 15
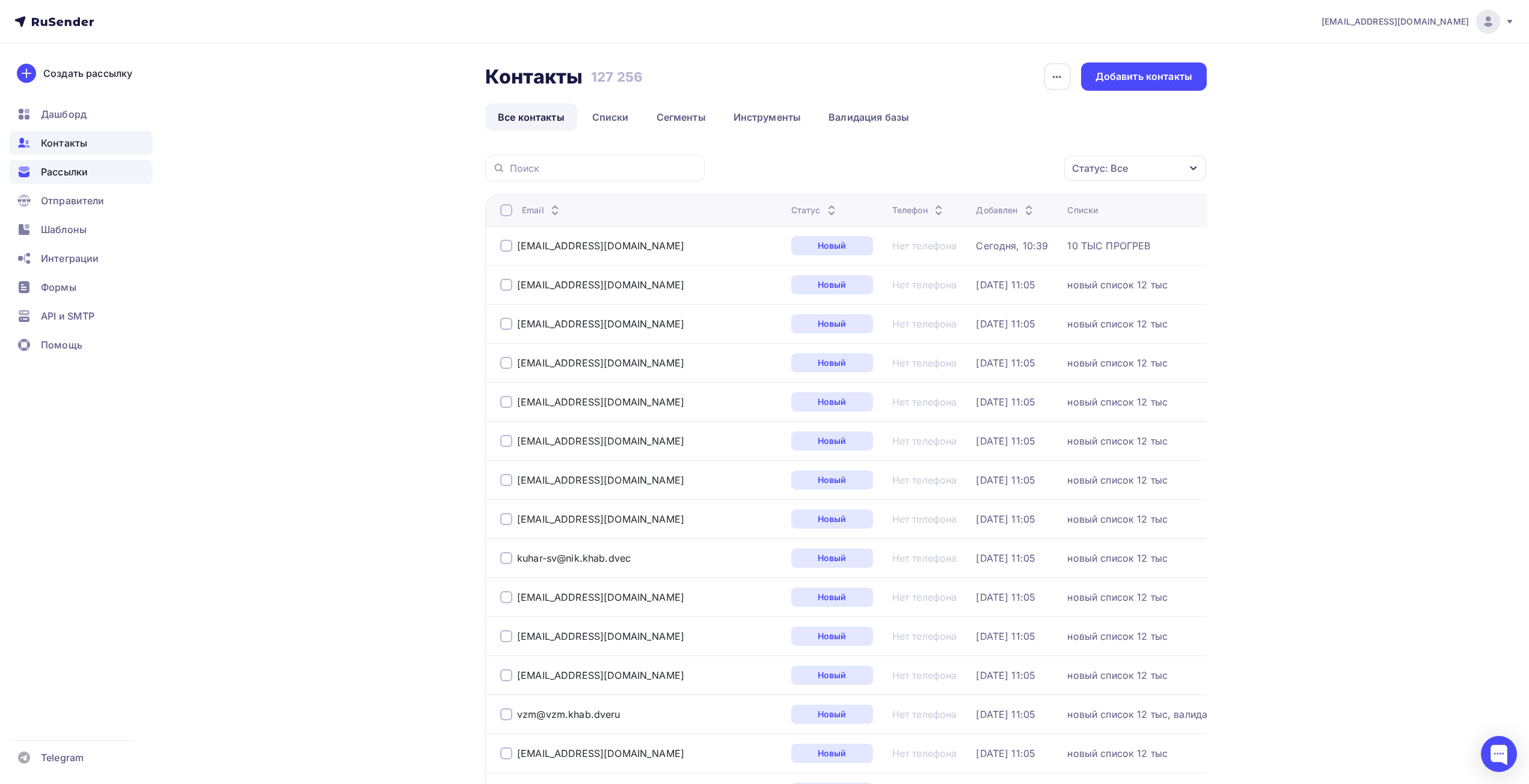
click at [80, 169] on span "Рассылки" at bounding box center [63, 171] width 47 height 15
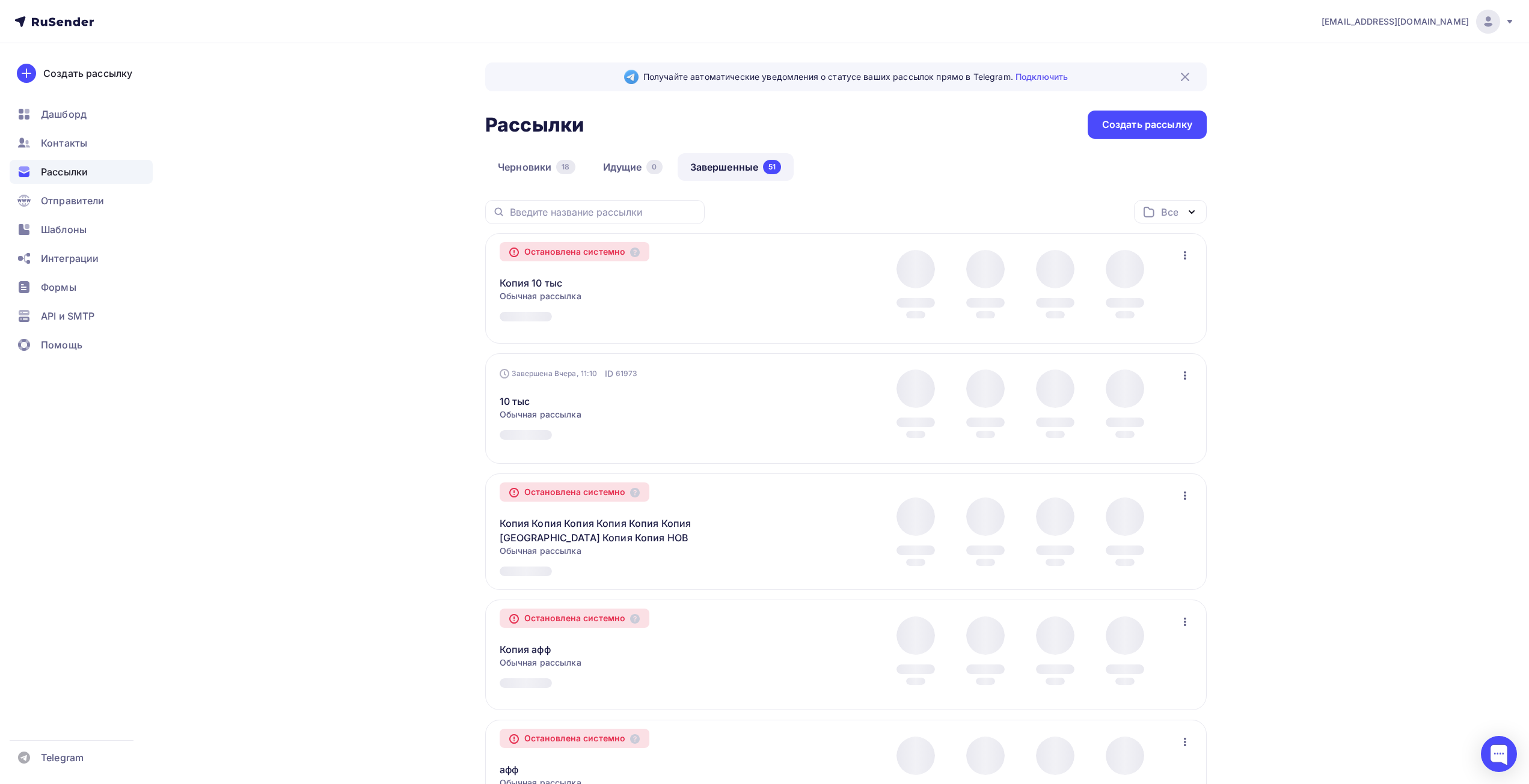
click at [1511, 664] on div "info@affinity-marketing.ru Аккаунт Тарифы Выйти Создать рассылку Дашборд Контак…" at bounding box center [764, 796] width 1529 height 1593
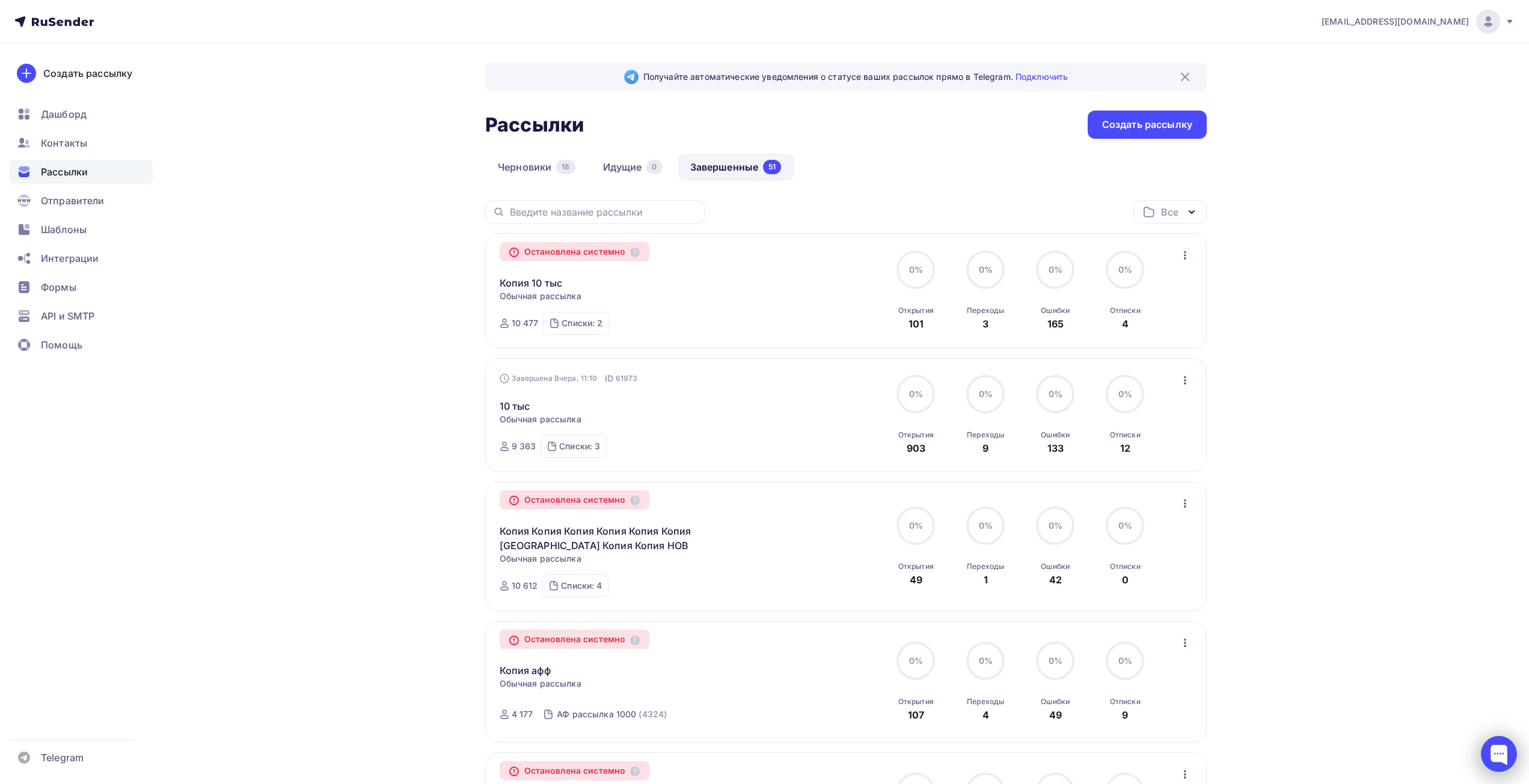
click at [1500, 736] on div at bounding box center [1498, 754] width 36 height 36
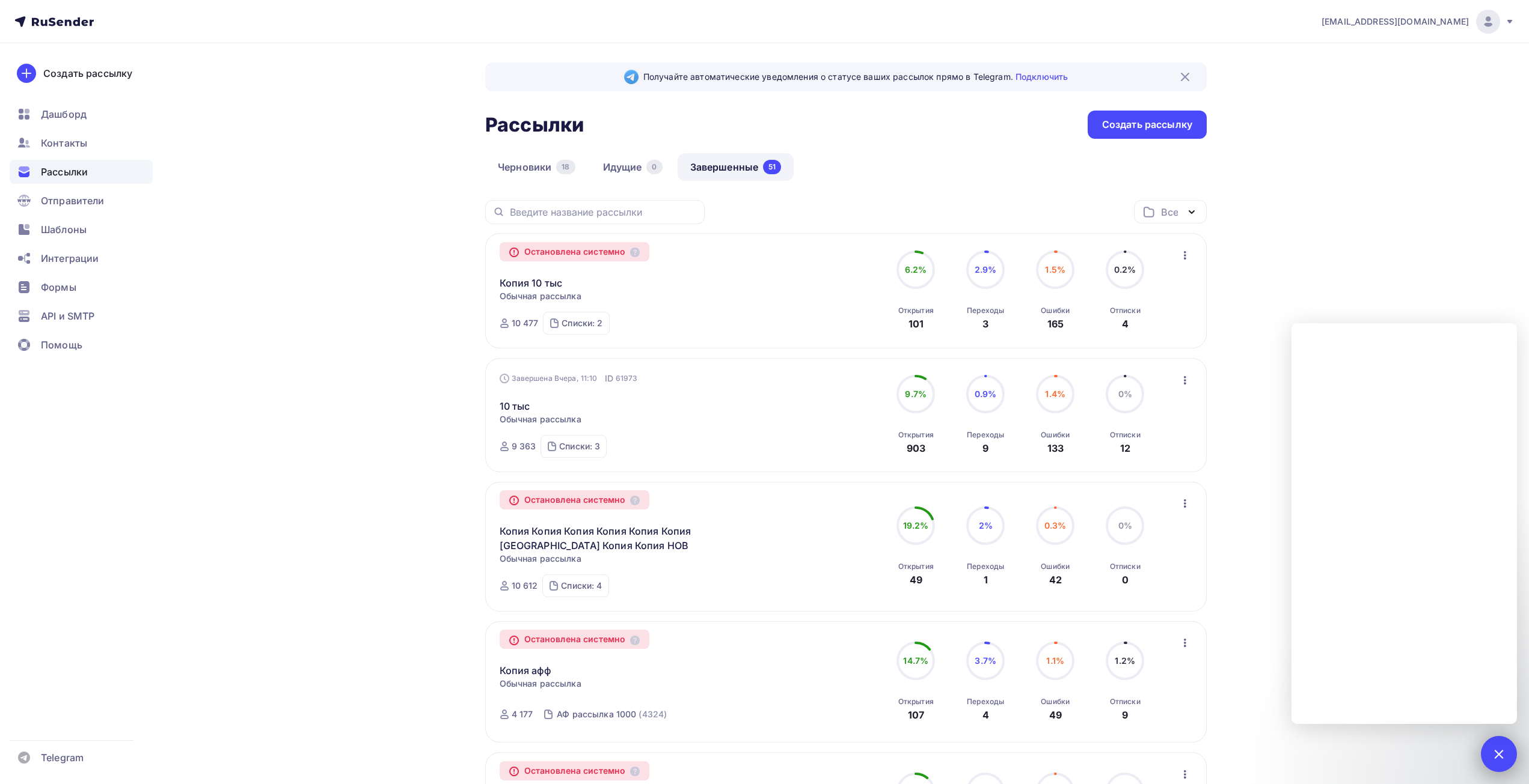
click at [1500, 759] on div at bounding box center [1498, 753] width 16 height 16
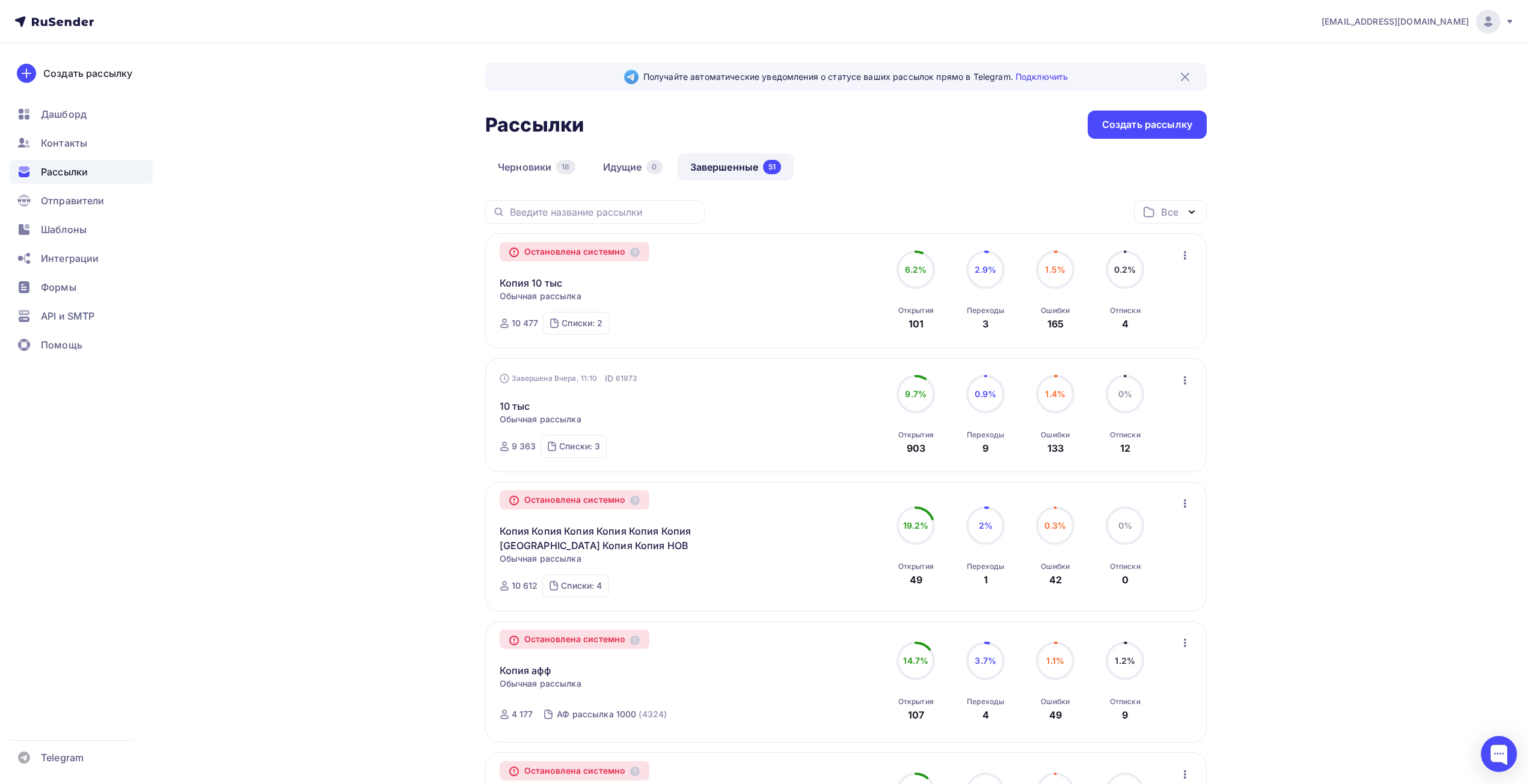
click at [1188, 250] on icon "button" at bounding box center [1184, 255] width 15 height 15
click at [1157, 285] on div "Копировать в новую" at bounding box center [1130, 286] width 123 height 15
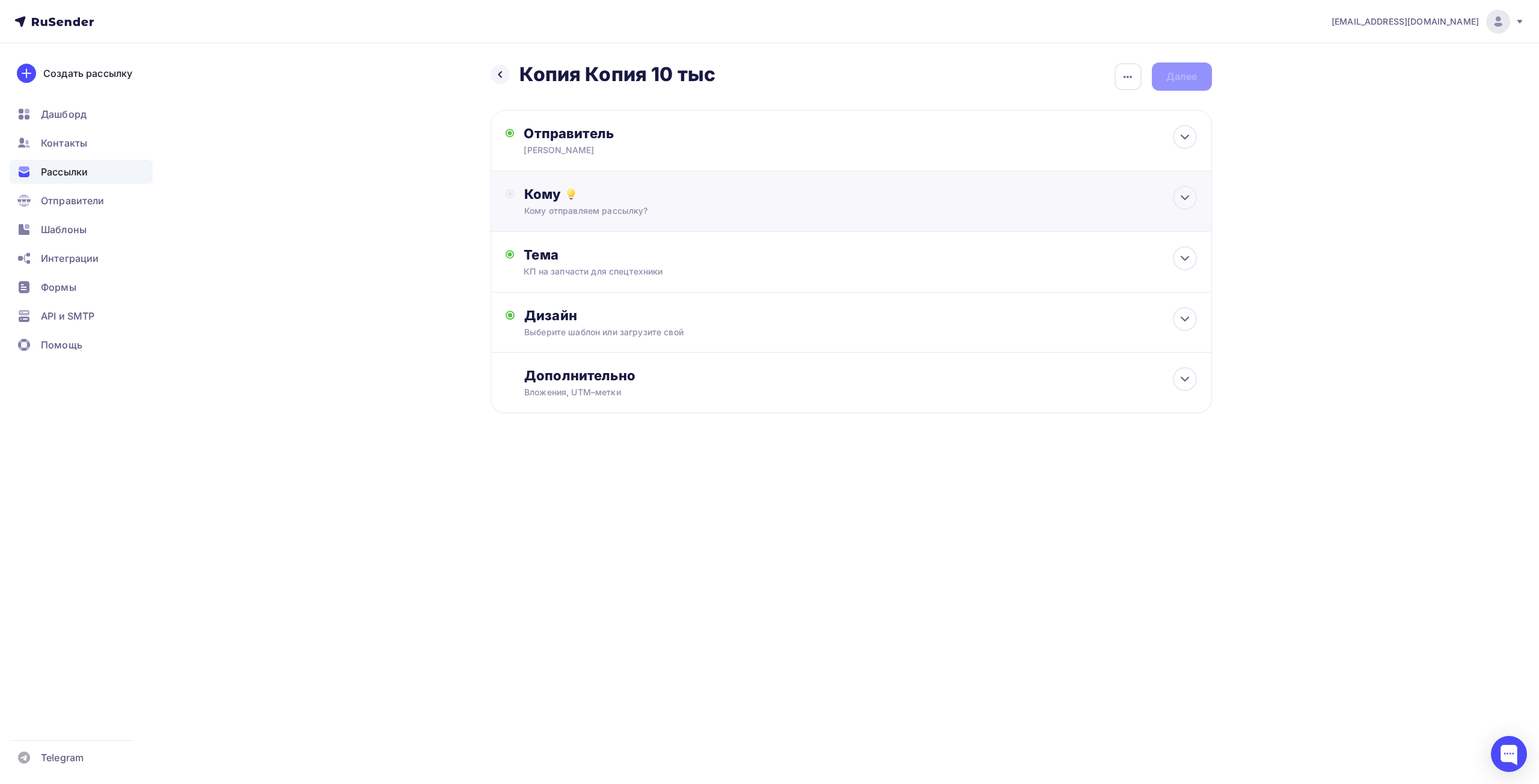
click at [596, 187] on div "Кому" at bounding box center [860, 194] width 672 height 17
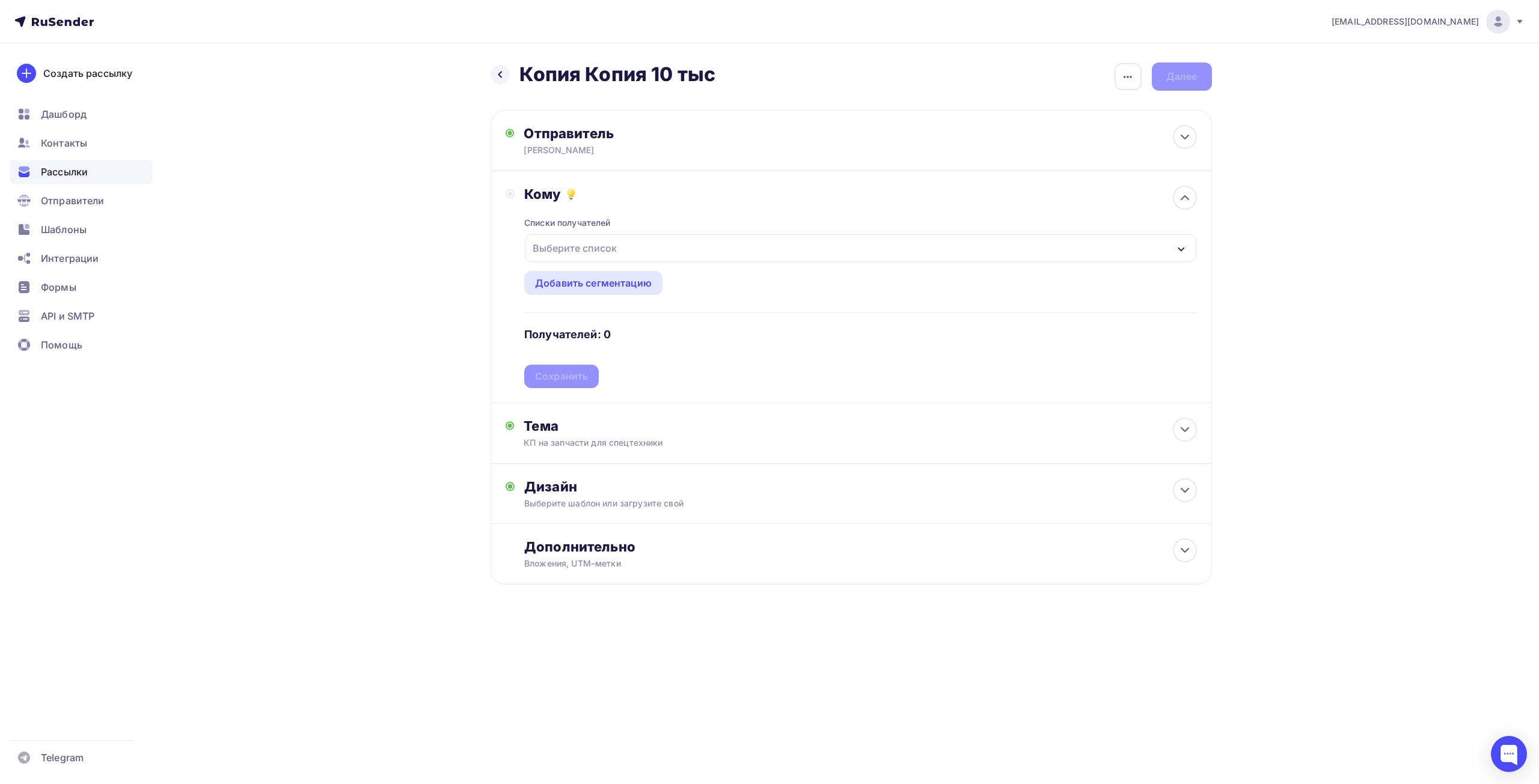
click at [587, 236] on div "Выберите список" at bounding box center [860, 248] width 670 height 28
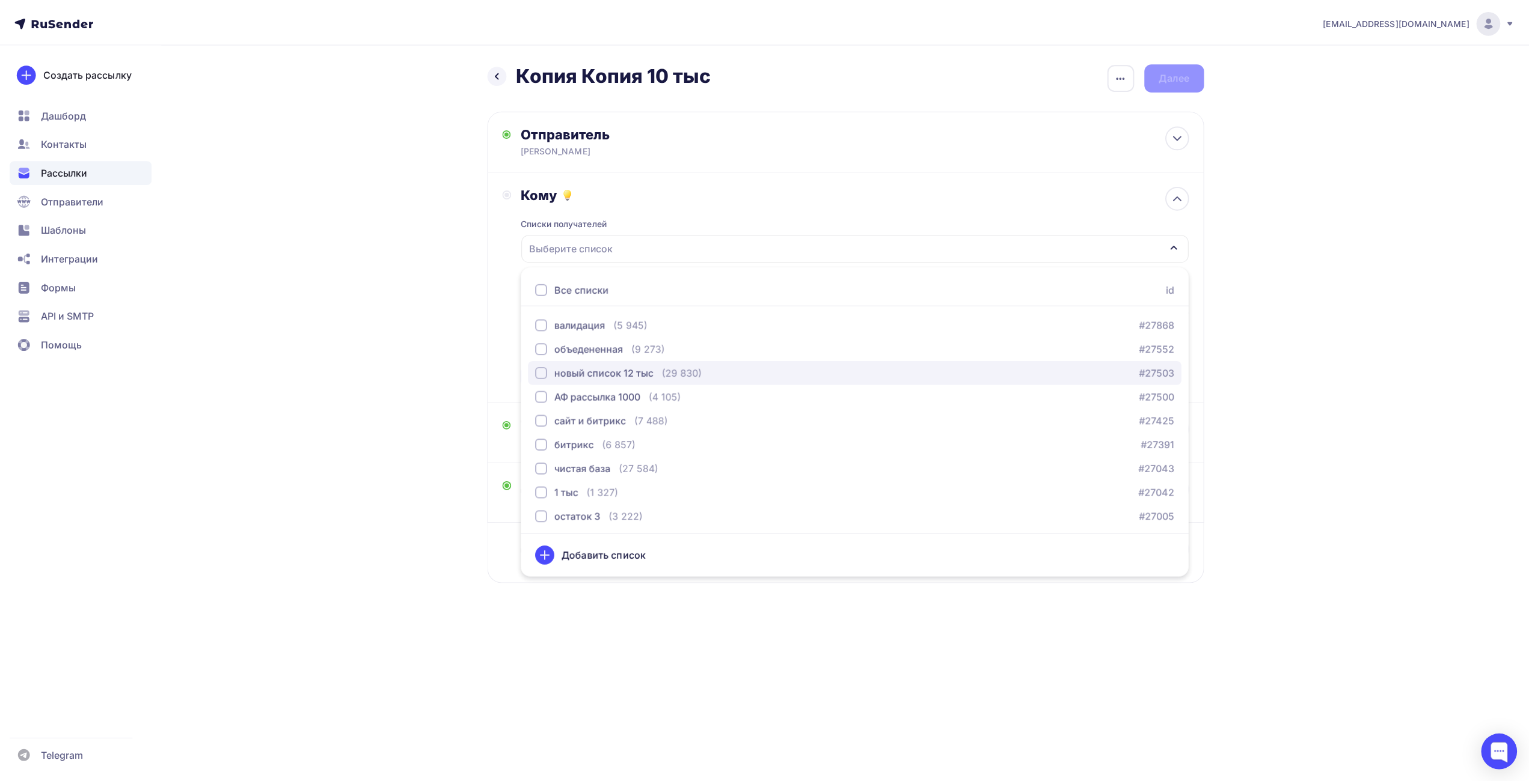
scroll to position [180, 0]
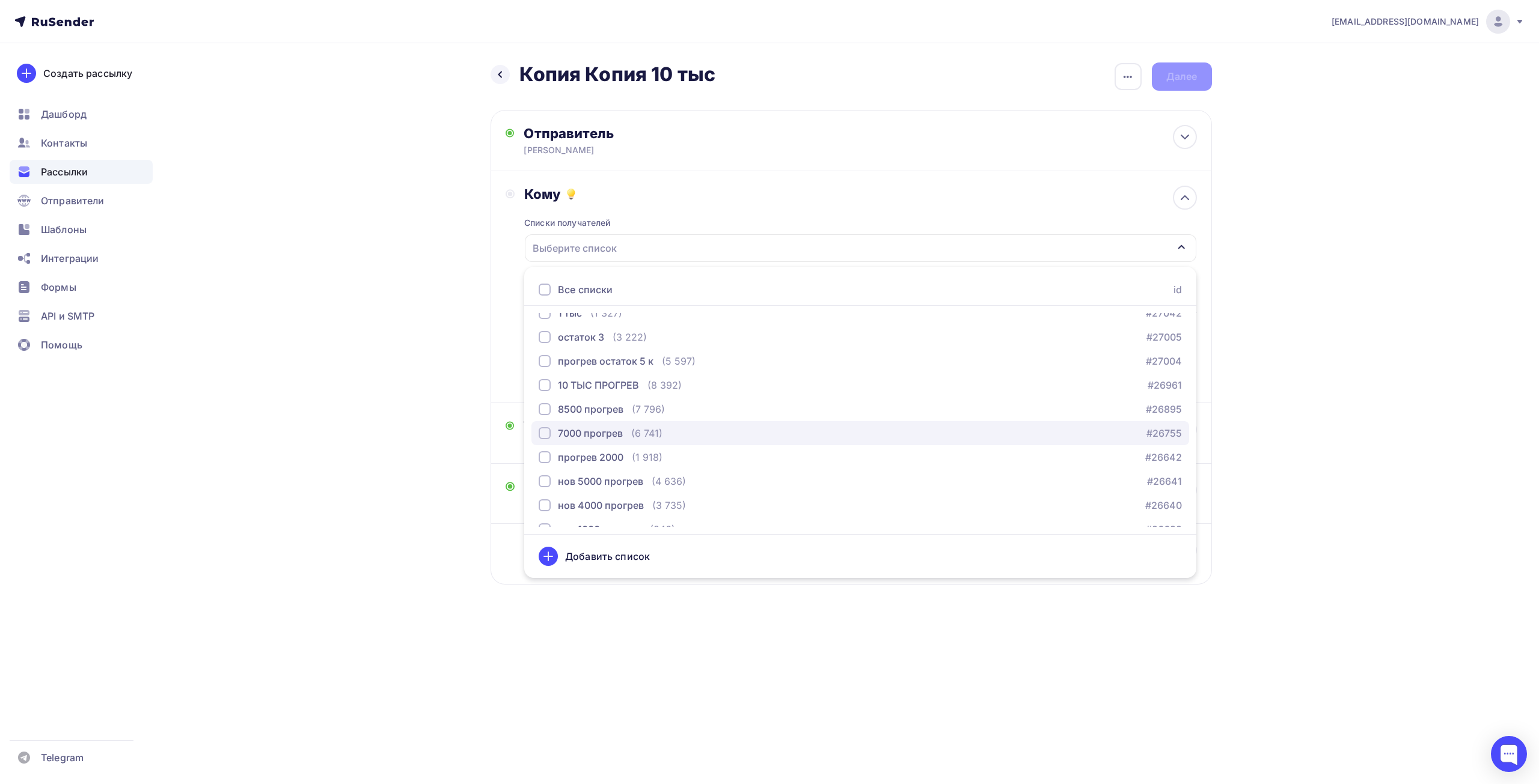
click at [613, 428] on div "7000 прогрев" at bounding box center [590, 433] width 65 height 15
click at [425, 431] on div "Назад Копия Копия 10 тыс Копия Копия 10 тыс Закончить позже Переименовать рассы…" at bounding box center [770, 352] width 985 height 619
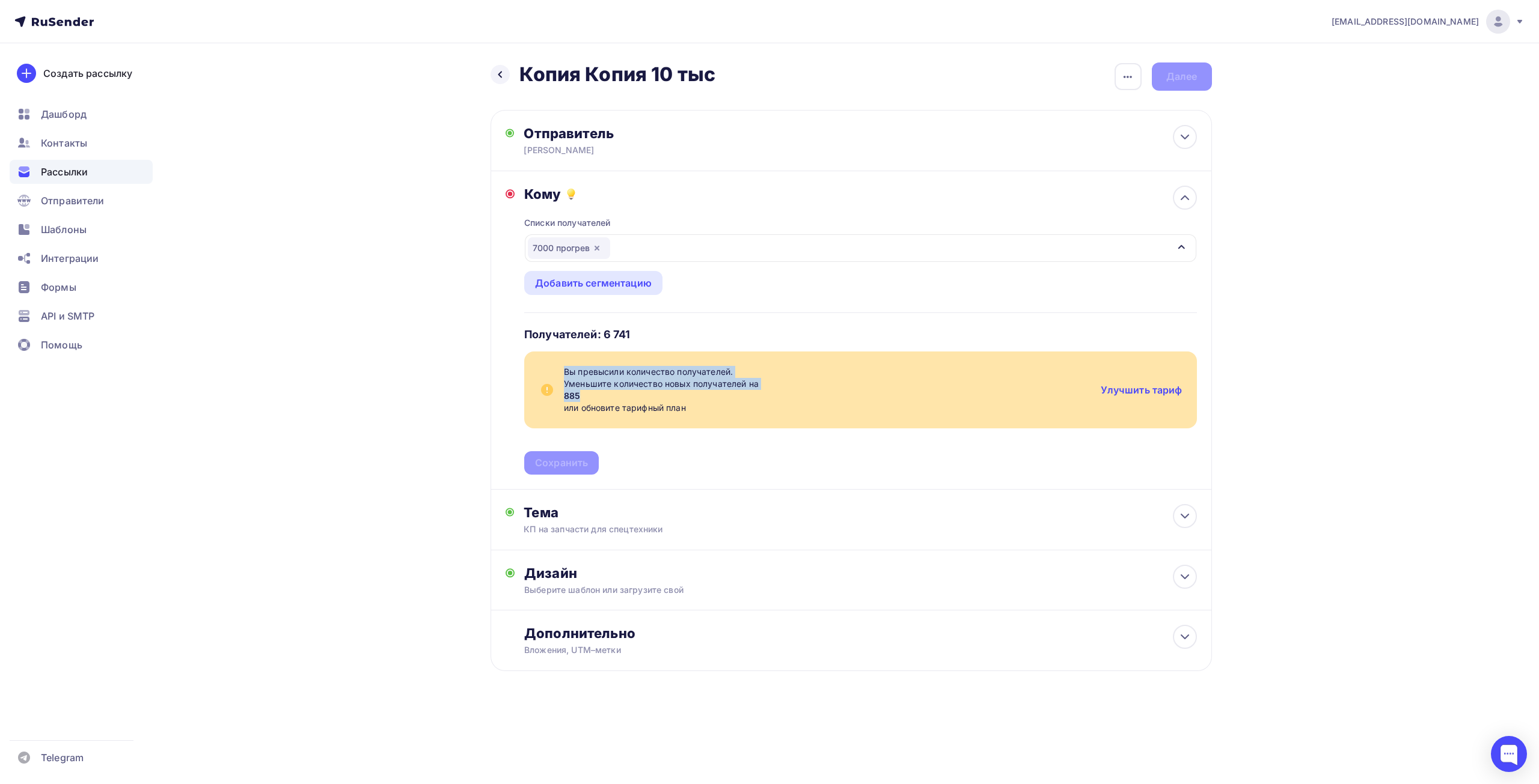
drag, startPoint x: 585, startPoint y: 392, endPoint x: 545, endPoint y: 384, distance: 40.8
click at [545, 384] on div "Вы превысили количество получателей. Уменьшите количество новых получателей на …" at bounding box center [860, 390] width 672 height 77
click at [575, 397] on span "885" at bounding box center [827, 396] width 527 height 12
click at [562, 209] on div "Списки получателей 7000 прогрев Все списки id валидация (5 945) #27868 объедене…" at bounding box center [860, 339] width 672 height 272
click at [1504, 740] on div at bounding box center [1509, 754] width 36 height 36
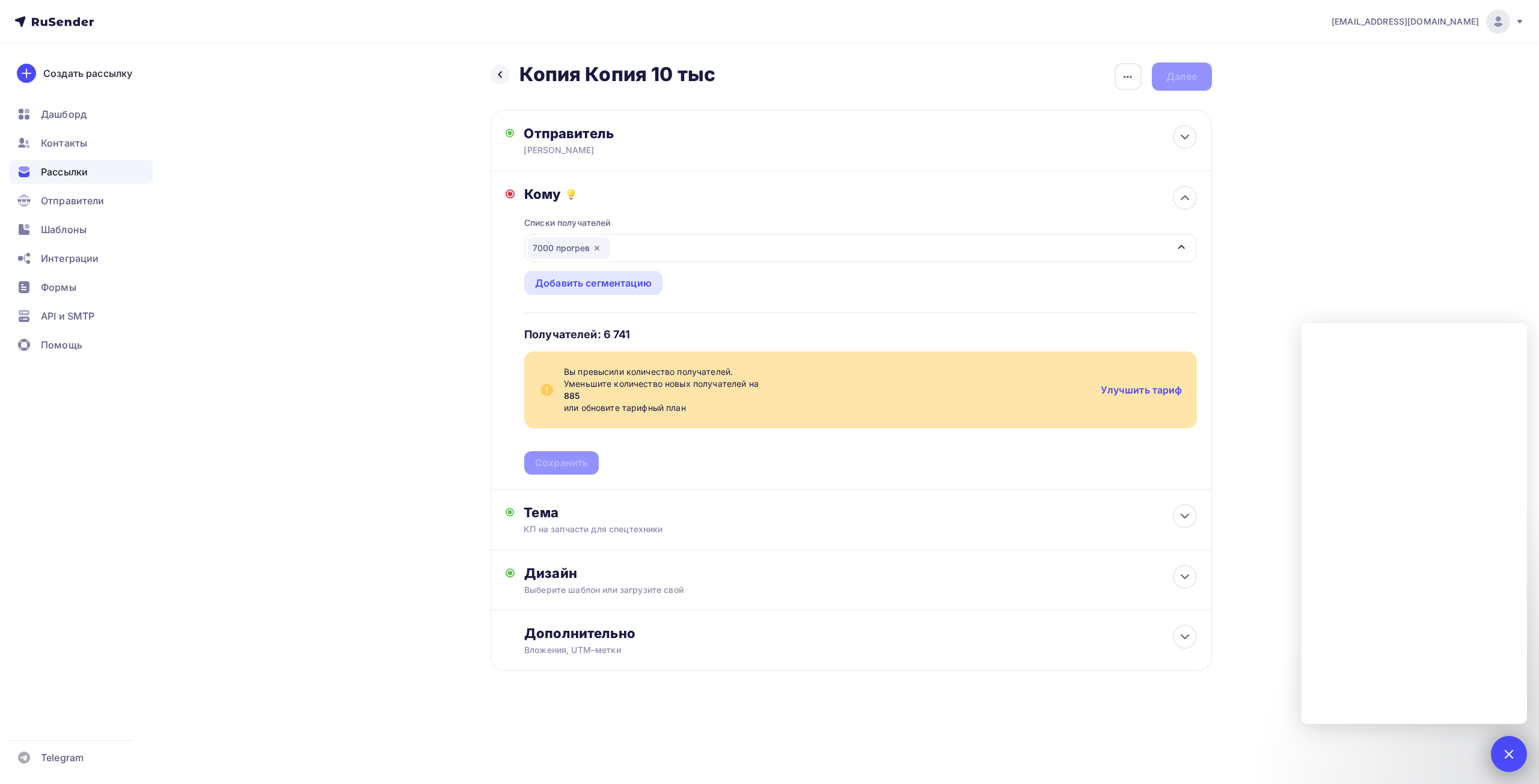
click at [1505, 749] on div at bounding box center [1508, 753] width 16 height 16
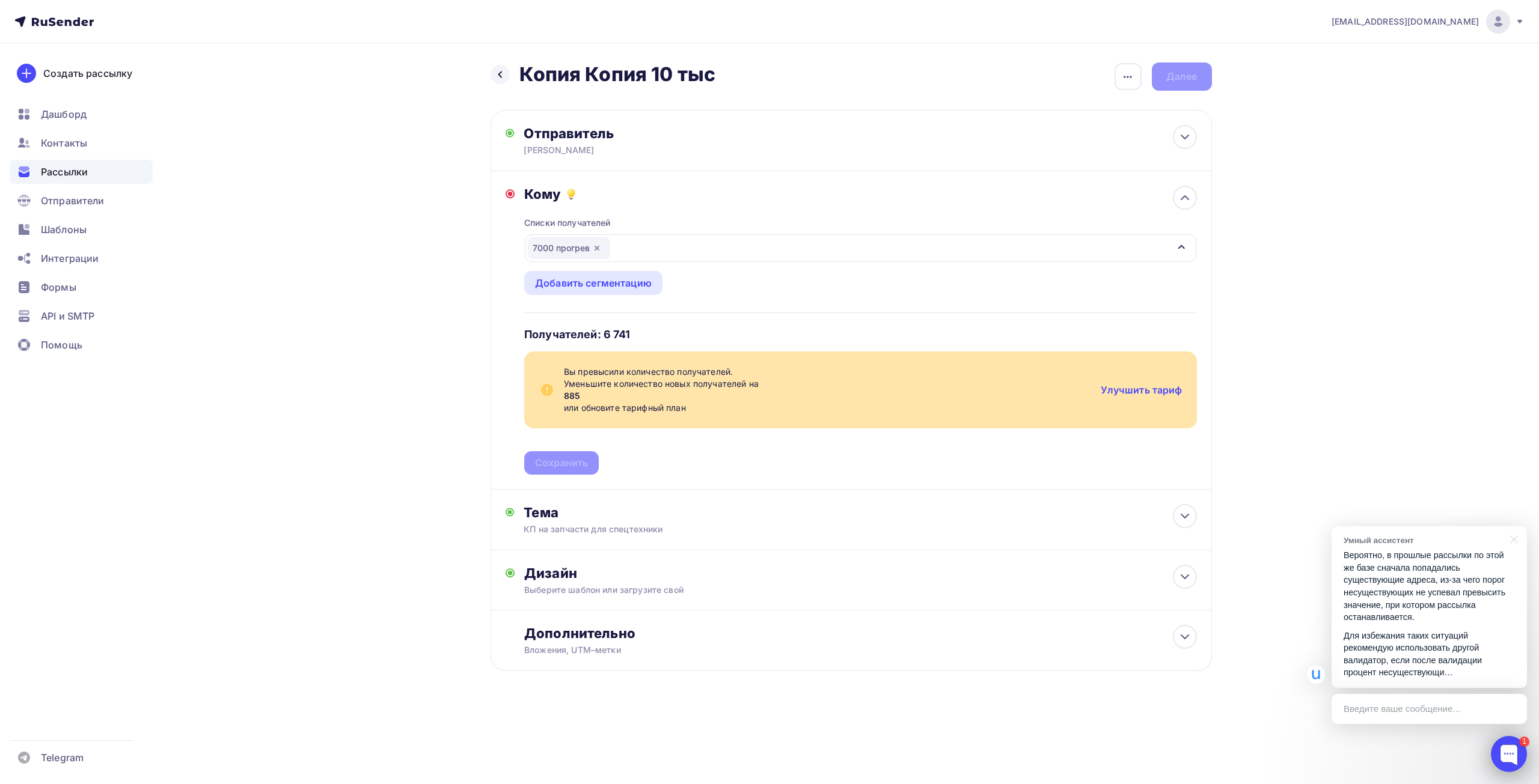
click at [1504, 747] on div at bounding box center [1509, 754] width 36 height 36
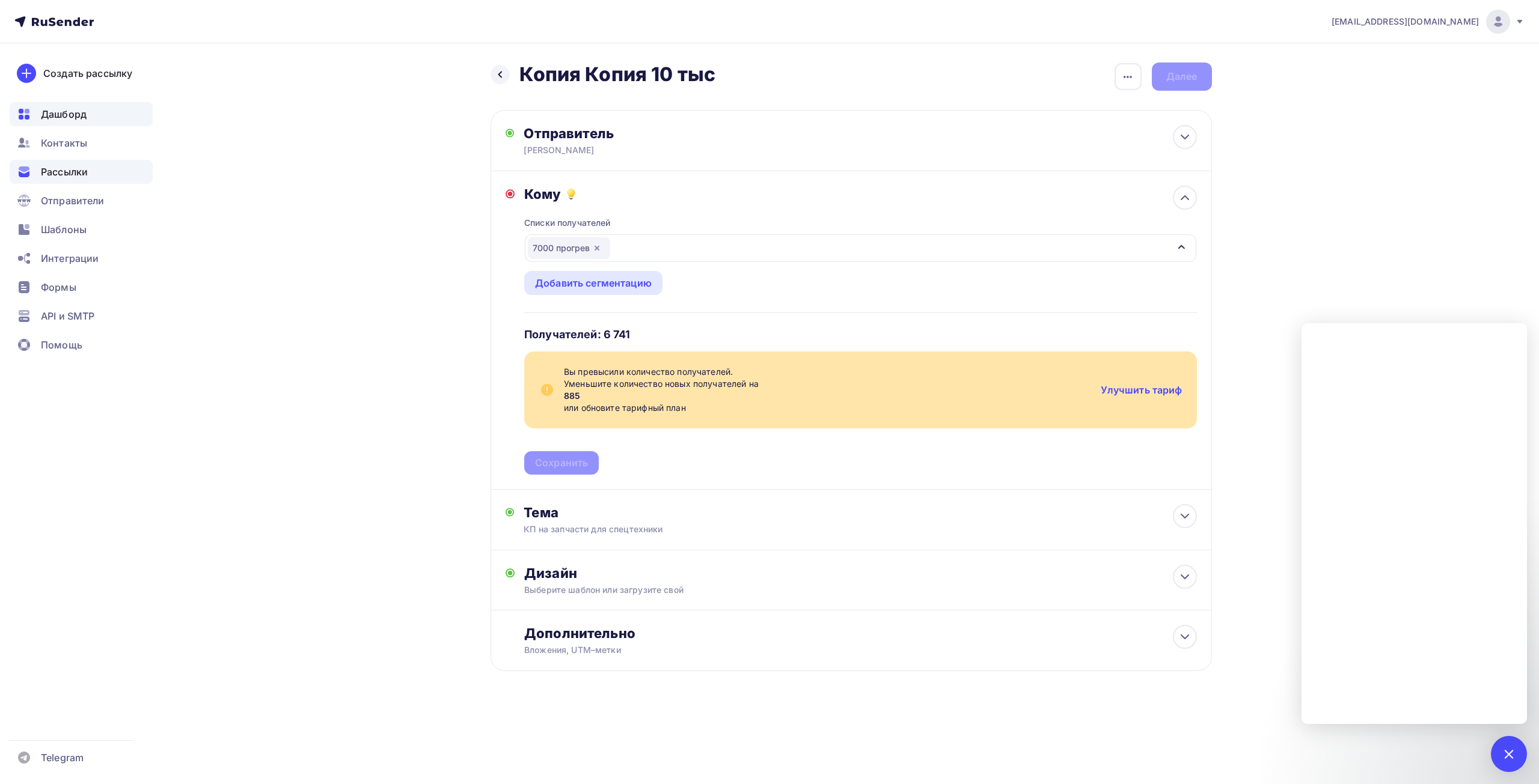
click at [57, 114] on span "Дашборд" at bounding box center [63, 114] width 46 height 15
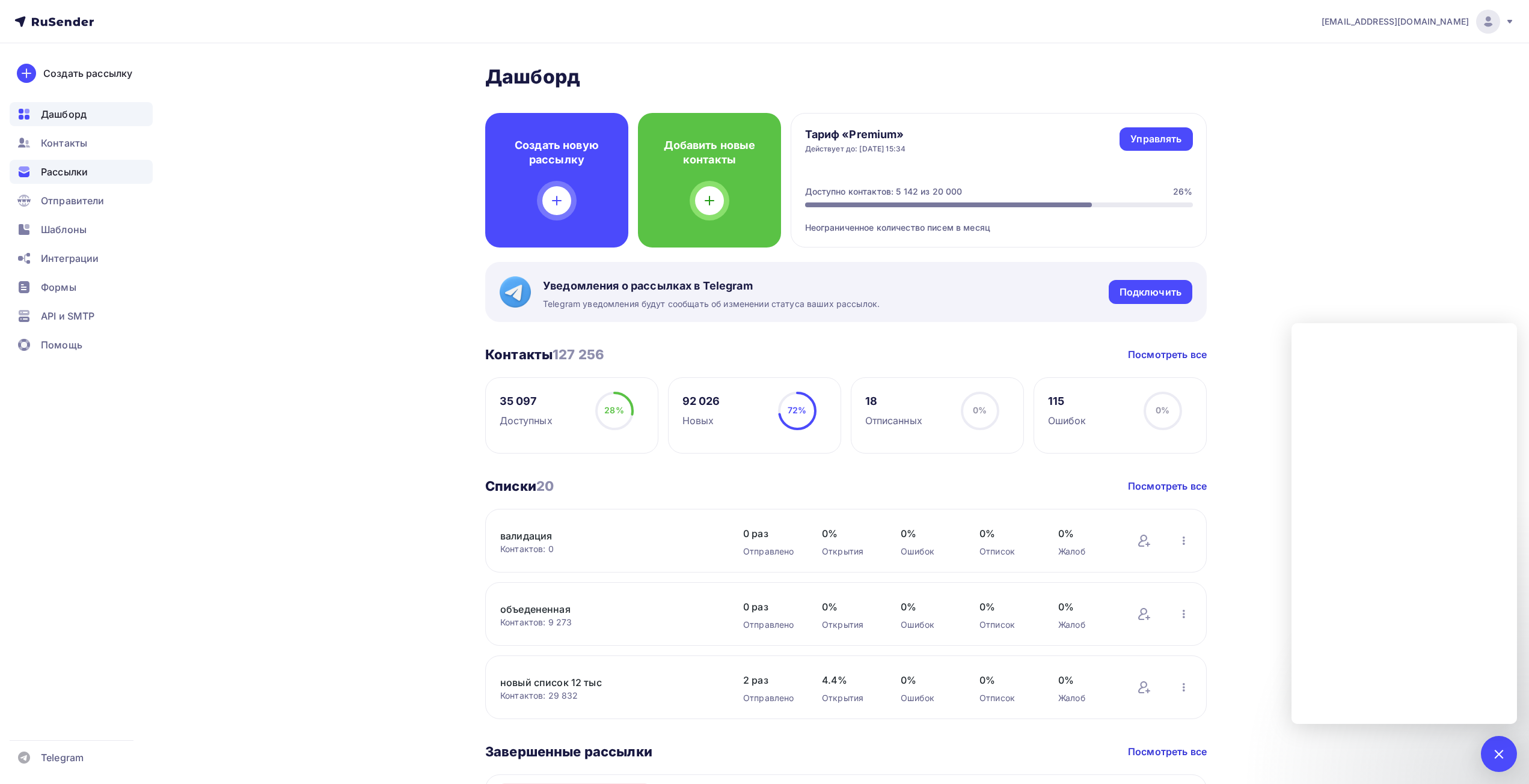
click at [75, 167] on span "Рассылки" at bounding box center [63, 171] width 47 height 15
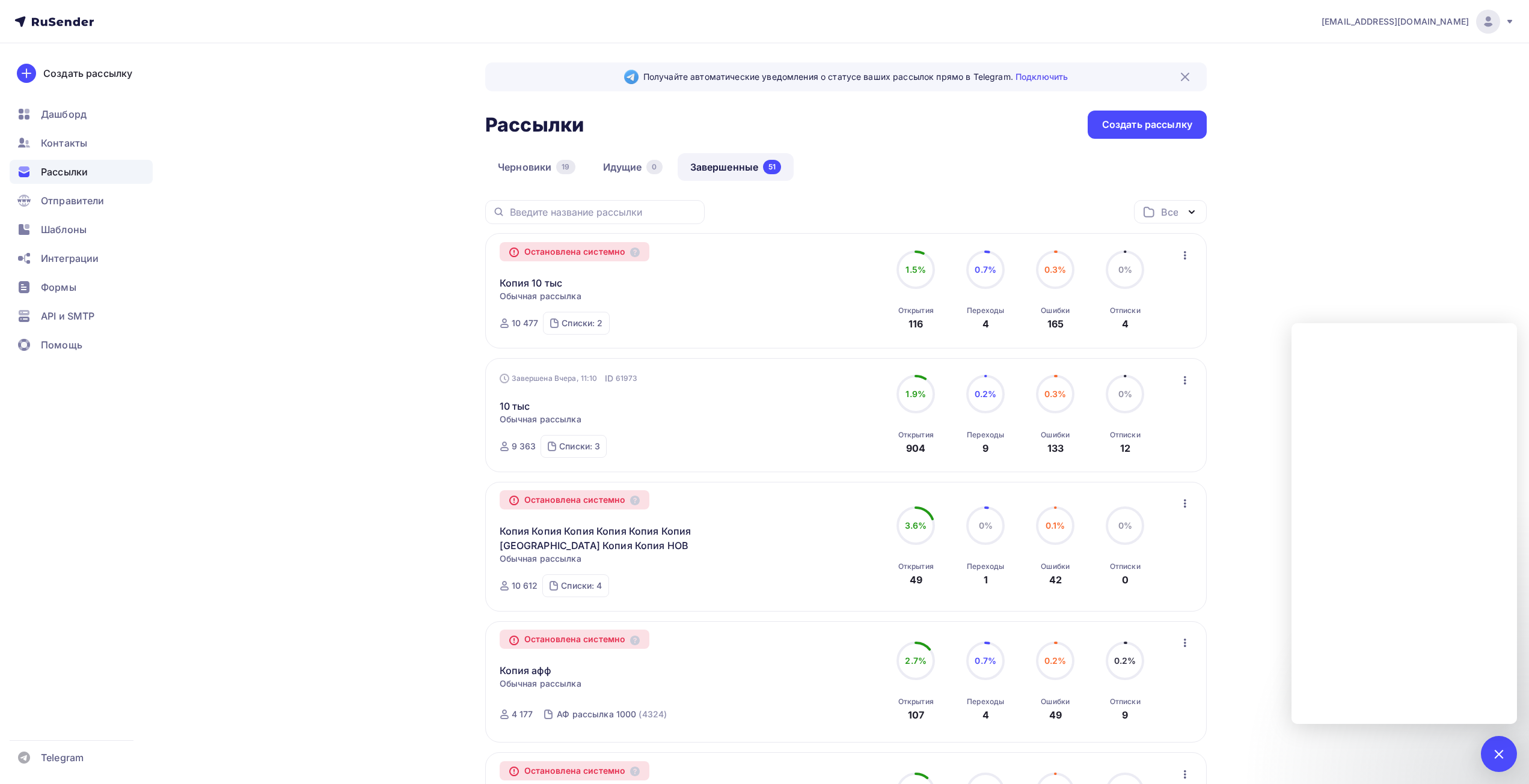
click at [574, 257] on div "Остановлена системно" at bounding box center [574, 251] width 151 height 19
click at [77, 202] on span "Отправители" at bounding box center [72, 200] width 63 height 15
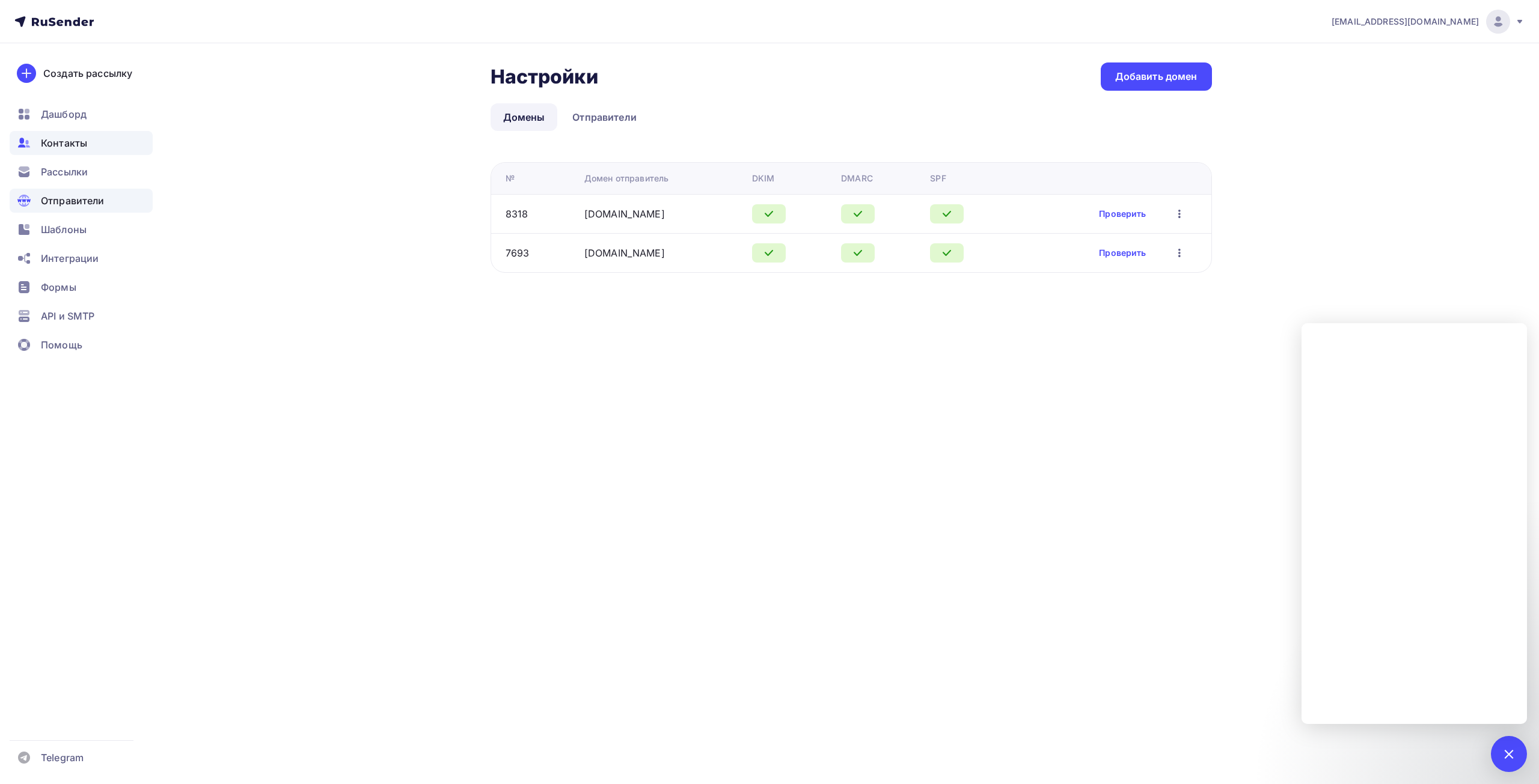
click at [68, 147] on span "Контакты" at bounding box center [63, 143] width 47 height 15
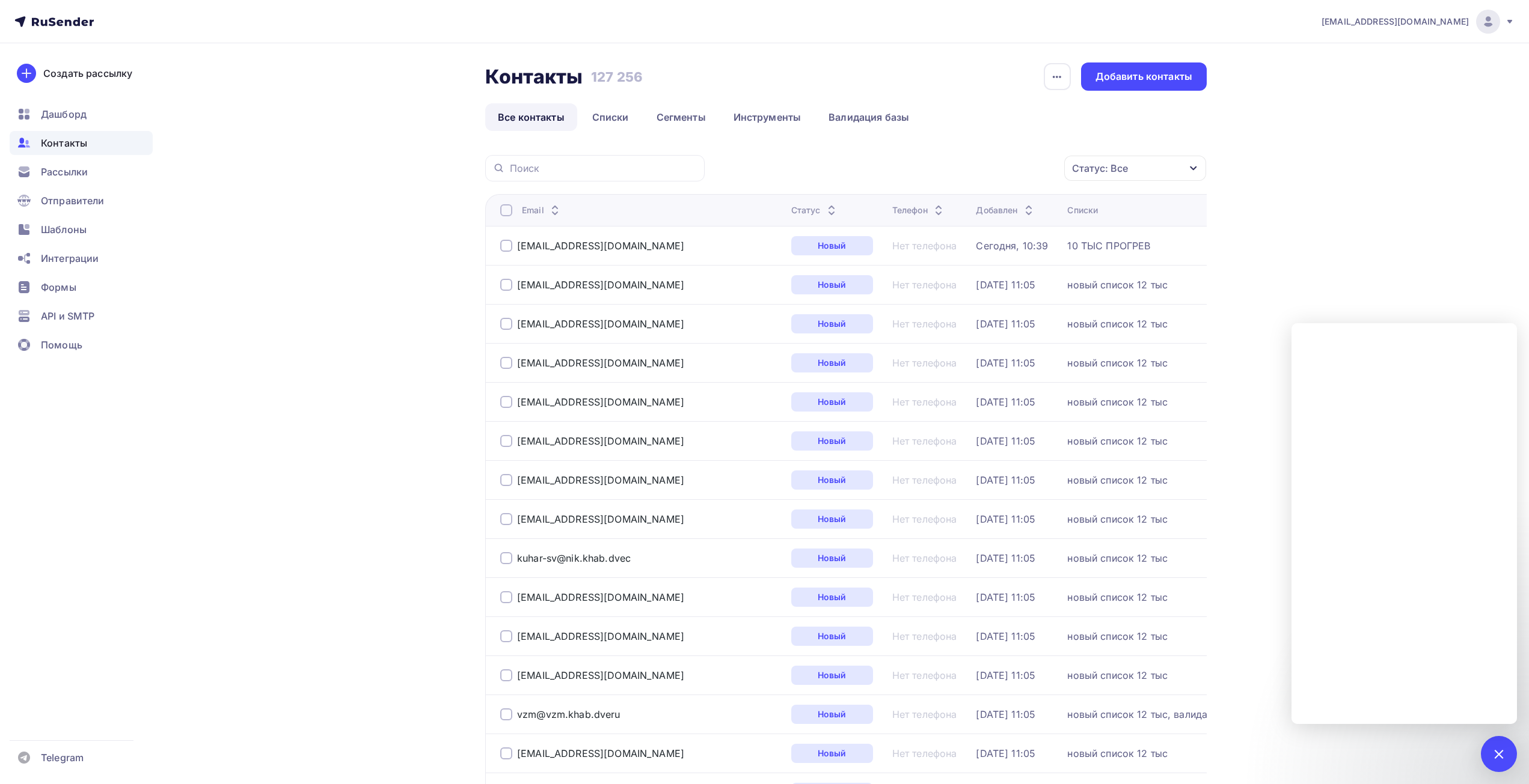
click at [610, 101] on div "Контакты Контакты 127 256 127 256 История импорта Добавить контакты Все контакт…" at bounding box center [846, 96] width 721 height 68
click at [609, 116] on link "Списки" at bounding box center [610, 117] width 62 height 28
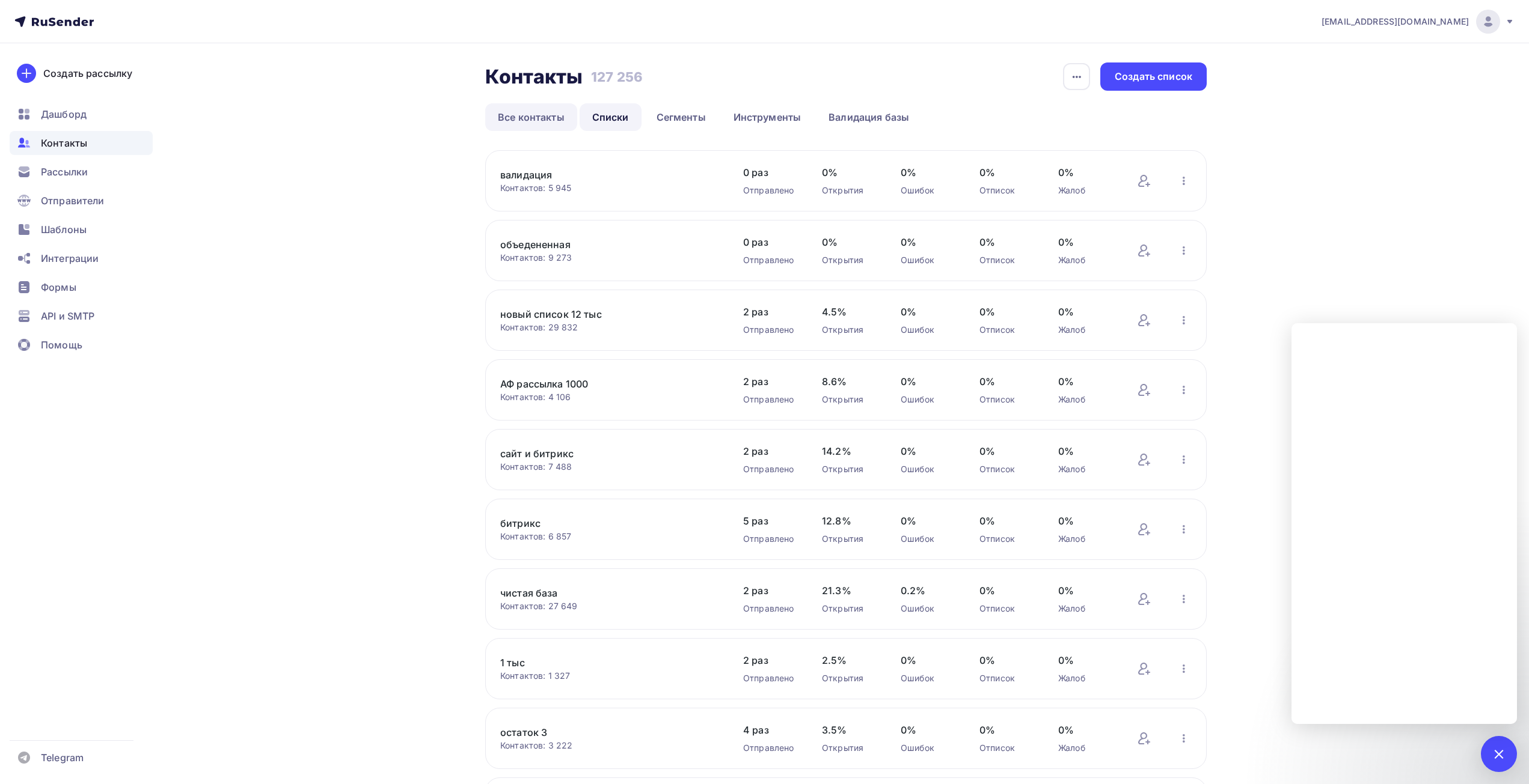
click at [530, 117] on link "Все контакты" at bounding box center [531, 117] width 92 height 28
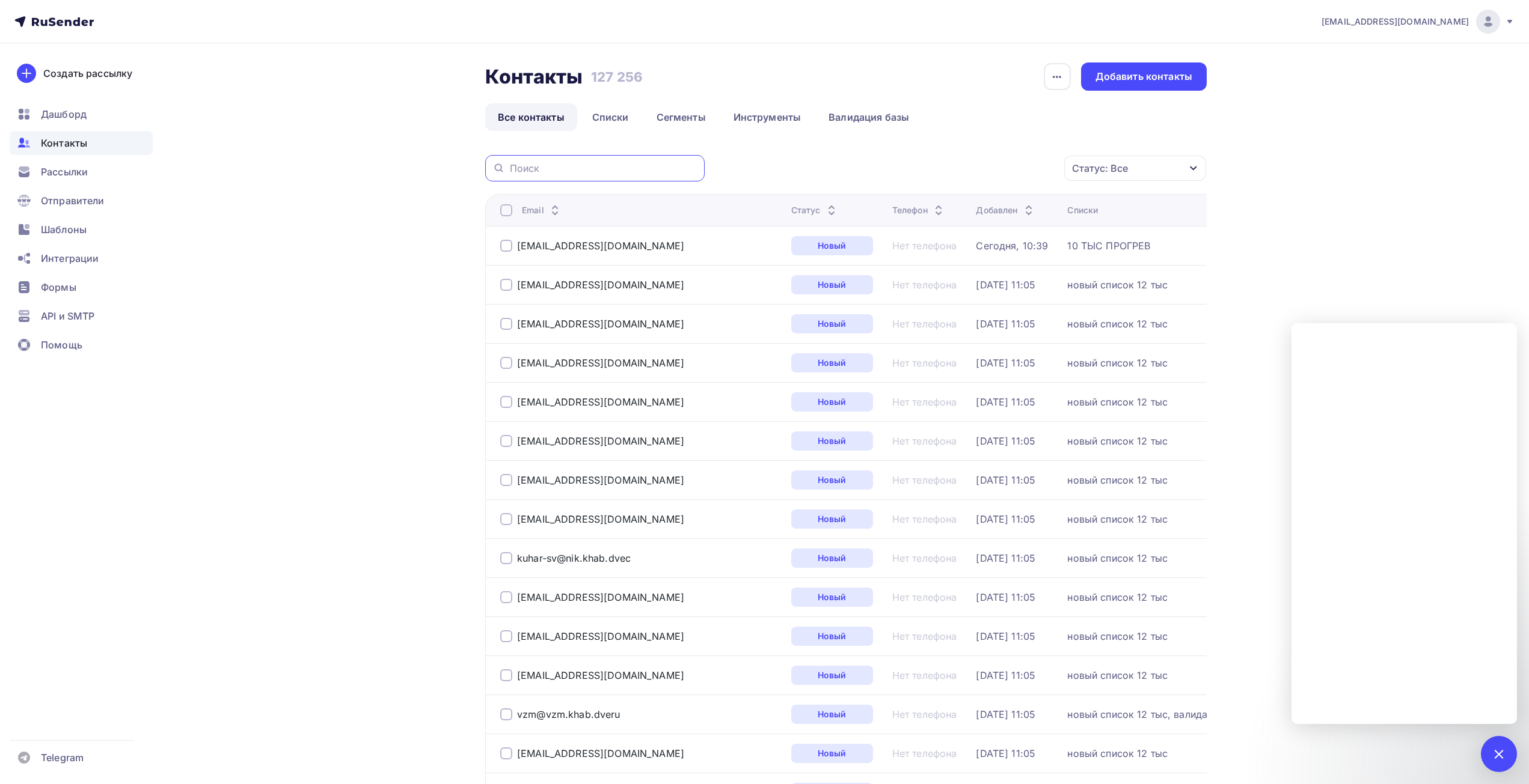
click at [543, 169] on input "text" at bounding box center [603, 167] width 187 height 13
paste input "info@gruz-dtu.ru"
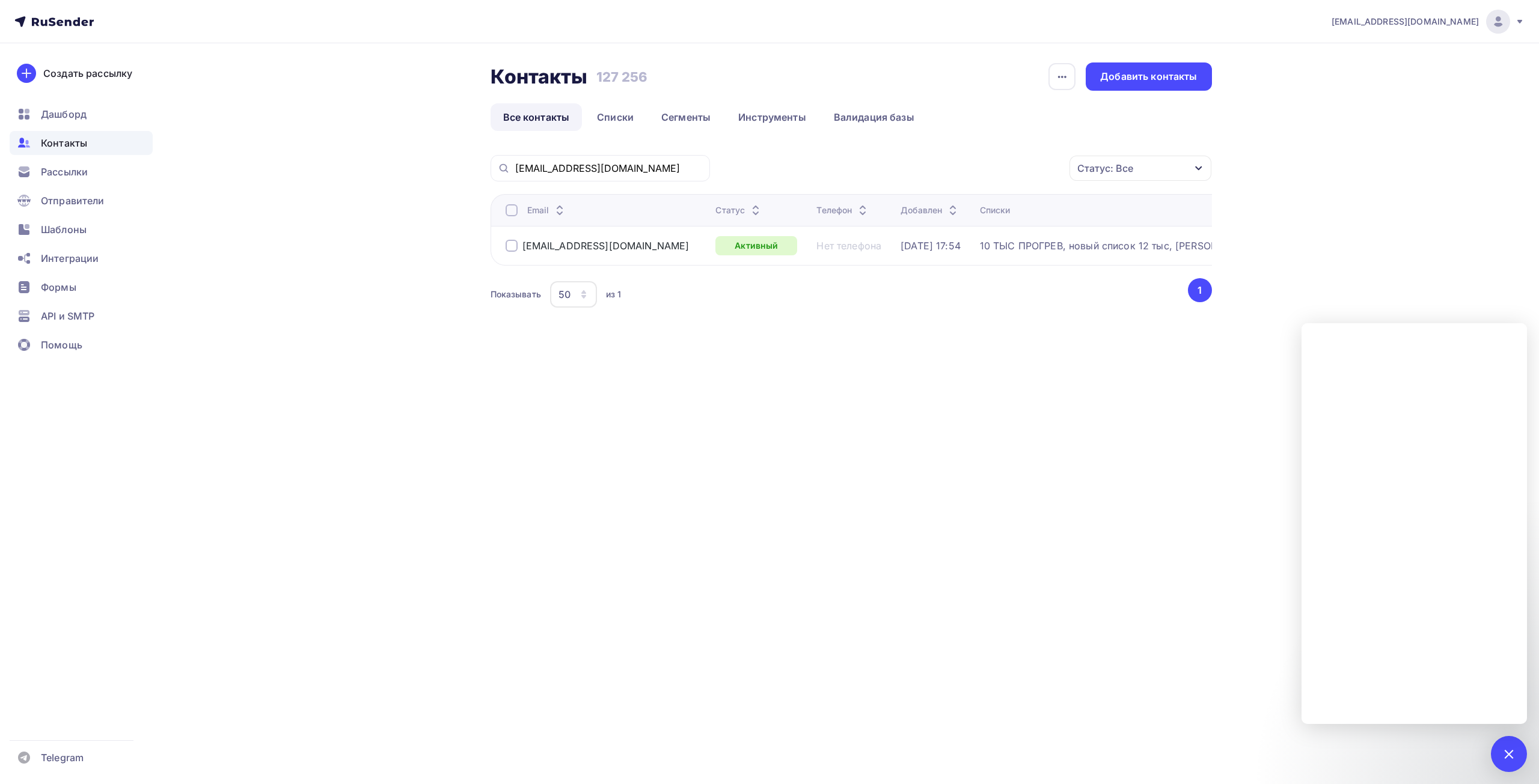
click at [512, 245] on div at bounding box center [512, 245] width 12 height 12
click at [1007, 170] on div "Действие" at bounding box center [979, 168] width 158 height 24
click at [942, 248] on div "Удалить" at bounding box center [935, 251] width 40 height 15
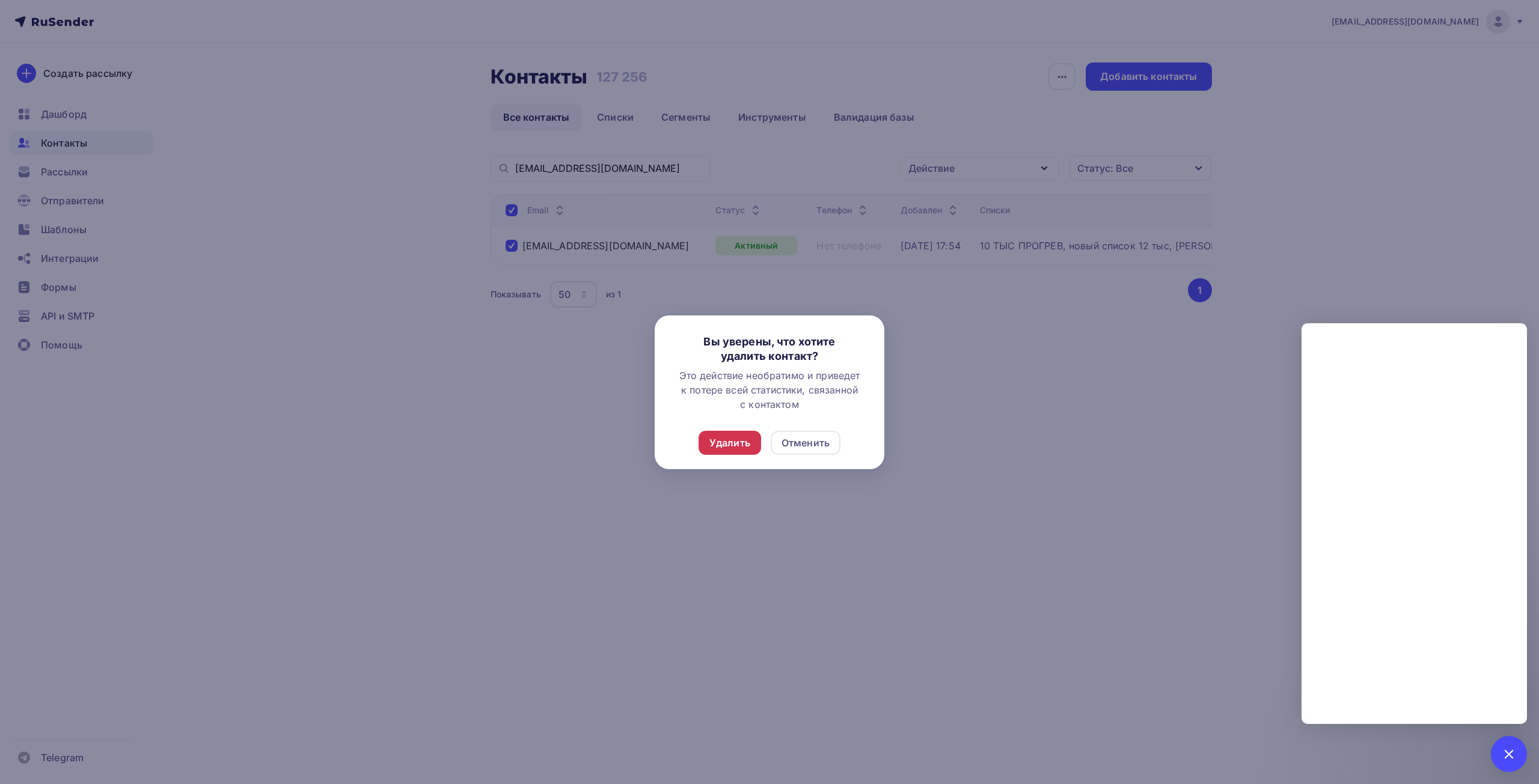
click at [722, 450] on div "Удалить" at bounding box center [729, 442] width 62 height 24
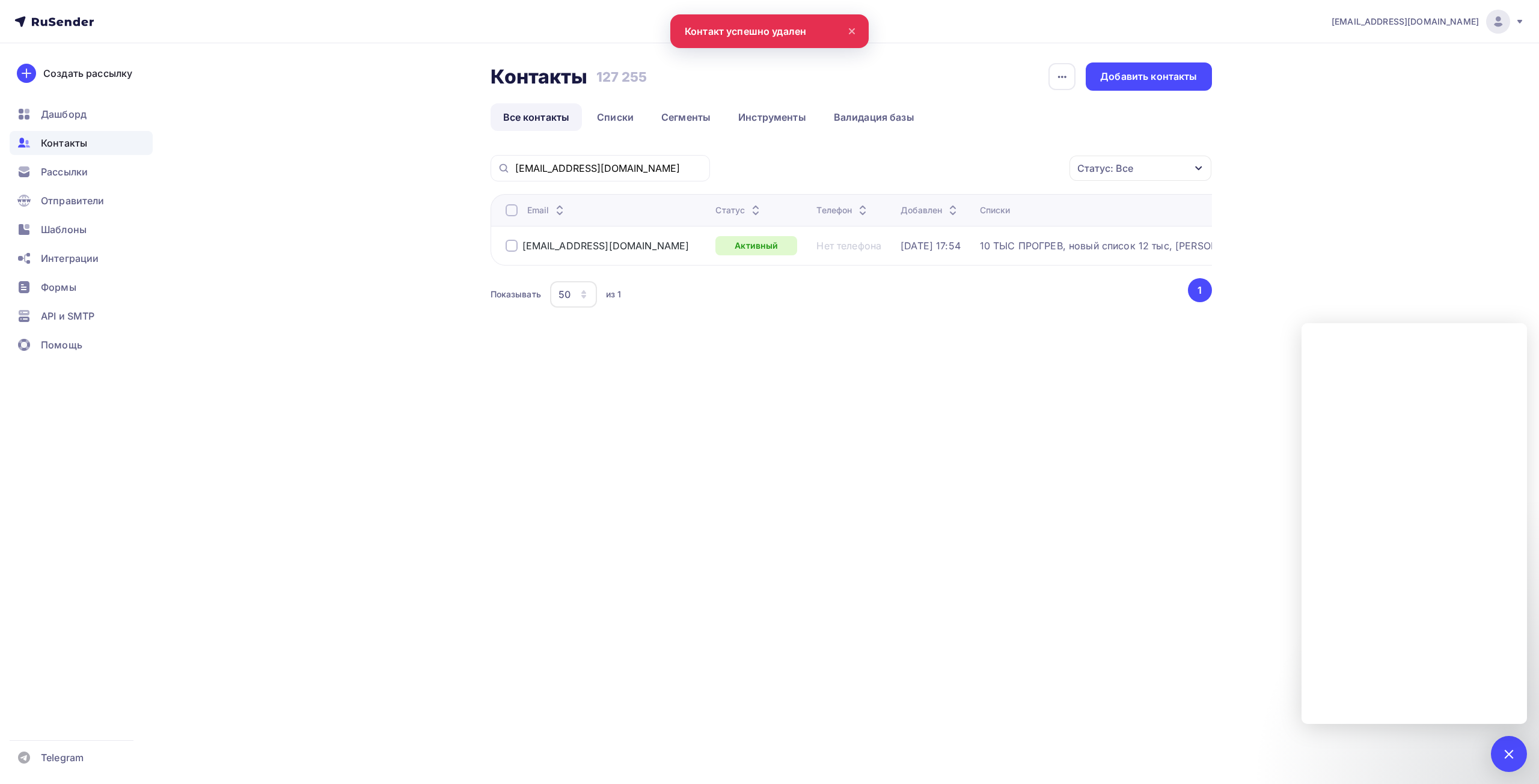
click at [510, 242] on div at bounding box center [512, 245] width 12 height 12
click at [1004, 173] on div "Действие" at bounding box center [979, 168] width 158 height 24
click at [957, 254] on div "Удалить" at bounding box center [979, 251] width 130 height 15
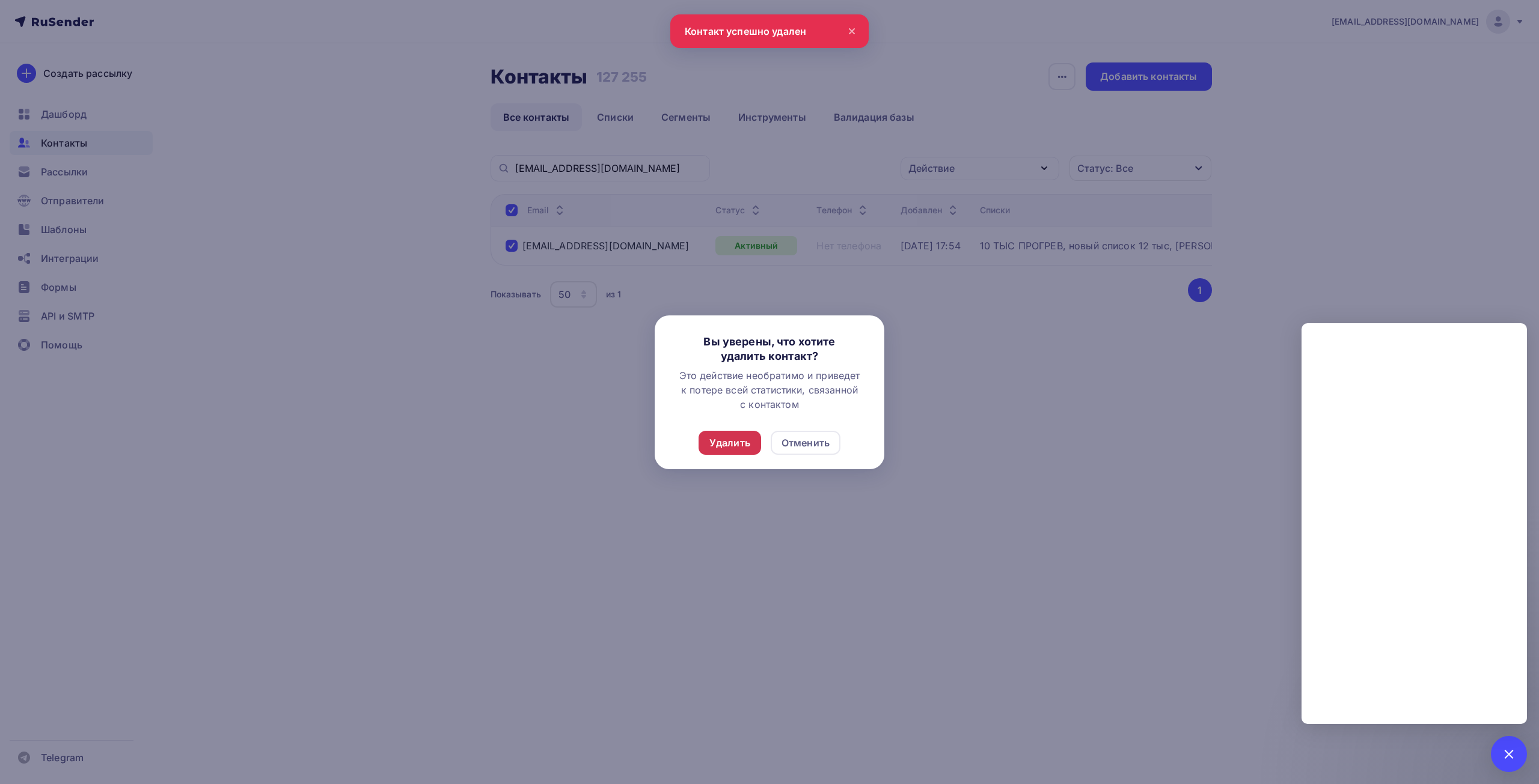
click at [720, 440] on div "Удалить" at bounding box center [729, 442] width 41 height 15
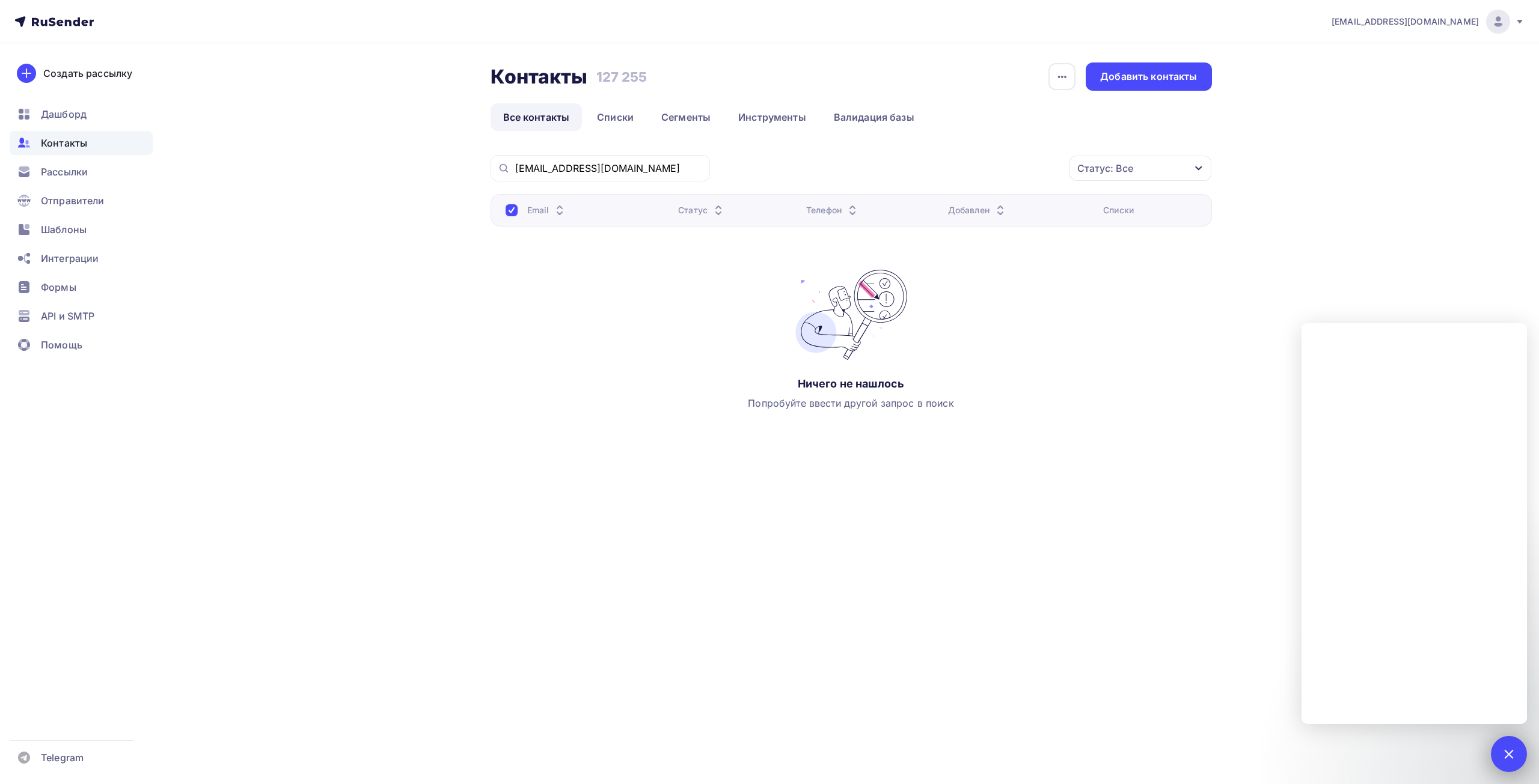
click at [1508, 753] on div at bounding box center [1508, 753] width 16 height 16
drag, startPoint x: 590, startPoint y: 165, endPoint x: 371, endPoint y: 168, distance: 219.0
click at [371, 168] on div "Контакты Контакты 127 255 127 255 История импорта Добавить контакты Все контакт…" at bounding box center [770, 278] width 985 height 469
type input "u"
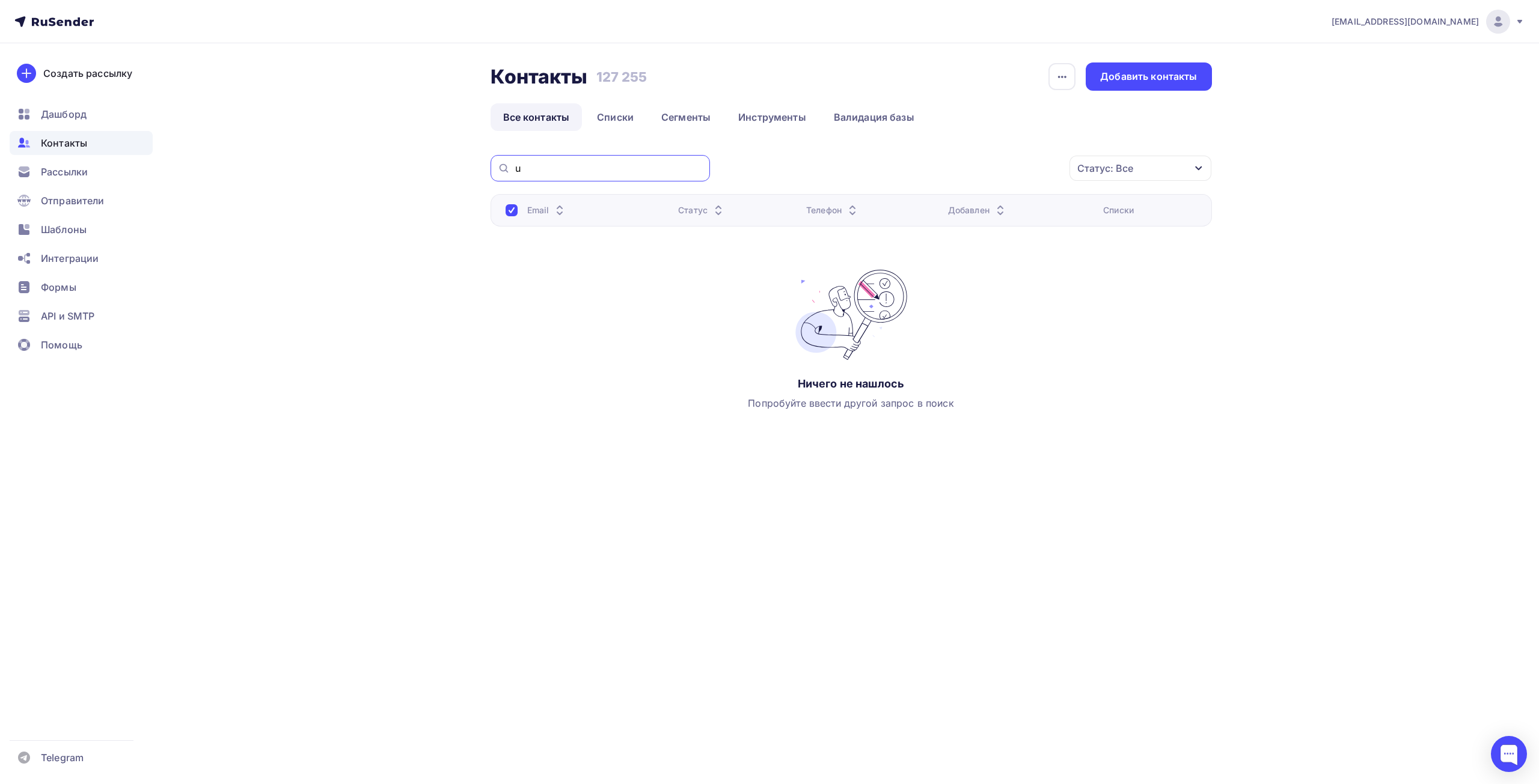
click at [533, 164] on input "u" at bounding box center [608, 167] width 187 height 13
click at [73, 108] on span "Дашборд" at bounding box center [63, 114] width 46 height 15
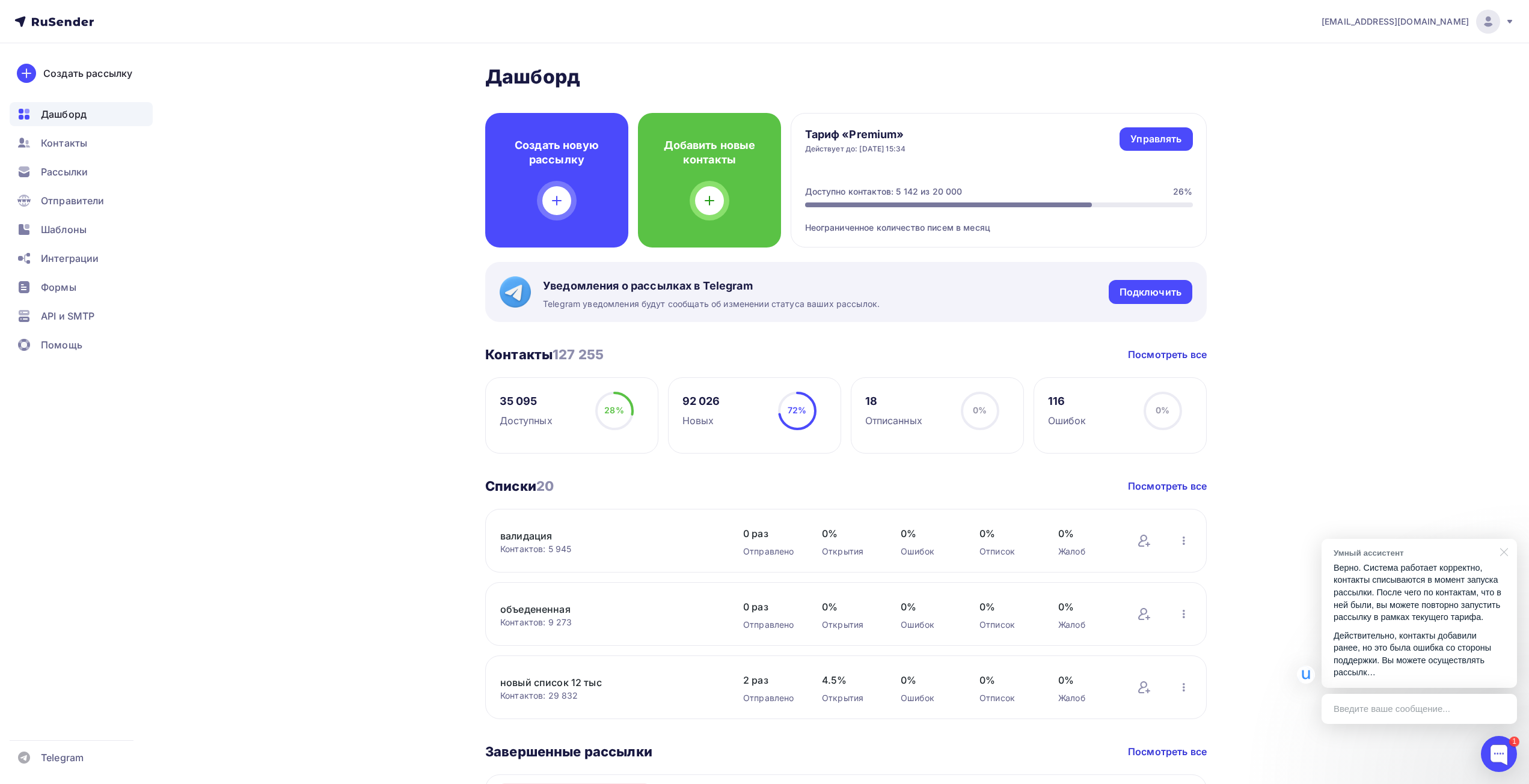
click at [1498, 551] on div at bounding box center [1501, 551] width 30 height 25
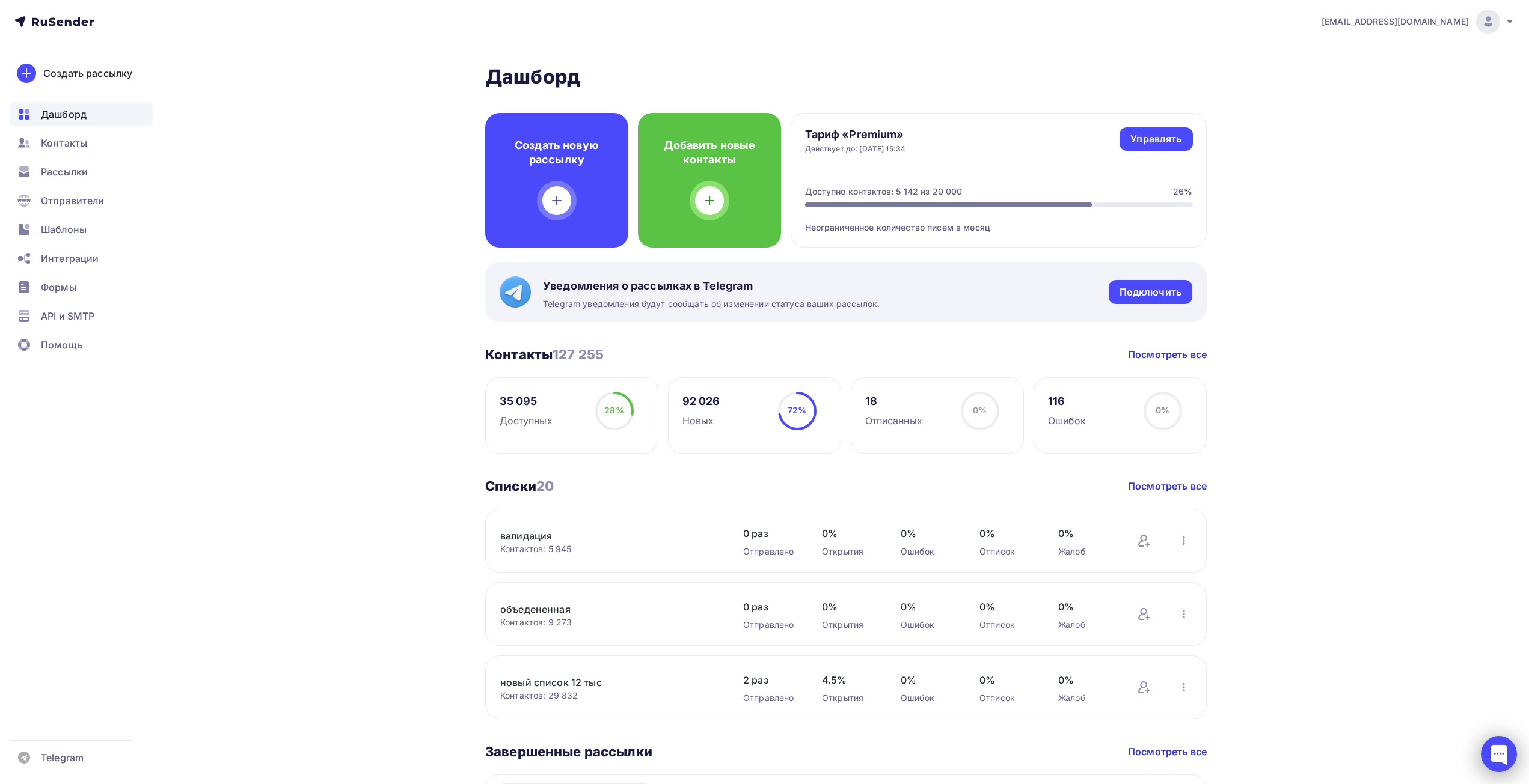
click at [1495, 751] on div at bounding box center [1498, 754] width 36 height 36
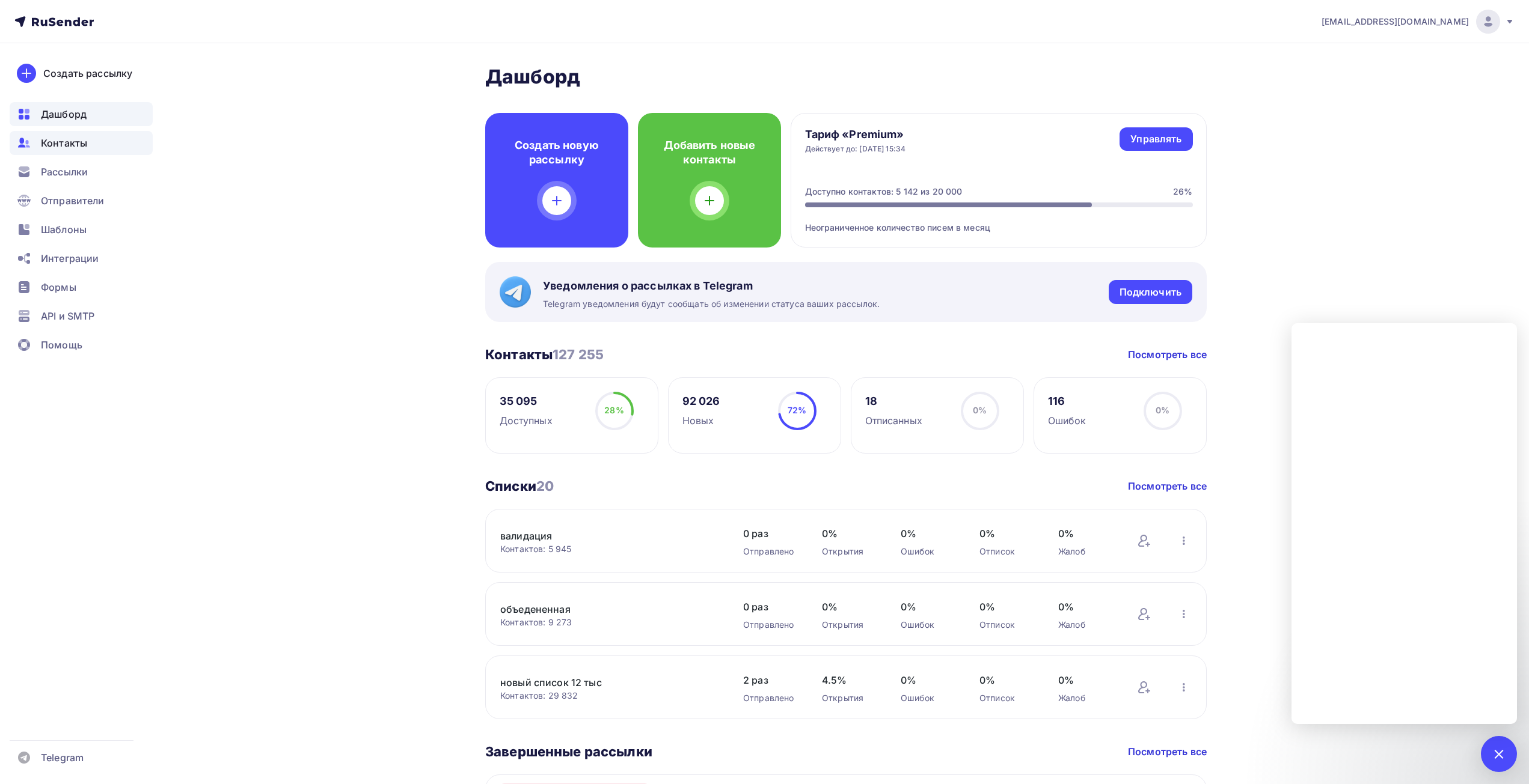
click at [77, 136] on div "Контакты" at bounding box center [81, 143] width 143 height 24
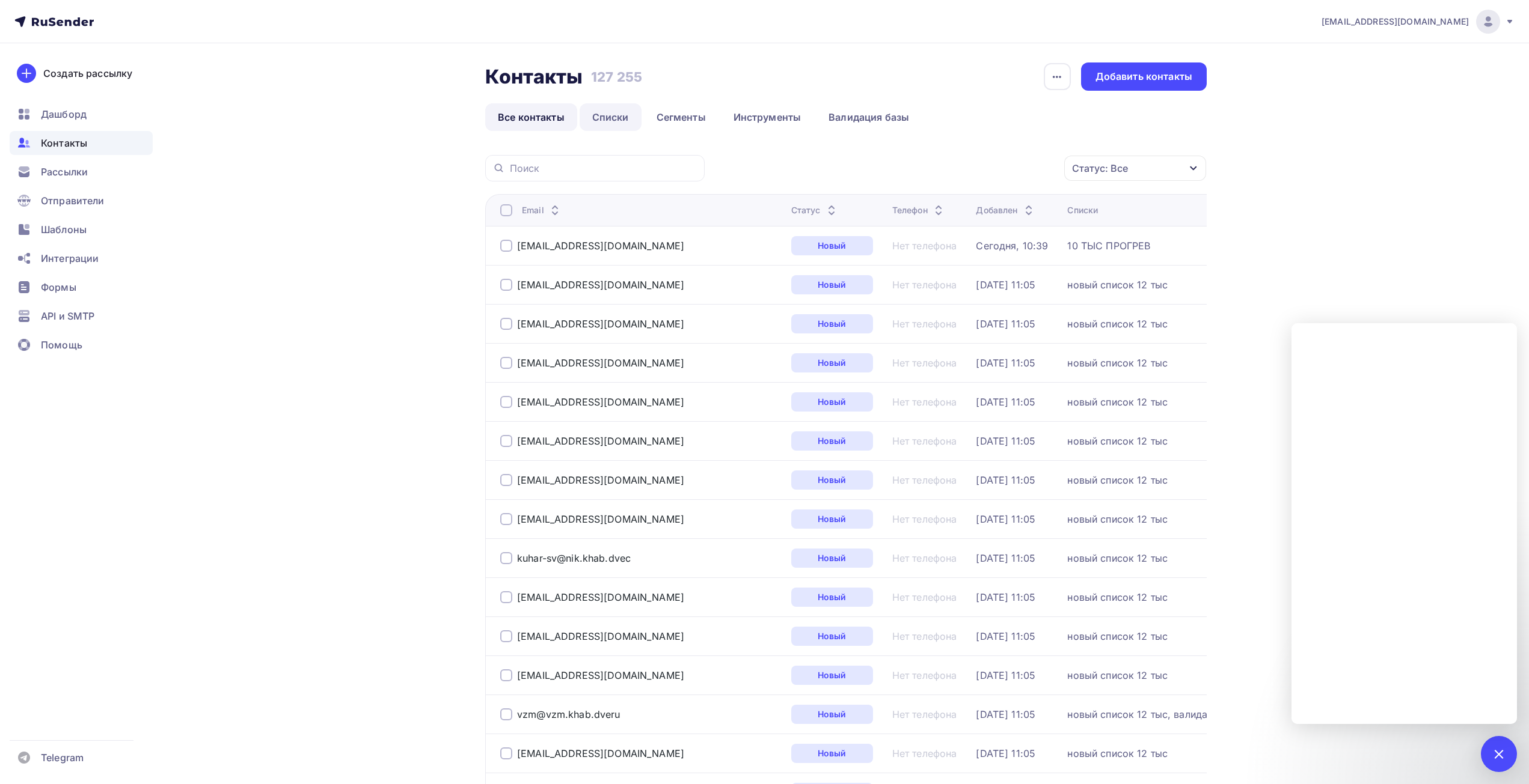
click at [587, 108] on link "Списки" at bounding box center [610, 117] width 62 height 28
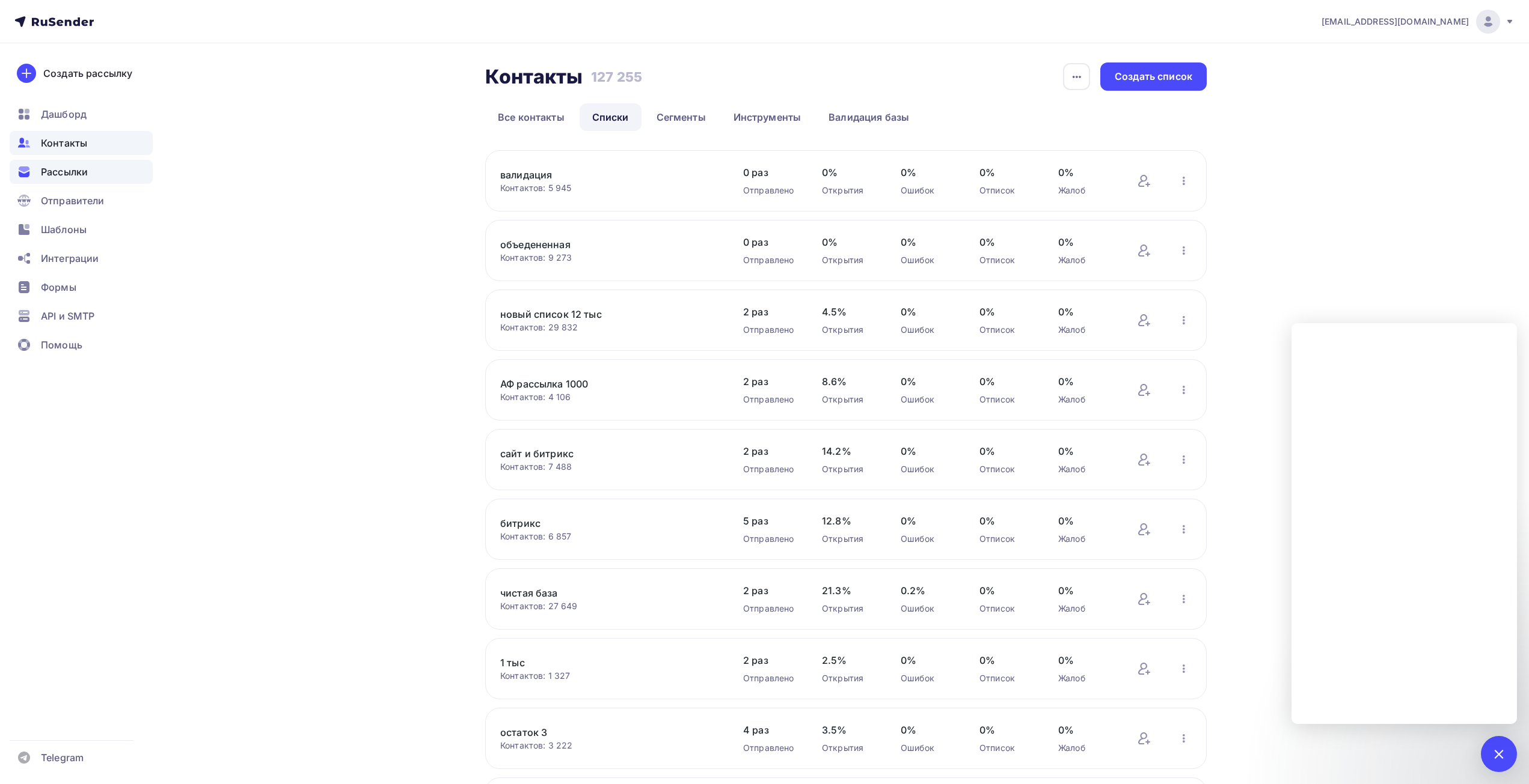
click at [42, 173] on span "Рассылки" at bounding box center [63, 171] width 47 height 15
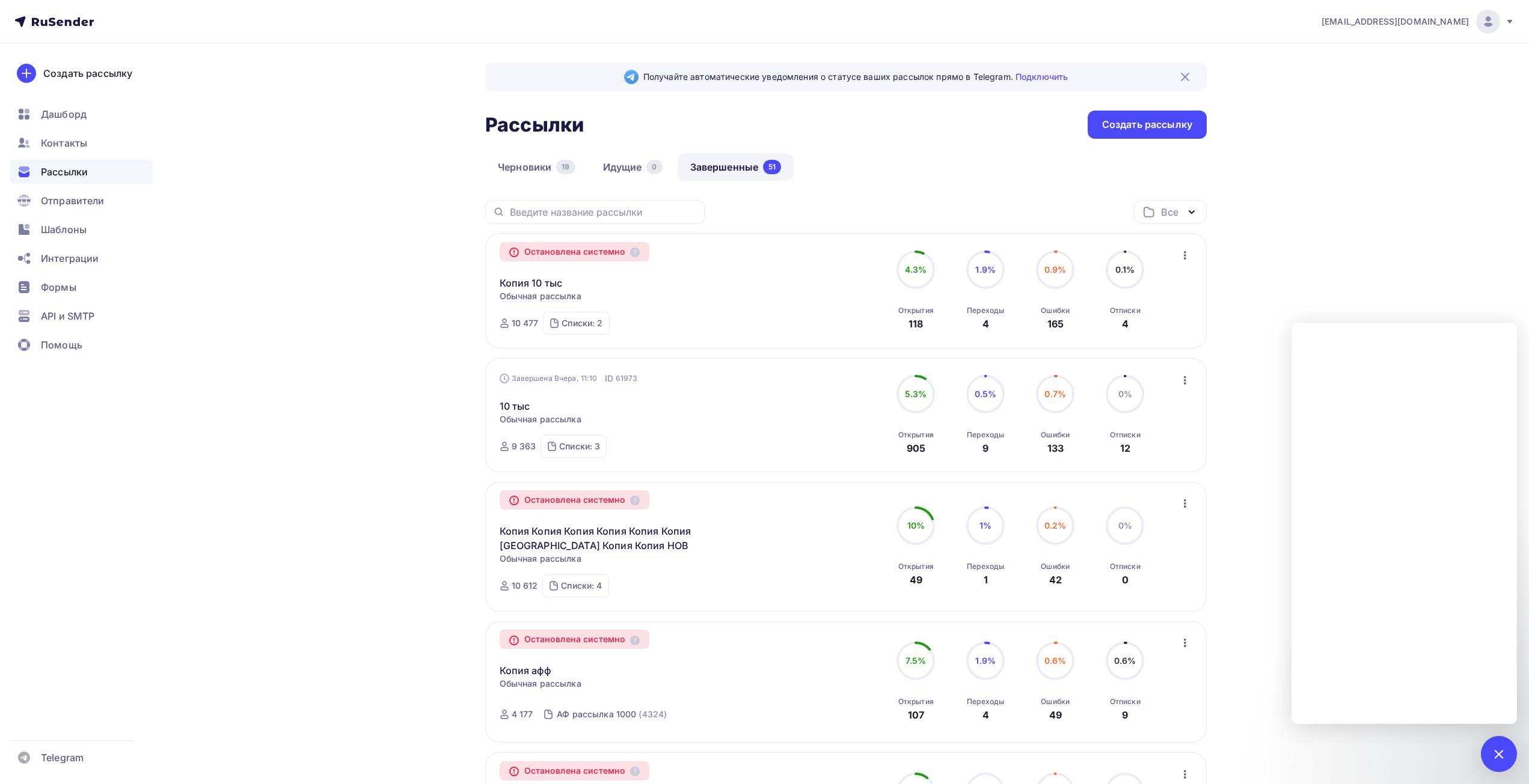
click at [1184, 253] on icon "button" at bounding box center [1184, 255] width 15 height 15
click at [1154, 290] on div "Копировать в новую" at bounding box center [1130, 286] width 123 height 15
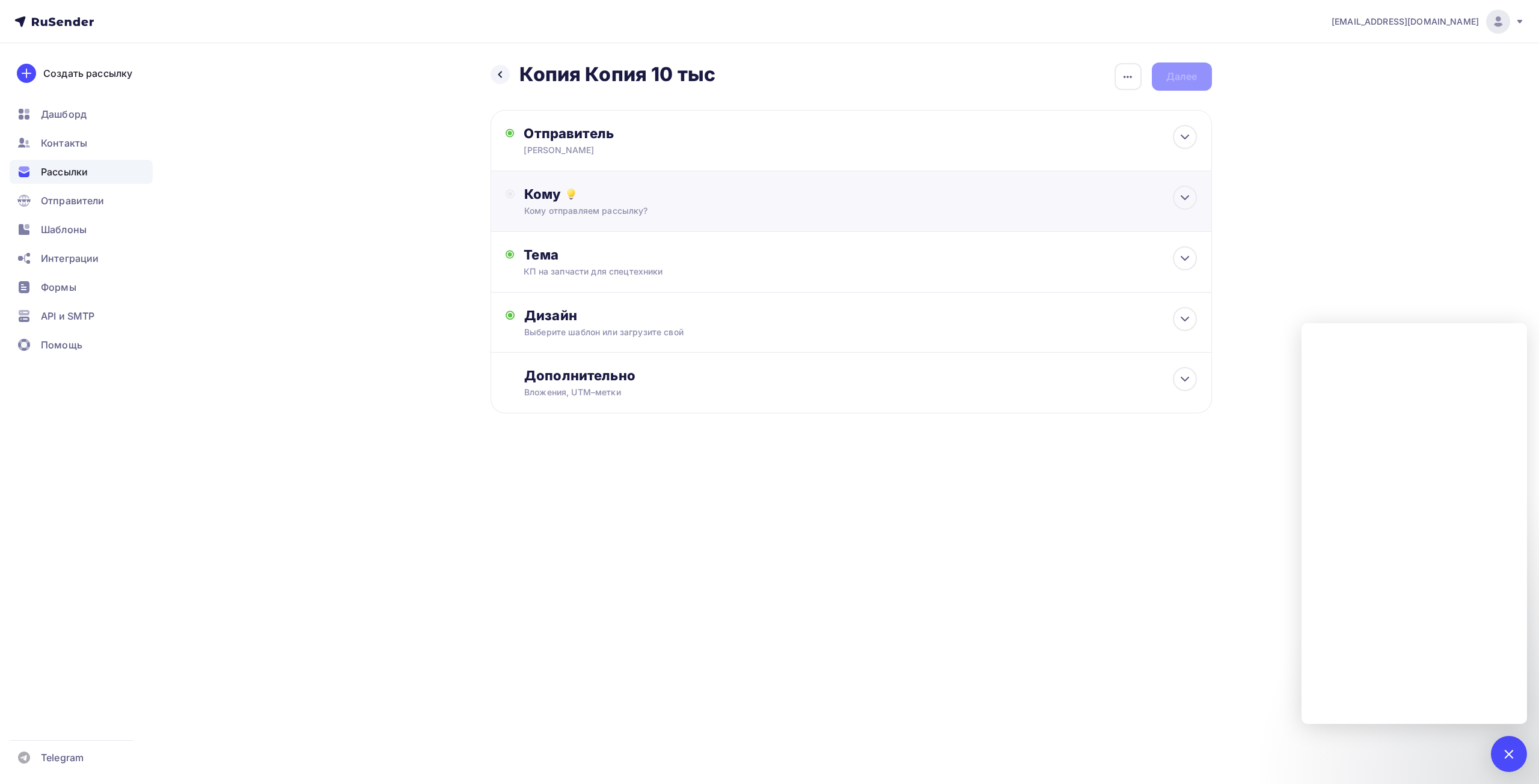
click at [1071, 218] on div "Кому Кому отправляем рассылку? Списки получателей Выберите список Все списки id…" at bounding box center [851, 201] width 721 height 60
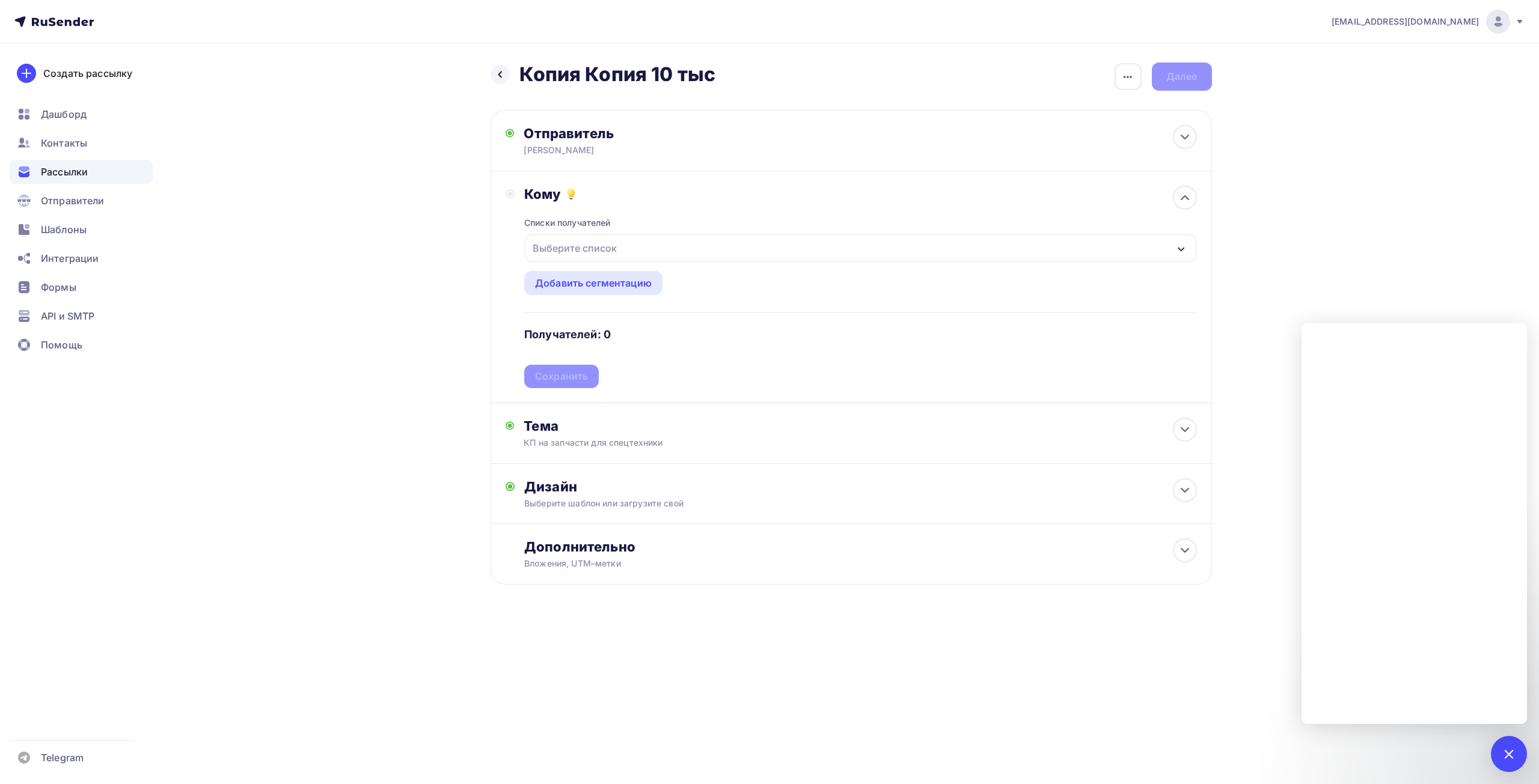
click at [586, 244] on div "Выберите список" at bounding box center [574, 248] width 94 height 22
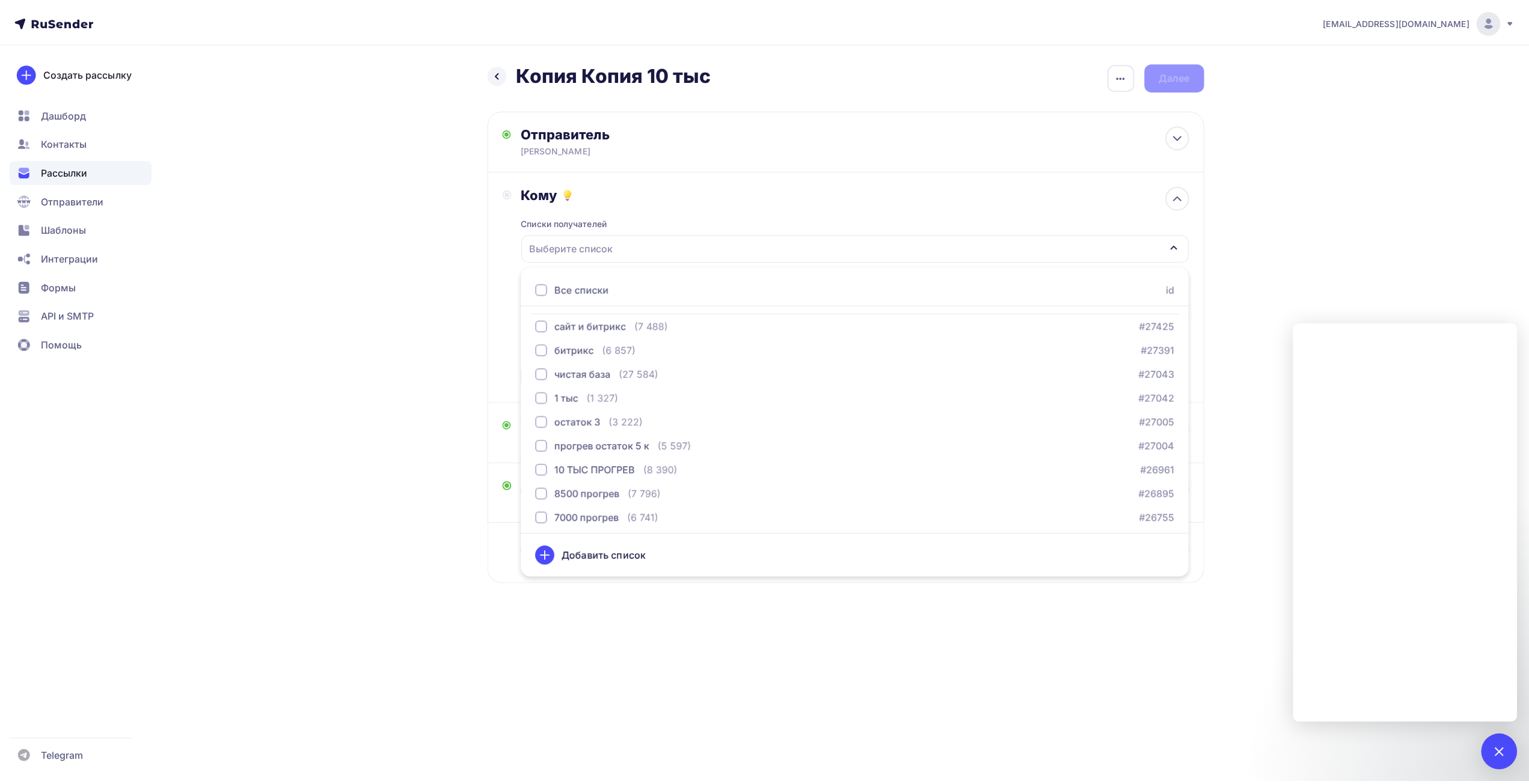
scroll to position [180, 0]
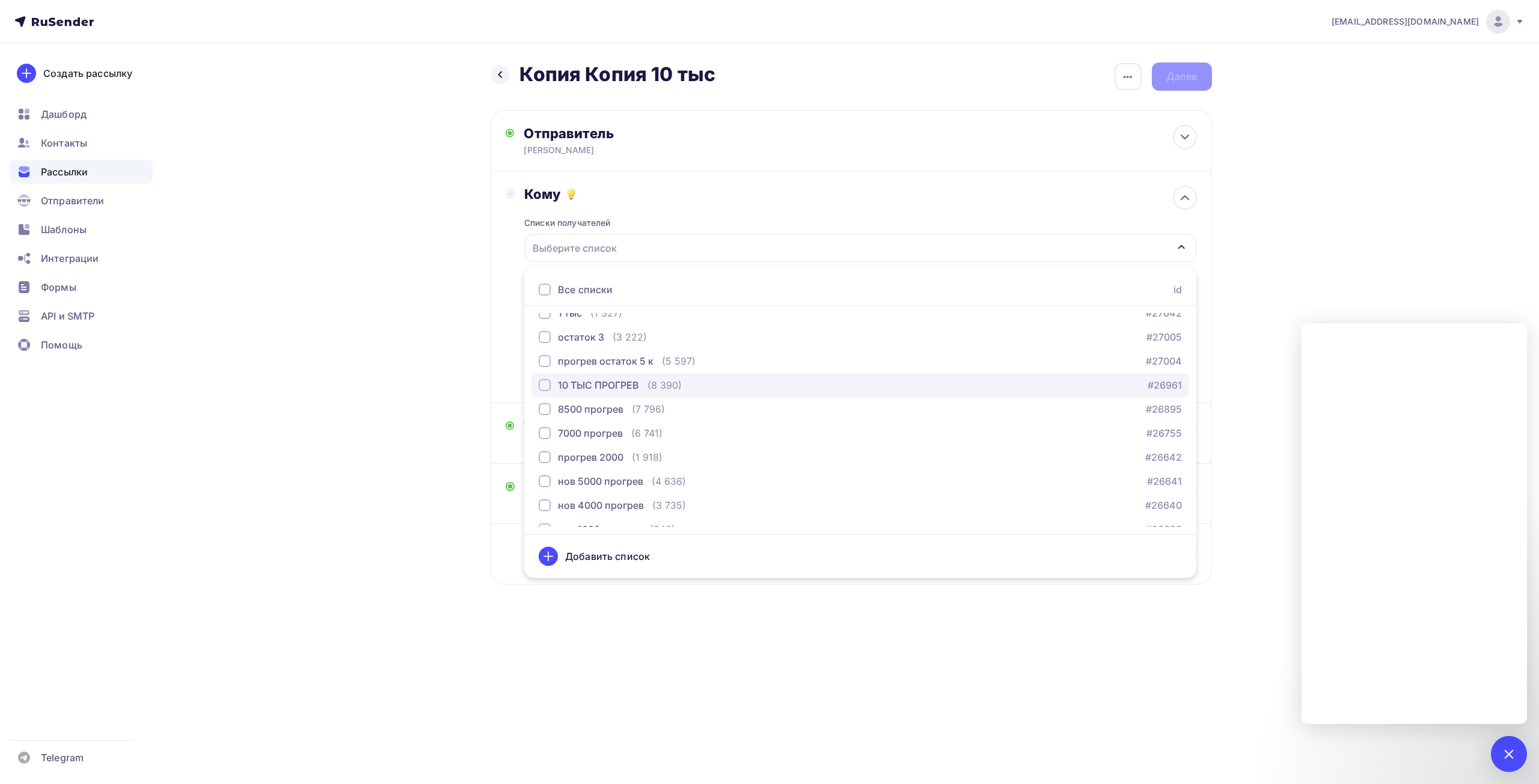
click at [607, 390] on div "10 ТЫС ПРОГРЕВ" at bounding box center [598, 385] width 81 height 15
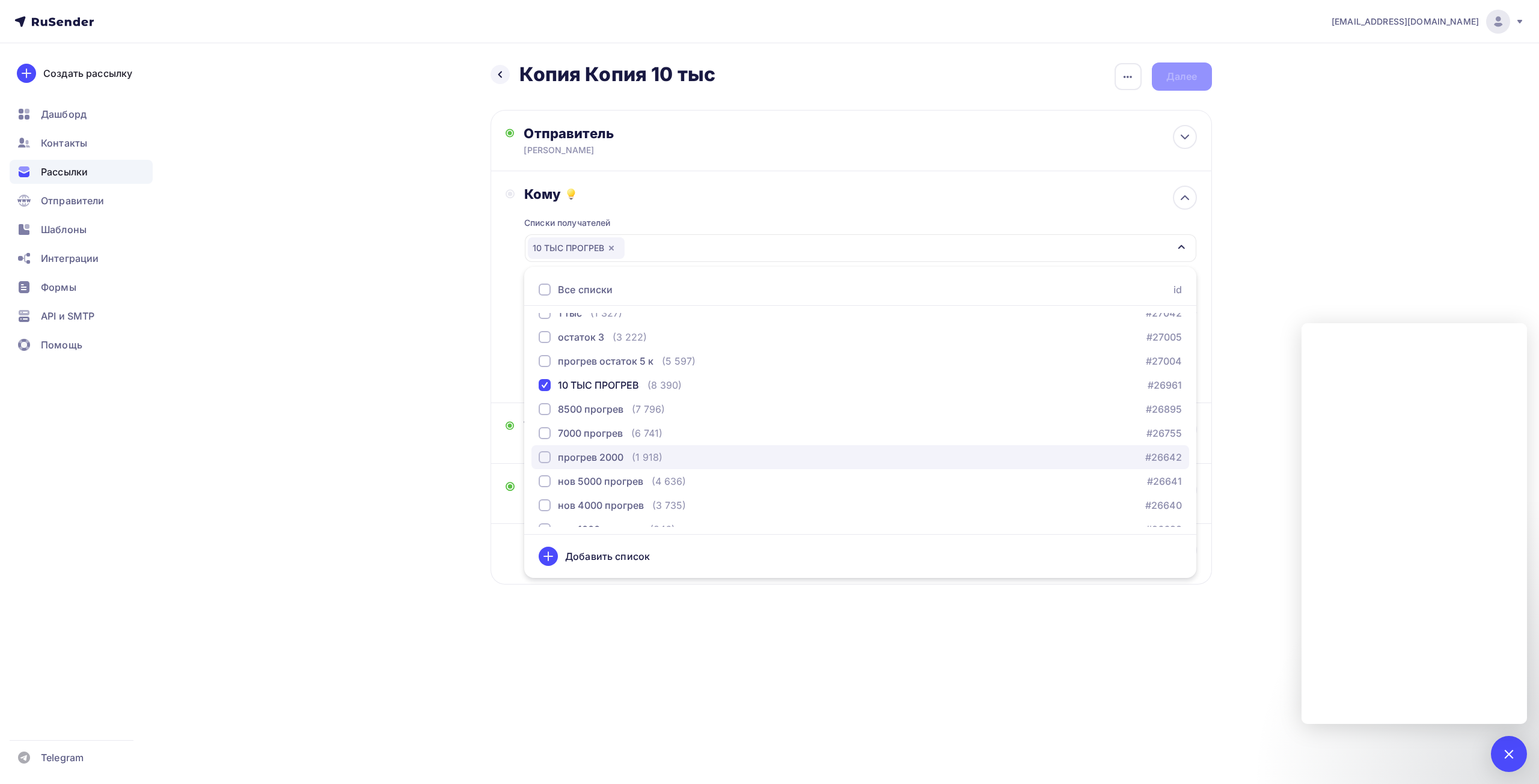
click at [597, 453] on div "прогрев 2000" at bounding box center [590, 457] width 65 height 15
click at [369, 374] on div "Назад Копия Копия 10 тыс Копия Копия 10 тыс Закончить позже Переименовать рассы…" at bounding box center [770, 352] width 985 height 619
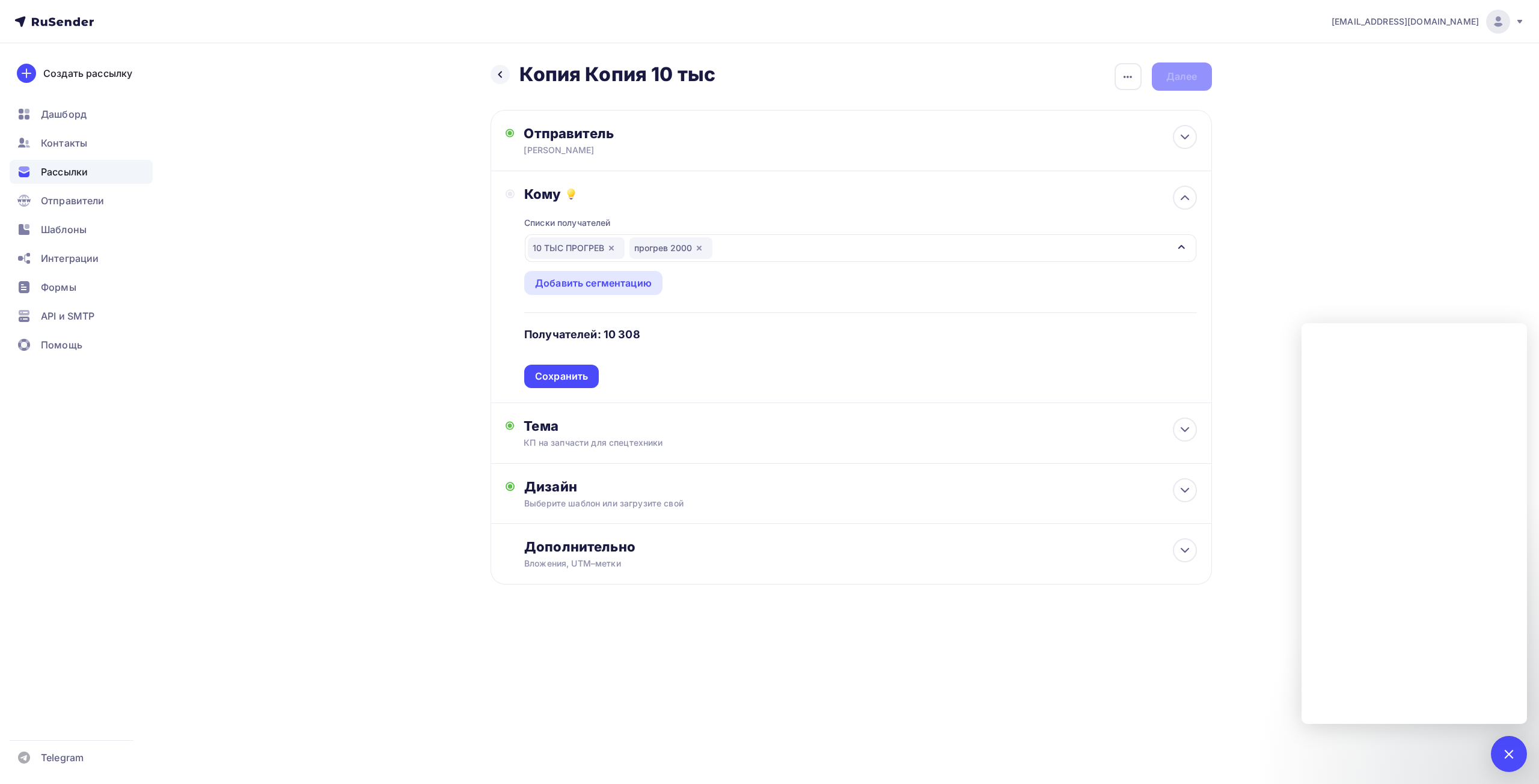
click at [594, 372] on div "Сохранить" at bounding box center [561, 376] width 74 height 24
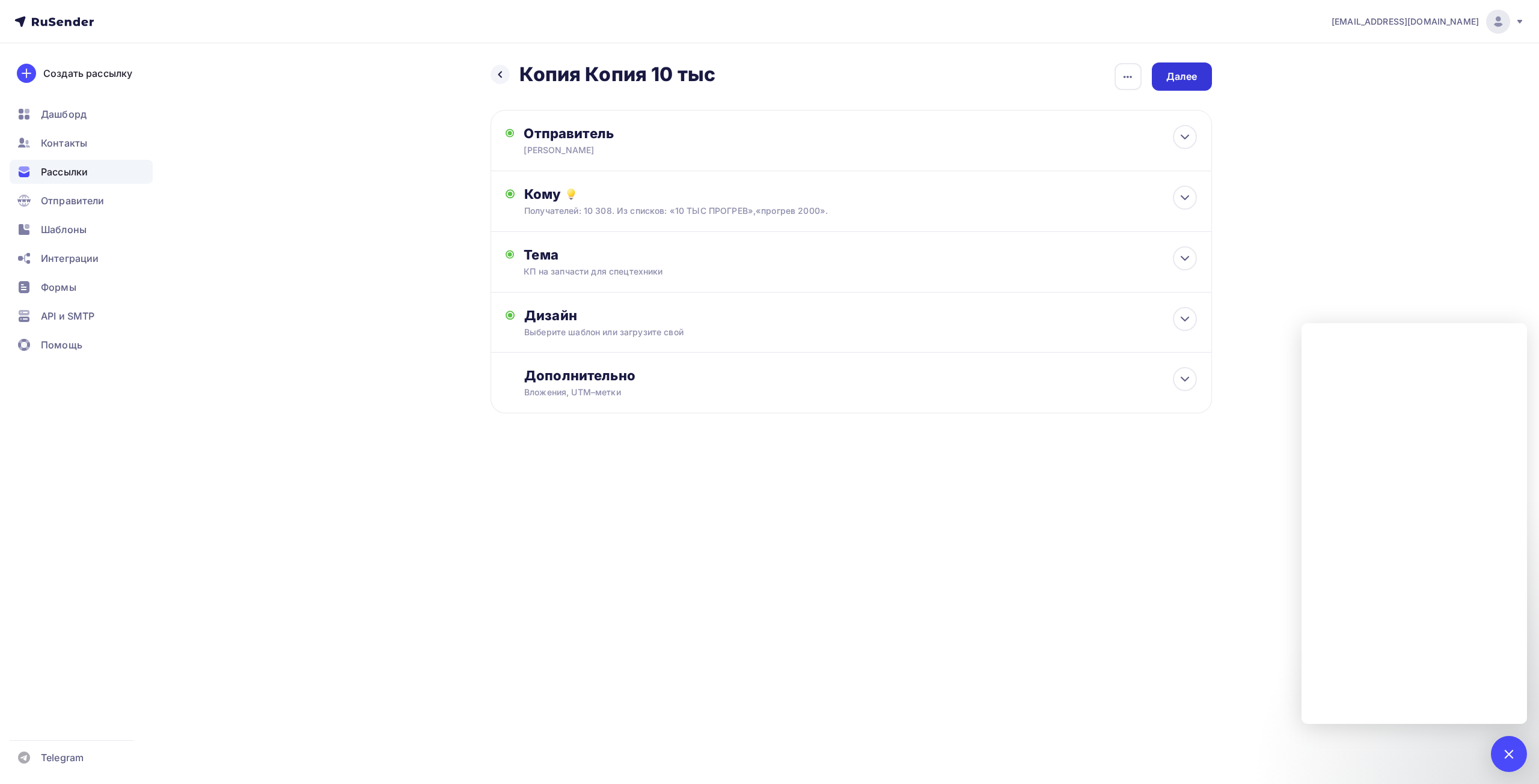
click at [1189, 80] on div "Далее" at bounding box center [1182, 76] width 32 height 14
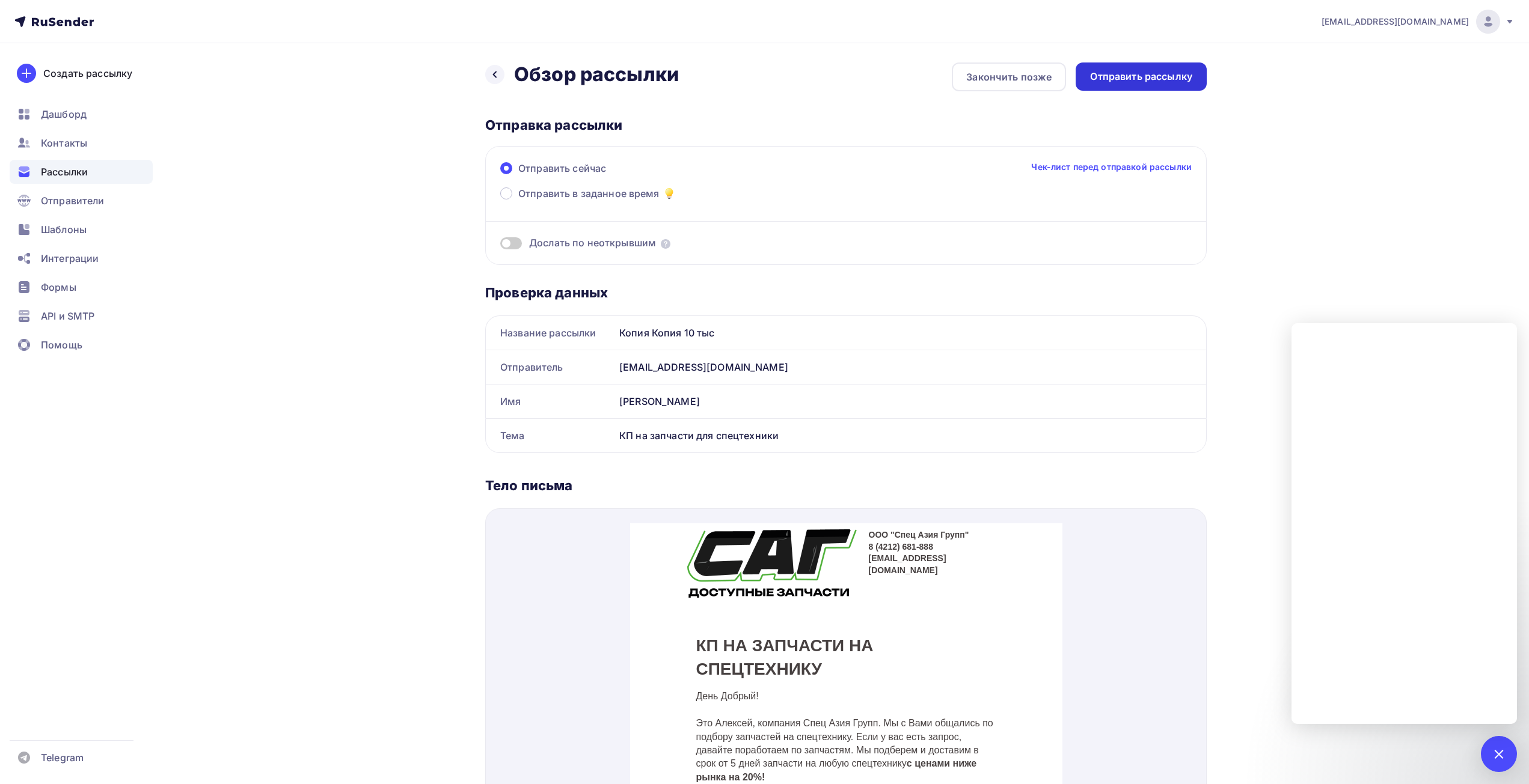
click at [1181, 82] on div "Отправить рассылку" at bounding box center [1141, 76] width 102 height 14
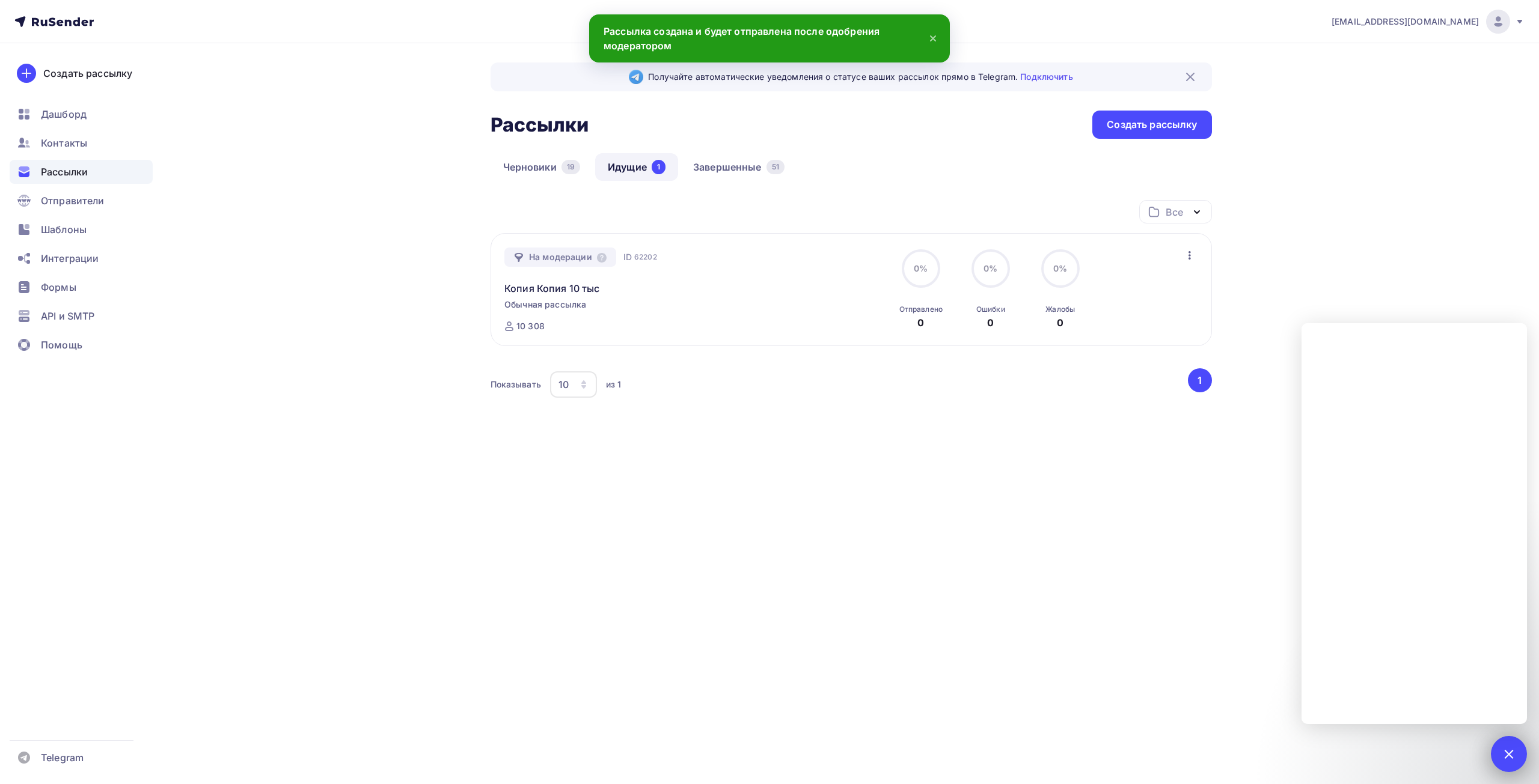
click at [1510, 751] on div at bounding box center [1508, 753] width 16 height 16
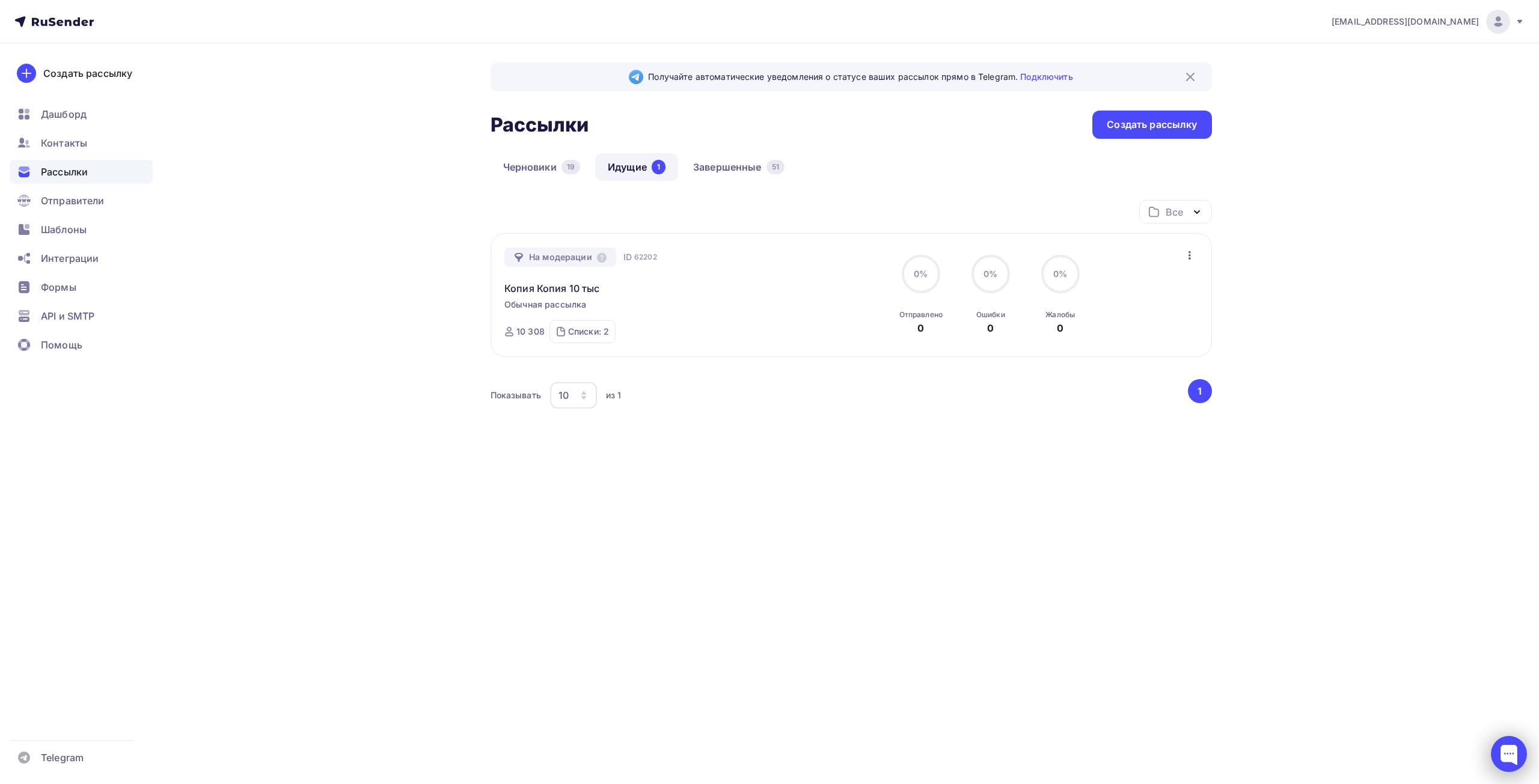
click at [1514, 755] on div at bounding box center [1509, 754] width 36 height 36
click at [936, 521] on div "Получайте автоматические уведомления о статусе ваших рассылок прямо в Telegram.…" at bounding box center [770, 287] width 985 height 488
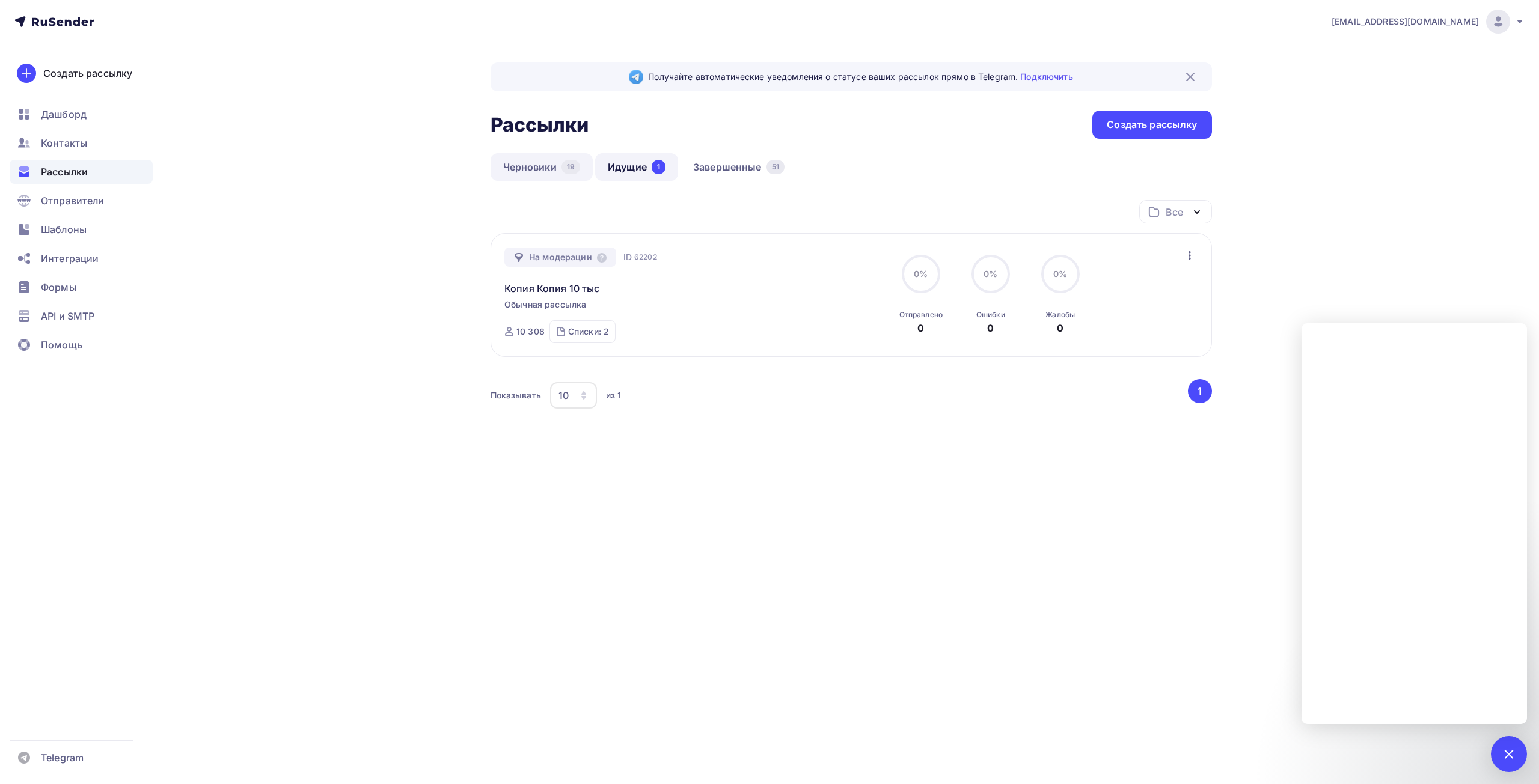
click at [525, 162] on link "Черновики 19" at bounding box center [542, 167] width 103 height 28
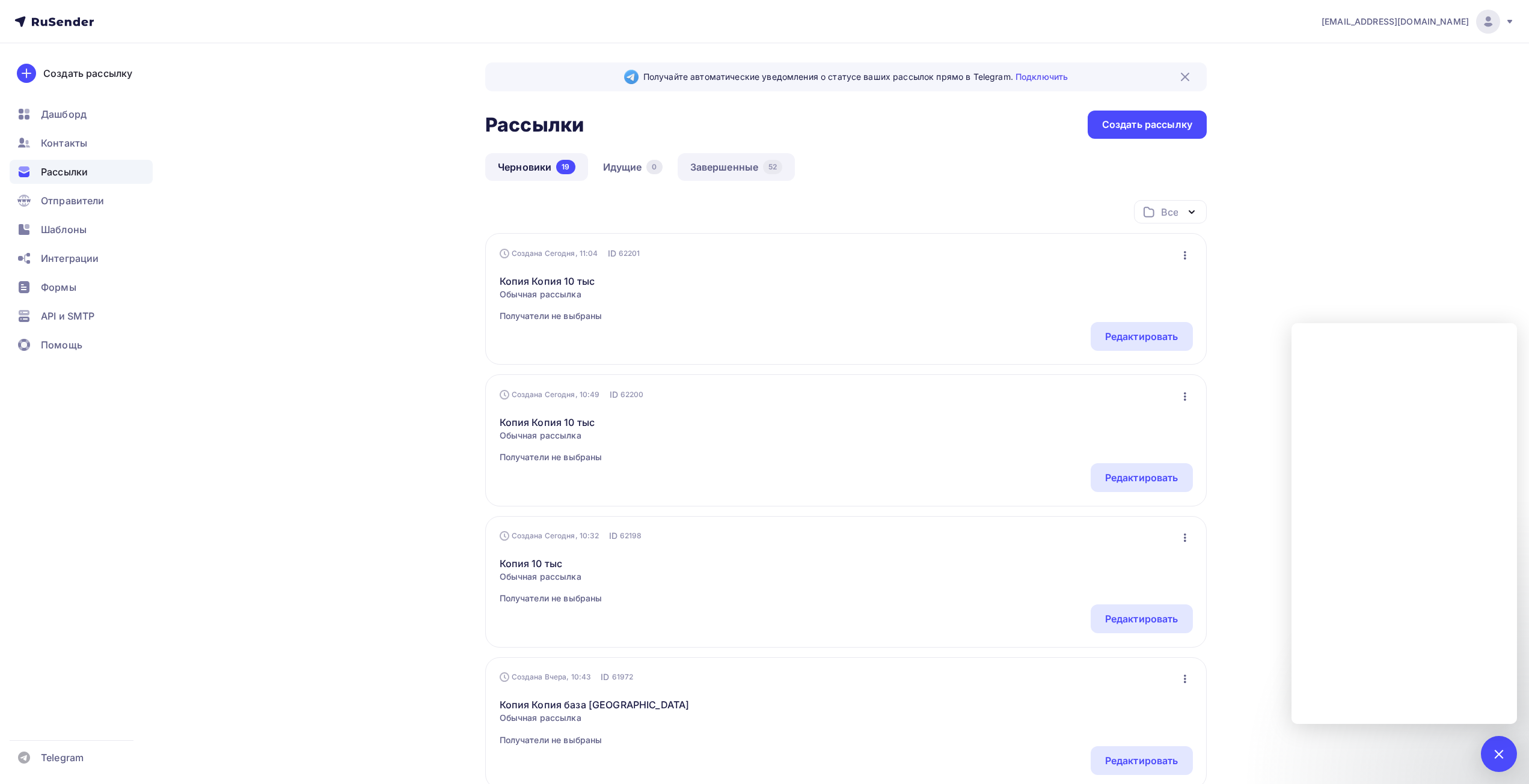
click at [708, 167] on link "Завершенные 52" at bounding box center [736, 167] width 118 height 28
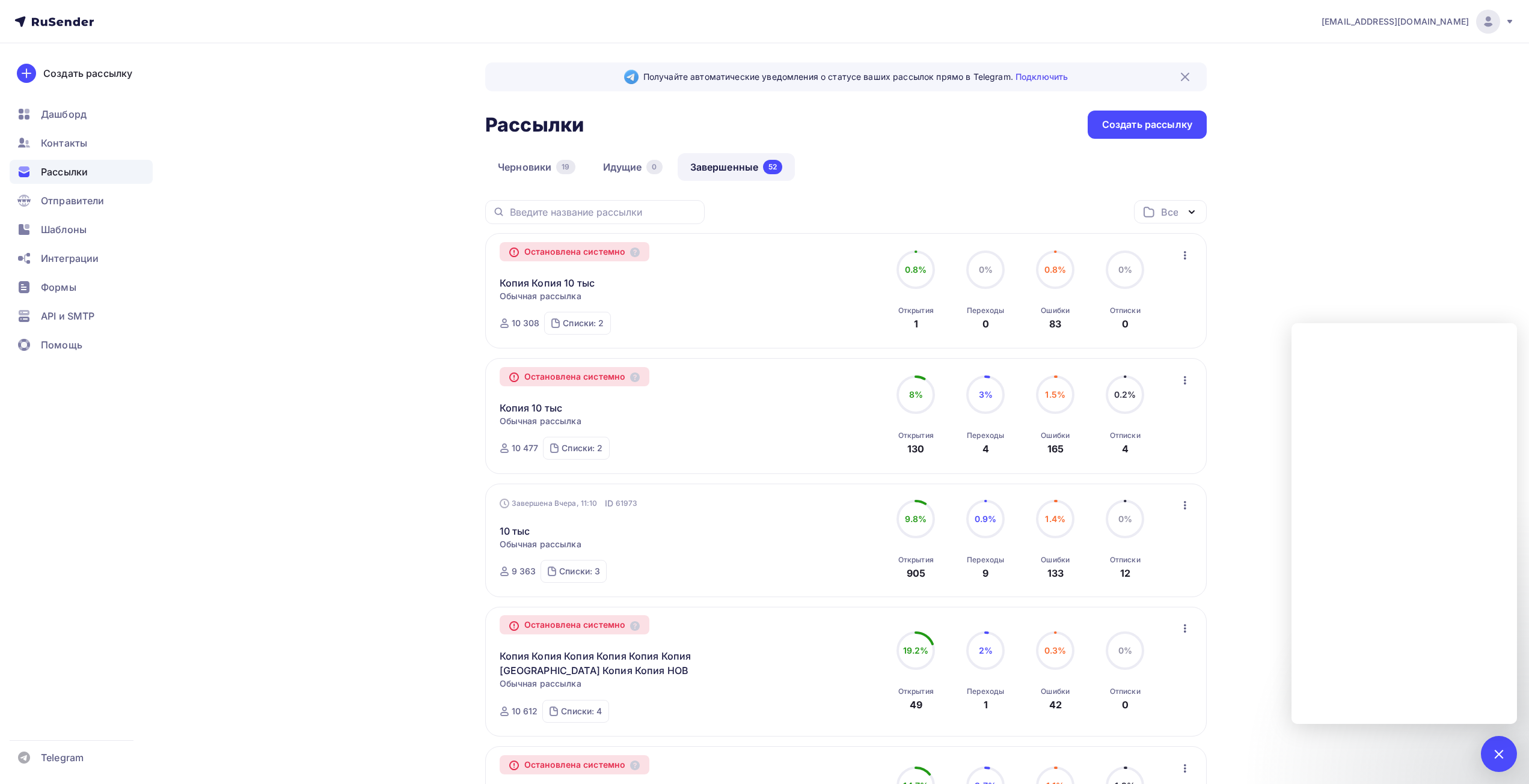
click at [1062, 266] on span "0.8%" at bounding box center [1055, 269] width 22 height 10
click at [1183, 253] on icon "button" at bounding box center [1184, 255] width 15 height 15
click at [543, 283] on link "Копия Копия 10 тыс" at bounding box center [547, 283] width 96 height 15
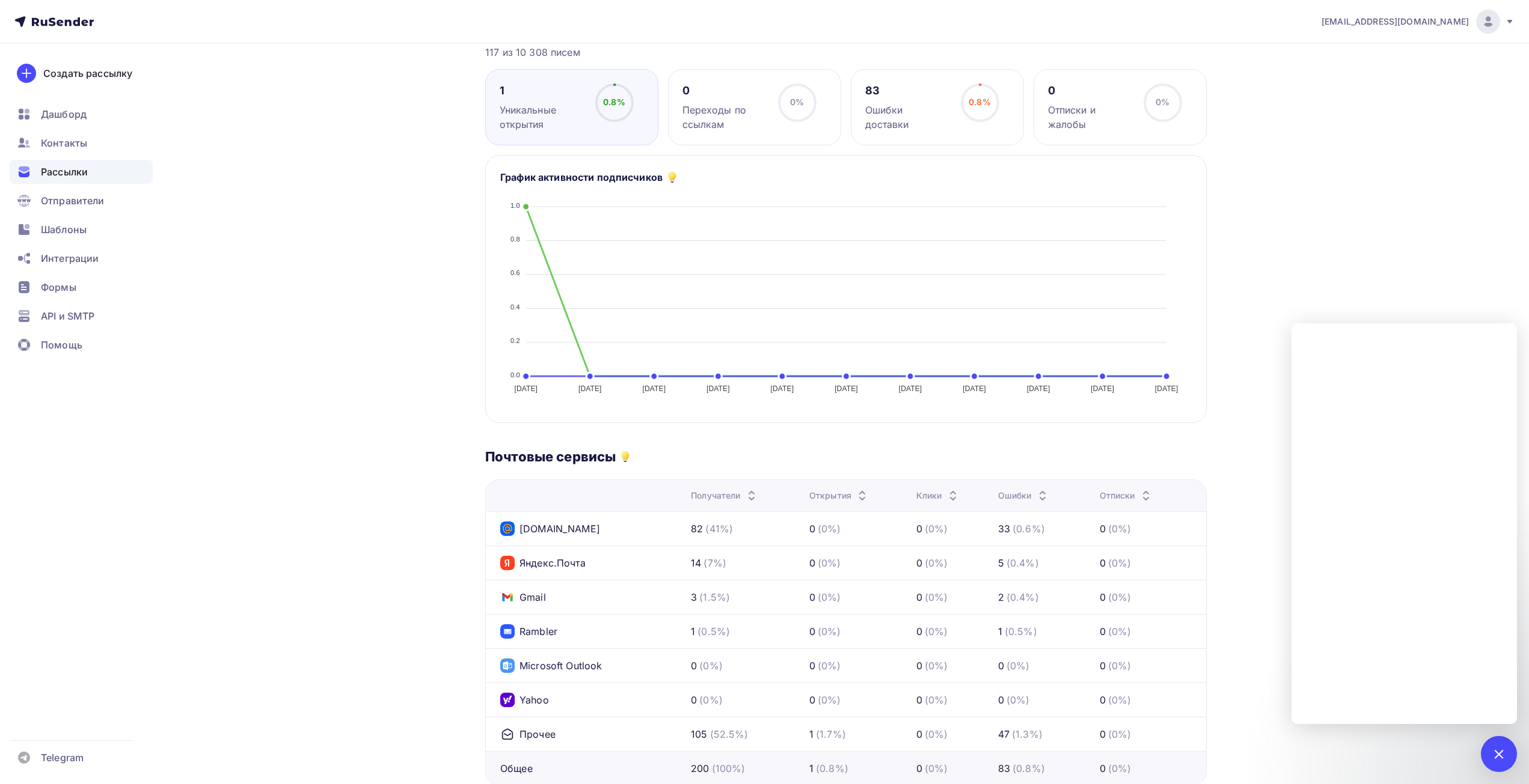
scroll to position [241, 0]
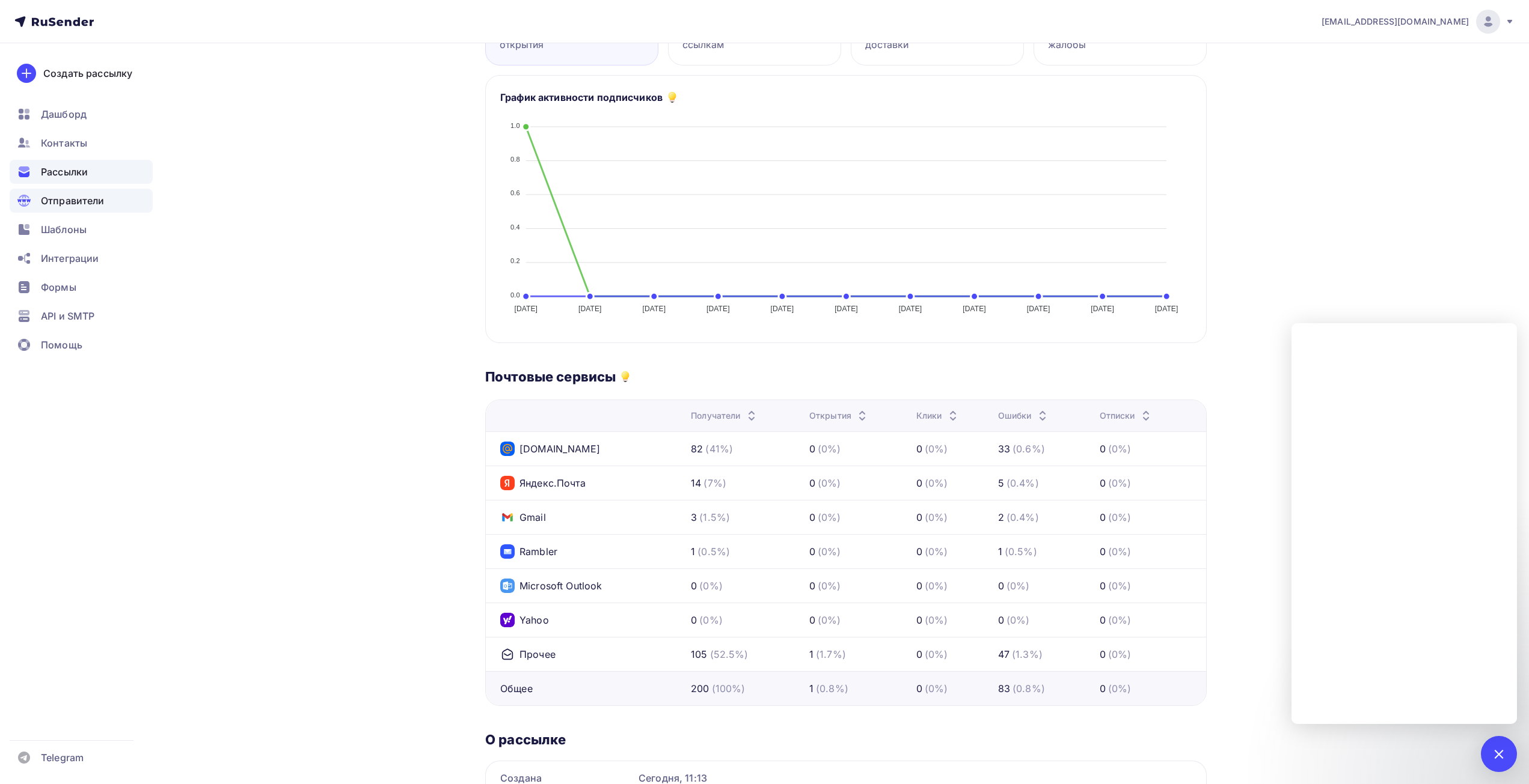
click at [54, 204] on span "Отправители" at bounding box center [72, 200] width 63 height 15
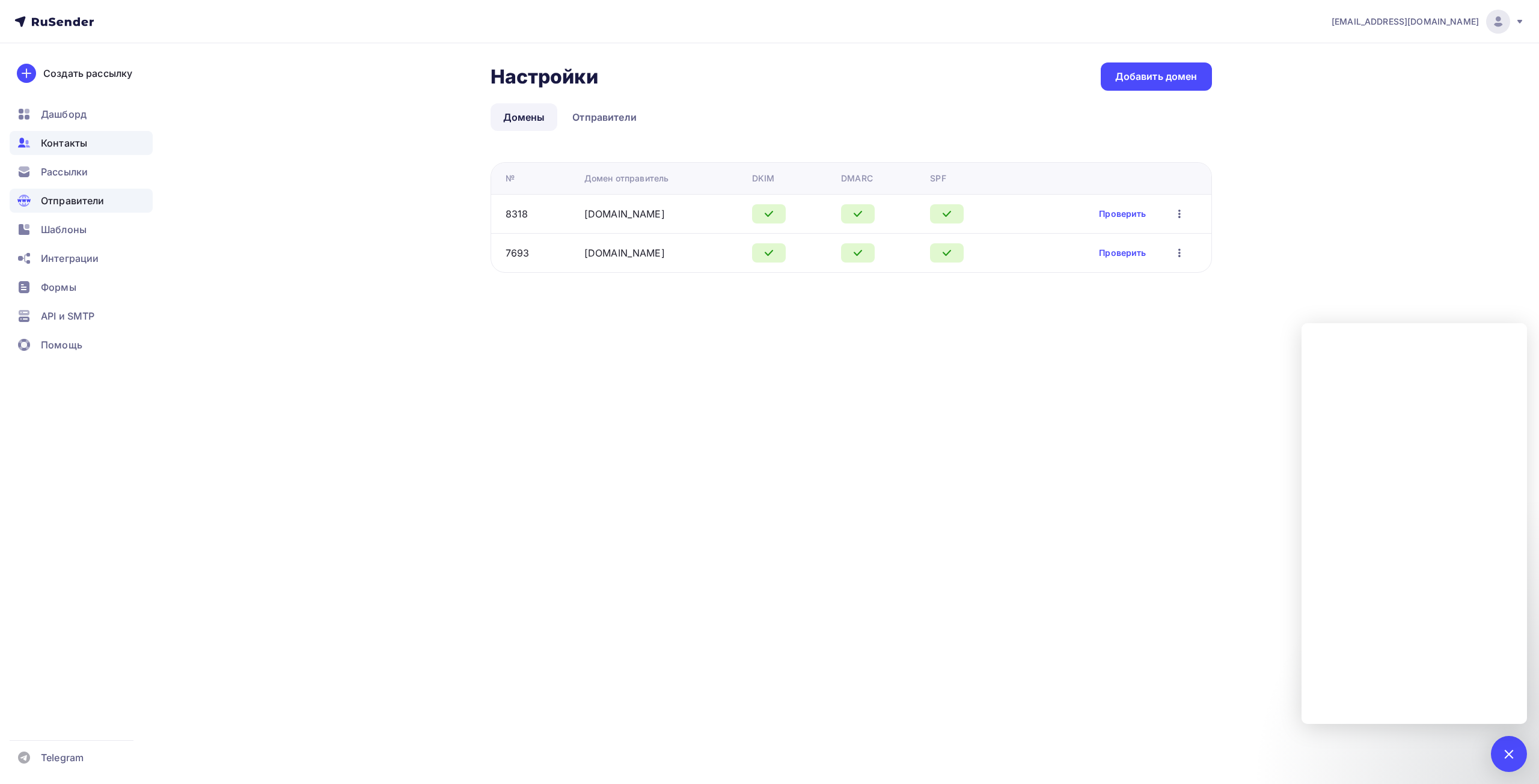
click at [46, 145] on span "Контакты" at bounding box center [63, 143] width 47 height 15
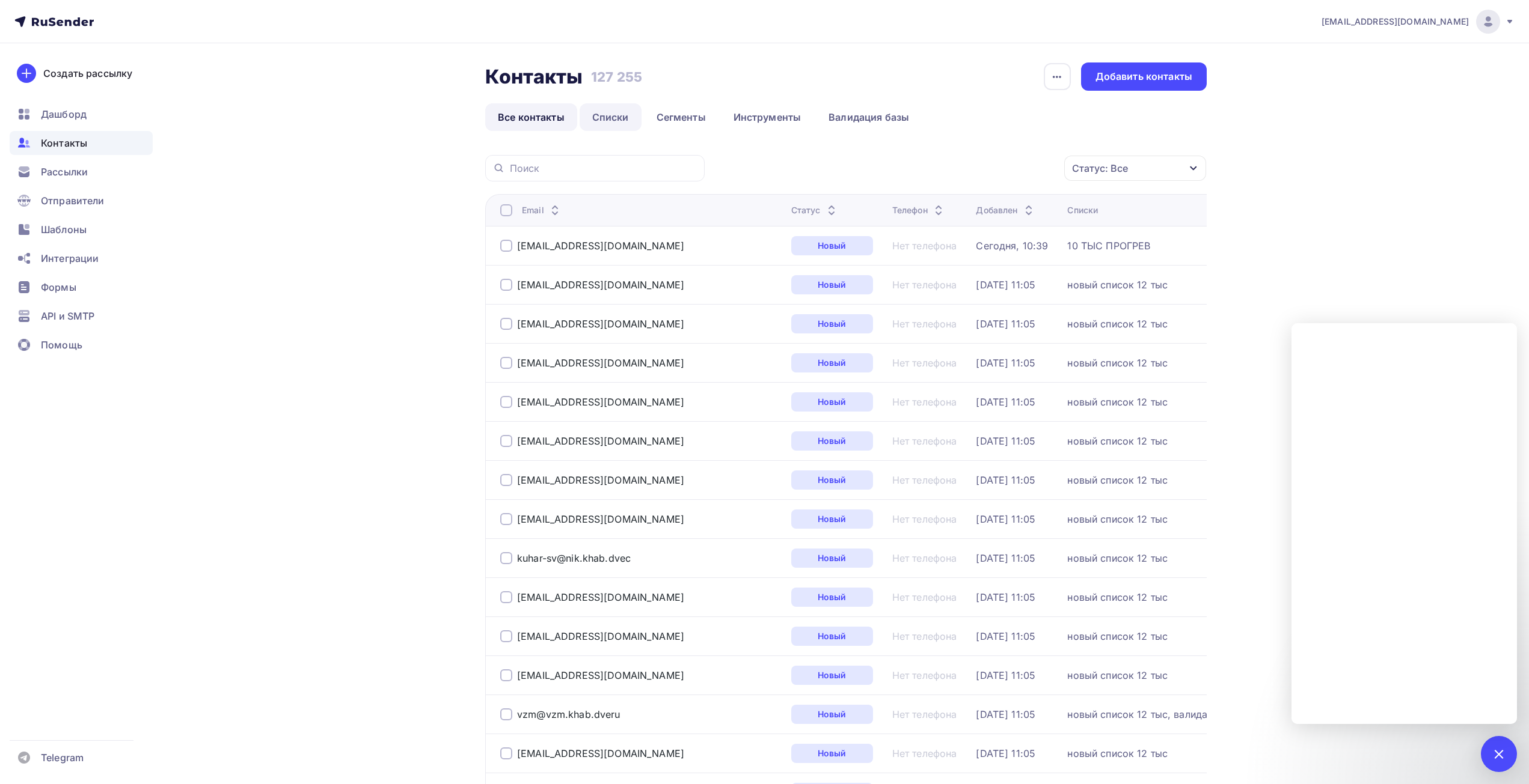
click at [619, 120] on link "Списки" at bounding box center [610, 117] width 62 height 28
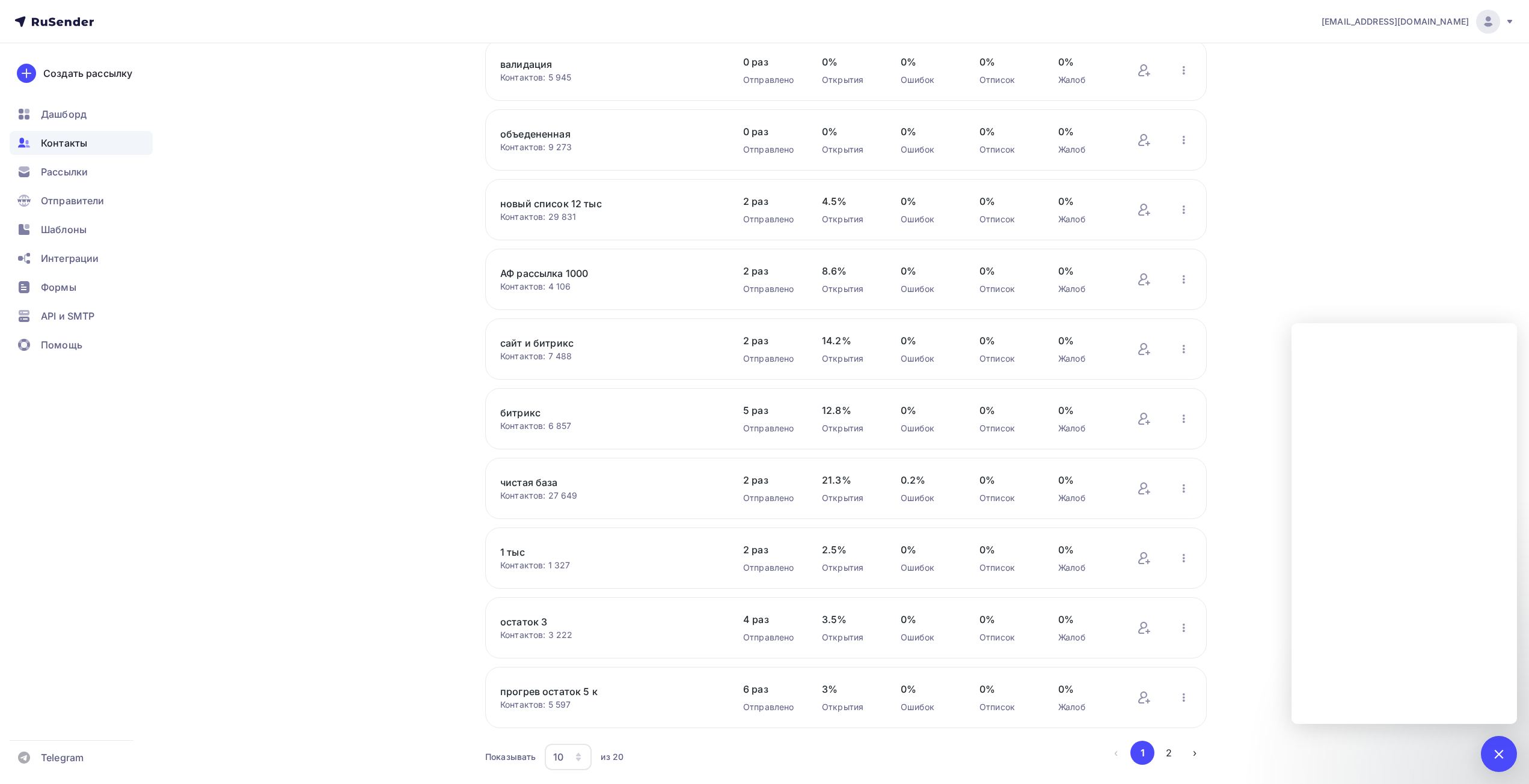
scroll to position [147, 0]
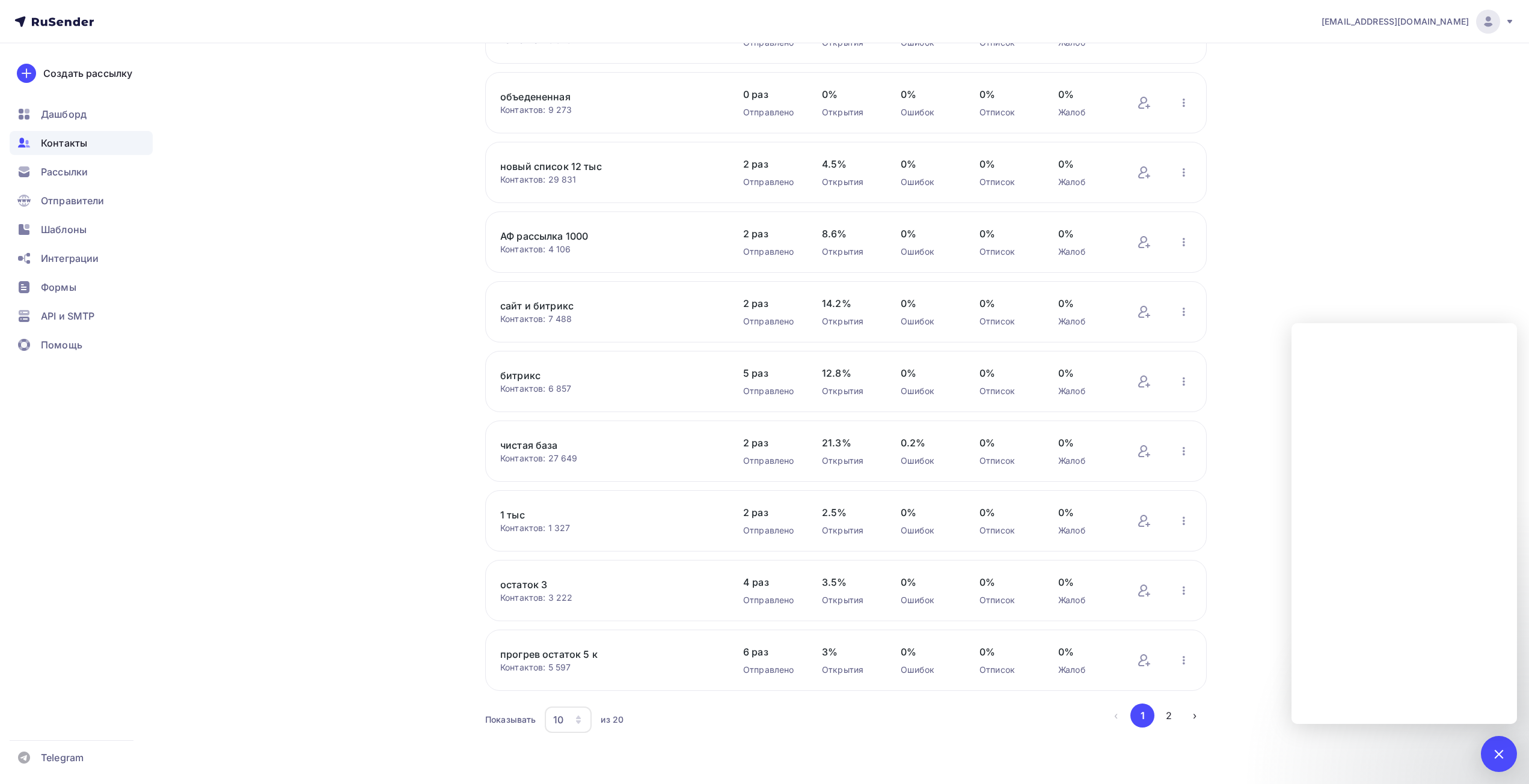
click at [572, 717] on div "10" at bounding box center [567, 720] width 47 height 27
click at [577, 653] on div "50" at bounding box center [616, 658] width 116 height 15
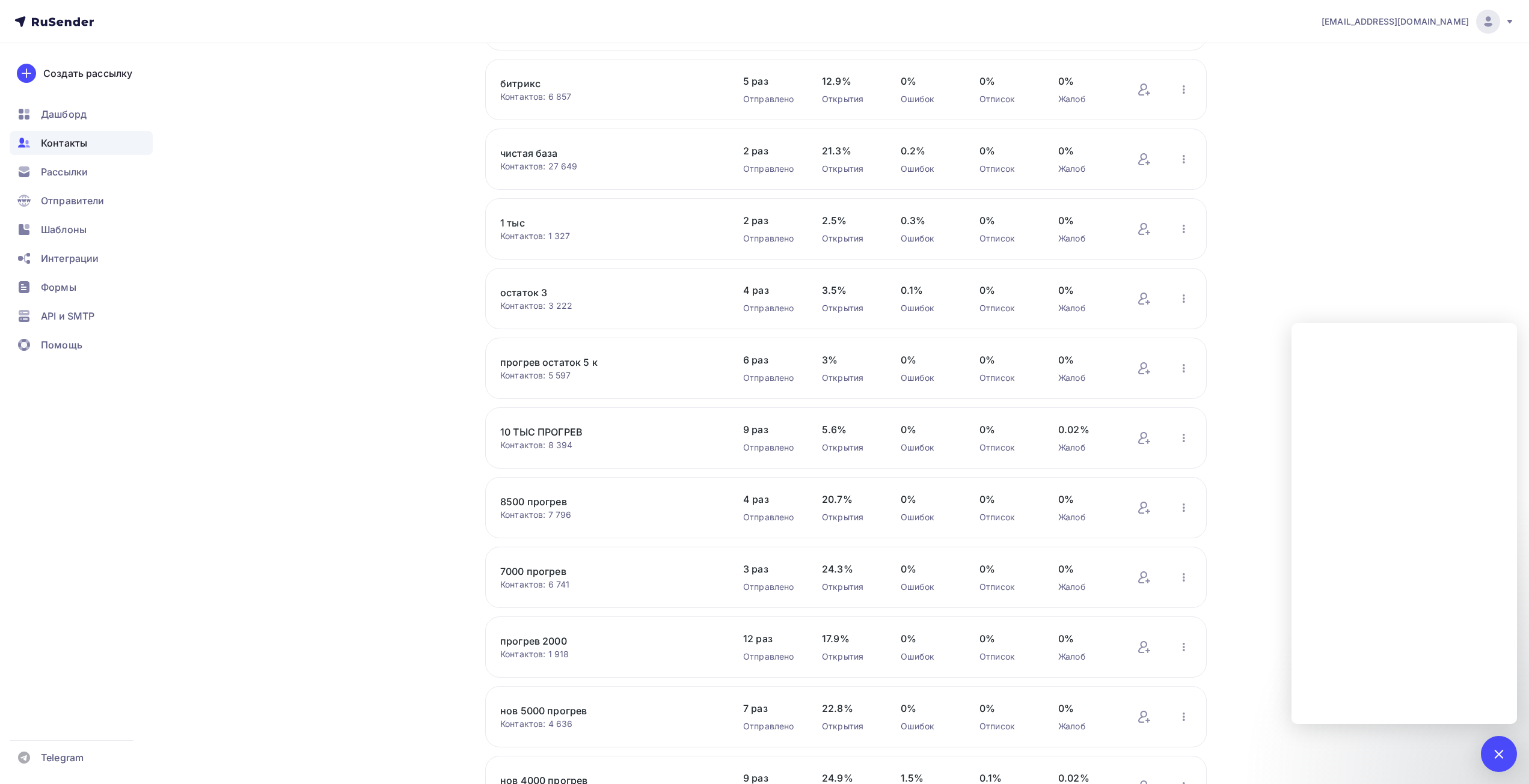
scroll to position [448, 0]
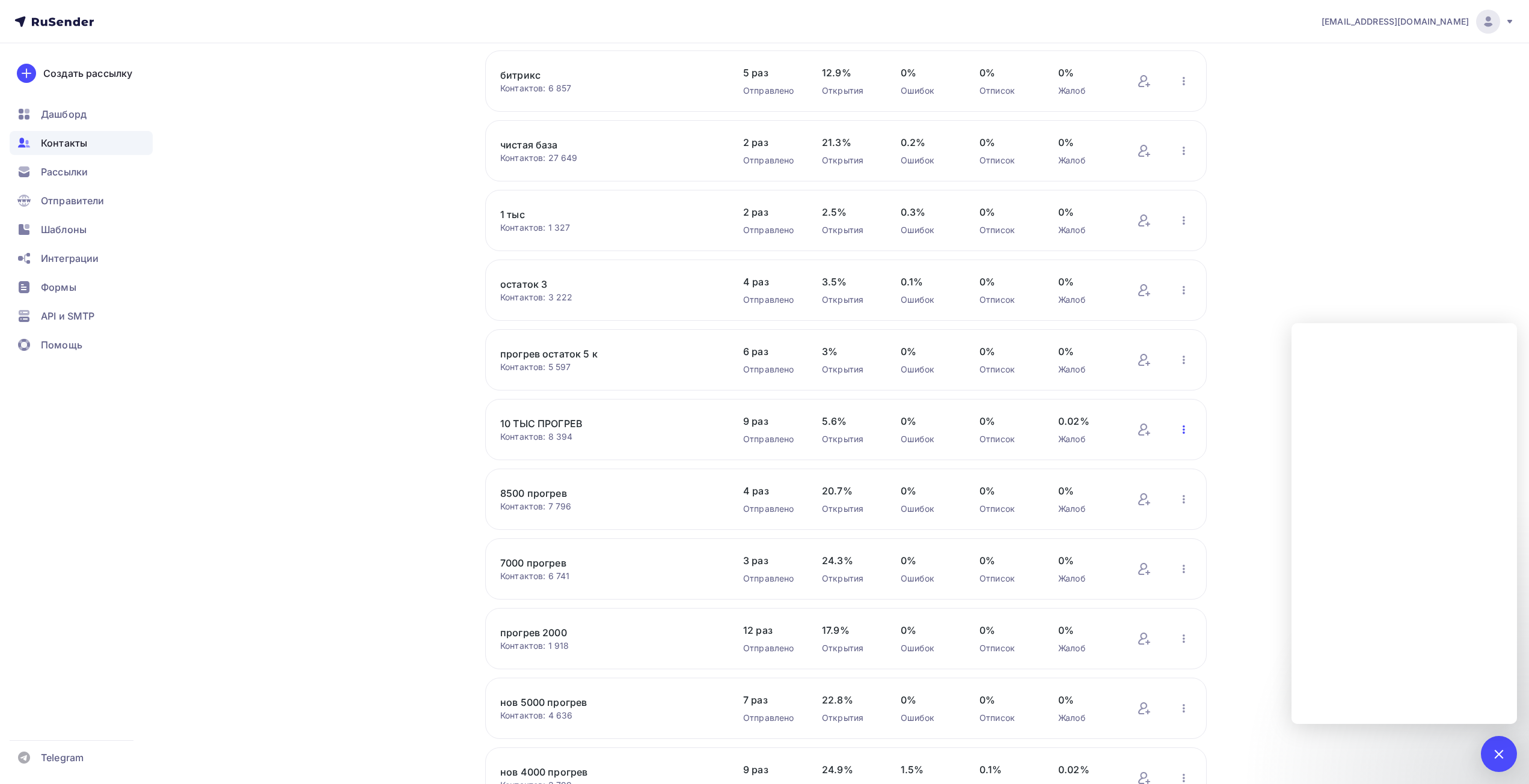
click at [1180, 426] on icon "button" at bounding box center [1183, 430] width 15 height 15
click at [1088, 585] on div "Актуализация контактов" at bounding box center [1105, 578] width 168 height 19
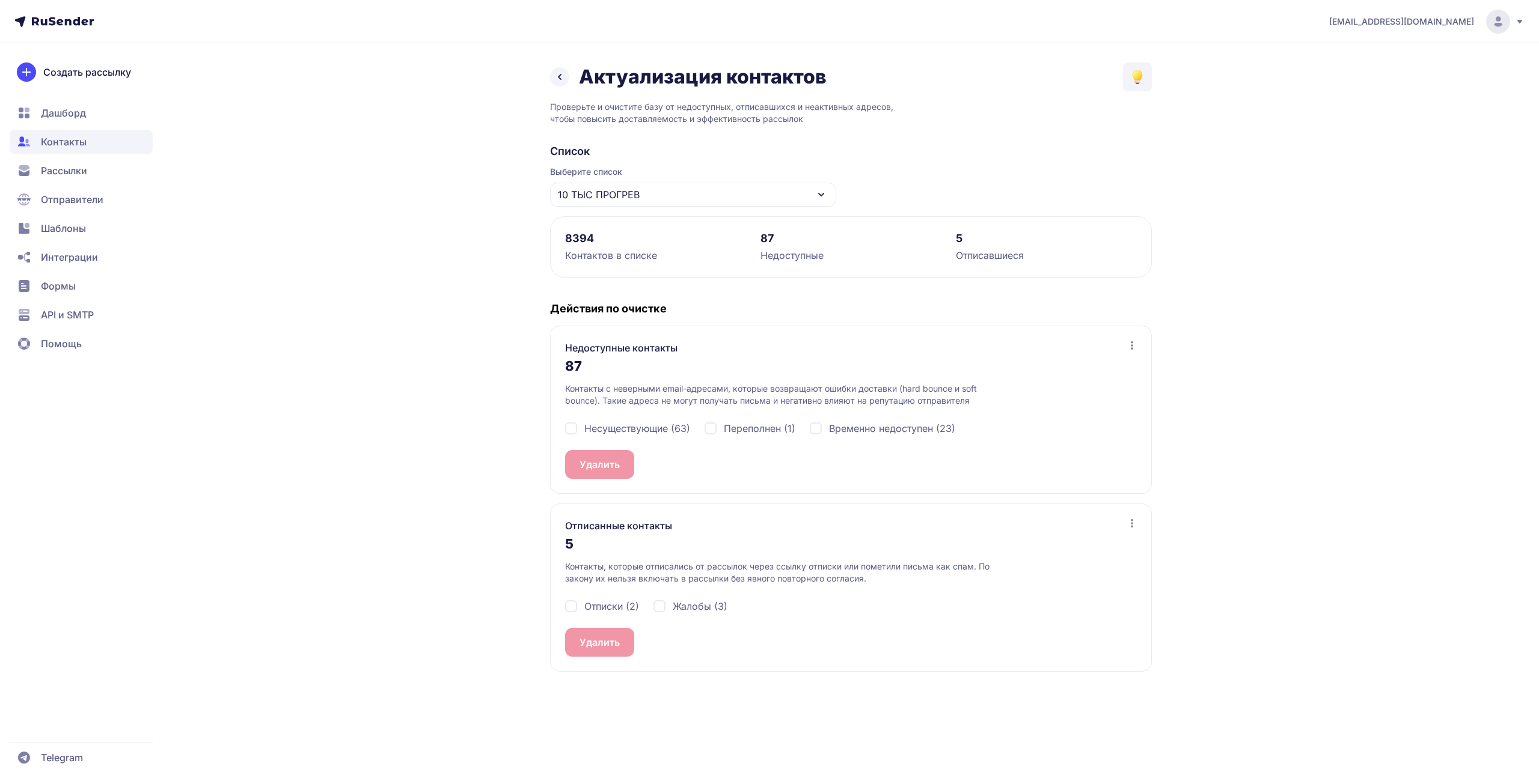
click at [630, 434] on span "Несуществующие (63)" at bounding box center [637, 429] width 106 height 15
checkbox input "true"
click at [738, 422] on span "Переполнен (1)" at bounding box center [760, 429] width 71 height 15
checkbox input "true"
click at [880, 426] on span "Временно недоступен (23)" at bounding box center [891, 429] width 126 height 15
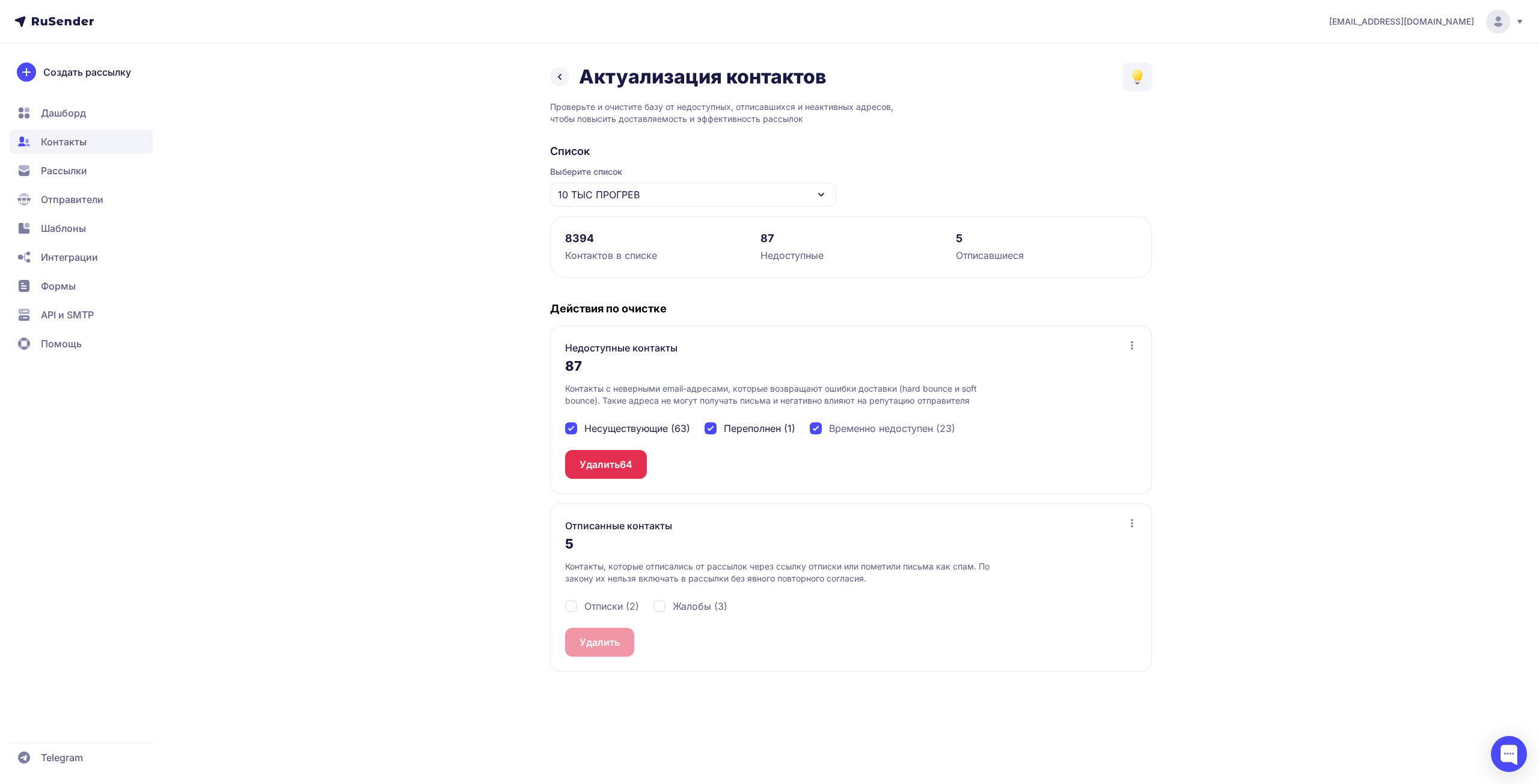
checkbox input "true"
click at [580, 463] on button "Удалить 87" at bounding box center [605, 464] width 80 height 29
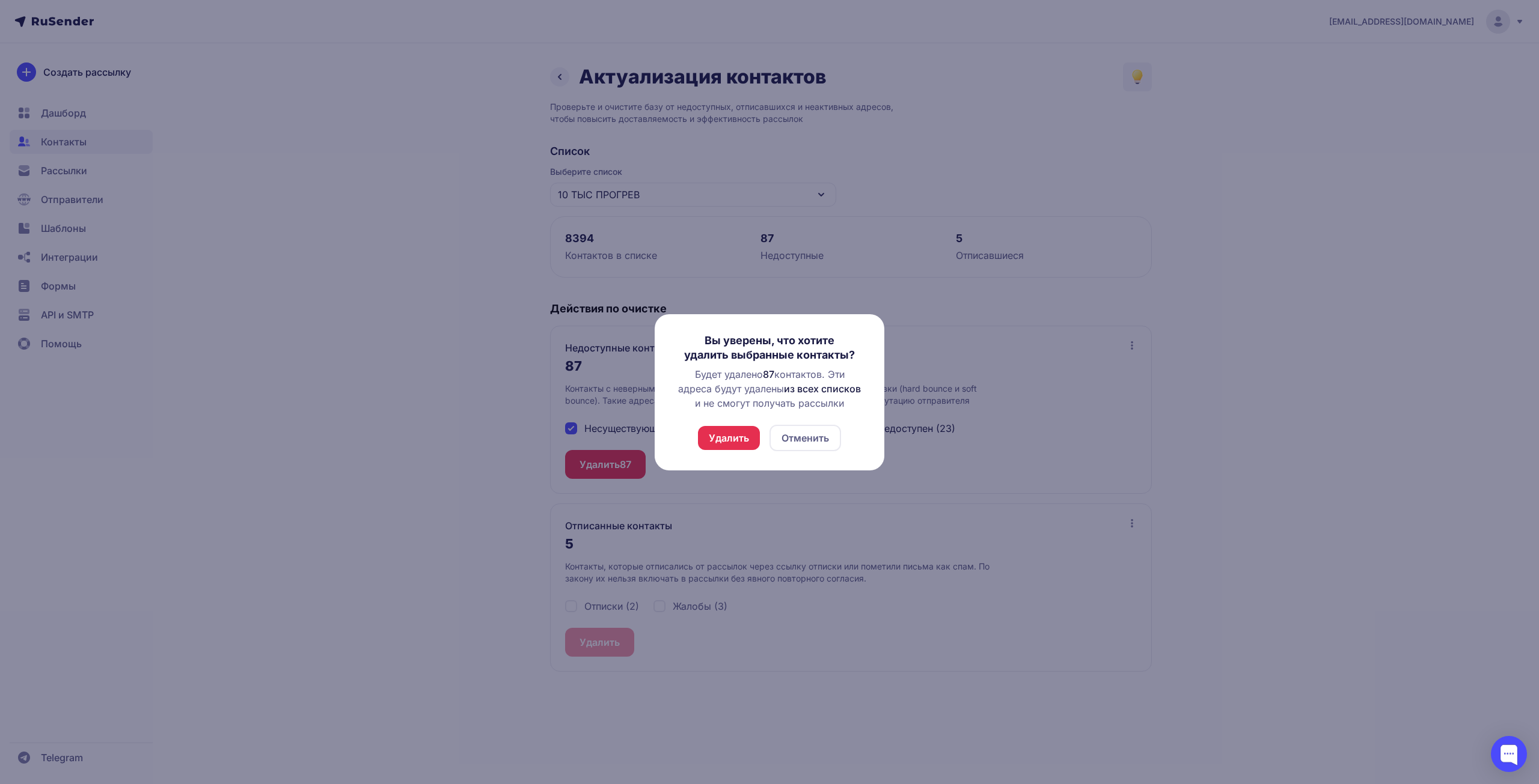
click at [719, 438] on button "Удалить" at bounding box center [729, 438] width 62 height 24
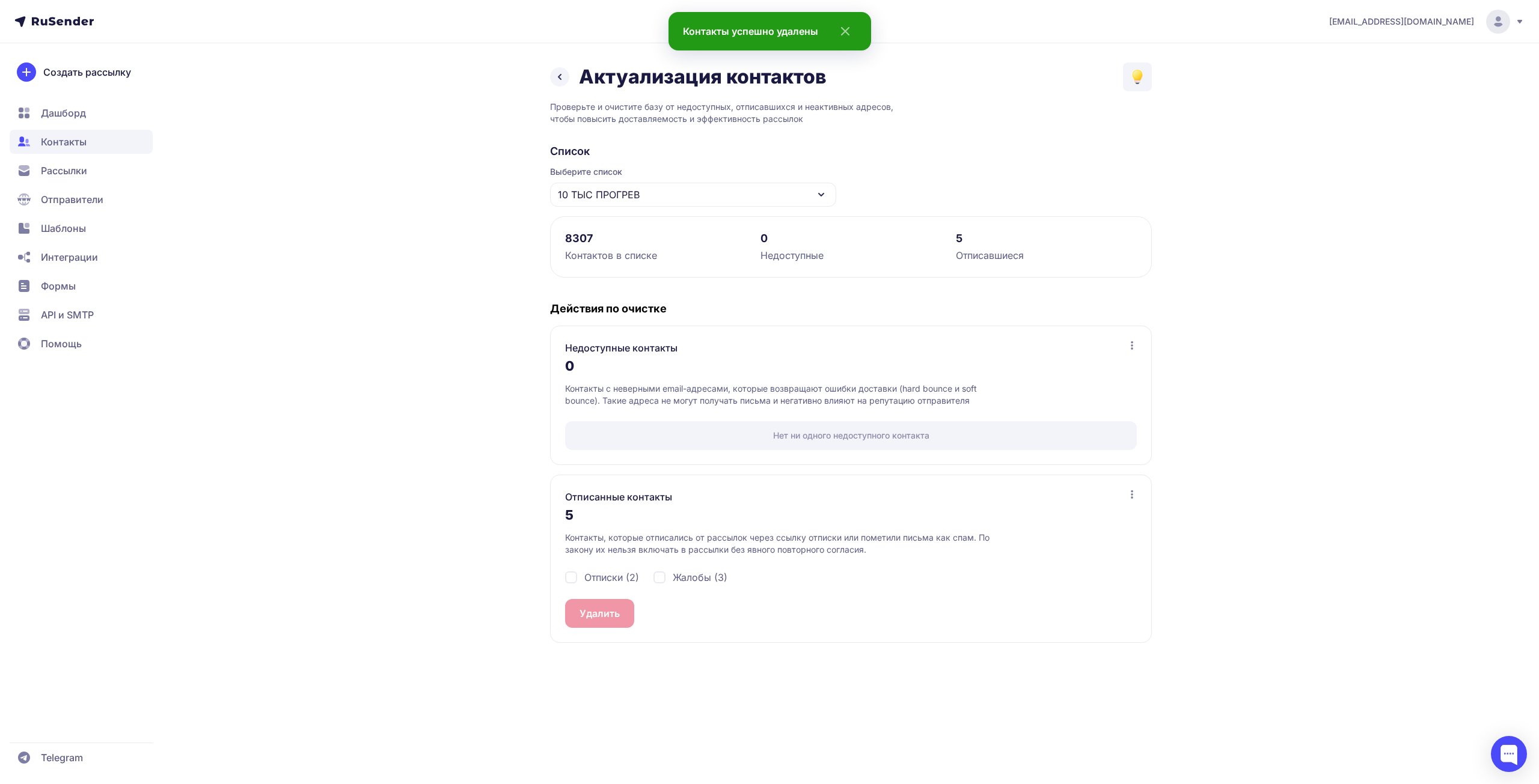
click at [594, 585] on div "Отписки (2) Жалобы (3)" at bounding box center [851, 578] width 571 height 44
click at [601, 577] on span "Отписки (2)" at bounding box center [611, 577] width 54 height 15
checkbox input "true"
click at [686, 577] on span "Жалобы (3)" at bounding box center [699, 577] width 54 height 15
checkbox input "true"
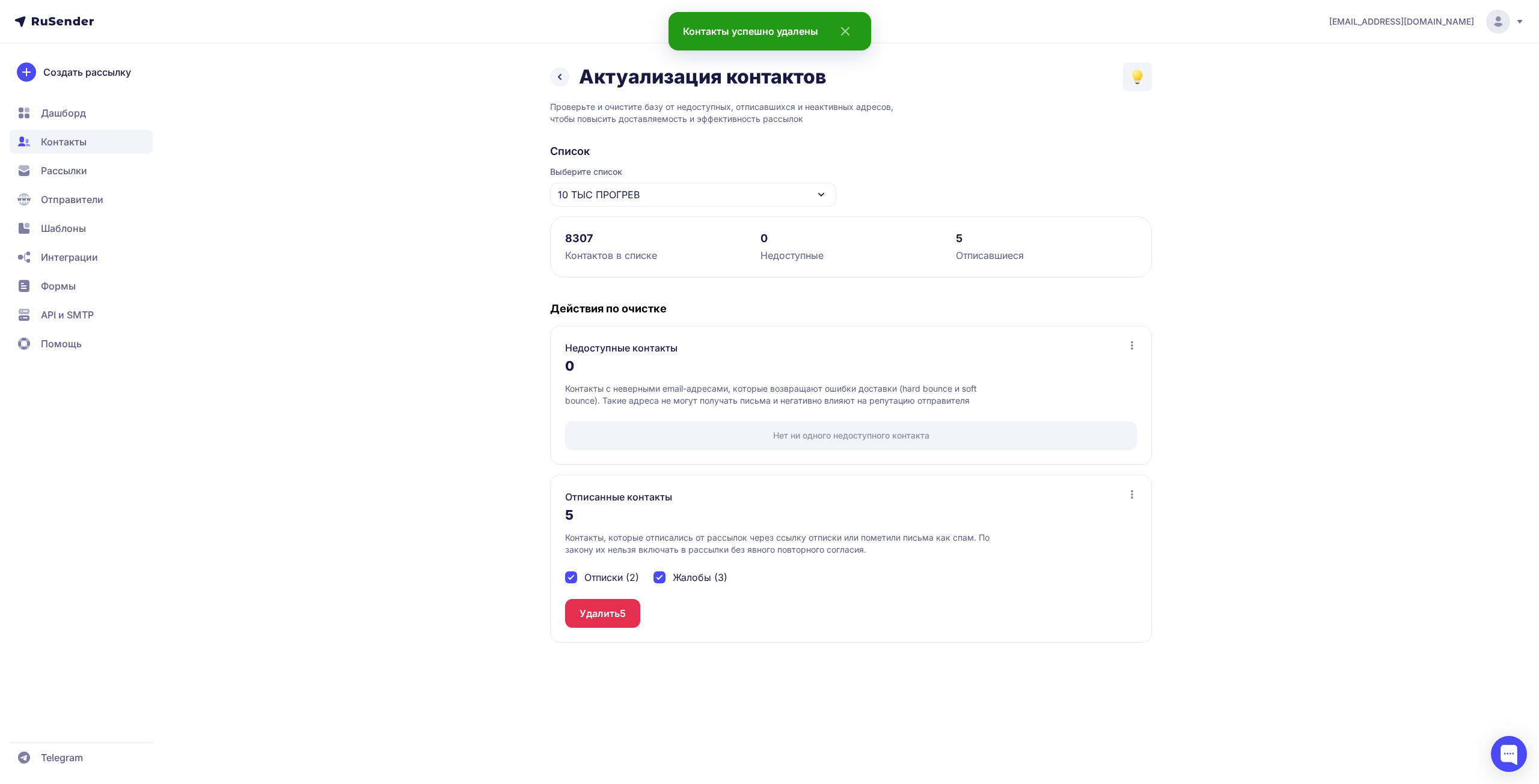
click at [623, 607] on span "5" at bounding box center [623, 614] width 6 height 15
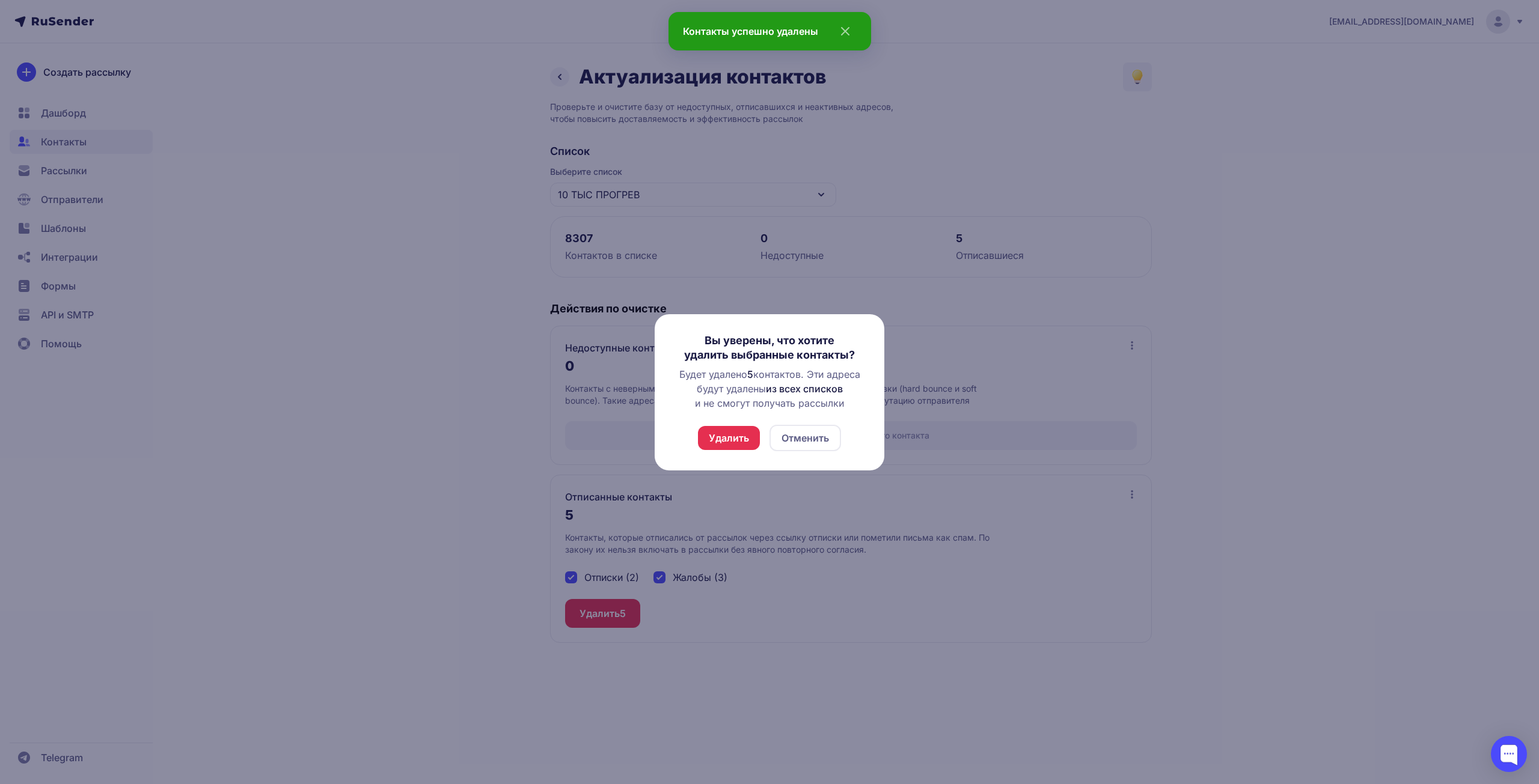
click at [738, 429] on button "Удалить" at bounding box center [729, 438] width 62 height 24
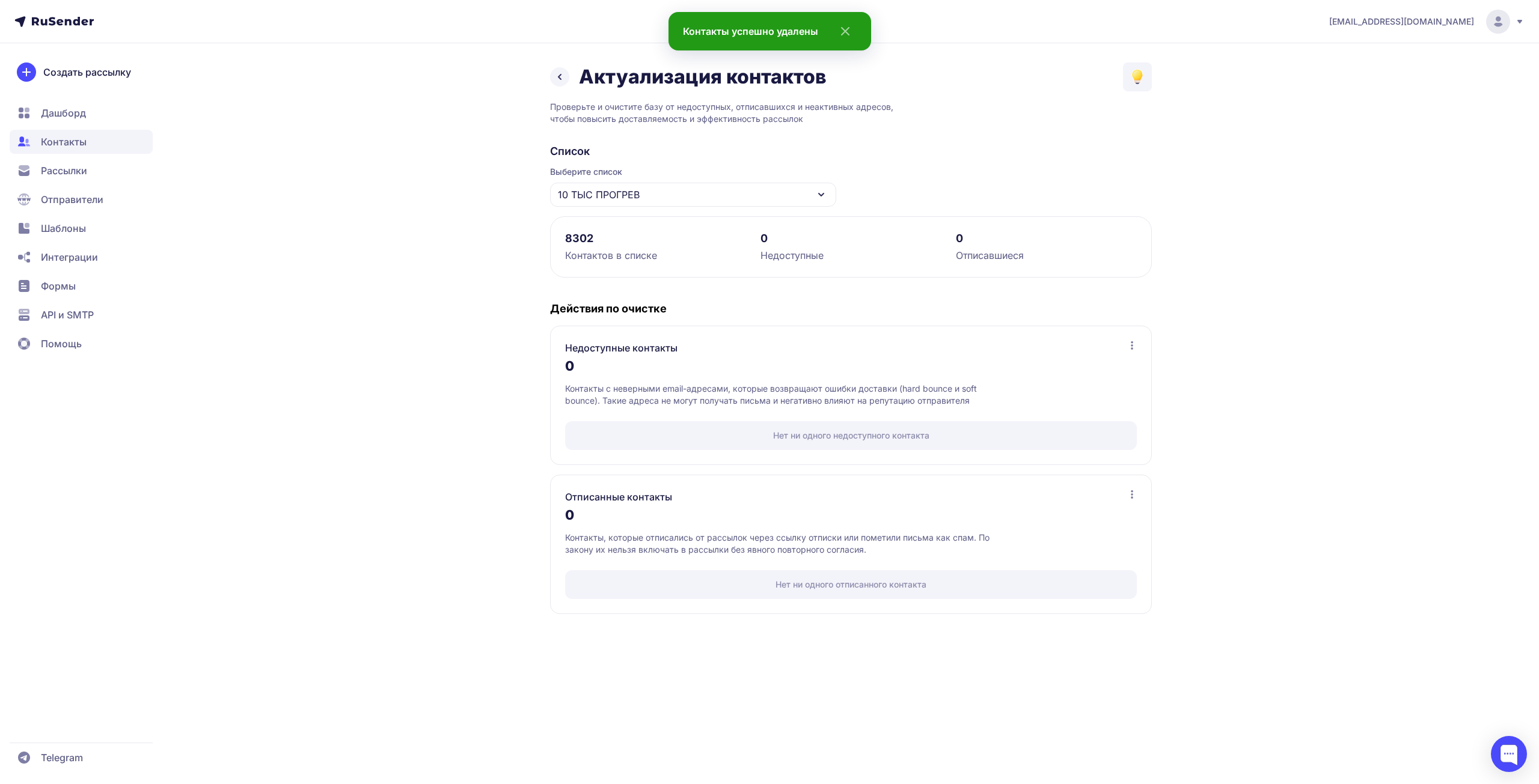
click at [60, 167] on span "Рассылки" at bounding box center [63, 170] width 47 height 15
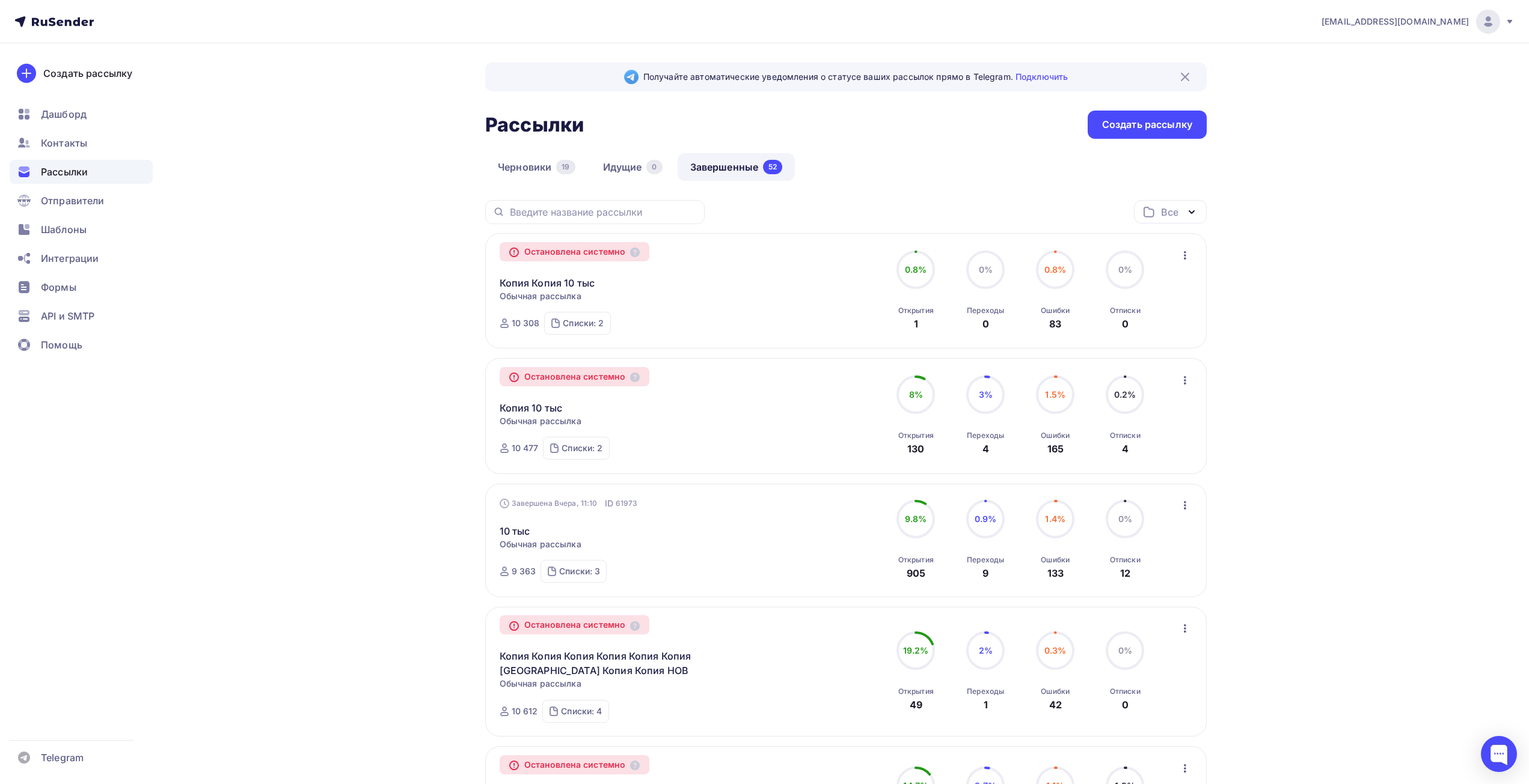
click at [1183, 254] on icon "button" at bounding box center [1184, 255] width 2 height 8
click at [1110, 283] on div "Копировать в новую" at bounding box center [1130, 286] width 123 height 15
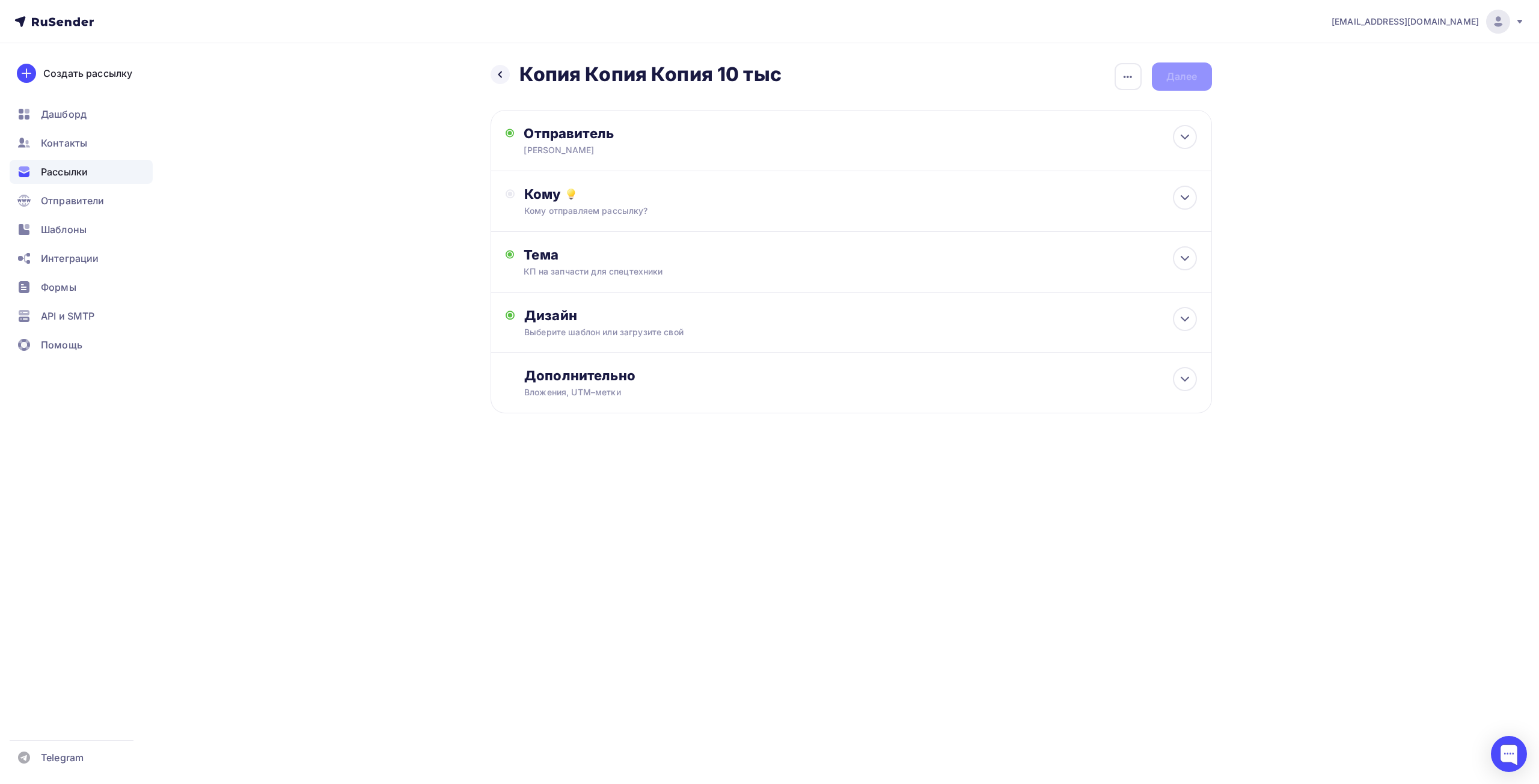
click at [564, 212] on div "Кому отправляем рассылку?" at bounding box center [826, 211] width 605 height 12
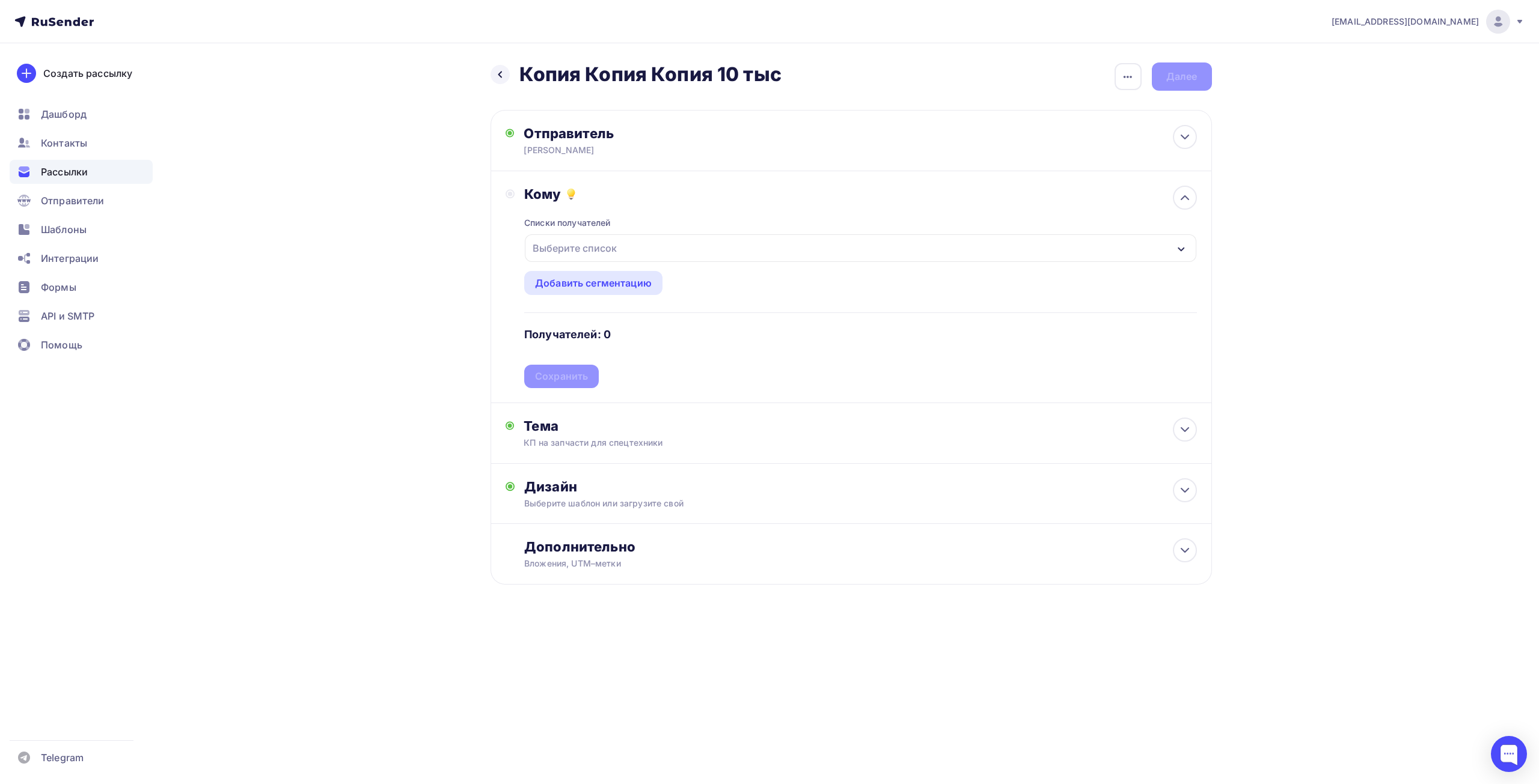
click at [572, 247] on div "Выберите список" at bounding box center [574, 248] width 94 height 22
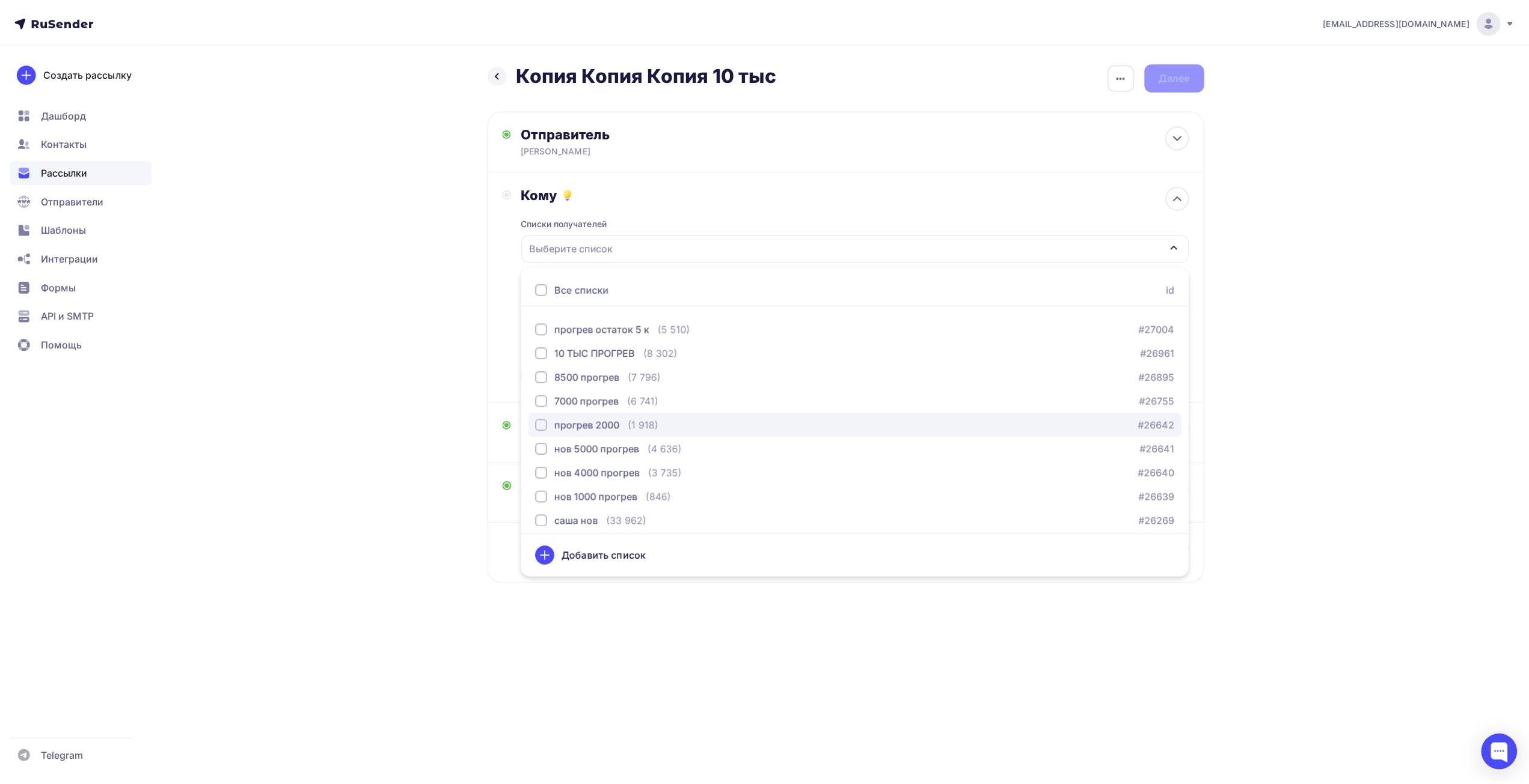
scroll to position [207, 0]
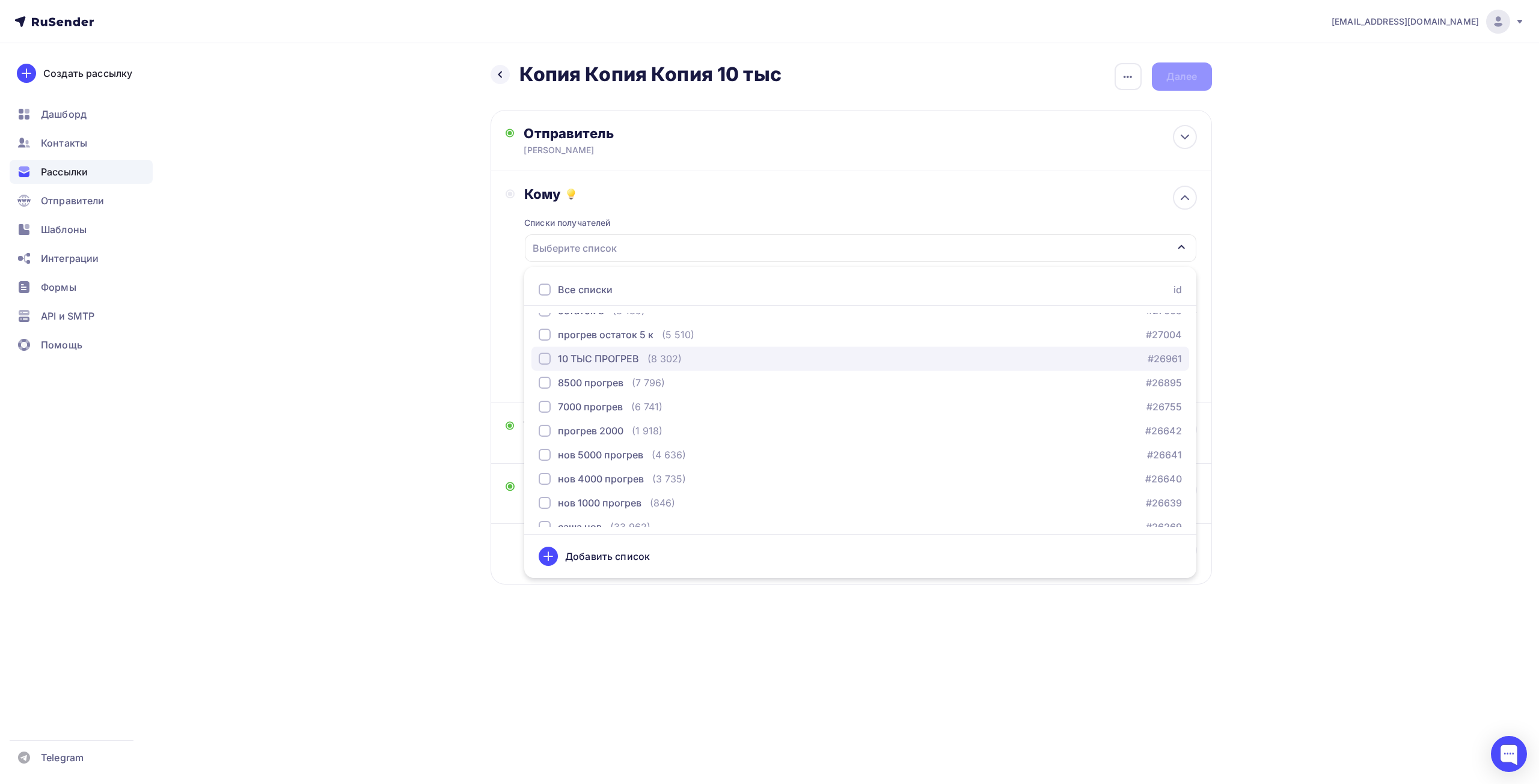
click at [605, 360] on div "10 ТЫС ПРОГРЕВ" at bounding box center [598, 358] width 81 height 15
click at [374, 465] on div "Назад Копия Копия Копия 10 тыс Копия Копия Копия 10 тыс Закончить позже Переиме…" at bounding box center [770, 352] width 985 height 619
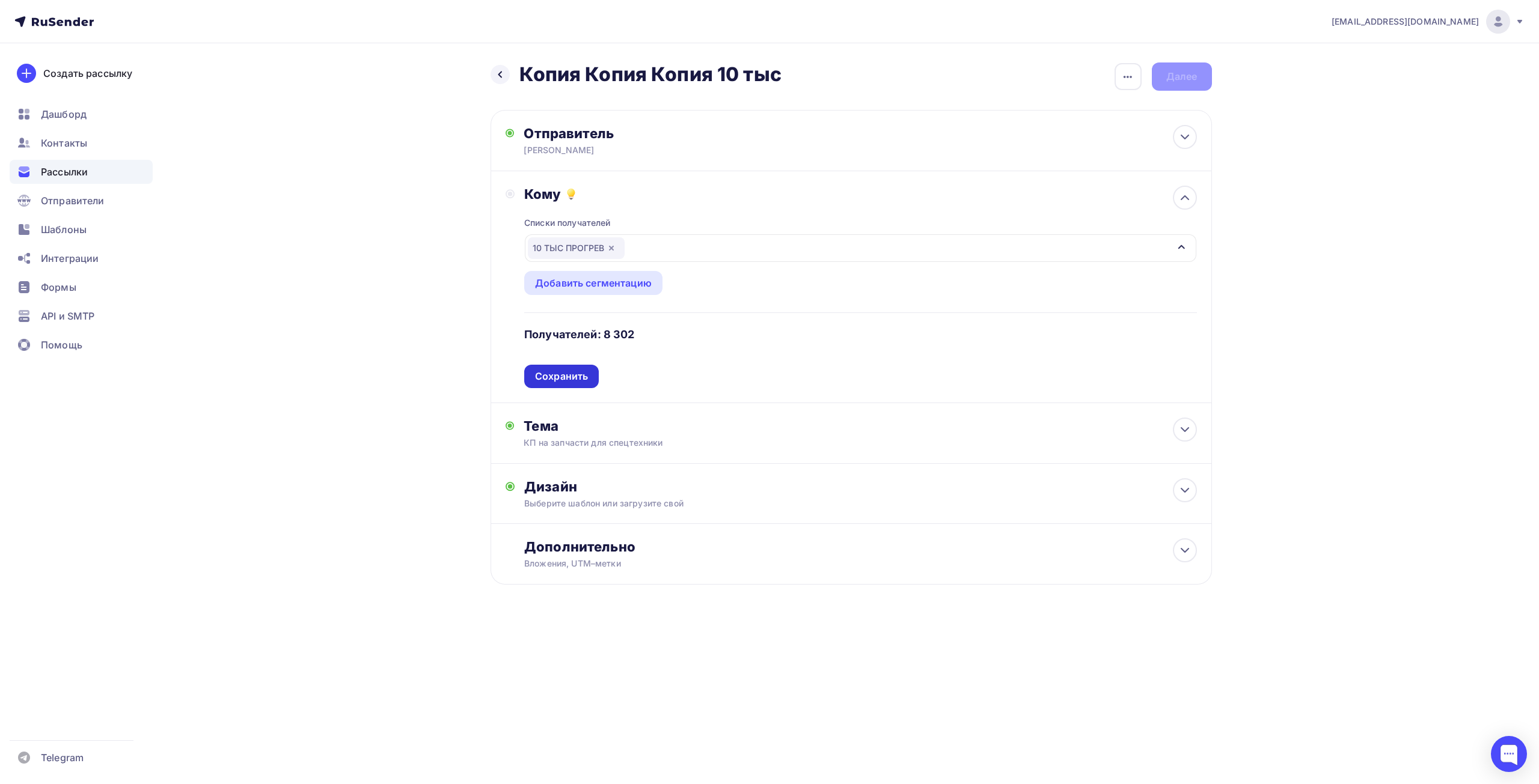
click at [574, 377] on div "Сохранить" at bounding box center [561, 376] width 52 height 14
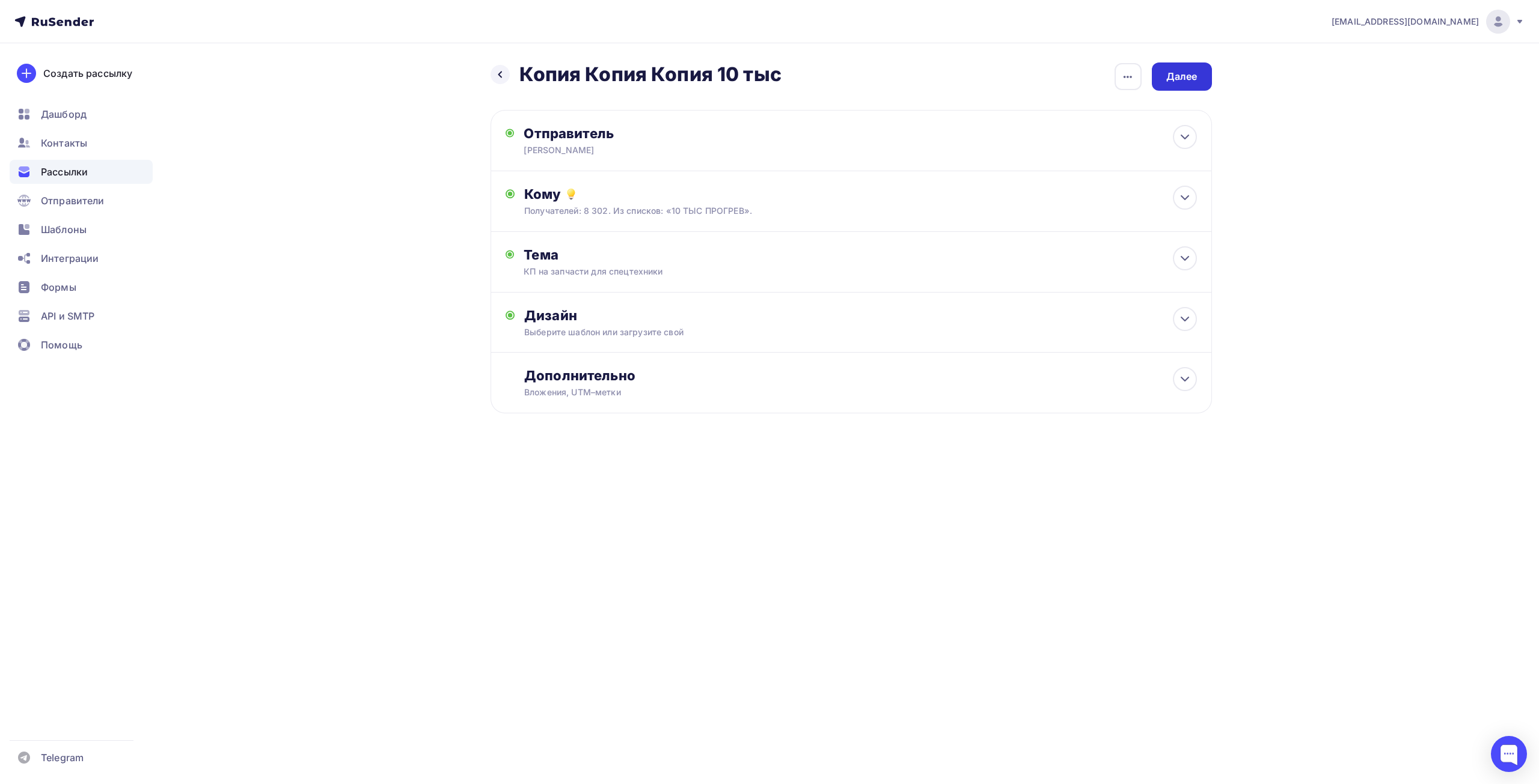
click at [1190, 74] on div "Далее" at bounding box center [1182, 76] width 32 height 14
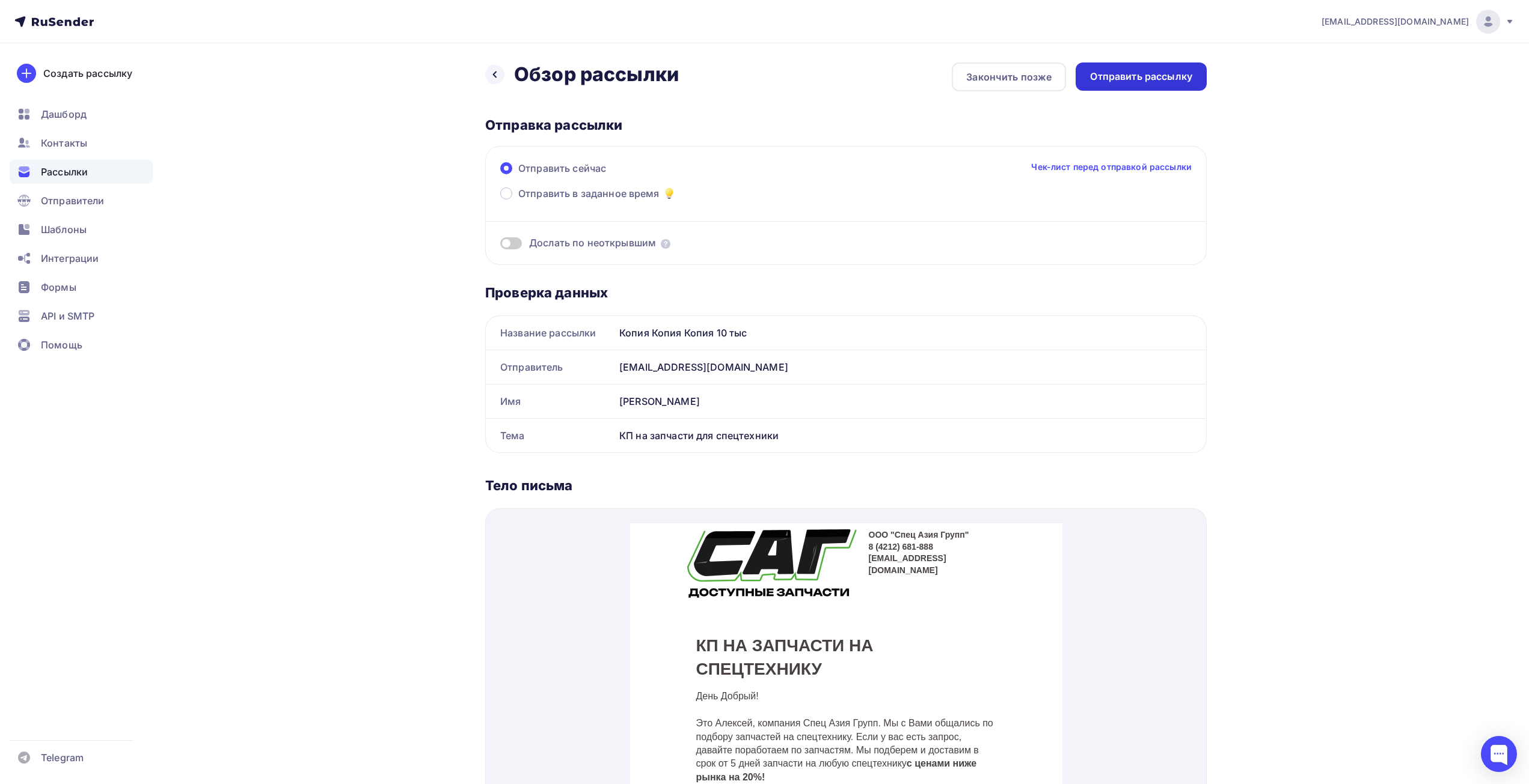
click at [1100, 78] on div "Отправить рассылку" at bounding box center [1141, 76] width 102 height 14
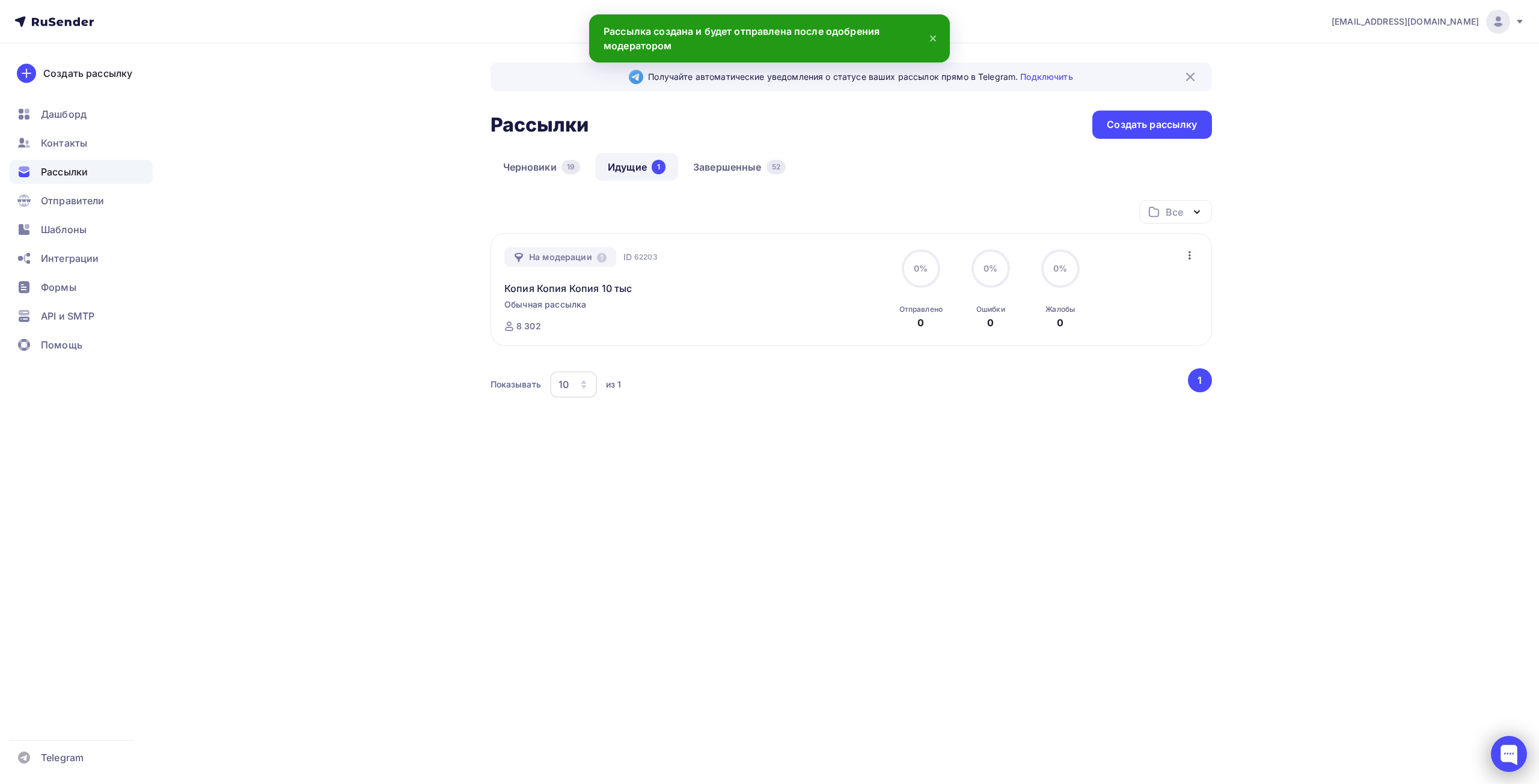
click at [1507, 747] on div at bounding box center [1509, 754] width 36 height 36
click at [889, 503] on div "Получайте автоматические уведомления о статусе ваших рассылок прямо в Telegram.…" at bounding box center [770, 282] width 985 height 477
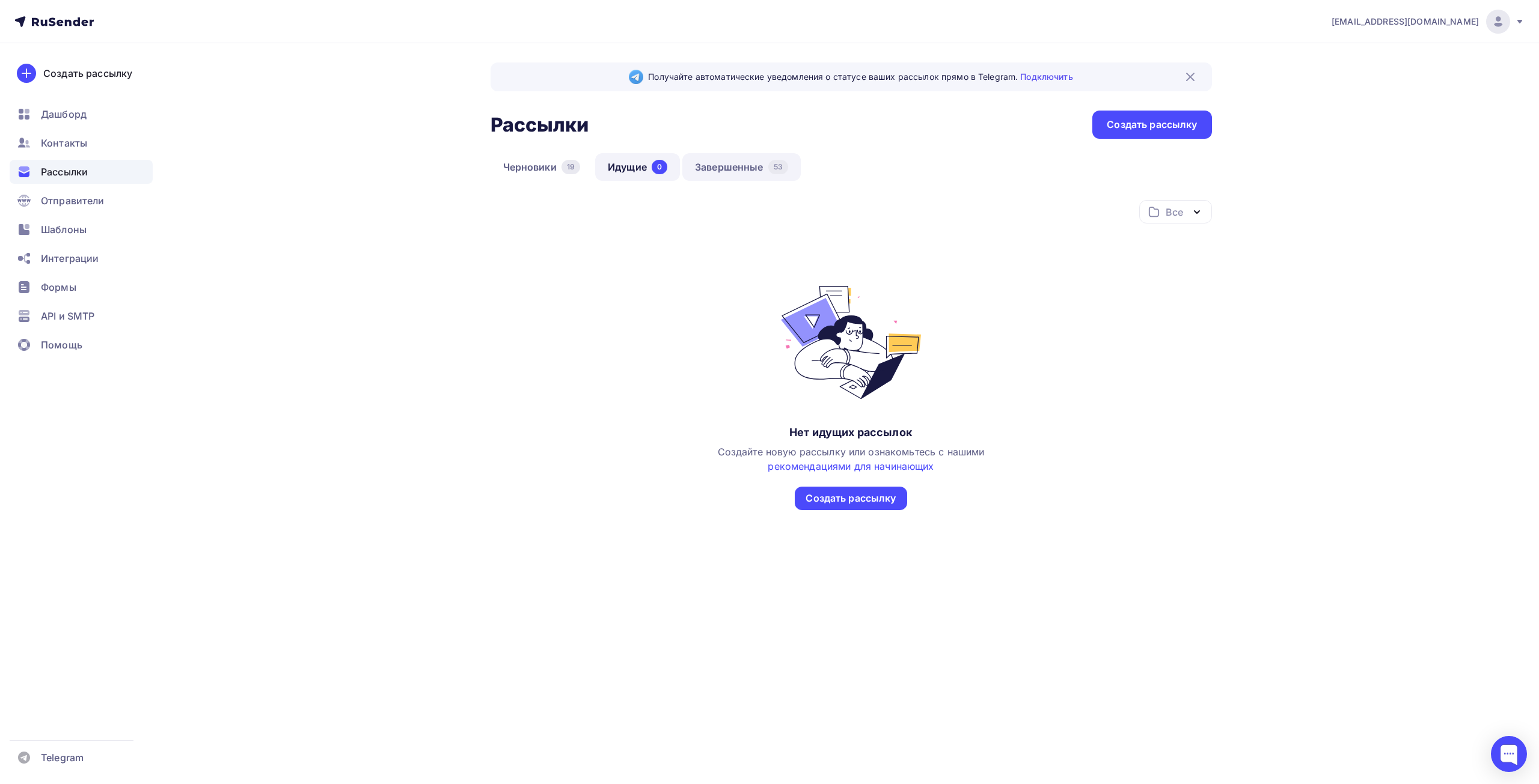
click at [737, 170] on link "Завершенные 53" at bounding box center [742, 167] width 119 height 28
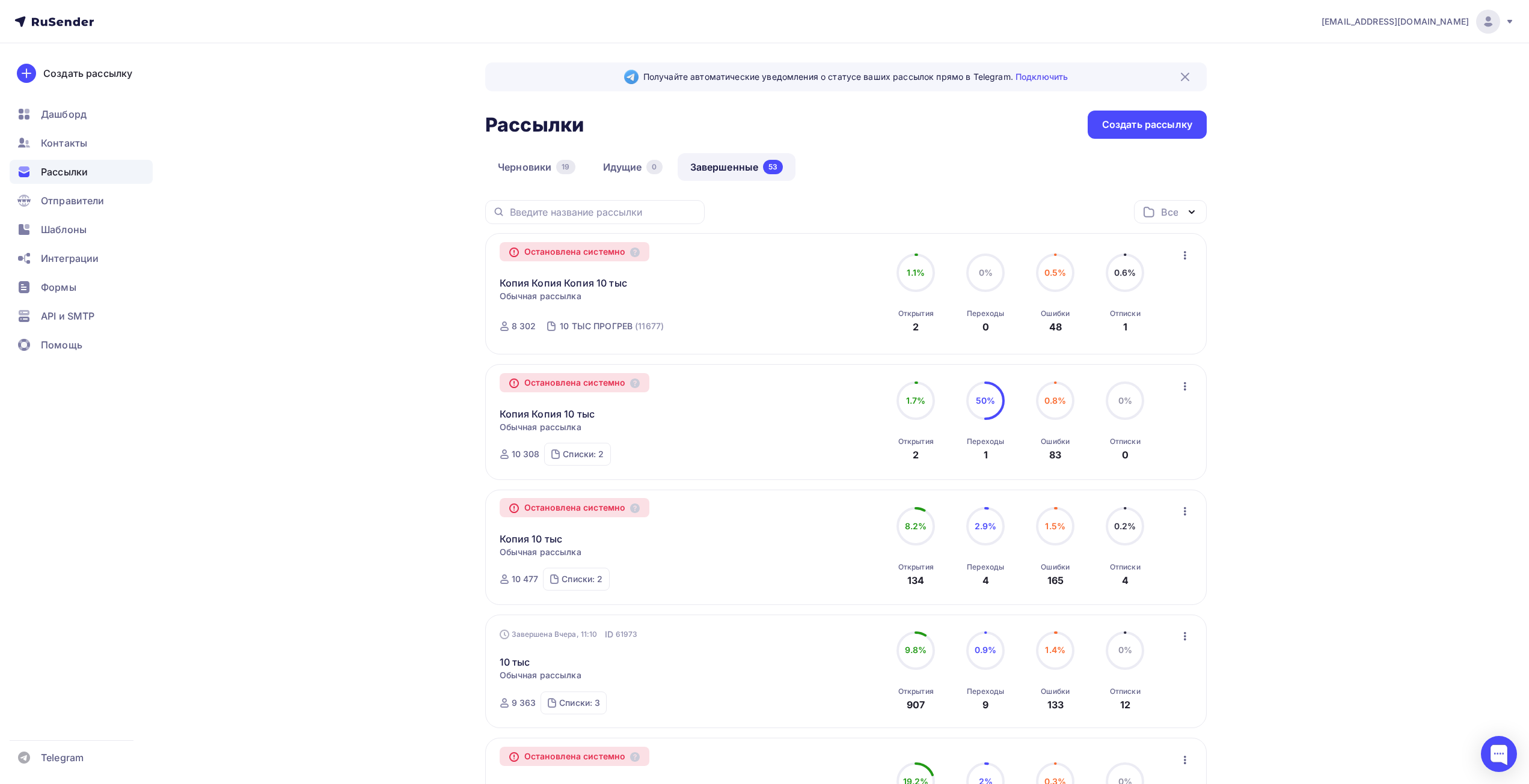
click at [1184, 257] on icon "button" at bounding box center [1184, 255] width 2 height 8
click at [1165, 284] on div "Копировать в новую" at bounding box center [1130, 286] width 123 height 15
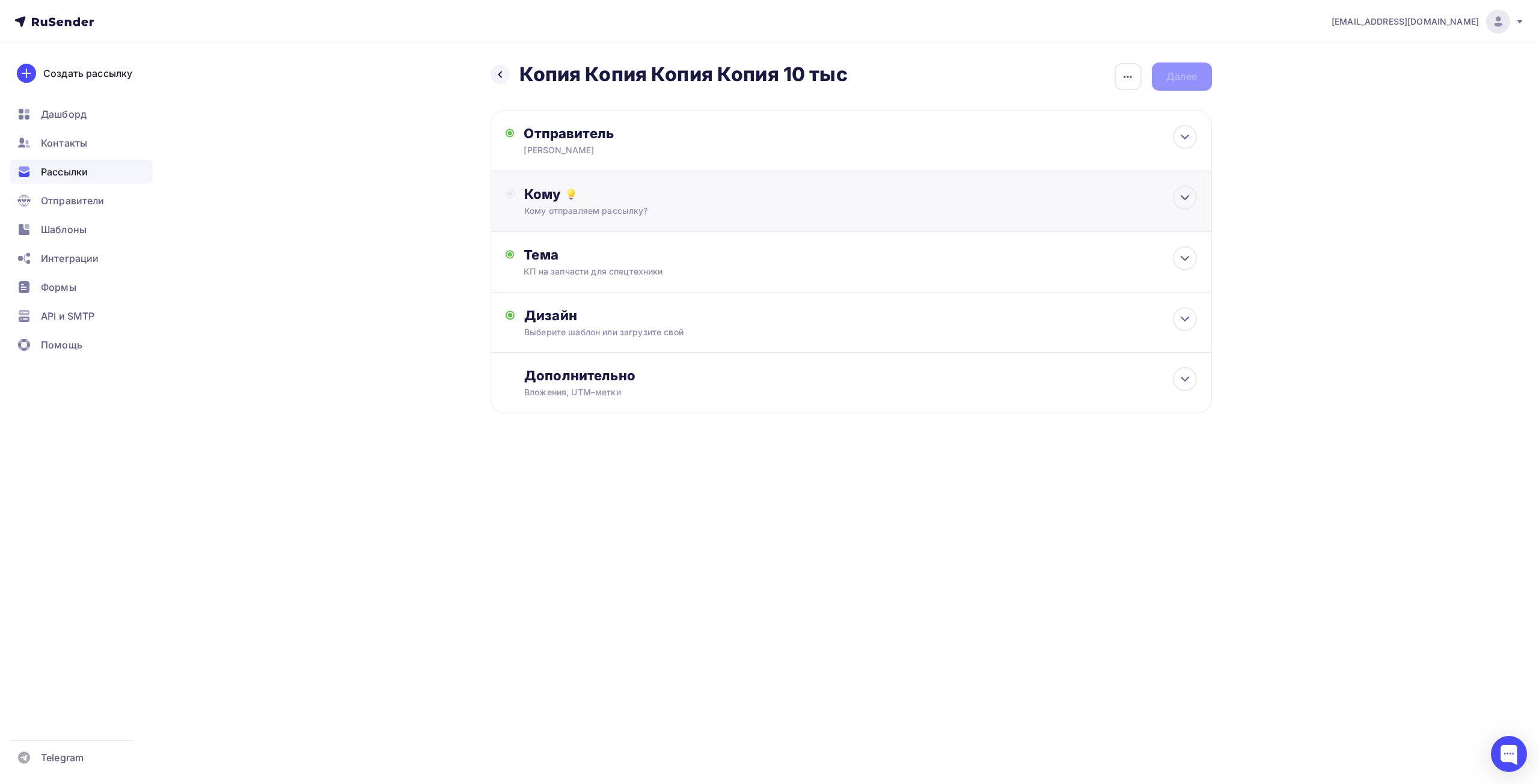
click at [587, 218] on div "Кому Кому отправляем рассылку? Списки получателей Выберите список Все списки id…" at bounding box center [851, 201] width 721 height 60
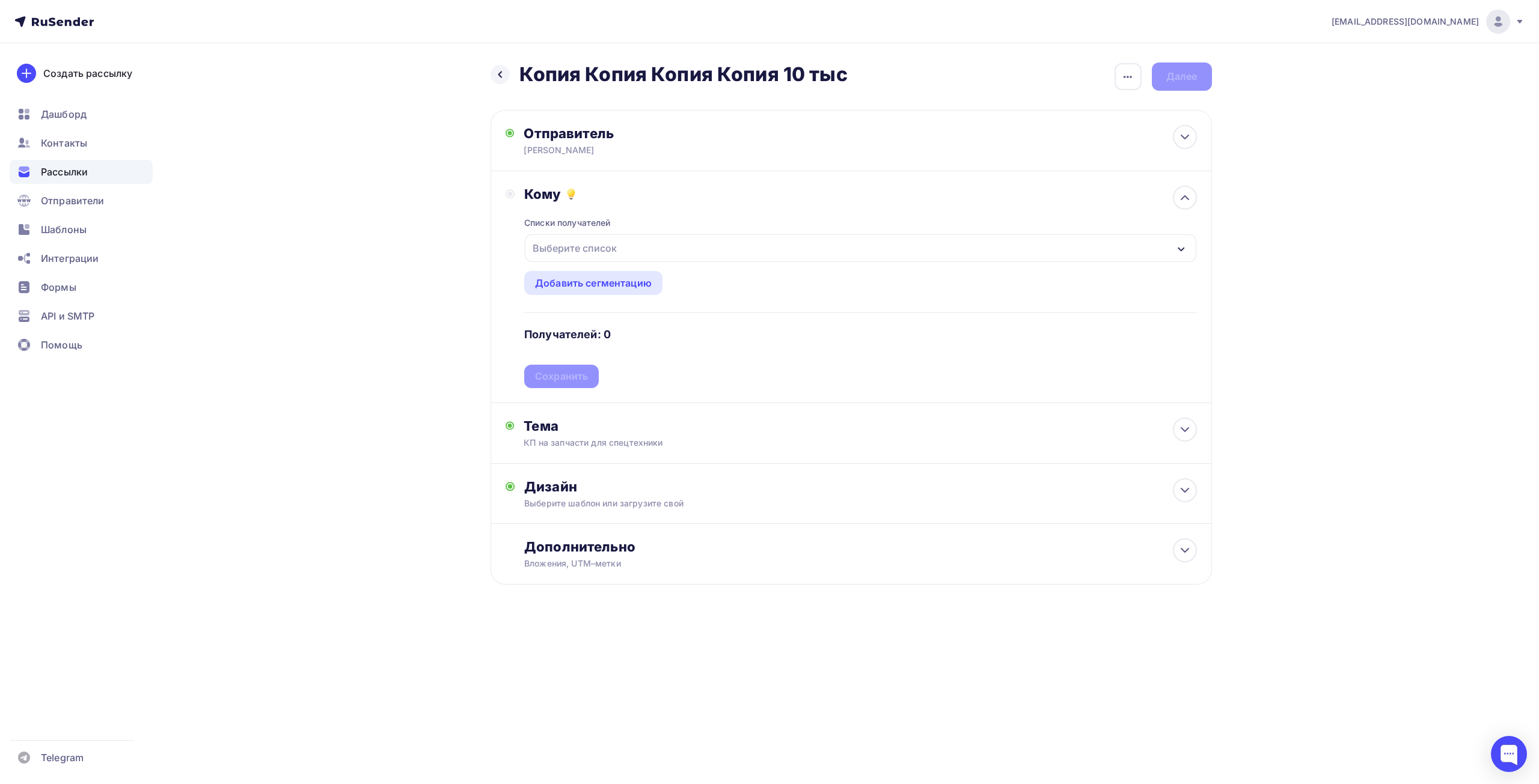
click at [587, 247] on div "Выберите список" at bounding box center [574, 248] width 94 height 22
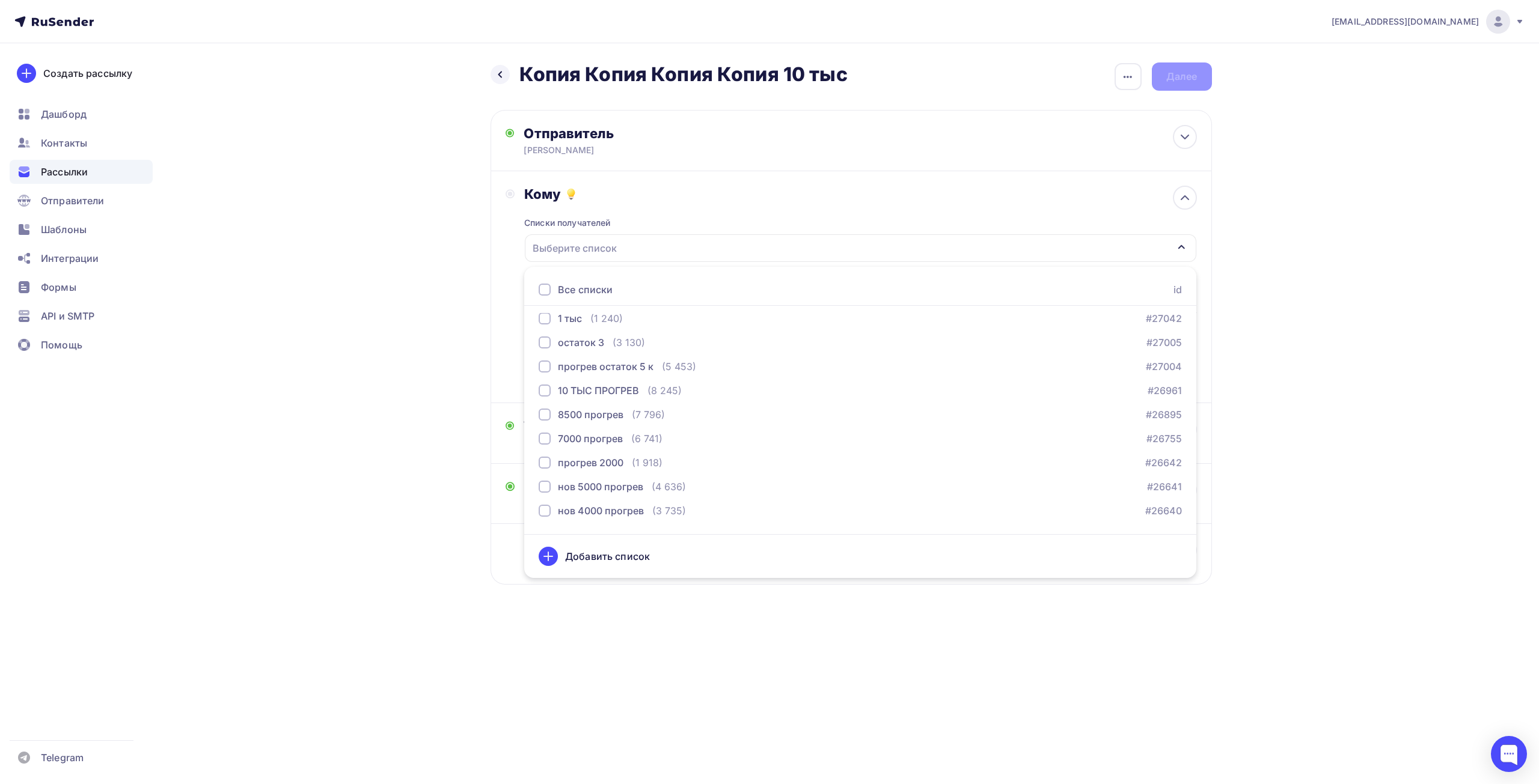
scroll to position [180, 0]
click at [596, 439] on div "7000 прогрев" at bounding box center [590, 433] width 65 height 15
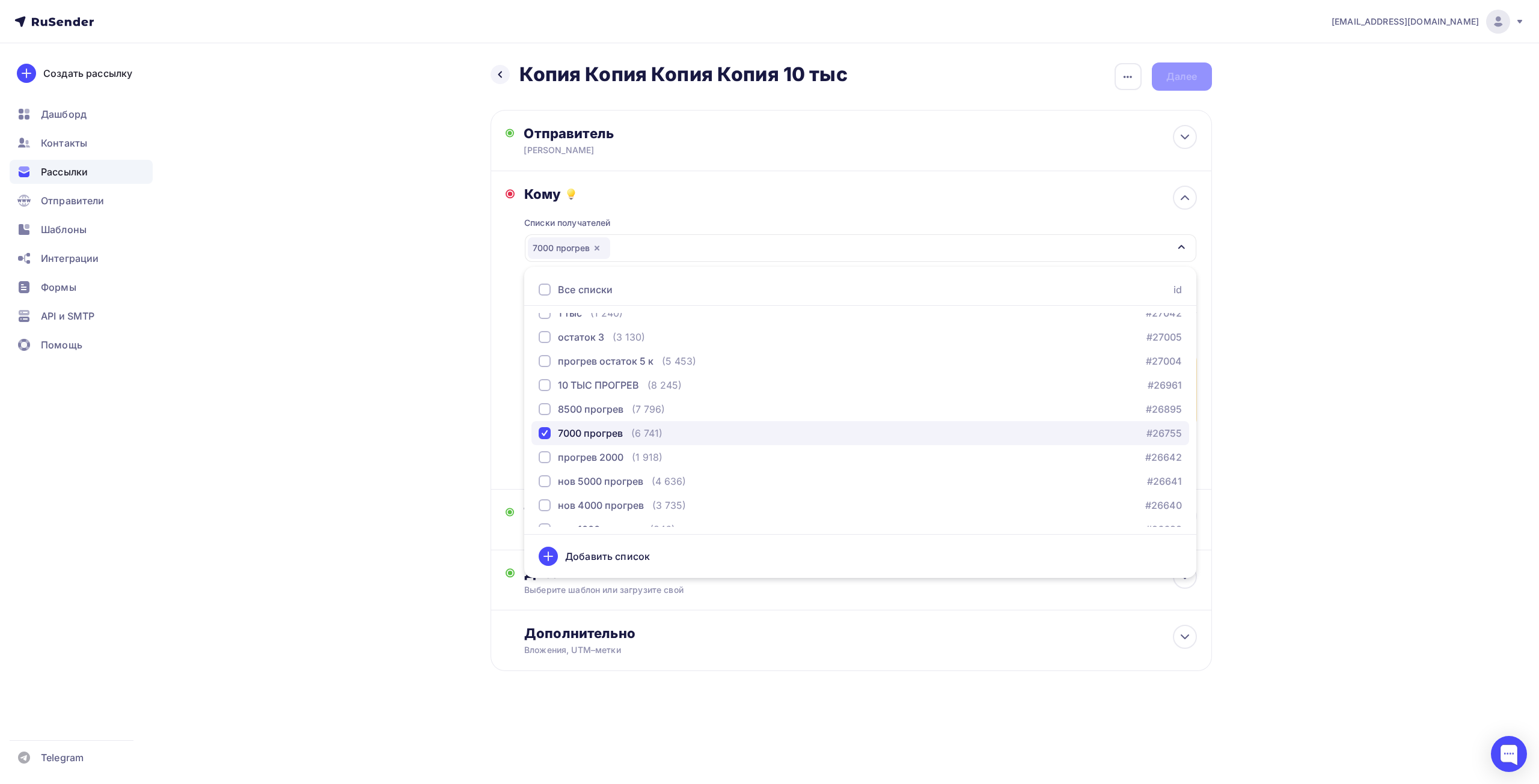
click at [586, 431] on div "7000 прогрев" at bounding box center [590, 433] width 65 height 15
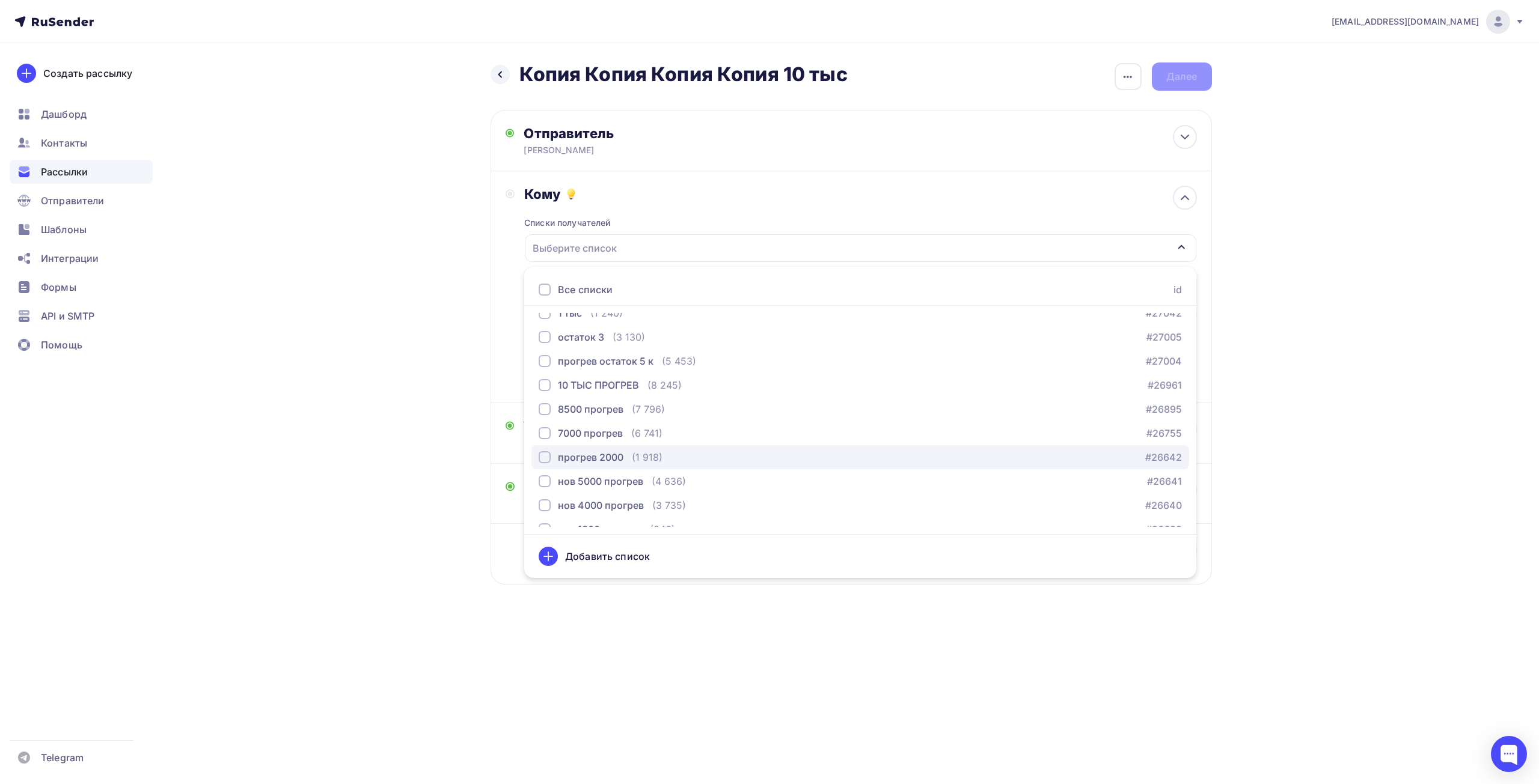
click at [599, 451] on div "прогрев 2000" at bounding box center [590, 457] width 65 height 15
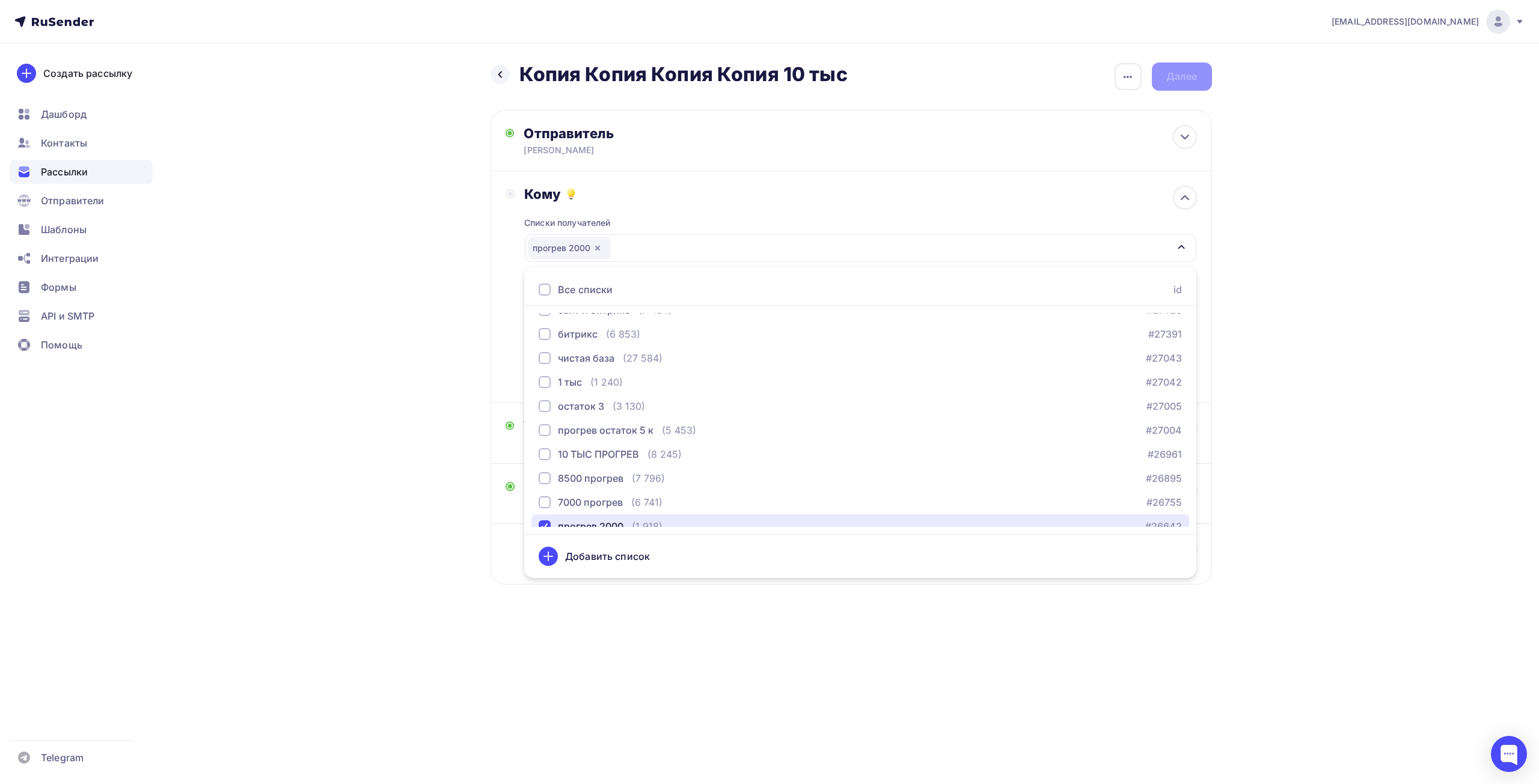
scroll to position [86, 0]
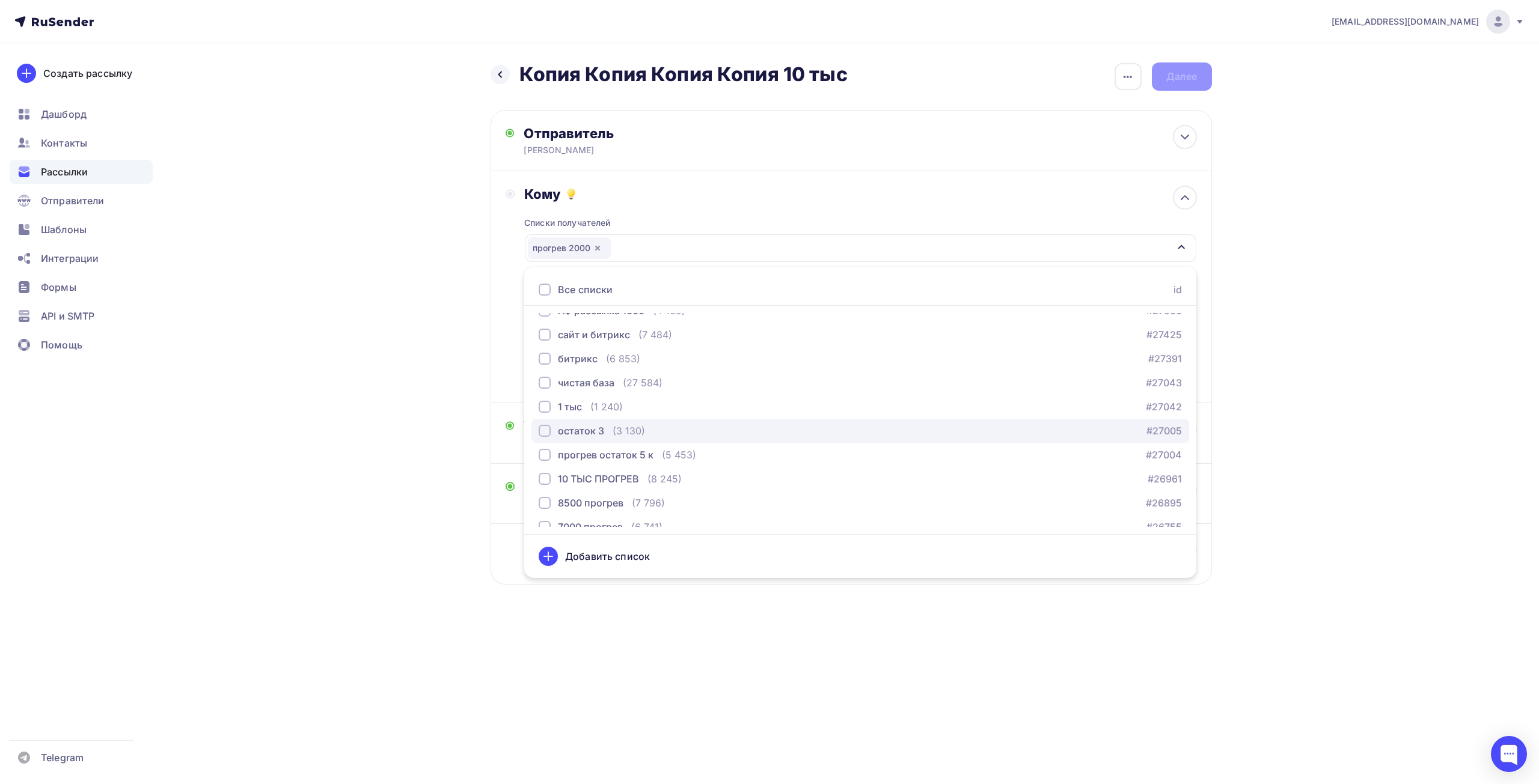
drag, startPoint x: 595, startPoint y: 432, endPoint x: 560, endPoint y: 430, distance: 35.1
click at [595, 432] on div "остаток 3" at bounding box center [580, 431] width 47 height 15
click at [599, 434] on div "остаток 3" at bounding box center [580, 431] width 47 height 15
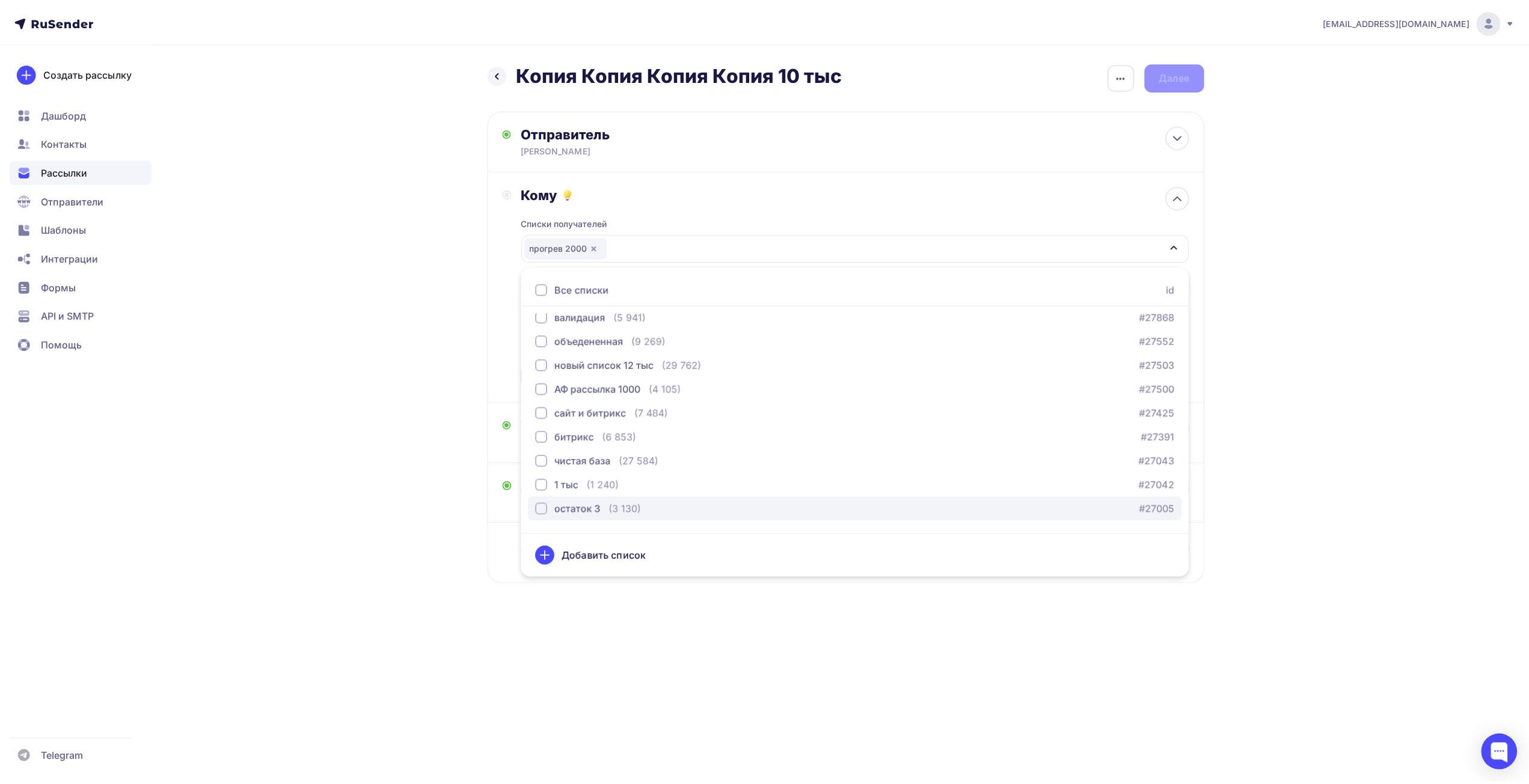
scroll to position [0, 0]
click at [308, 419] on div "Назад Копия Копия Копия Копия 10 тыс Копия Копия Копия Копия 10 тыс Закончить п…" at bounding box center [769, 352] width 985 height 619
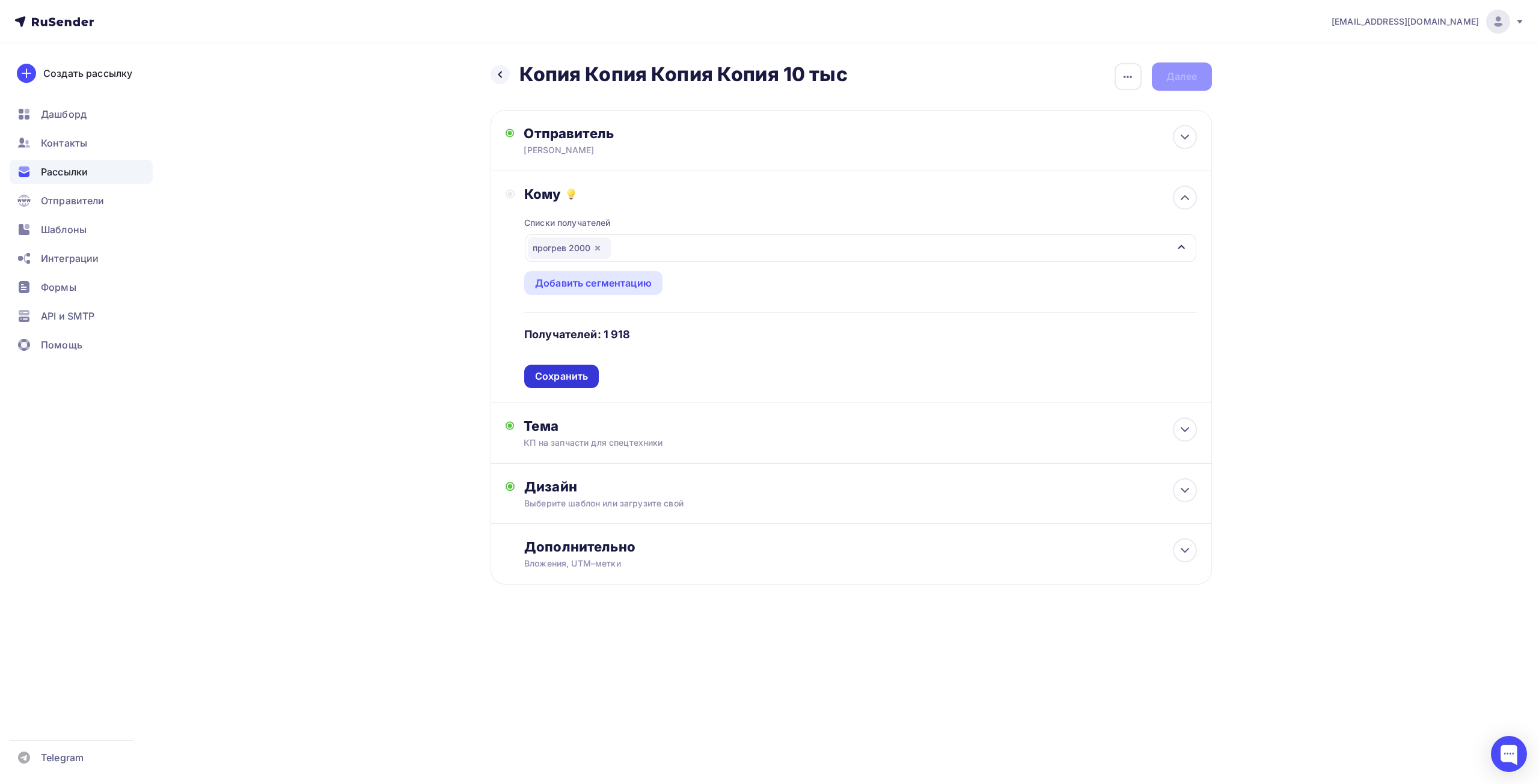
click at [558, 385] on div "Сохранить" at bounding box center [561, 376] width 74 height 24
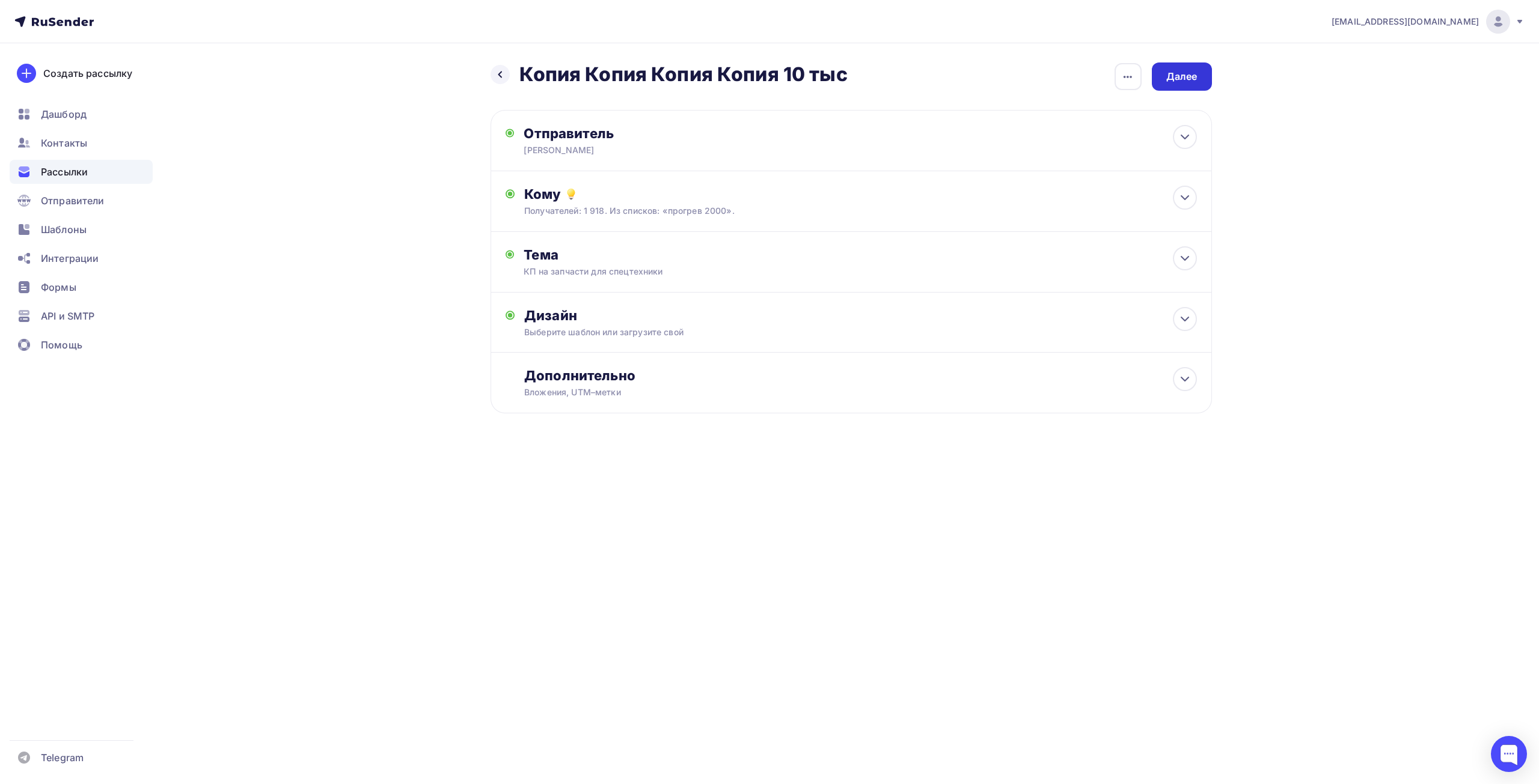
click at [1208, 72] on div "Далее" at bounding box center [1181, 76] width 60 height 29
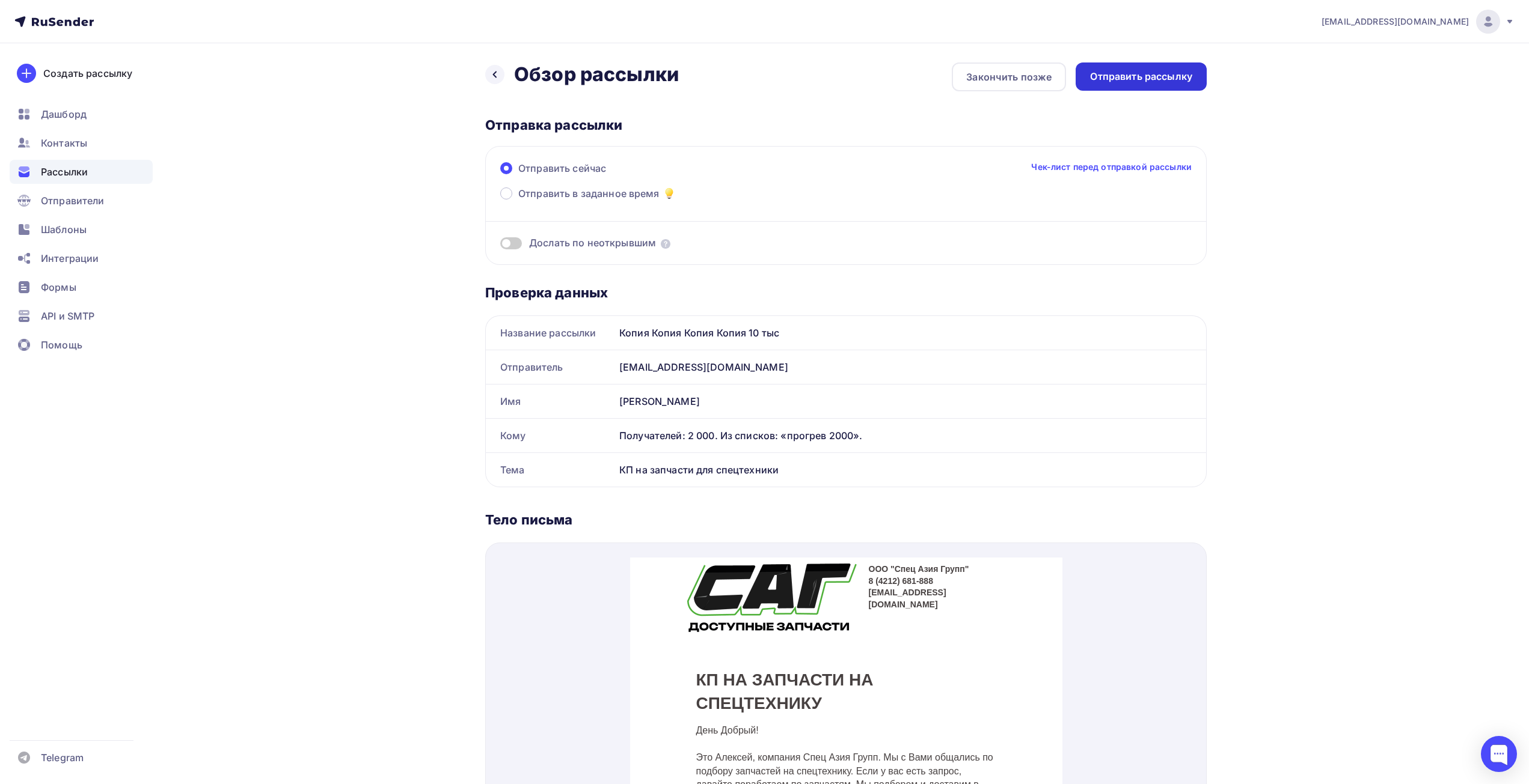
click at [1188, 75] on div "Отправить рассылку" at bounding box center [1141, 76] width 102 height 14
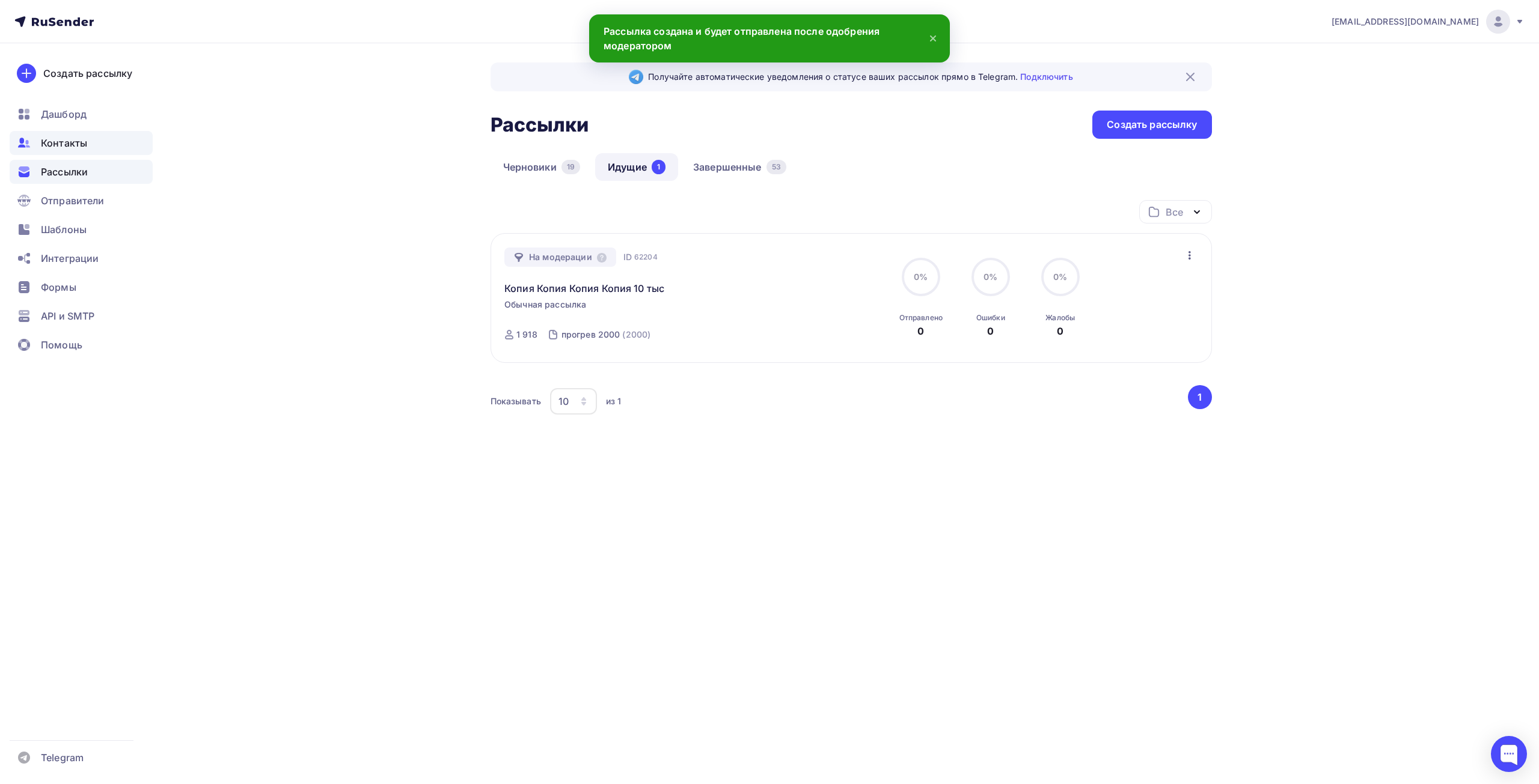
click at [75, 145] on span "Контакты" at bounding box center [63, 143] width 47 height 15
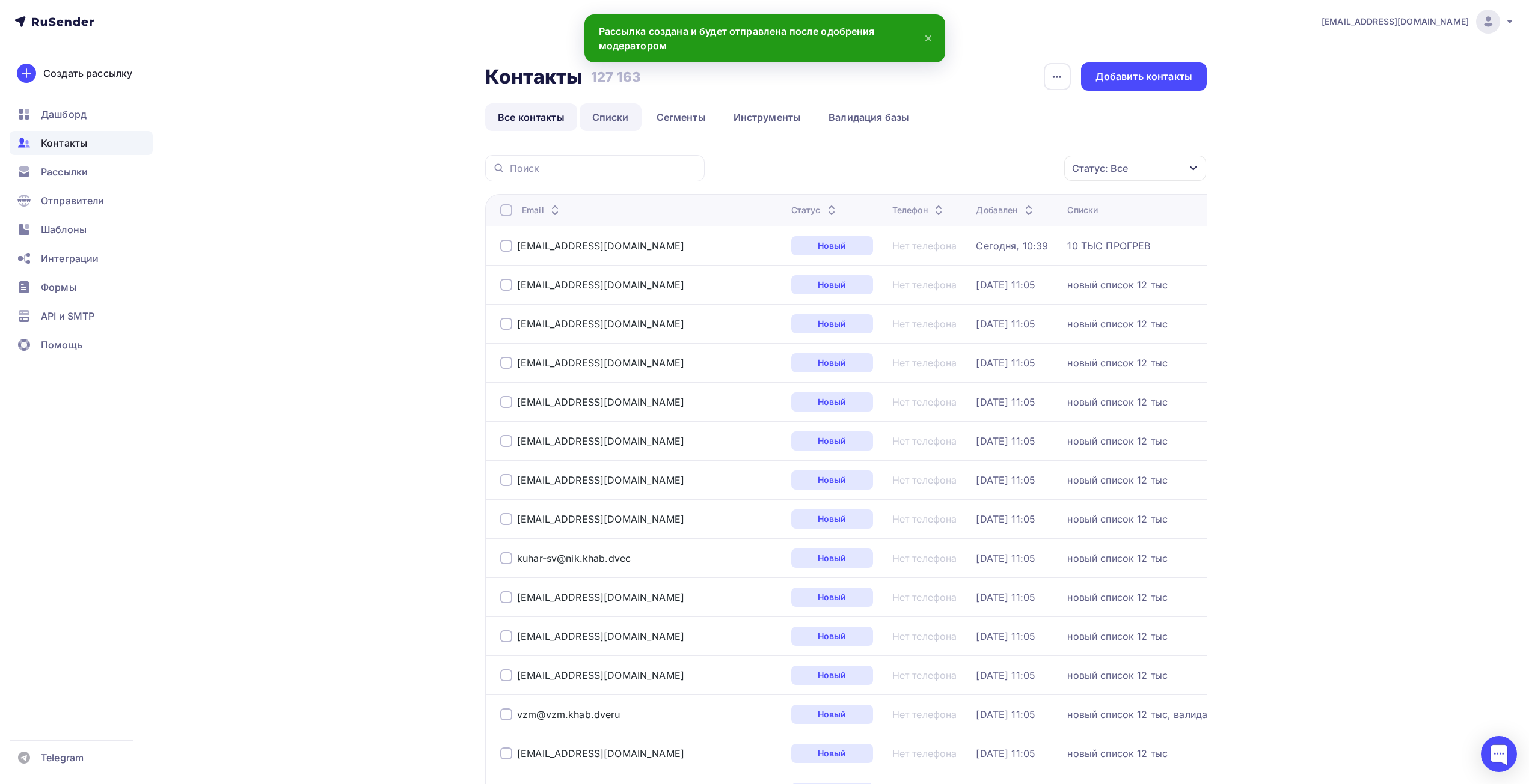
click at [622, 126] on link "Списки" at bounding box center [610, 117] width 62 height 28
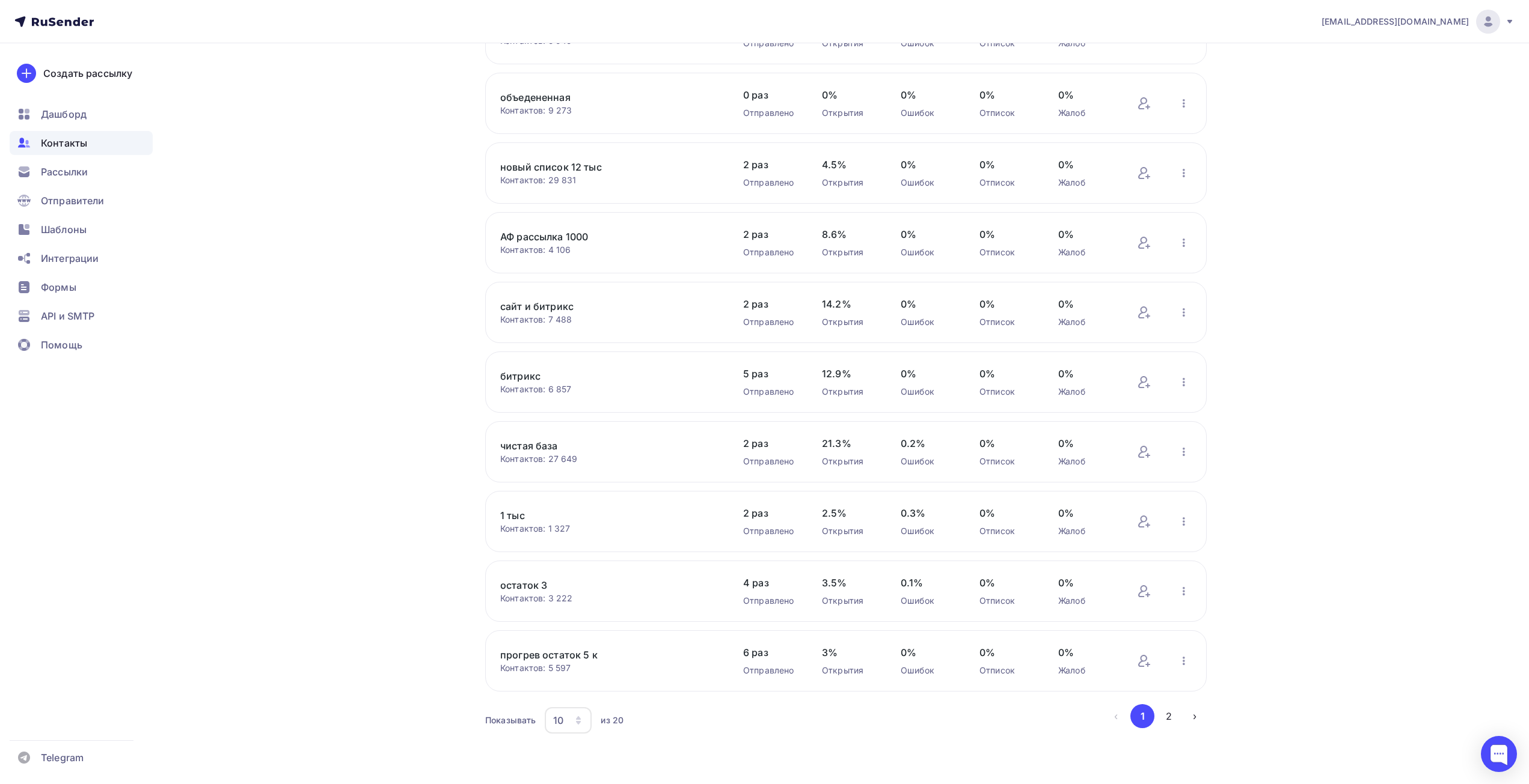
scroll to position [147, 0]
click at [561, 718] on div "10" at bounding box center [559, 720] width 10 height 15
click at [583, 654] on div "50" at bounding box center [616, 658] width 116 height 15
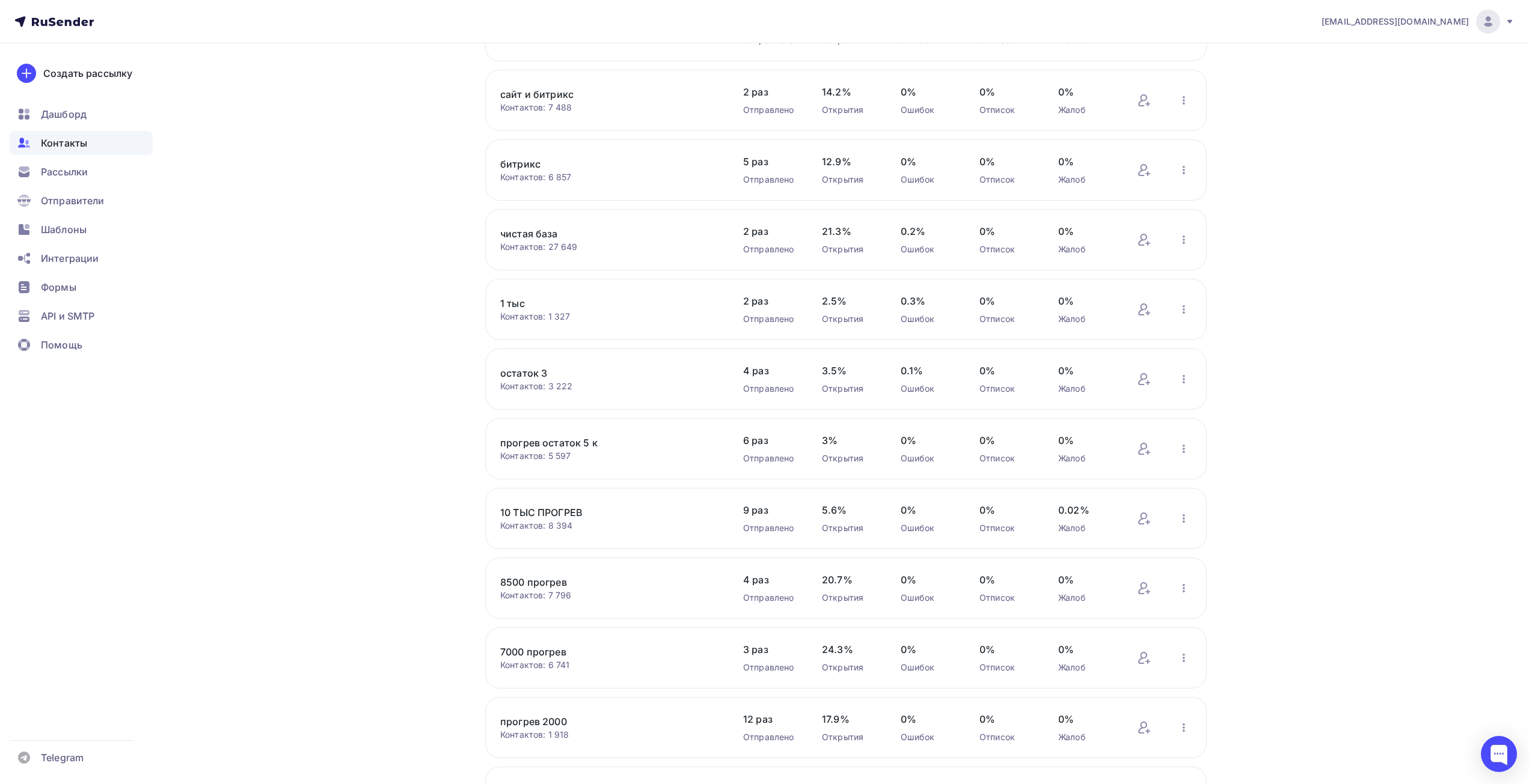
scroll to position [360, 0]
click at [1188, 516] on icon "button" at bounding box center [1183, 517] width 15 height 15
click at [1110, 660] on div "Актуализация контактов" at bounding box center [1105, 666] width 168 height 19
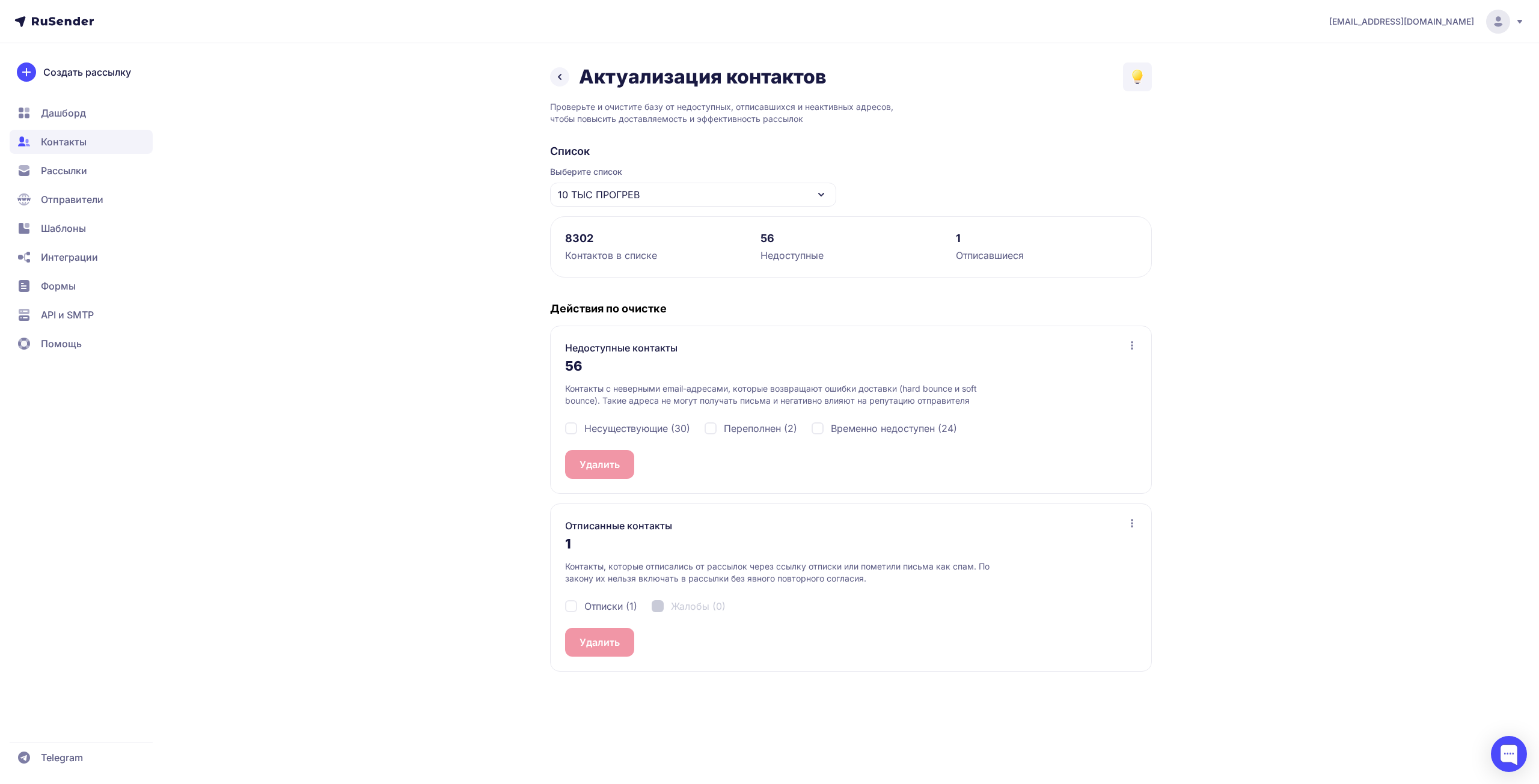
click at [633, 425] on span "Несуществующие (30)" at bounding box center [637, 429] width 106 height 15
checkbox input "true"
click at [754, 428] on span "Переполнен (2)" at bounding box center [761, 429] width 73 height 15
checkbox input "true"
click at [911, 429] on span "Временно недоступен (24)" at bounding box center [893, 429] width 126 height 15
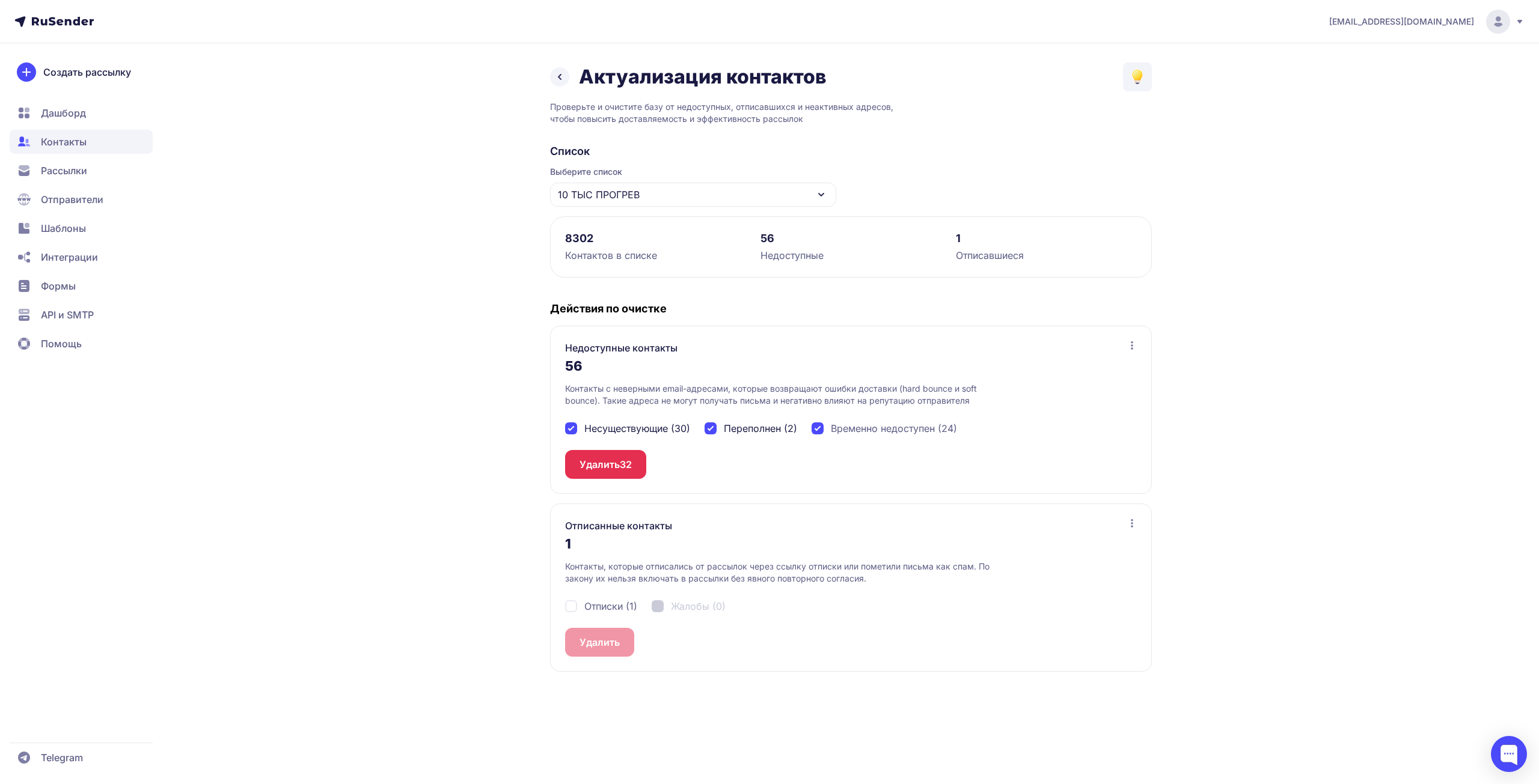
checkbox input "true"
click at [624, 450] on button "Удалить 56" at bounding box center [606, 464] width 81 height 29
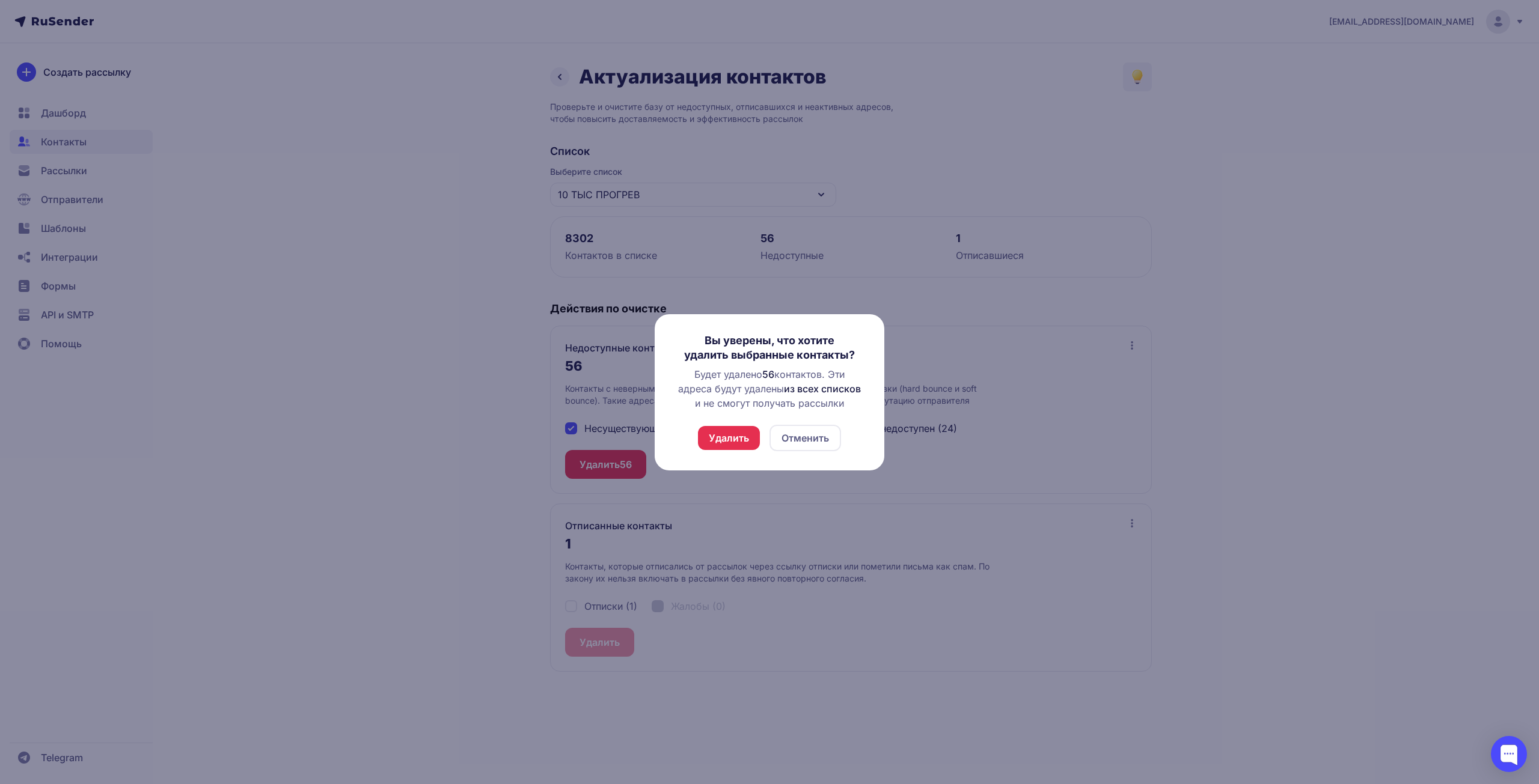
click at [735, 434] on button "Удалить" at bounding box center [729, 438] width 62 height 24
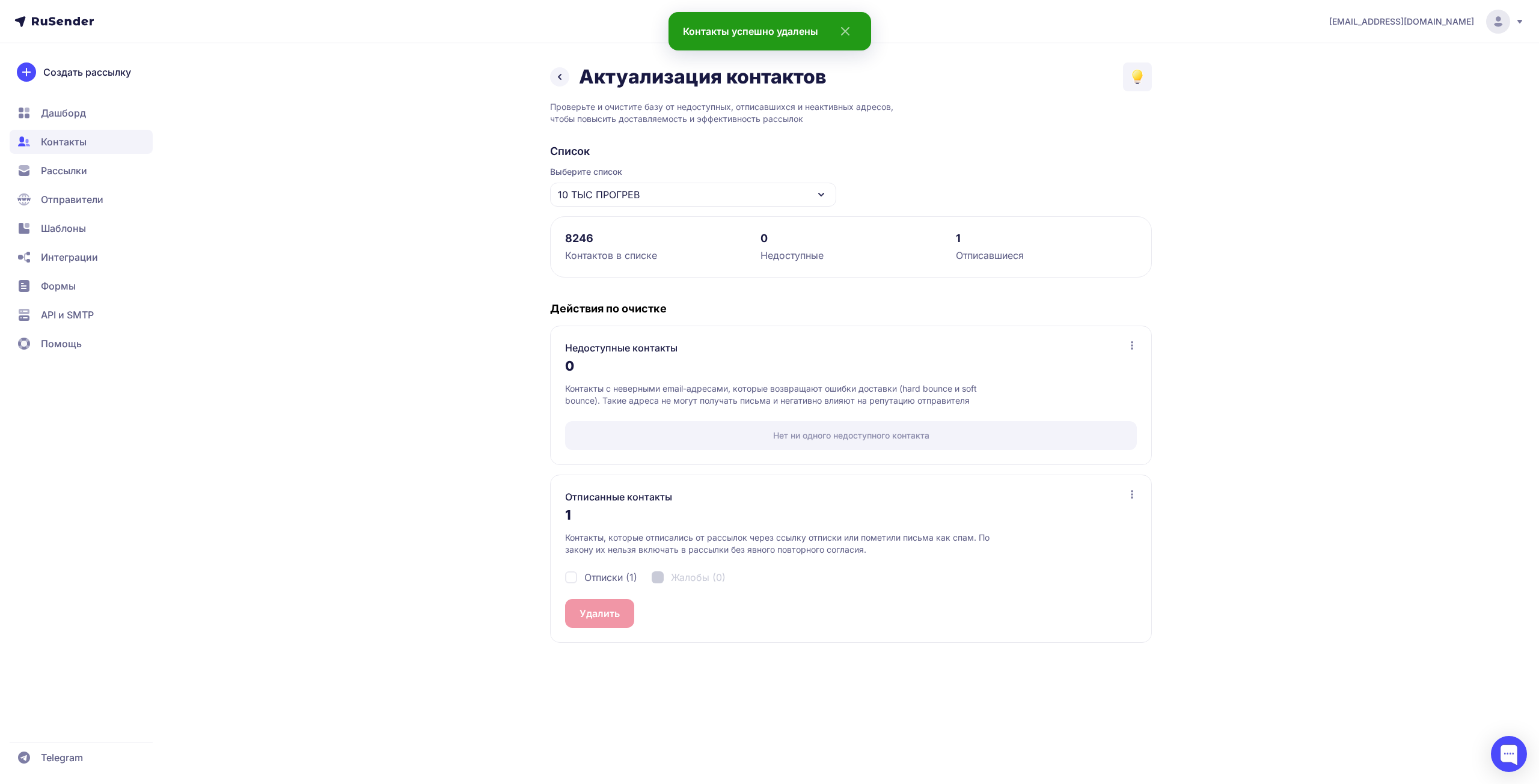
click at [621, 577] on span "Отписки (1)" at bounding box center [610, 577] width 52 height 15
checkbox input "true"
click at [613, 611] on button "Удалить 1" at bounding box center [602, 613] width 73 height 29
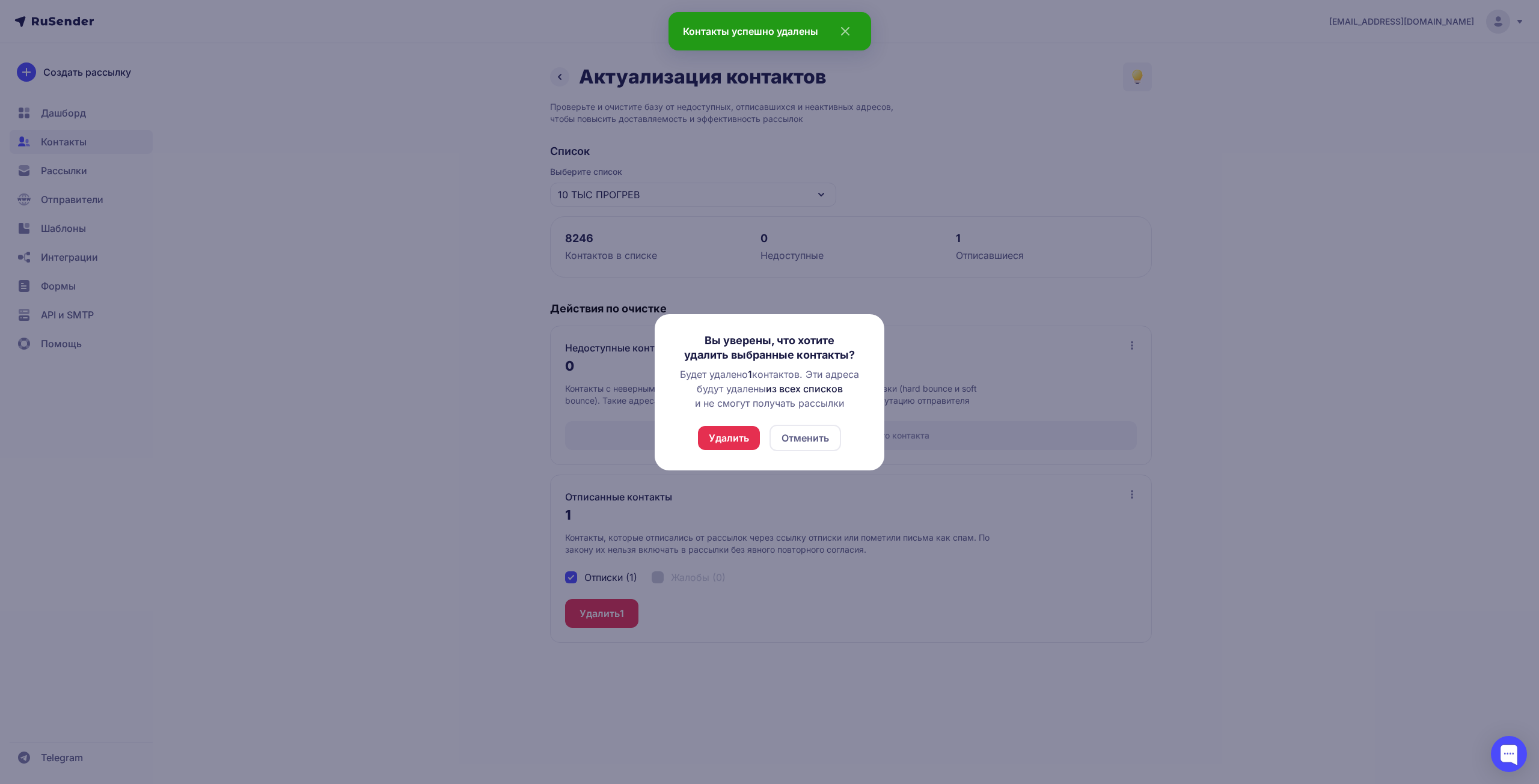
click at [749, 434] on button "Удалить" at bounding box center [729, 438] width 62 height 24
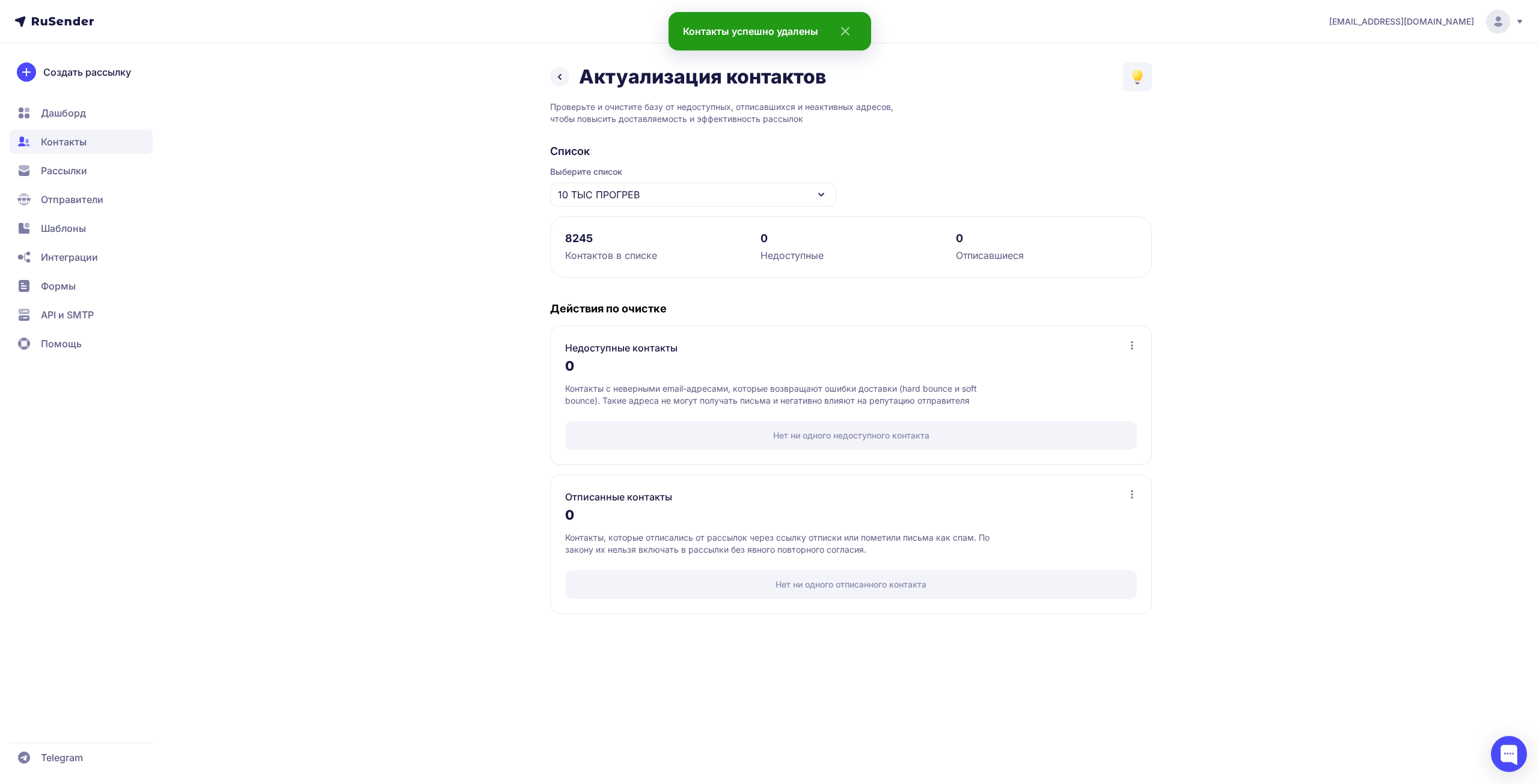
click at [72, 164] on span "Рассылки" at bounding box center [63, 170] width 47 height 15
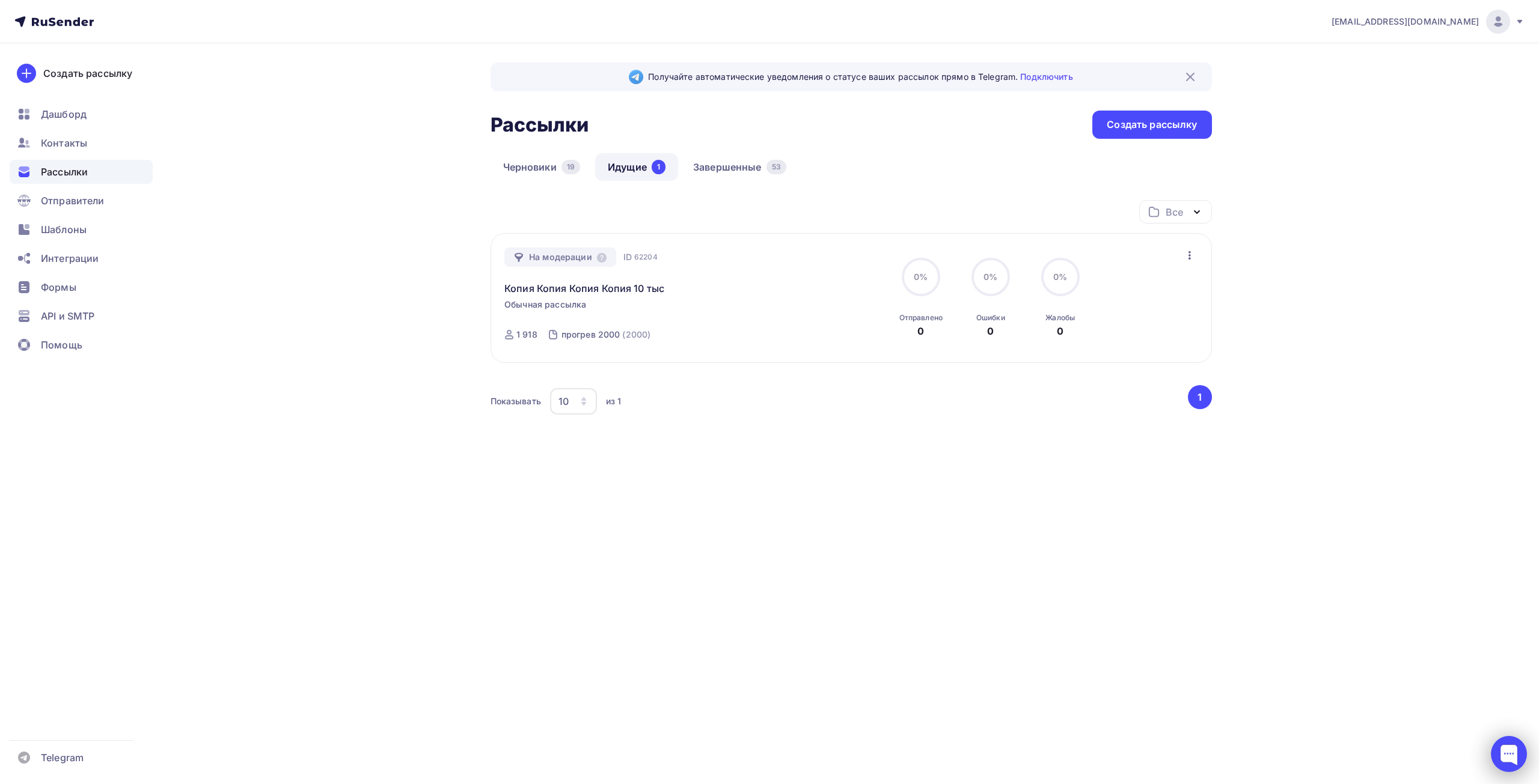
click at [1509, 747] on div at bounding box center [1509, 754] width 36 height 36
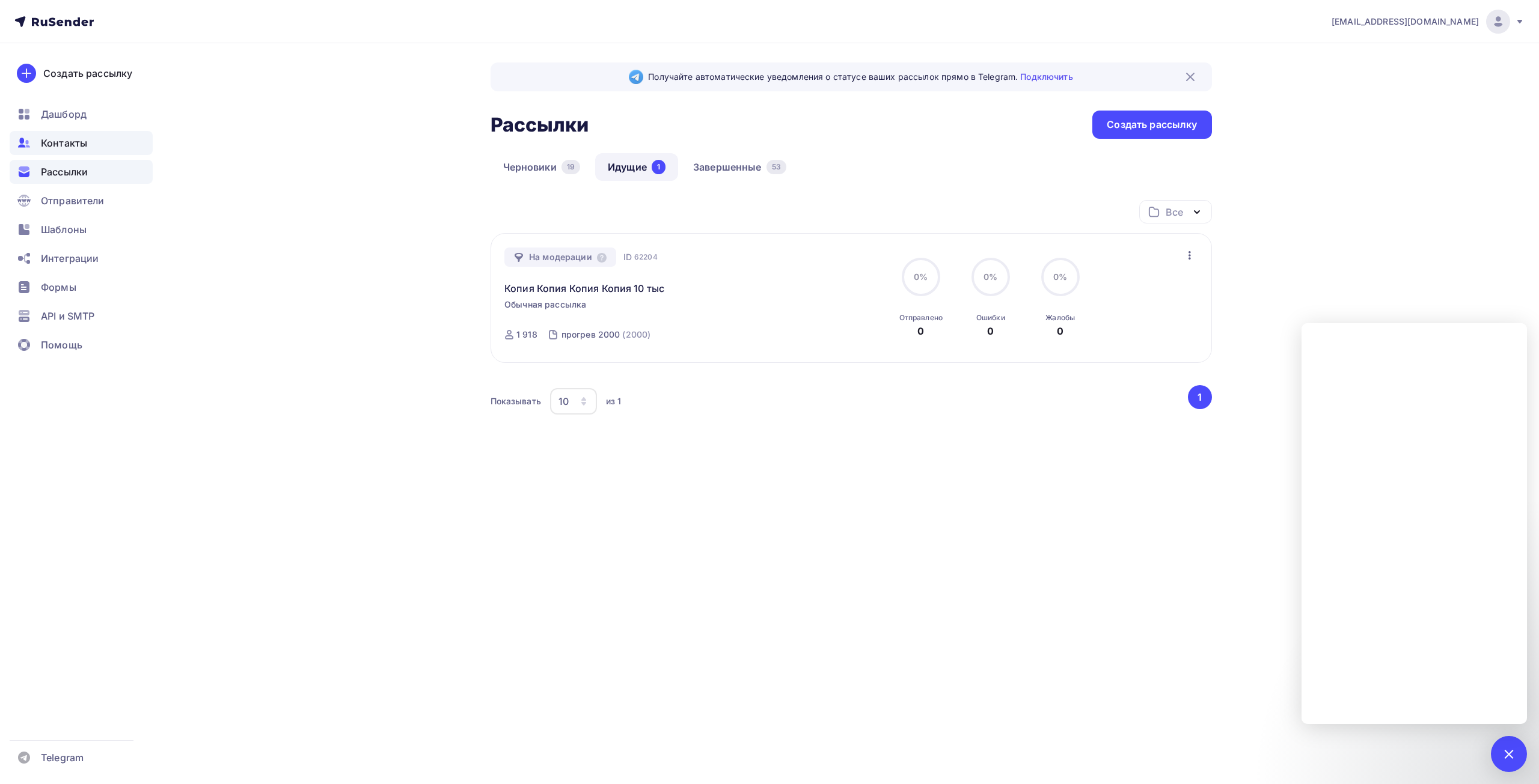
click at [90, 142] on div "Контакты" at bounding box center [81, 143] width 143 height 24
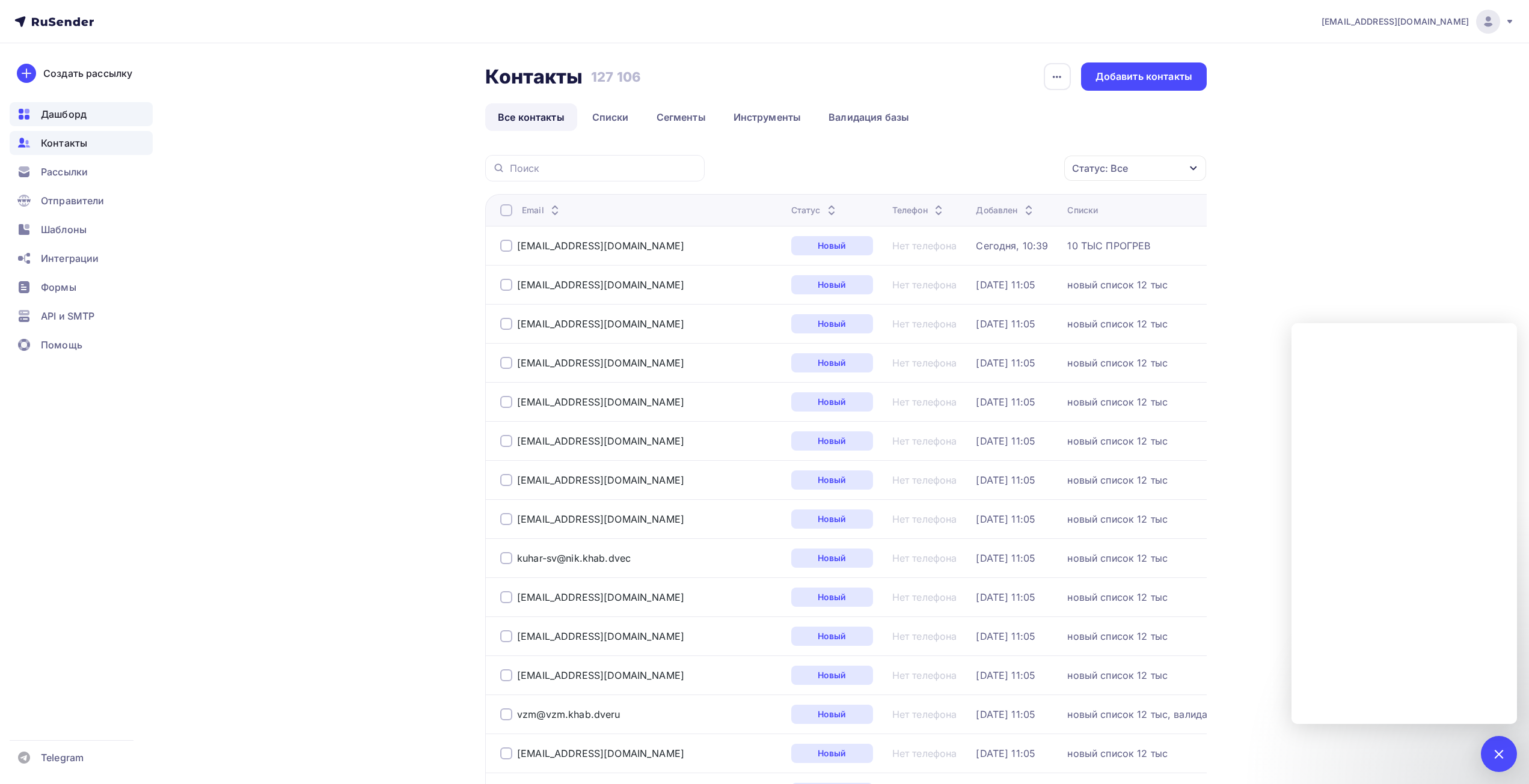
click at [66, 117] on span "Дашборд" at bounding box center [63, 114] width 46 height 15
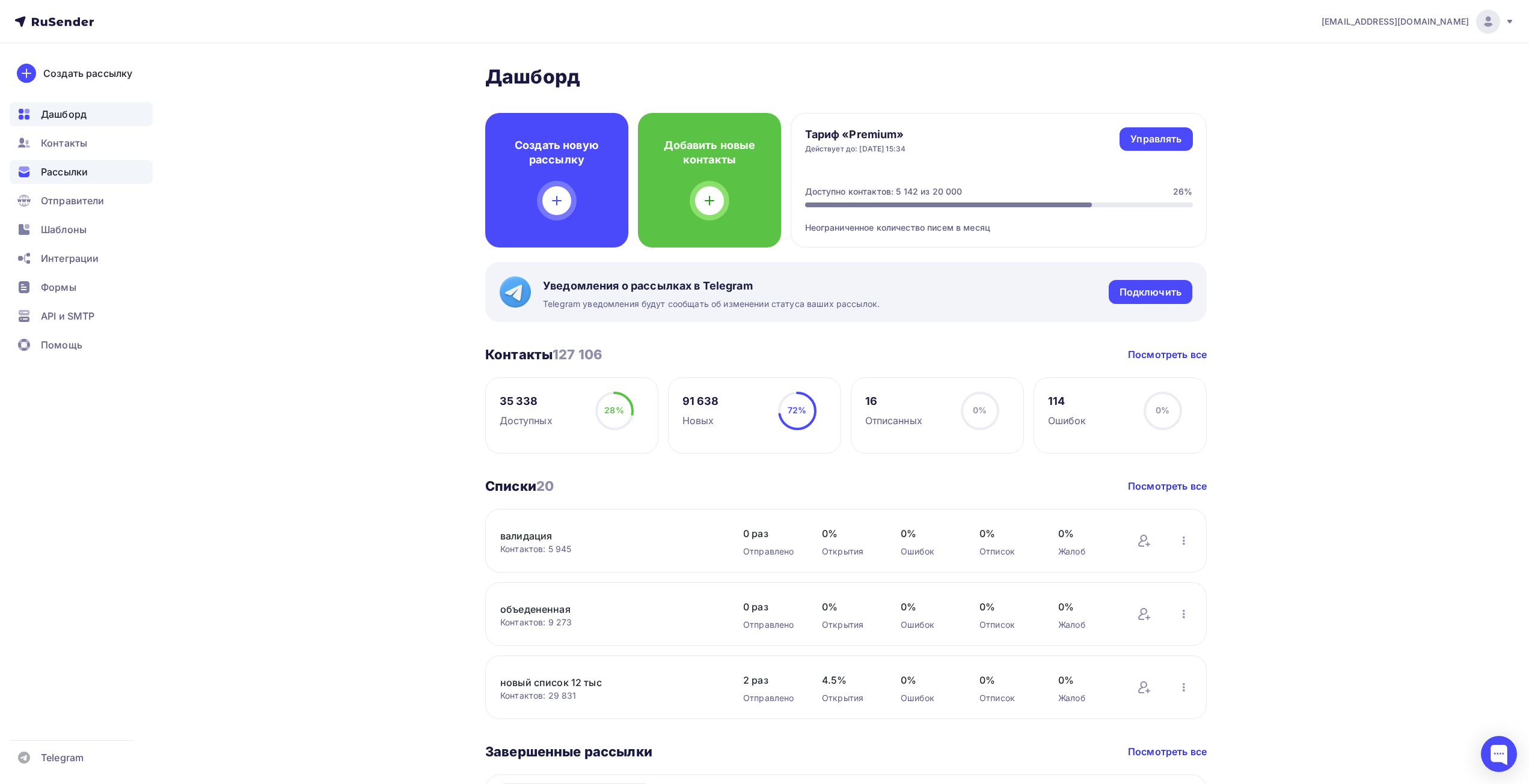
click at [50, 163] on div "Рассылки" at bounding box center [81, 171] width 143 height 24
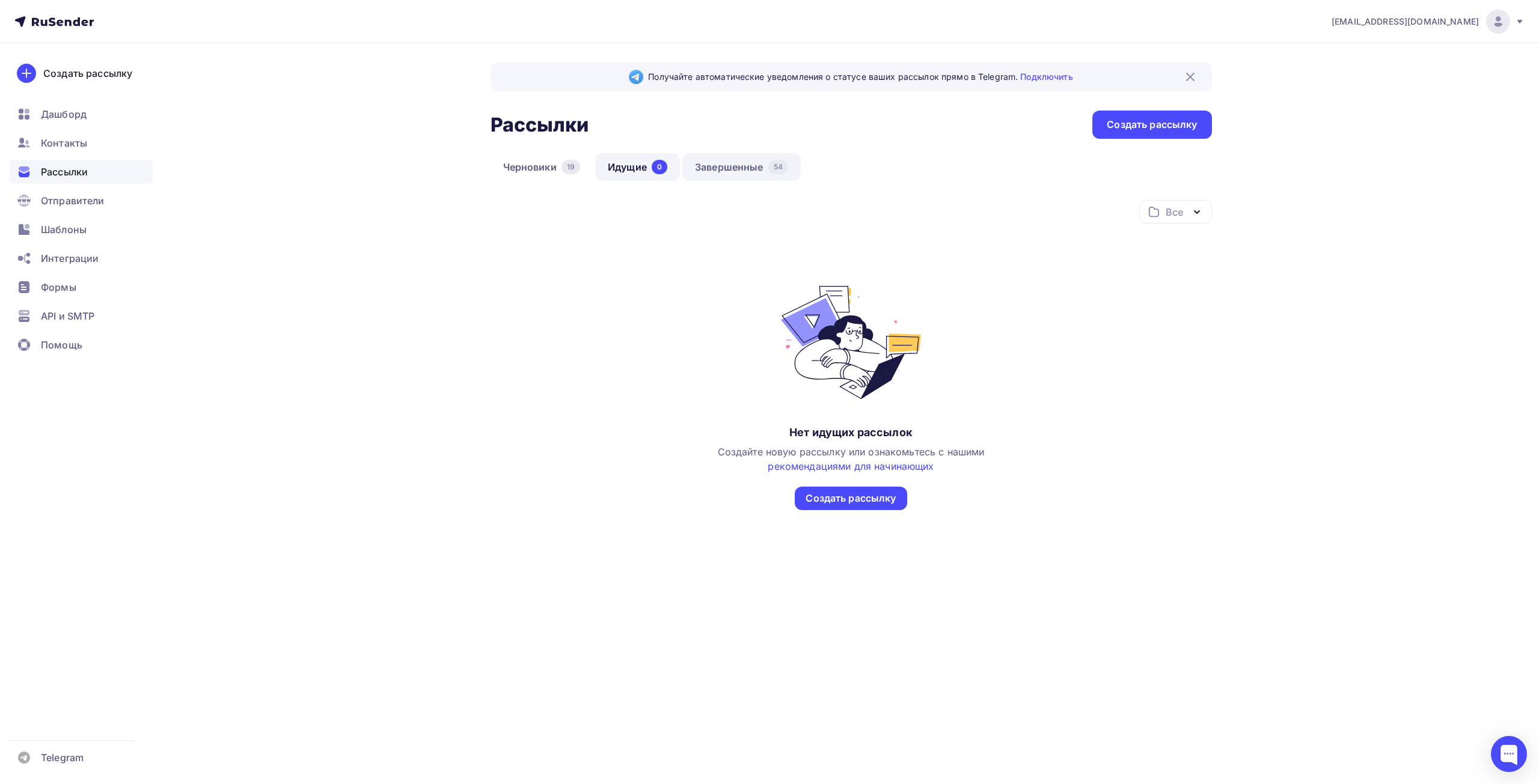
click at [771, 162] on div "54" at bounding box center [778, 166] width 20 height 15
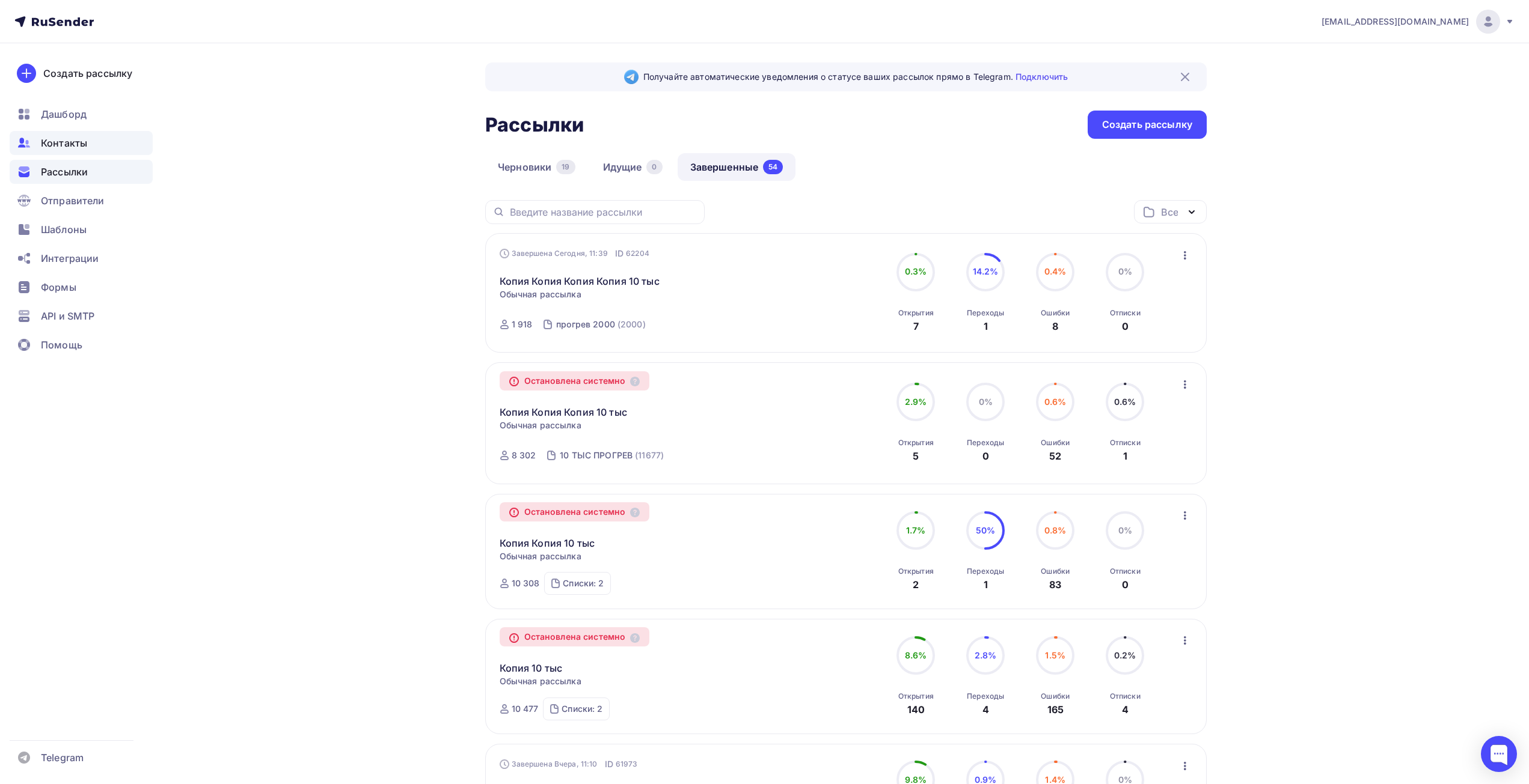
click at [62, 134] on div "Контакты" at bounding box center [81, 143] width 143 height 24
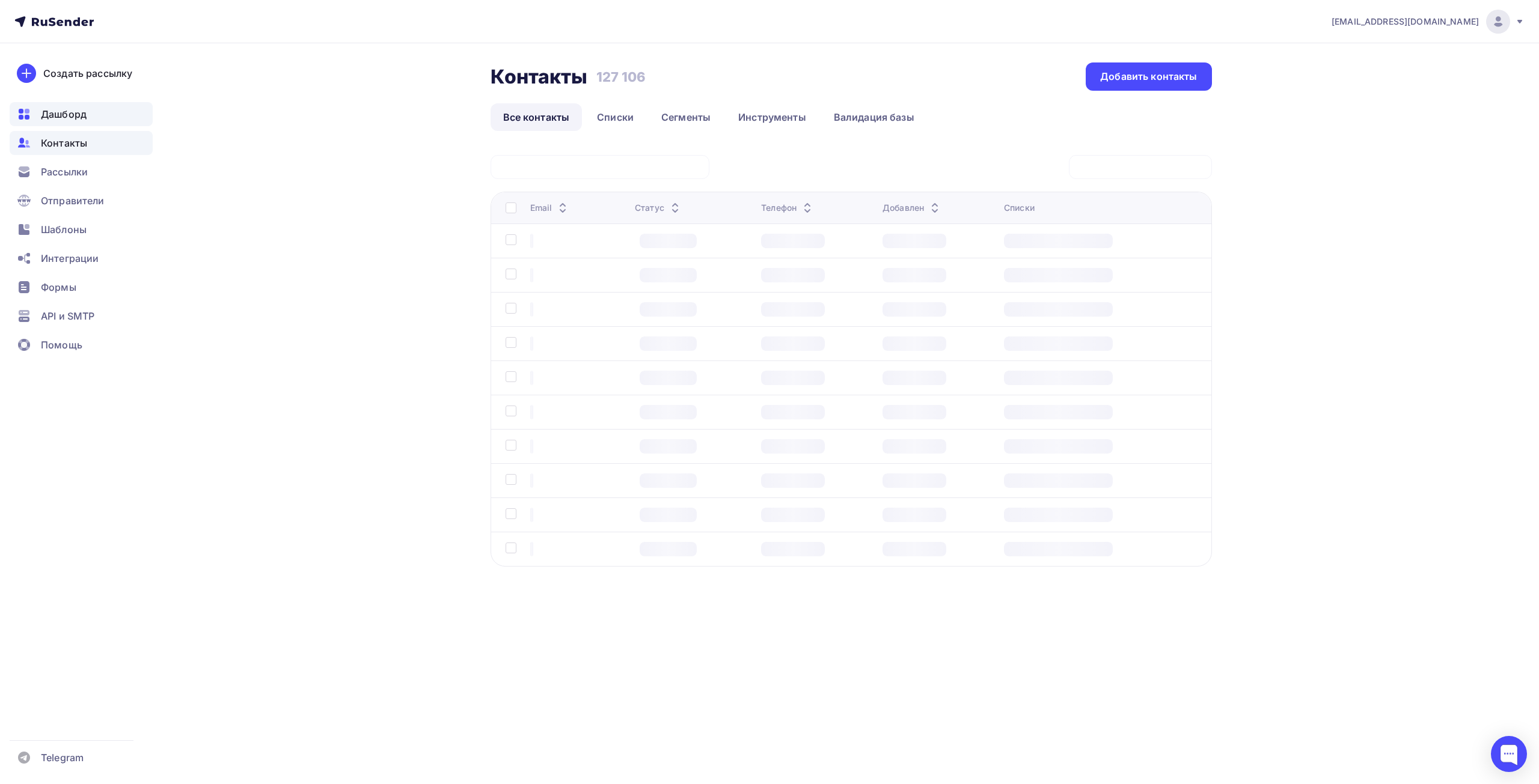
click at [62, 118] on span "Дашборд" at bounding box center [63, 114] width 46 height 15
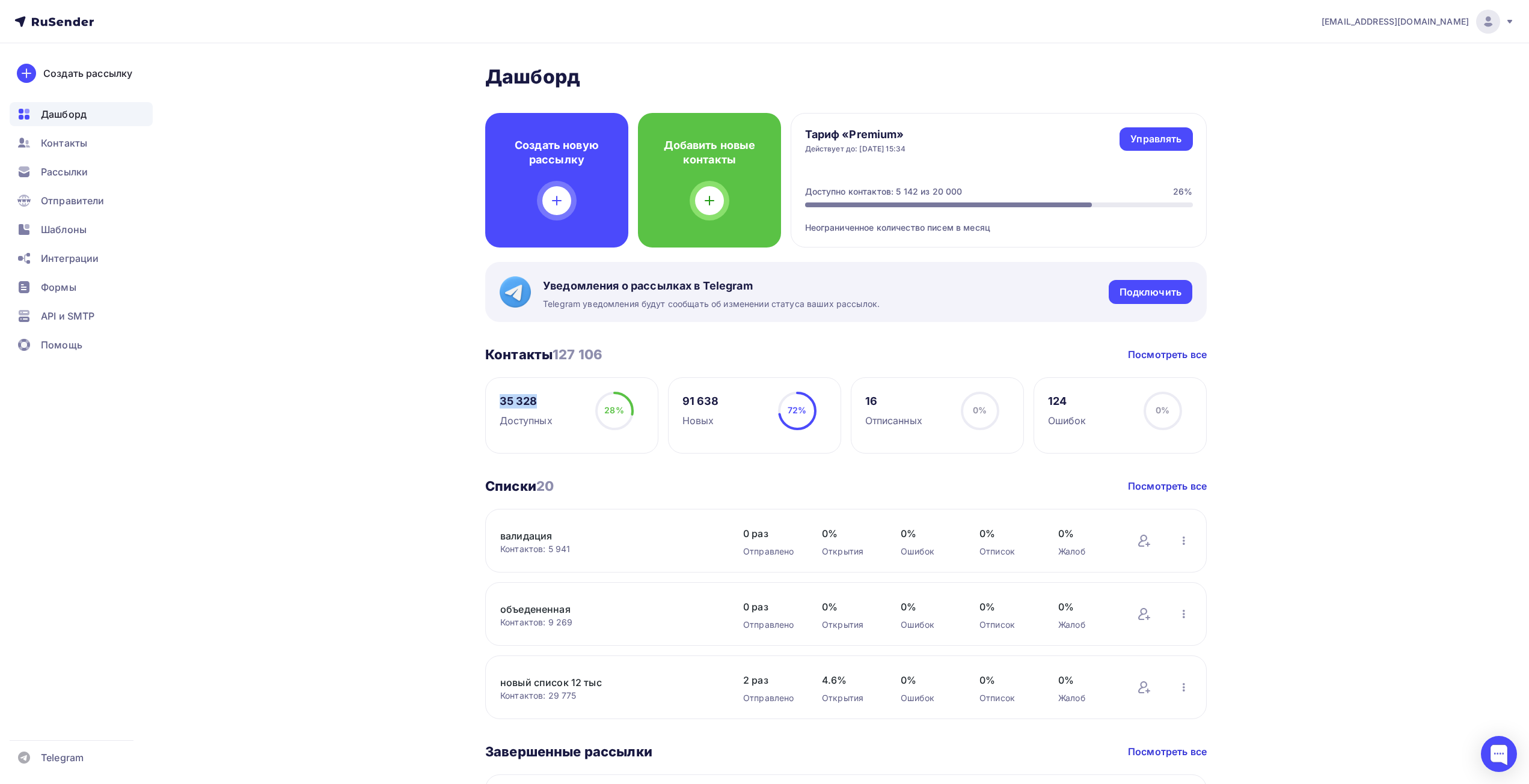
drag, startPoint x: 539, startPoint y: 400, endPoint x: 464, endPoint y: 394, distance: 75.2
click at [93, 146] on div "Контакты" at bounding box center [81, 143] width 143 height 24
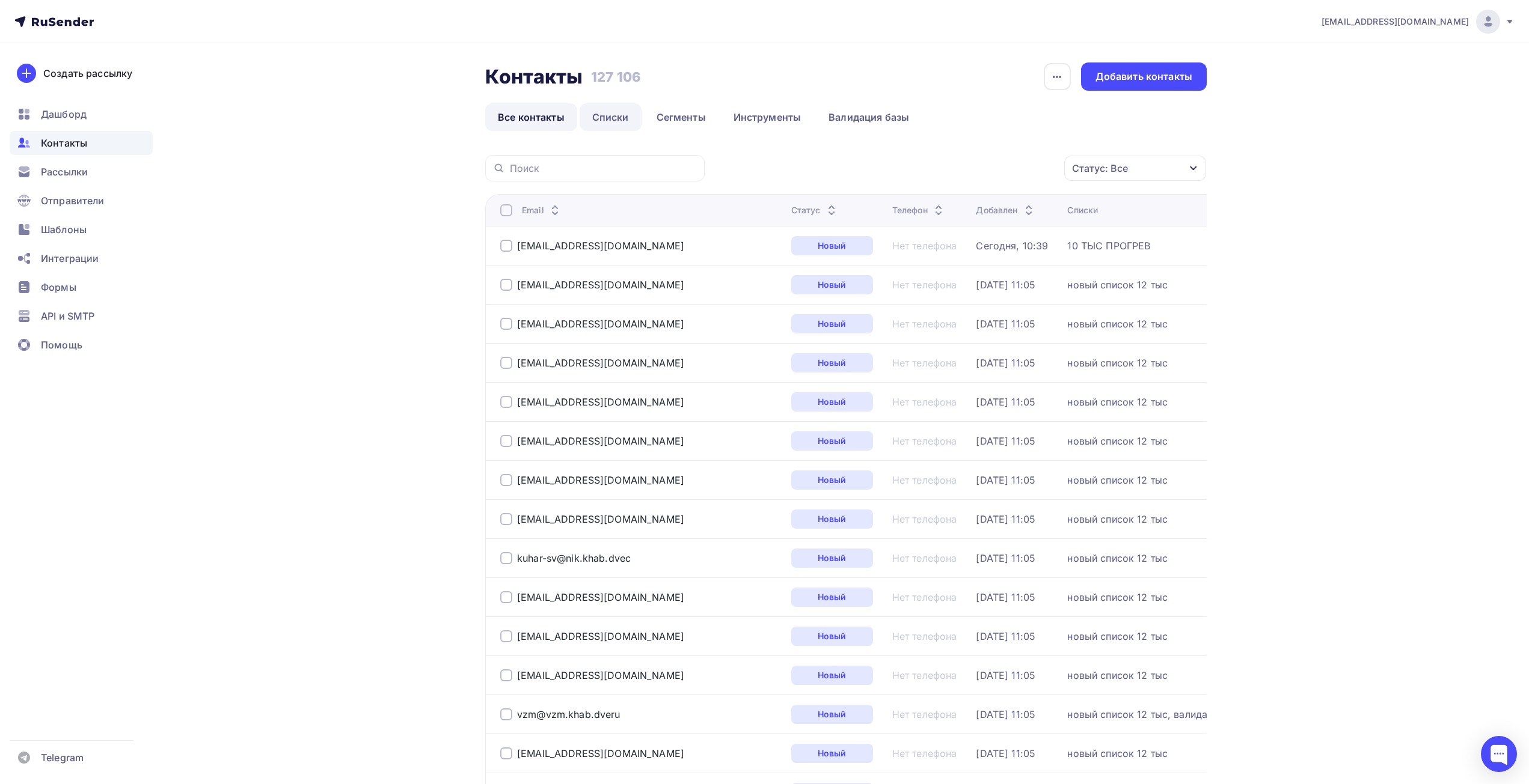
click at [616, 113] on link "Списки" at bounding box center [610, 117] width 62 height 28
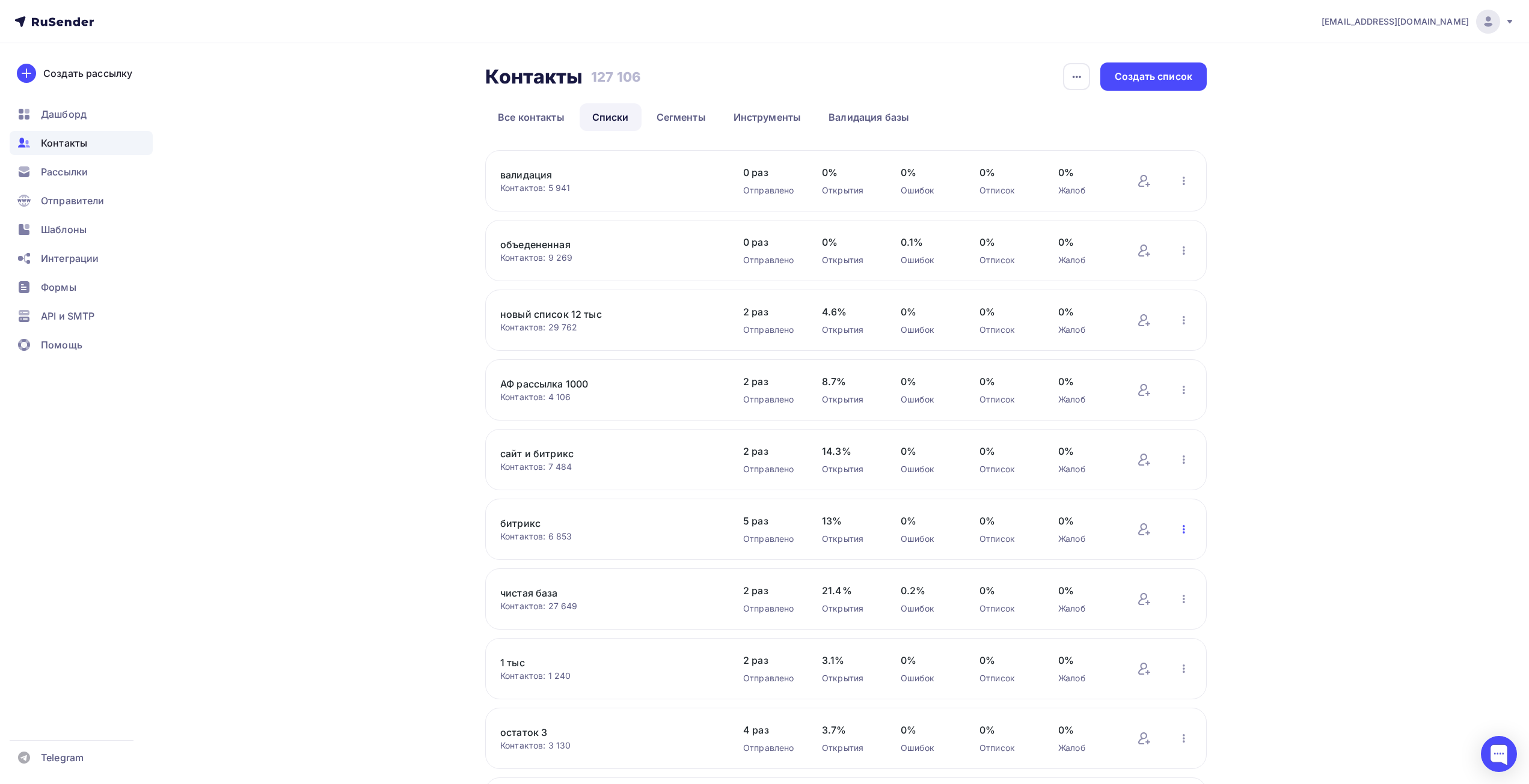
click at [1180, 530] on icon "button" at bounding box center [1183, 530] width 15 height 15
click at [1077, 622] on div "Скачать список" at bounding box center [1105, 620] width 168 height 19
